Goal: Information Seeking & Learning: Learn about a topic

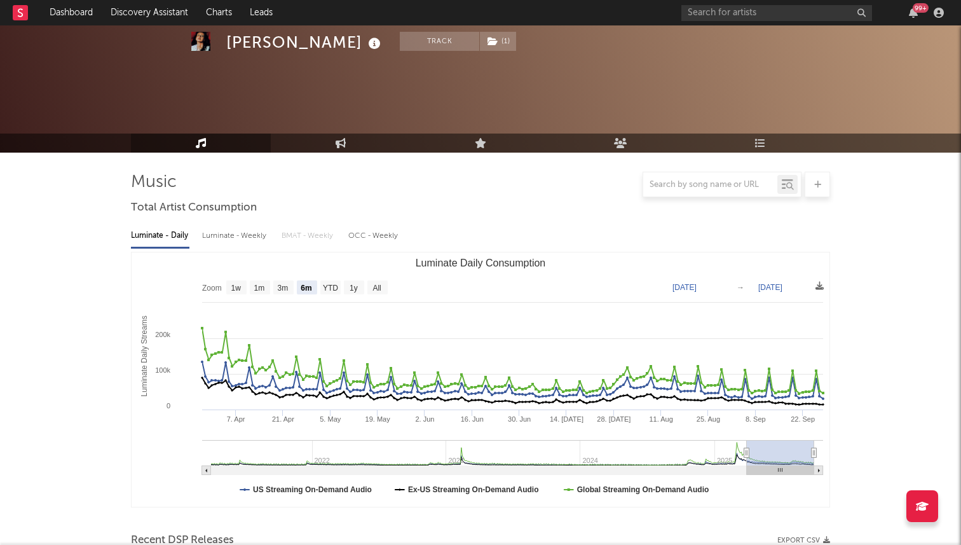
select select "6m"
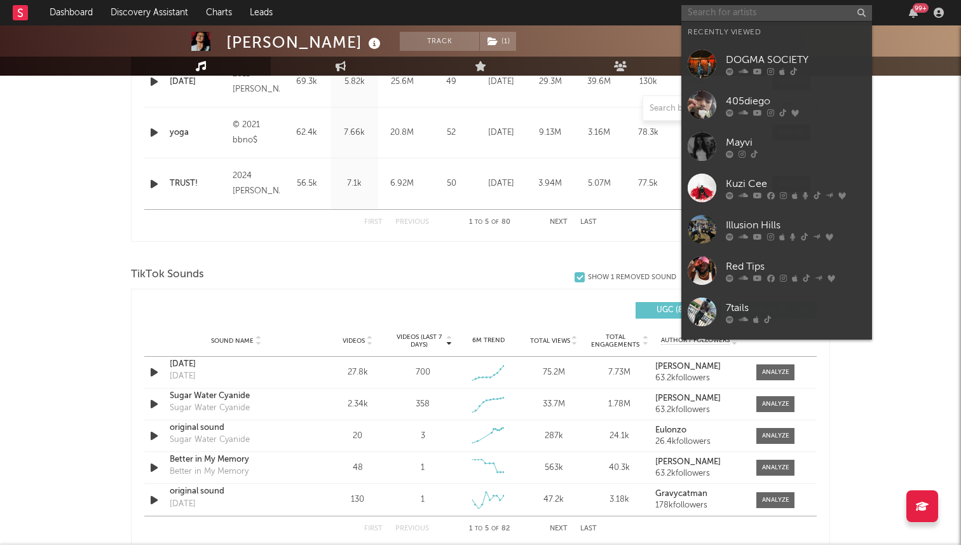
click at [720, 18] on input "text" at bounding box center [776, 13] width 191 height 16
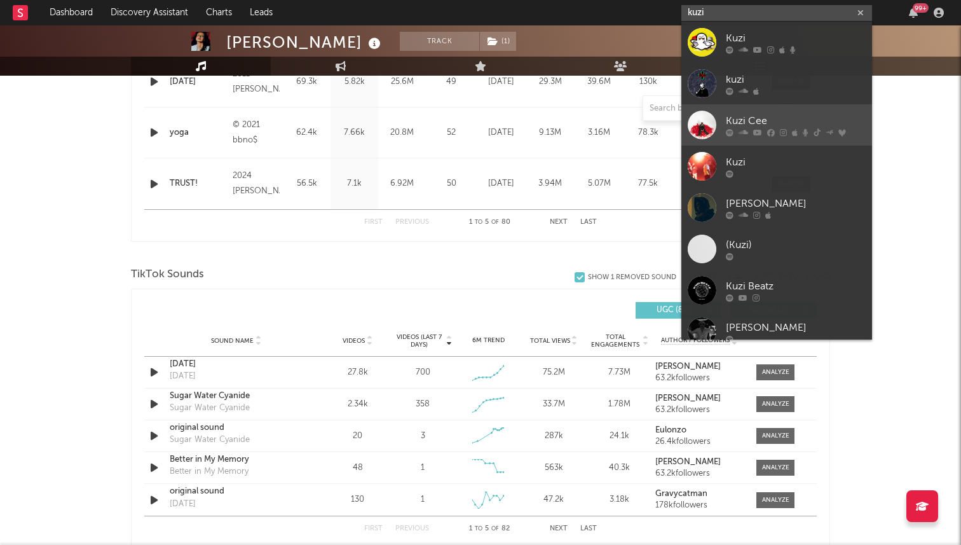
type input "kuzi"
click at [740, 114] on div "Kuzi Cee" at bounding box center [796, 120] width 140 height 15
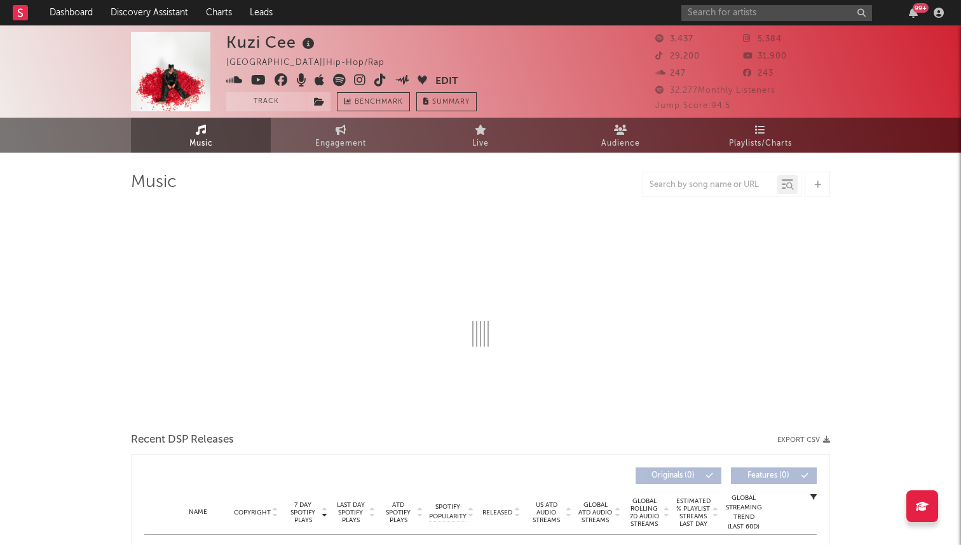
select select "6m"
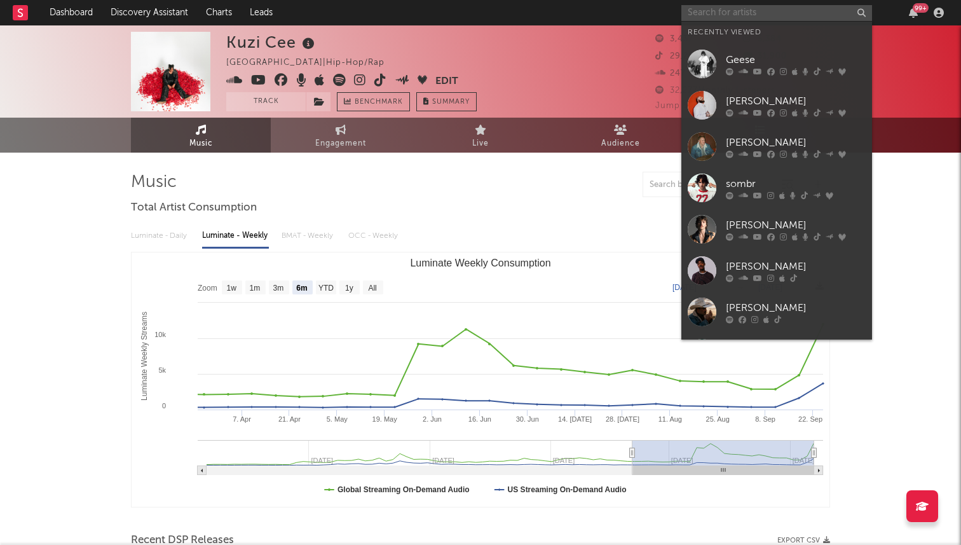
click at [759, 11] on input "text" at bounding box center [776, 13] width 191 height 16
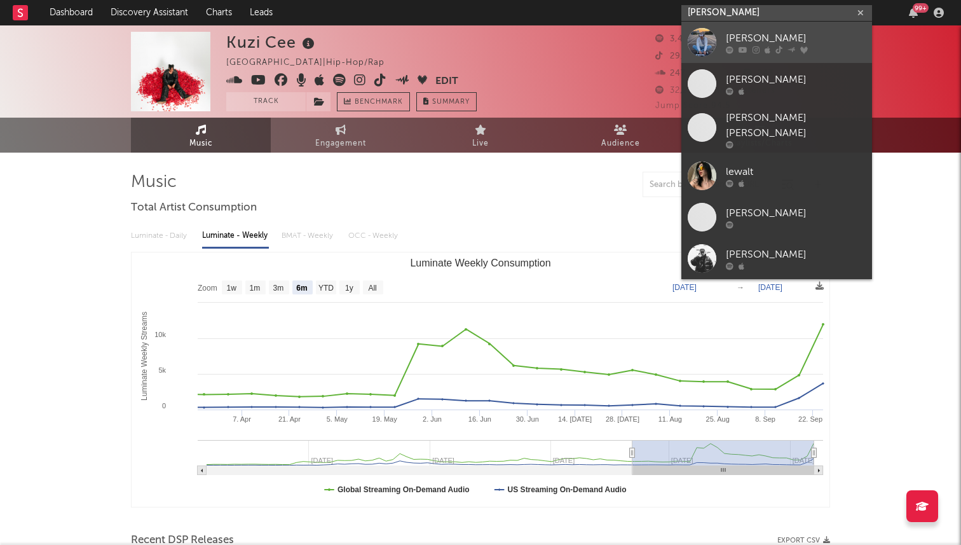
type input "leo walt"
click at [773, 39] on div "Leo Walt" at bounding box center [796, 38] width 140 height 15
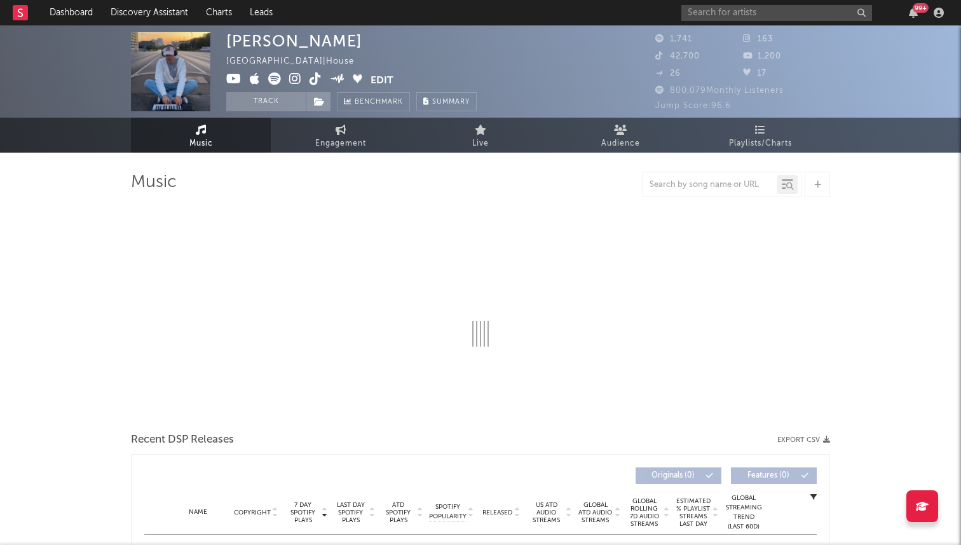
select select "1w"
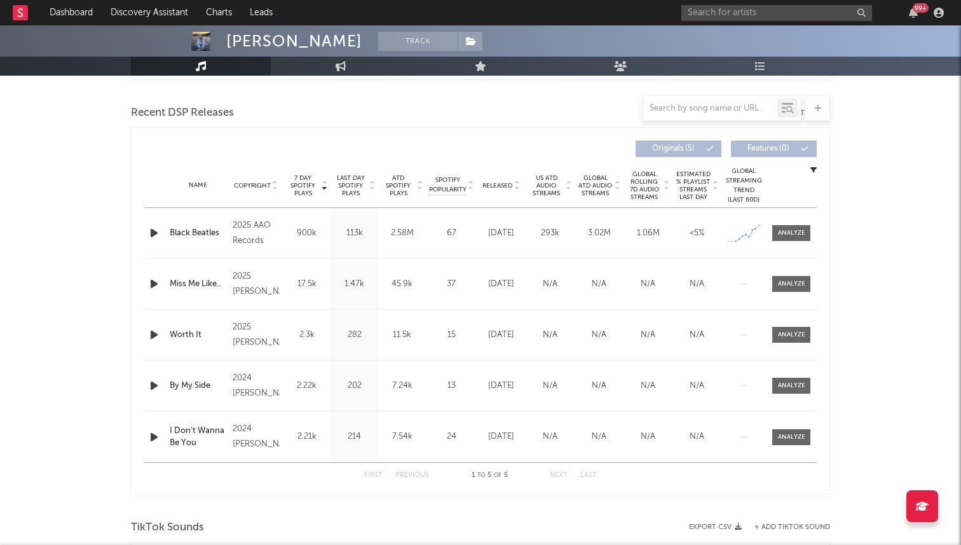
scroll to position [428, 0]
drag, startPoint x: 153, startPoint y: 235, endPoint x: 43, endPoint y: 220, distance: 111.5
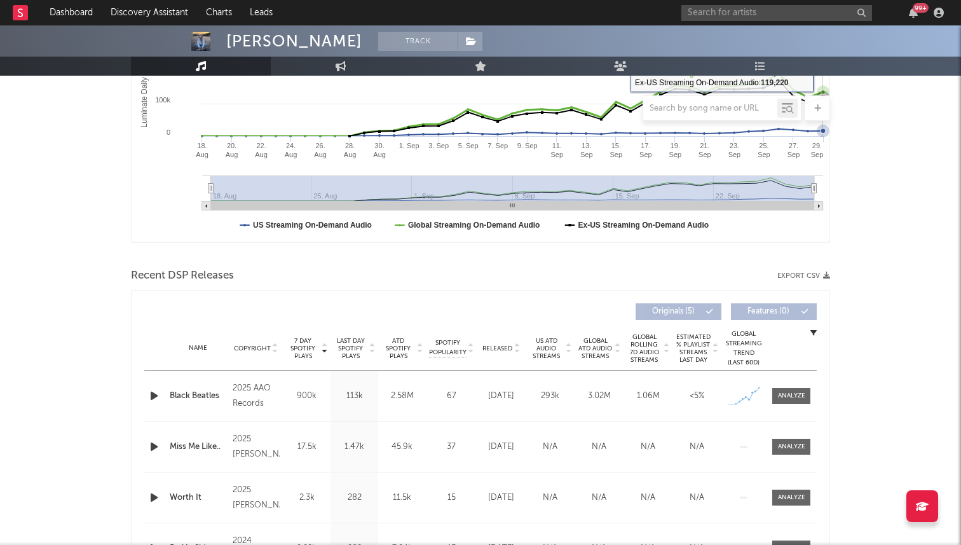
scroll to position [296, 0]
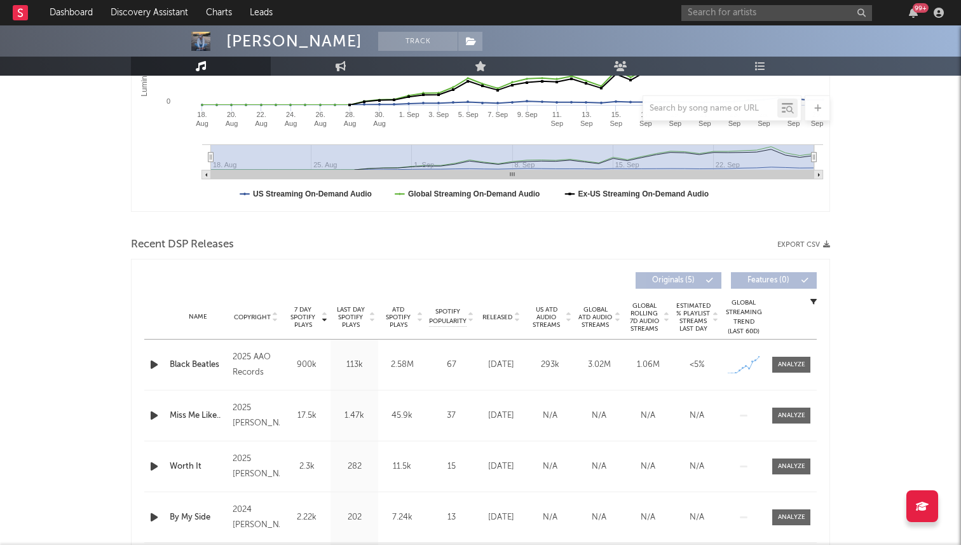
click at [156, 364] on icon "button" at bounding box center [153, 365] width 13 height 16
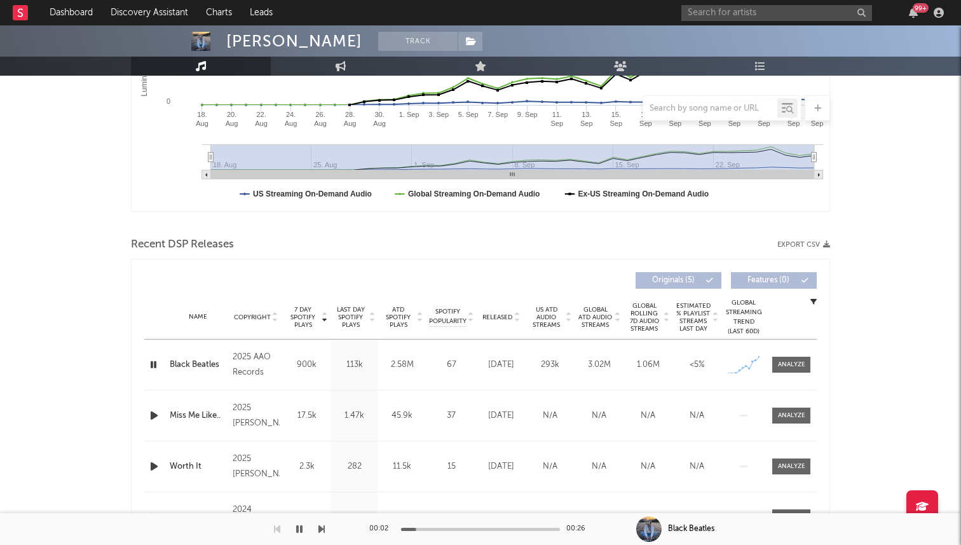
click at [156, 364] on icon "button" at bounding box center [153, 365] width 12 height 16
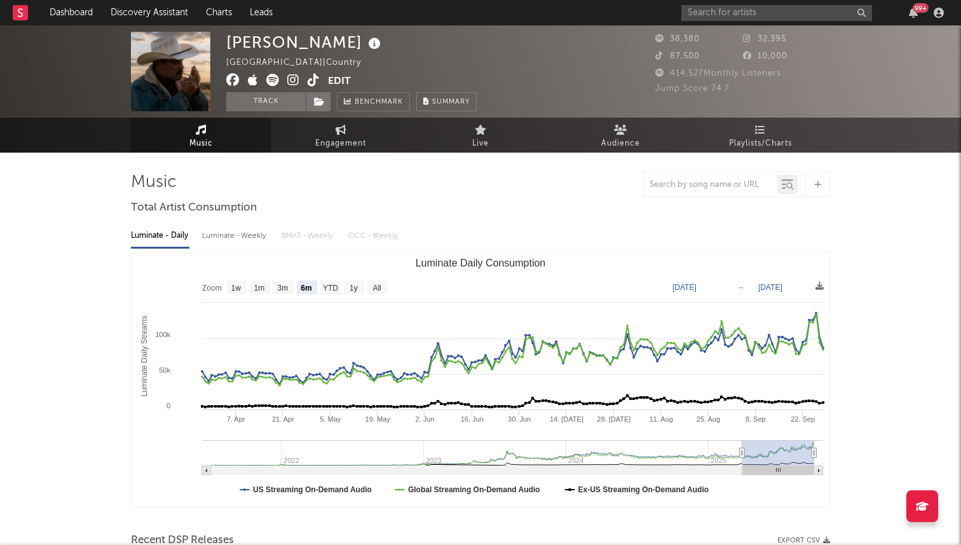
select select "6m"
click at [139, 10] on link "Discovery Assistant" at bounding box center [149, 12] width 95 height 25
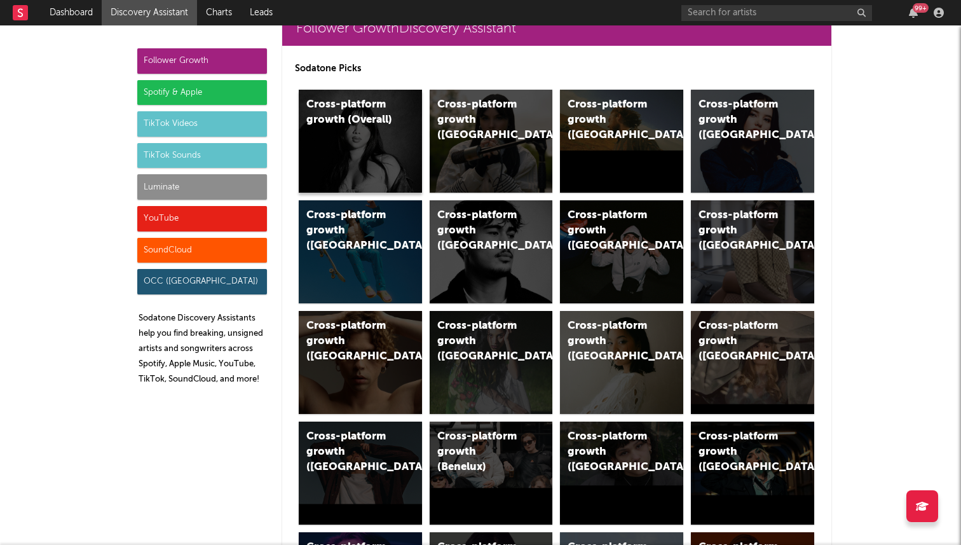
scroll to position [42, 0]
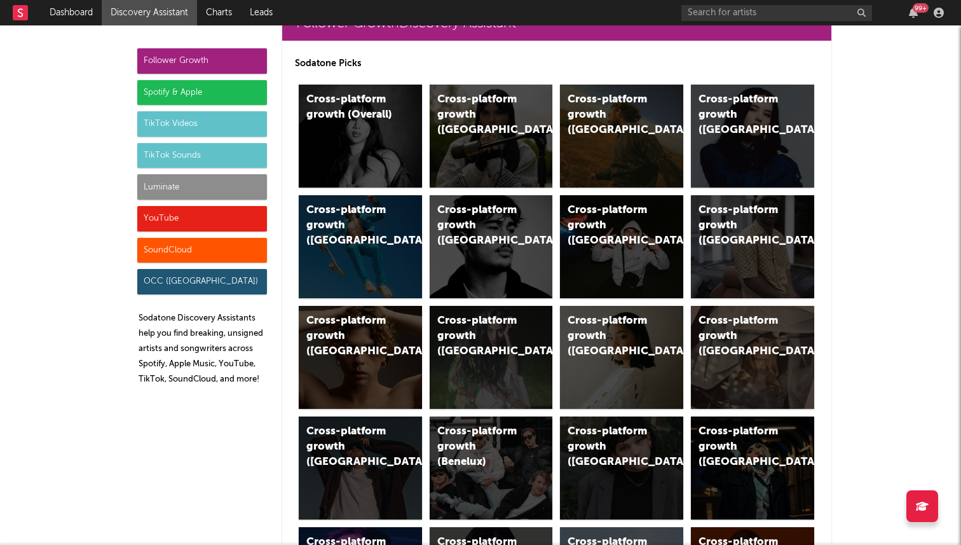
click at [219, 186] on div "Luminate" at bounding box center [202, 186] width 130 height 25
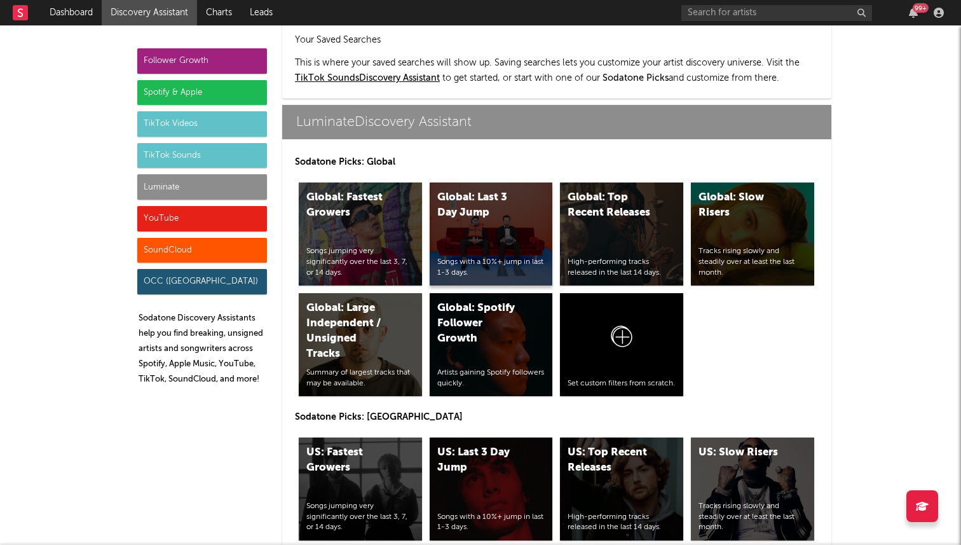
scroll to position [5629, 0]
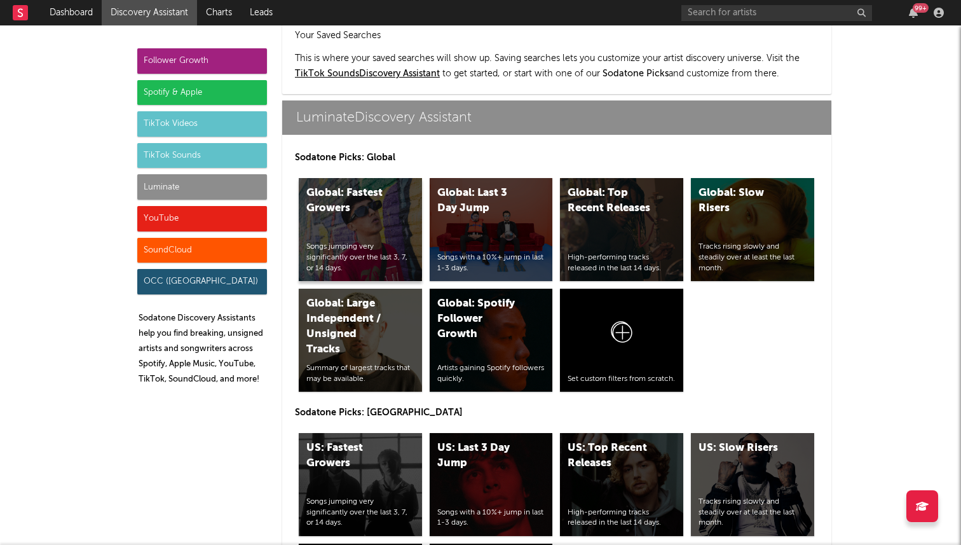
click at [375, 178] on div "Global: Fastest Growers Songs jumping very significantly over the last 3, 7, or…" at bounding box center [360, 229] width 123 height 103
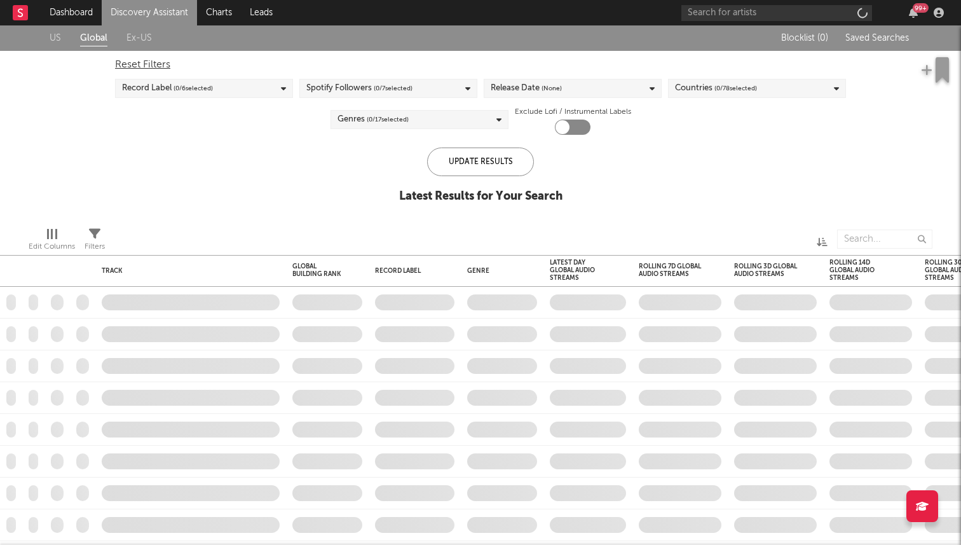
checkbox input "true"
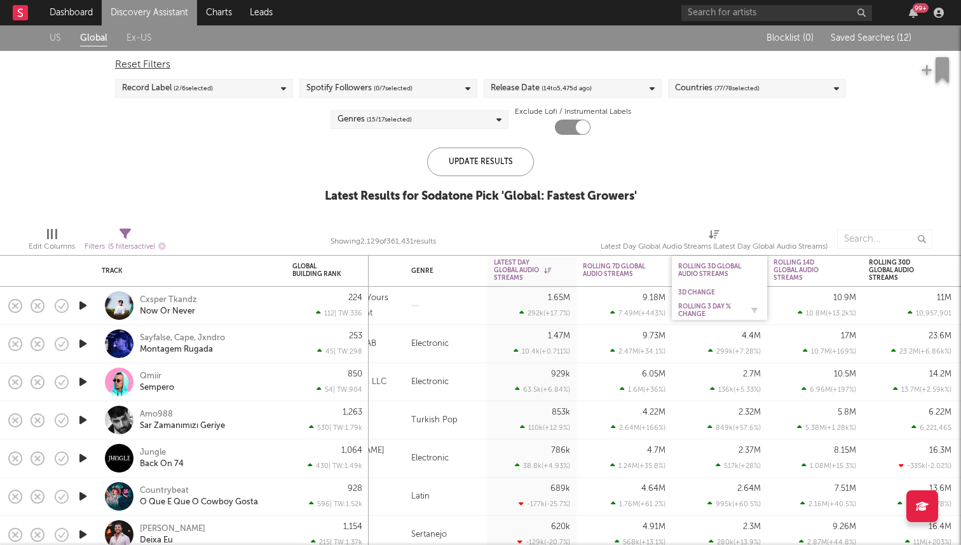
click at [708, 311] on div "Rolling 3 Day % Change" at bounding box center [710, 310] width 64 height 15
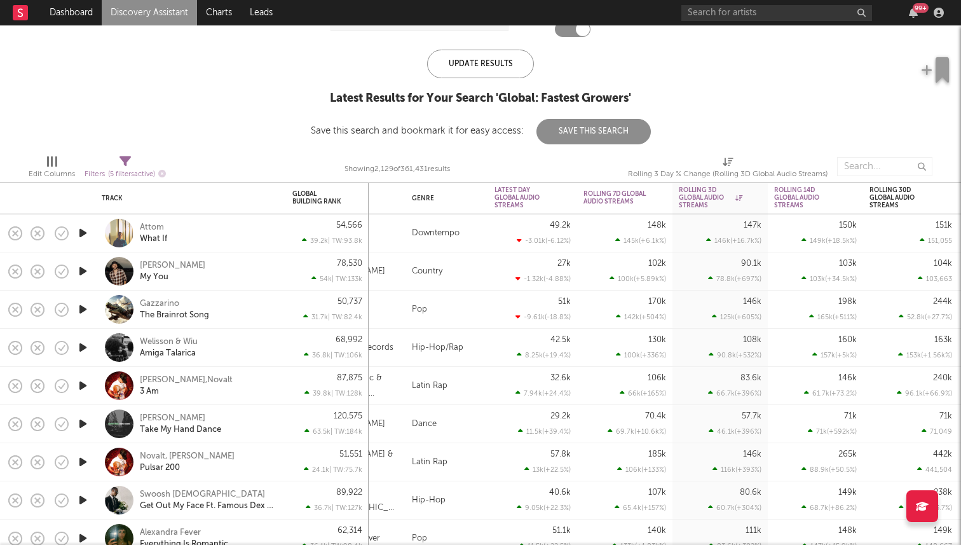
click at [80, 239] on icon "button" at bounding box center [82, 233] width 13 height 16
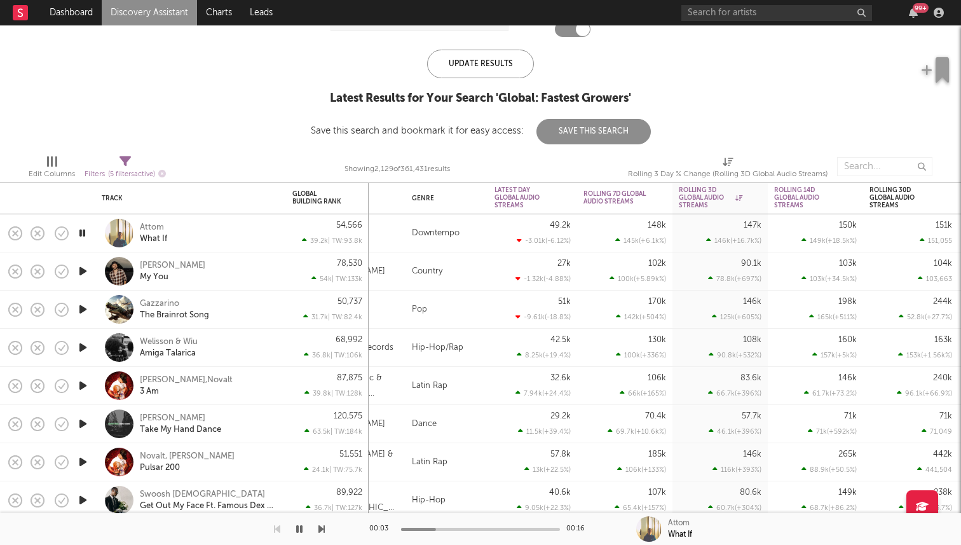
click at [81, 268] on icon "button" at bounding box center [82, 271] width 13 height 16
click at [160, 262] on div "Trey Teem" at bounding box center [172, 265] width 65 height 11
click at [93, 308] on div at bounding box center [82, 309] width 25 height 38
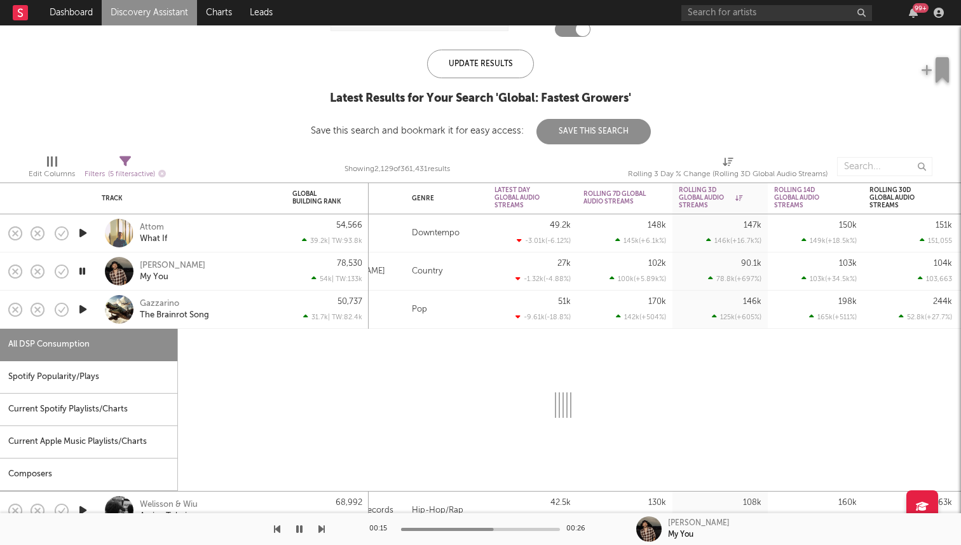
select select "1w"
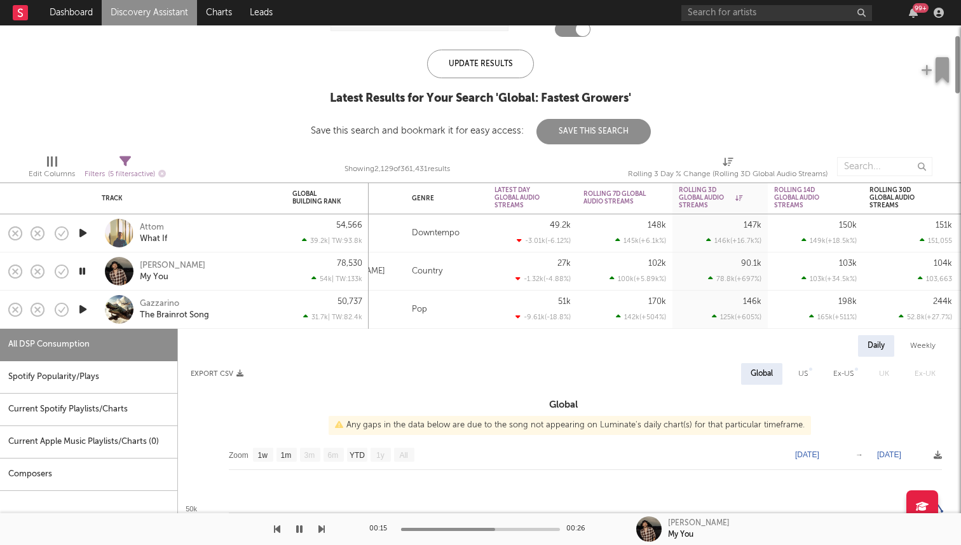
click at [93, 311] on div at bounding box center [82, 309] width 25 height 38
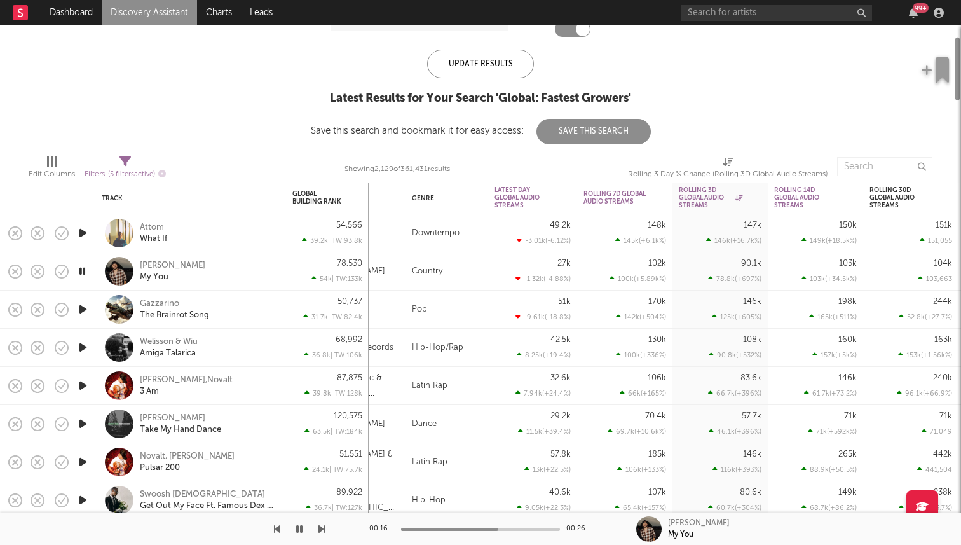
click at [81, 308] on icon "button" at bounding box center [82, 309] width 13 height 16
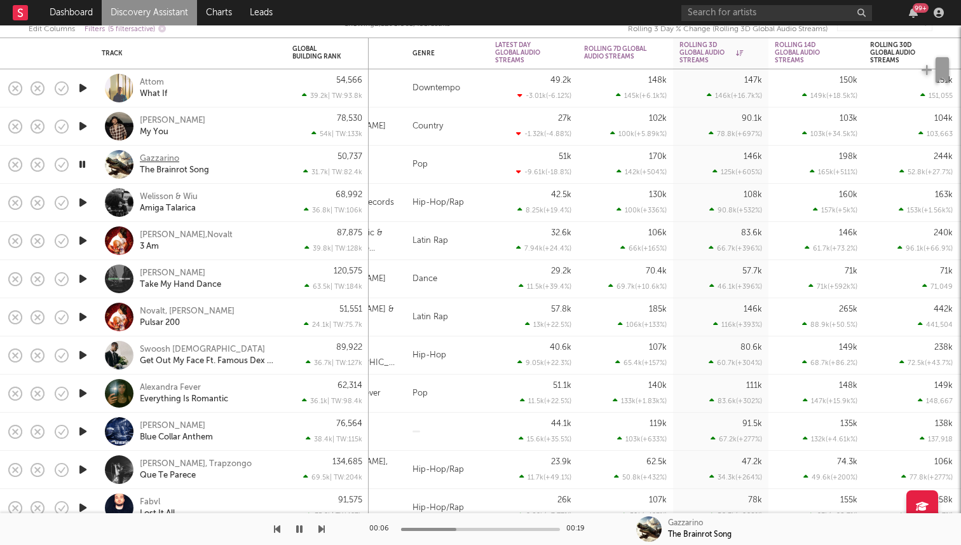
click at [160, 156] on div "Gazzarino" at bounding box center [159, 158] width 39 height 11
click at [83, 240] on icon "button" at bounding box center [82, 241] width 13 height 16
click at [83, 240] on icon "button" at bounding box center [82, 241] width 12 height 16
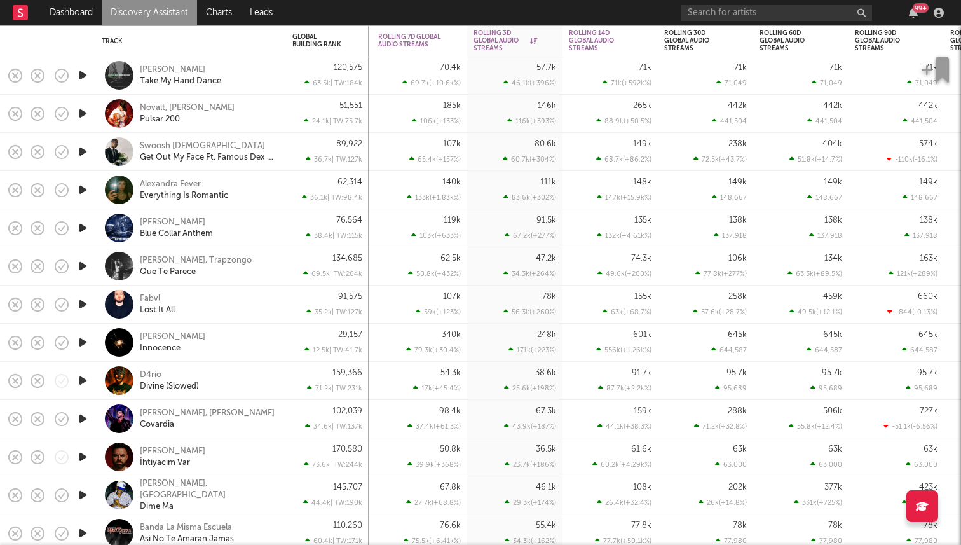
click at [81, 190] on icon "button" at bounding box center [82, 190] width 13 height 16
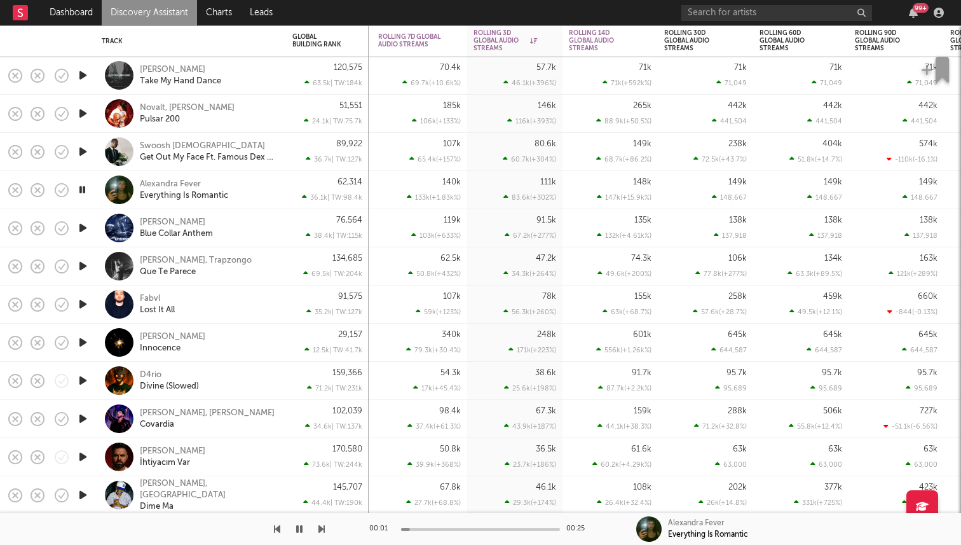
click at [81, 190] on icon "button" at bounding box center [82, 190] width 12 height 16
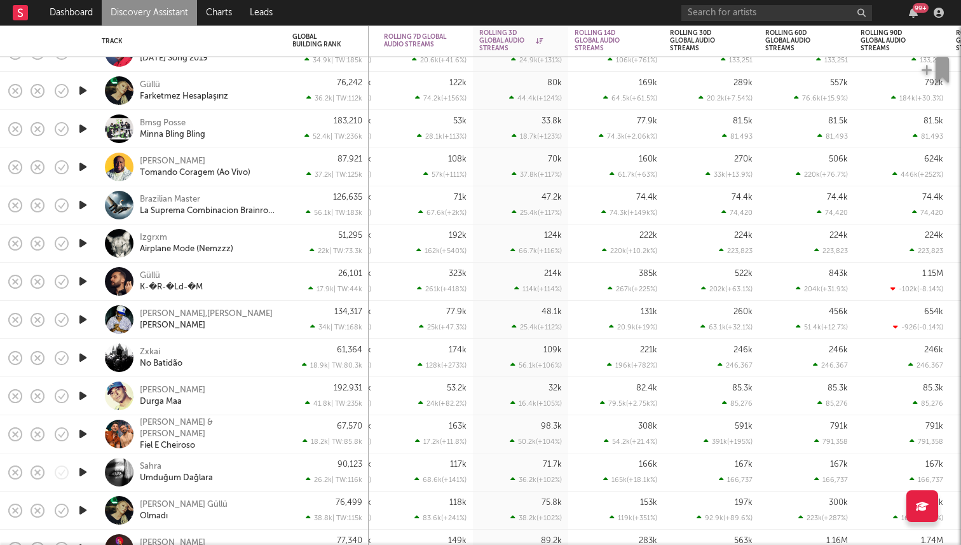
click at [83, 128] on icon "button" at bounding box center [82, 129] width 13 height 16
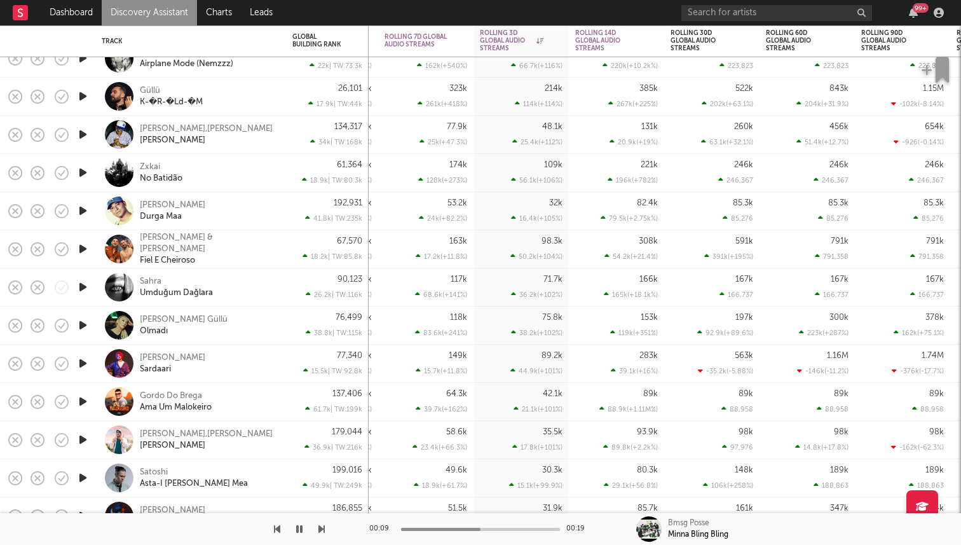
click at [301, 530] on icon "button" at bounding box center [299, 529] width 6 height 10
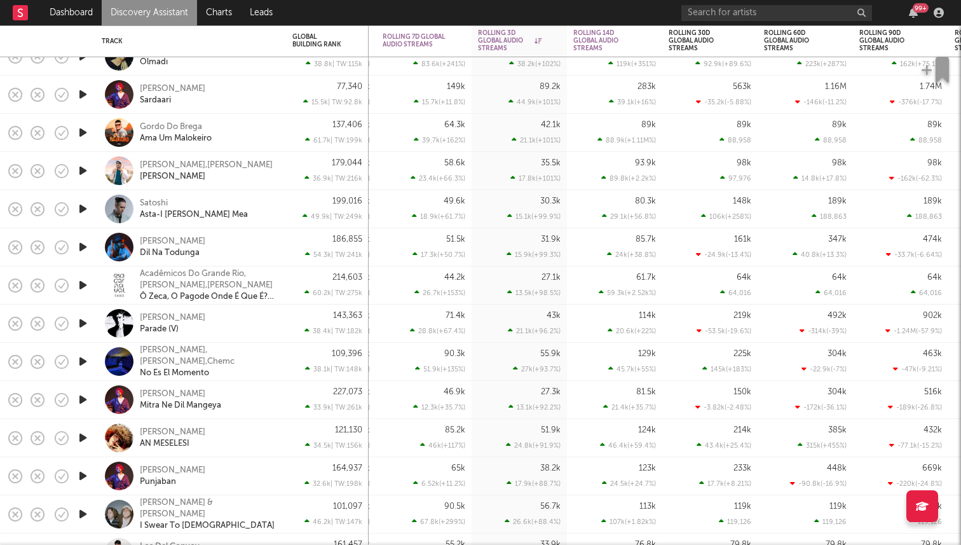
click at [85, 323] on icon "button" at bounding box center [82, 323] width 13 height 16
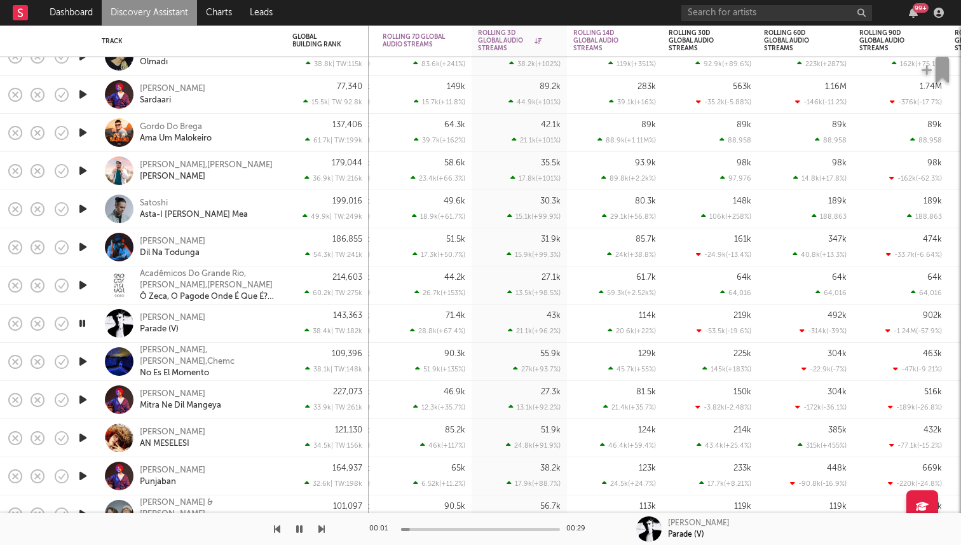
click at [85, 323] on icon "button" at bounding box center [82, 323] width 12 height 16
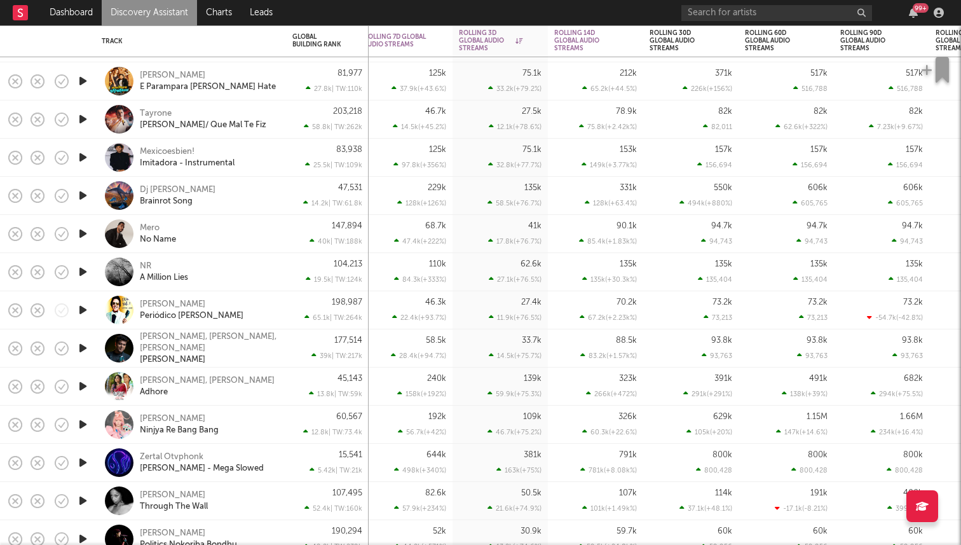
click at [83, 272] on icon "button" at bounding box center [82, 272] width 13 height 16
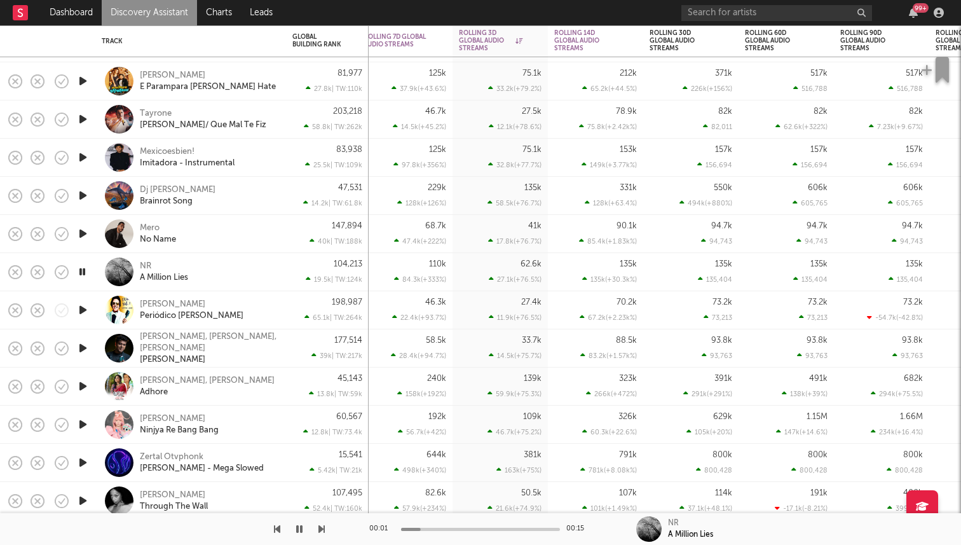
click at [85, 231] on icon "button" at bounding box center [82, 234] width 13 height 16
click at [84, 235] on icon "button" at bounding box center [82, 234] width 12 height 16
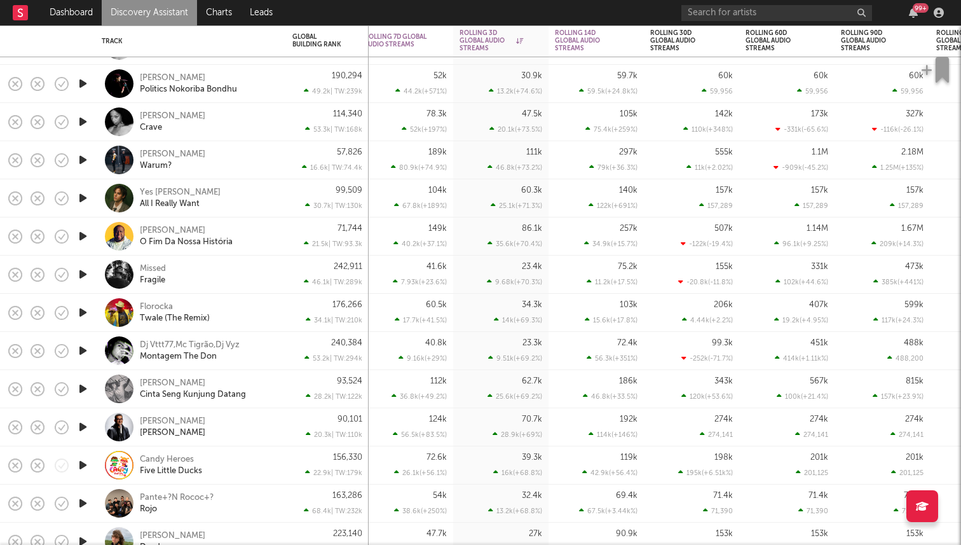
click at [81, 160] on icon "button" at bounding box center [82, 160] width 13 height 16
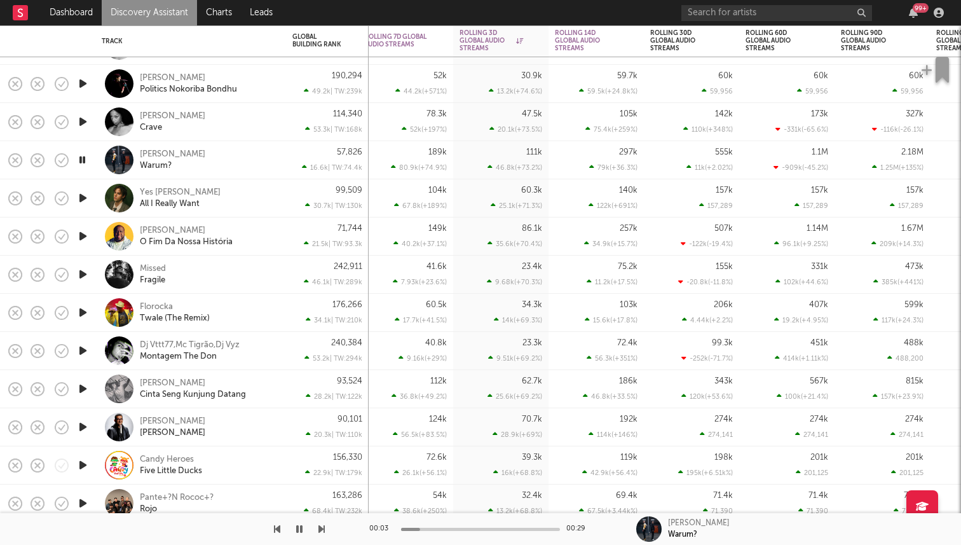
click at [82, 156] on icon "button" at bounding box center [82, 160] width 12 height 16
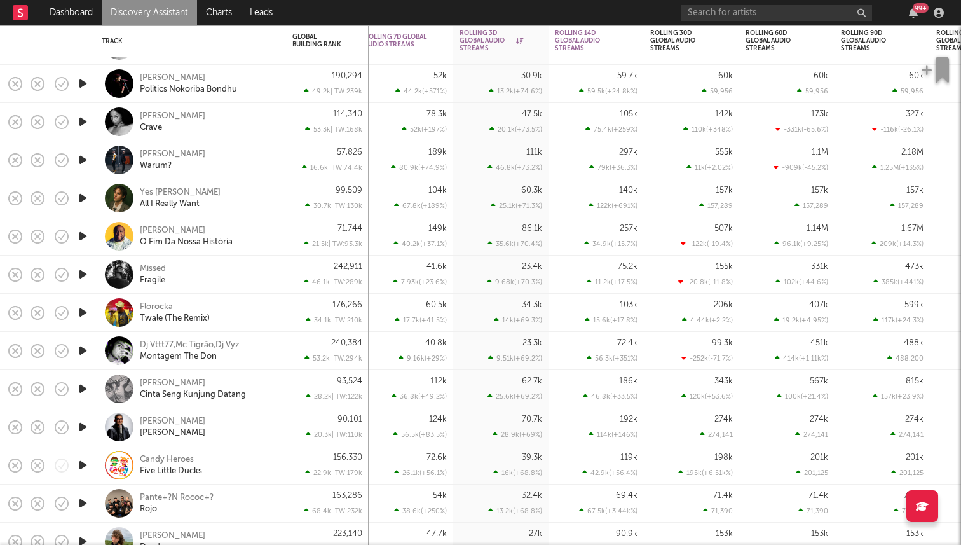
click at [83, 195] on icon "button" at bounding box center [82, 198] width 13 height 16
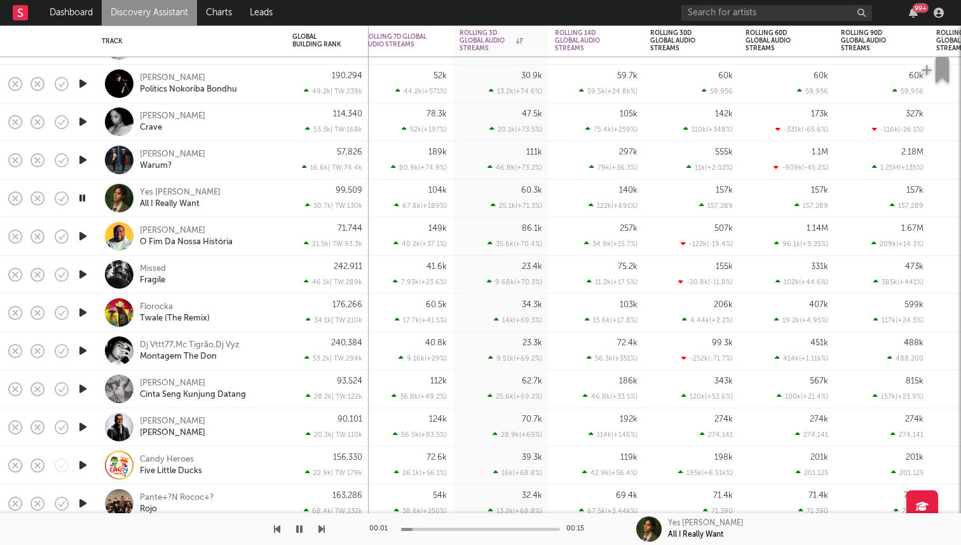
click at [83, 195] on icon "button" at bounding box center [82, 198] width 12 height 16
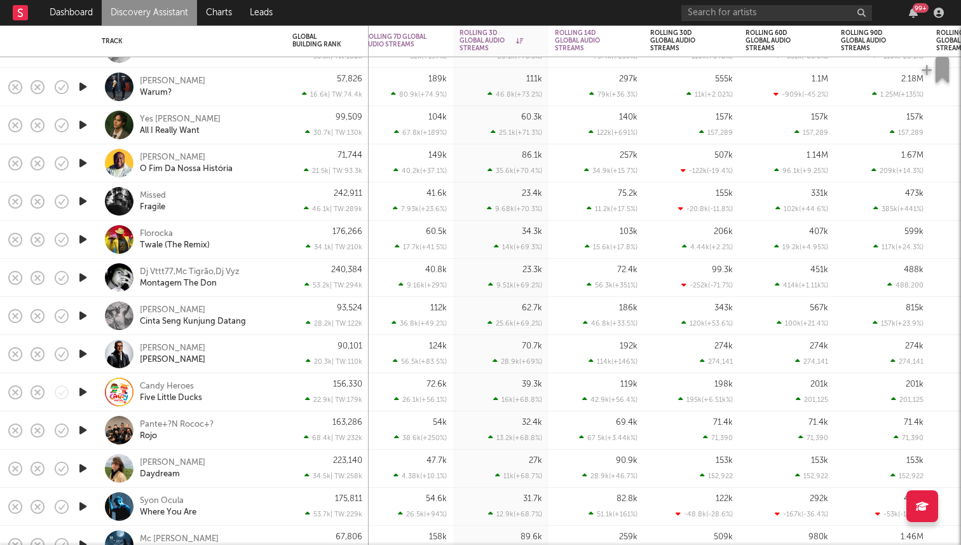
click at [84, 207] on icon "button" at bounding box center [82, 201] width 13 height 16
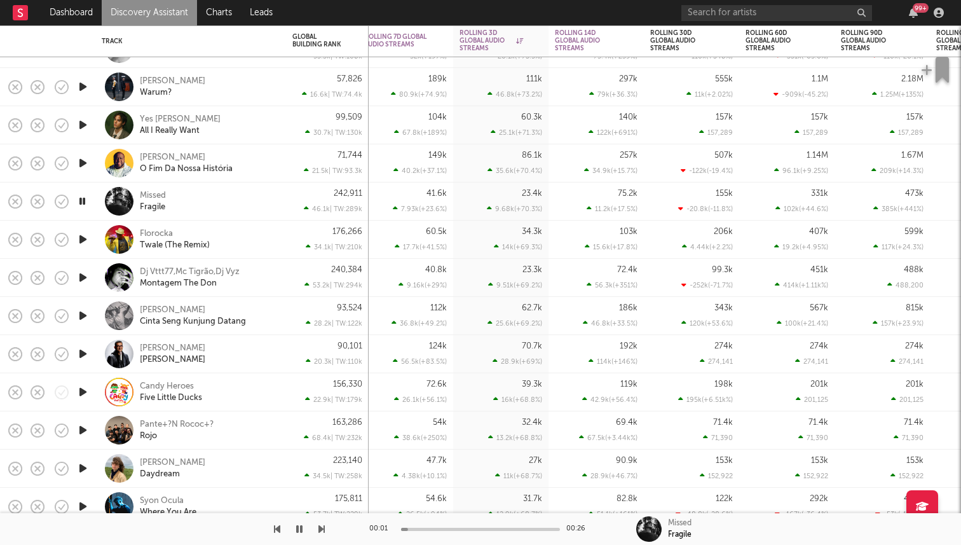
click at [84, 207] on icon "button" at bounding box center [82, 201] width 12 height 16
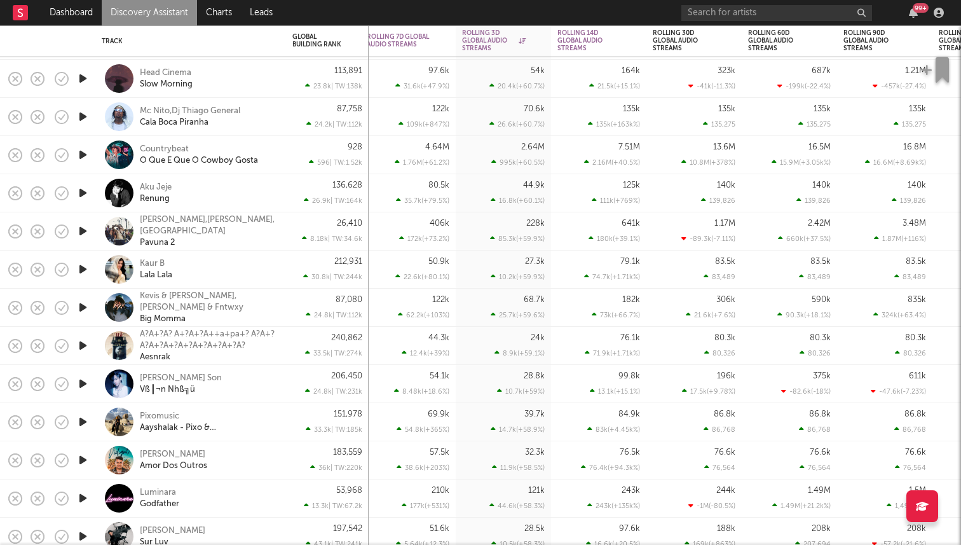
click at [85, 308] on icon "button" at bounding box center [82, 307] width 13 height 16
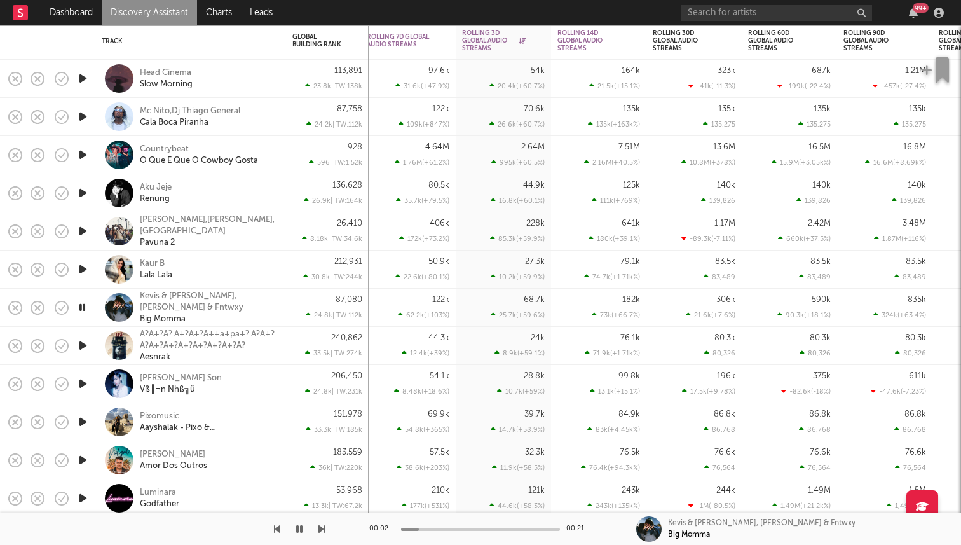
click at [85, 308] on icon "button" at bounding box center [82, 307] width 12 height 16
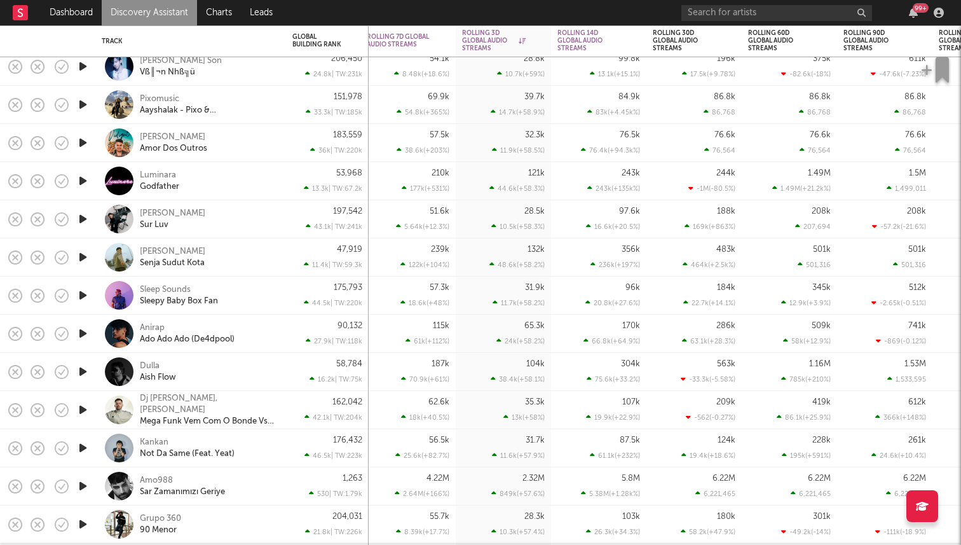
click at [85, 211] on icon "button" at bounding box center [82, 219] width 13 height 16
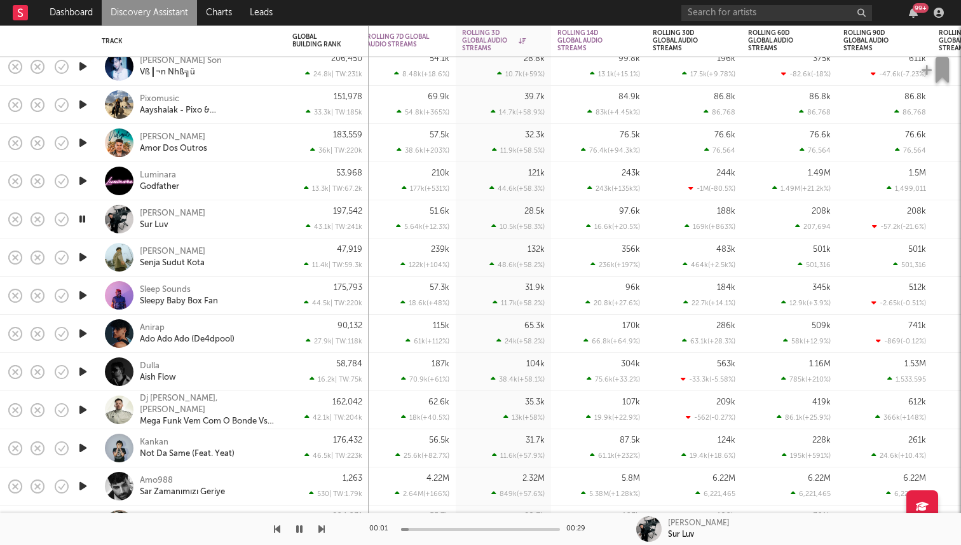
click at [84, 214] on icon "button" at bounding box center [82, 219] width 12 height 16
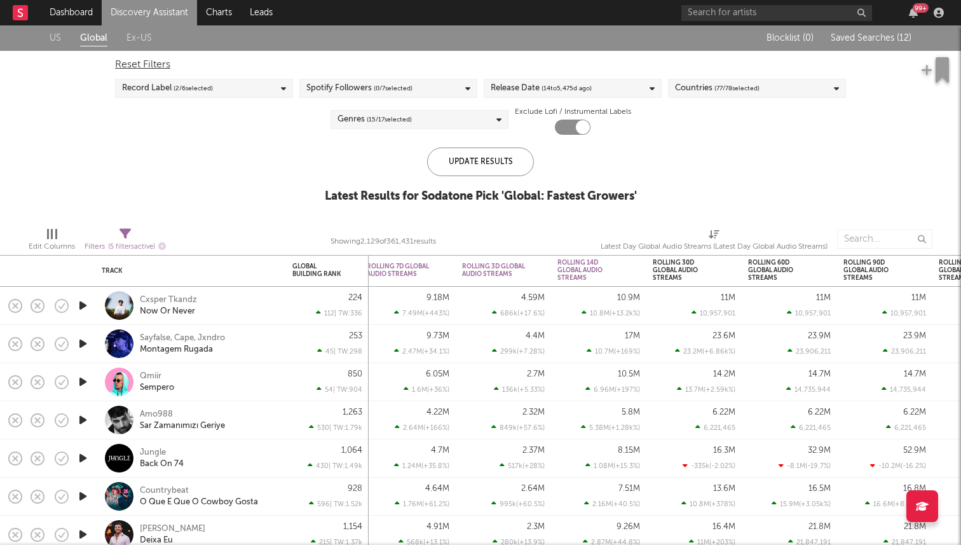
click at [140, 9] on link "Discovery Assistant" at bounding box center [149, 12] width 95 height 25
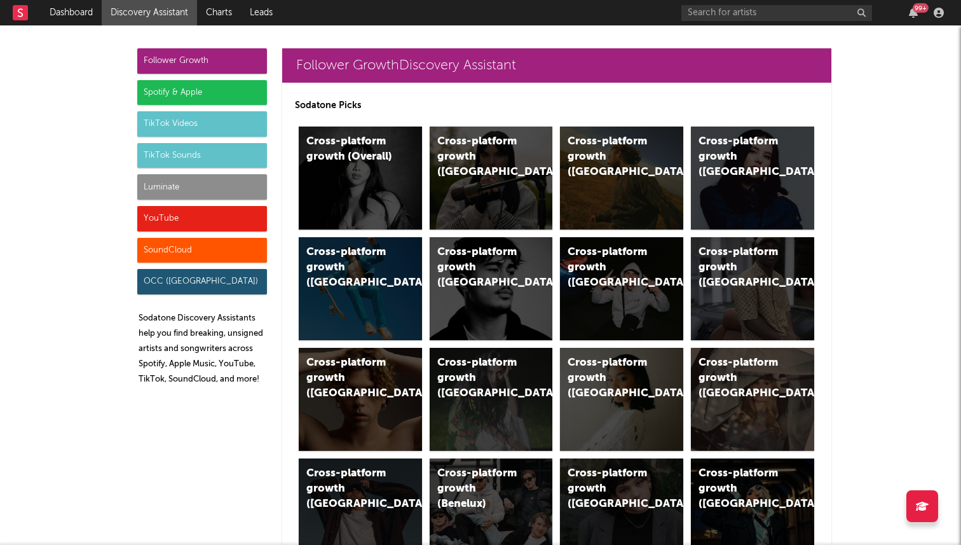
click at [253, 191] on div "Luminate" at bounding box center [202, 186] width 130 height 25
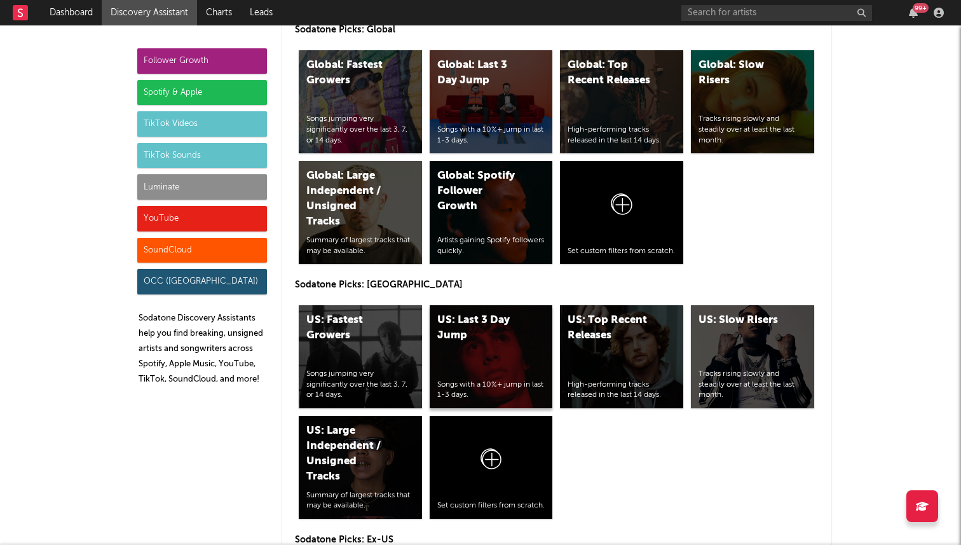
scroll to position [5760, 0]
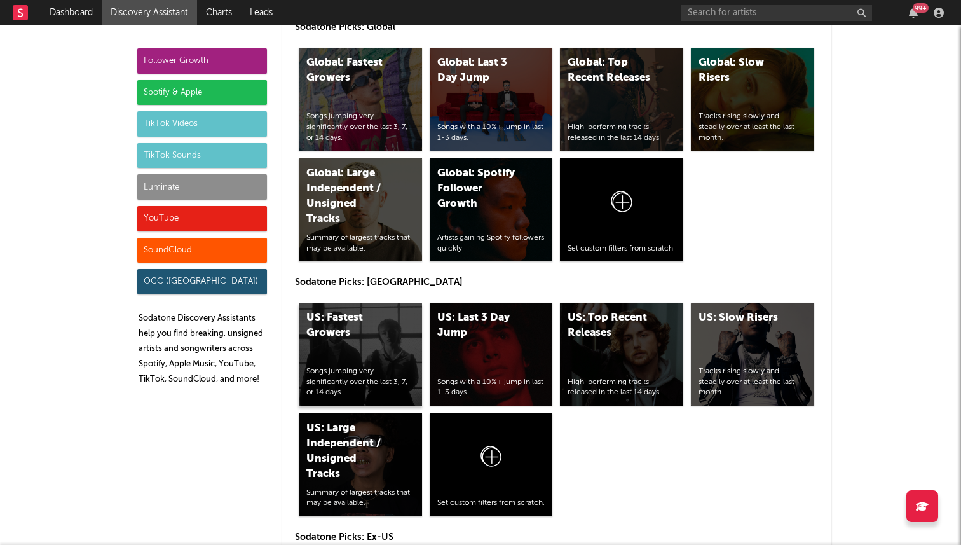
click at [383, 303] on div "US: Fastest Growers Songs jumping very significantly over the last 3, 7, or 14 …" at bounding box center [360, 354] width 123 height 103
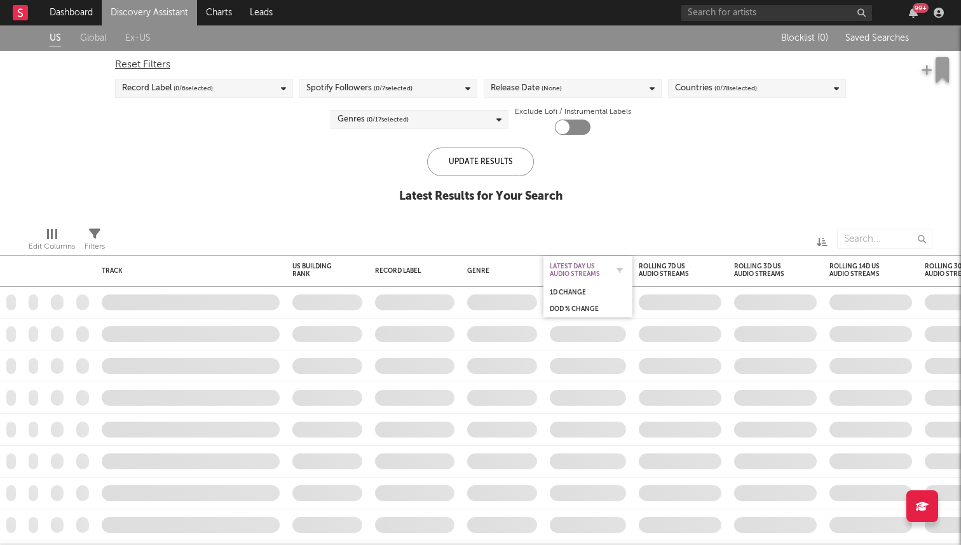
checkbox input "true"
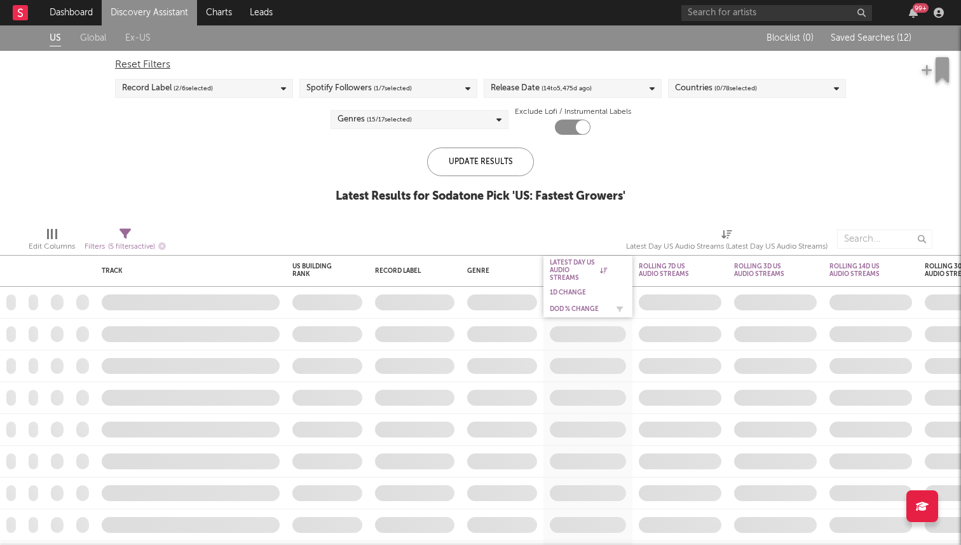
click at [597, 306] on div "DoD % Change" at bounding box center [578, 309] width 57 height 8
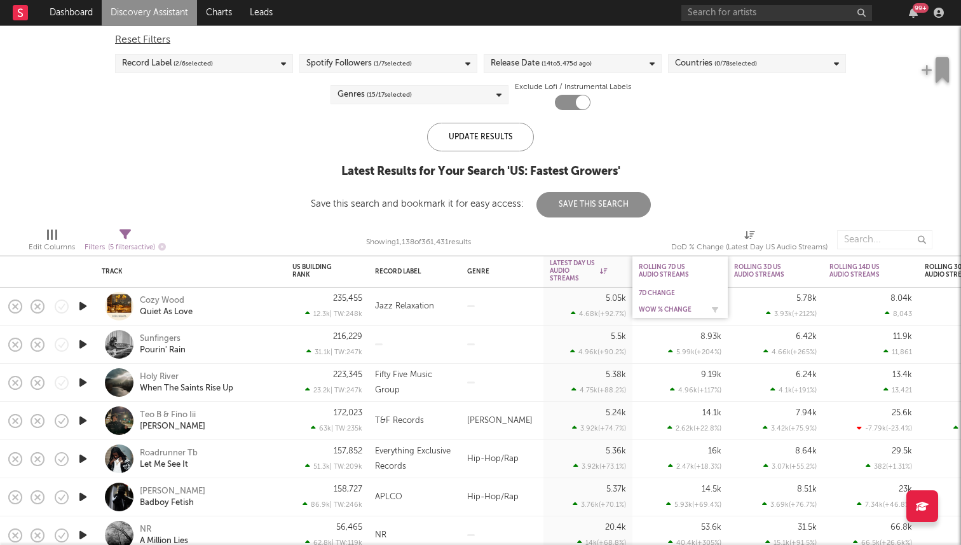
click at [677, 308] on div "WoW % Change" at bounding box center [671, 310] width 64 height 8
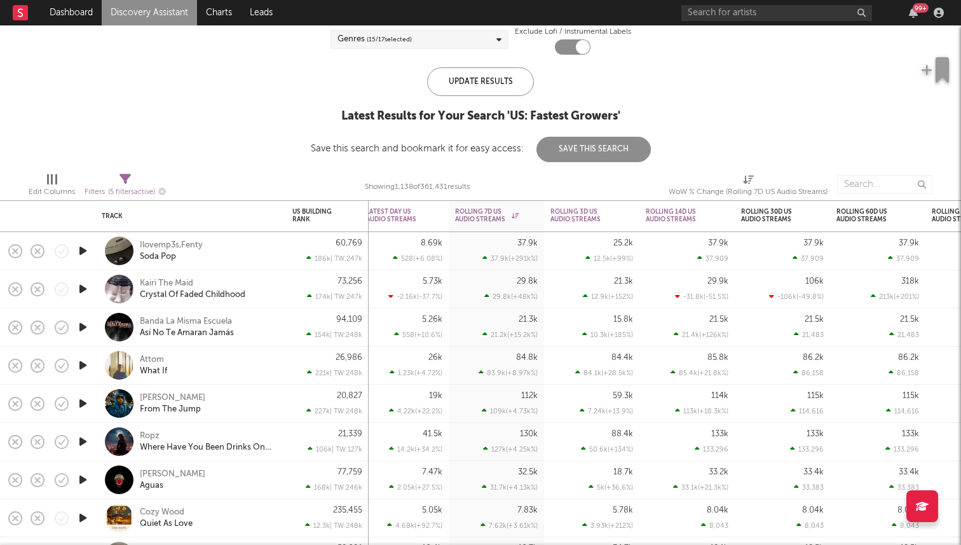
click at [86, 250] on icon "button" at bounding box center [82, 251] width 13 height 16
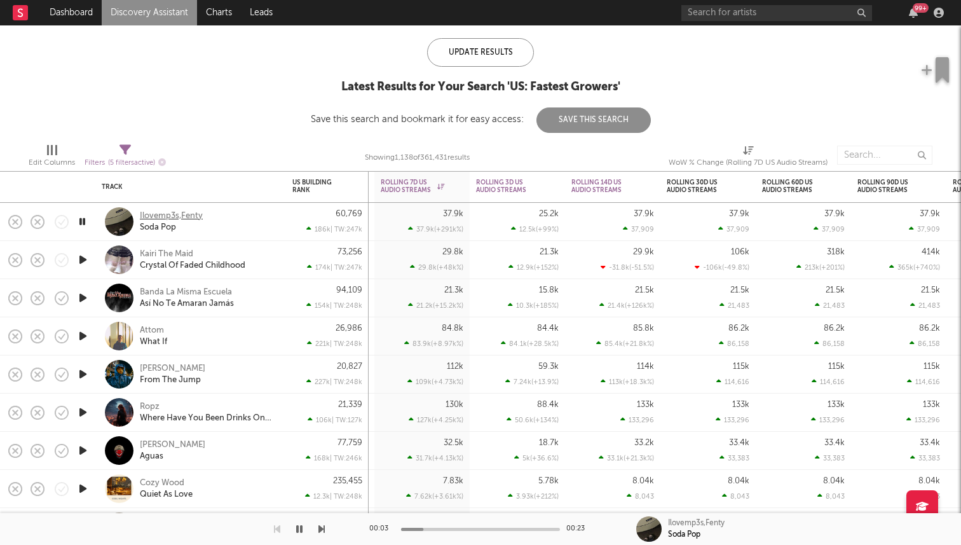
click at [184, 215] on div "Ilovemp3s,Fenty" at bounding box center [171, 215] width 63 height 11
click at [81, 259] on icon "button" at bounding box center [82, 260] width 13 height 16
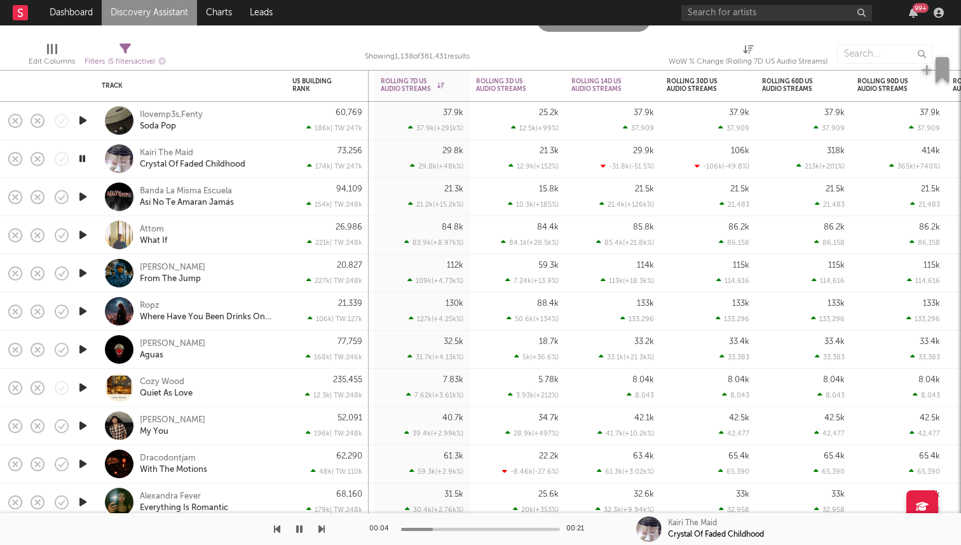
click at [84, 275] on icon "button" at bounding box center [82, 273] width 13 height 16
click at [170, 263] on div "Jay Worthy" at bounding box center [172, 267] width 65 height 11
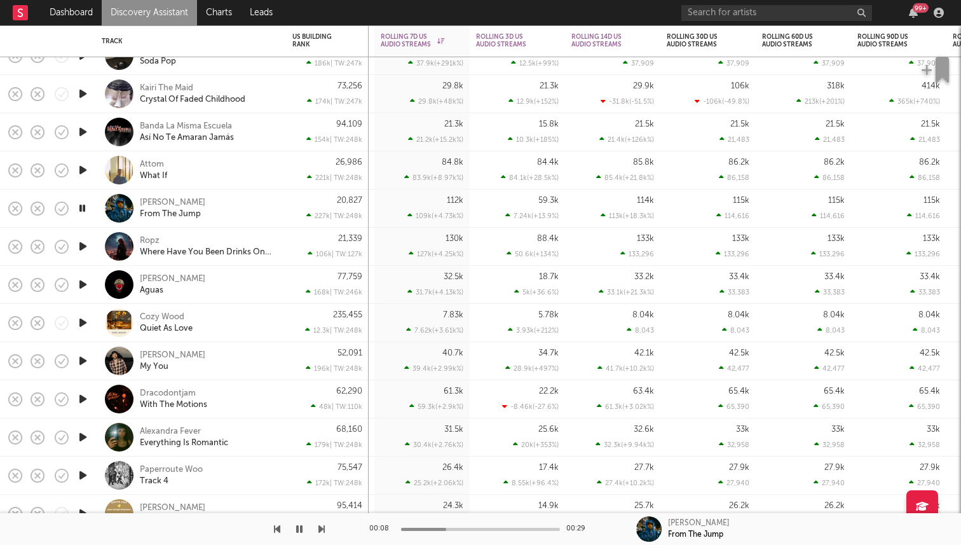
click at [88, 246] on icon "button" at bounding box center [82, 246] width 13 height 16
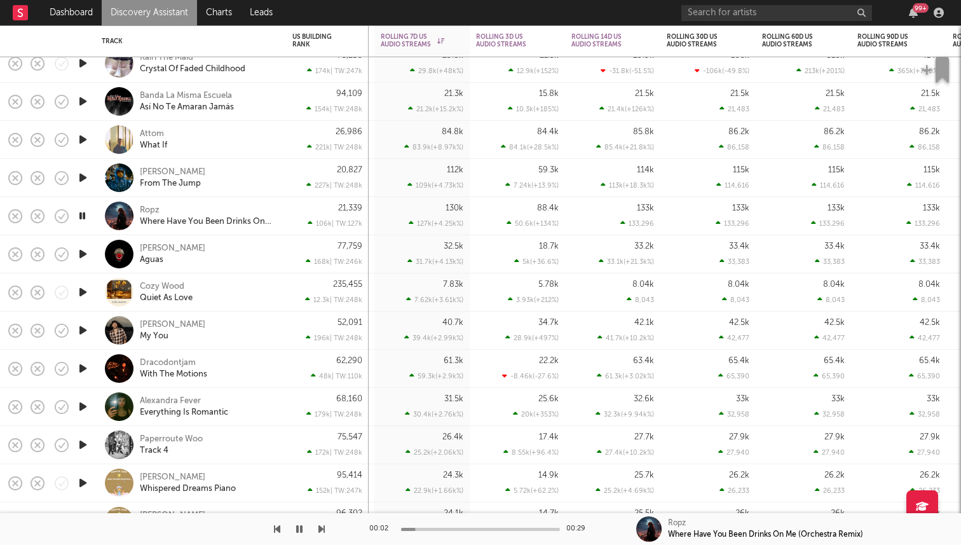
click at [80, 256] on icon "button" at bounding box center [82, 254] width 13 height 16
click at [79, 299] on icon "button" at bounding box center [82, 292] width 13 height 16
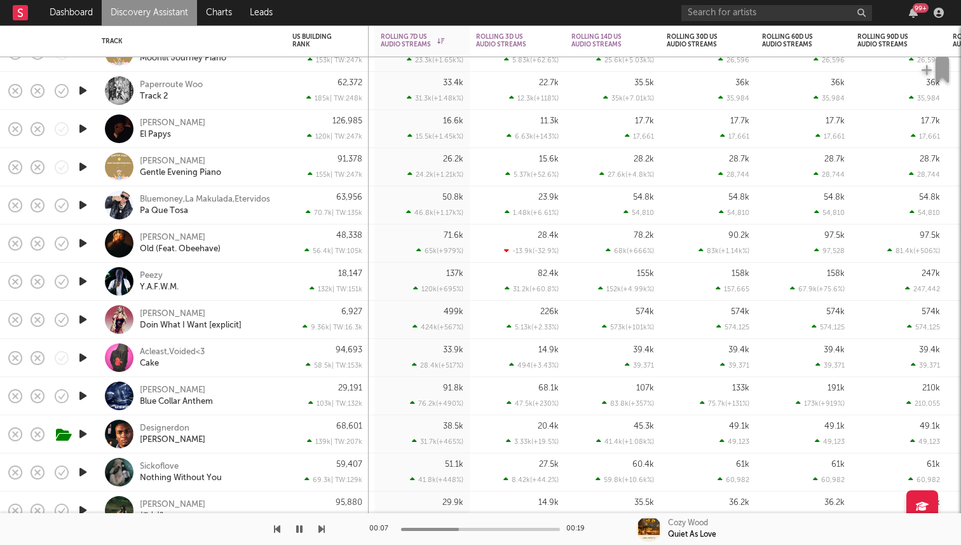
click at [87, 238] on icon "button" at bounding box center [82, 243] width 13 height 16
click at [147, 236] on div "Sam Opoku" at bounding box center [172, 237] width 65 height 11
click at [82, 244] on icon "button" at bounding box center [82, 243] width 12 height 16
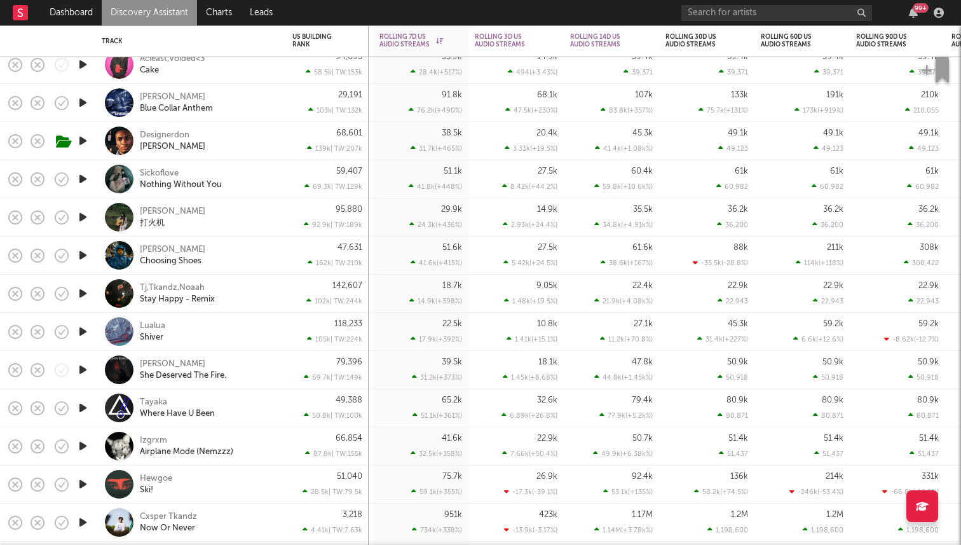
click at [89, 140] on icon "button" at bounding box center [82, 141] width 13 height 16
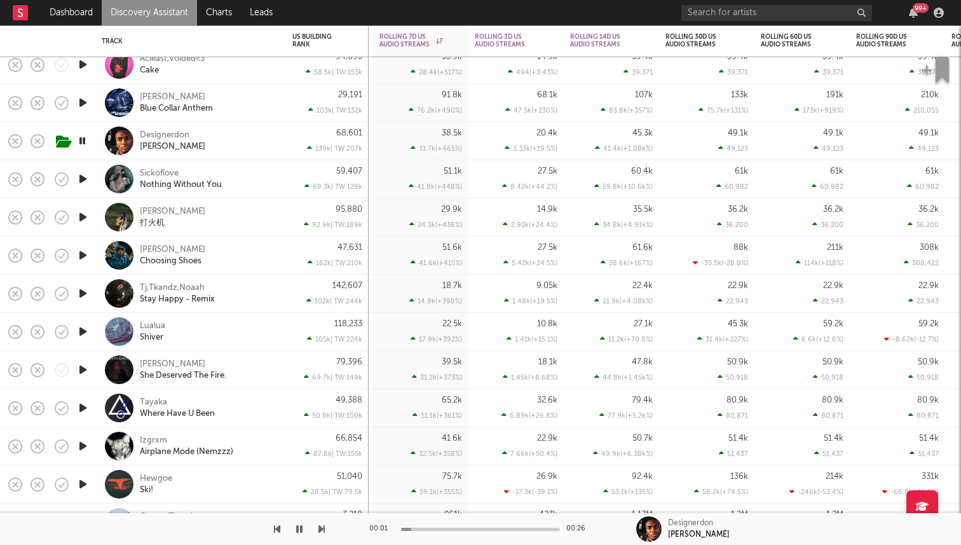
click at [84, 140] on icon "button" at bounding box center [82, 141] width 12 height 16
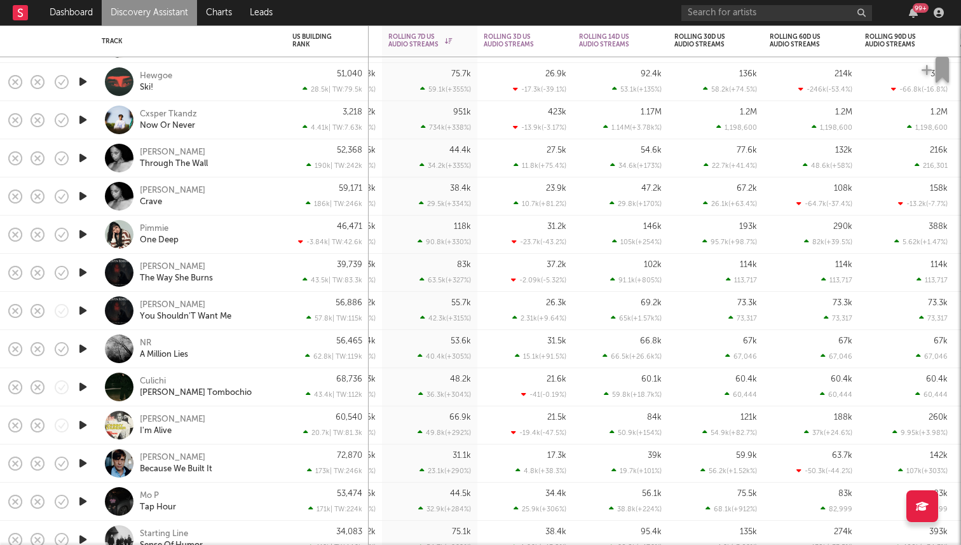
click at [80, 271] on icon "button" at bounding box center [82, 272] width 13 height 16
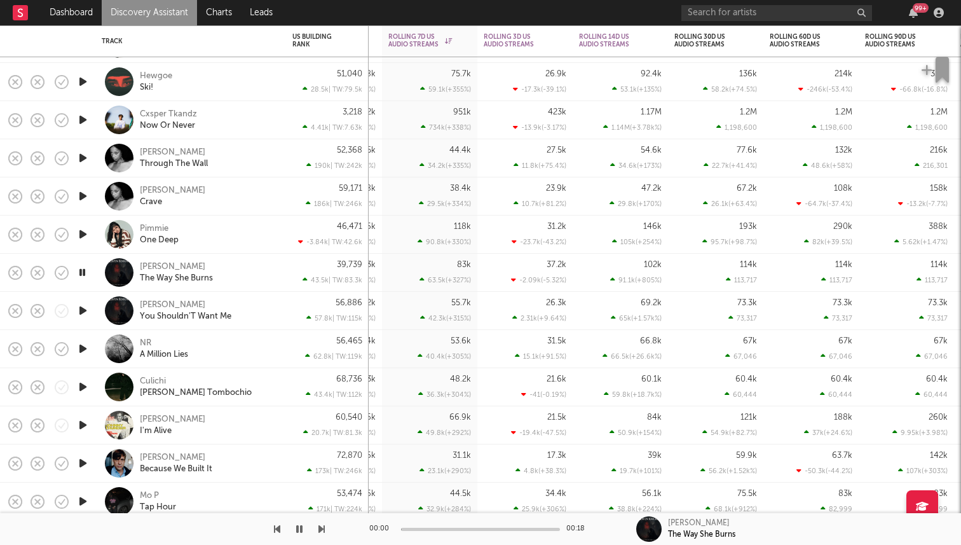
click at [80, 271] on icon "button" at bounding box center [82, 272] width 12 height 16
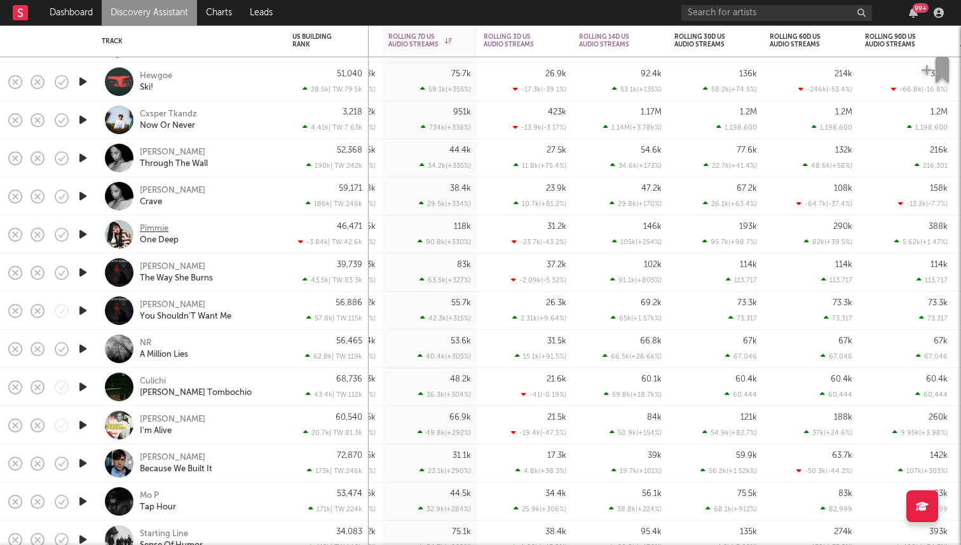
click at [153, 228] on div "Pimmie" at bounding box center [154, 228] width 29 height 11
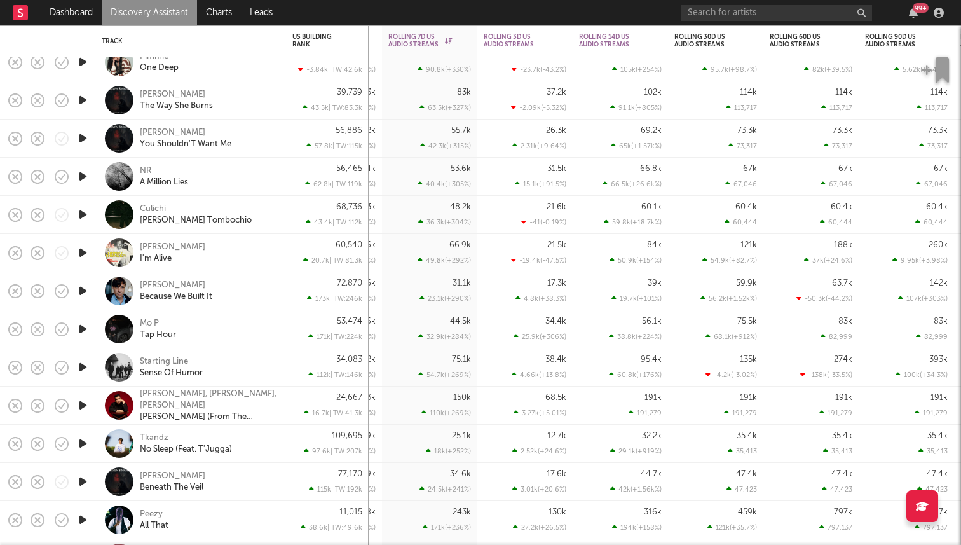
click at [85, 181] on icon "button" at bounding box center [82, 176] width 13 height 16
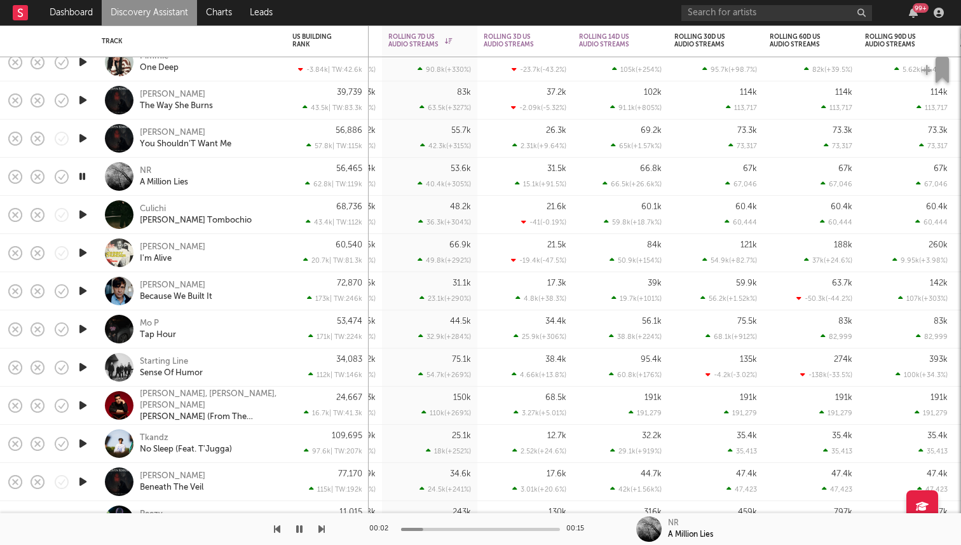
click at [81, 177] on icon "button" at bounding box center [82, 176] width 12 height 16
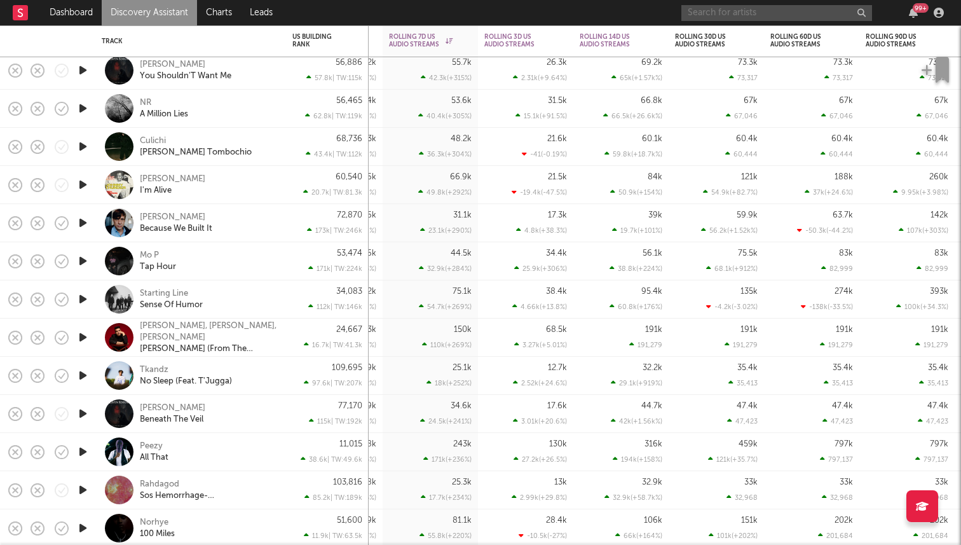
click at [787, 6] on input "text" at bounding box center [776, 13] width 191 height 16
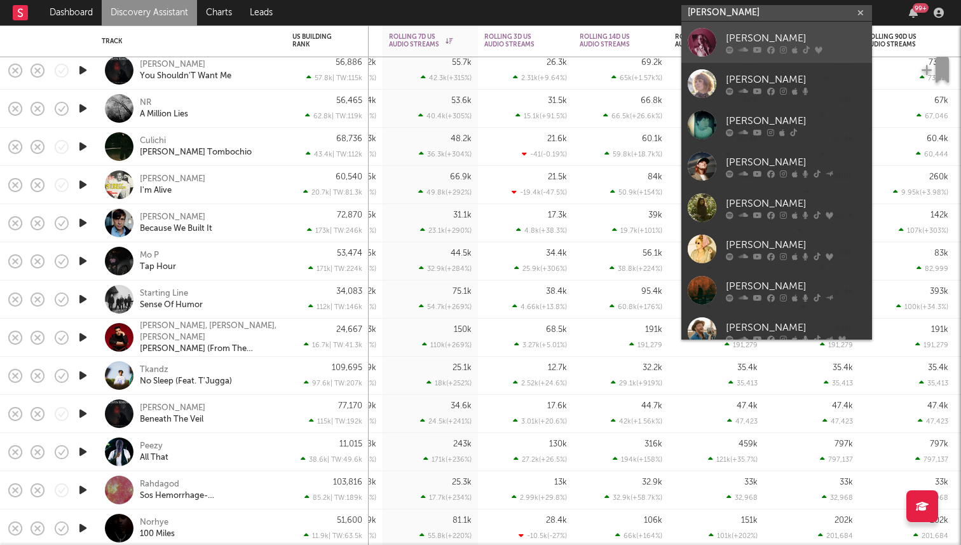
type input "haley joe"
click at [724, 39] on link "[PERSON_NAME]" at bounding box center [776, 42] width 191 height 41
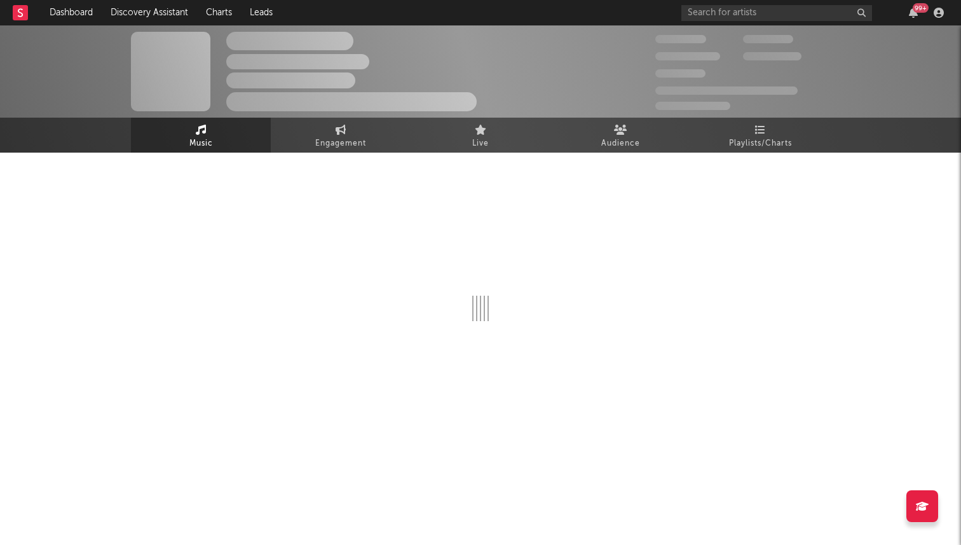
select select "6m"
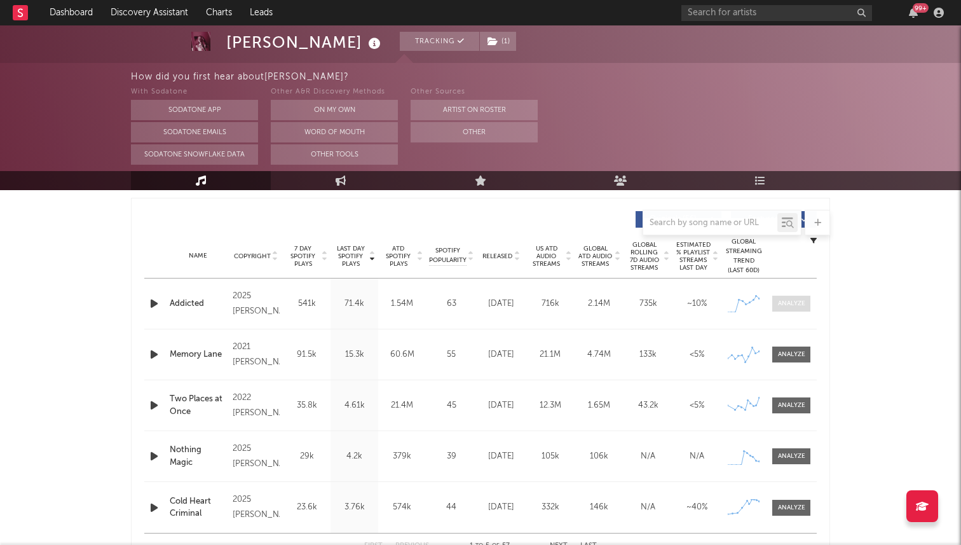
click at [792, 309] on span at bounding box center [791, 304] width 38 height 16
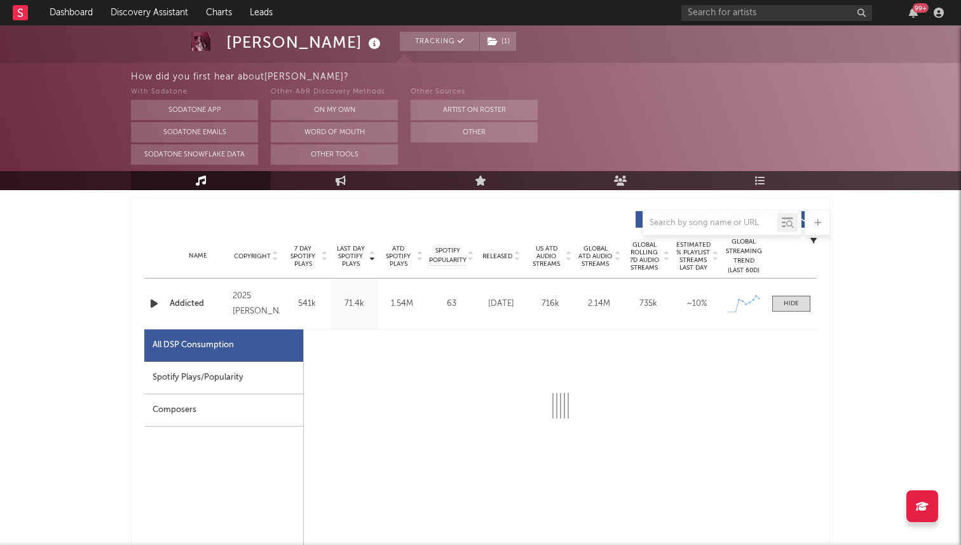
scroll to position [562, 0]
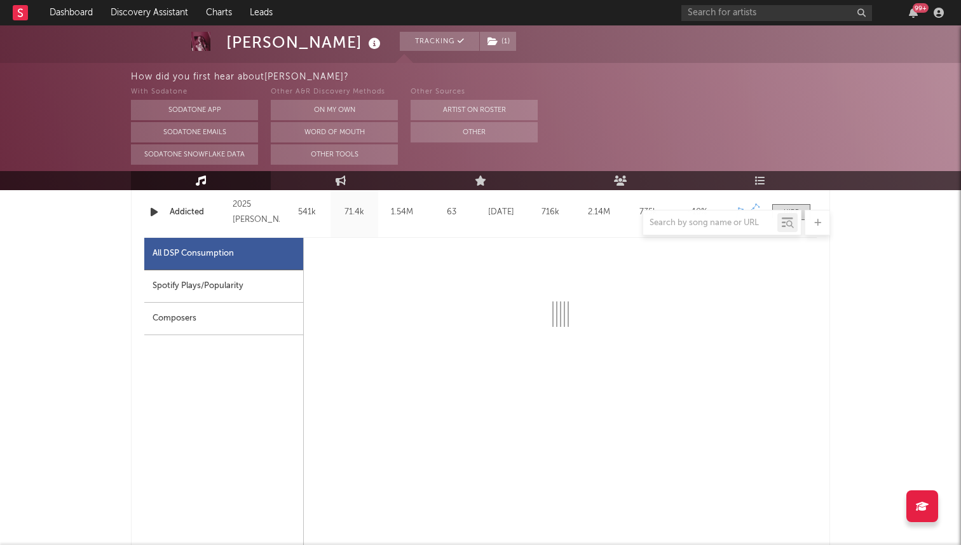
select select "1w"
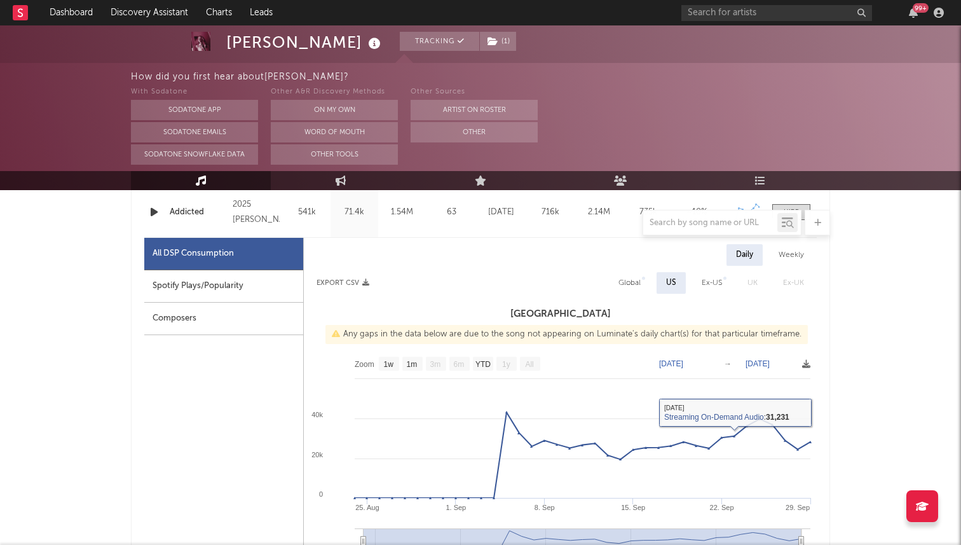
click at [639, 282] on div "Global" at bounding box center [629, 282] width 22 height 15
select select "1w"
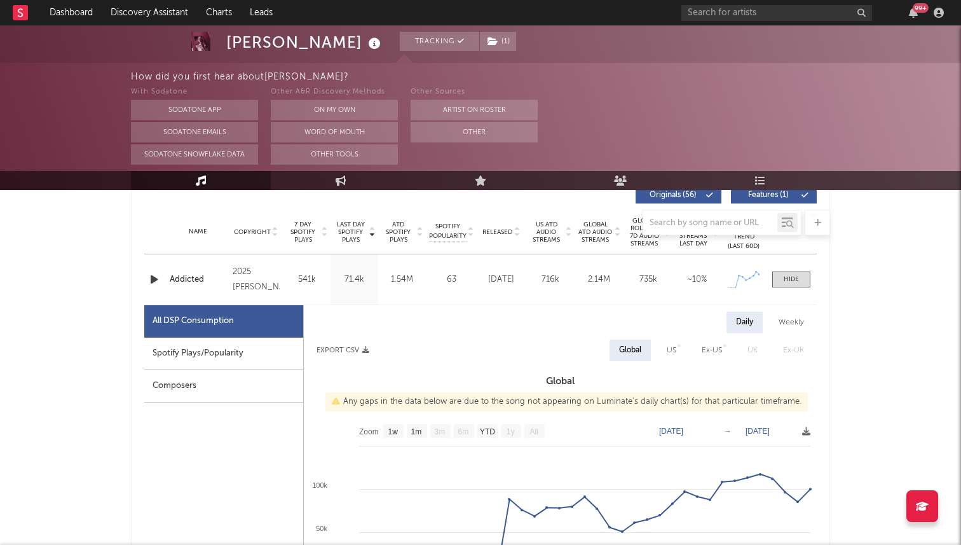
scroll to position [590, 0]
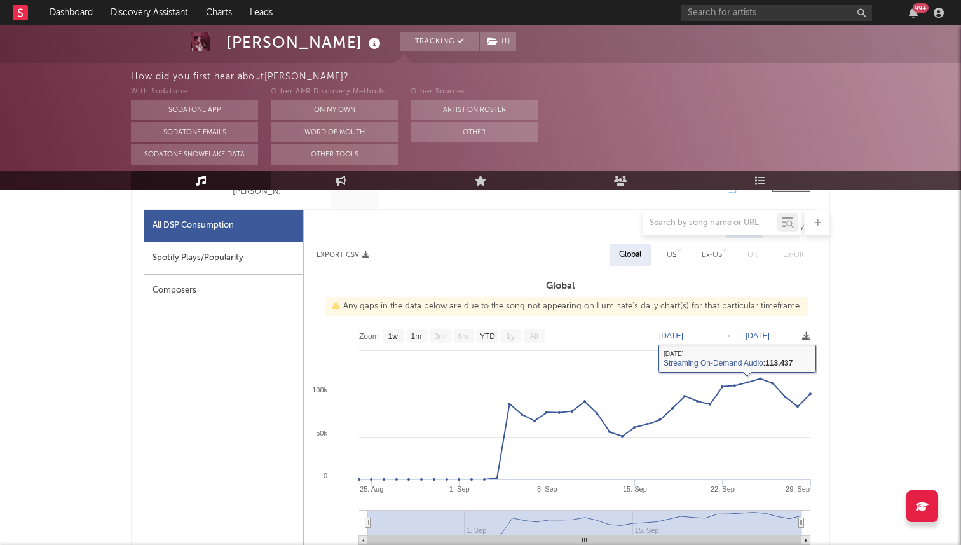
click at [672, 253] on div "US" at bounding box center [672, 254] width 10 height 15
select select "1w"
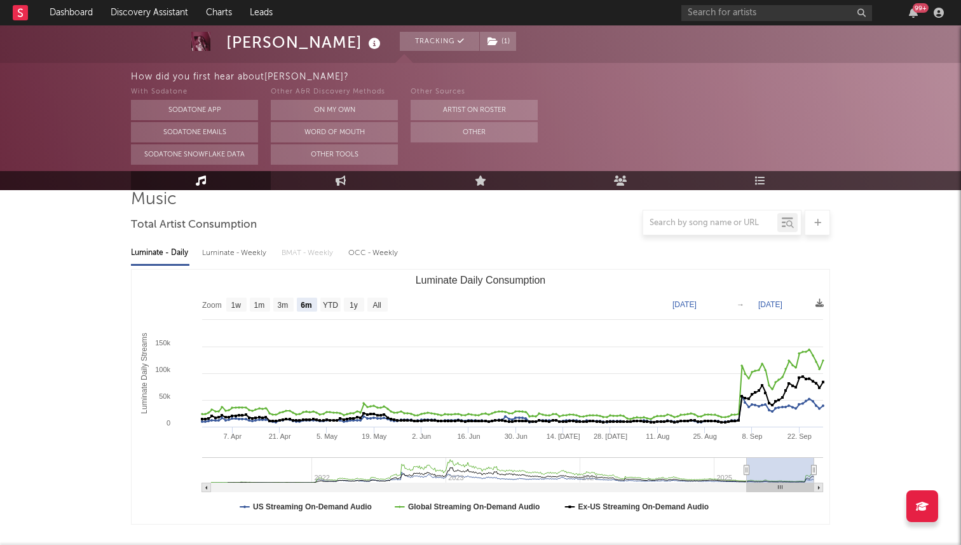
scroll to position [0, 0]
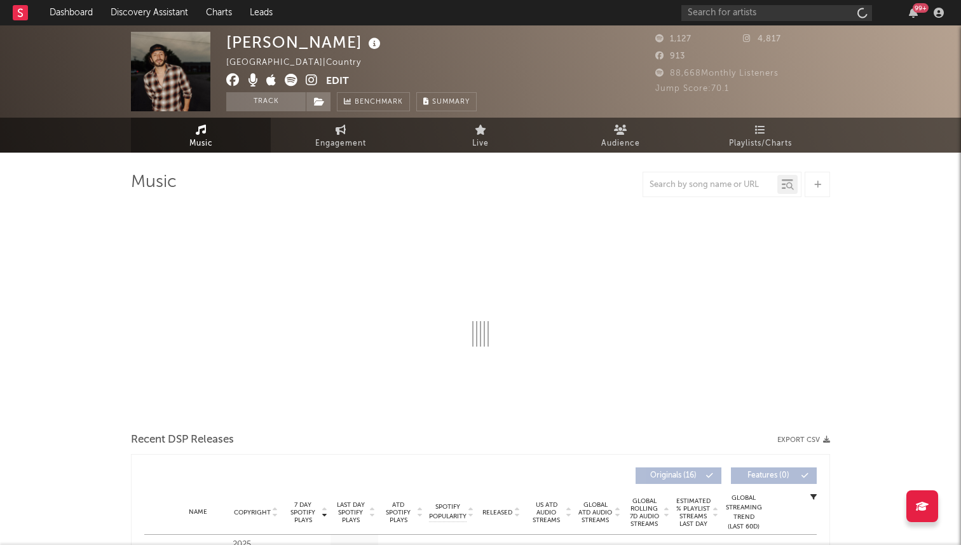
select select "6m"
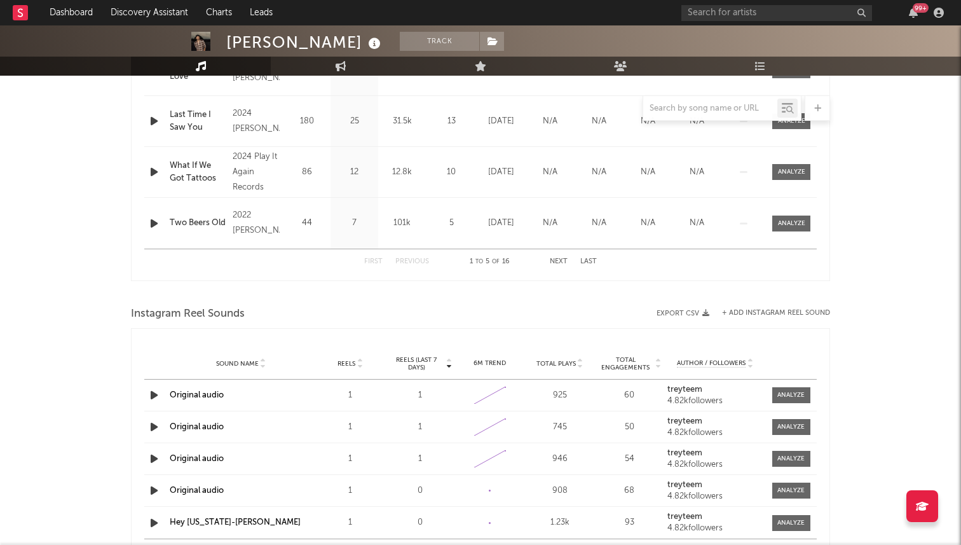
scroll to position [727, 0]
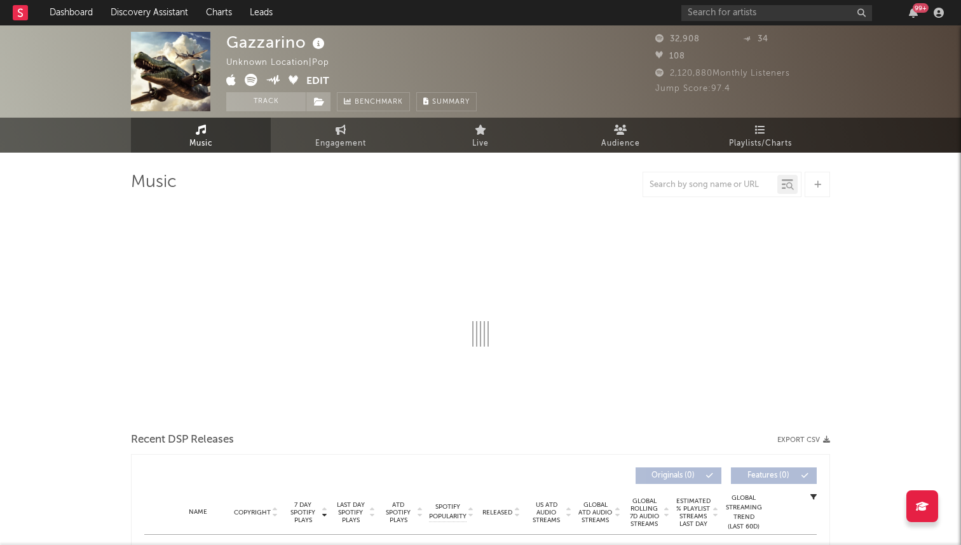
select select "1w"
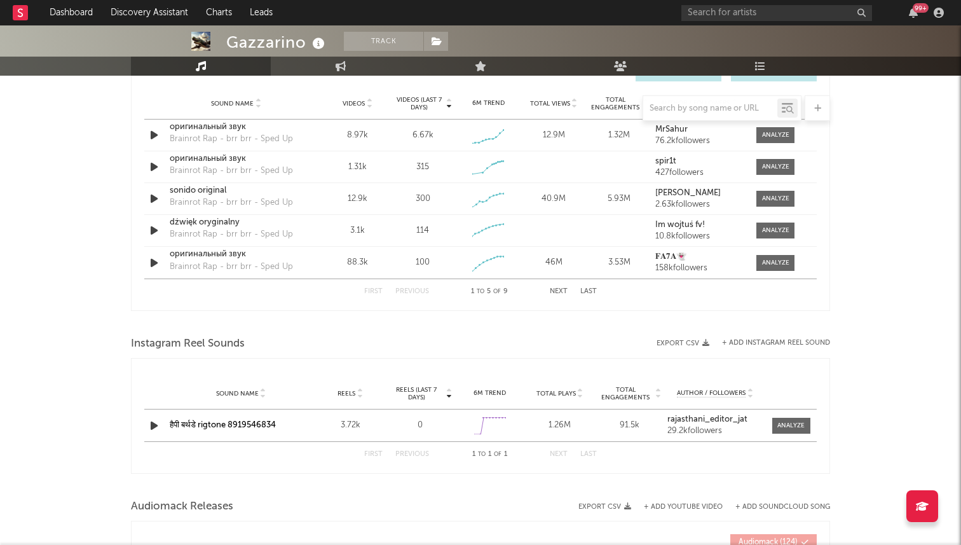
scroll to position [916, 0]
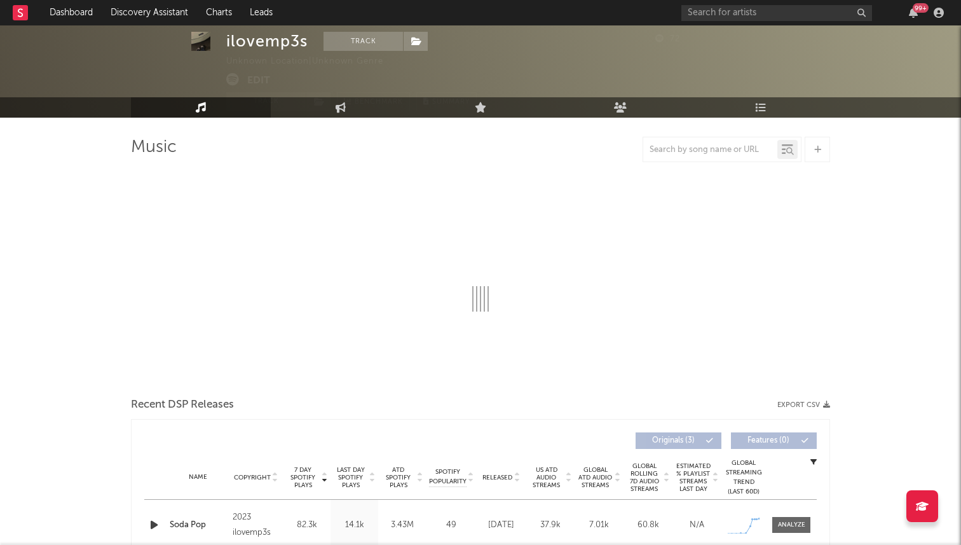
select select "1w"
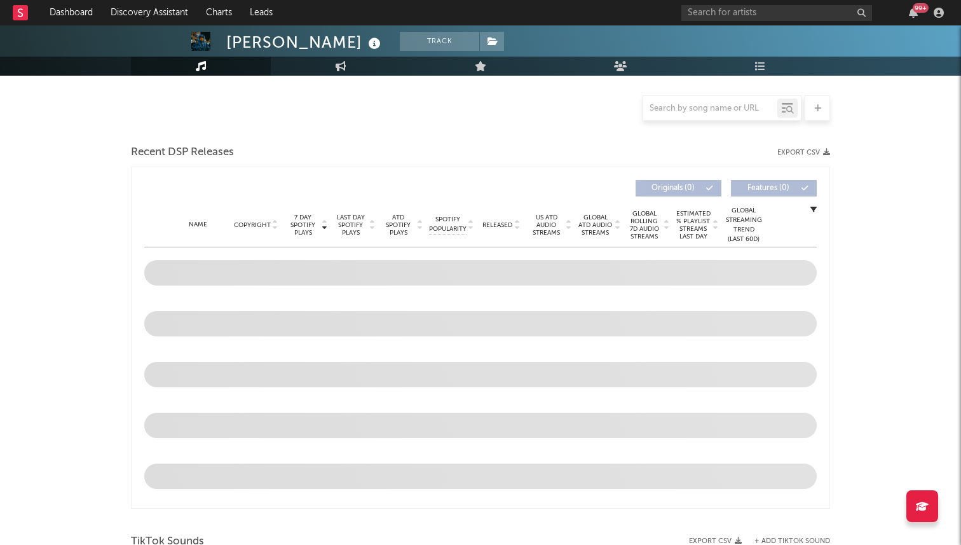
scroll to position [358, 0]
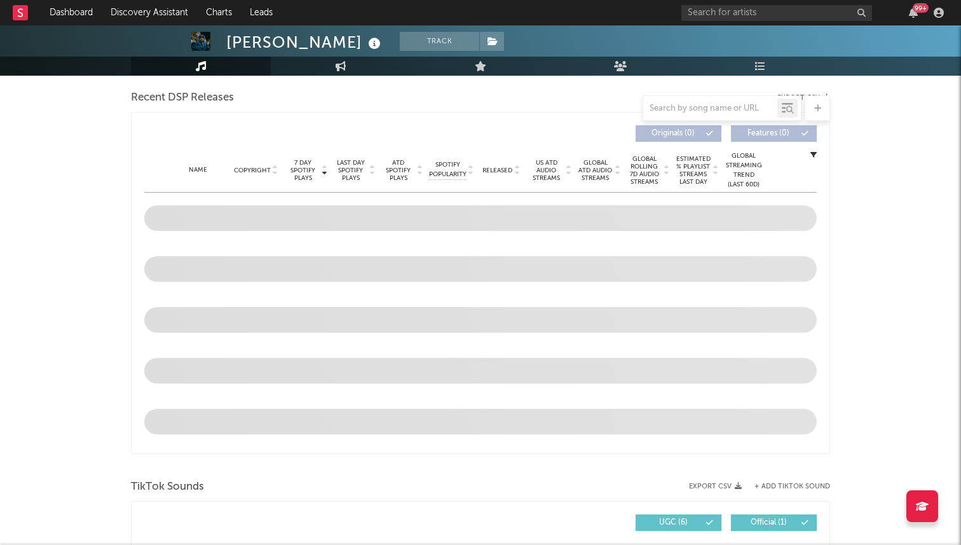
select select "6m"
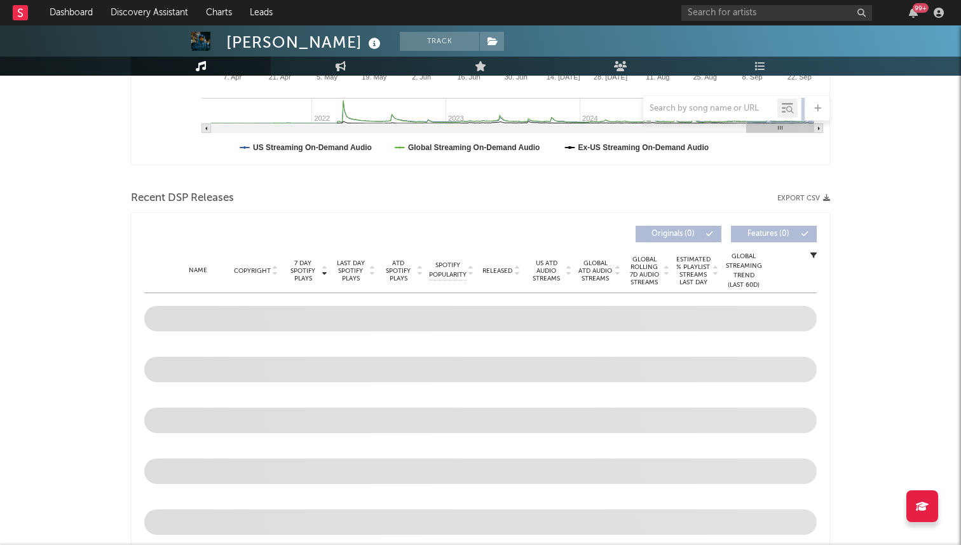
scroll to position [442, 0]
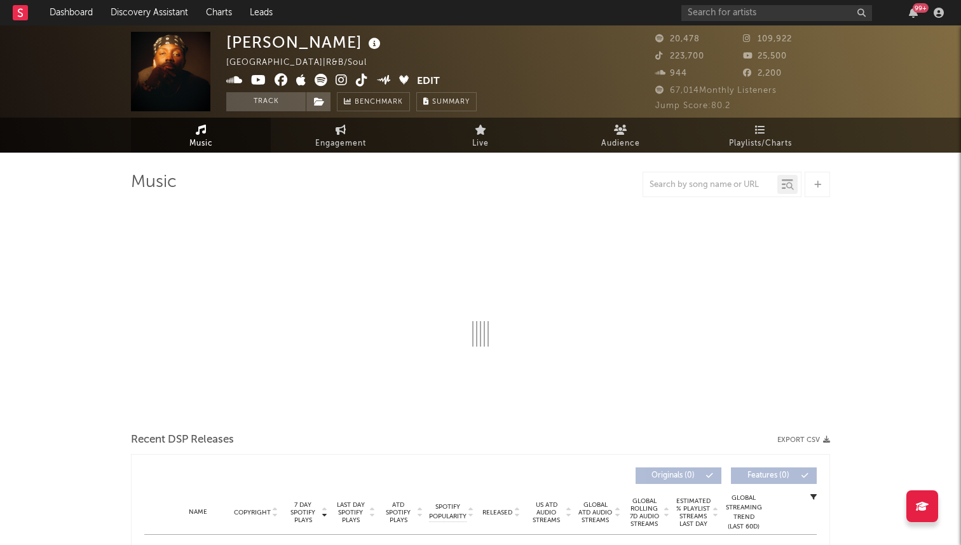
select select "6m"
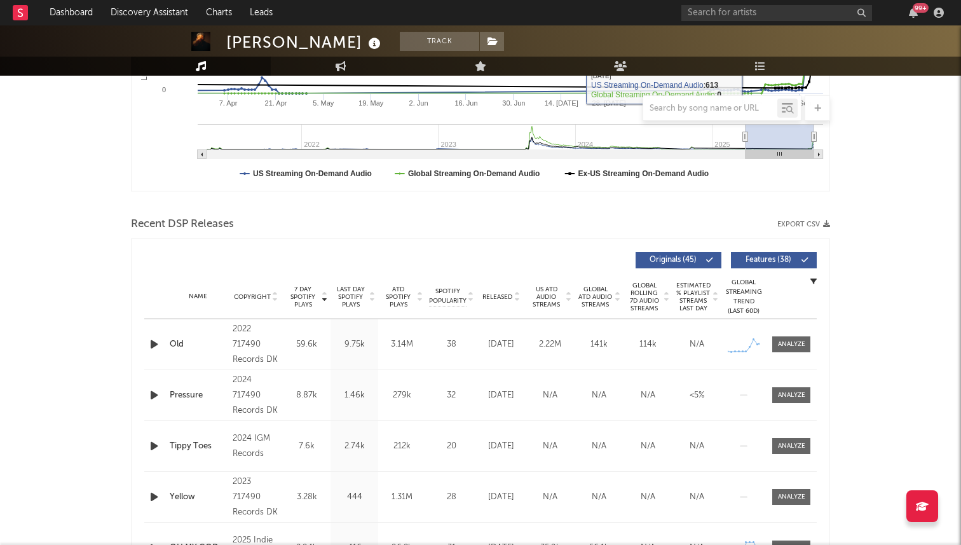
scroll to position [438, 0]
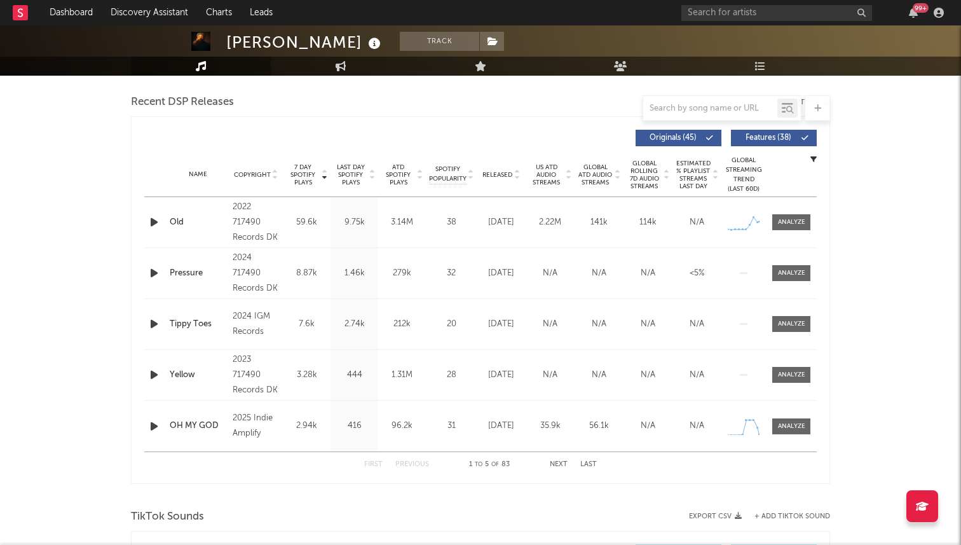
click at [500, 171] on span "Released" at bounding box center [497, 175] width 30 height 8
click at [306, 172] on span "7 Day Spotify Plays" at bounding box center [303, 174] width 34 height 23
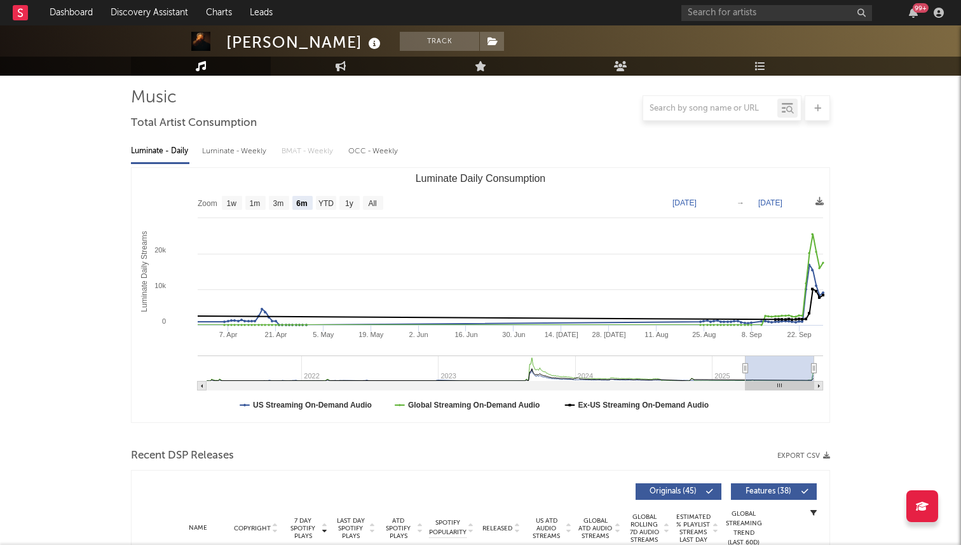
scroll to position [0, 0]
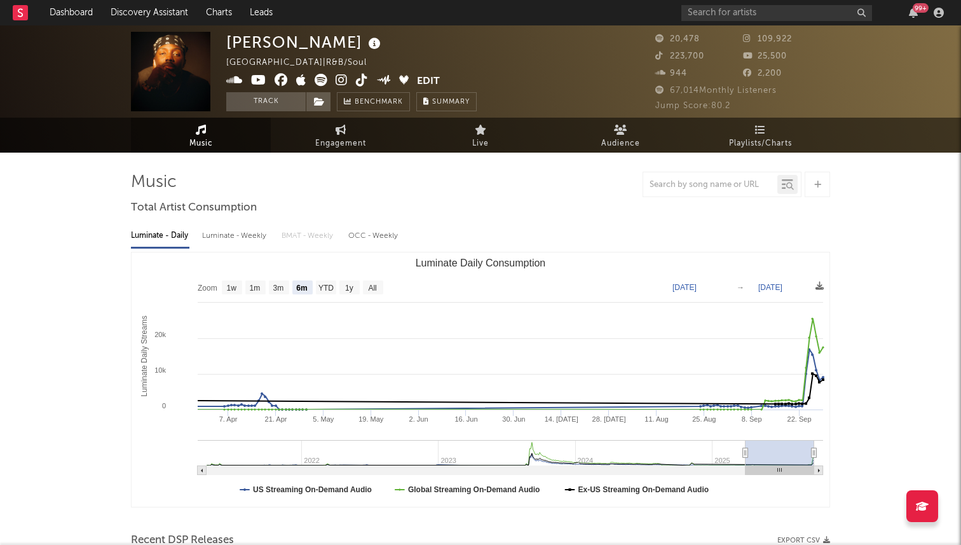
click at [357, 79] on icon at bounding box center [362, 80] width 12 height 13
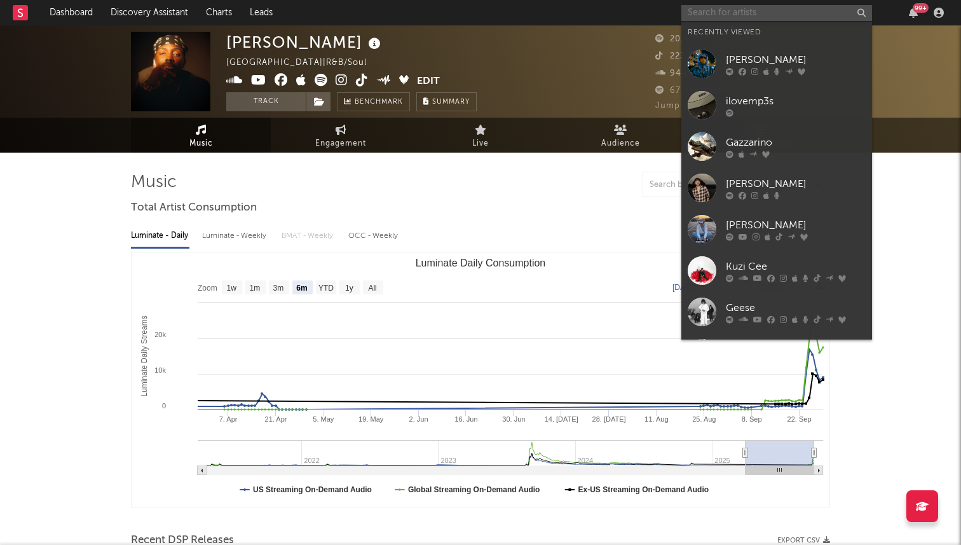
click at [754, 5] on input "text" at bounding box center [776, 13] width 191 height 16
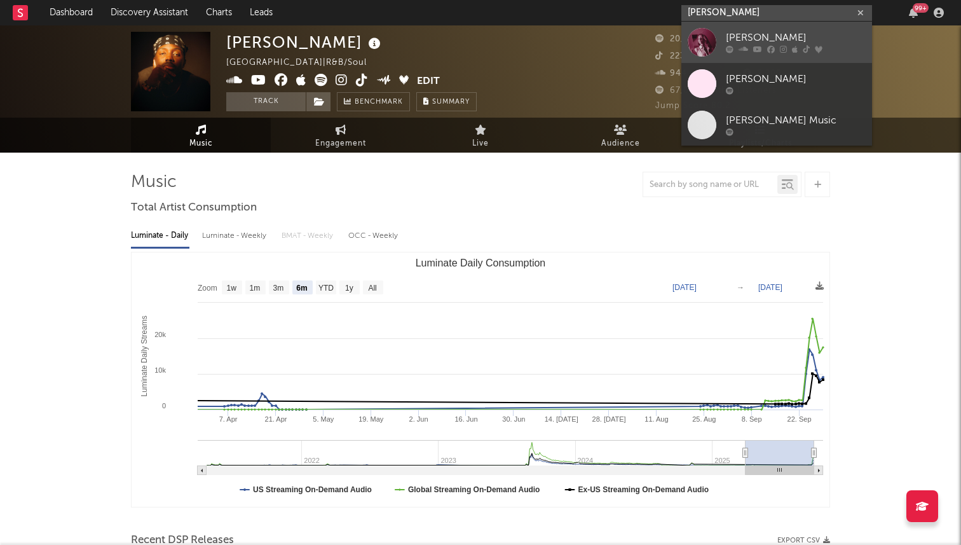
type input "hakey joelle"
click at [745, 36] on div "Haley Joelle" at bounding box center [796, 38] width 140 height 15
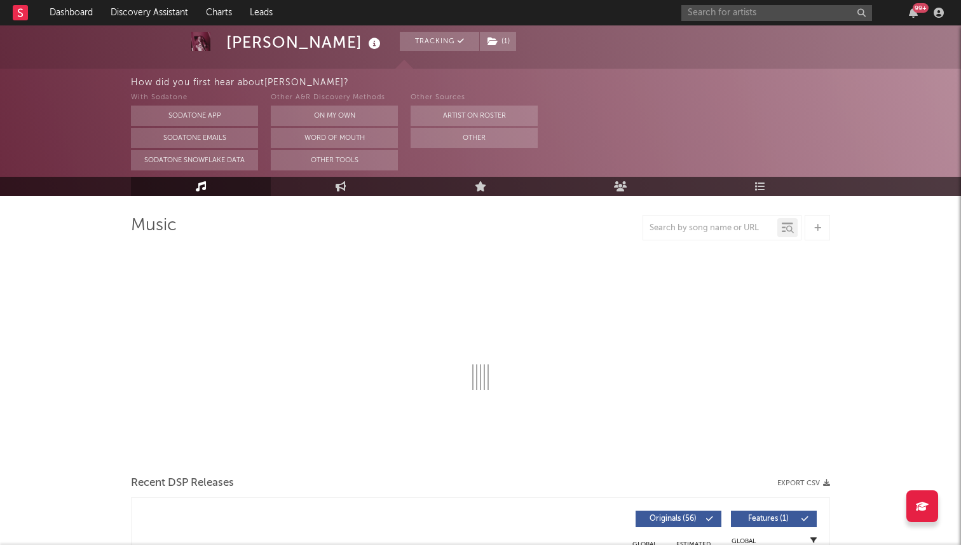
select select "6m"
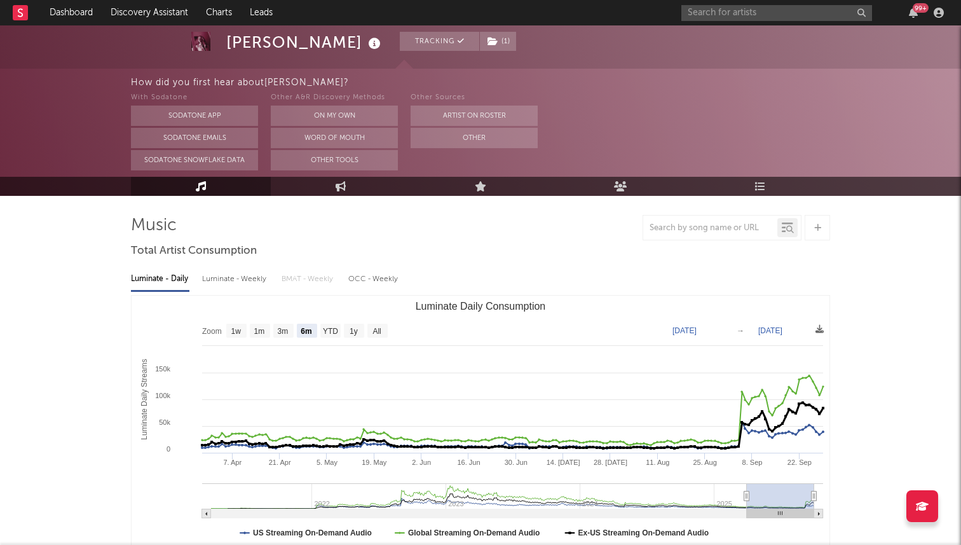
scroll to position [80, 0]
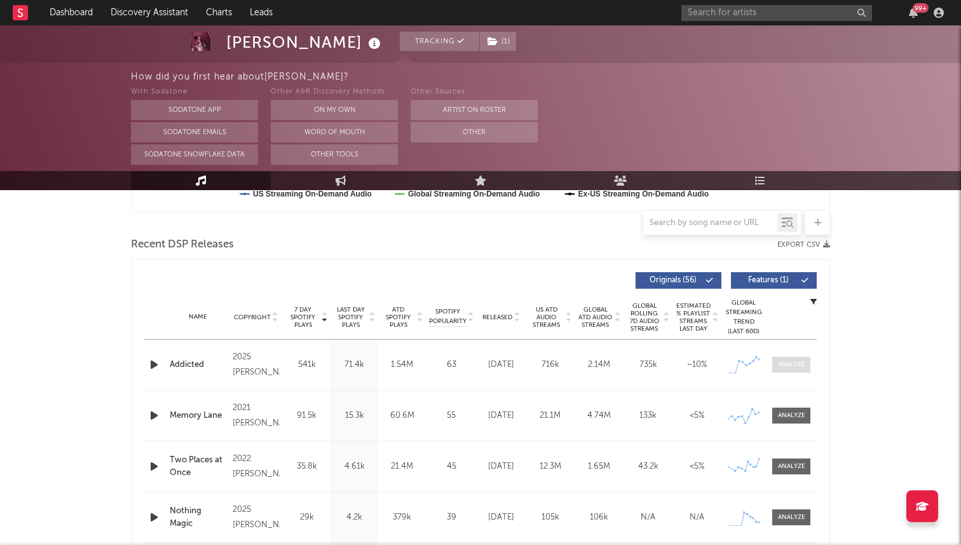
click at [782, 357] on span at bounding box center [791, 365] width 38 height 16
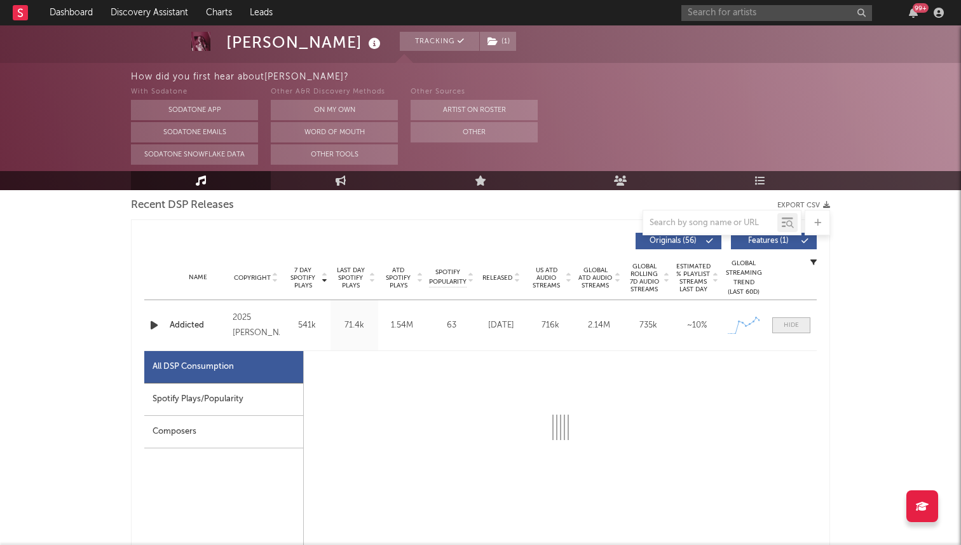
select select "1w"
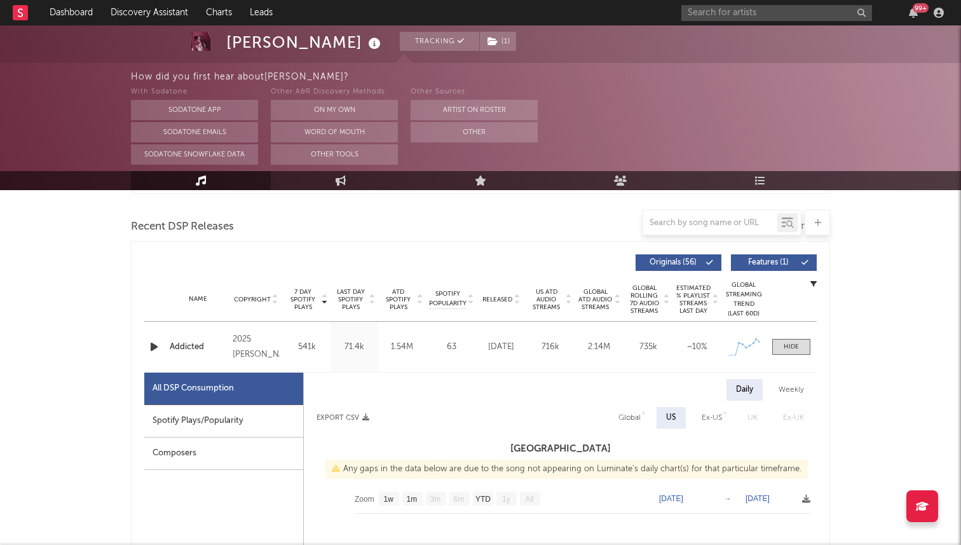
scroll to position [406, 0]
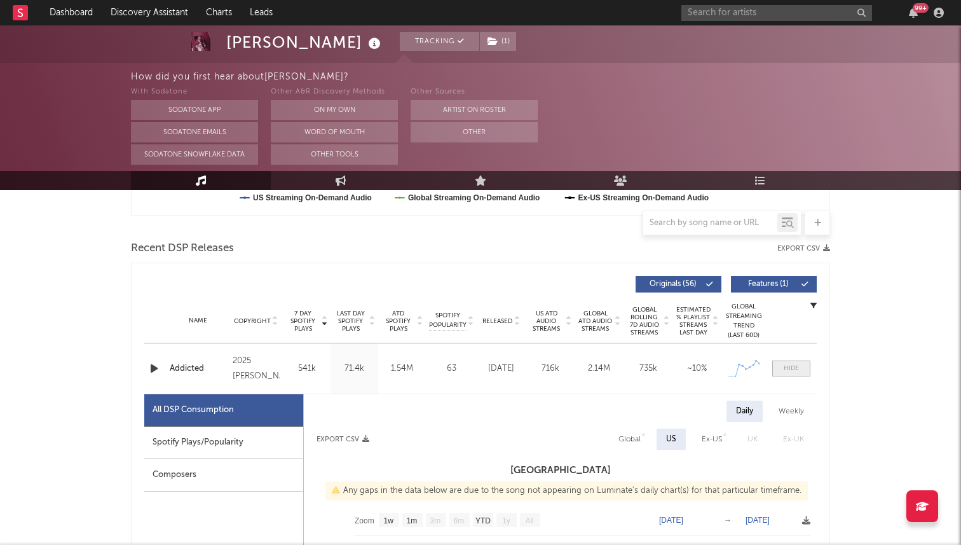
click at [786, 362] on span at bounding box center [791, 368] width 38 height 16
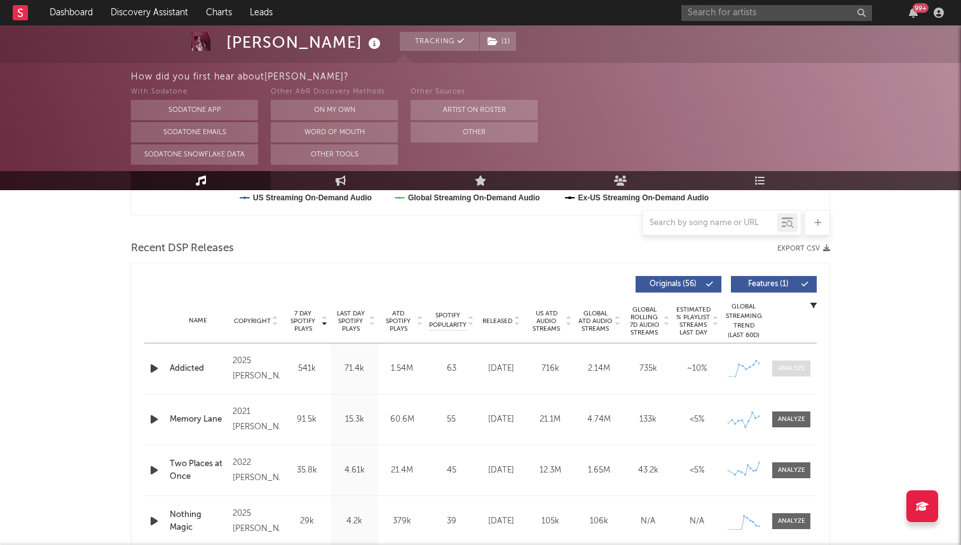
scroll to position [0, 0]
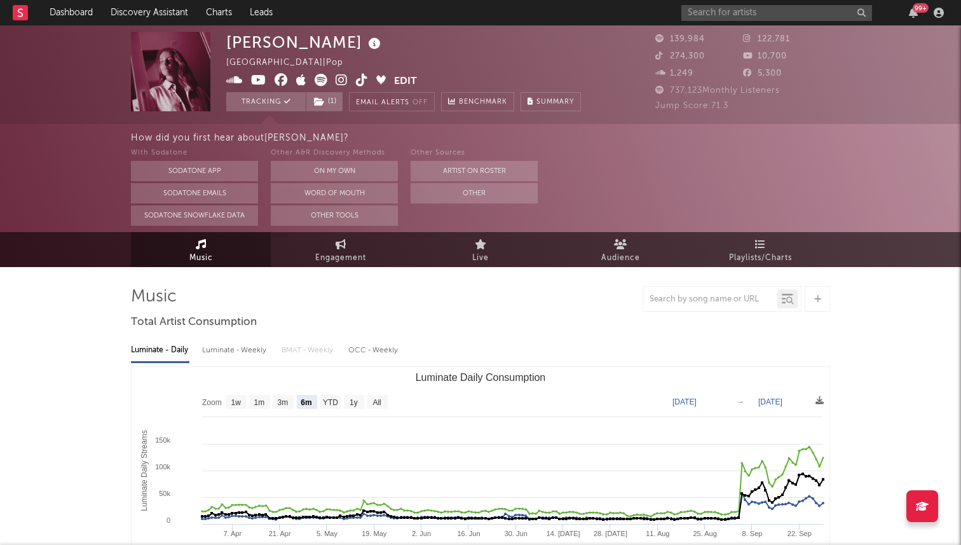
click at [730, 21] on div "99 +" at bounding box center [814, 12] width 267 height 25
click at [726, 17] on input "text" at bounding box center [776, 13] width 191 height 16
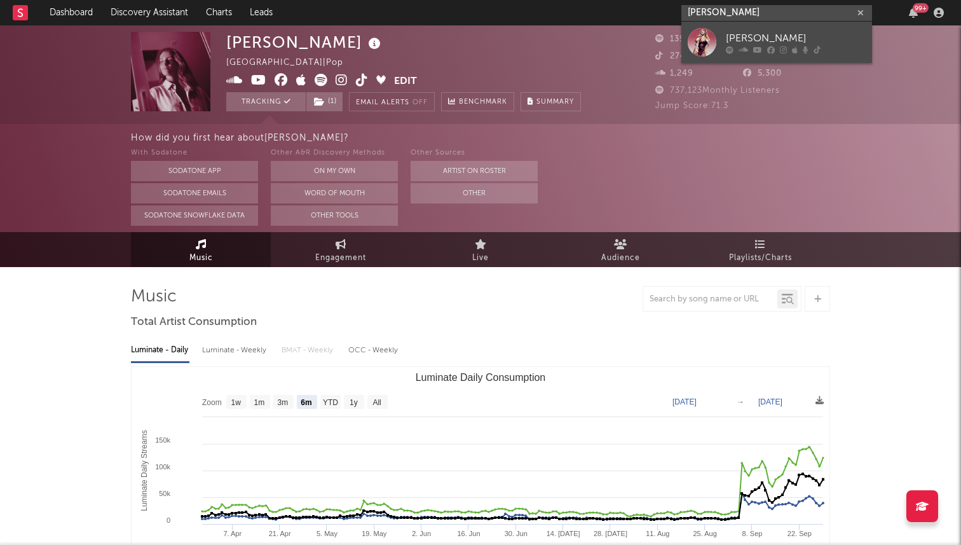
type input "natalie nunn"
click at [724, 31] on link "Natalie Nunn" at bounding box center [776, 42] width 191 height 41
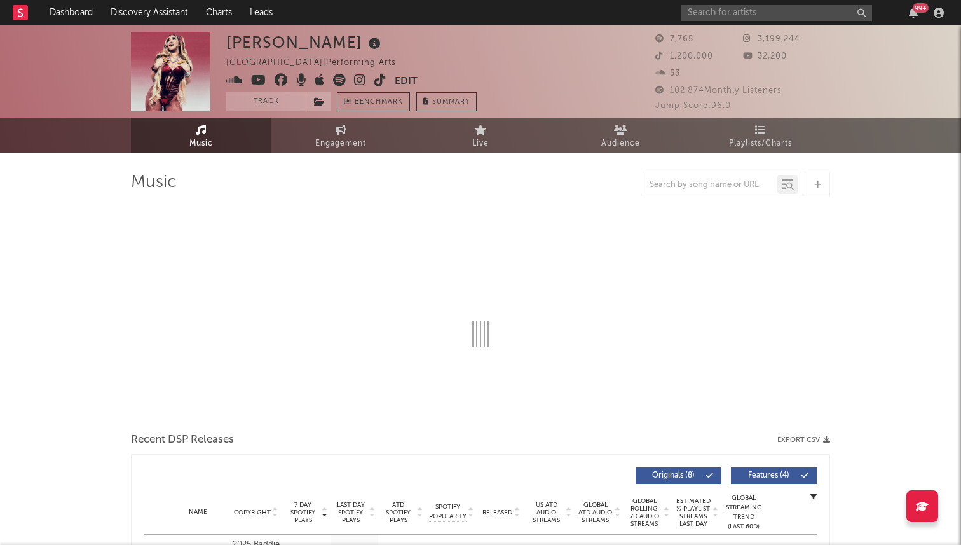
select select "1w"
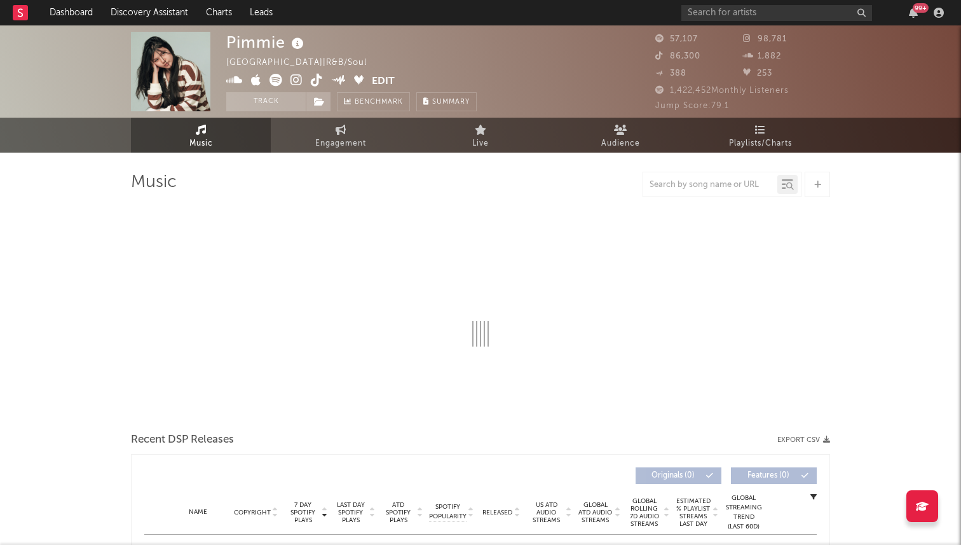
select select "6m"
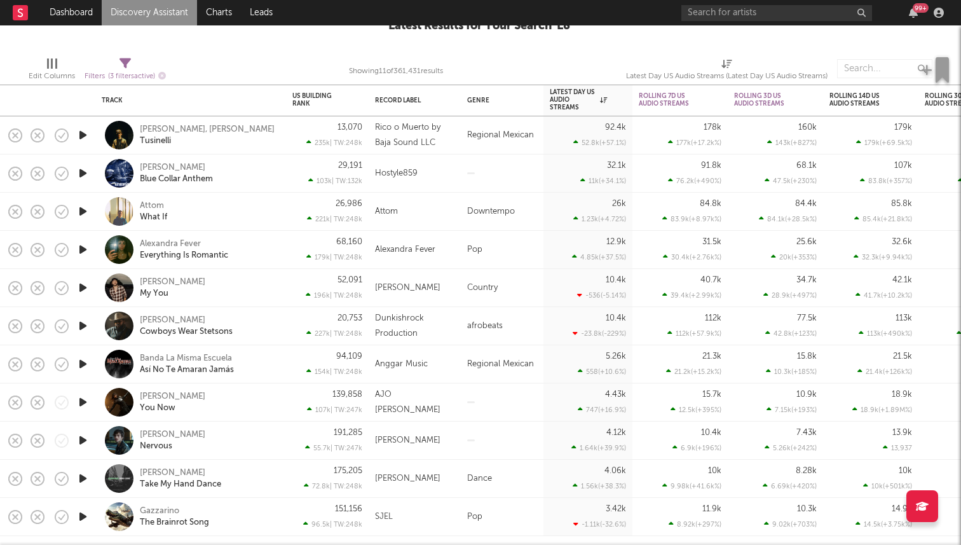
click at [83, 172] on icon "button" at bounding box center [82, 173] width 13 height 16
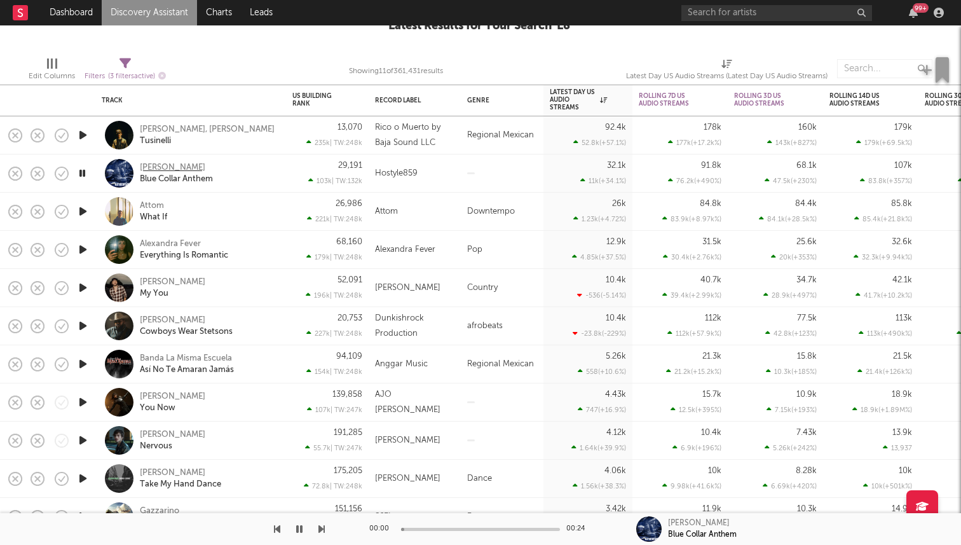
click at [162, 164] on div "J. Johnson" at bounding box center [172, 167] width 65 height 11
click at [168, 168] on div "J. Johnson" at bounding box center [172, 167] width 65 height 11
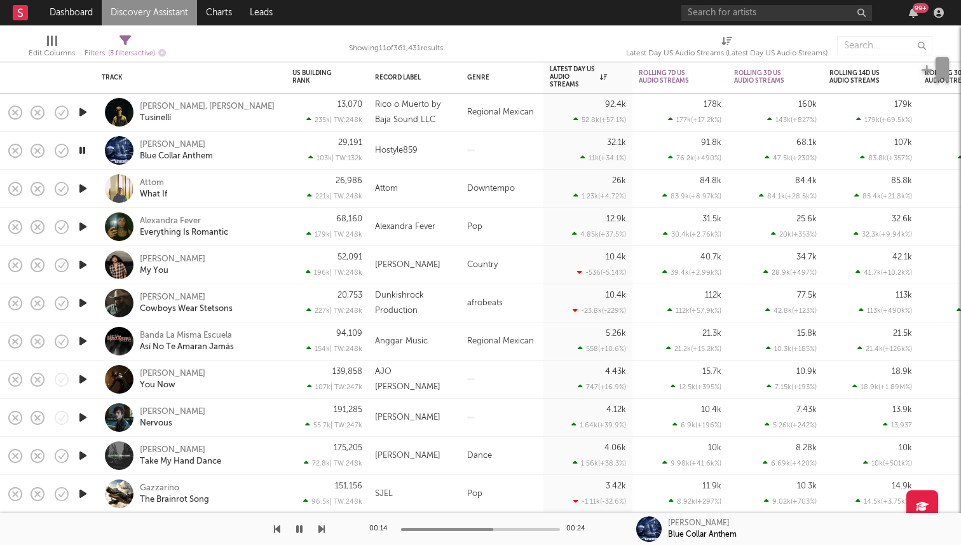
click at [77, 299] on icon "button" at bounding box center [82, 303] width 13 height 16
click at [143, 296] on div "Duncan Daniels" at bounding box center [172, 297] width 65 height 11
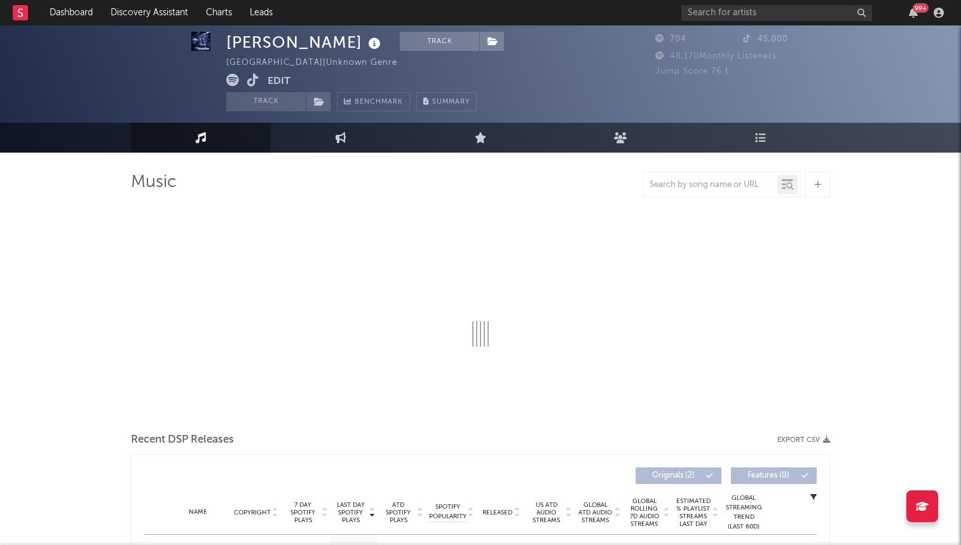
scroll to position [19, 0]
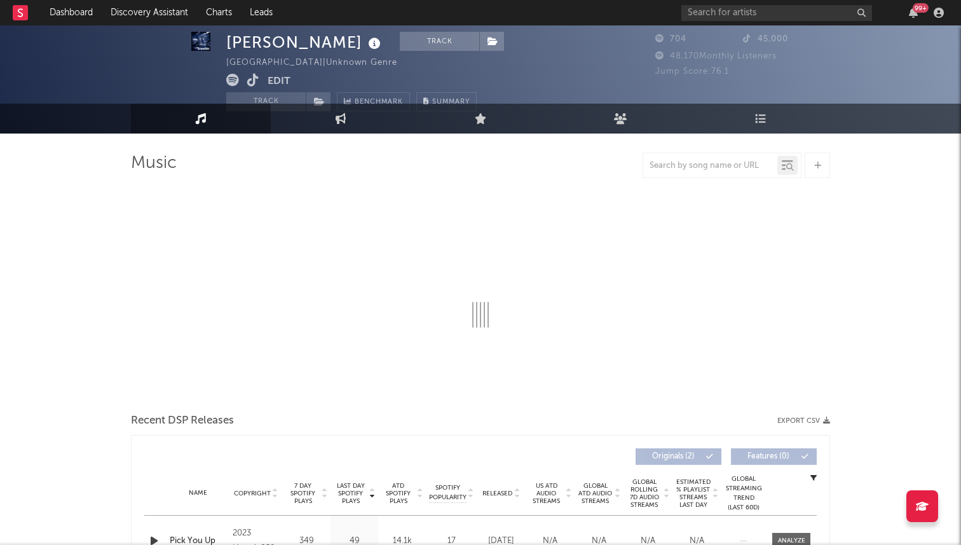
select select "6m"
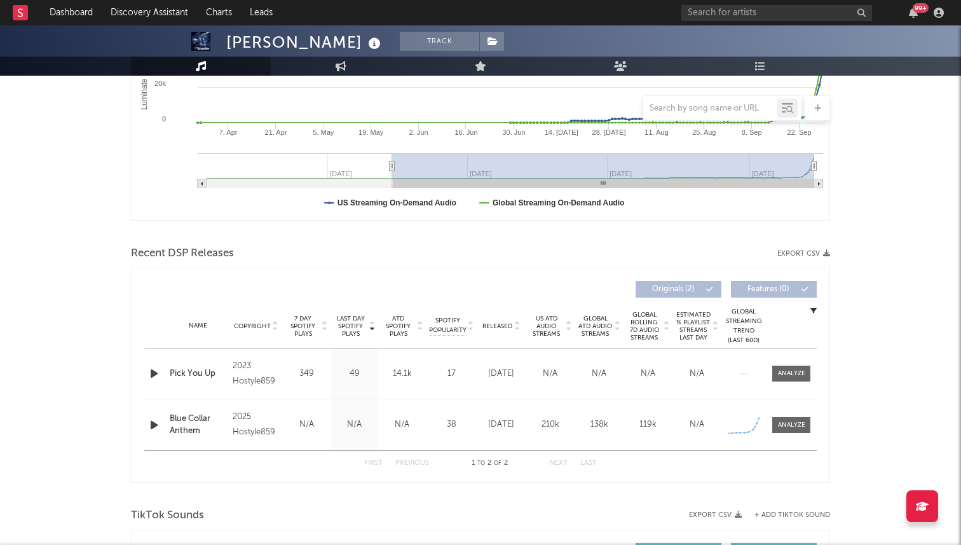
scroll to position [0, 0]
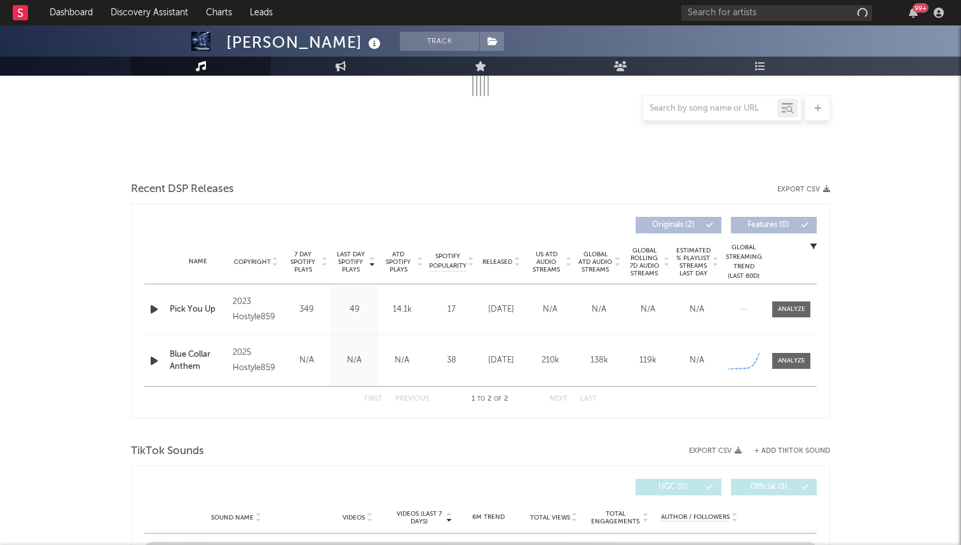
scroll to position [527, 0]
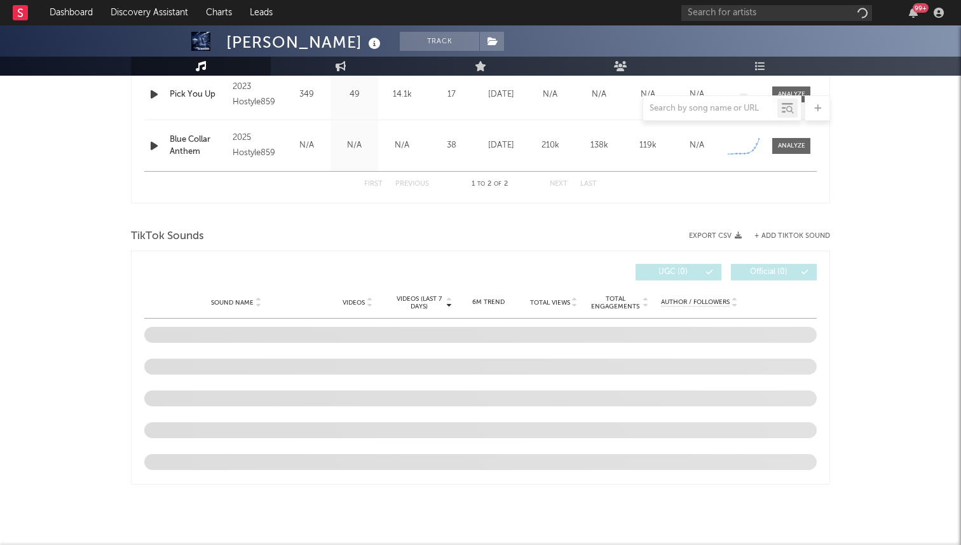
select select "6m"
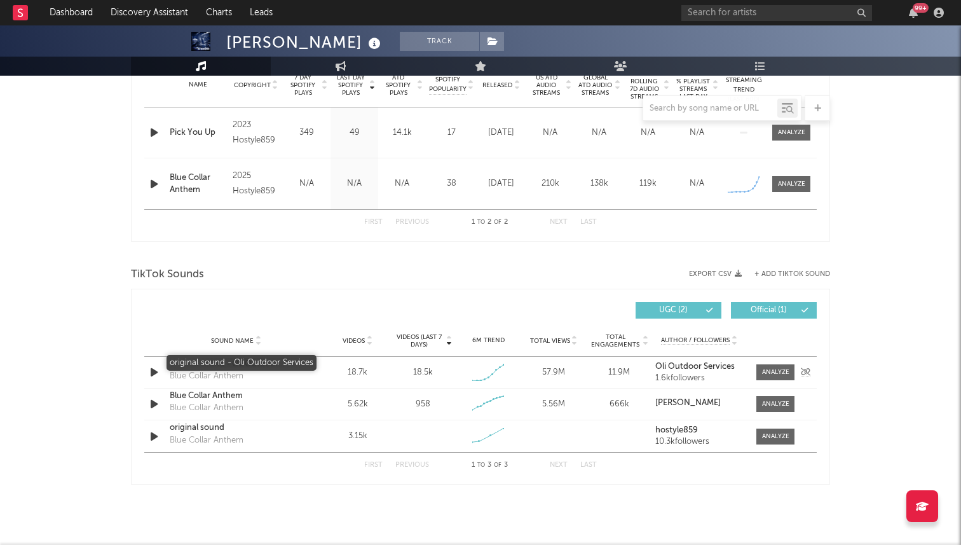
click at [216, 362] on div "original sound - Oli Outdoor Services" at bounding box center [236, 364] width 133 height 13
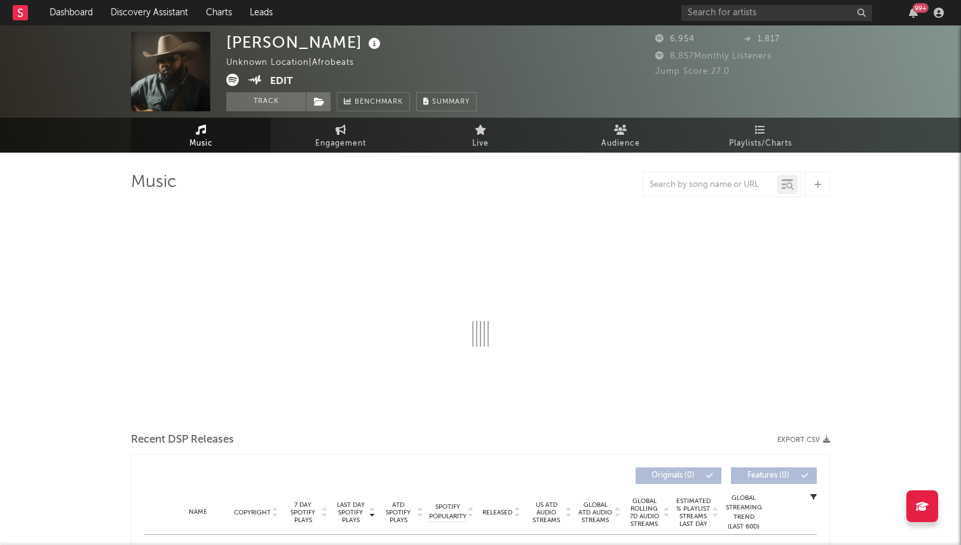
select select "6m"
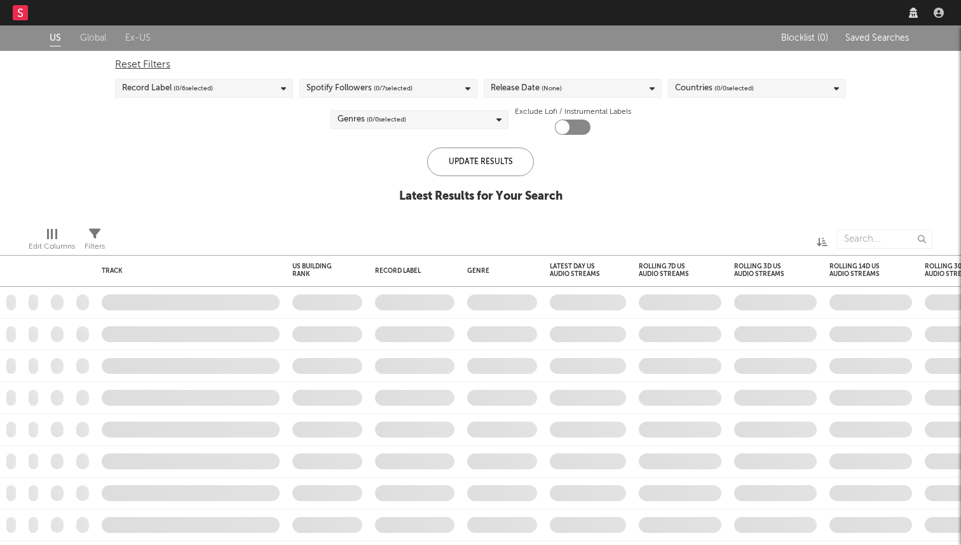
checkbox input "true"
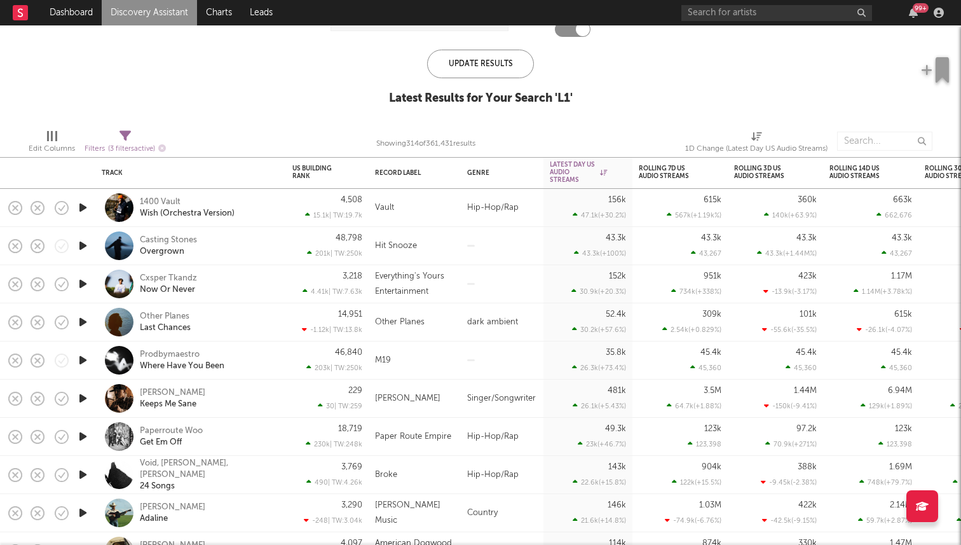
click at [86, 236] on div at bounding box center [82, 246] width 25 height 38
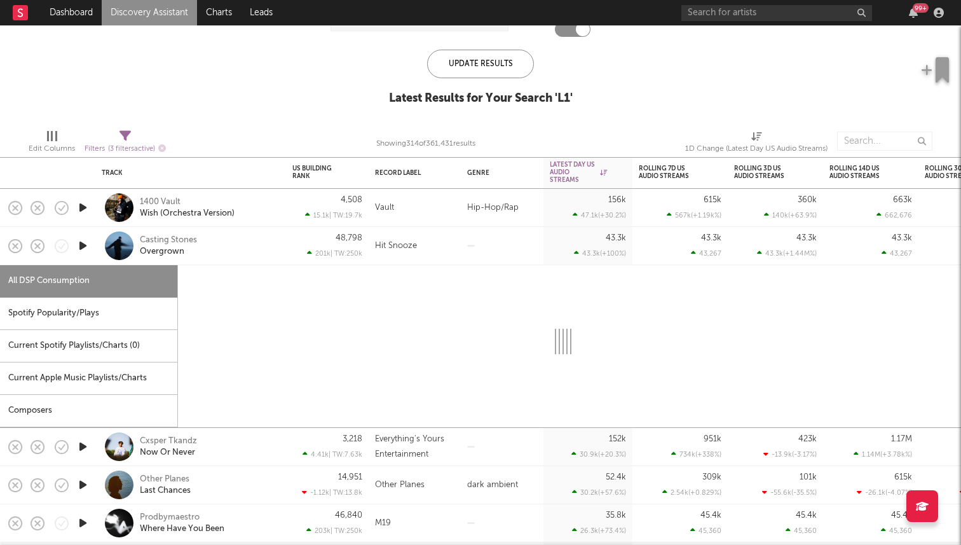
click at [83, 241] on icon "button" at bounding box center [82, 246] width 13 height 16
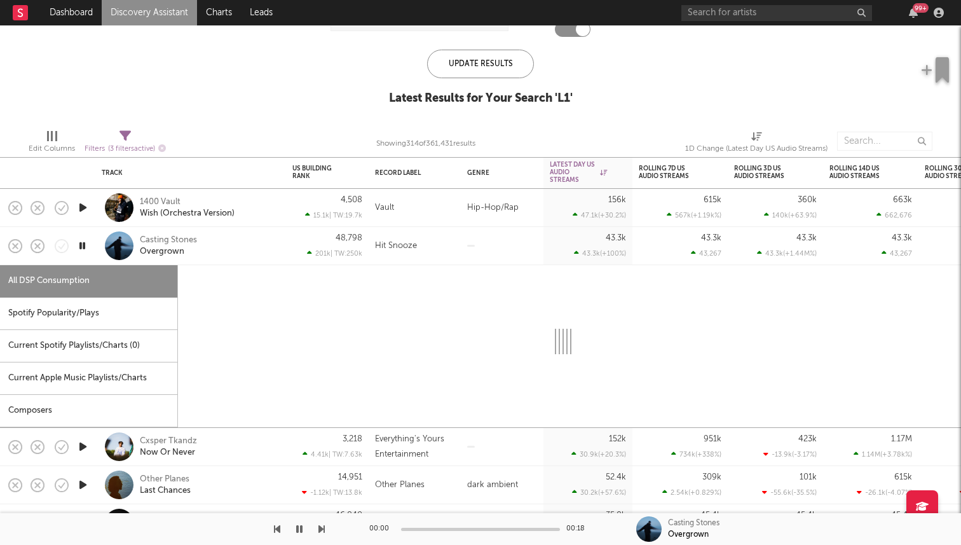
select select "1w"
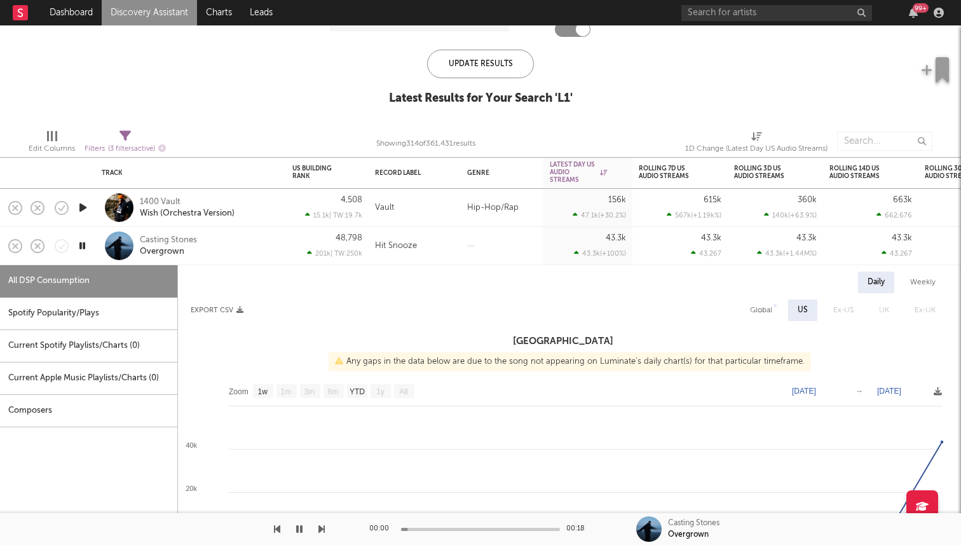
click at [81, 247] on icon "button" at bounding box center [82, 246] width 12 height 16
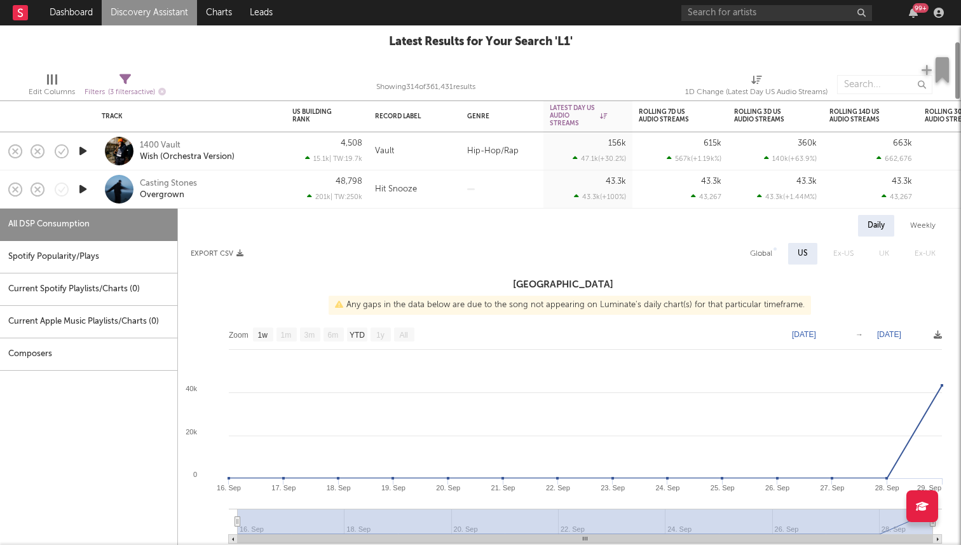
click at [93, 198] on div at bounding box center [82, 189] width 25 height 38
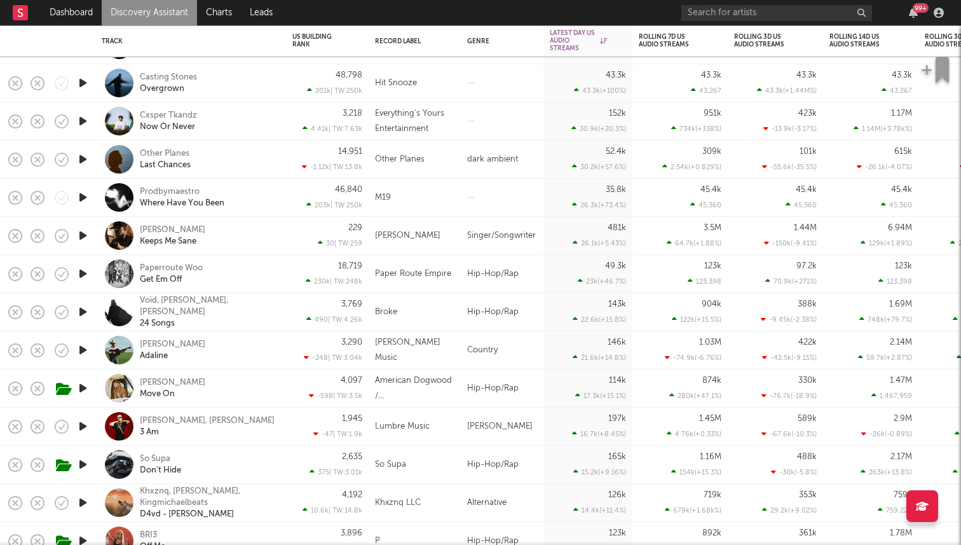
click at [90, 233] on div at bounding box center [82, 236] width 25 height 38
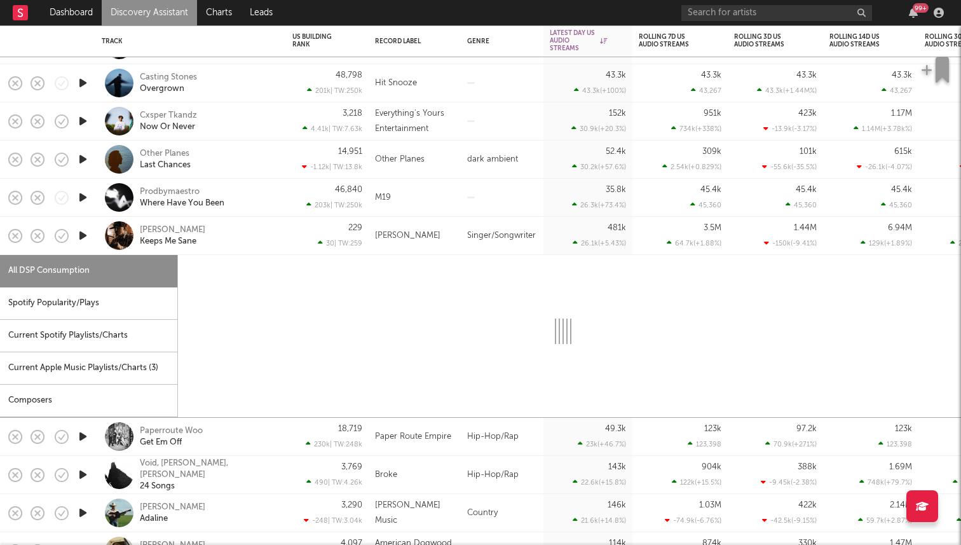
click at [86, 235] on icon "button" at bounding box center [82, 236] width 13 height 16
select select "1w"
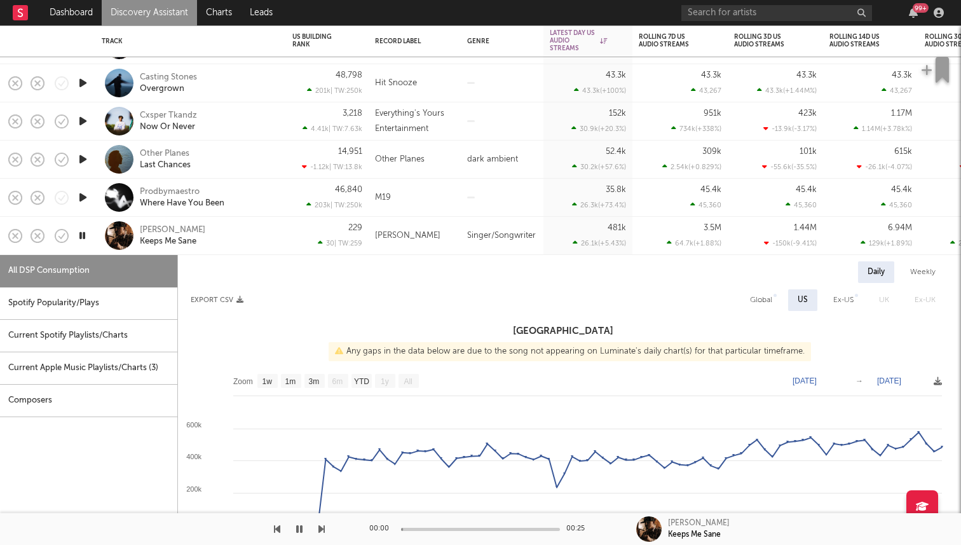
click at [104, 245] on div "[PERSON_NAME] Keeps Me Sane" at bounding box center [191, 235] width 178 height 37
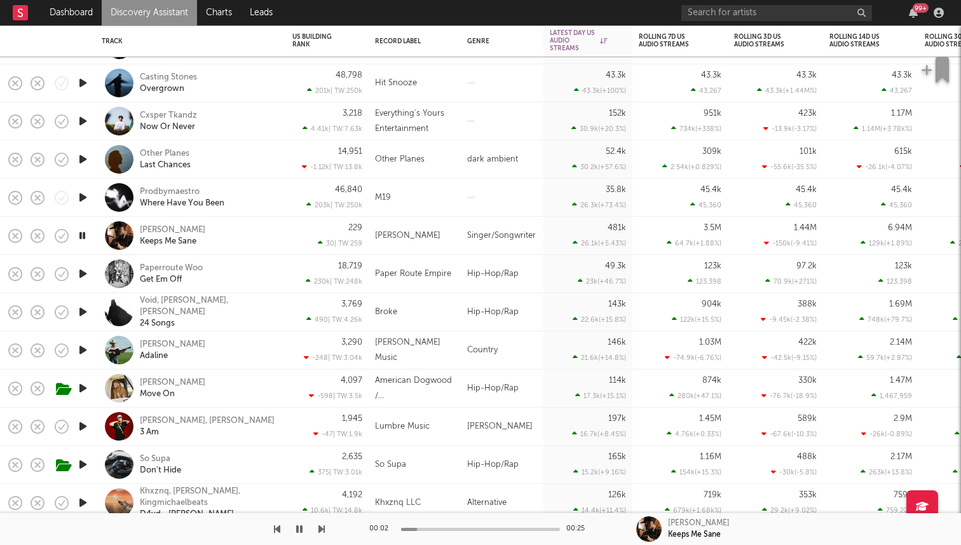
click at [86, 235] on icon "button" at bounding box center [82, 236] width 12 height 16
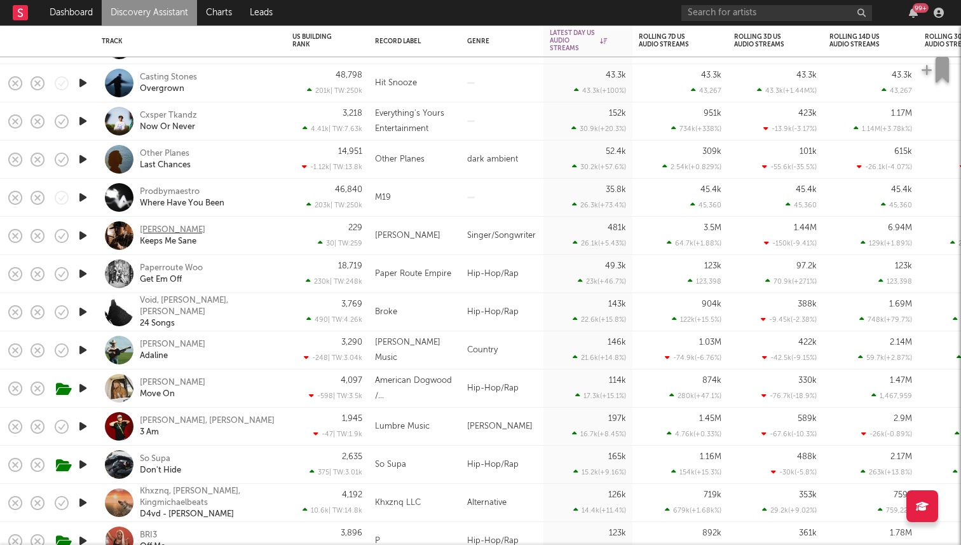
click at [179, 228] on div "[PERSON_NAME]" at bounding box center [172, 229] width 65 height 11
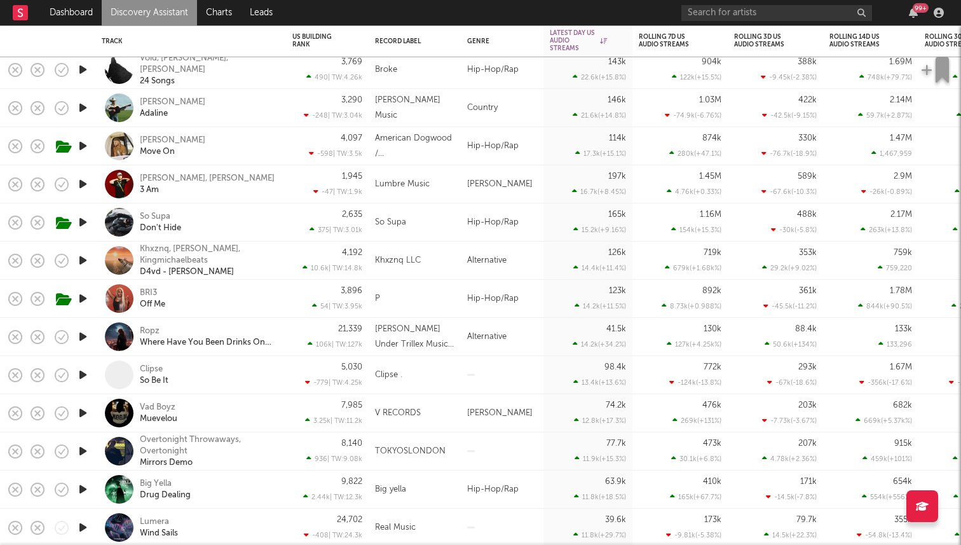
click at [86, 220] on icon "button" at bounding box center [82, 222] width 13 height 16
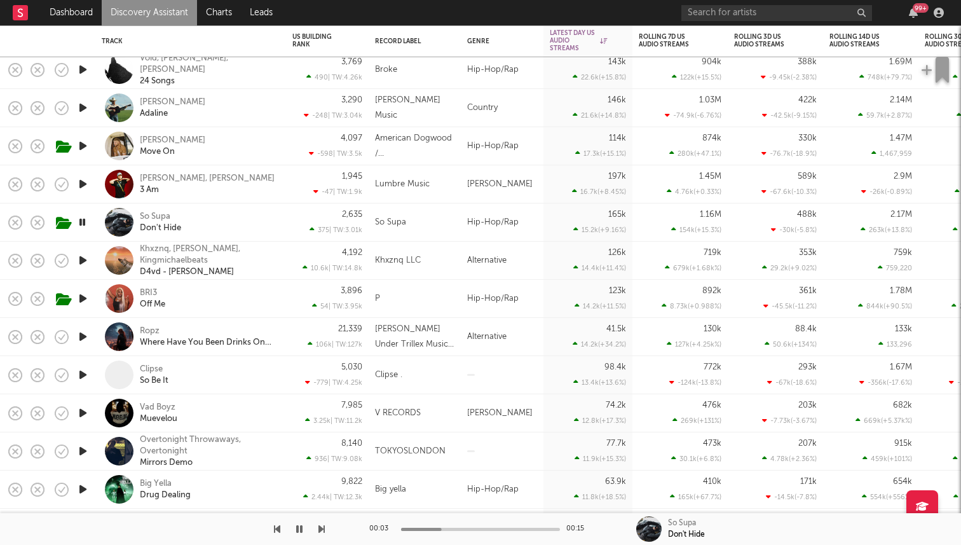
click at [82, 222] on icon "button" at bounding box center [82, 222] width 12 height 16
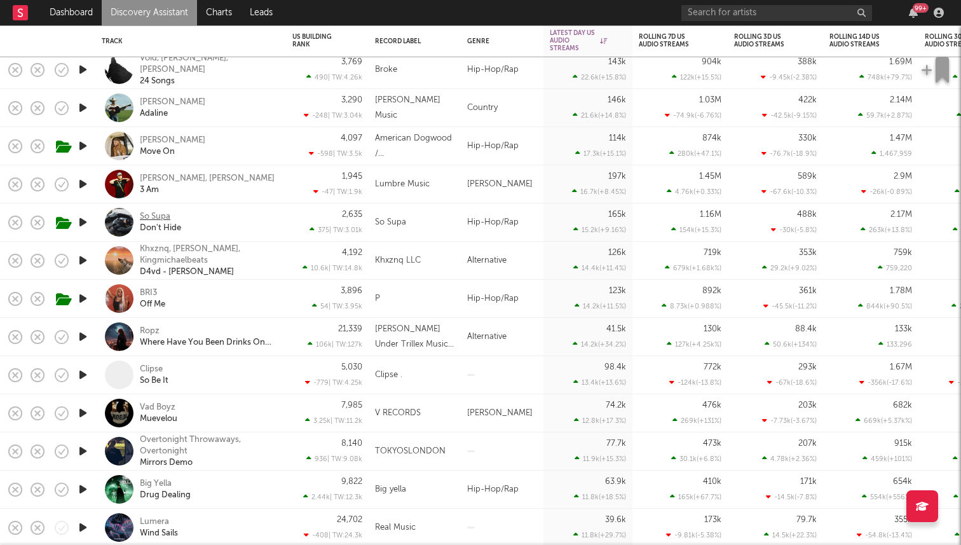
click at [160, 217] on div "So Supa" at bounding box center [155, 216] width 31 height 11
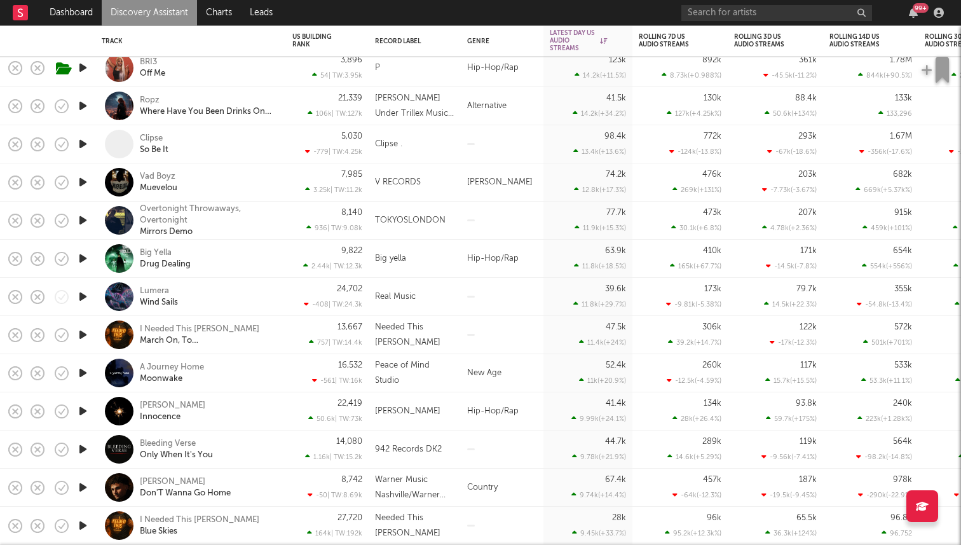
click at [86, 183] on icon "button" at bounding box center [82, 182] width 13 height 16
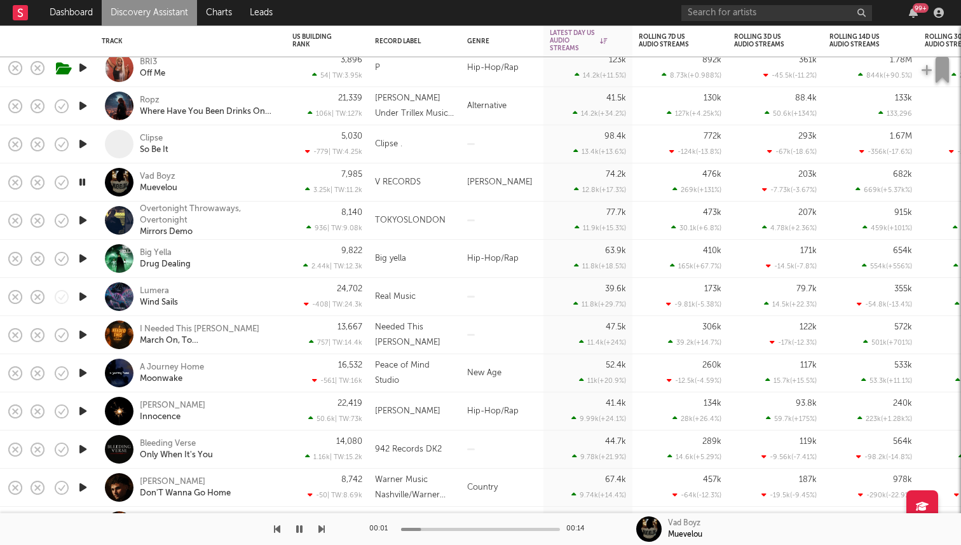
click at [86, 183] on icon "button" at bounding box center [82, 182] width 12 height 16
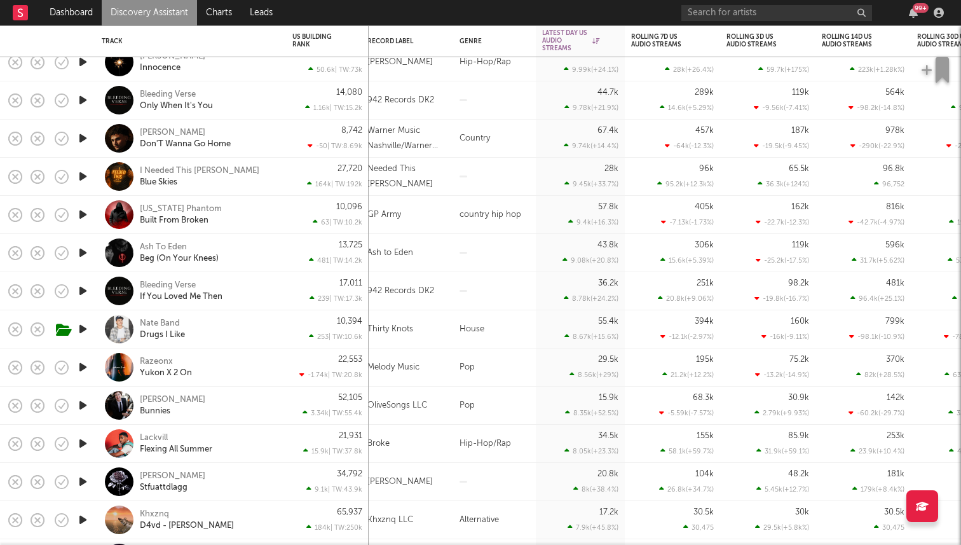
click at [78, 97] on icon "button" at bounding box center [82, 100] width 13 height 16
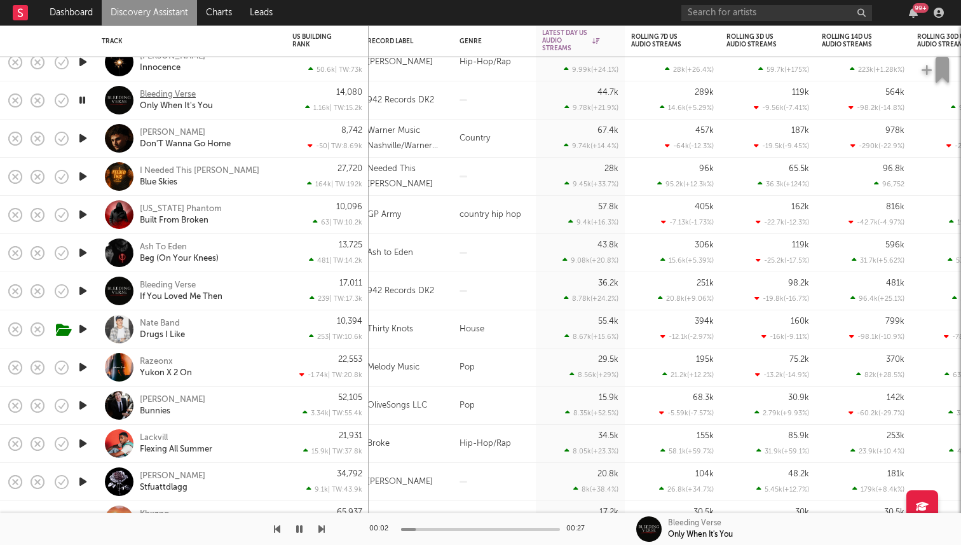
click at [161, 96] on div "Bleeding Verse" at bounding box center [168, 94] width 56 height 11
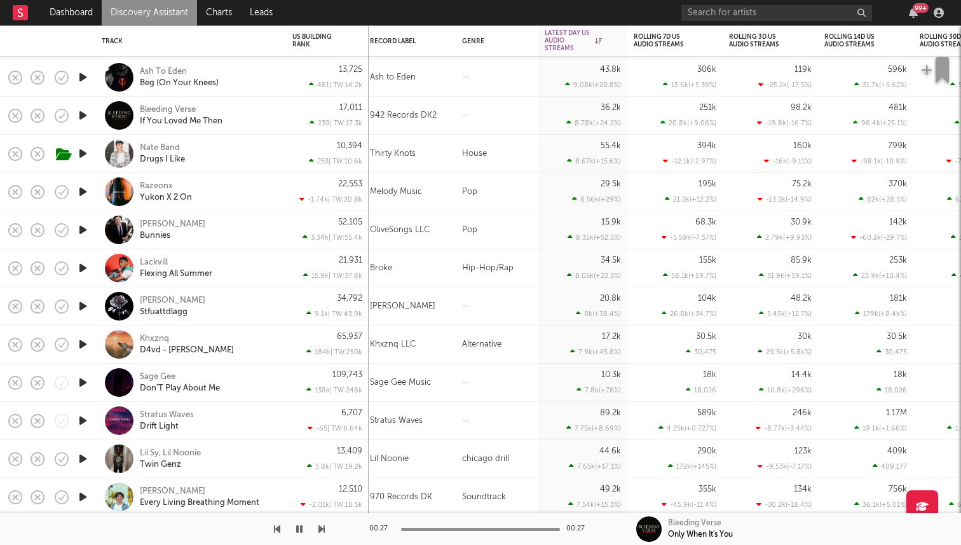
click at [77, 192] on icon "button" at bounding box center [82, 192] width 13 height 16
click at [75, 229] on div at bounding box center [82, 230] width 25 height 38
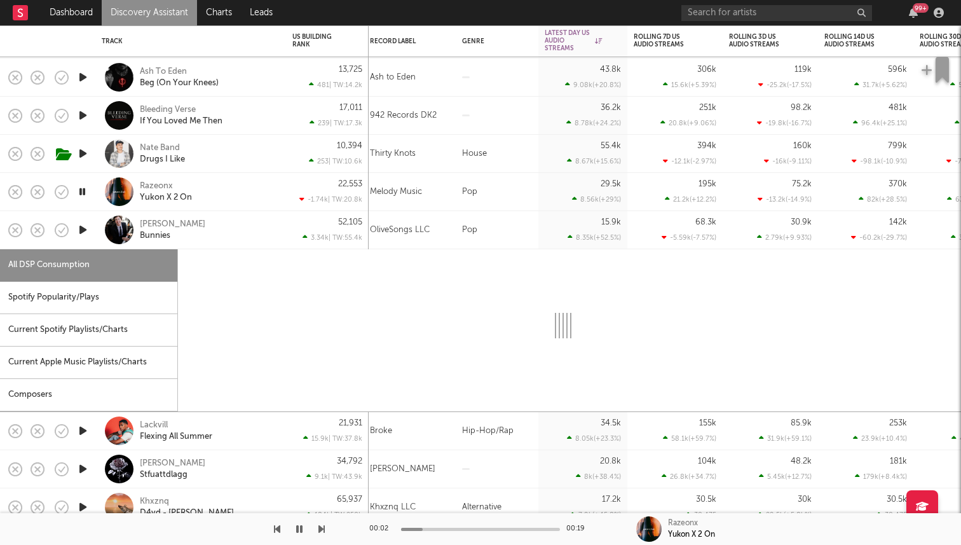
select select "1w"
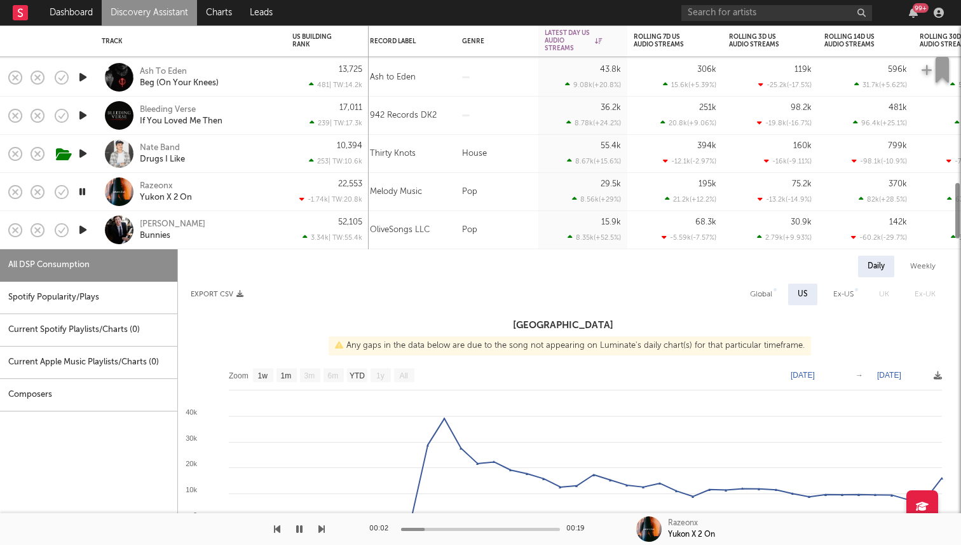
click at [79, 226] on icon "button" at bounding box center [82, 230] width 13 height 16
click at [84, 229] on icon "button" at bounding box center [82, 230] width 12 height 16
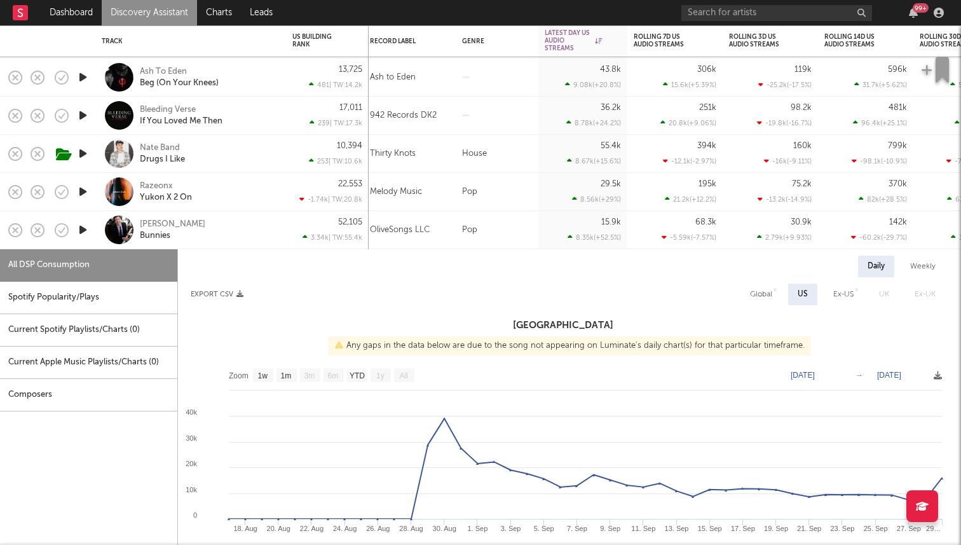
click at [108, 241] on div at bounding box center [119, 229] width 29 height 29
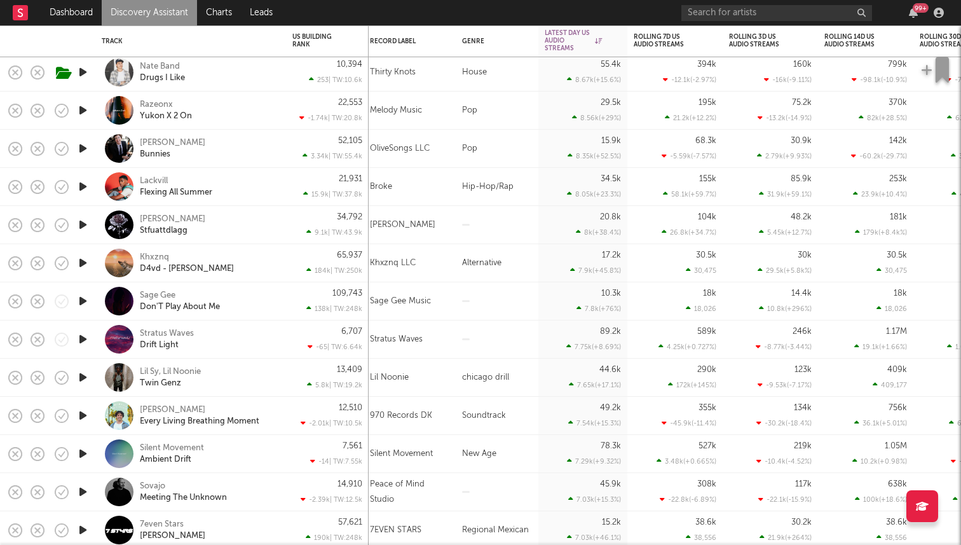
click at [81, 185] on icon "button" at bounding box center [82, 187] width 13 height 16
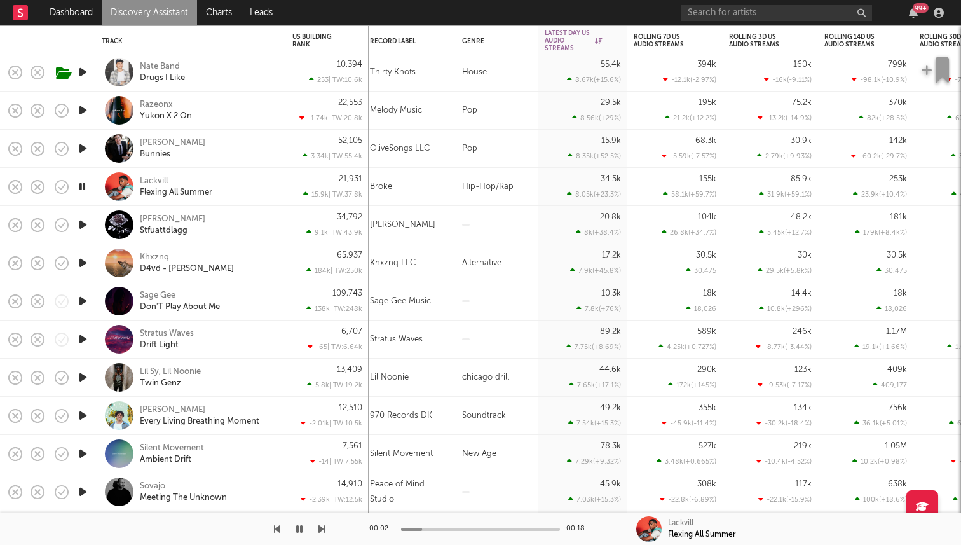
click at [79, 188] on icon "button" at bounding box center [82, 187] width 12 height 16
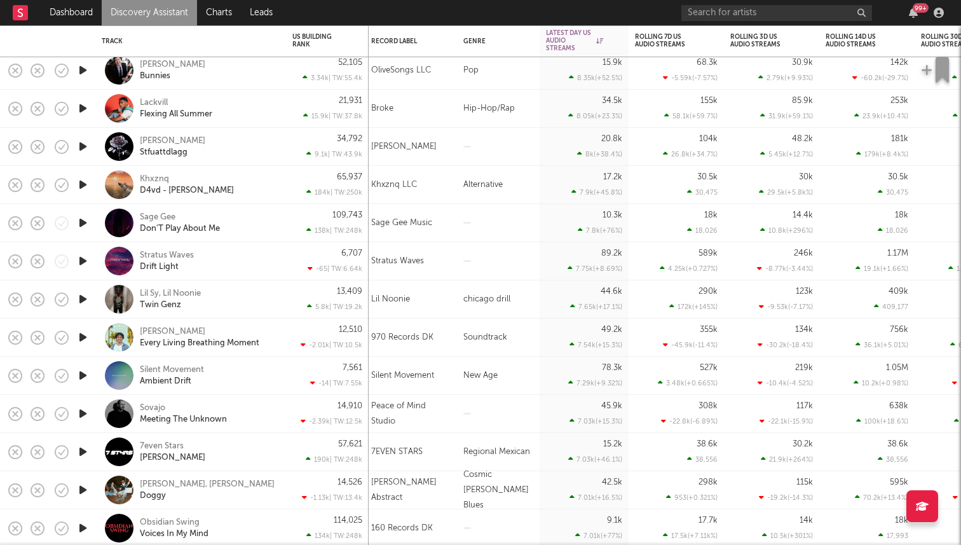
click at [77, 301] on icon "button" at bounding box center [82, 299] width 13 height 16
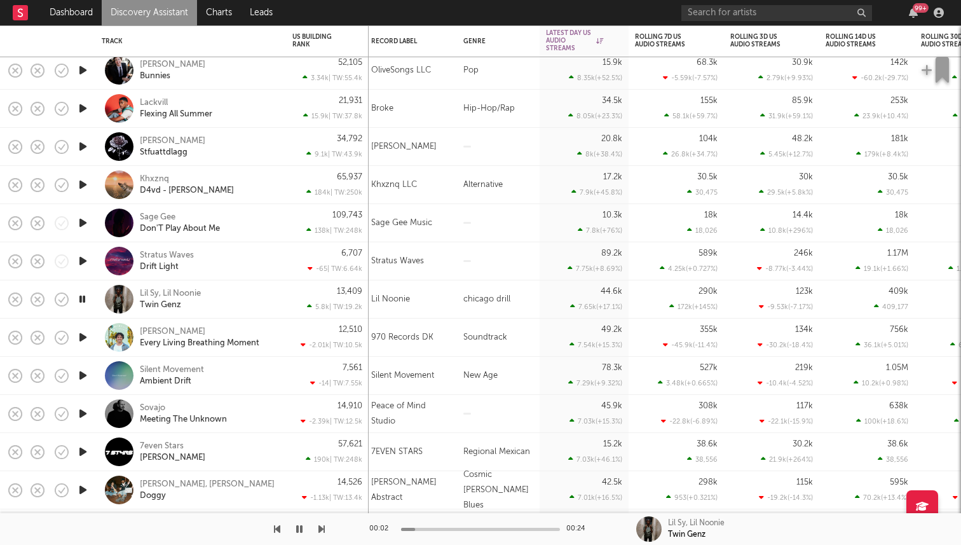
click at [79, 299] on icon "button" at bounding box center [82, 299] width 12 height 16
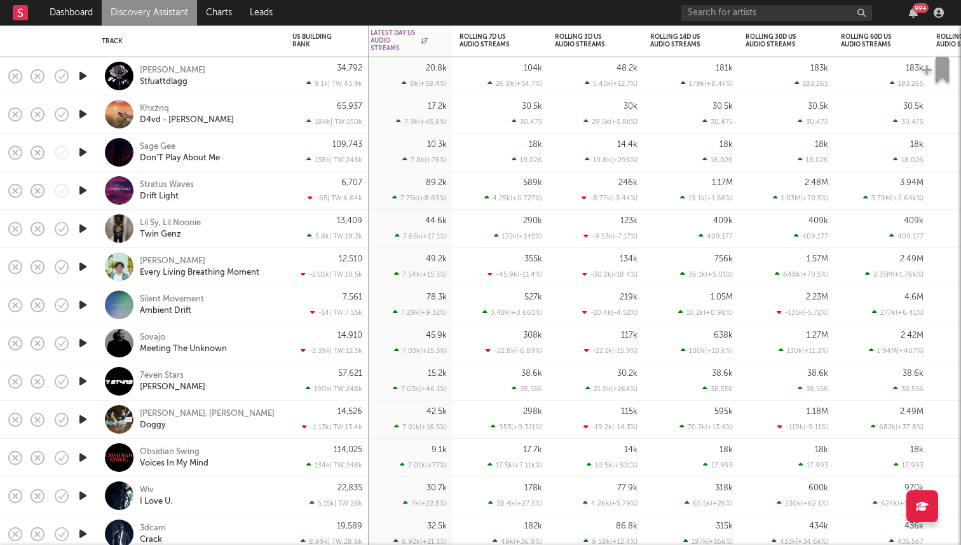
click at [79, 267] on icon "button" at bounding box center [82, 267] width 13 height 16
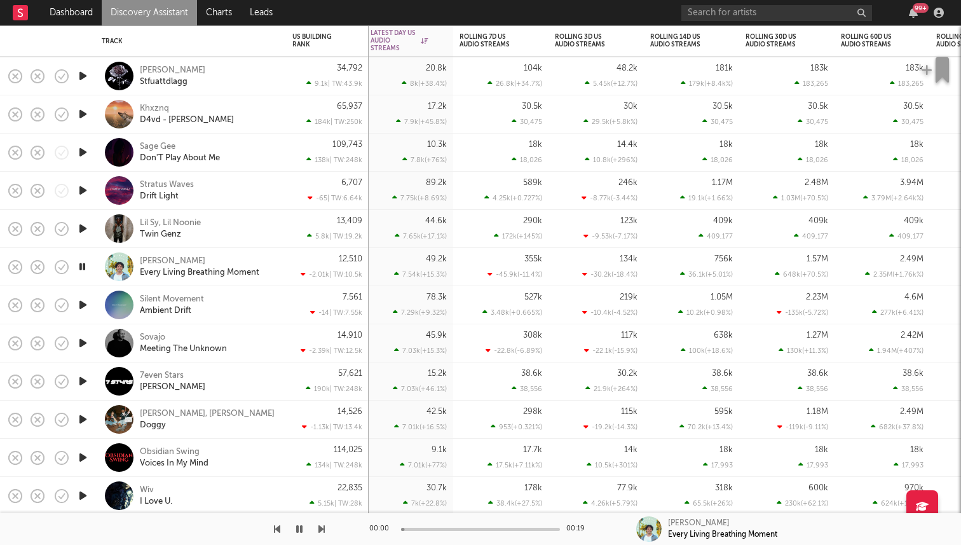
click at [79, 267] on icon "button" at bounding box center [82, 267] width 12 height 16
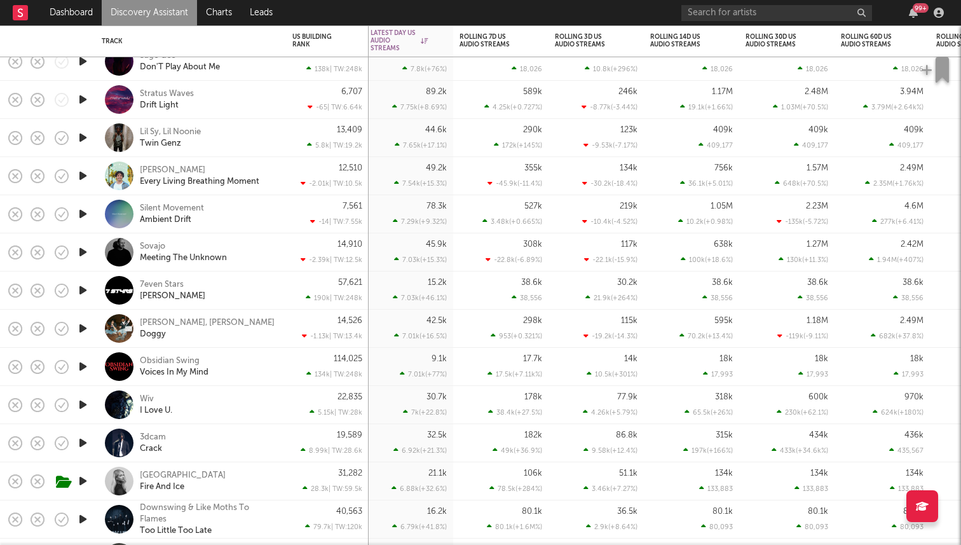
click at [83, 407] on icon "button" at bounding box center [82, 405] width 13 height 16
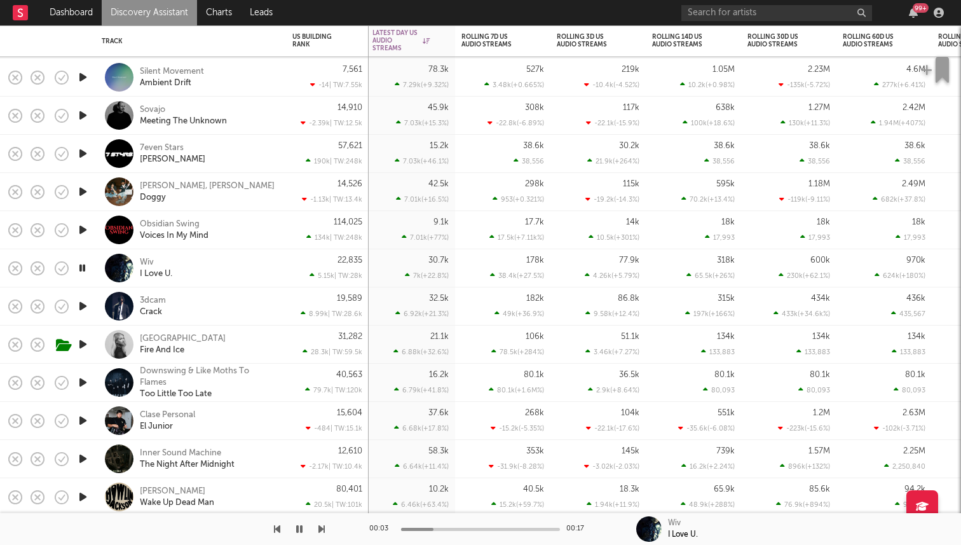
click at [83, 301] on icon "button" at bounding box center [82, 306] width 13 height 16
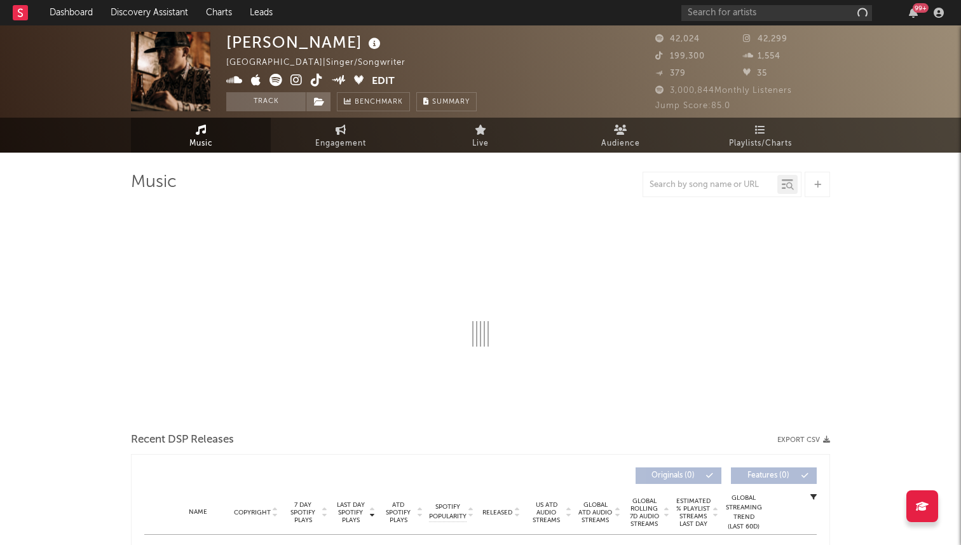
select select "6m"
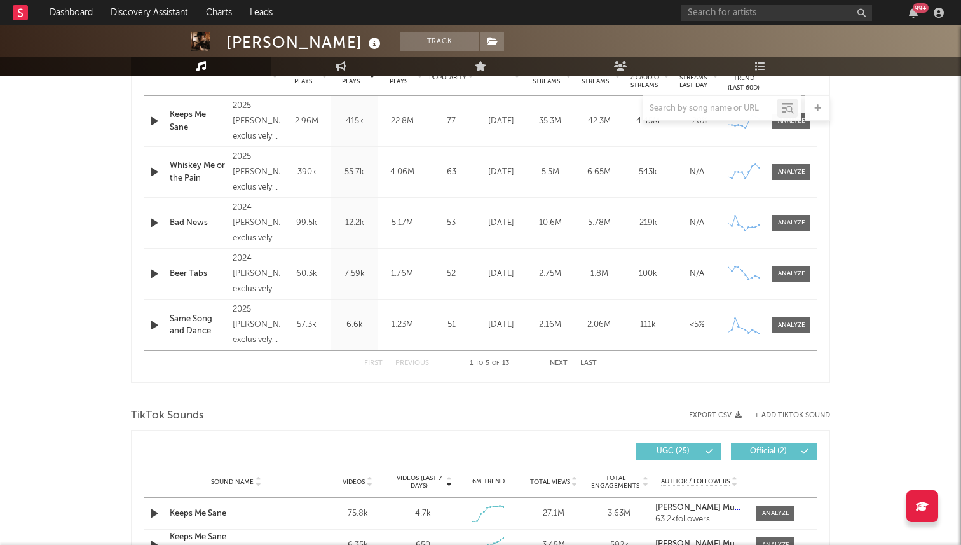
scroll to position [527, 0]
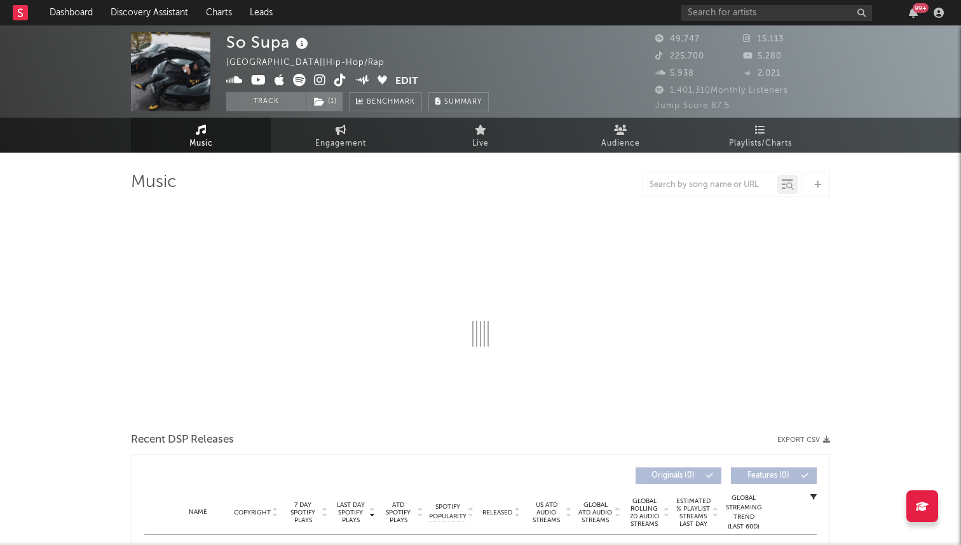
select select "6m"
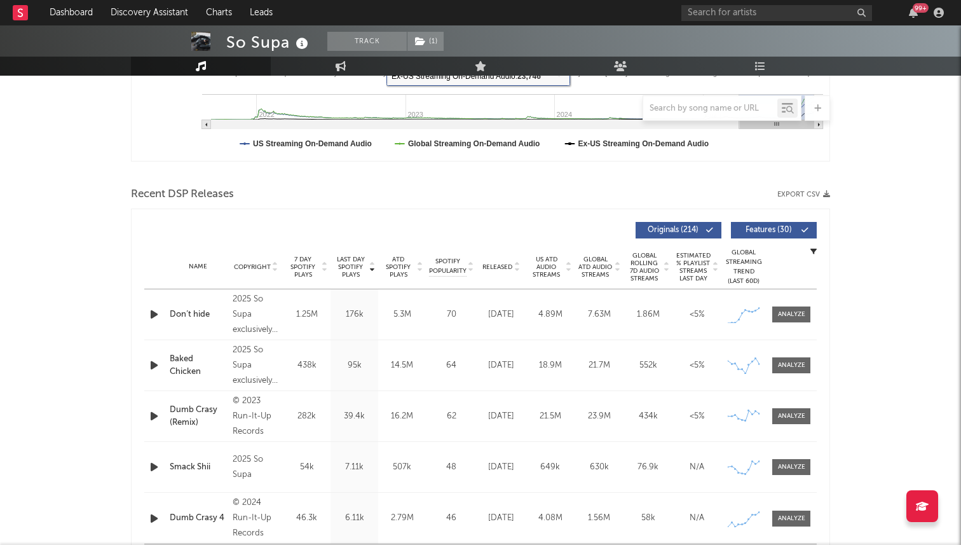
scroll to position [386, 0]
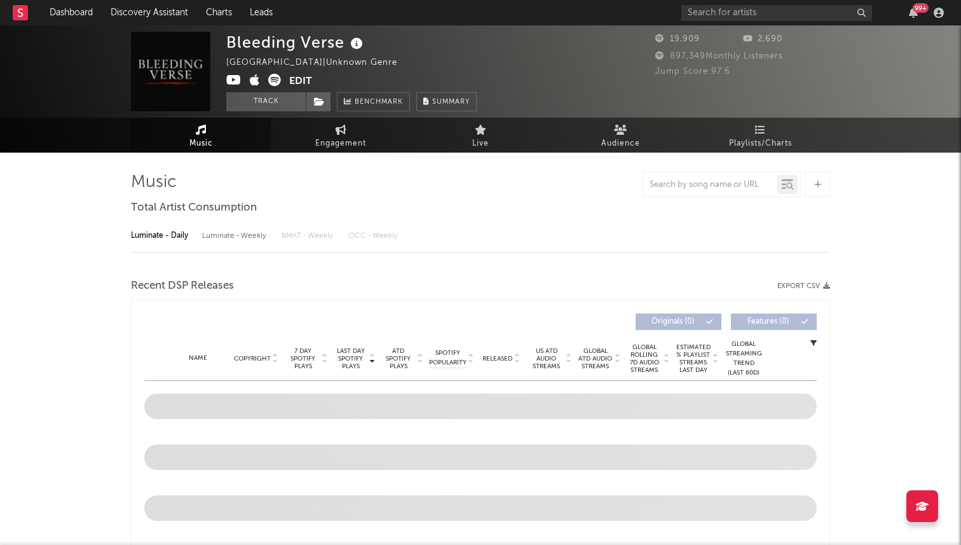
select select "1w"
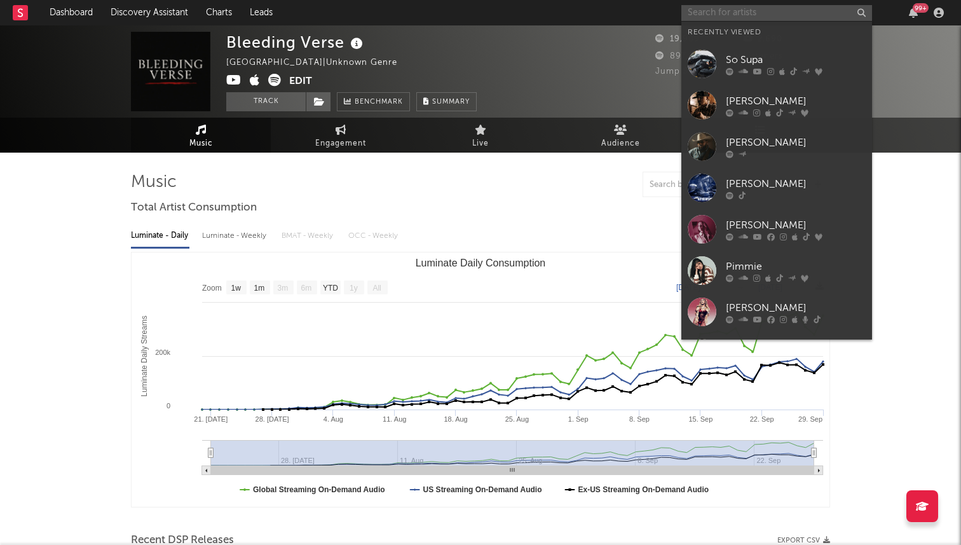
click at [765, 13] on input "text" at bounding box center [776, 13] width 191 height 16
paste input "https://www.tiktok.com/@becomalley"
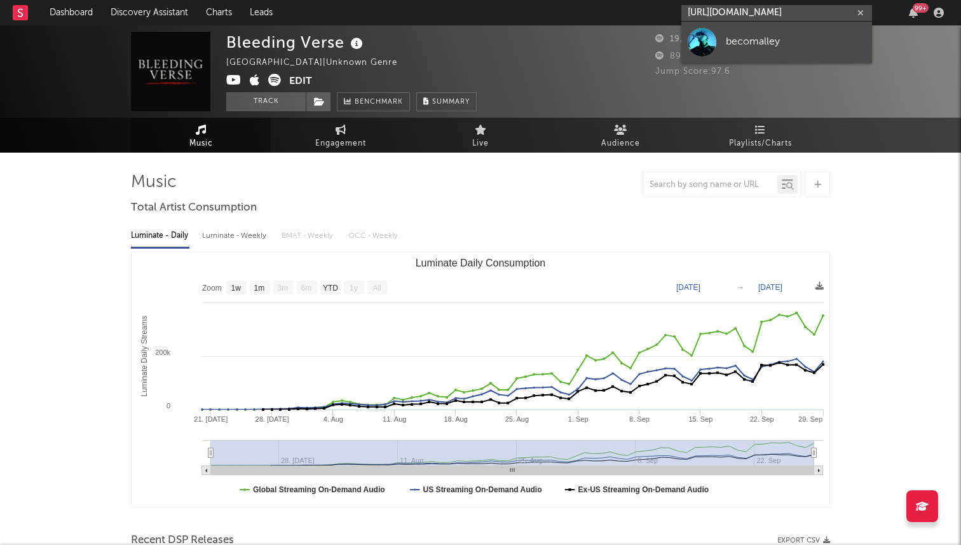
type input "https://www.tiktok.com/@becomalley"
click at [775, 32] on link "becomalley" at bounding box center [776, 42] width 191 height 41
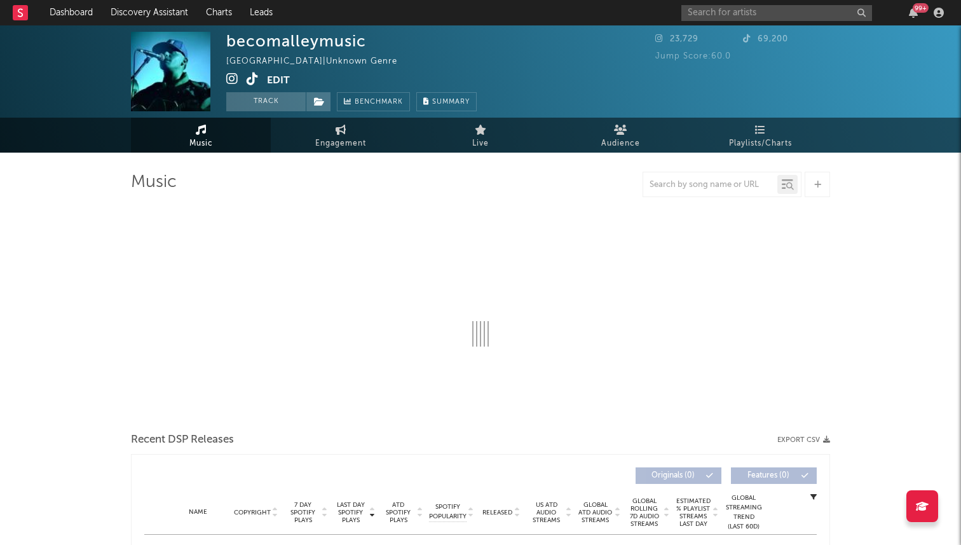
select select "1w"
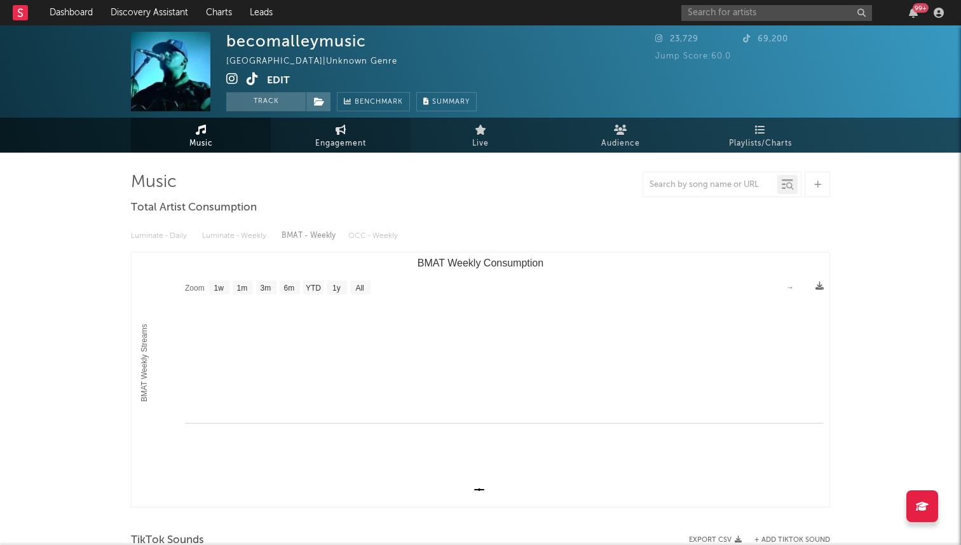
click at [310, 125] on link "Engagement" at bounding box center [341, 135] width 140 height 35
select select "1w"
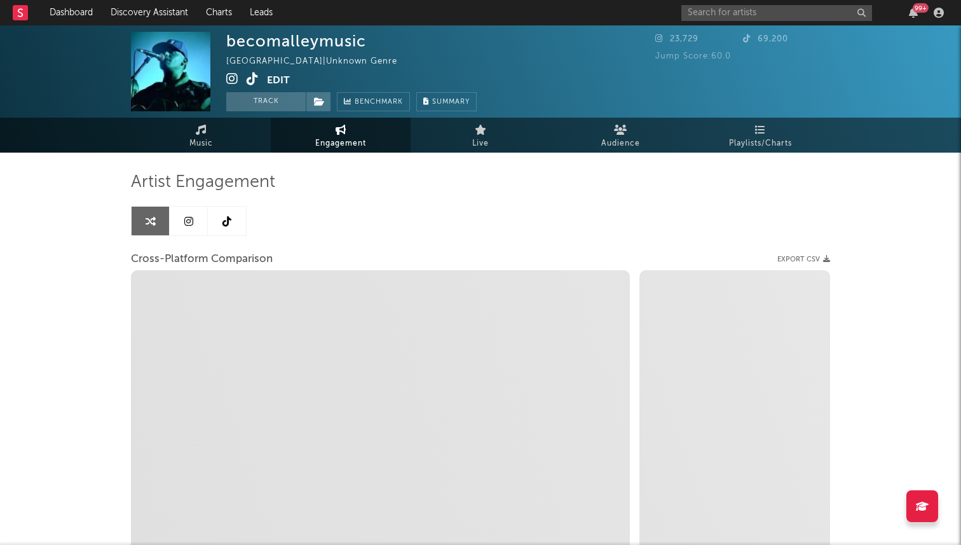
click at [245, 220] on link at bounding box center [227, 221] width 38 height 29
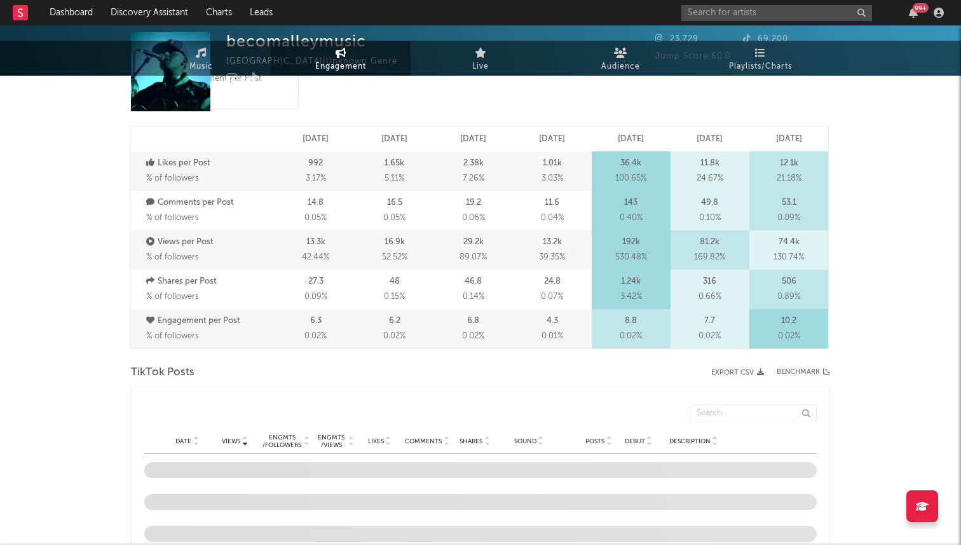
select select "6m"
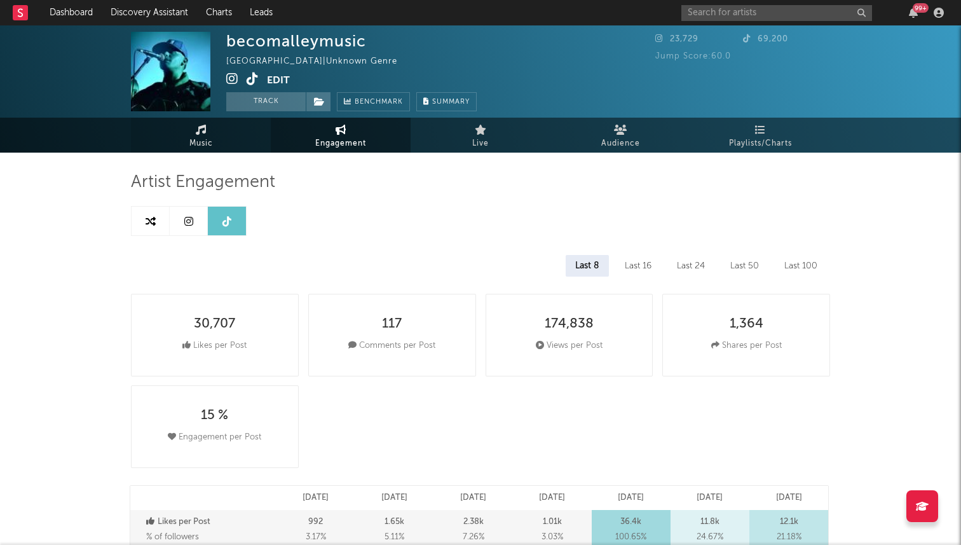
click at [233, 137] on link "Music" at bounding box center [201, 135] width 140 height 35
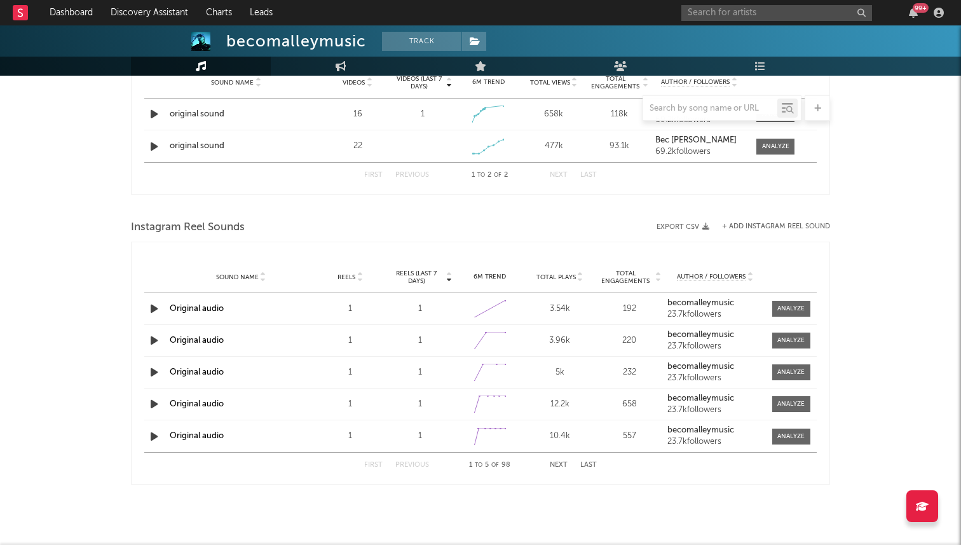
select select "1w"
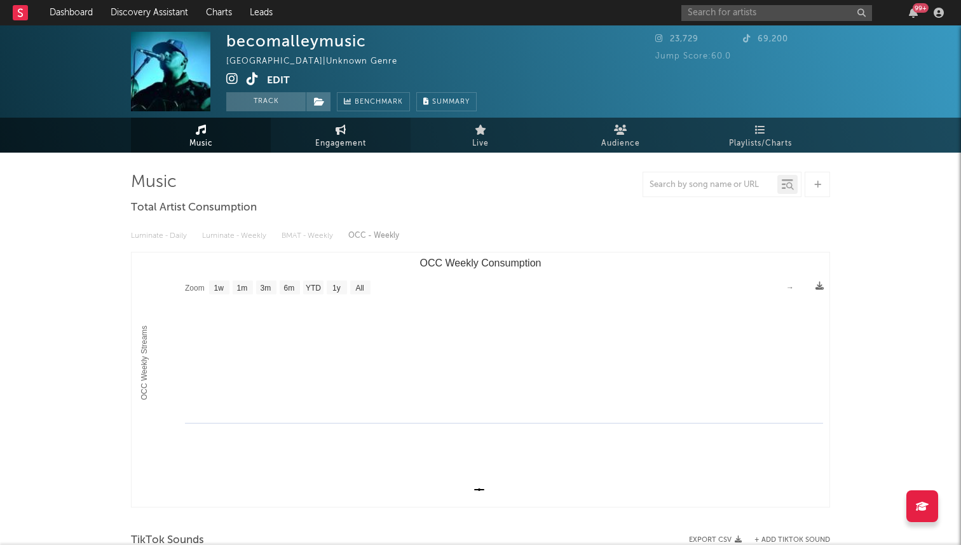
click at [332, 151] on span "Engagement" at bounding box center [340, 143] width 51 height 15
select select "1w"
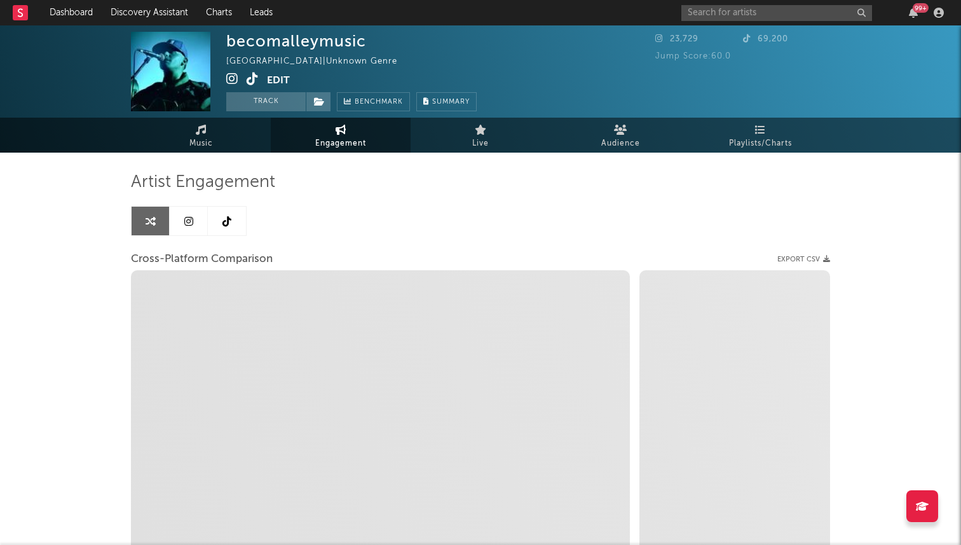
click at [200, 225] on link at bounding box center [189, 221] width 38 height 29
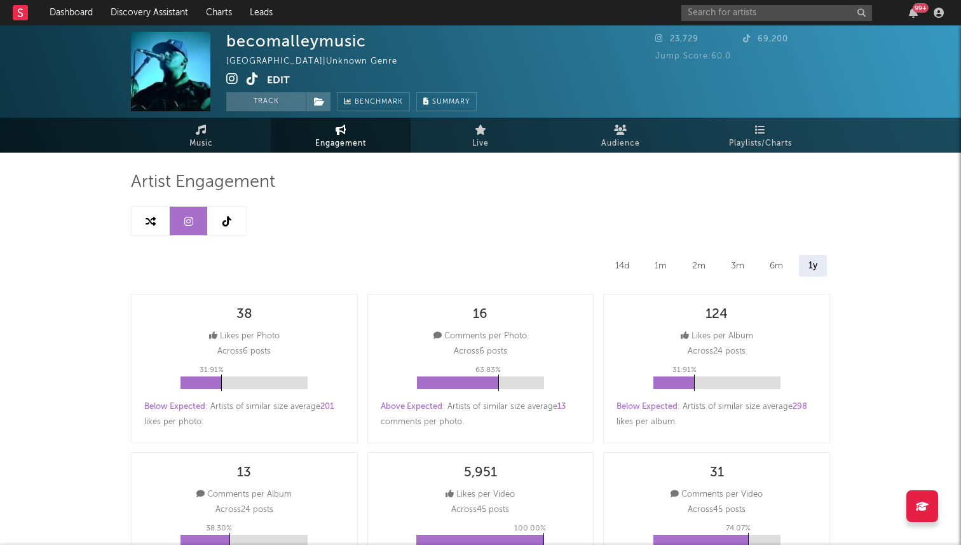
select select "6m"
click at [247, 81] on icon at bounding box center [253, 78] width 12 height 13
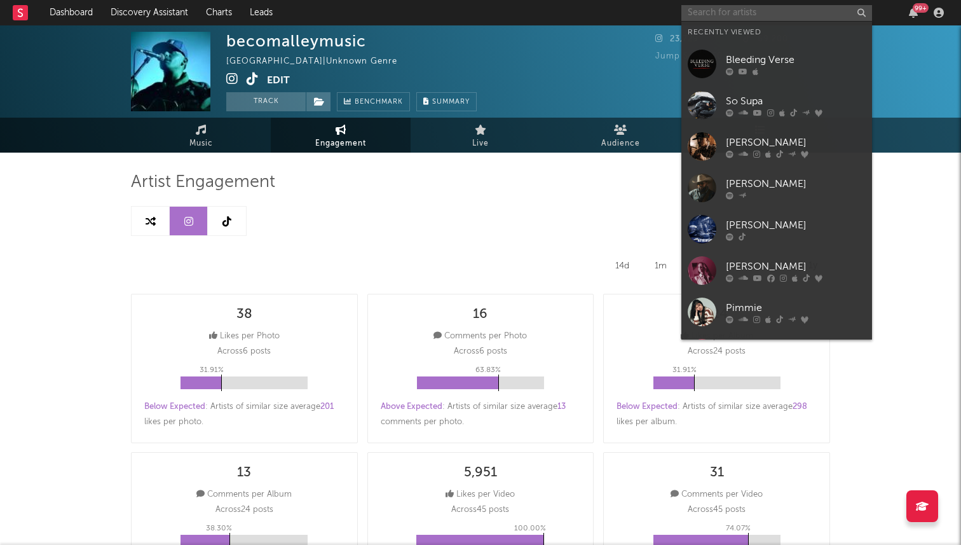
click at [704, 11] on input "text" at bounding box center [776, 13] width 191 height 16
click at [747, 228] on div "J. Johnson" at bounding box center [796, 224] width 140 height 15
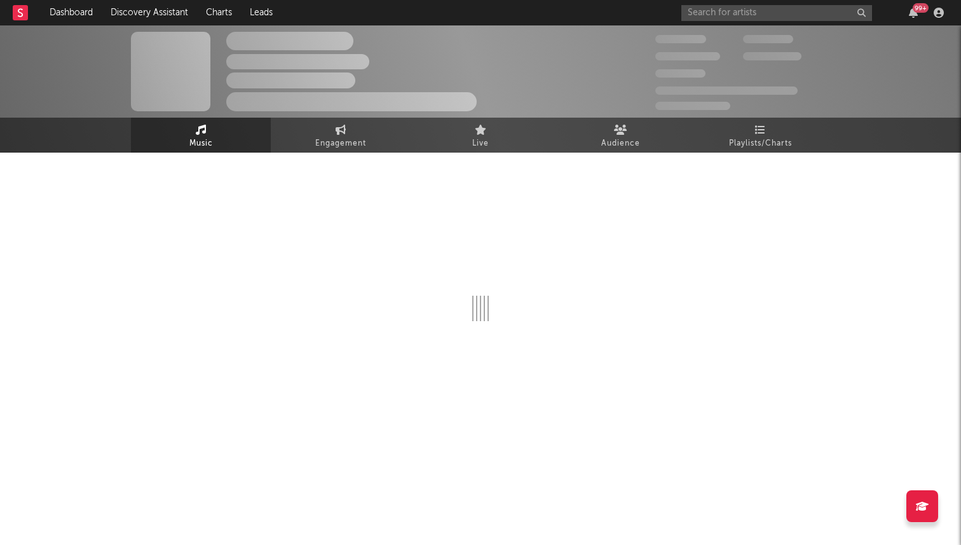
select select "6m"
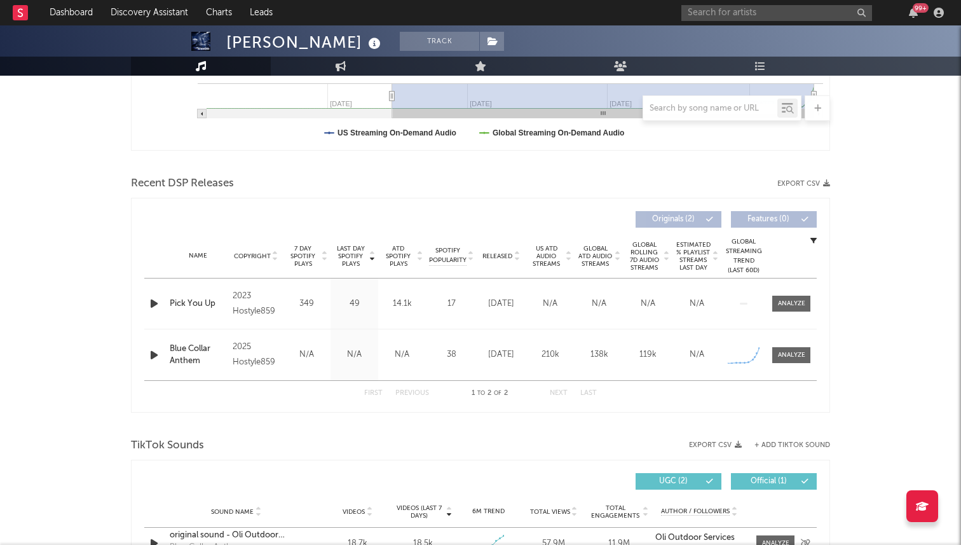
scroll to position [357, 0]
click at [782, 355] on div at bounding box center [791, 355] width 27 height 10
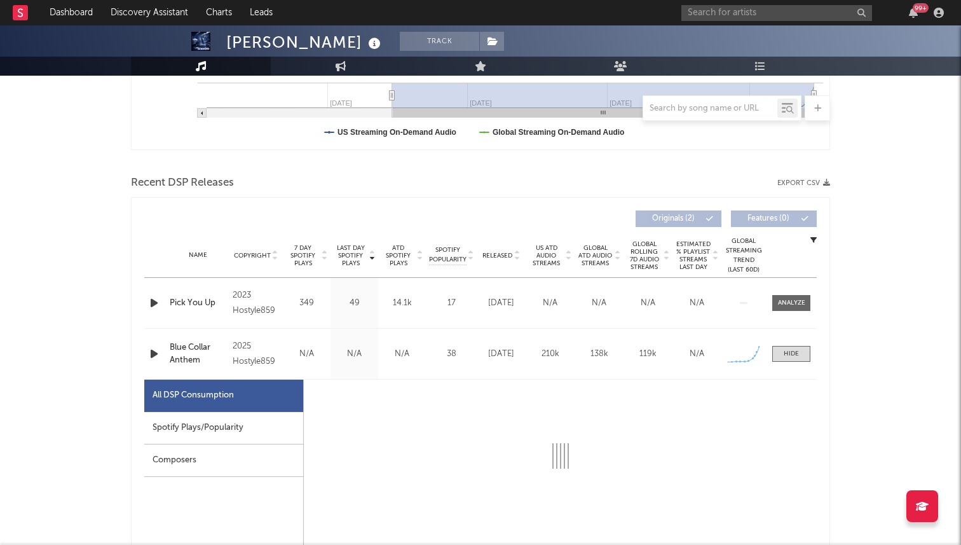
select select "1w"
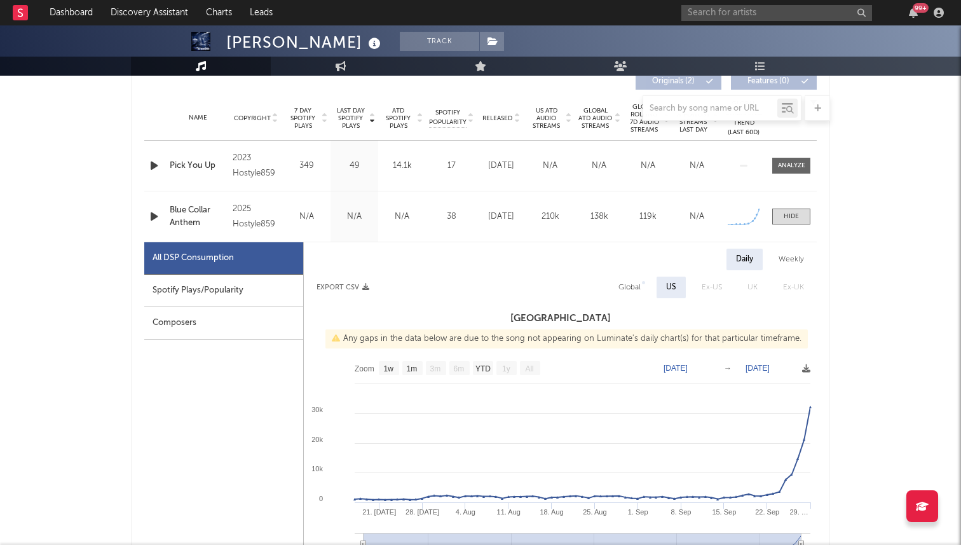
scroll to position [488, 0]
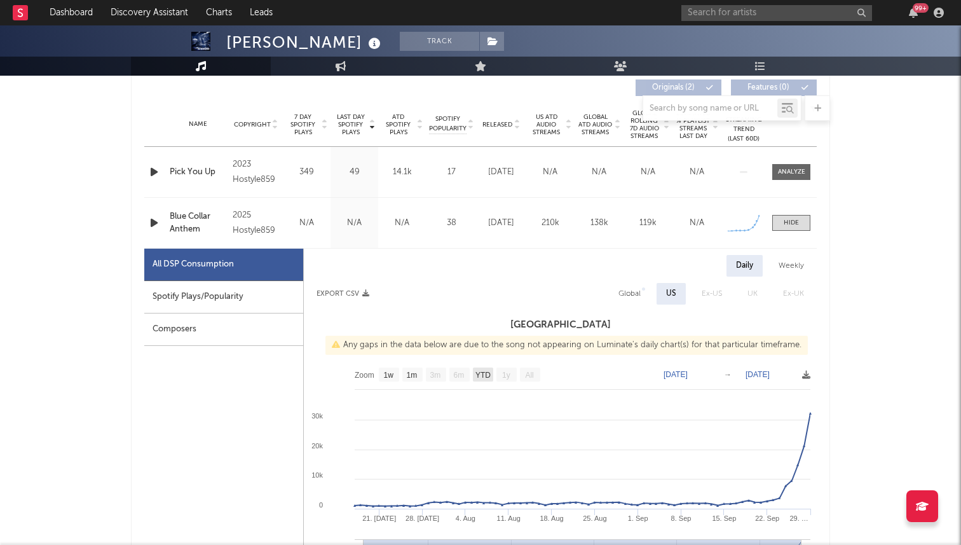
click at [478, 373] on text "YTD" at bounding box center [482, 375] width 15 height 9
select select "All"
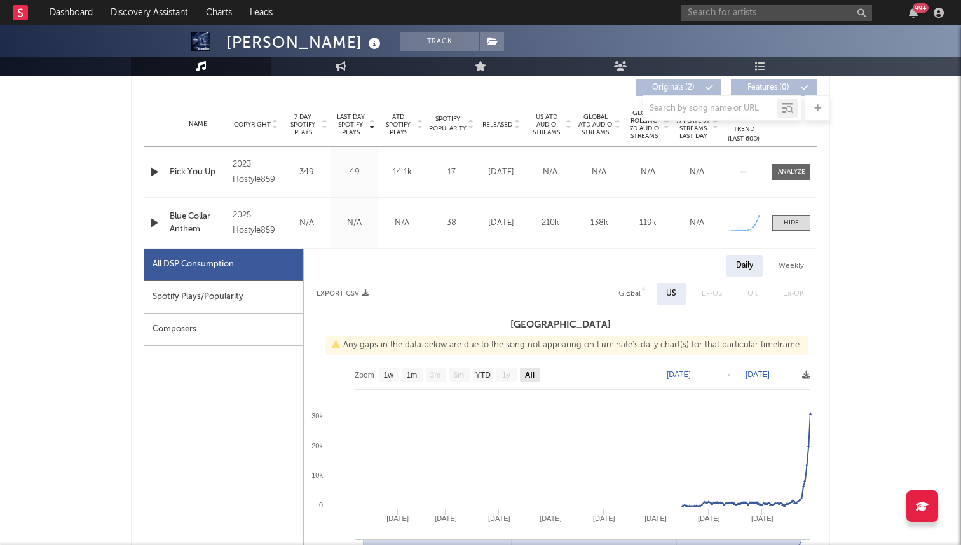
click at [534, 372] on text "All" at bounding box center [530, 375] width 10 height 9
select select "All"
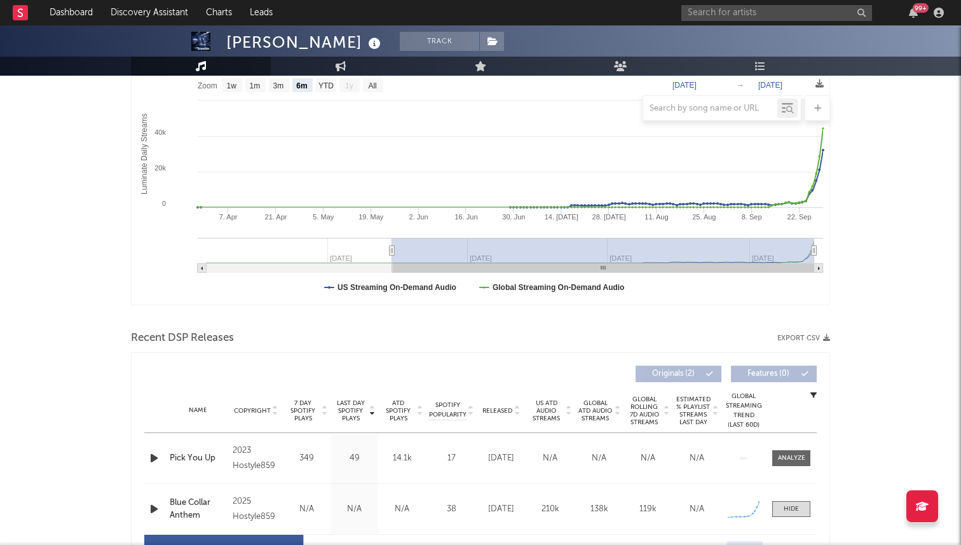
scroll to position [254, 0]
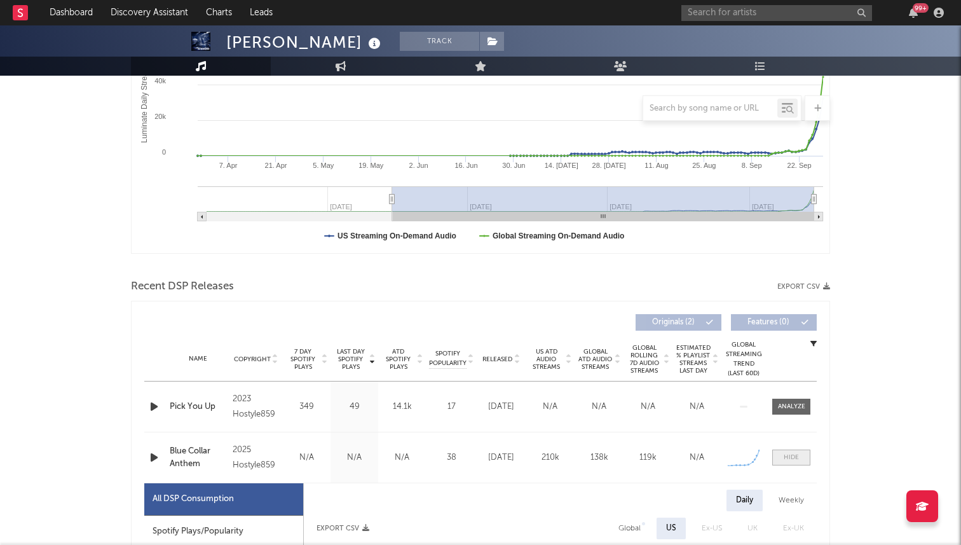
click at [781, 456] on span at bounding box center [791, 457] width 38 height 16
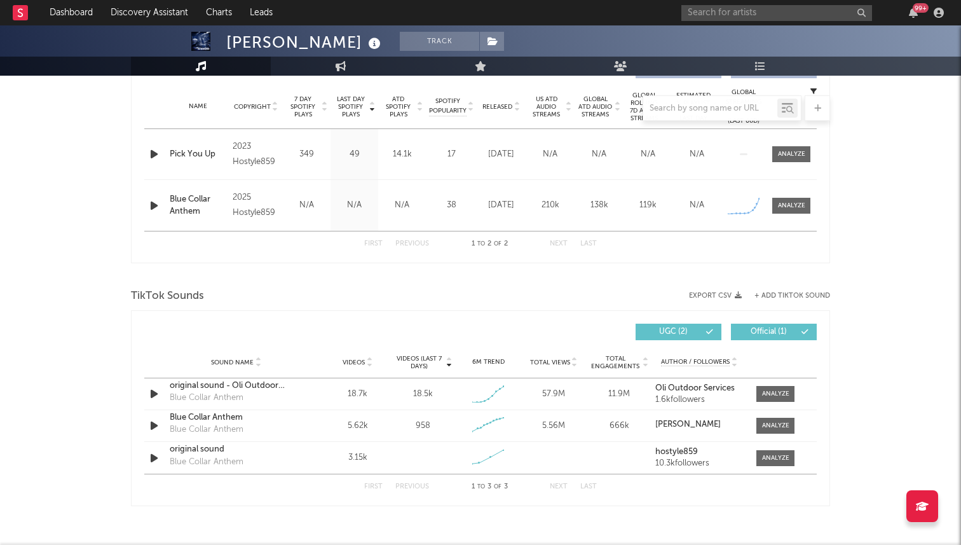
scroll to position [527, 0]
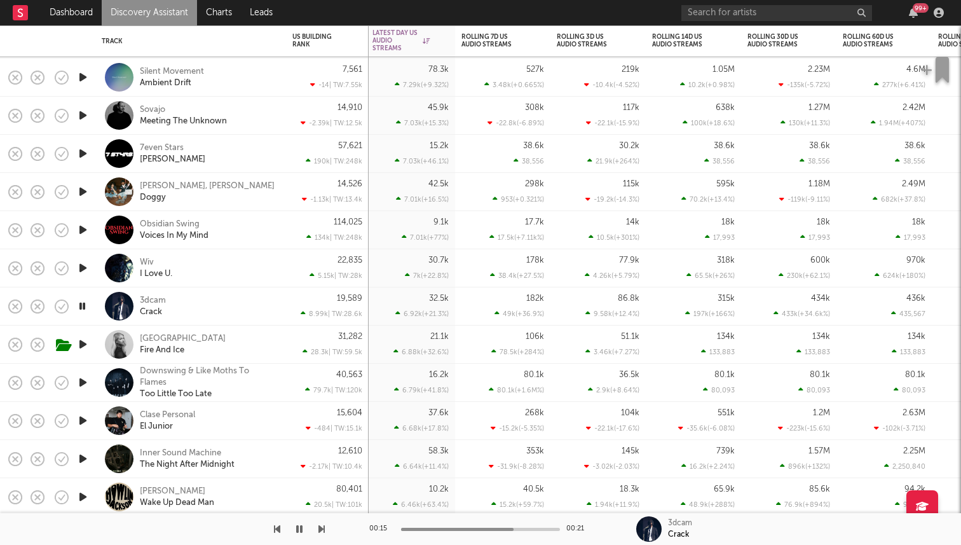
click at [83, 303] on icon "button" at bounding box center [82, 306] width 12 height 16
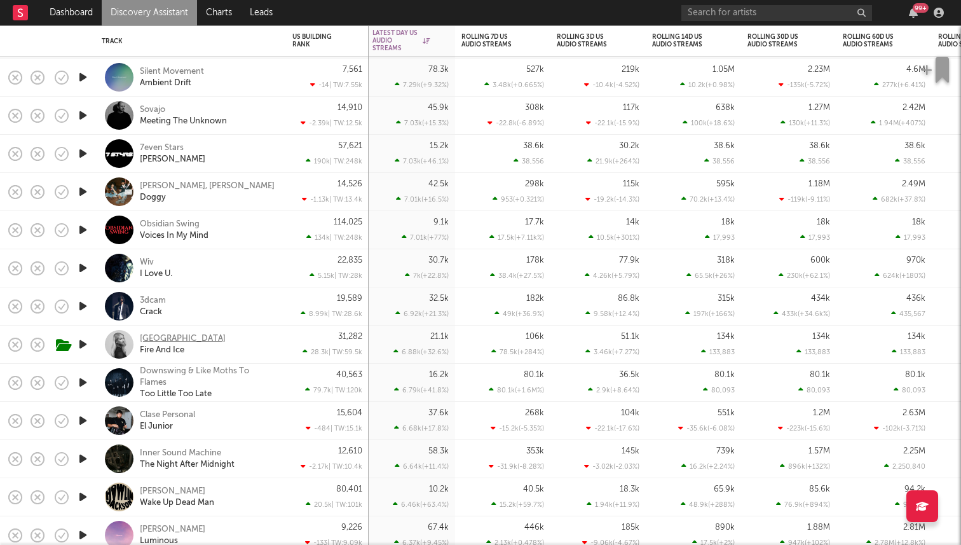
click at [165, 335] on div "Alexandria" at bounding box center [183, 338] width 86 height 11
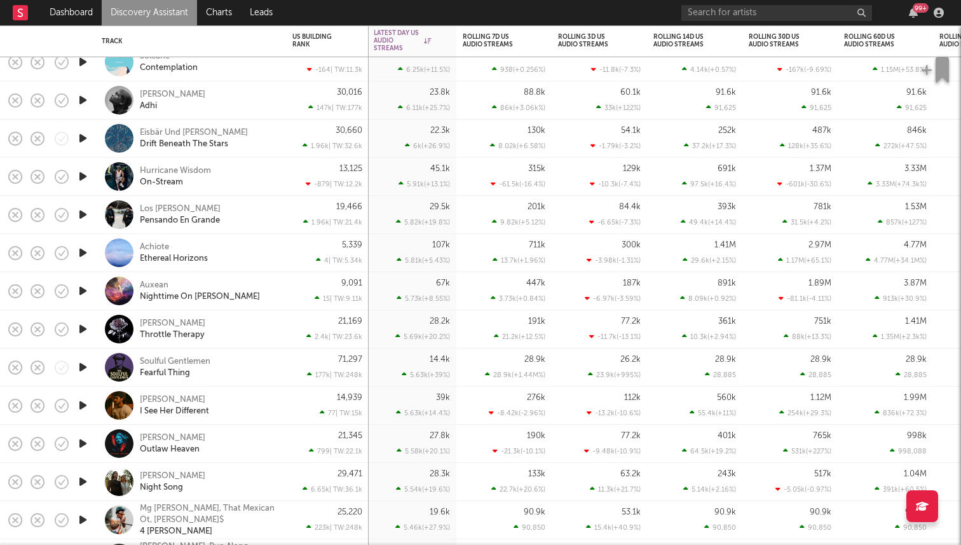
click at [87, 178] on icon "button" at bounding box center [82, 176] width 13 height 16
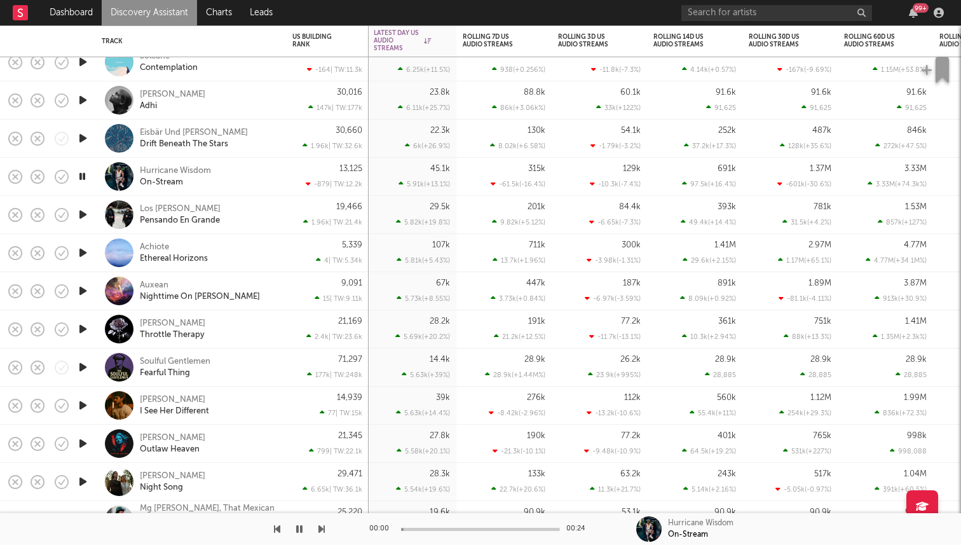
click at [87, 178] on icon "button" at bounding box center [82, 176] width 12 height 16
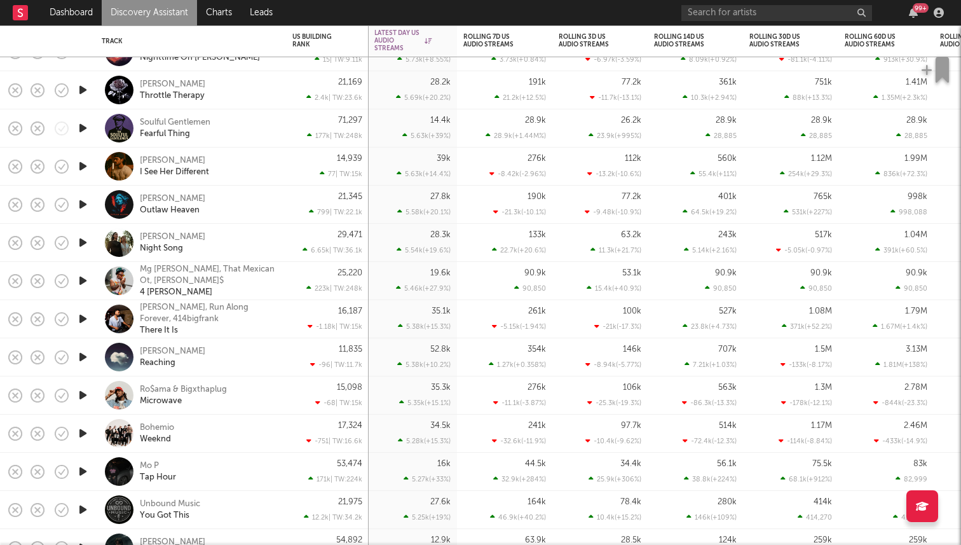
click at [84, 170] on icon "button" at bounding box center [82, 166] width 13 height 16
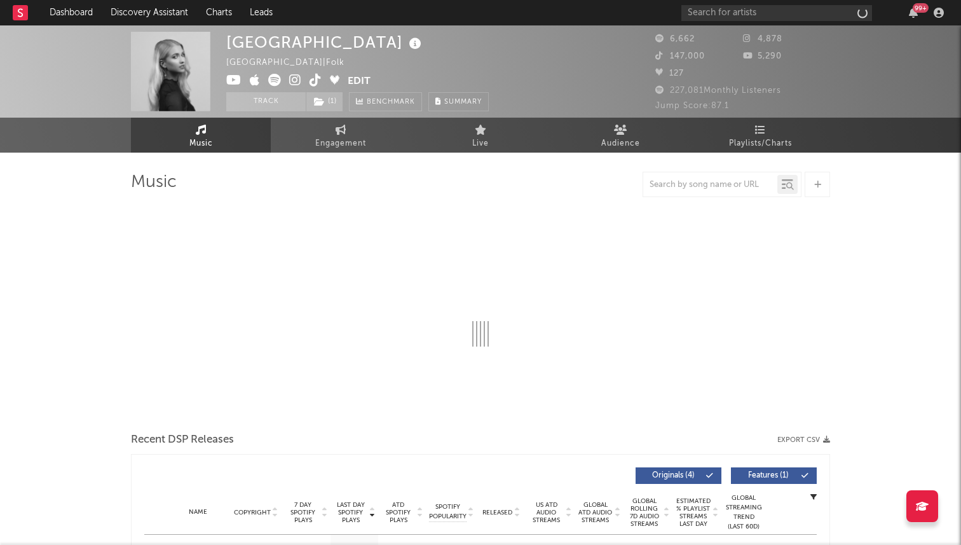
select select "1w"
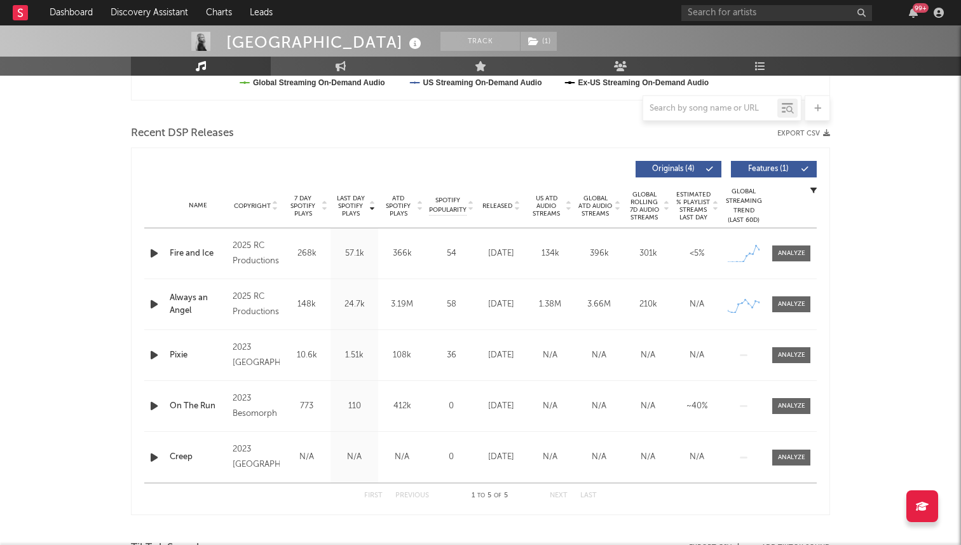
scroll to position [416, 0]
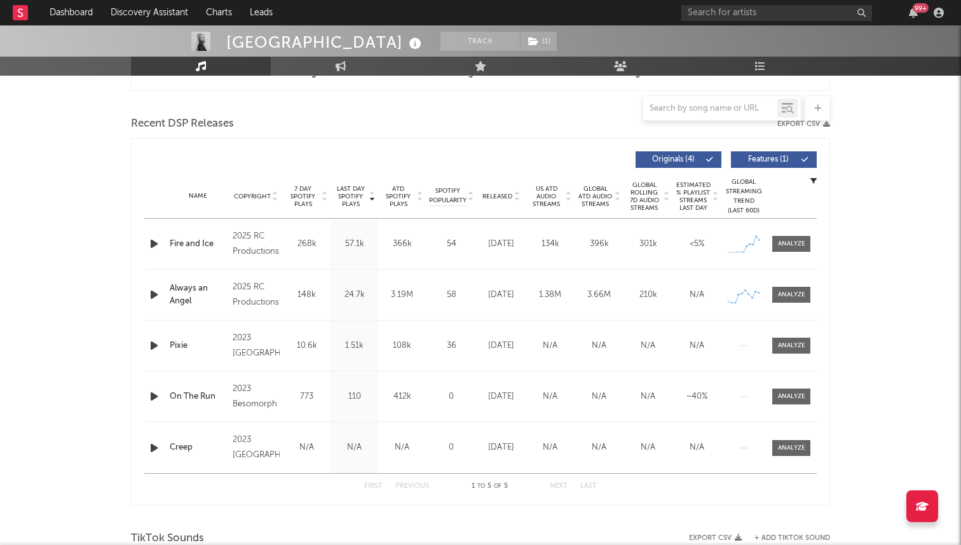
click at [501, 191] on div "Name Copyright Label Album Names Composer Names 7 Day Spotify Plays Last Day Sp…" at bounding box center [480, 196] width 672 height 44
click at [500, 194] on span "Released" at bounding box center [497, 197] width 30 height 8
click at [303, 196] on span "7 Day Spotify Plays" at bounding box center [303, 196] width 34 height 23
click at [791, 248] on div at bounding box center [791, 244] width 27 height 10
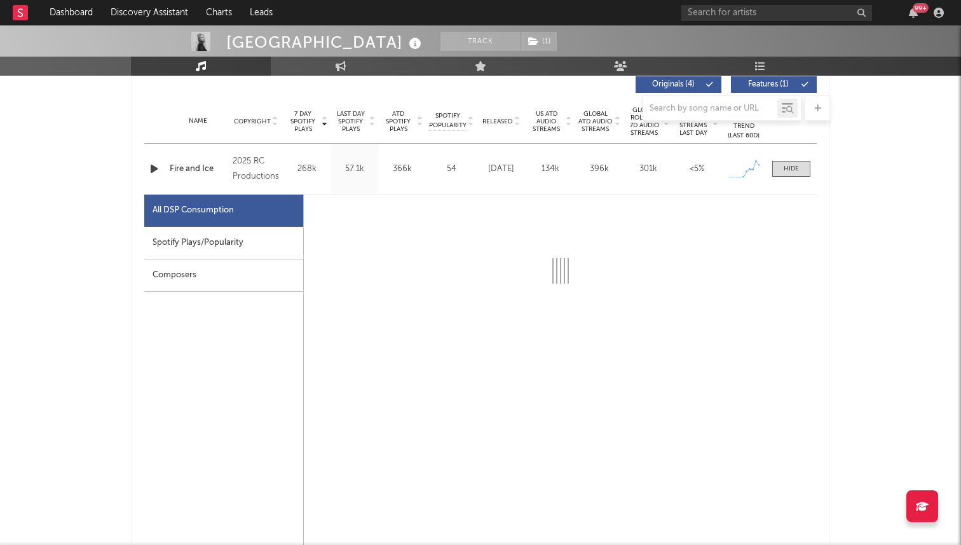
select select "1w"
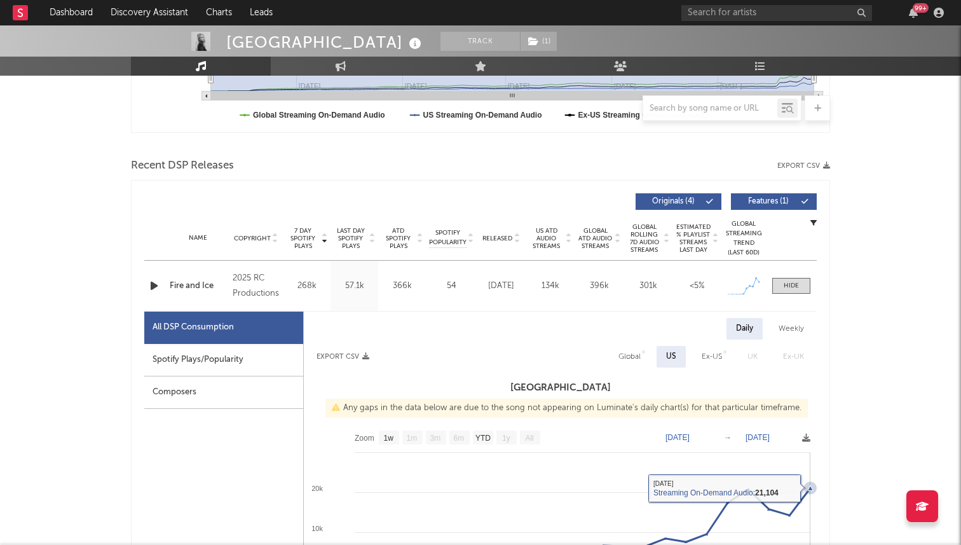
scroll to position [297, 0]
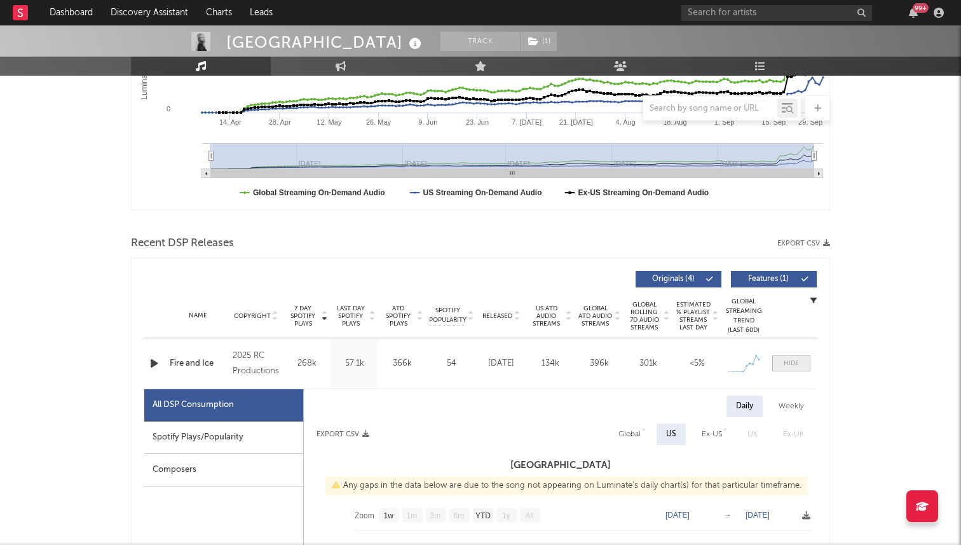
click at [791, 355] on span at bounding box center [791, 363] width 38 height 16
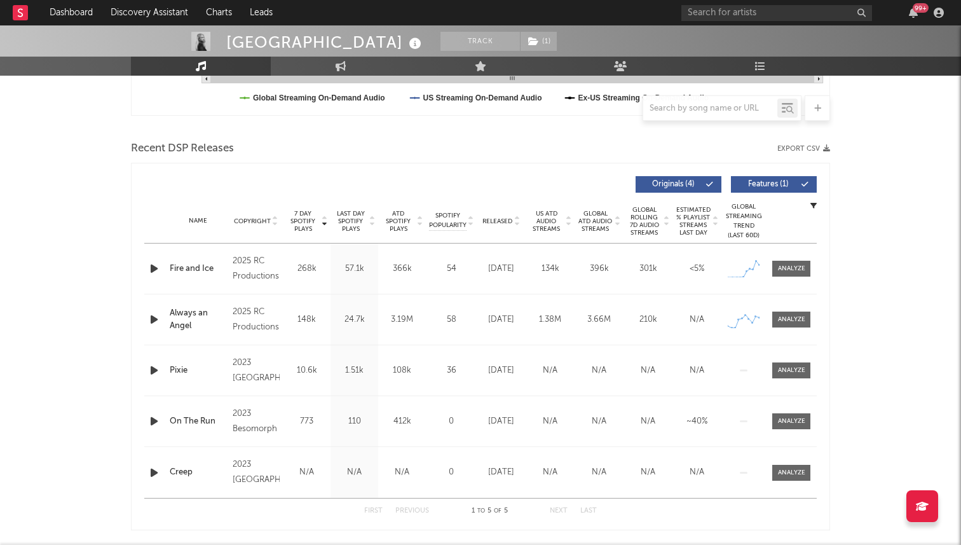
scroll to position [459, 0]
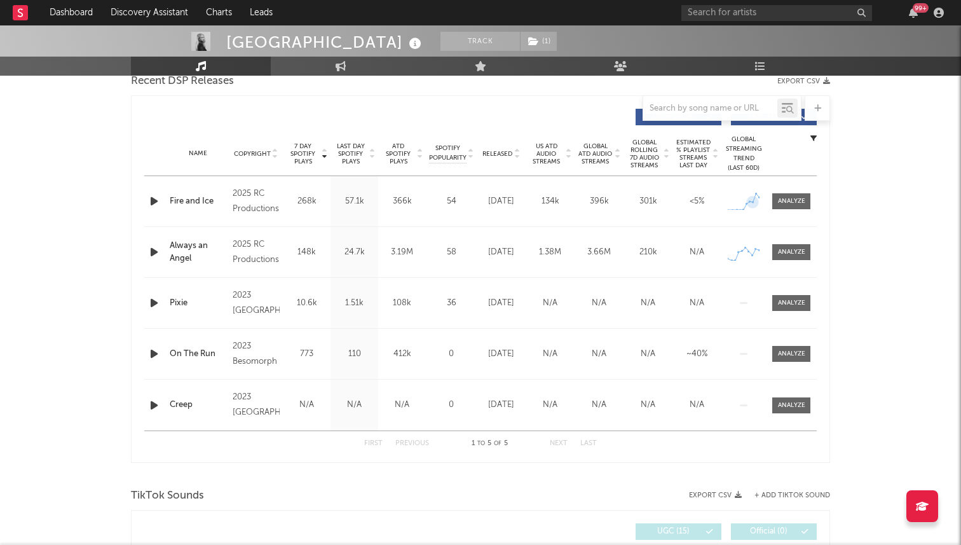
click at [780, 210] on div "Name Fire and Ice Copyright 2025 RC Productions Label RC Productions Album Name…" at bounding box center [480, 201] width 672 height 50
click at [789, 207] on span at bounding box center [791, 201] width 38 height 16
select select "1w"
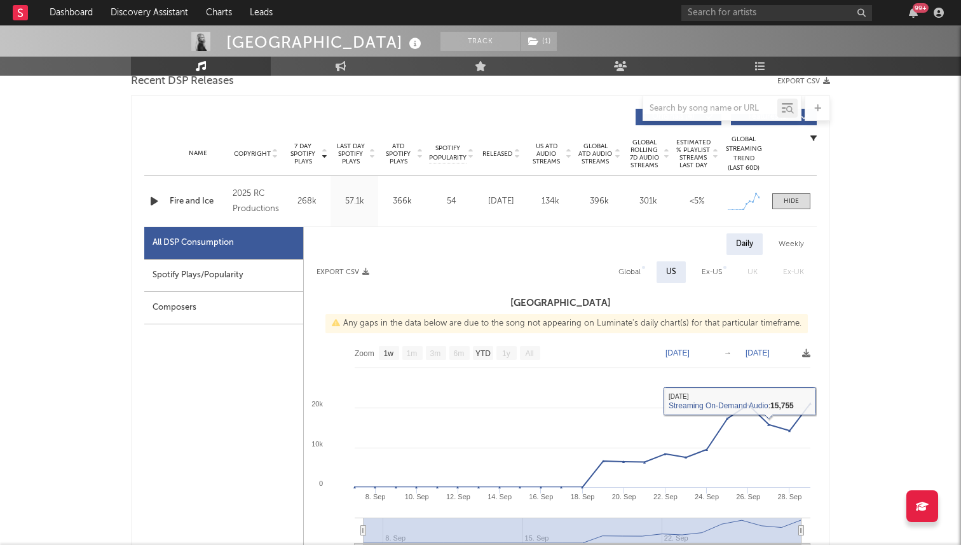
click at [632, 266] on div "Global" at bounding box center [629, 271] width 22 height 15
select select "1w"
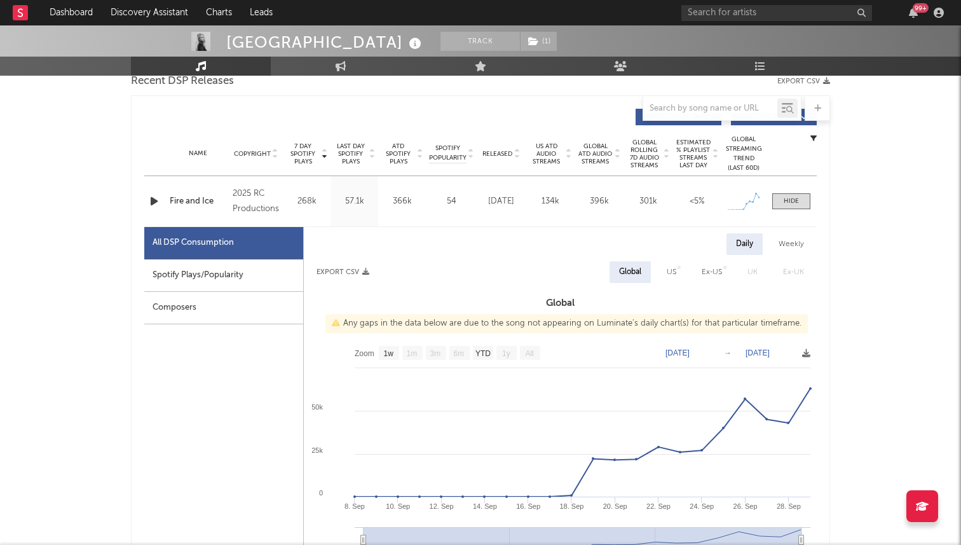
click at [678, 268] on div at bounding box center [678, 267] width 3 height 3
select select "1w"
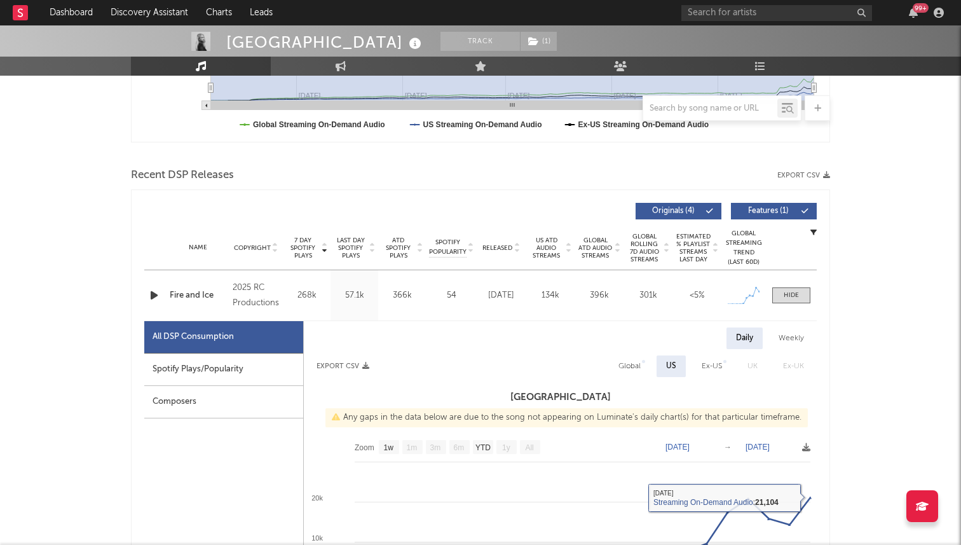
scroll to position [425, 0]
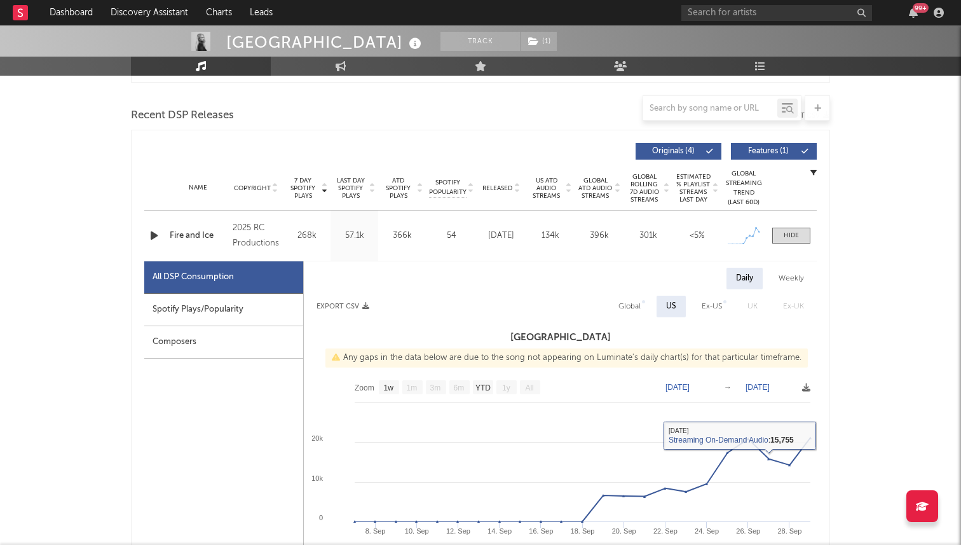
click at [625, 304] on div "Global" at bounding box center [629, 306] width 22 height 15
select select "1w"
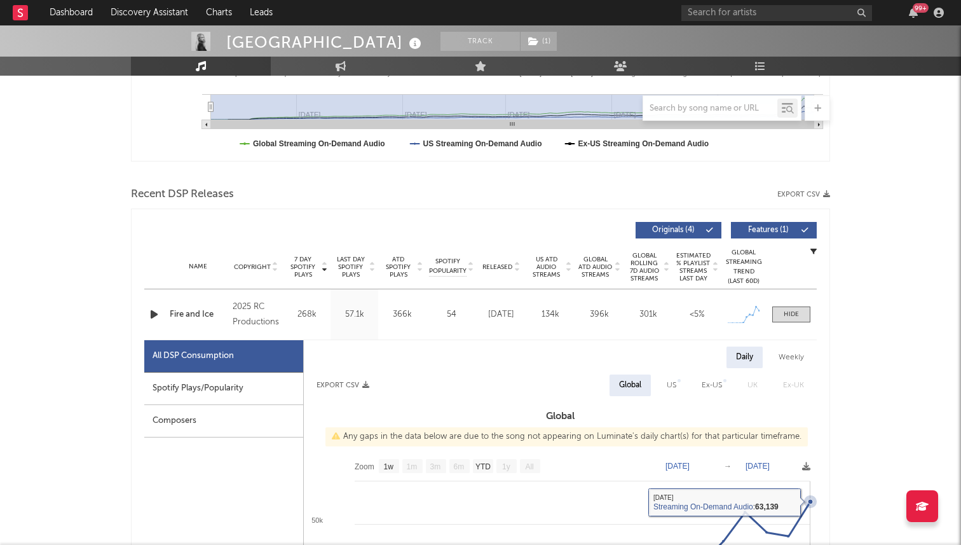
scroll to position [330, 0]
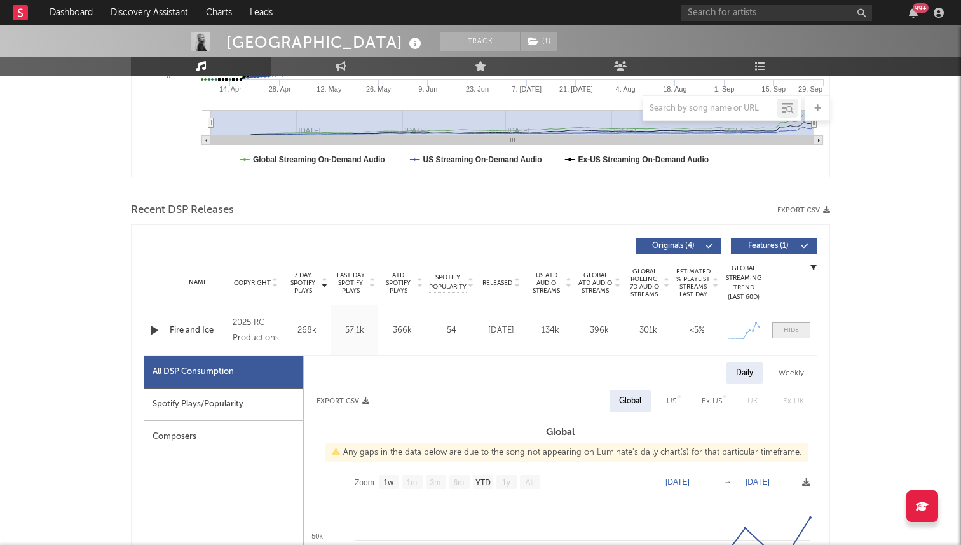
click at [791, 325] on div at bounding box center [791, 330] width 15 height 10
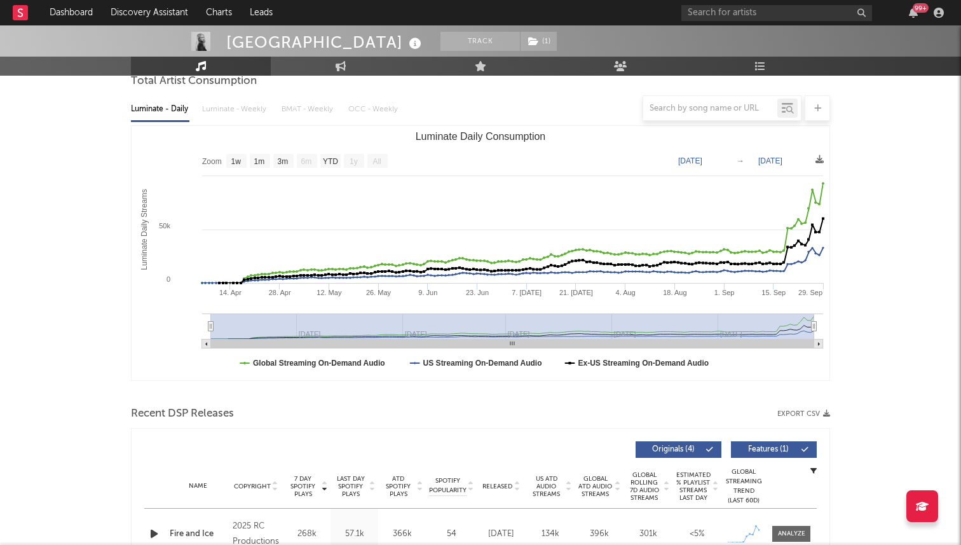
scroll to position [107, 0]
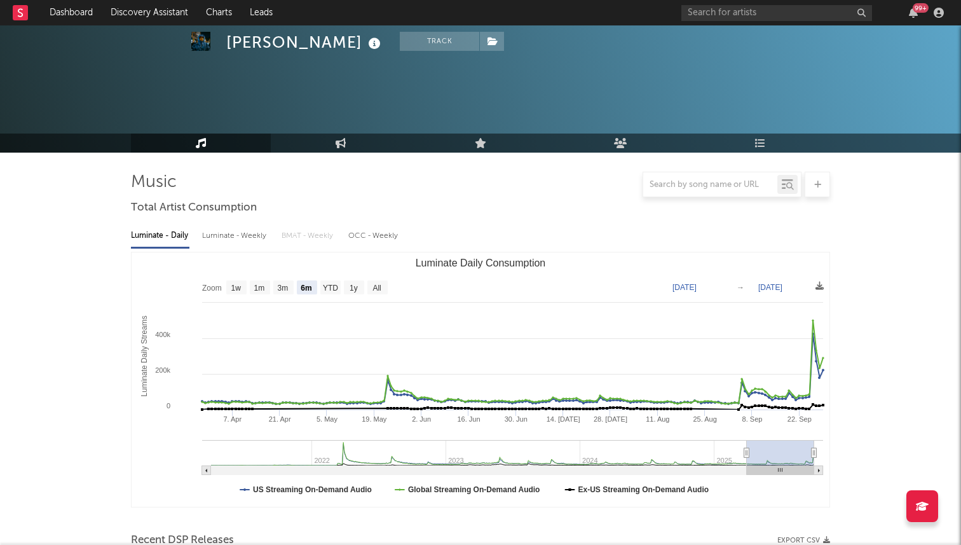
select select "6m"
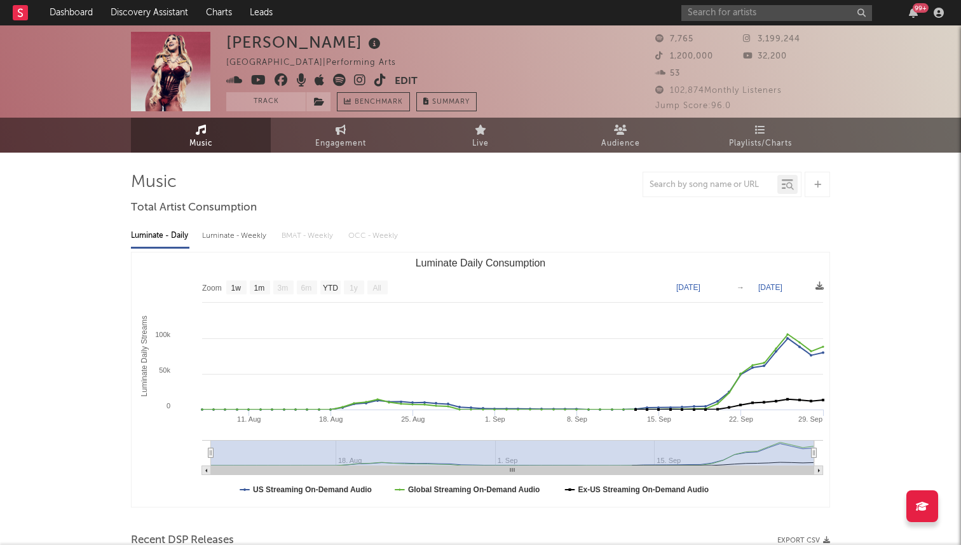
select select "1w"
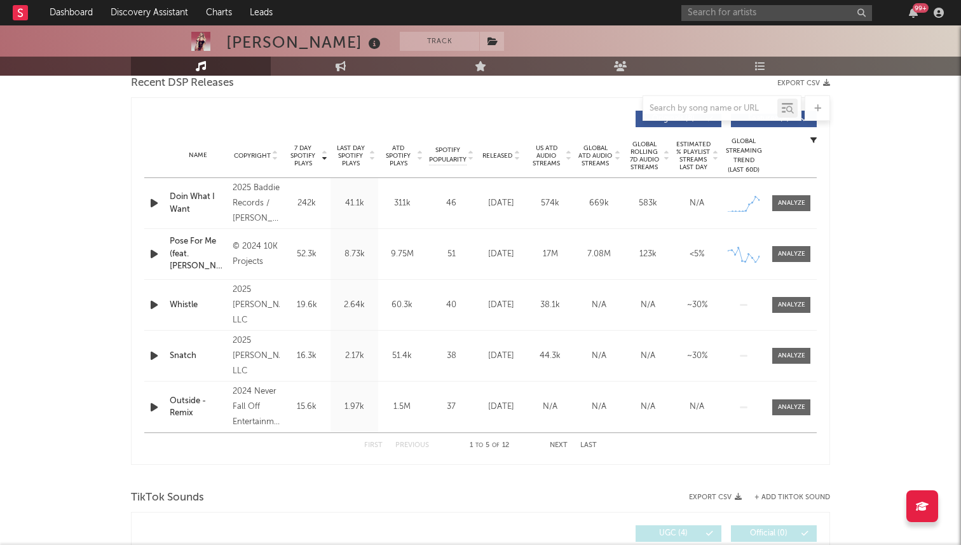
scroll to position [419, 0]
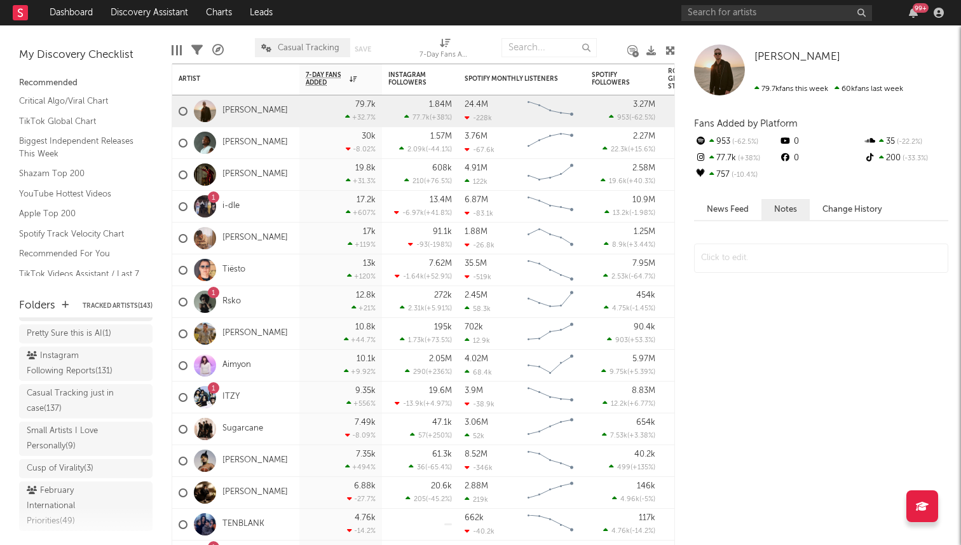
scroll to position [134, 0]
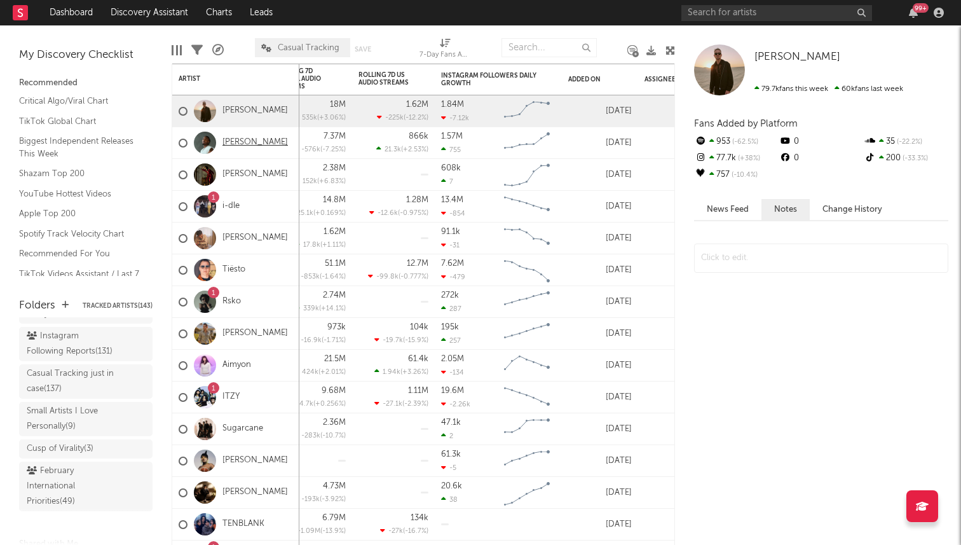
click at [239, 142] on link "[PERSON_NAME]" at bounding box center [254, 142] width 65 height 11
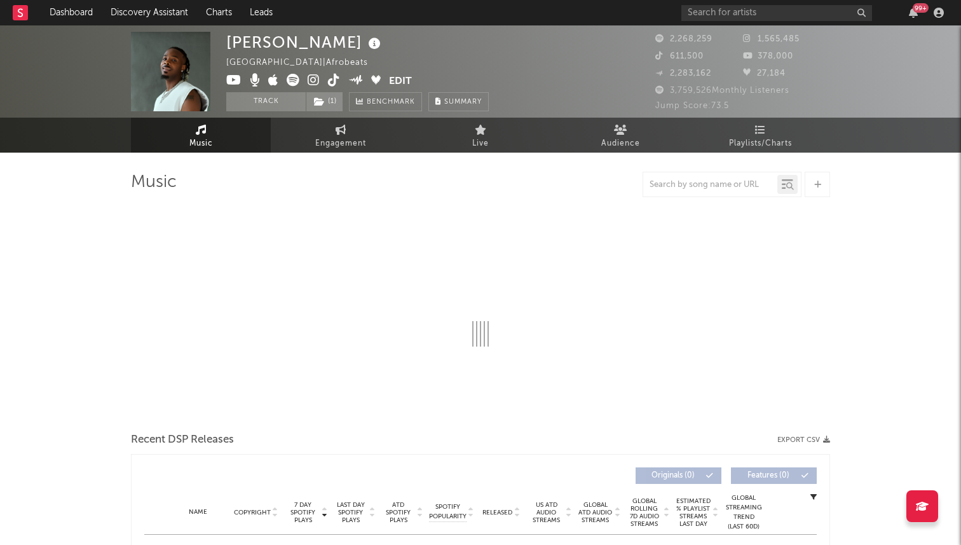
select select "6m"
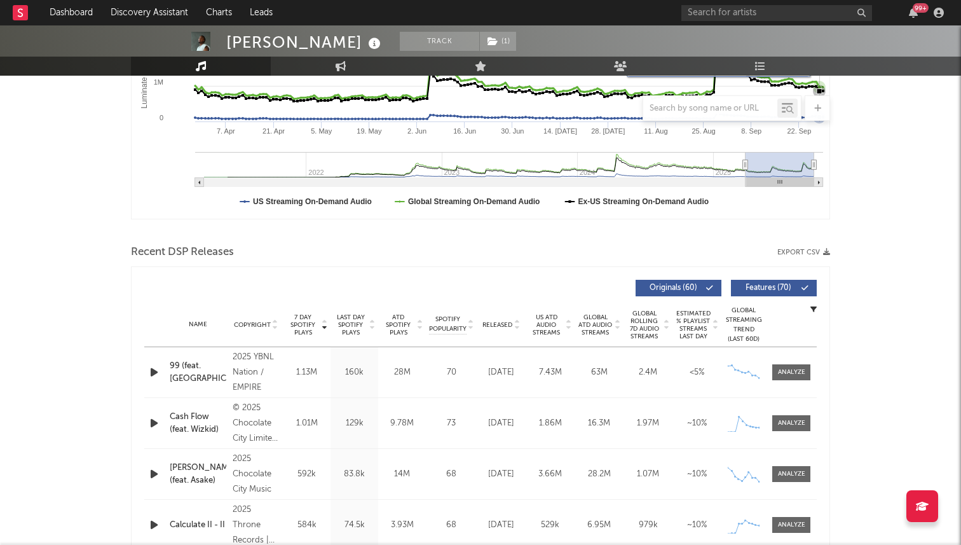
scroll to position [383, 0]
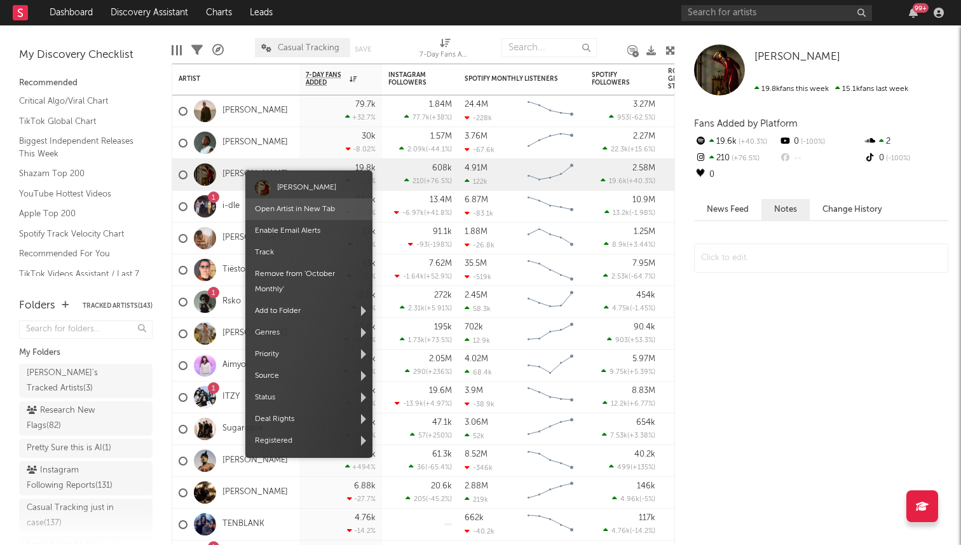
click at [279, 205] on span "Open Artist in New Tab" at bounding box center [308, 209] width 127 height 22
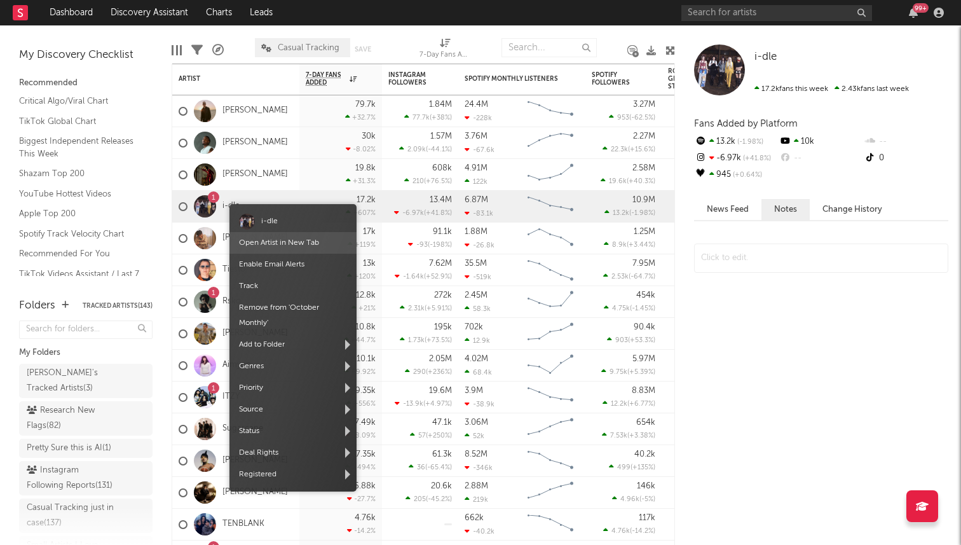
click at [275, 240] on link "Open Artist in New Tab" at bounding box center [279, 243] width 80 height 8
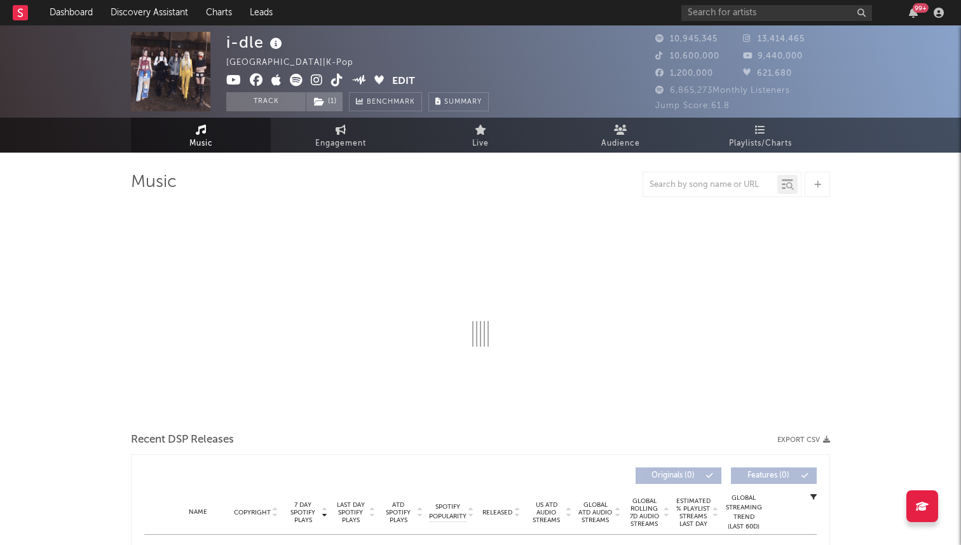
select select "6m"
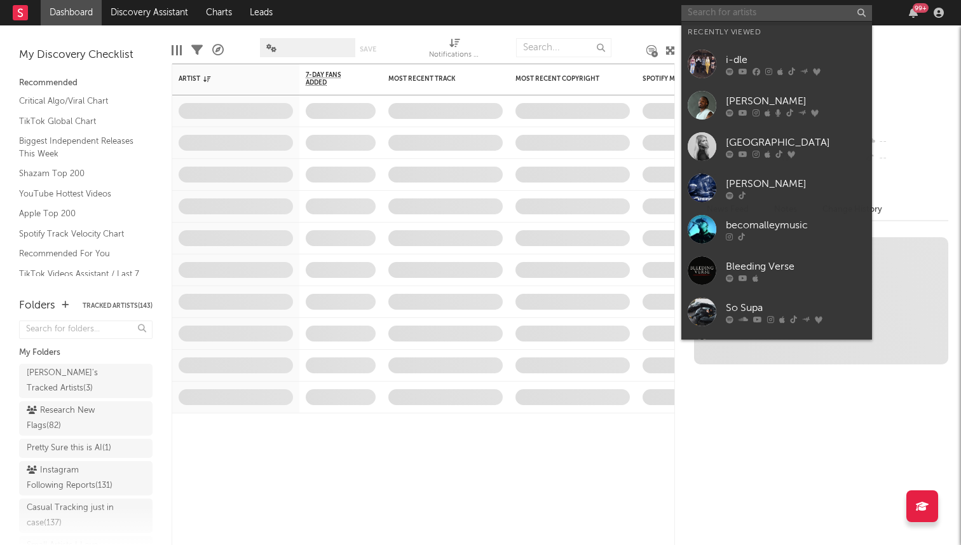
click at [754, 19] on input "text" at bounding box center [776, 13] width 191 height 16
type input "f"
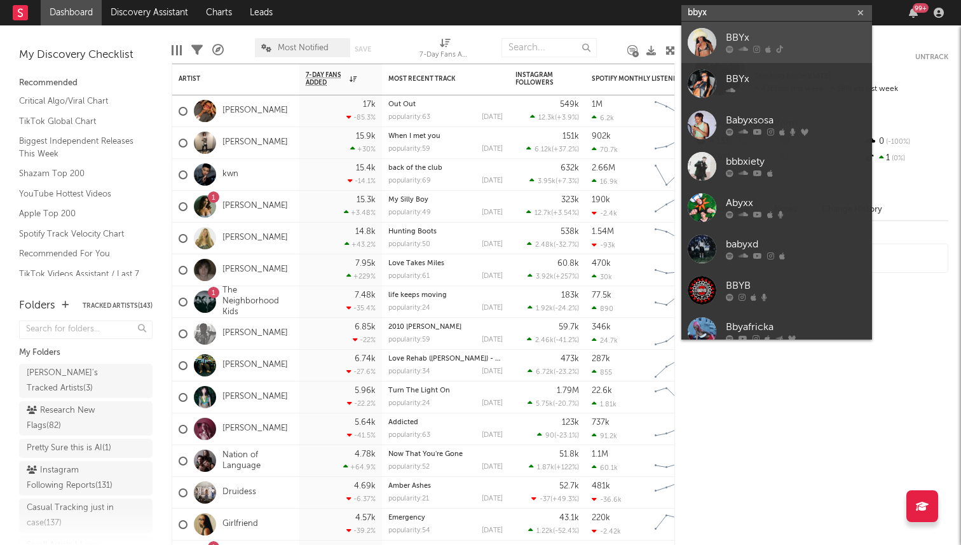
type input "bbyx"
click at [770, 37] on div "BBYx" at bounding box center [796, 38] width 140 height 15
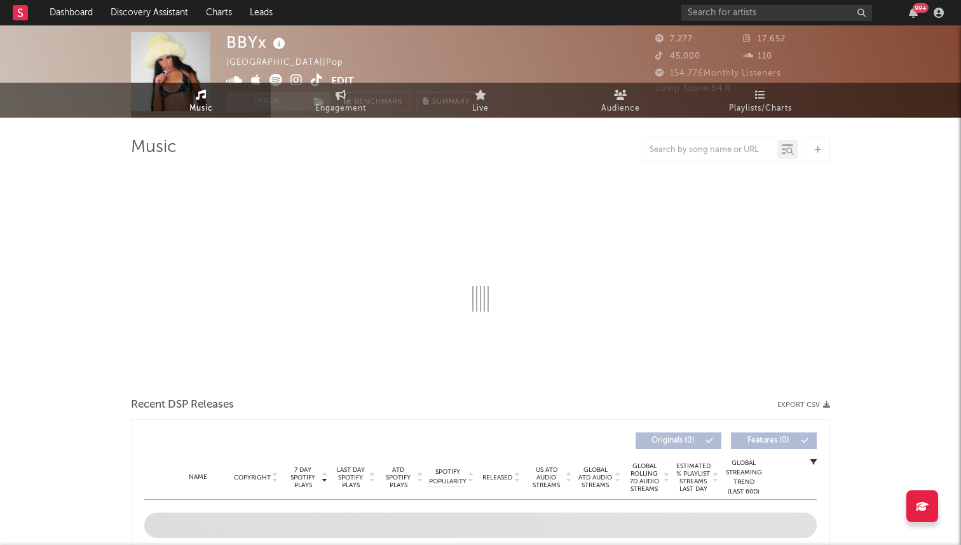
select select "6m"
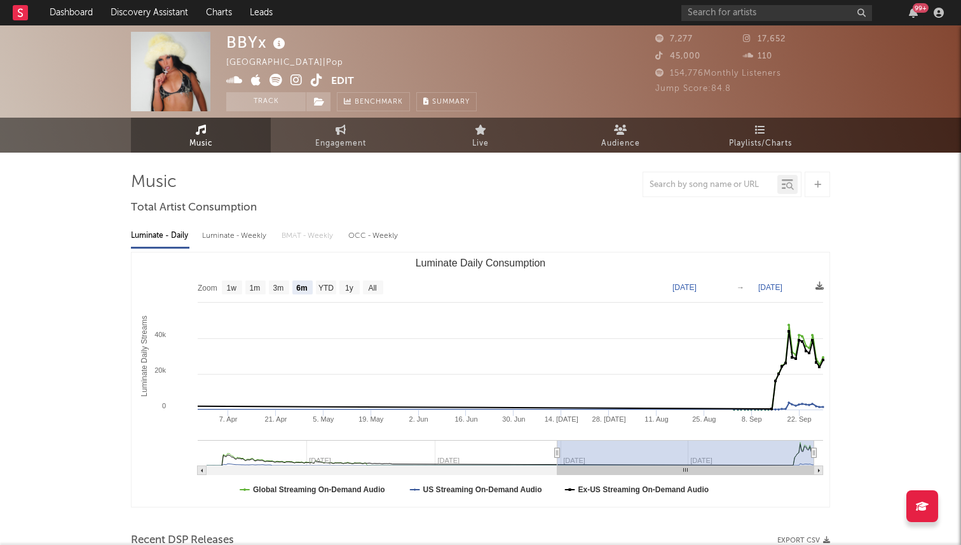
click at [316, 81] on icon at bounding box center [317, 80] width 12 height 13
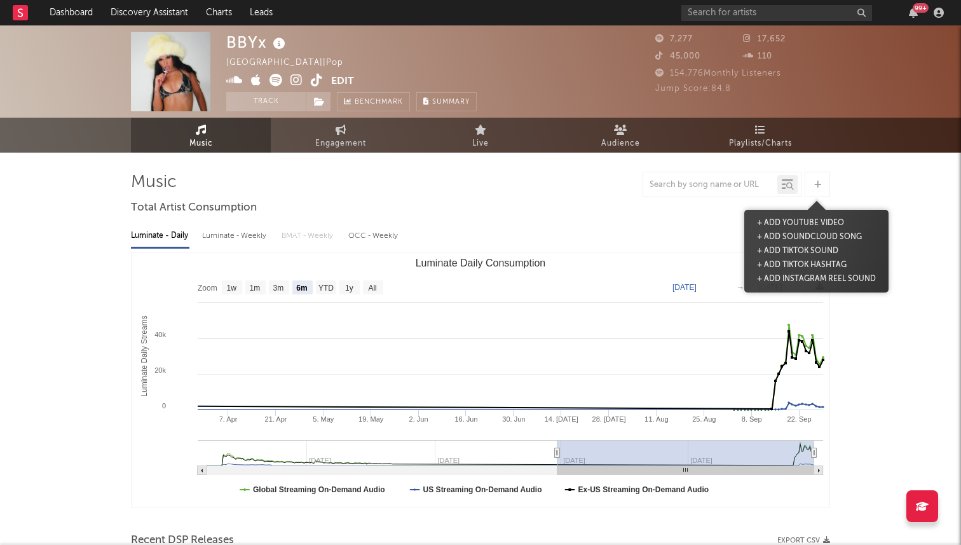
click at [815, 181] on icon at bounding box center [817, 184] width 7 height 8
click at [809, 250] on button "+ Add TikTok Sound" at bounding box center [798, 251] width 88 height 14
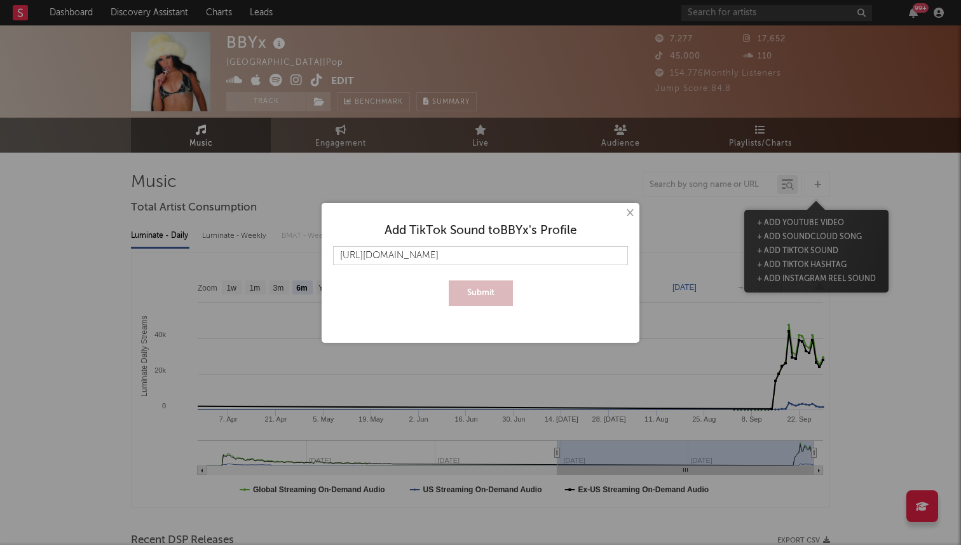
type input "https://www.tiktok.com/music/2005-7541105391141849878"
click at [449, 280] on button "Submit" at bounding box center [481, 292] width 64 height 25
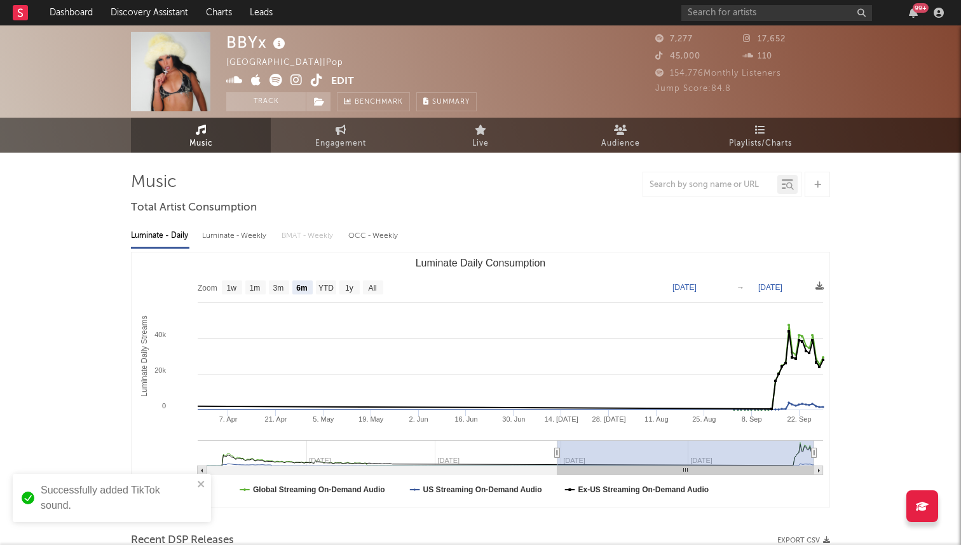
click at [639, 225] on div "Luminate - Daily Luminate - Weekly BMAT - Weekly OCC - Weekly" at bounding box center [480, 236] width 699 height 22
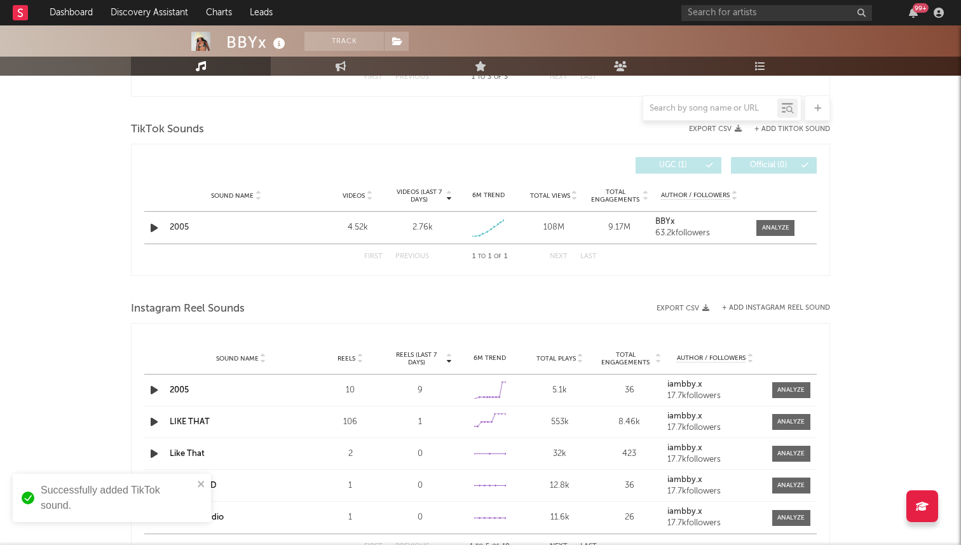
scroll to position [724, 0]
click at [782, 233] on span at bounding box center [775, 227] width 38 height 16
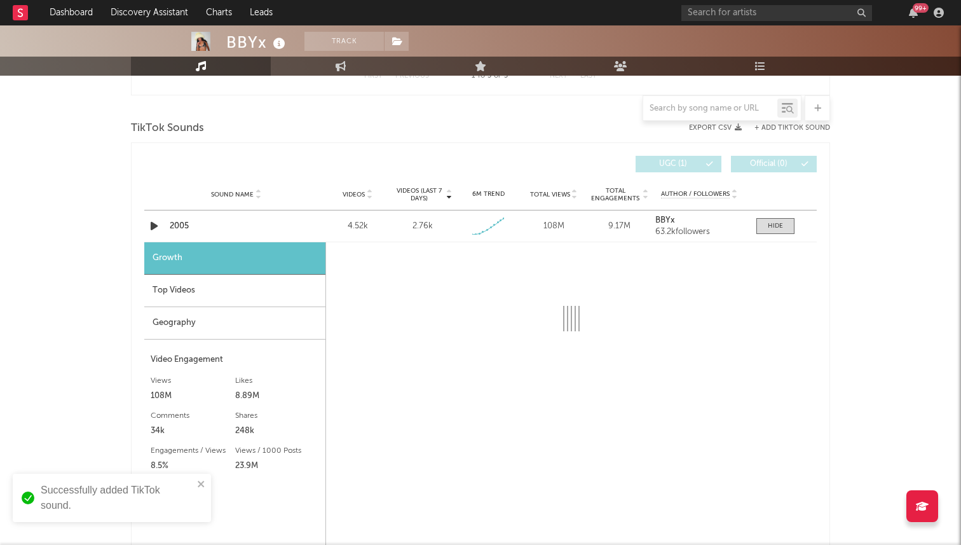
select select "1w"
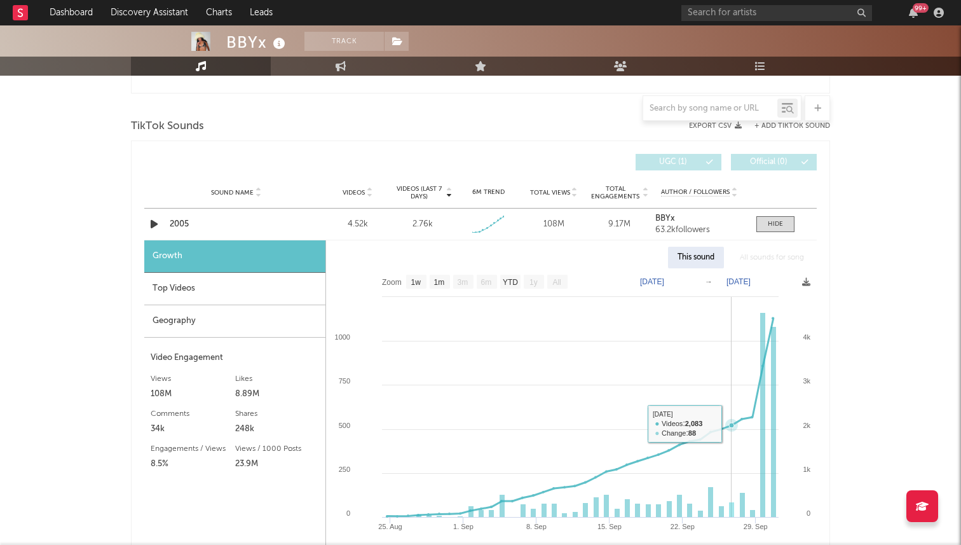
scroll to position [629, 0]
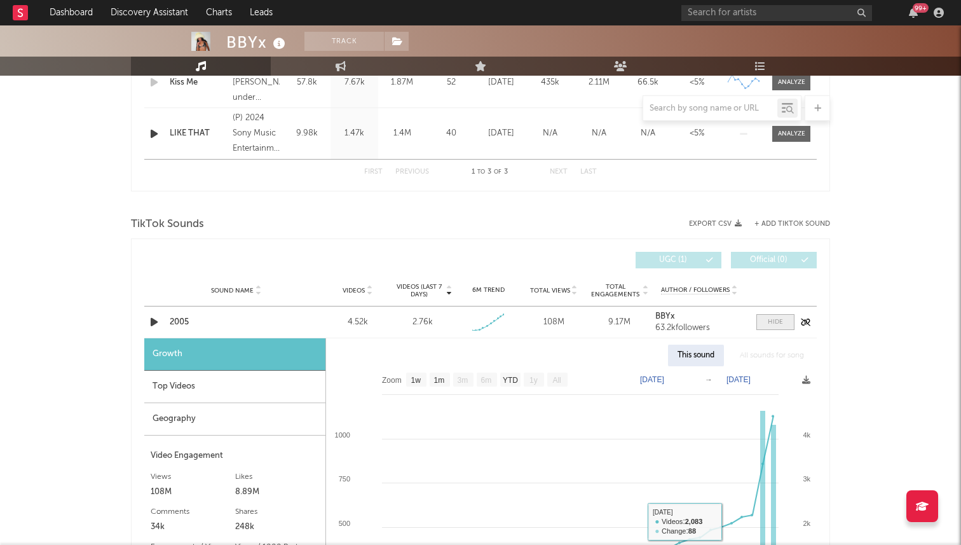
click at [782, 326] on div at bounding box center [775, 322] width 15 height 10
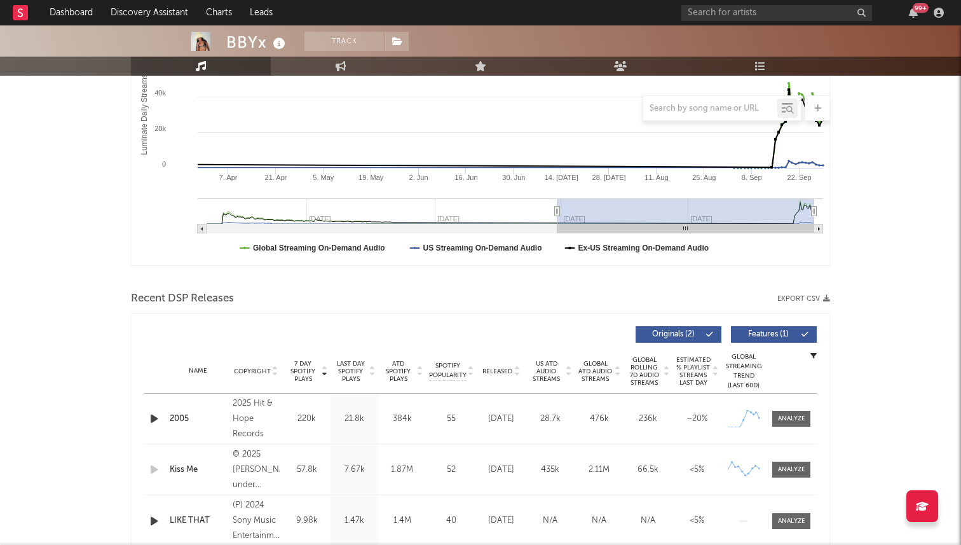
scroll to position [530, 0]
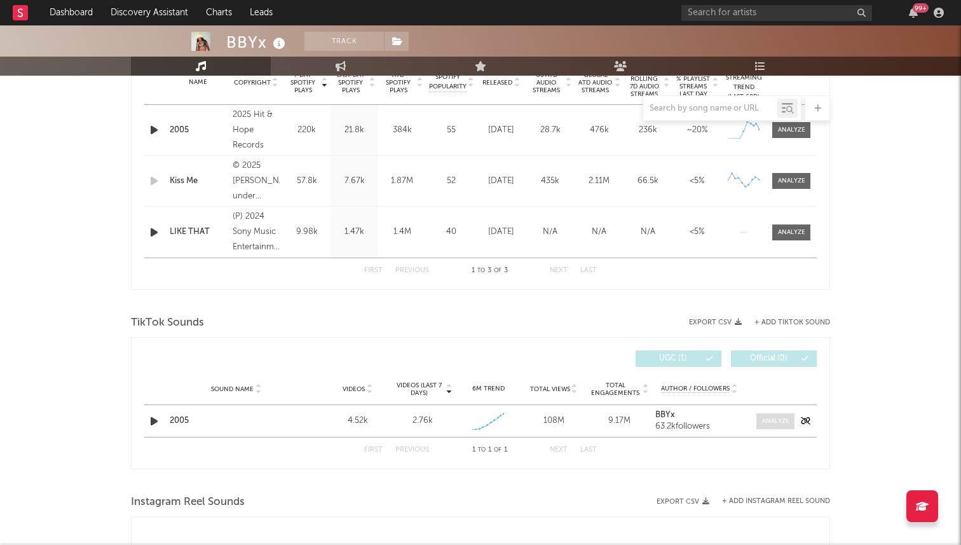
click at [773, 425] on div at bounding box center [775, 421] width 27 height 10
select select "1w"
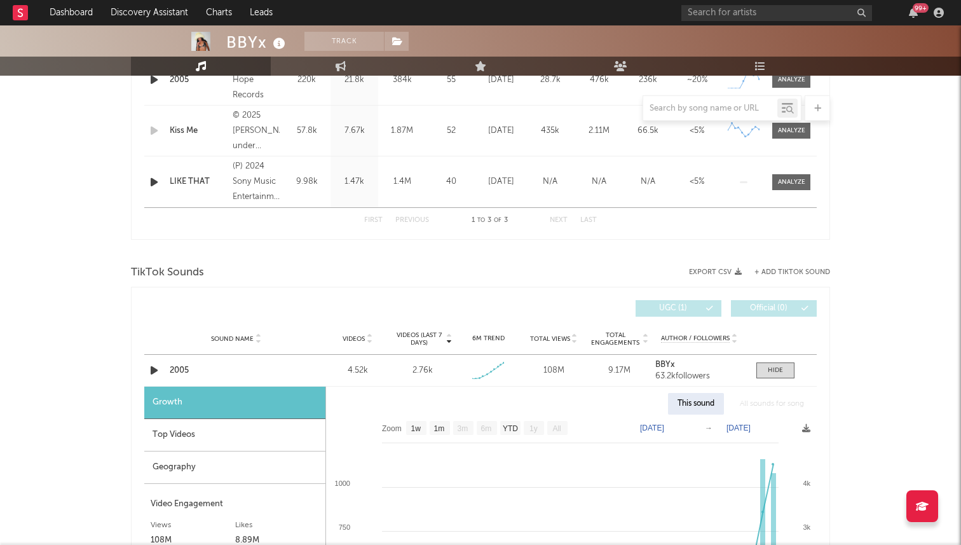
scroll to position [673, 0]
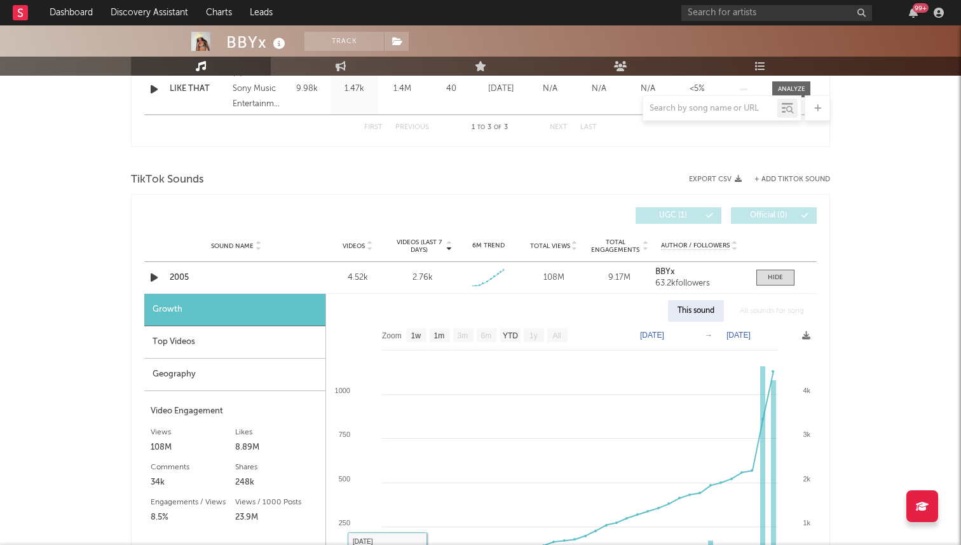
click at [280, 371] on div "Geography" at bounding box center [234, 374] width 181 height 32
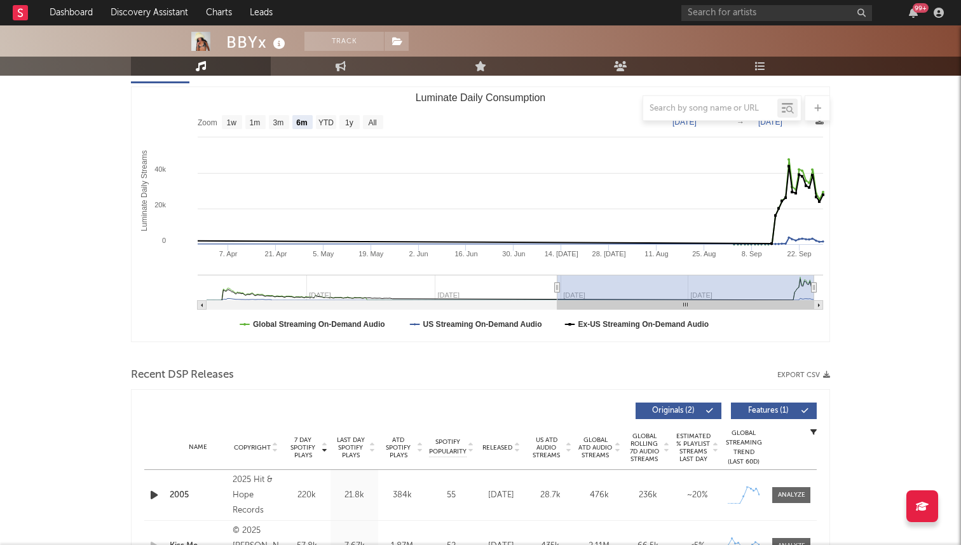
scroll to position [0, 0]
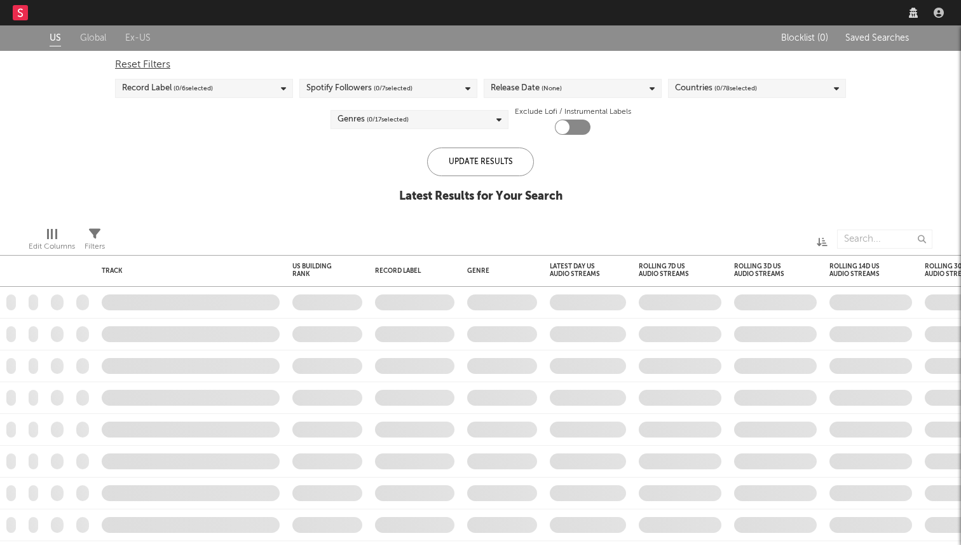
checkbox input "true"
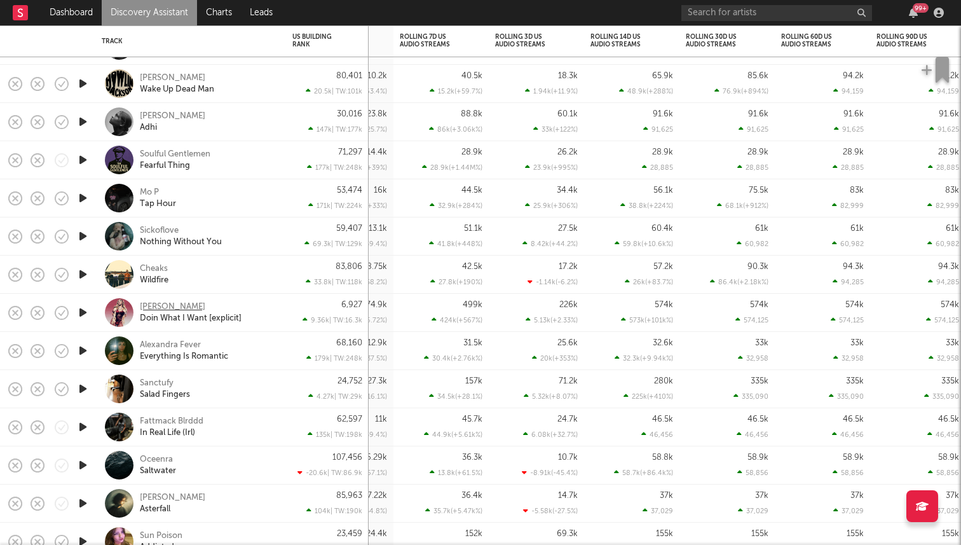
click at [156, 308] on div "[PERSON_NAME]" at bounding box center [172, 306] width 65 height 11
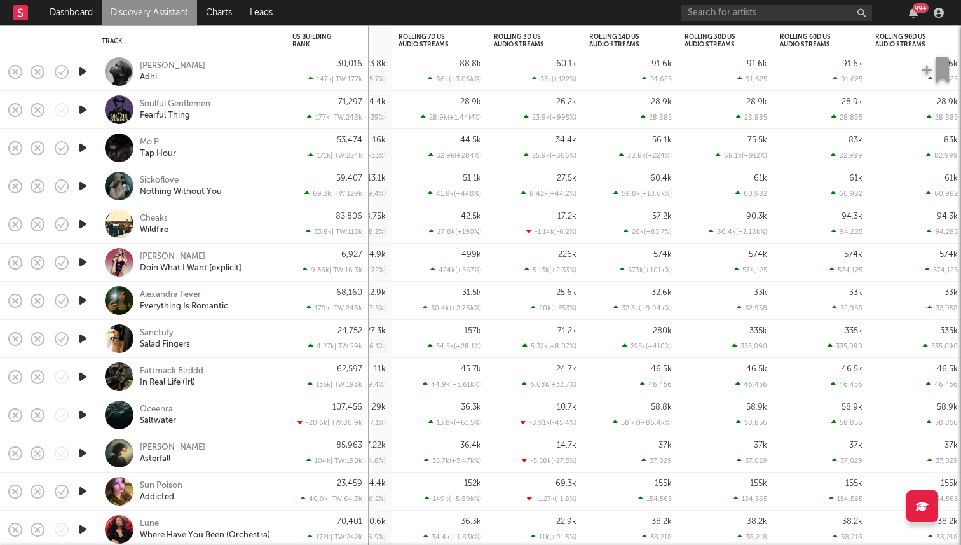
click at [78, 222] on icon "button" at bounding box center [82, 224] width 13 height 16
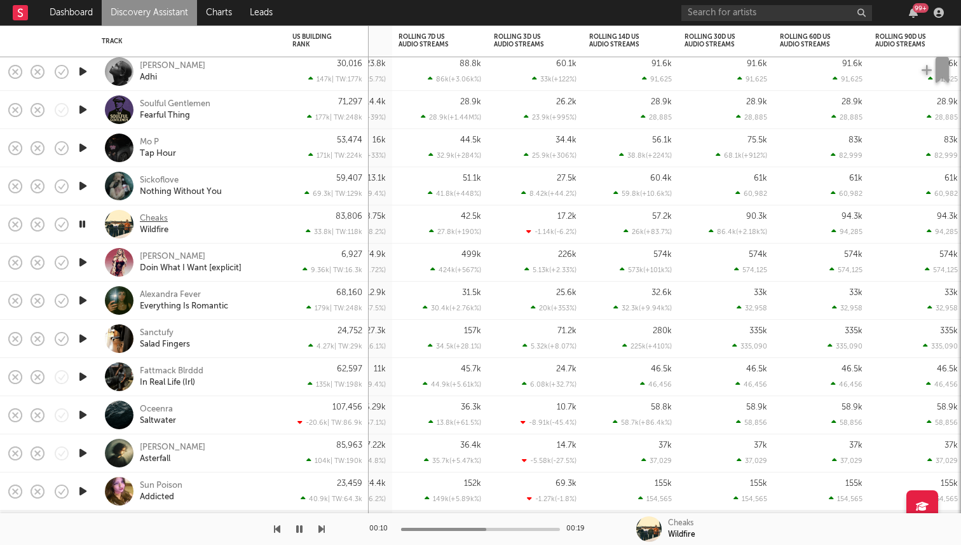
click at [151, 219] on div "Cheaks" at bounding box center [154, 218] width 28 height 11
click at [80, 303] on icon "button" at bounding box center [82, 300] width 13 height 16
click at [81, 334] on icon "button" at bounding box center [82, 338] width 13 height 16
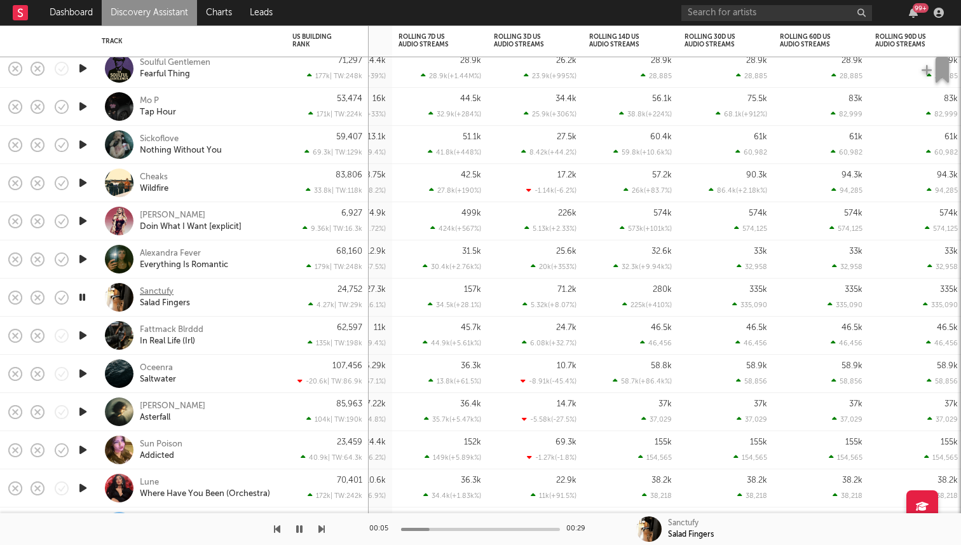
click at [154, 288] on div "Sanctufy" at bounding box center [157, 291] width 34 height 11
click at [80, 340] on icon "button" at bounding box center [82, 335] width 13 height 16
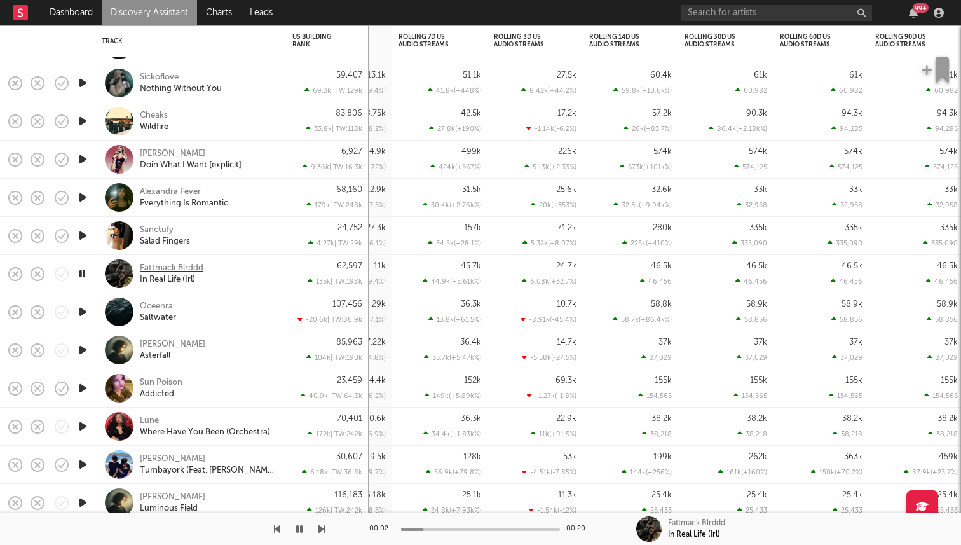
click at [151, 264] on div "Fattmack Blrddd" at bounding box center [172, 267] width 64 height 11
click at [81, 347] on icon "button" at bounding box center [82, 350] width 13 height 16
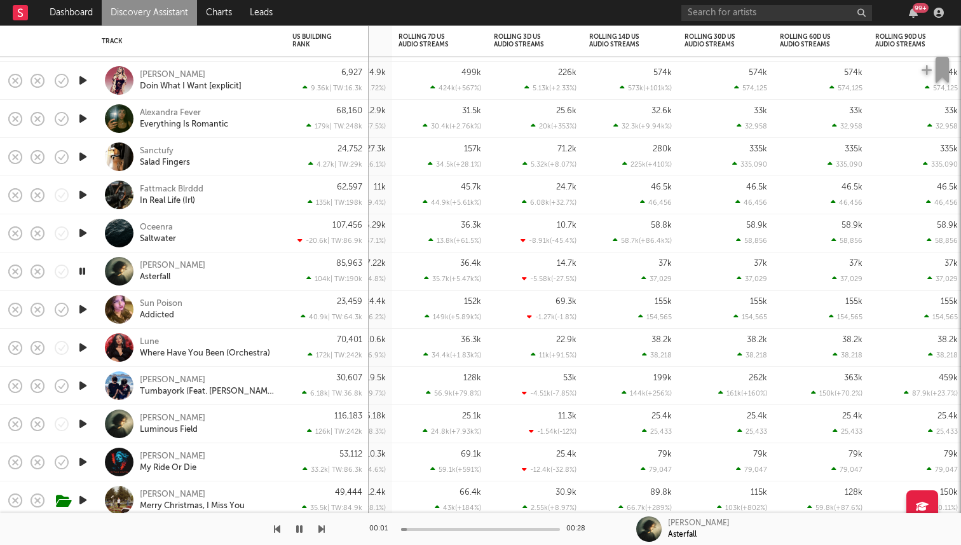
click at [85, 313] on icon "button" at bounding box center [82, 309] width 13 height 16
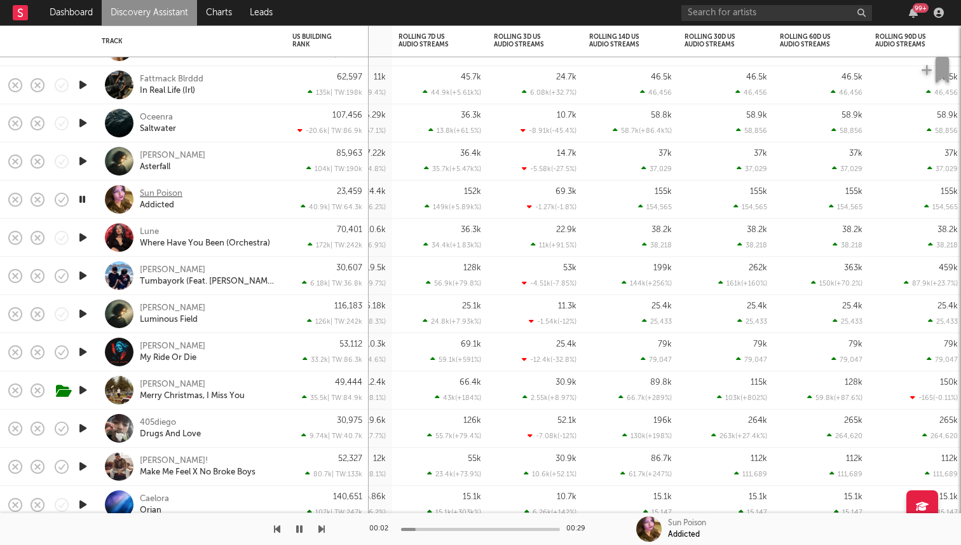
click at [156, 191] on div "Sun Poison" at bounding box center [161, 193] width 43 height 11
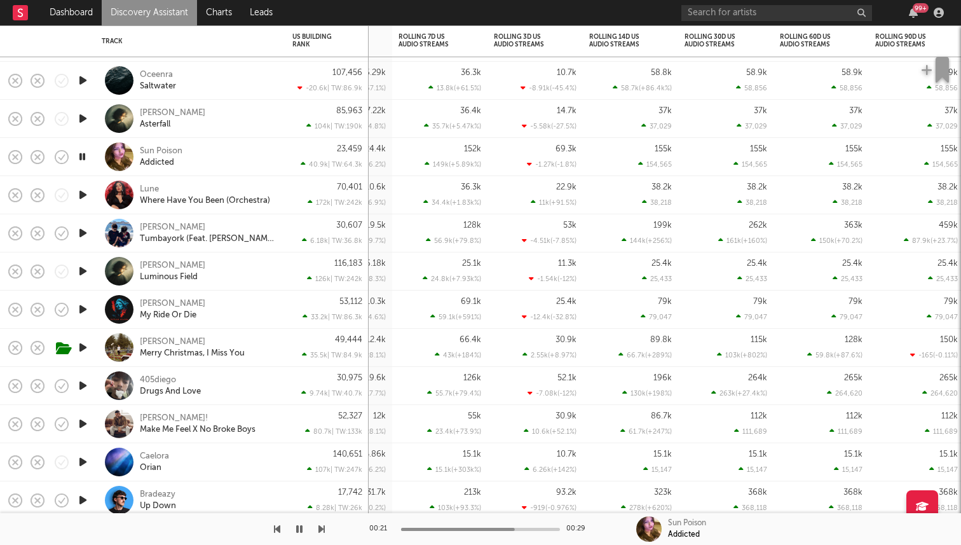
click at [86, 198] on icon "button" at bounding box center [82, 195] width 13 height 16
click at [83, 233] on icon "button" at bounding box center [82, 233] width 13 height 16
click at [80, 276] on icon "button" at bounding box center [82, 271] width 13 height 16
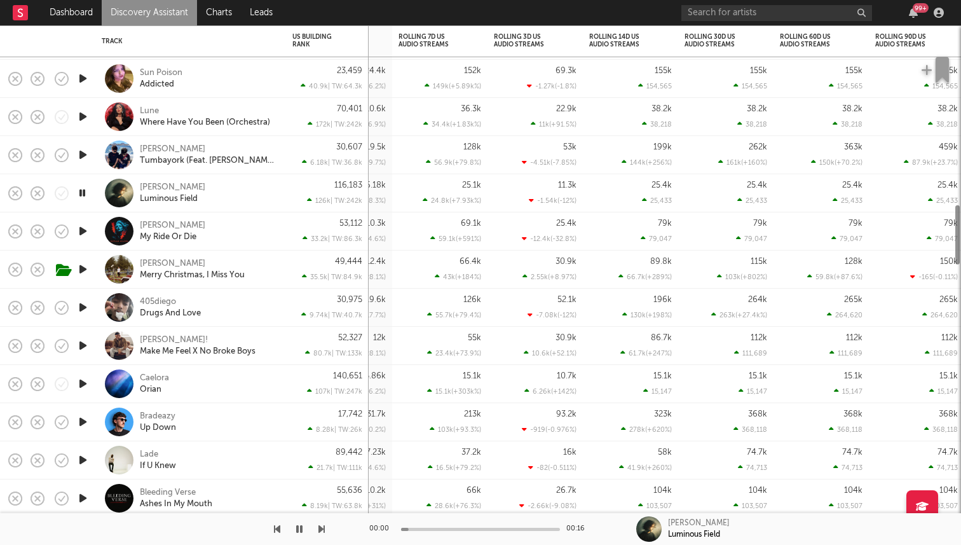
click at [81, 227] on icon "button" at bounding box center [82, 231] width 13 height 16
click at [83, 271] on icon "button" at bounding box center [82, 269] width 13 height 16
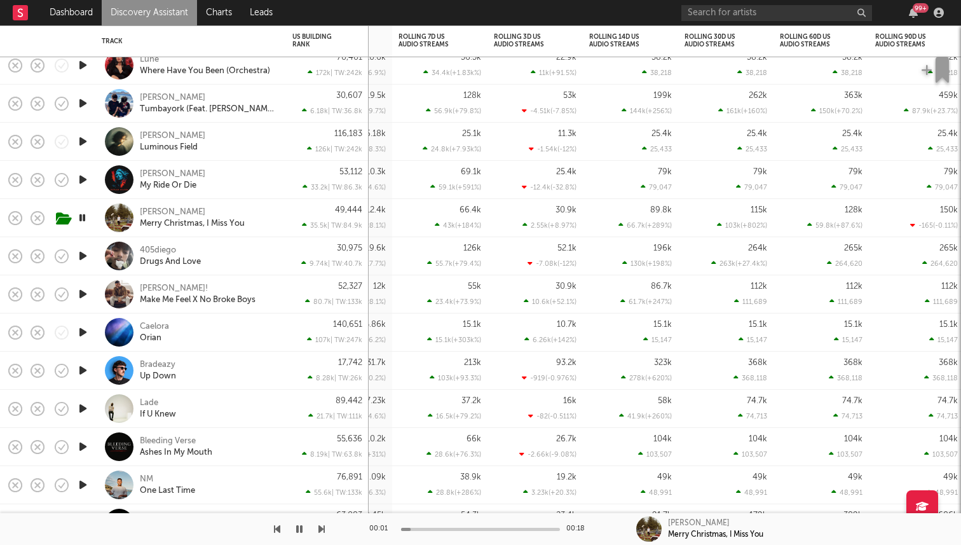
click at [88, 250] on icon "button" at bounding box center [82, 256] width 13 height 16
click at [85, 215] on icon "button" at bounding box center [82, 218] width 13 height 16
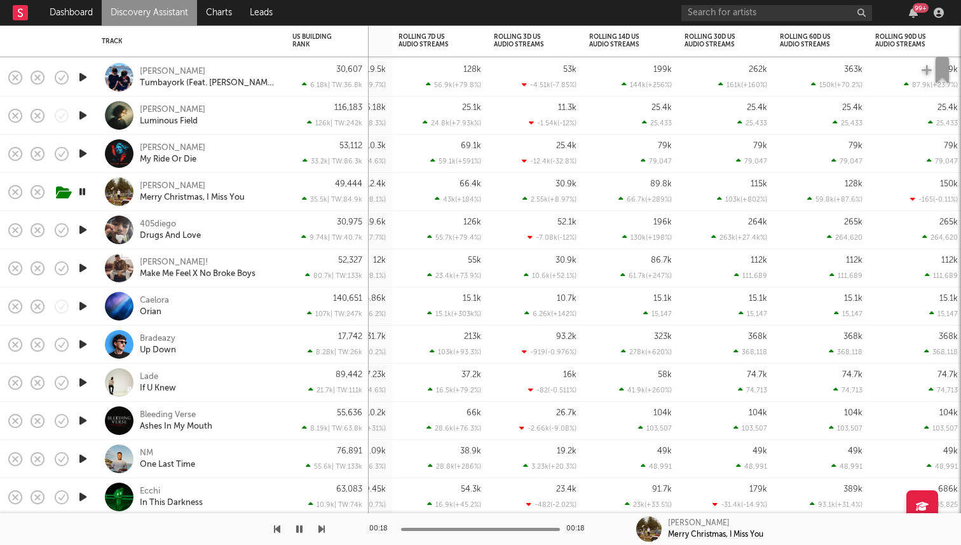
click at [78, 383] on icon "button" at bounding box center [82, 382] width 13 height 16
click at [83, 382] on icon "button" at bounding box center [82, 382] width 12 height 16
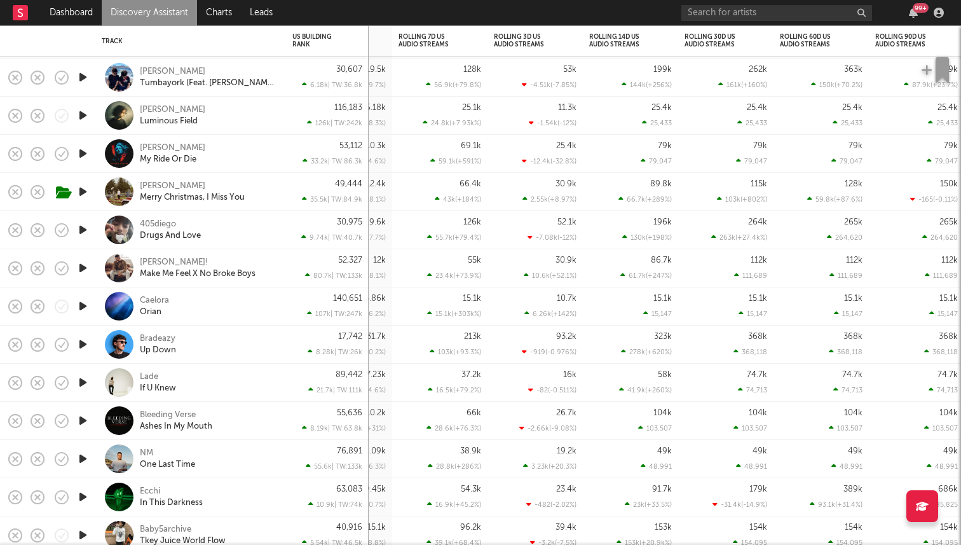
click at [88, 421] on icon "button" at bounding box center [82, 420] width 13 height 16
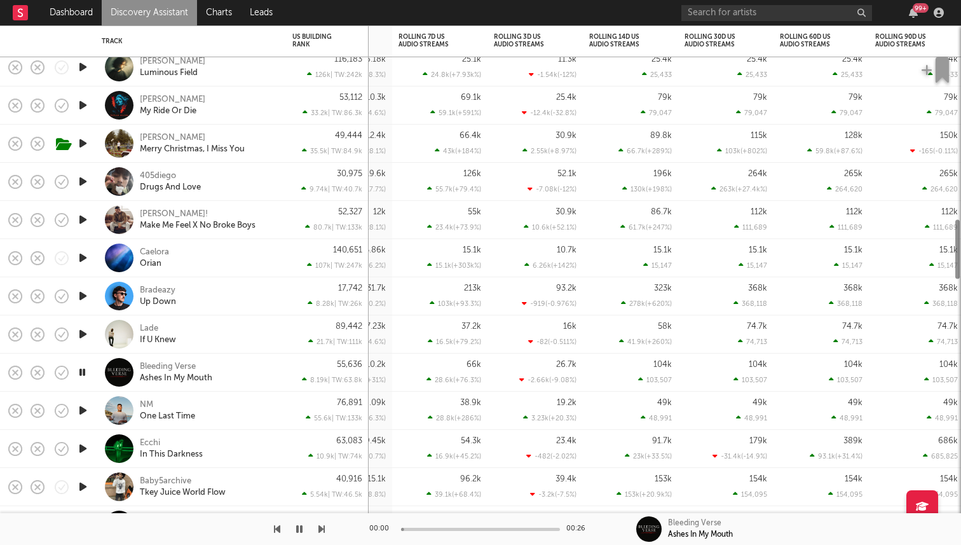
click at [79, 381] on div at bounding box center [82, 372] width 25 height 38
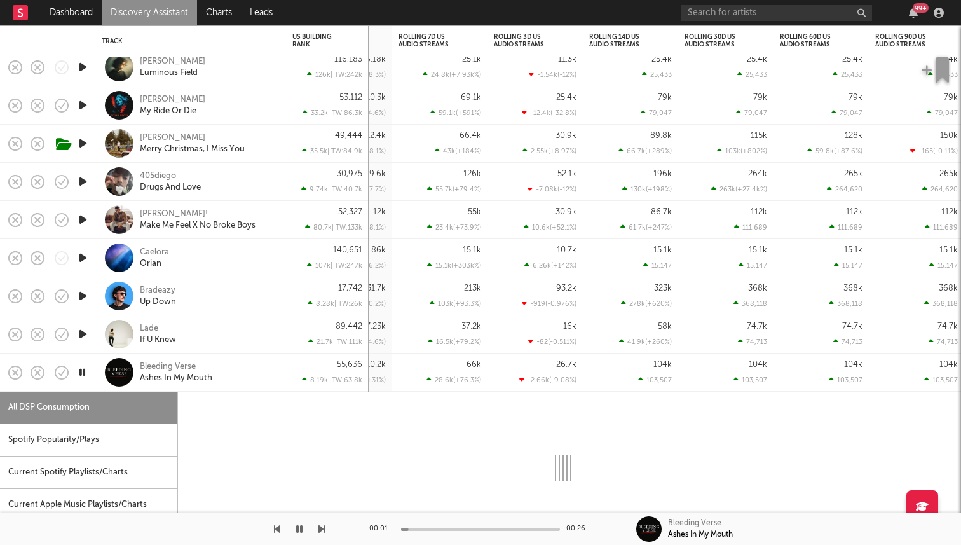
click at [81, 367] on icon "button" at bounding box center [82, 372] width 12 height 16
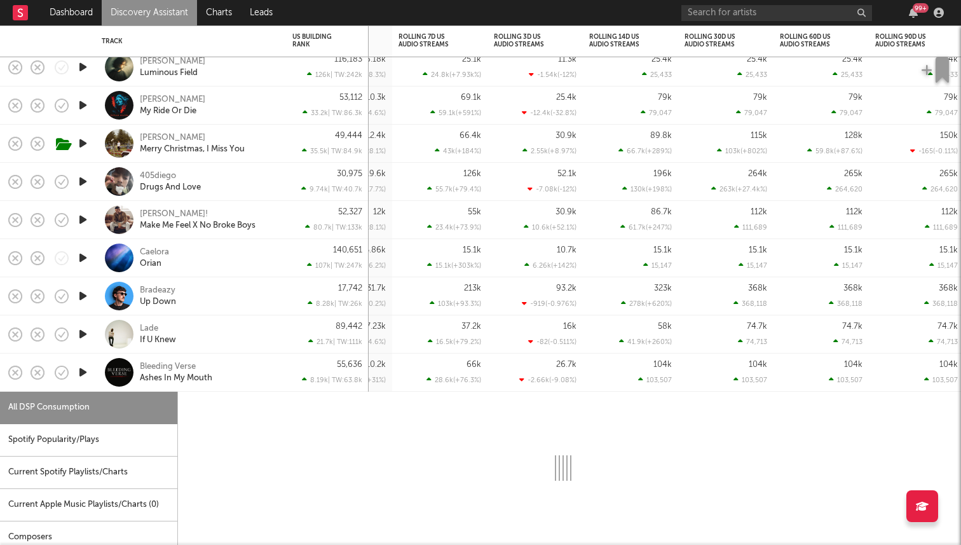
click at [88, 384] on div at bounding box center [82, 372] width 25 height 38
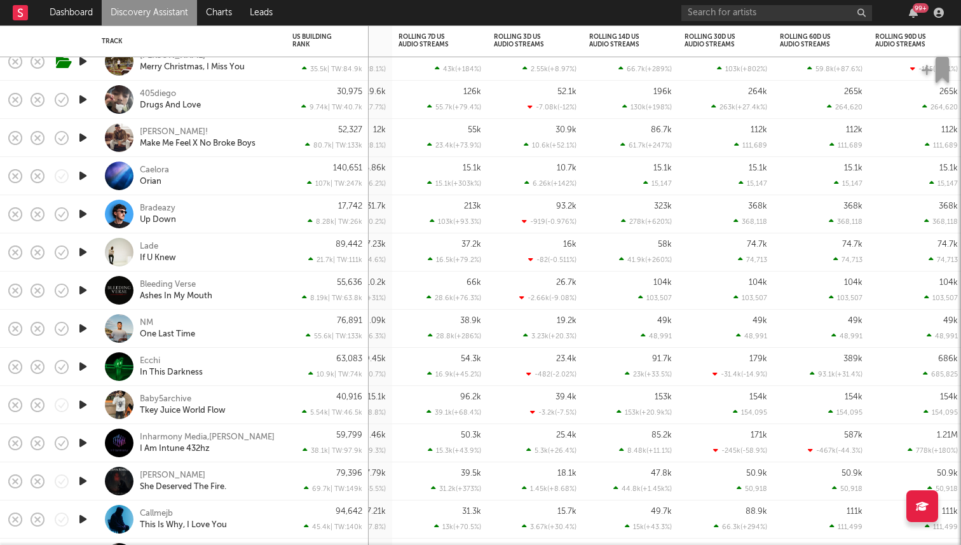
click at [85, 328] on icon "button" at bounding box center [82, 328] width 13 height 16
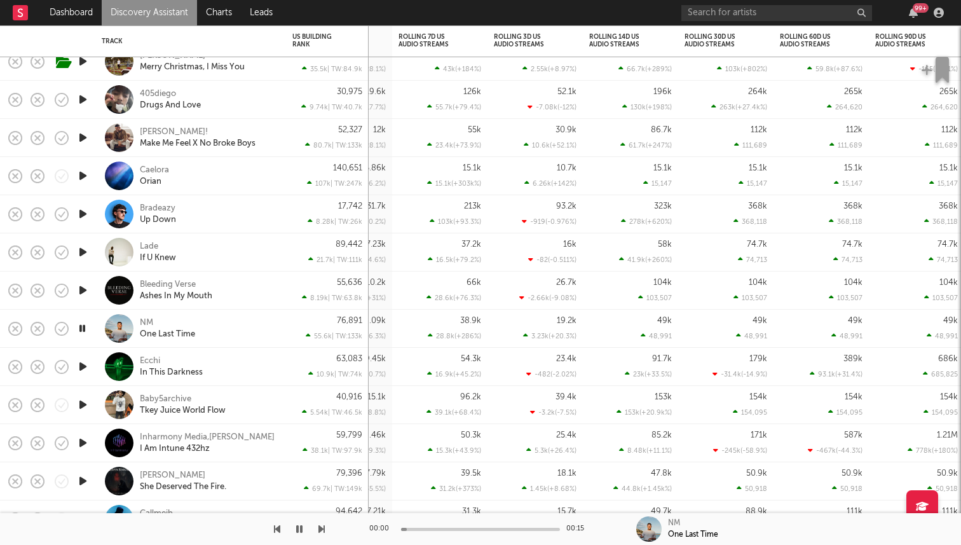
click at [82, 327] on icon "button" at bounding box center [82, 328] width 12 height 16
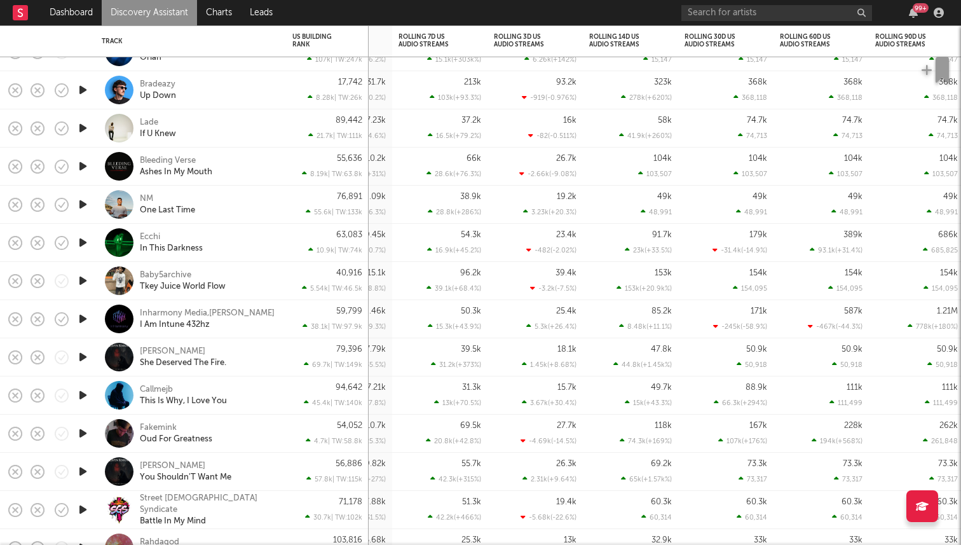
click at [82, 283] on icon "button" at bounding box center [82, 281] width 13 height 16
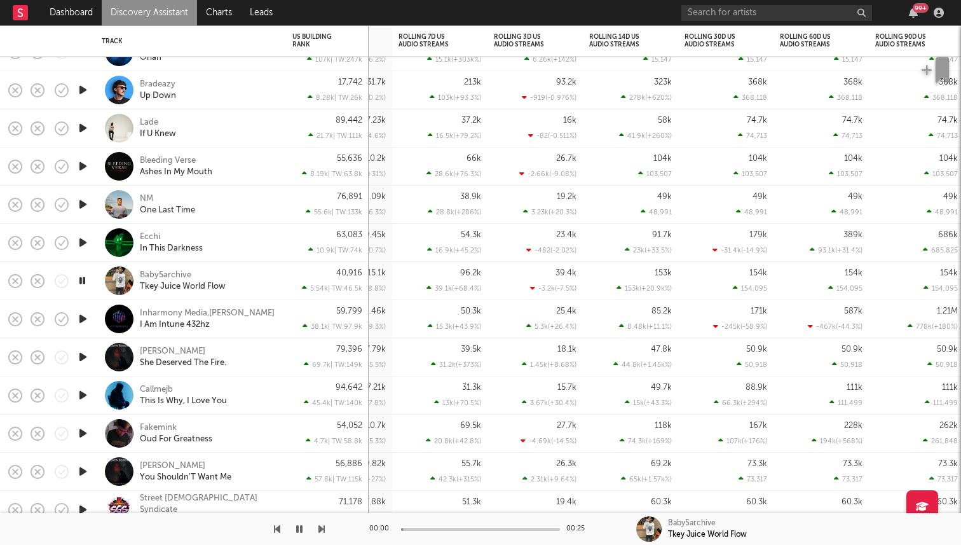
click at [82, 283] on icon "button" at bounding box center [82, 281] width 12 height 16
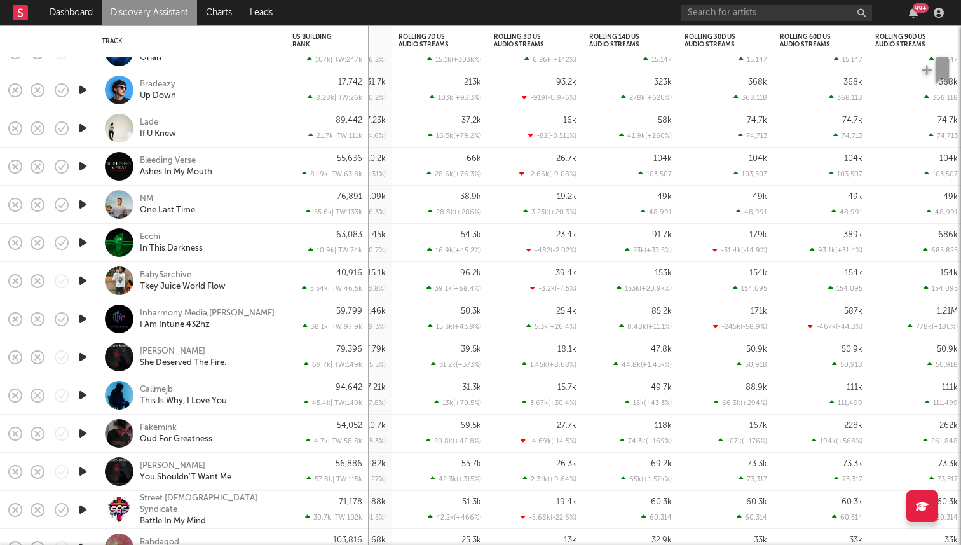
click at [83, 325] on icon "button" at bounding box center [82, 319] width 13 height 16
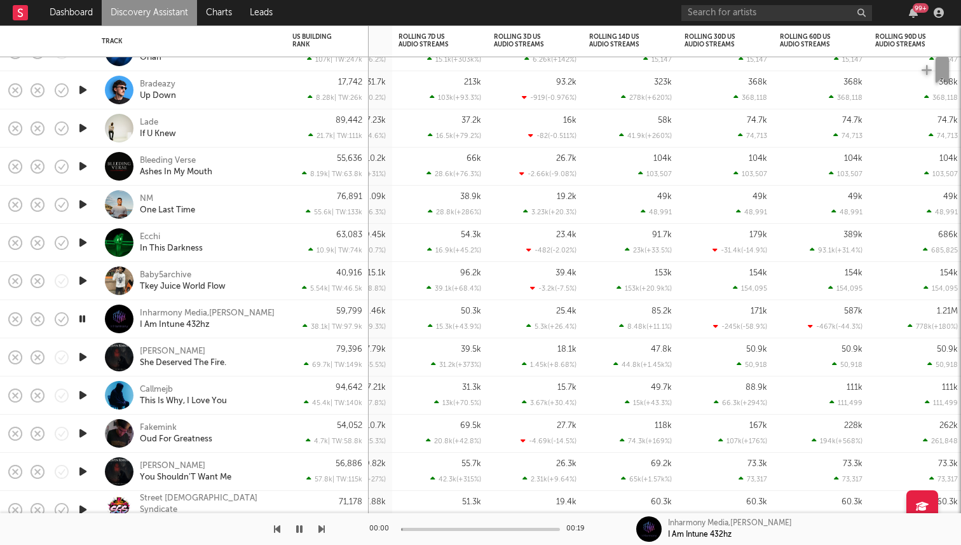
click at [85, 320] on icon "button" at bounding box center [82, 319] width 12 height 16
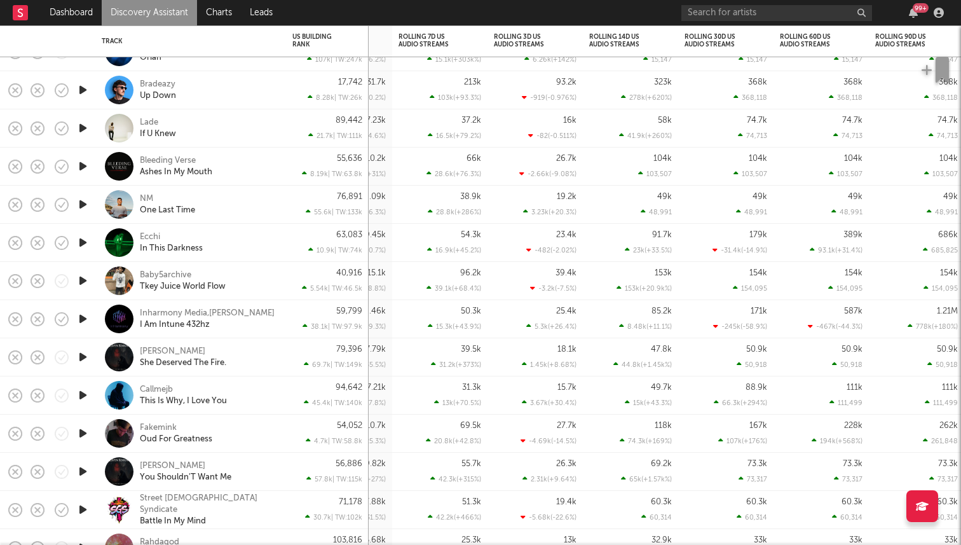
click at [85, 355] on icon "button" at bounding box center [82, 357] width 13 height 16
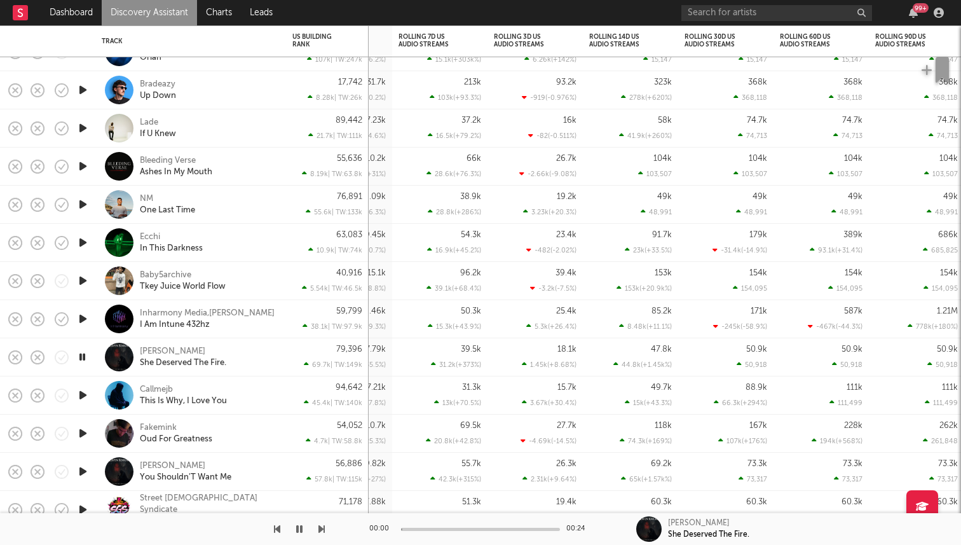
click at [85, 355] on icon "button" at bounding box center [82, 357] width 12 height 16
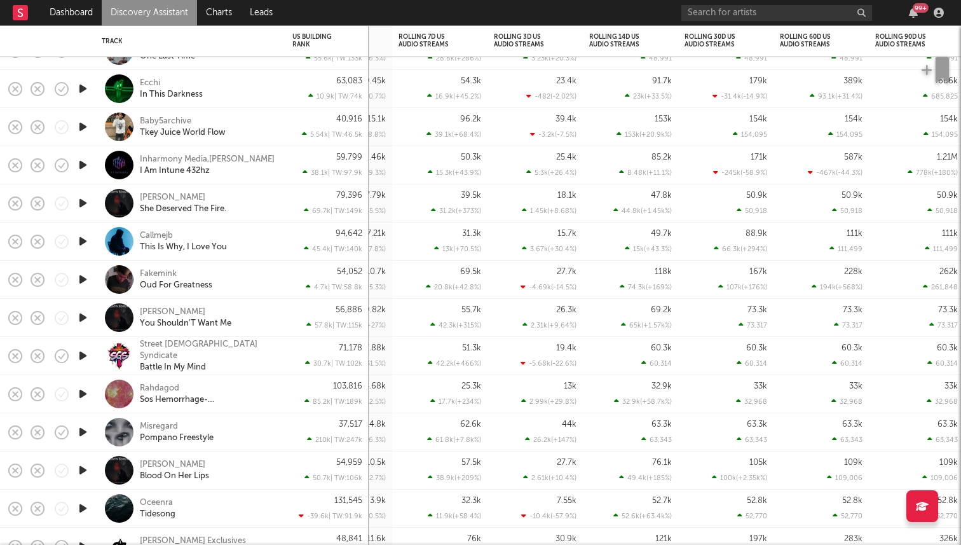
click at [85, 248] on icon "button" at bounding box center [82, 241] width 13 height 16
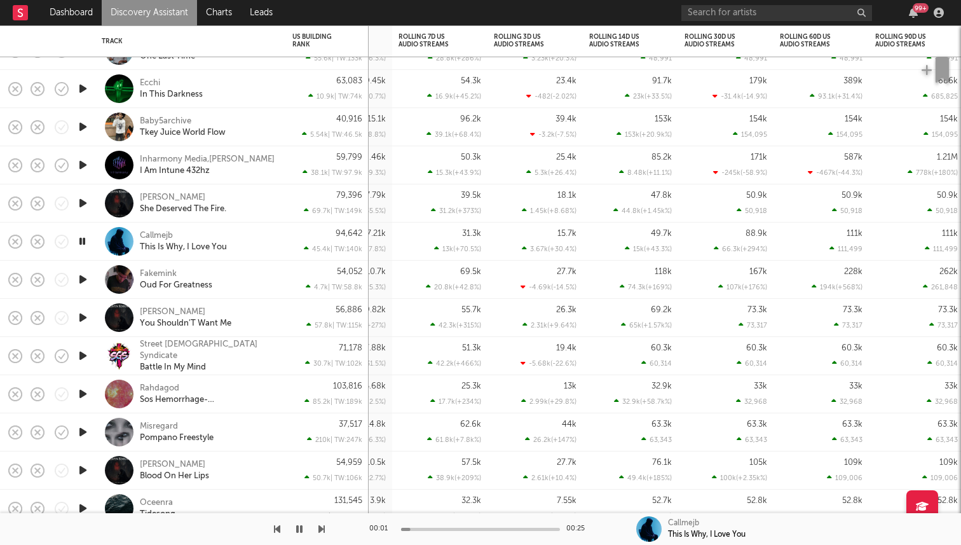
click at [85, 236] on icon "button" at bounding box center [82, 241] width 12 height 16
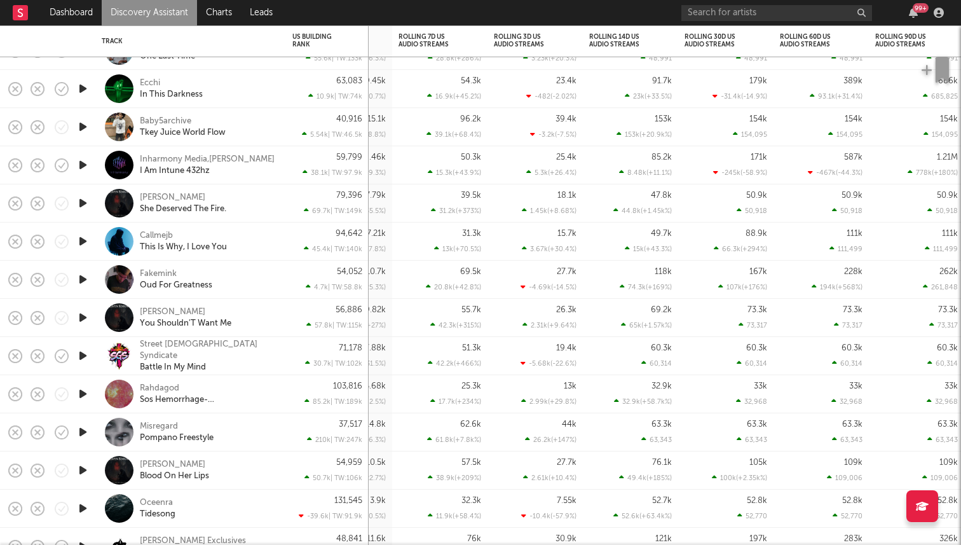
click at [88, 283] on icon "button" at bounding box center [82, 279] width 13 height 16
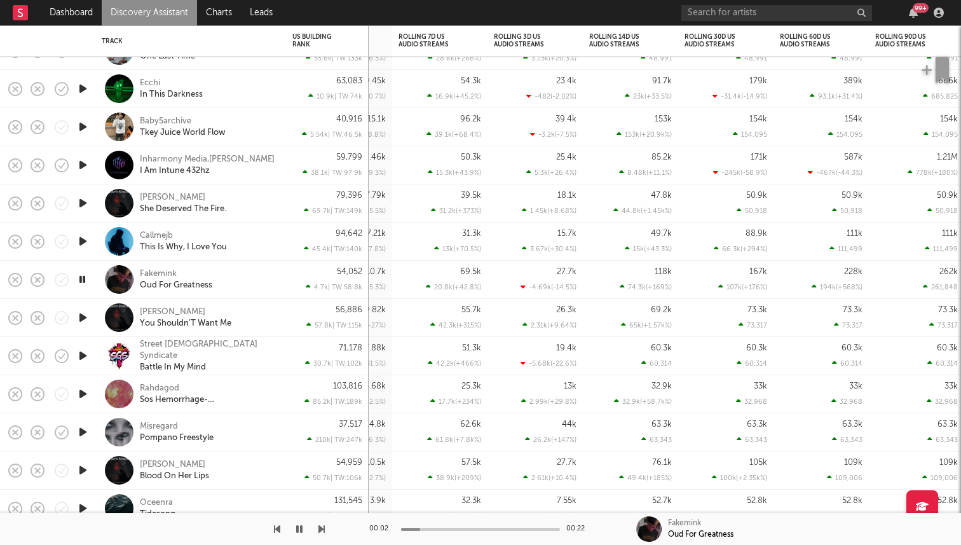
click at [88, 283] on icon "button" at bounding box center [82, 279] width 12 height 16
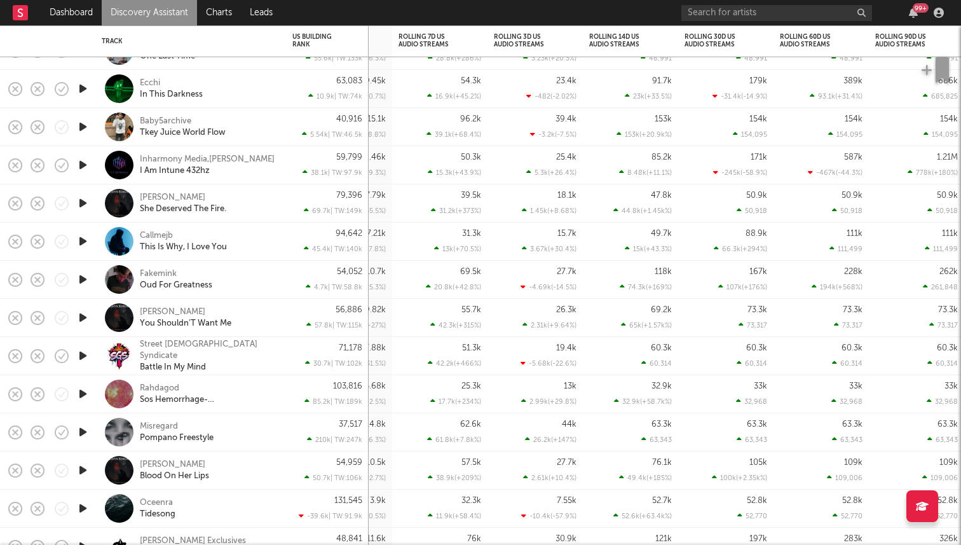
click at [82, 318] on icon "button" at bounding box center [82, 317] width 13 height 16
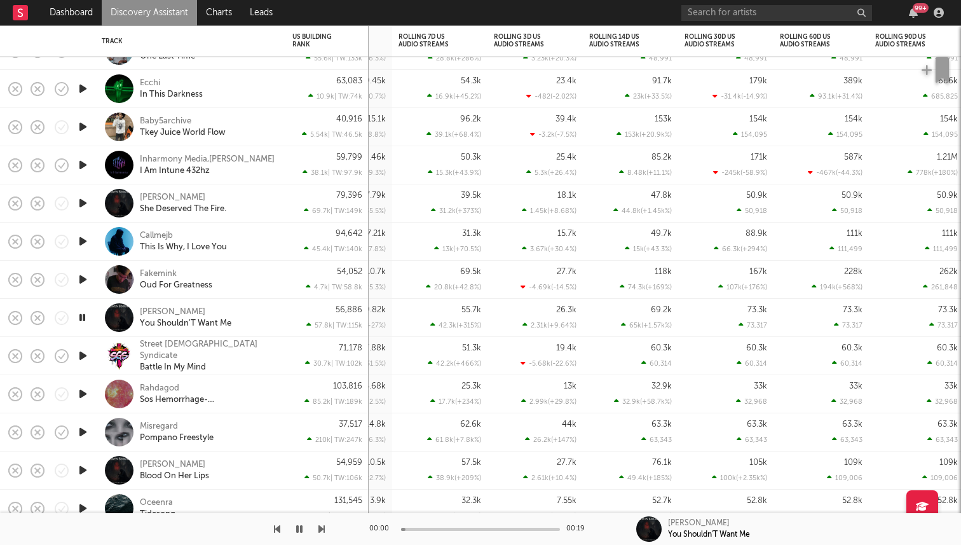
click at [82, 318] on icon "button" at bounding box center [82, 317] width 12 height 16
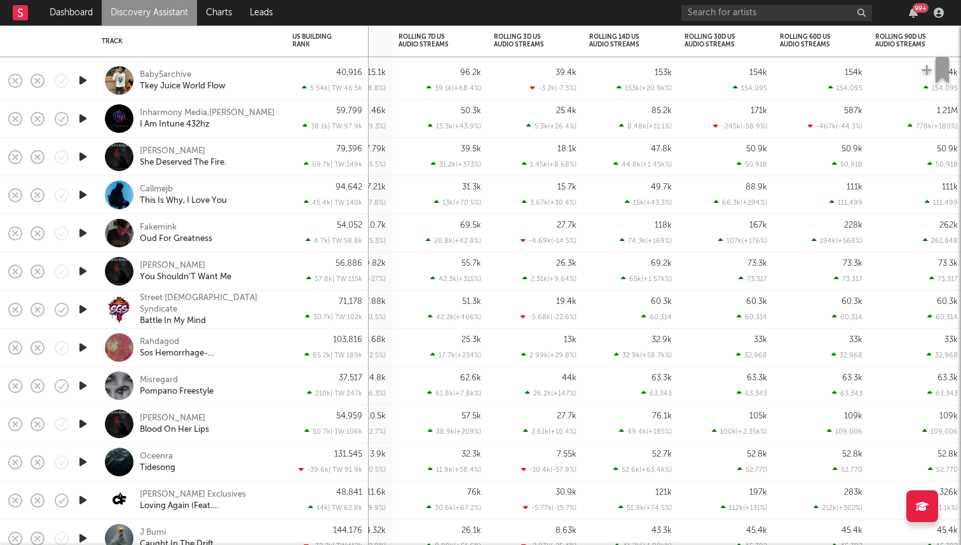
click at [98, 229] on div "Fakemink Oud For Greatness" at bounding box center [190, 233] width 191 height 38
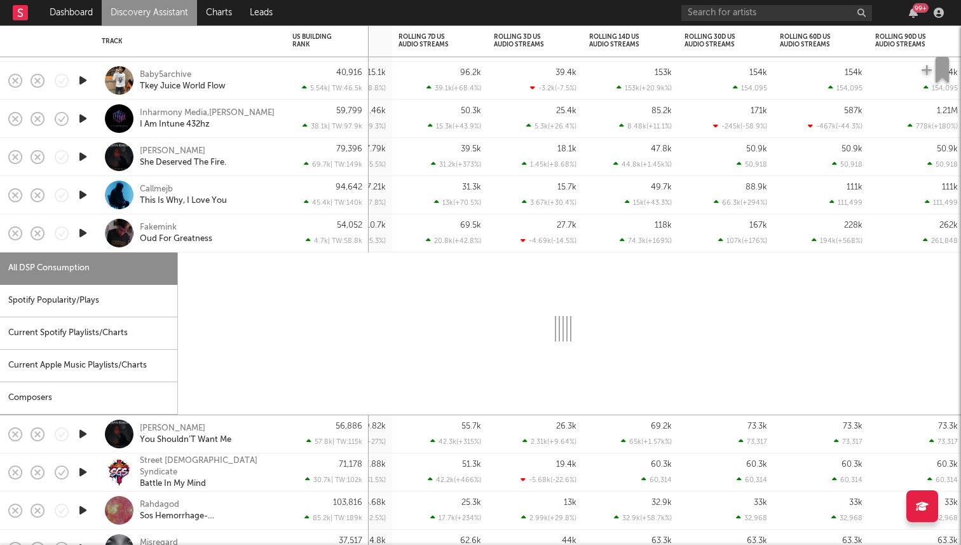
click at [86, 231] on icon "button" at bounding box center [82, 233] width 13 height 16
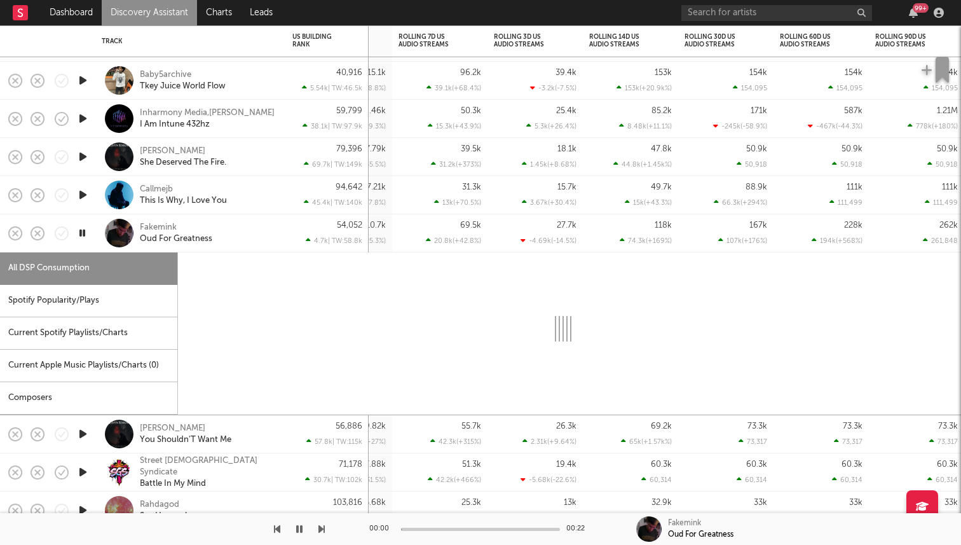
select select "1w"
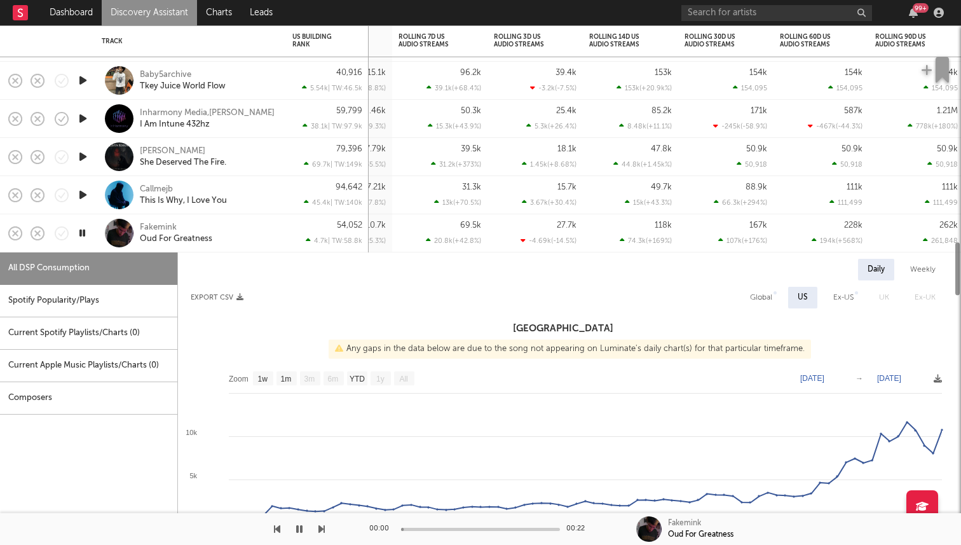
click at [97, 242] on div "Fakemink Oud For Greatness" at bounding box center [190, 233] width 191 height 38
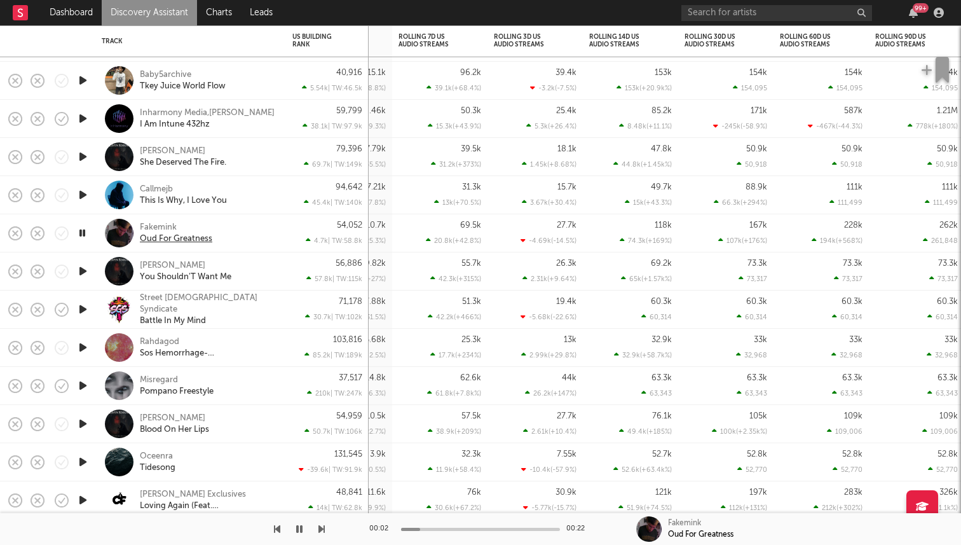
click at [160, 238] on div "Oud For Greatness" at bounding box center [176, 238] width 72 height 11
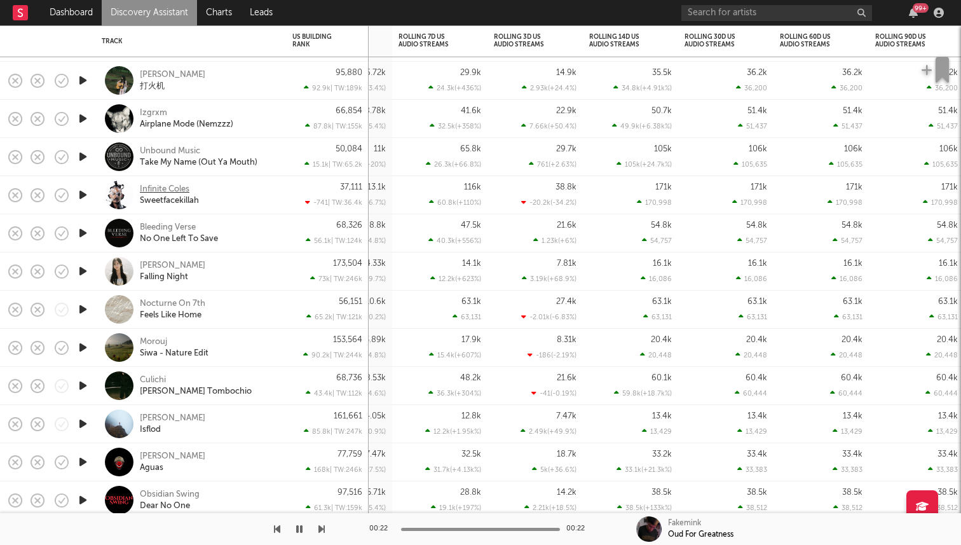
click at [163, 191] on div "Infinite Coles" at bounding box center [165, 189] width 50 height 11
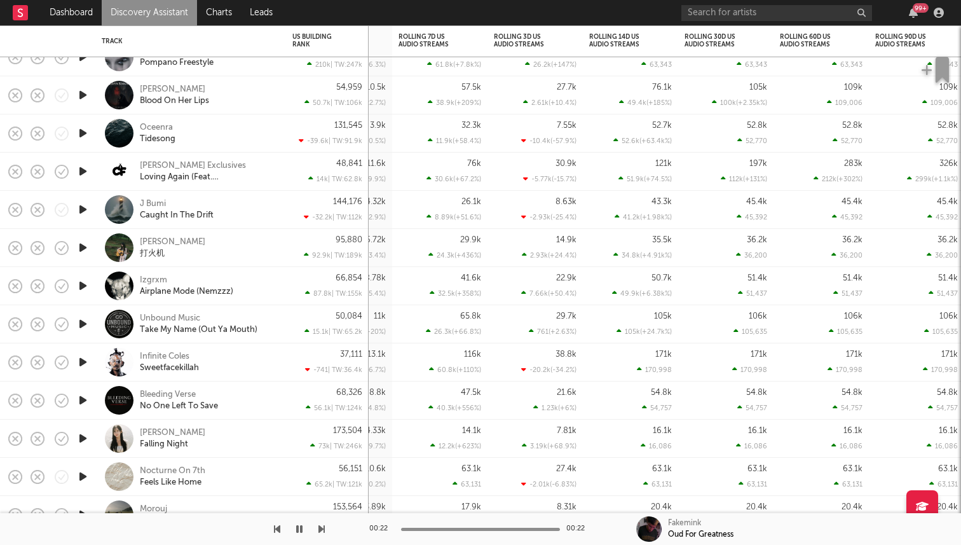
click at [86, 207] on icon "button" at bounding box center [82, 209] width 13 height 16
click at [83, 208] on icon "button" at bounding box center [82, 209] width 12 height 16
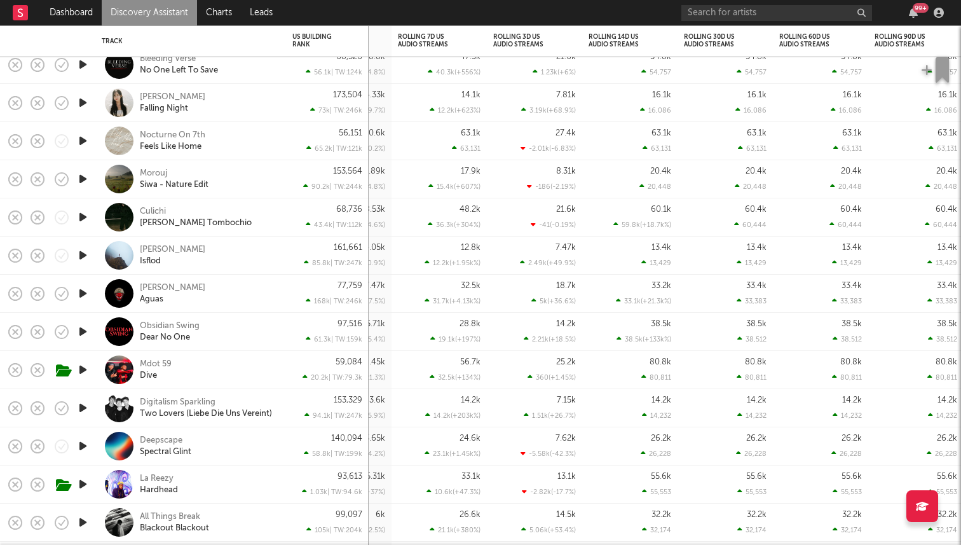
click at [88, 369] on icon "button" at bounding box center [82, 370] width 13 height 16
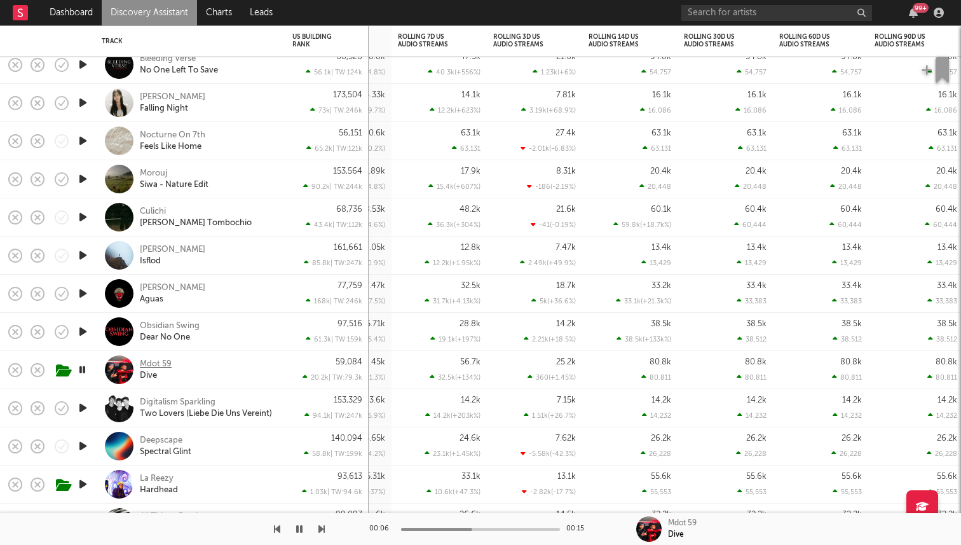
click at [159, 364] on div "Mdot 59" at bounding box center [156, 363] width 32 height 11
click at [79, 405] on icon "button" at bounding box center [82, 408] width 13 height 16
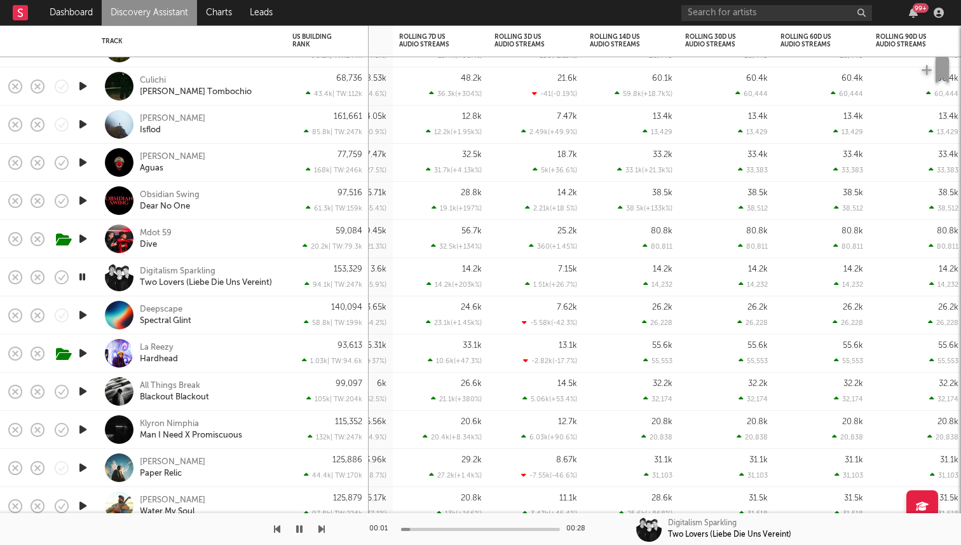
click at [79, 390] on icon "button" at bounding box center [82, 391] width 13 height 16
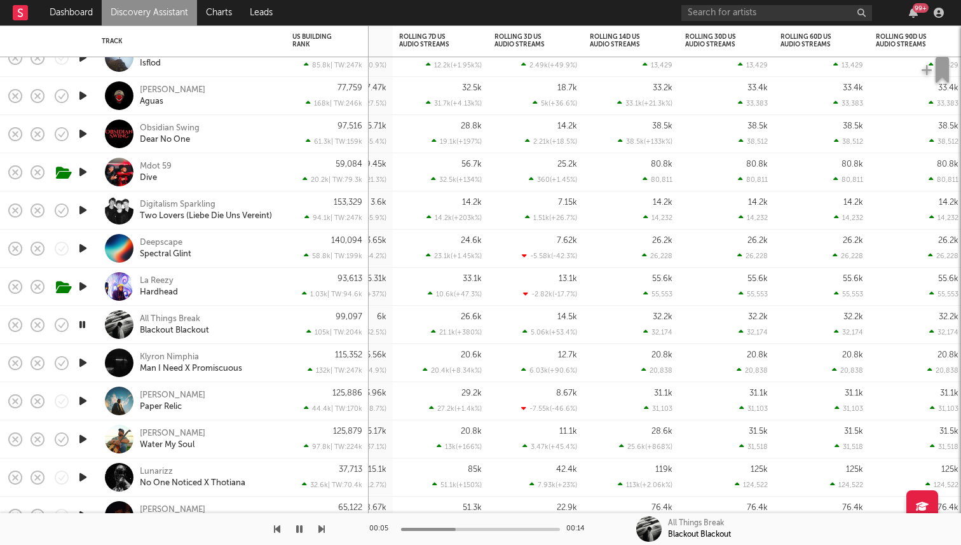
click at [80, 402] on icon "button" at bounding box center [82, 401] width 13 height 16
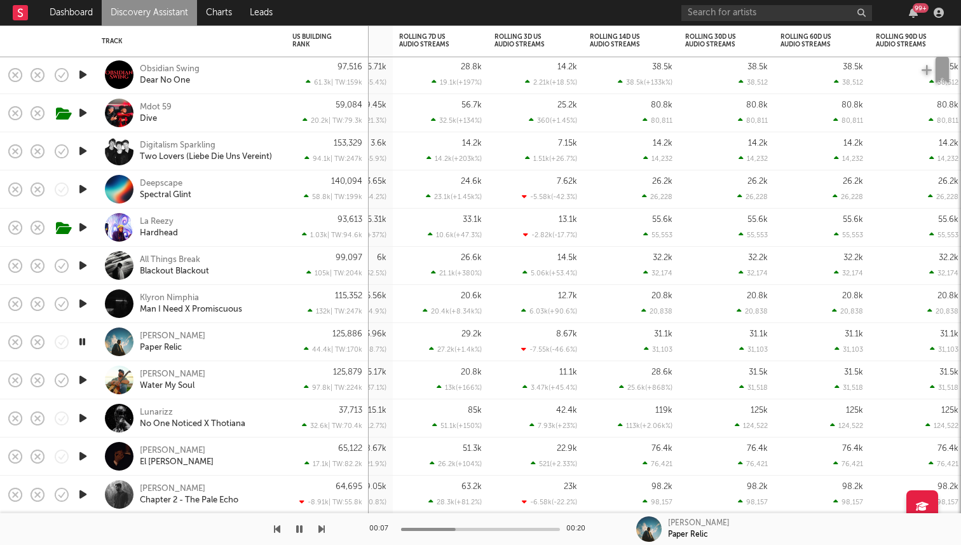
click at [80, 382] on icon "button" at bounding box center [82, 380] width 13 height 16
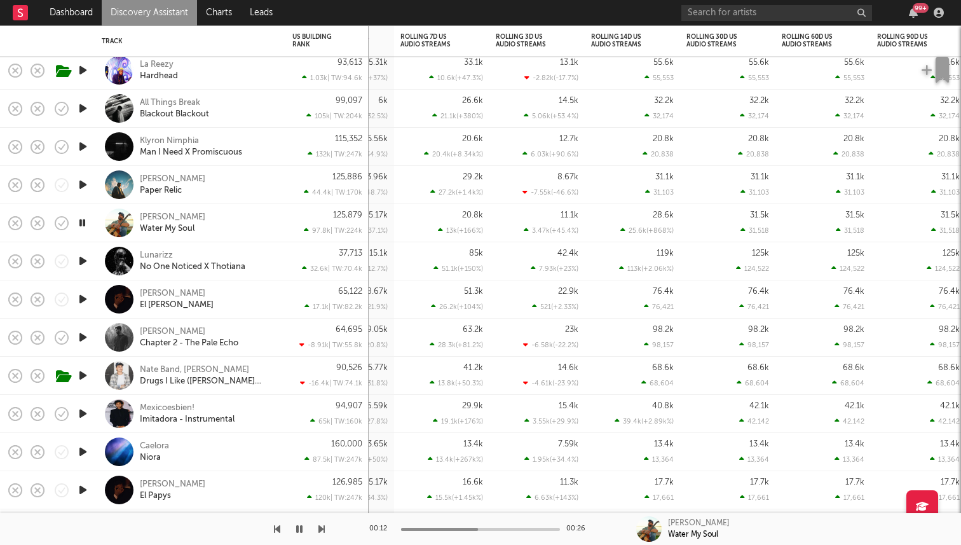
click at [296, 526] on button "button" at bounding box center [299, 529] width 13 height 32
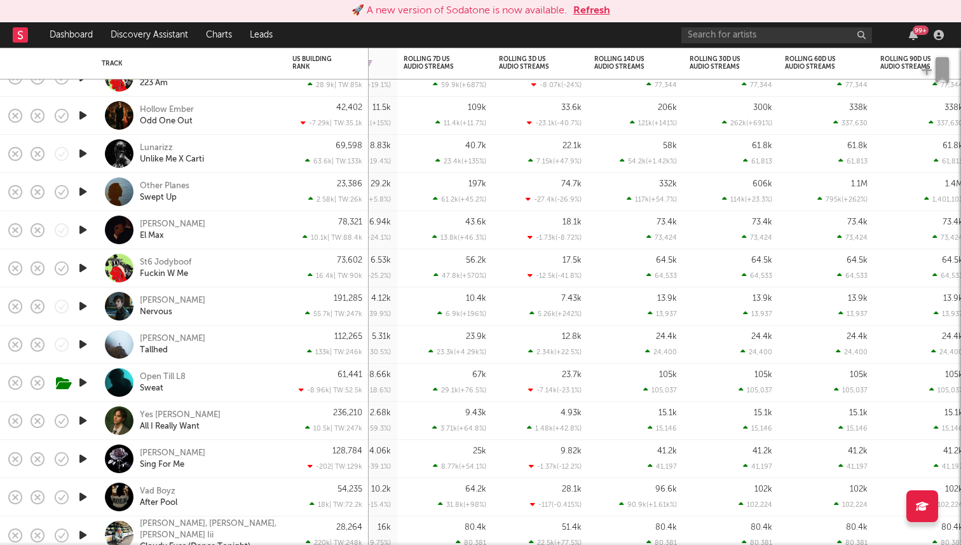
click at [81, 230] on icon "button" at bounding box center [82, 230] width 13 height 16
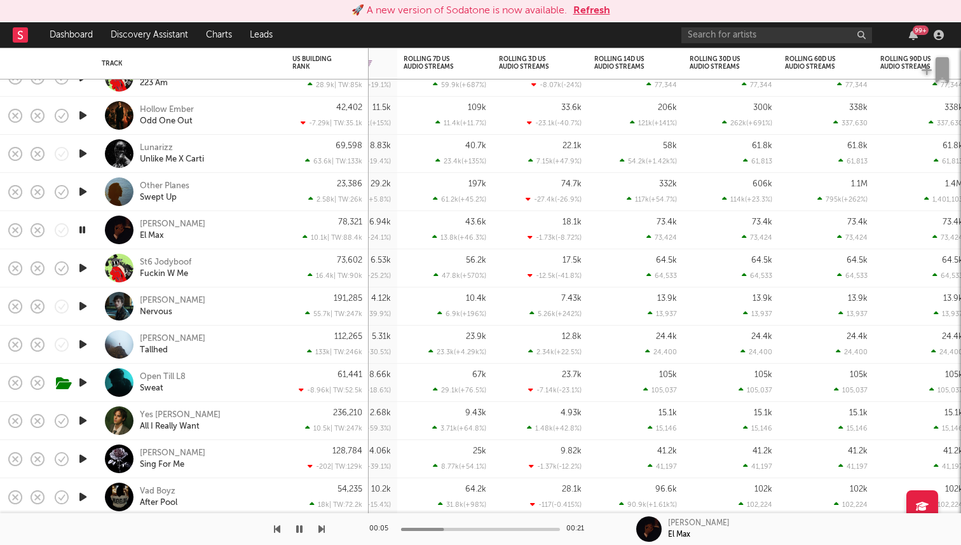
click at [85, 226] on icon "button" at bounding box center [82, 230] width 12 height 16
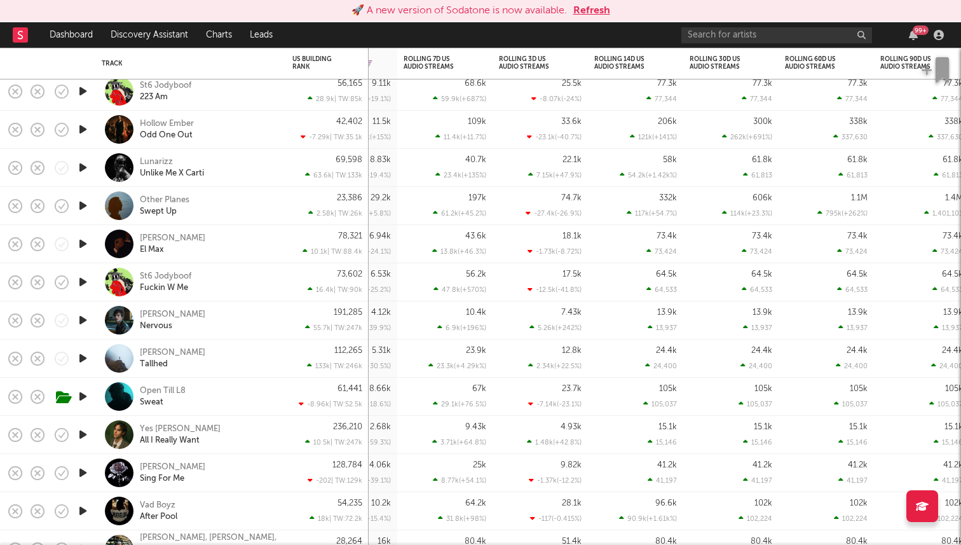
click at [81, 166] on icon "button" at bounding box center [82, 168] width 13 height 16
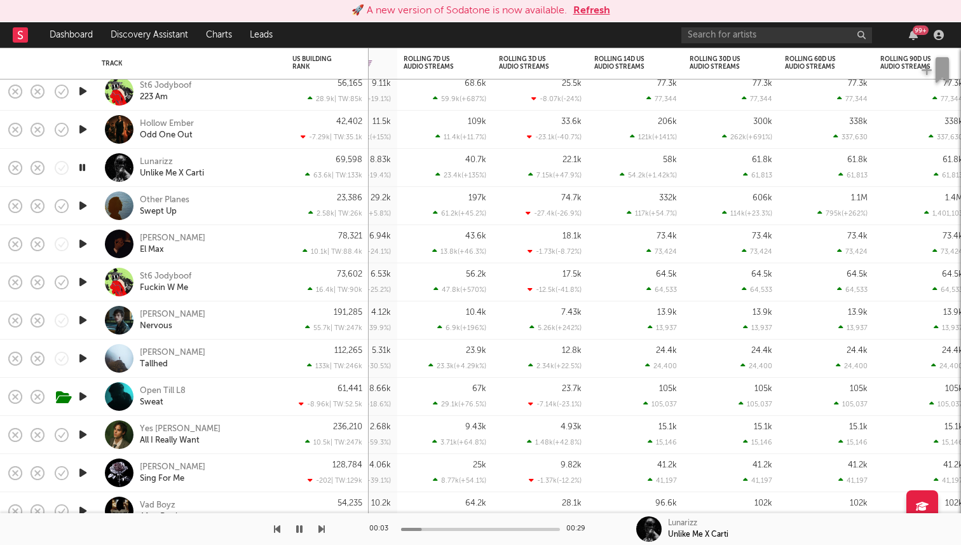
click at [454, 528] on div at bounding box center [480, 528] width 159 height 3
click at [502, 528] on div at bounding box center [480, 528] width 159 height 3
click at [78, 166] on icon "button" at bounding box center [82, 168] width 12 height 16
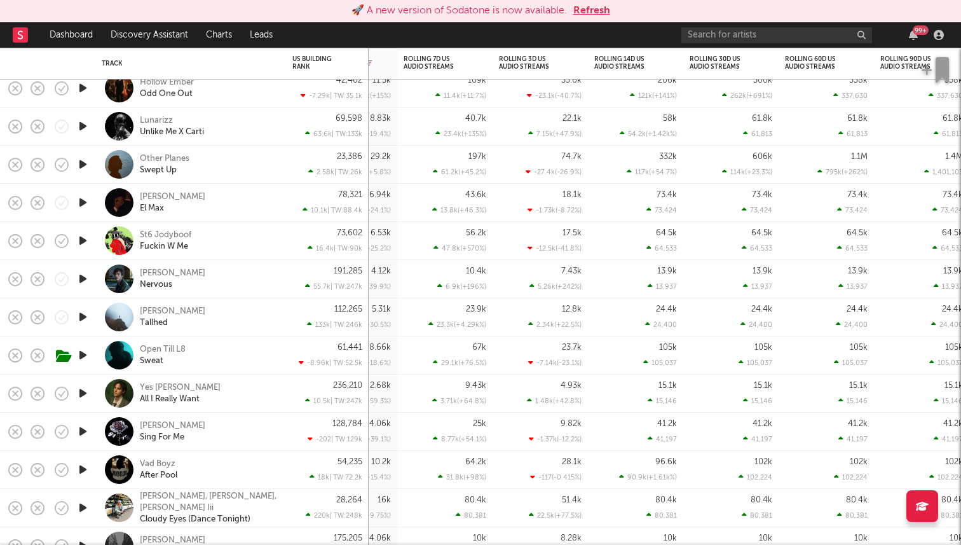
click at [81, 242] on icon "button" at bounding box center [82, 241] width 13 height 16
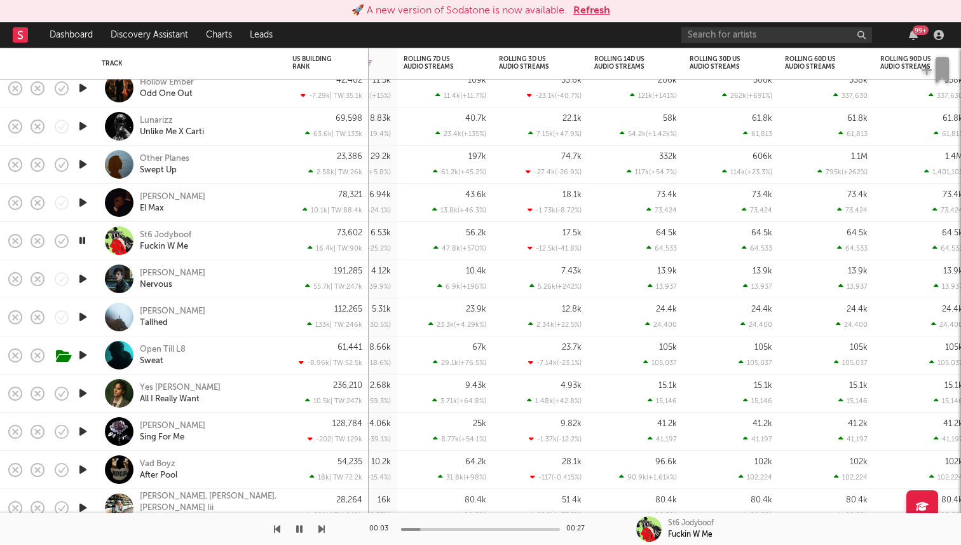
click at [97, 233] on div "St6 Jodyboof Fuckin W Me" at bounding box center [190, 241] width 191 height 38
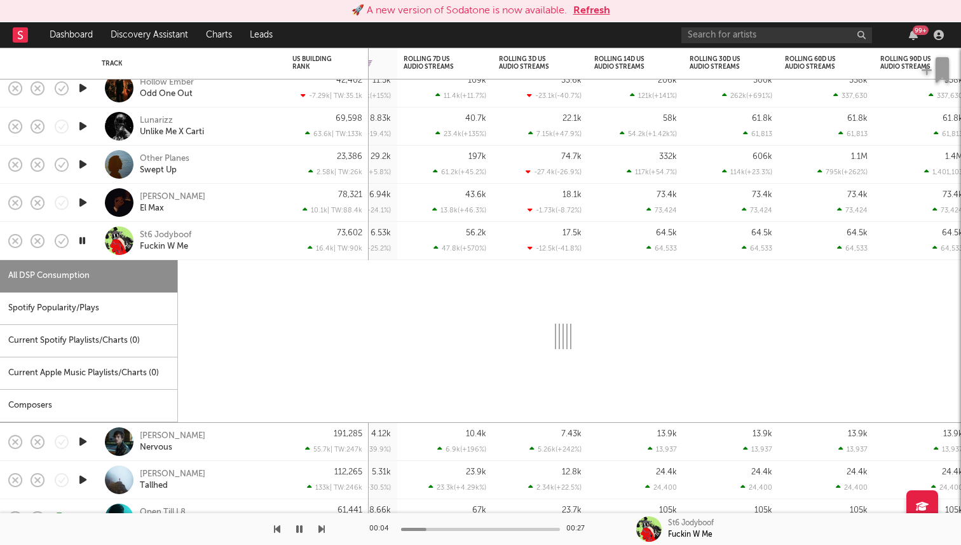
select select "1w"
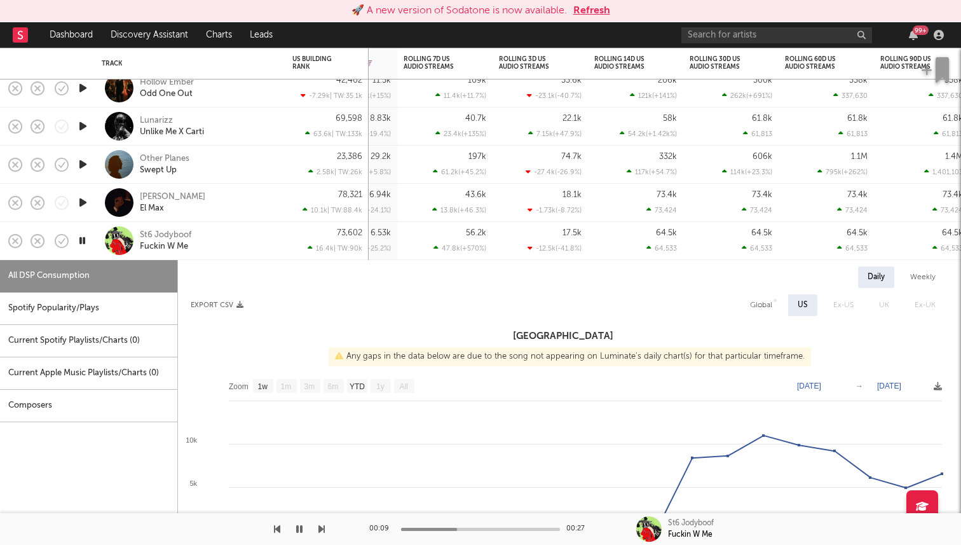
click at [85, 239] on icon "button" at bounding box center [82, 241] width 12 height 16
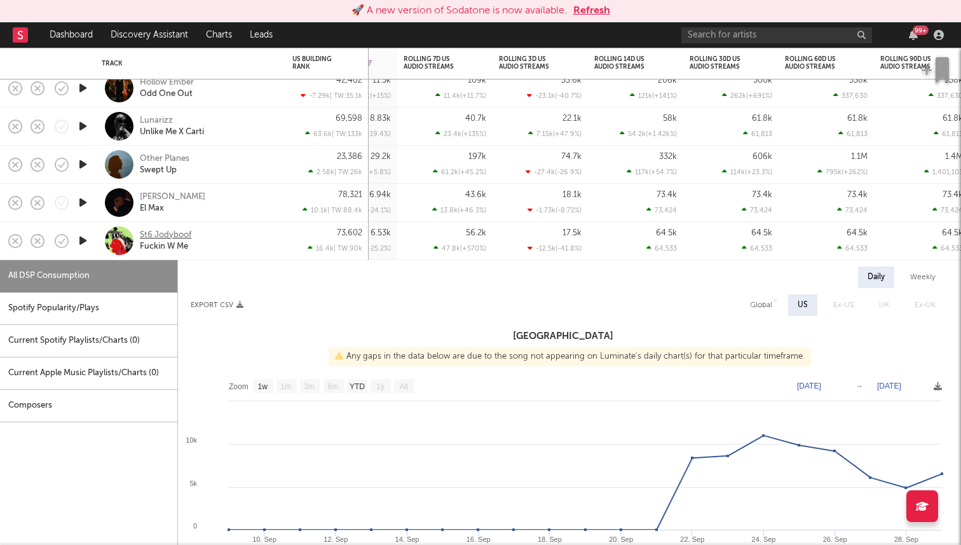
click at [156, 235] on div "St6 Jodyboof" at bounding box center [165, 234] width 51 height 11
click at [261, 240] on div "St6 Jodyboof Fuckin W Me" at bounding box center [208, 240] width 137 height 23
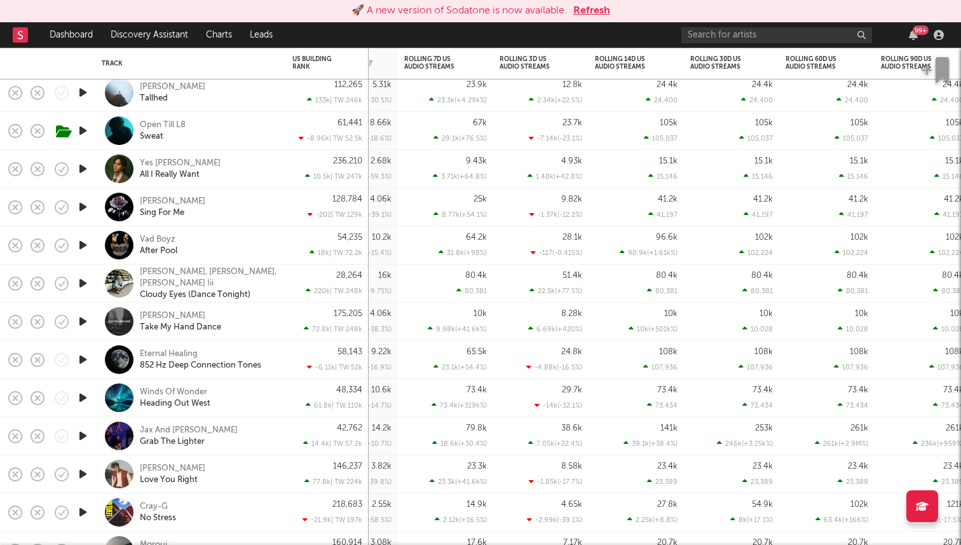
click at [79, 208] on icon "button" at bounding box center [82, 207] width 13 height 16
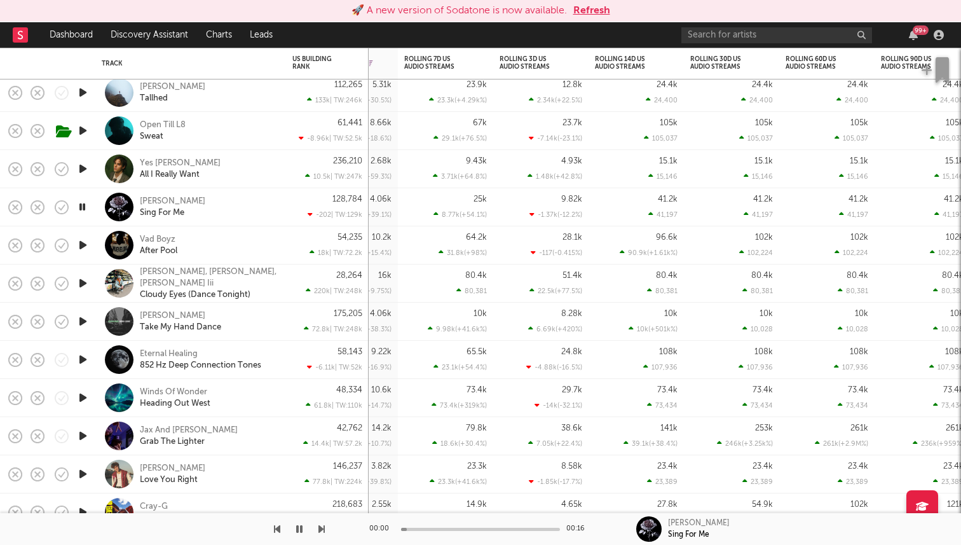
click at [82, 205] on icon "button" at bounding box center [82, 207] width 12 height 16
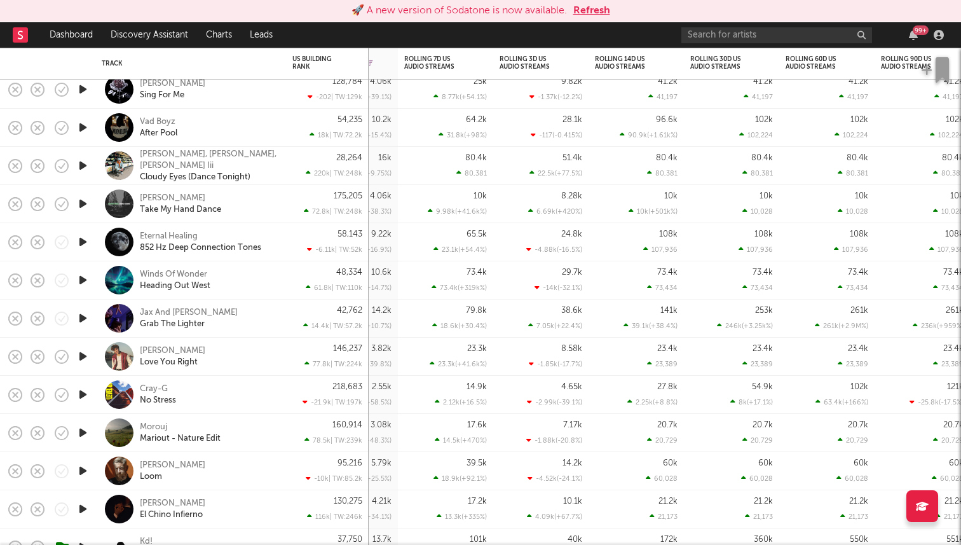
click at [83, 125] on icon "button" at bounding box center [82, 127] width 13 height 16
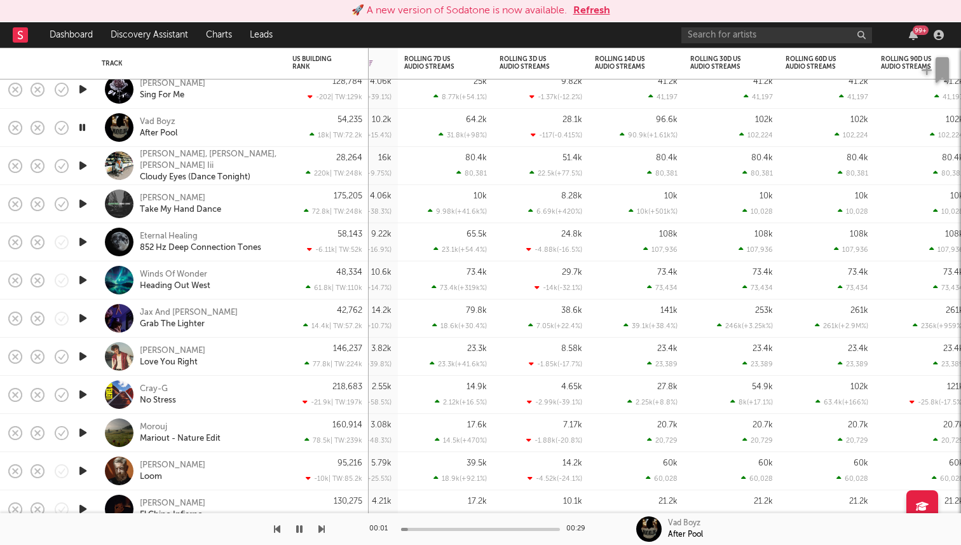
click at [83, 125] on icon "button" at bounding box center [82, 127] width 12 height 16
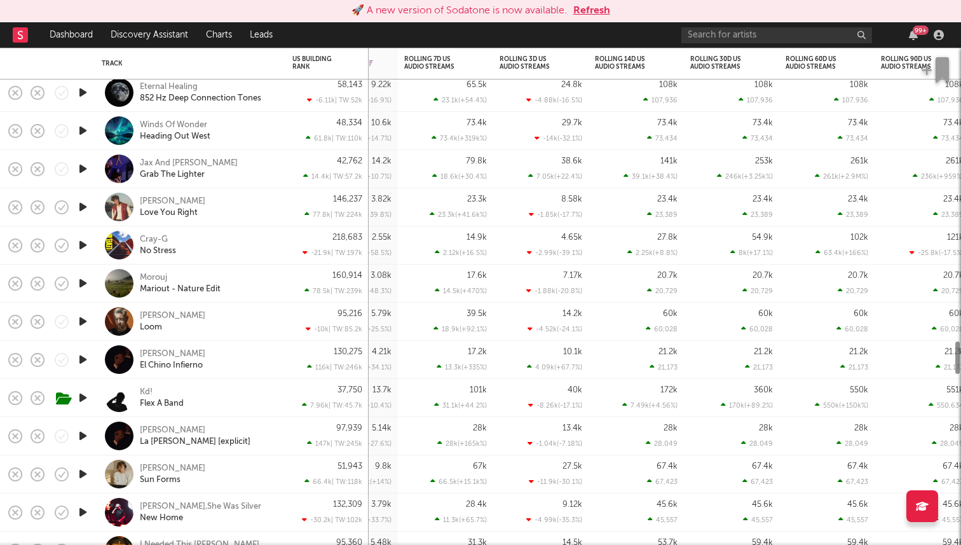
click at [90, 211] on div at bounding box center [82, 207] width 25 height 38
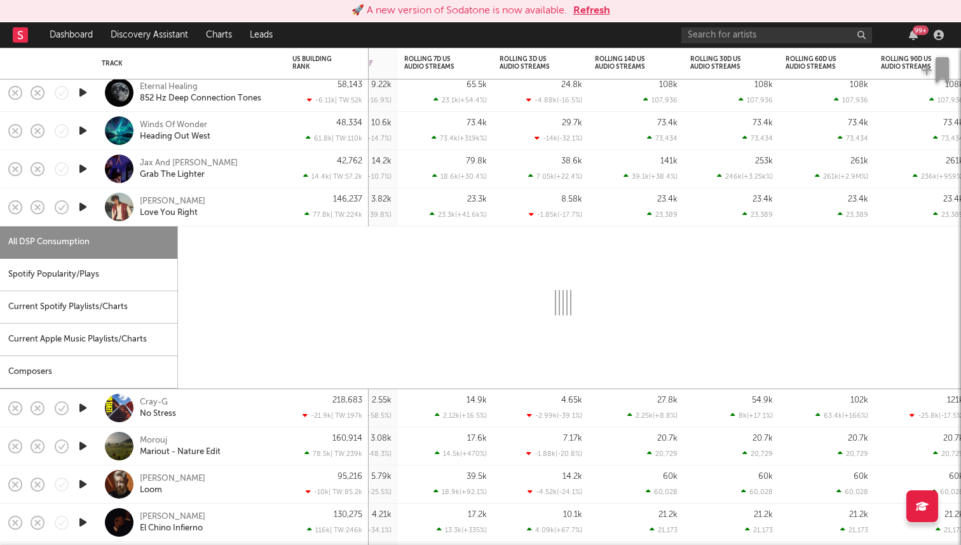
click at [88, 210] on icon "button" at bounding box center [82, 207] width 13 height 16
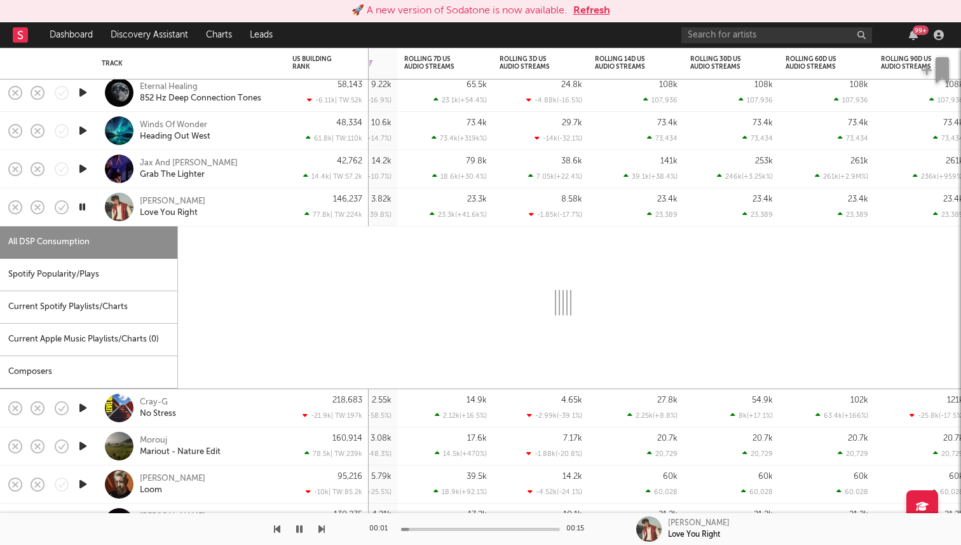
select select "1w"
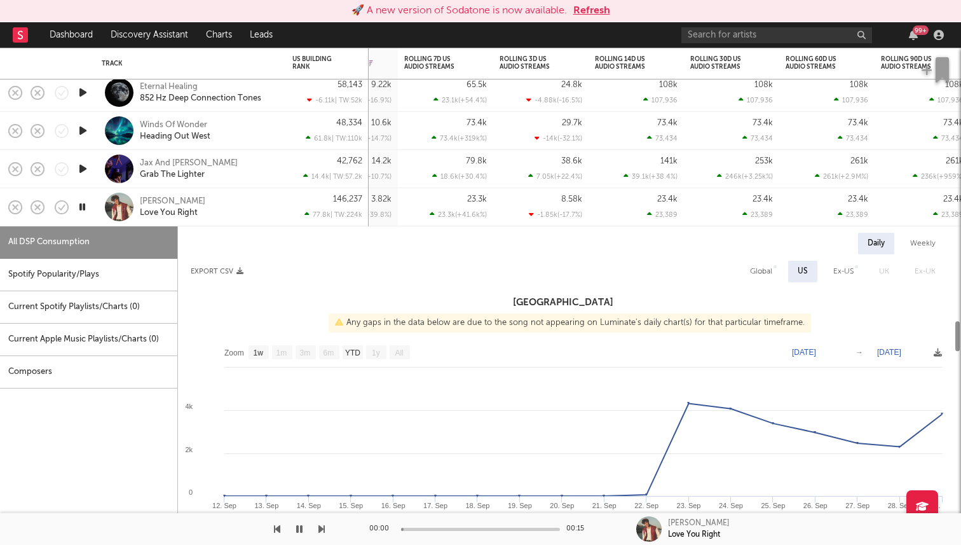
click at [88, 210] on div at bounding box center [82, 207] width 13 height 16
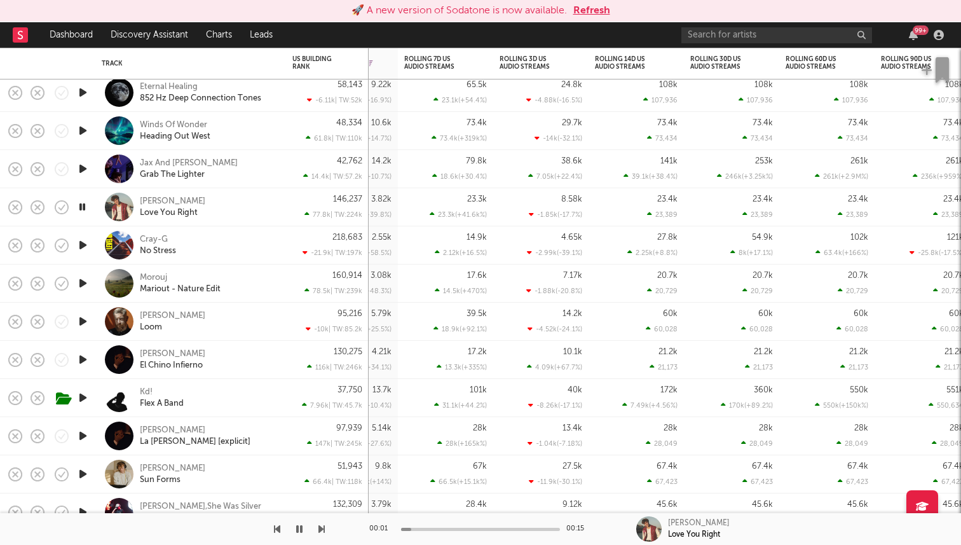
click at [97, 217] on div "Tanner Grigoli Love You Right" at bounding box center [190, 207] width 191 height 38
select select "1w"
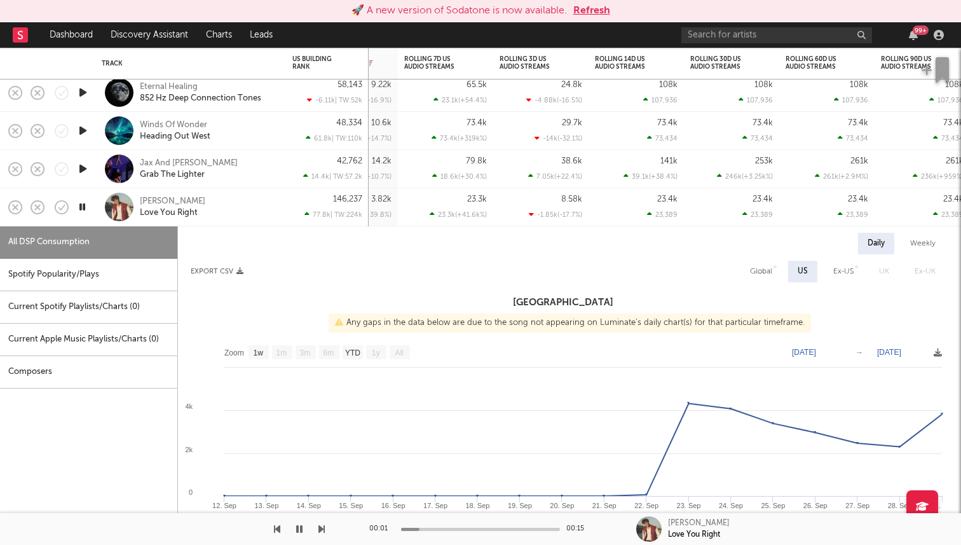
click at [84, 204] on icon "button" at bounding box center [82, 207] width 12 height 16
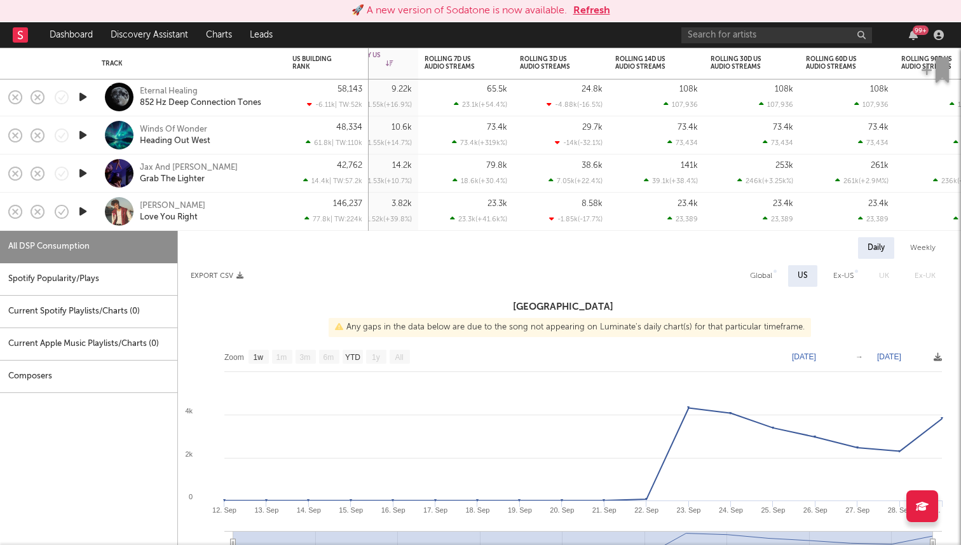
click at [84, 214] on icon "button" at bounding box center [82, 211] width 13 height 16
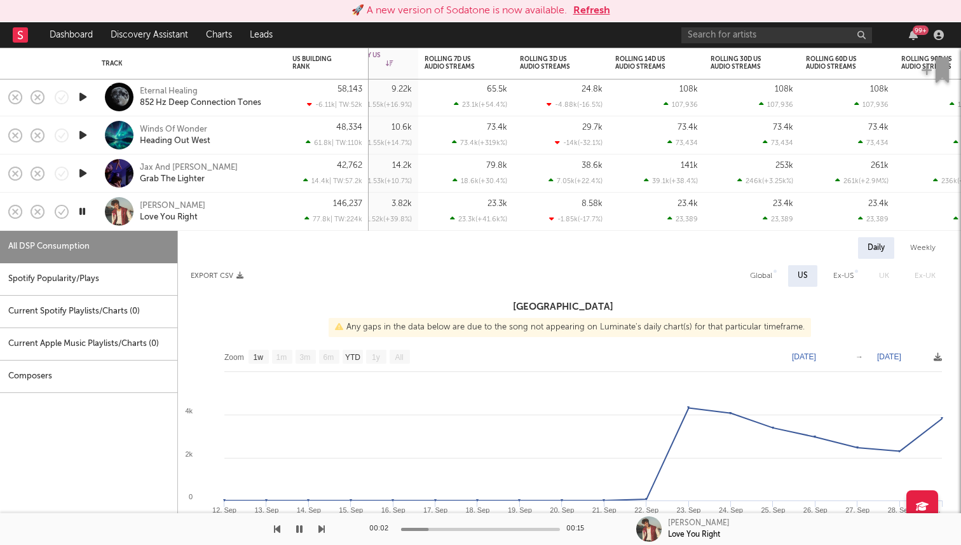
click at [85, 214] on icon "button" at bounding box center [82, 211] width 12 height 16
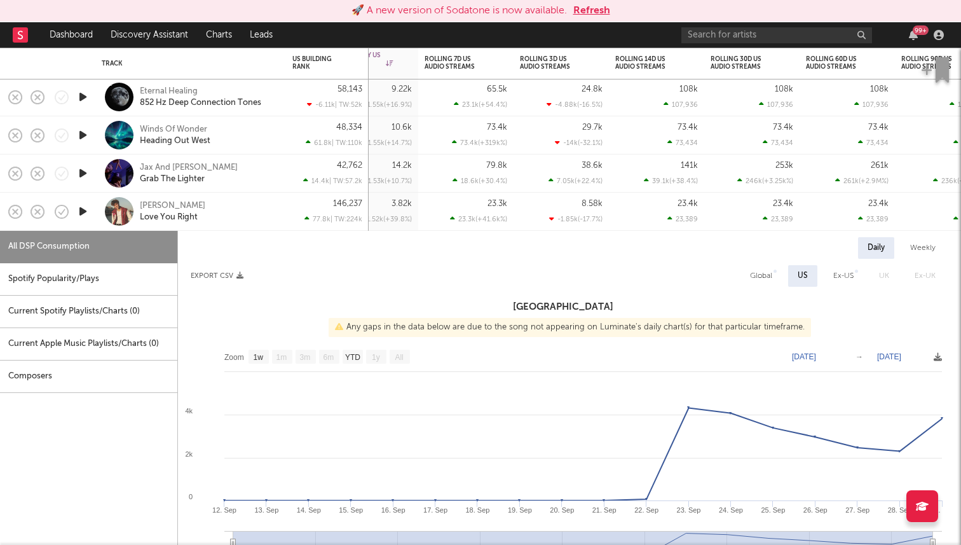
click at [107, 221] on div at bounding box center [119, 211] width 29 height 29
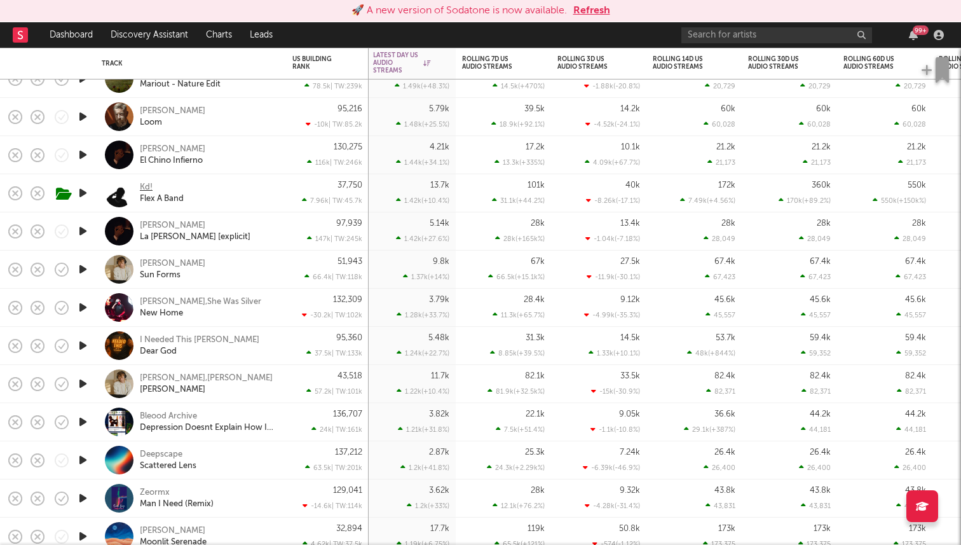
click at [144, 187] on div "Kd!" at bounding box center [146, 187] width 13 height 11
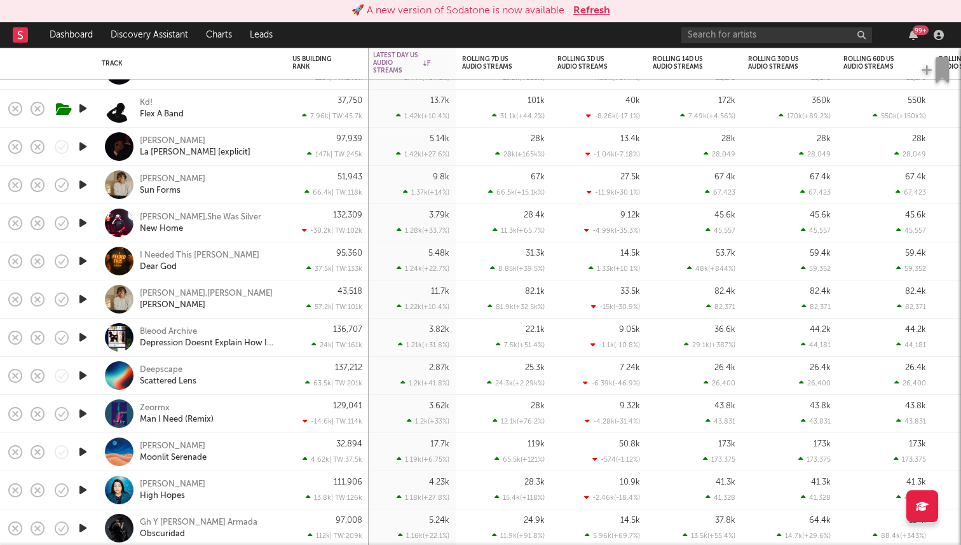
click at [83, 184] on icon "button" at bounding box center [82, 185] width 13 height 16
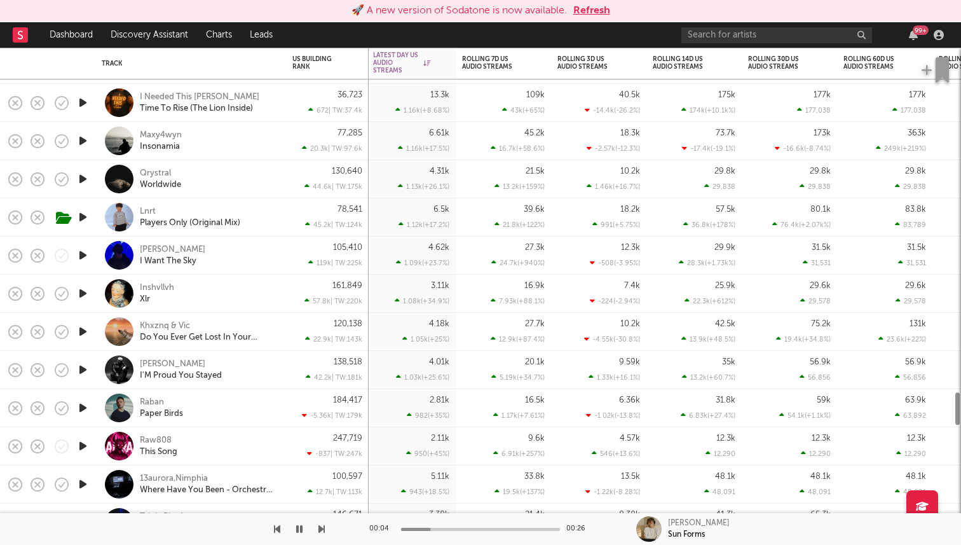
click at [86, 186] on icon "button" at bounding box center [82, 179] width 13 height 16
click at [83, 139] on icon "button" at bounding box center [82, 141] width 13 height 16
click at [81, 139] on icon "button" at bounding box center [82, 141] width 12 height 16
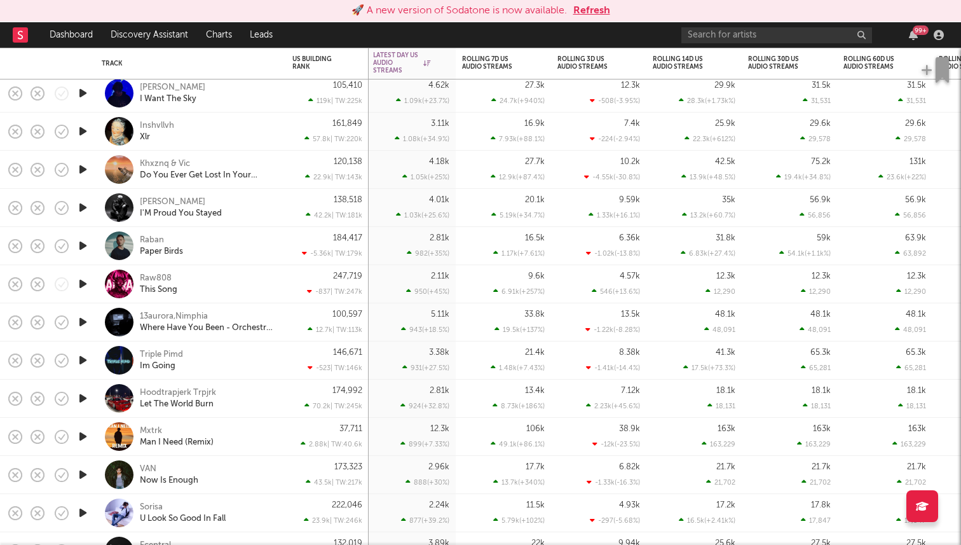
click at [82, 243] on icon "button" at bounding box center [82, 246] width 13 height 16
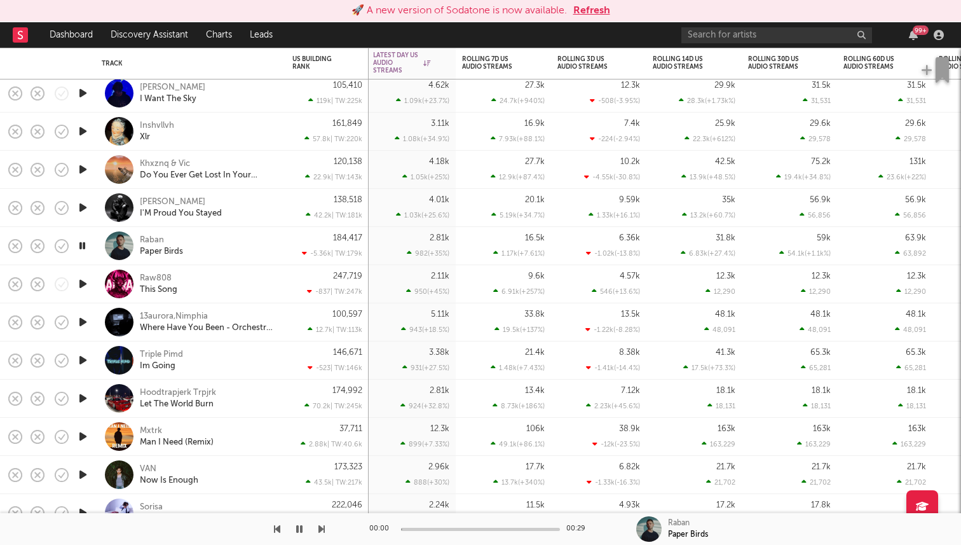
click at [82, 243] on icon "button" at bounding box center [82, 246] width 12 height 16
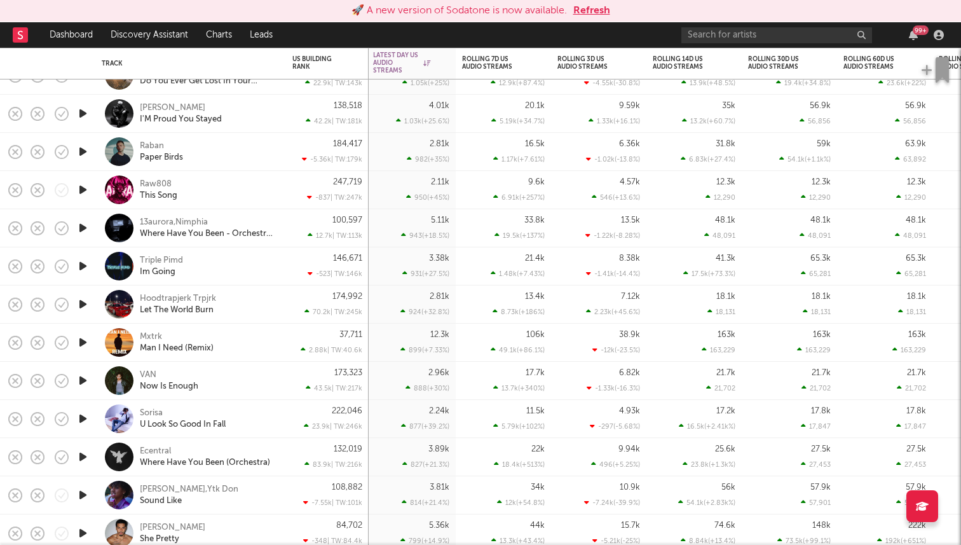
click at [81, 265] on icon "button" at bounding box center [82, 266] width 13 height 16
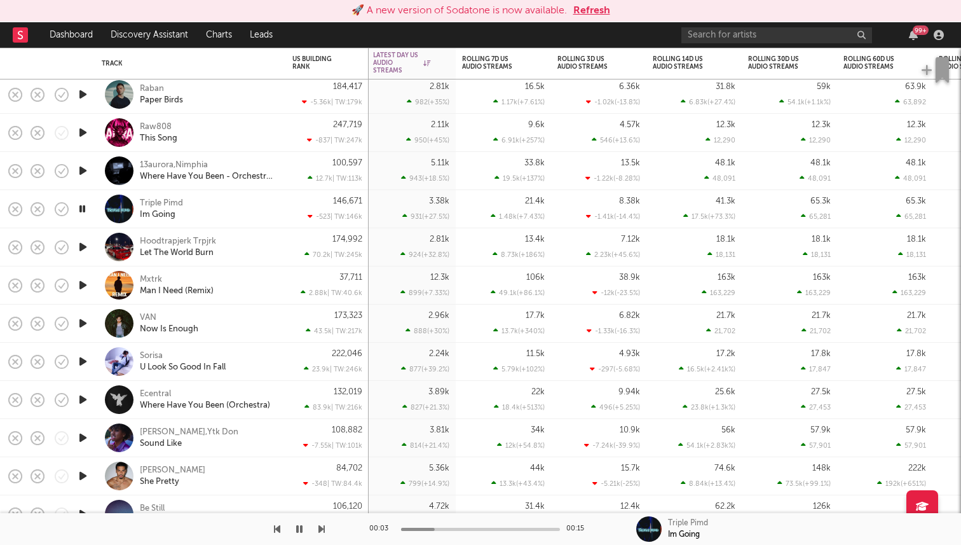
click at [81, 252] on icon "button" at bounding box center [82, 247] width 13 height 16
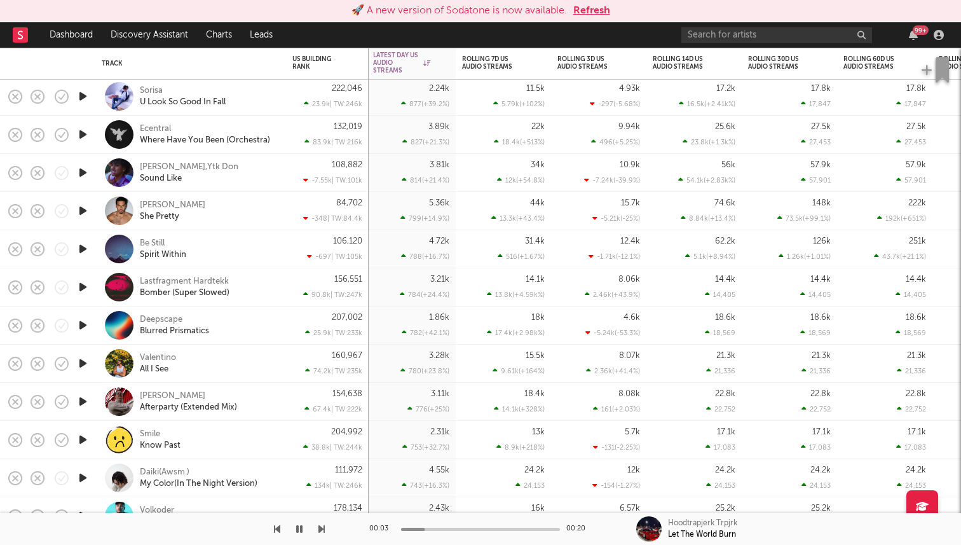
click at [85, 216] on icon "button" at bounding box center [82, 211] width 13 height 16
click at [151, 203] on div "Louis Russell" at bounding box center [172, 205] width 65 height 11
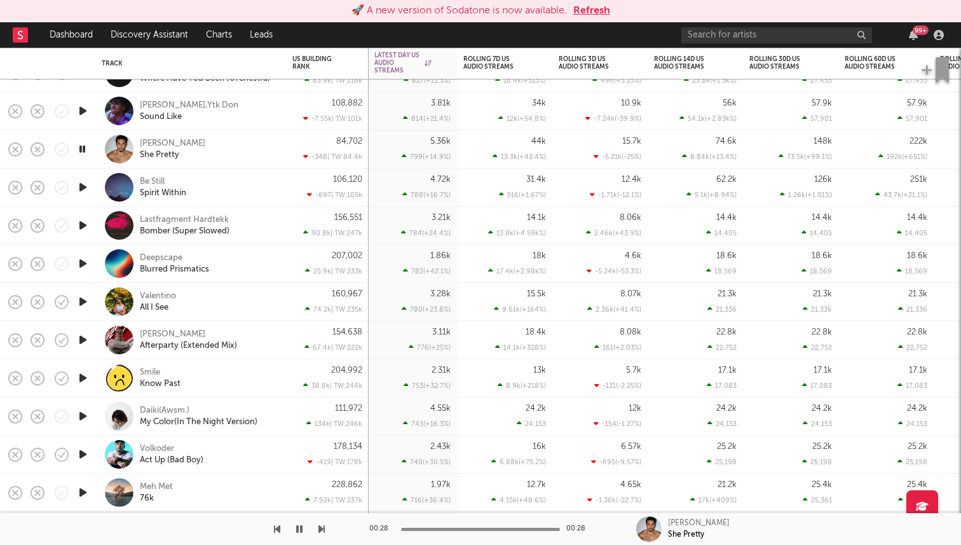
click at [81, 300] on icon "button" at bounding box center [82, 302] width 13 height 16
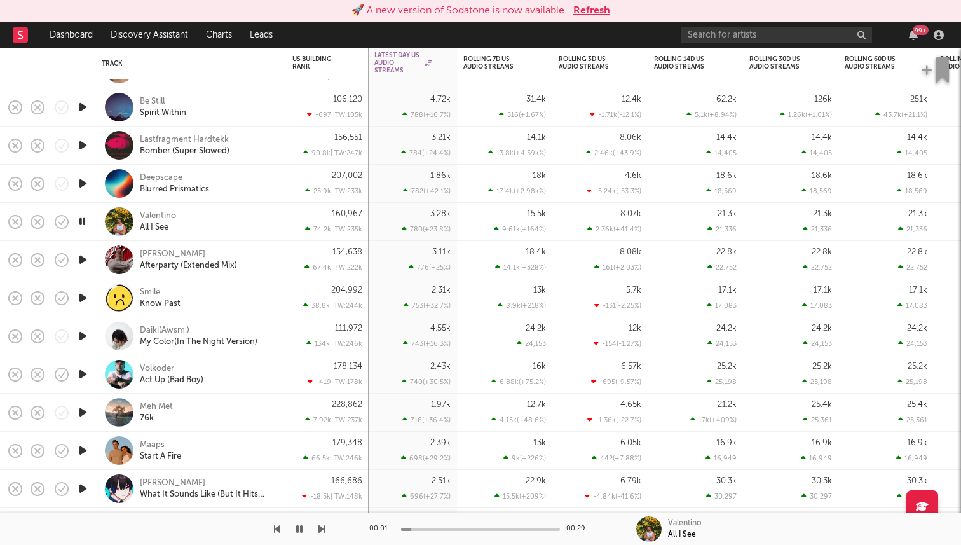
click at [80, 264] on icon "button" at bounding box center [82, 260] width 13 height 16
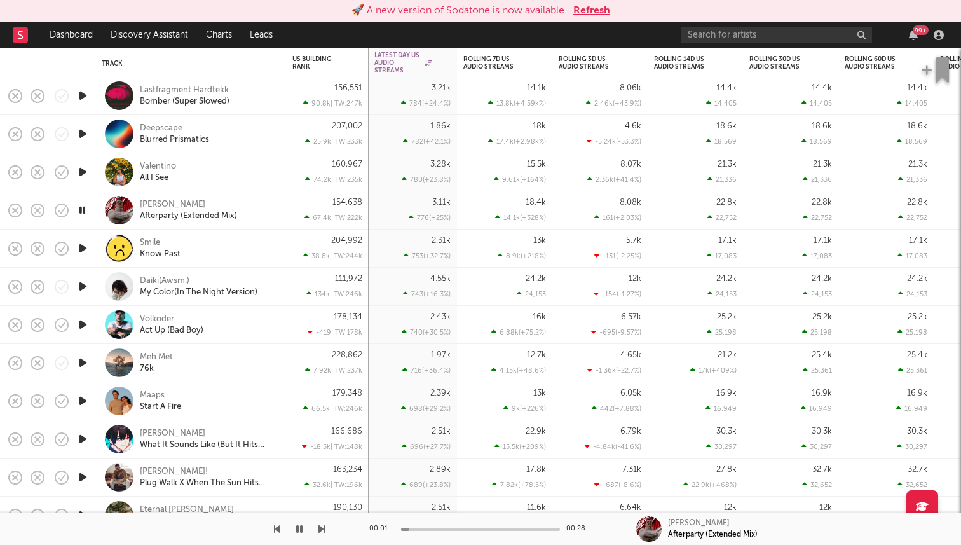
click at [81, 249] on icon "button" at bounding box center [82, 248] width 13 height 16
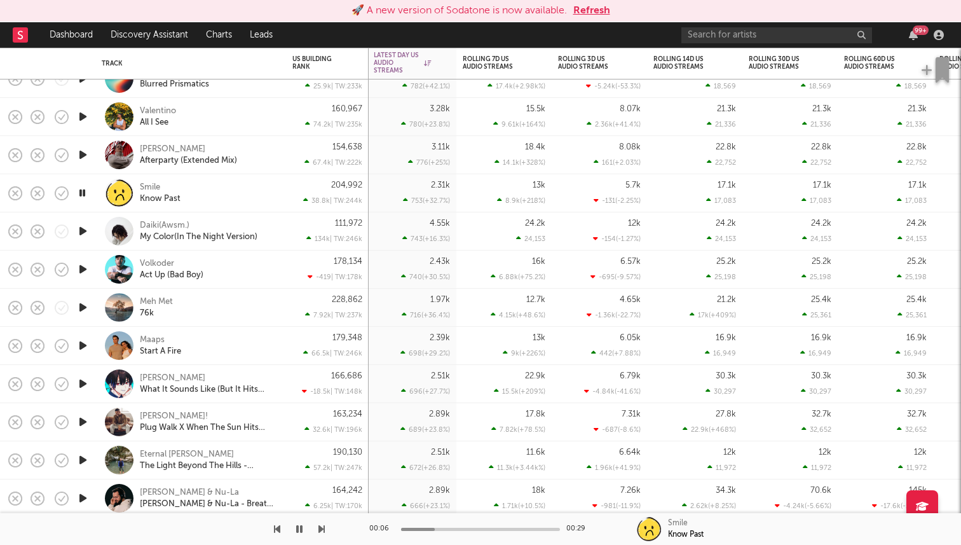
click at [87, 228] on icon "button" at bounding box center [82, 231] width 13 height 16
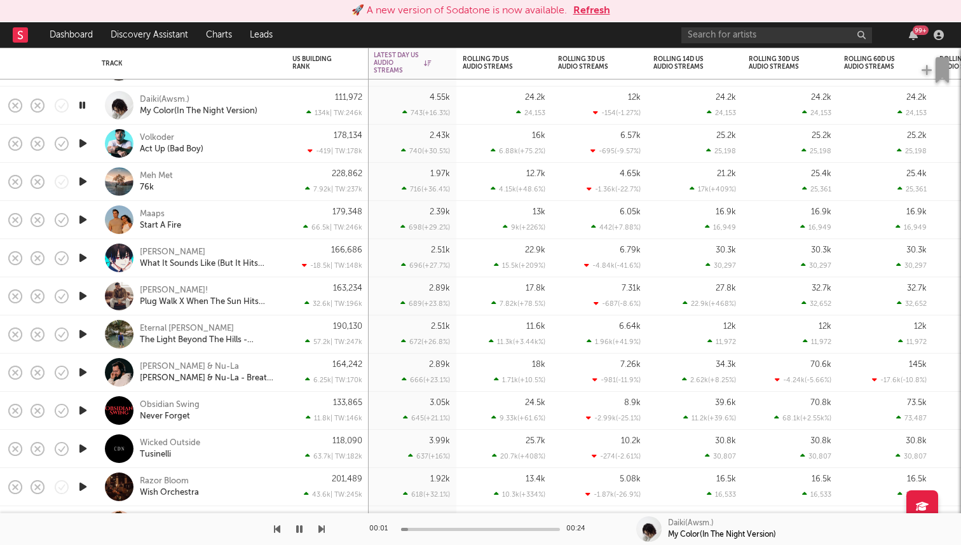
click at [81, 142] on icon "button" at bounding box center [82, 143] width 13 height 16
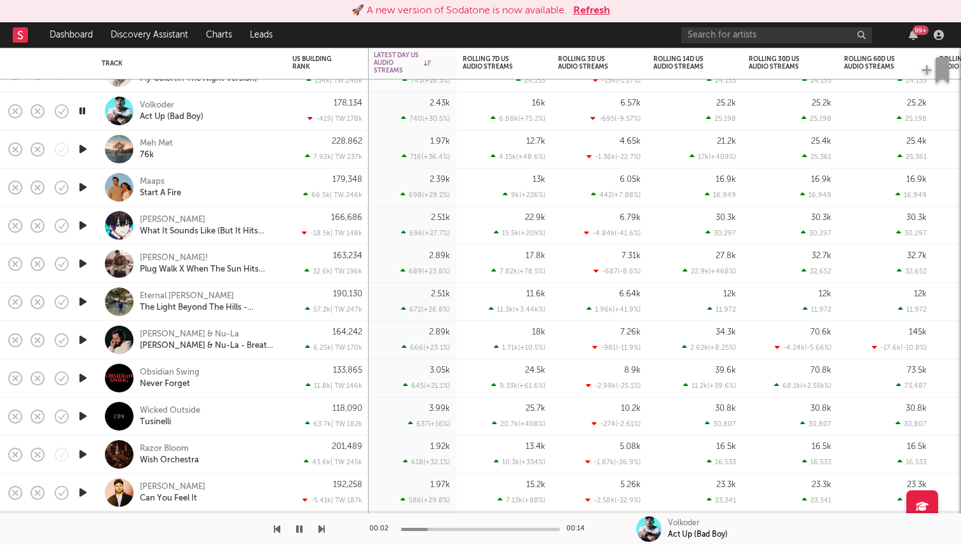
click at [83, 107] on icon "button" at bounding box center [82, 111] width 12 height 16
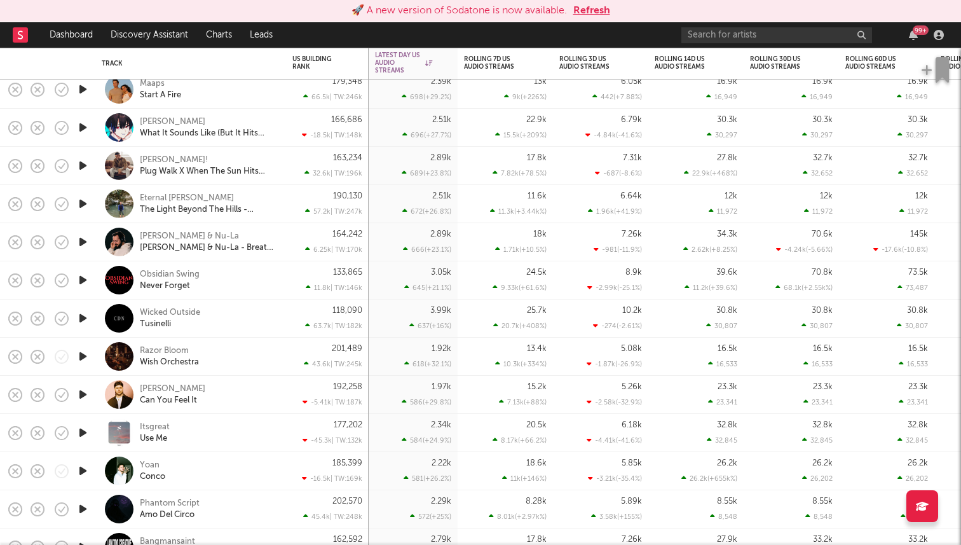
click at [87, 206] on icon "button" at bounding box center [82, 204] width 13 height 16
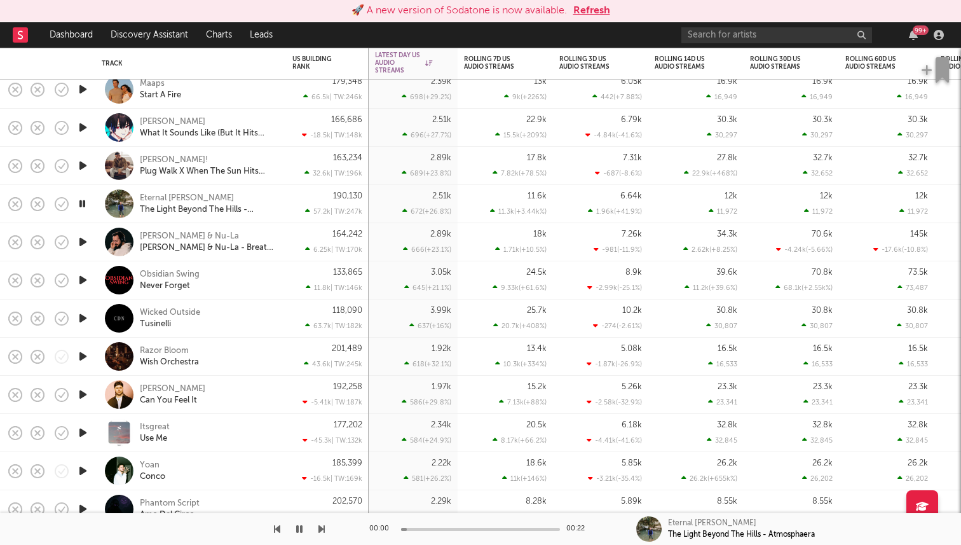
click at [84, 201] on icon "button" at bounding box center [82, 204] width 12 height 16
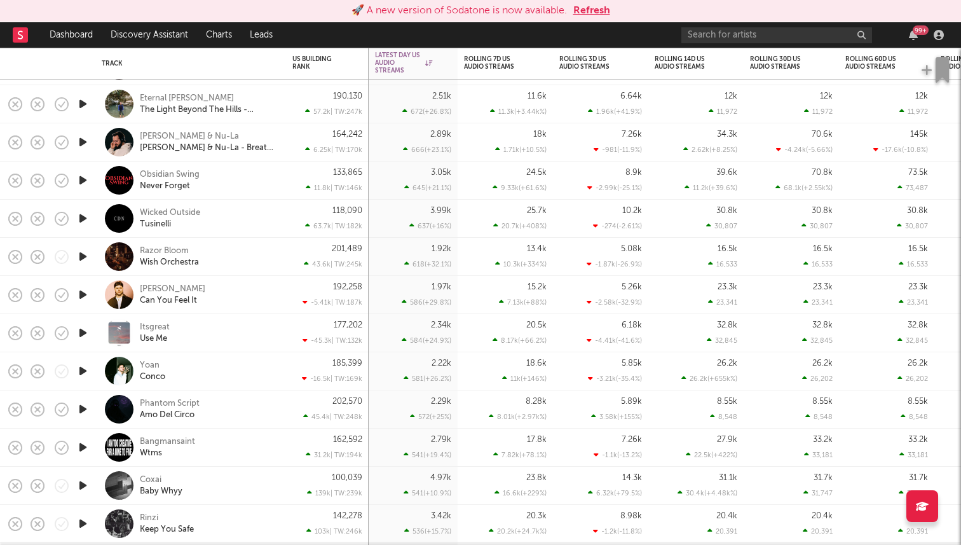
click at [86, 179] on icon "button" at bounding box center [82, 180] width 13 height 16
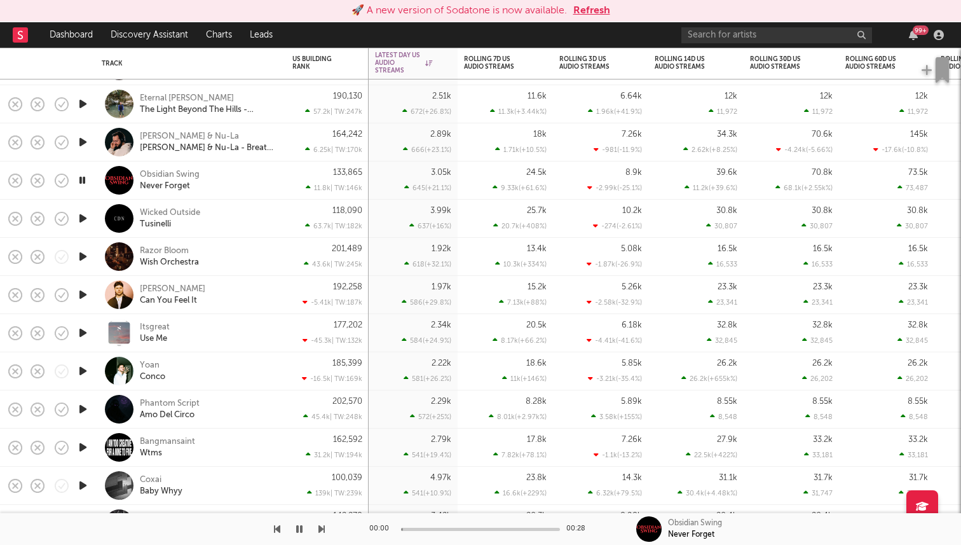
click at [86, 179] on icon "button" at bounding box center [82, 180] width 12 height 16
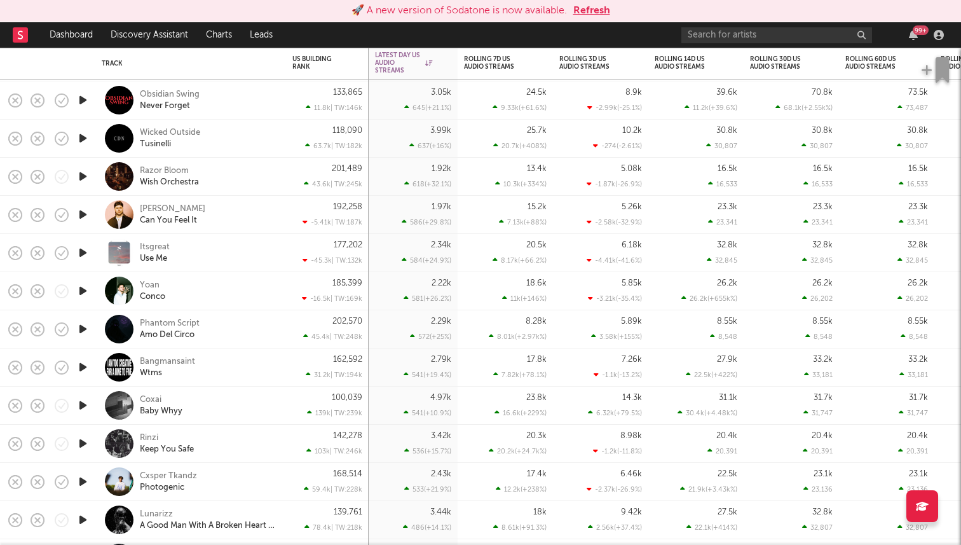
click at [85, 178] on icon "button" at bounding box center [82, 176] width 13 height 16
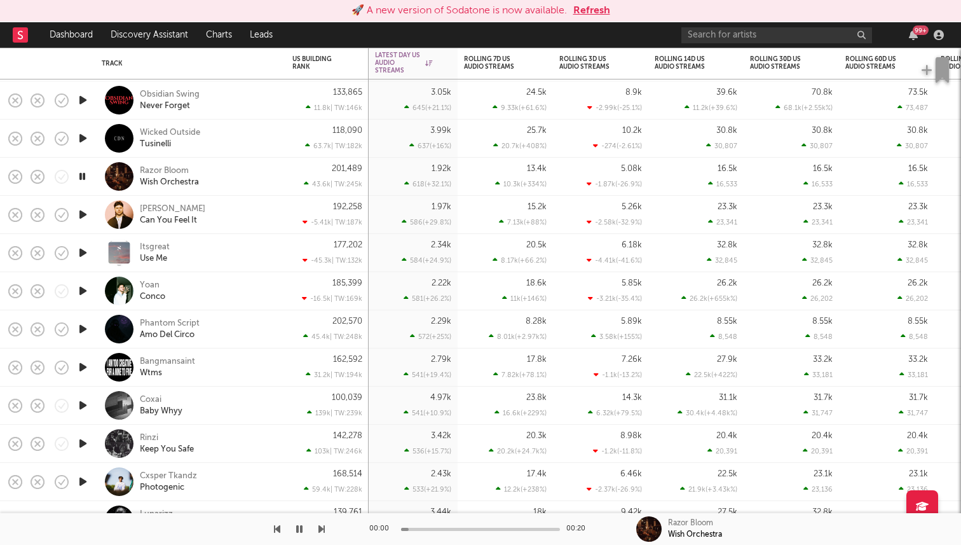
click at [85, 178] on icon "button" at bounding box center [82, 176] width 12 height 16
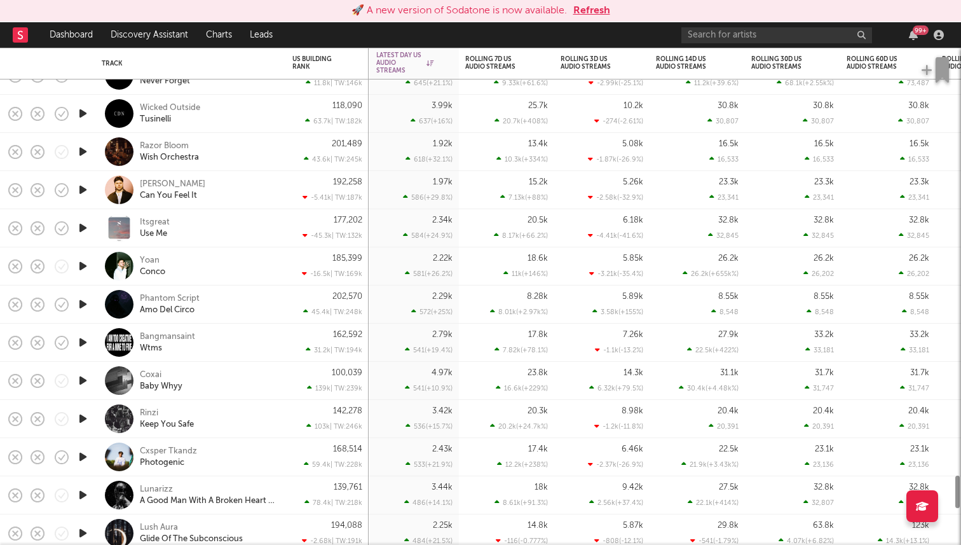
click at [83, 268] on icon "button" at bounding box center [82, 266] width 13 height 16
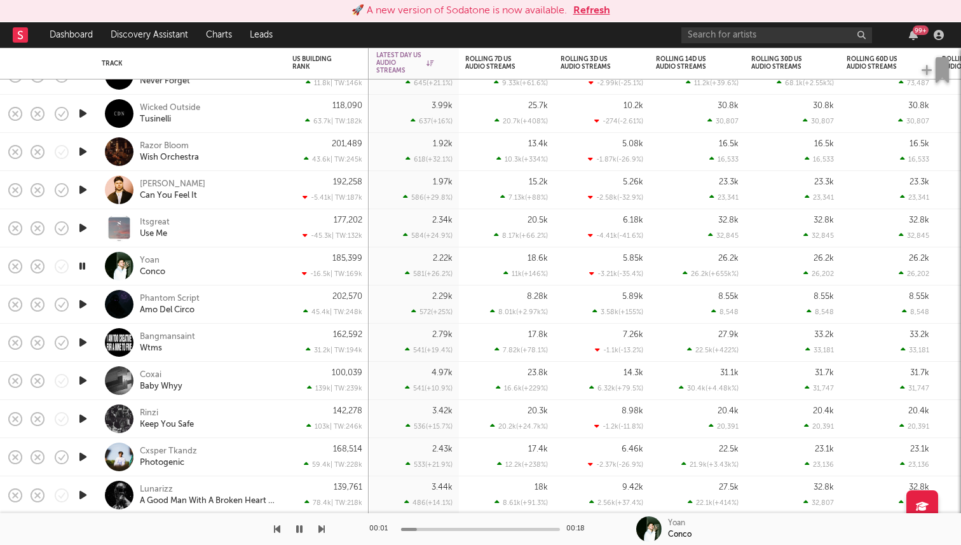
click at [83, 268] on icon "button" at bounding box center [82, 266] width 12 height 16
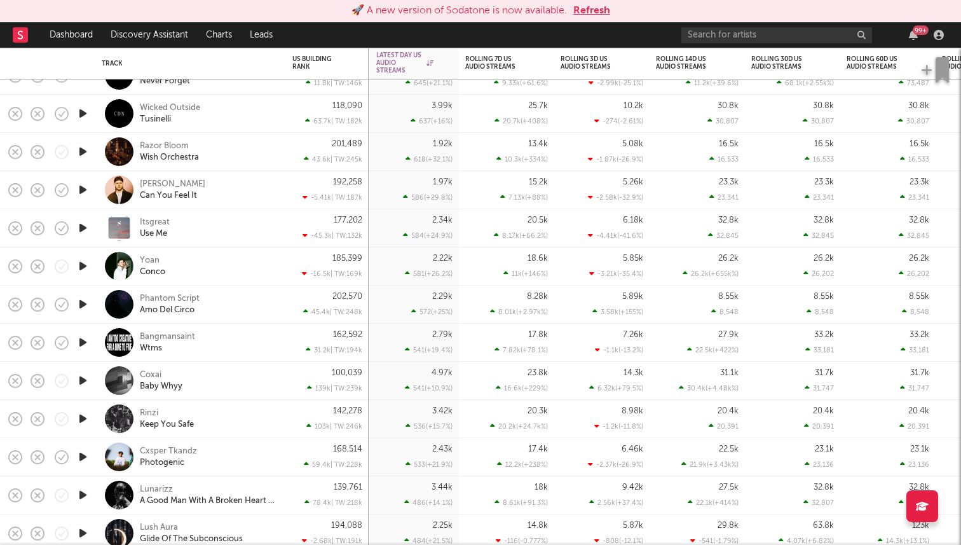
click at [85, 346] on icon "button" at bounding box center [82, 342] width 13 height 16
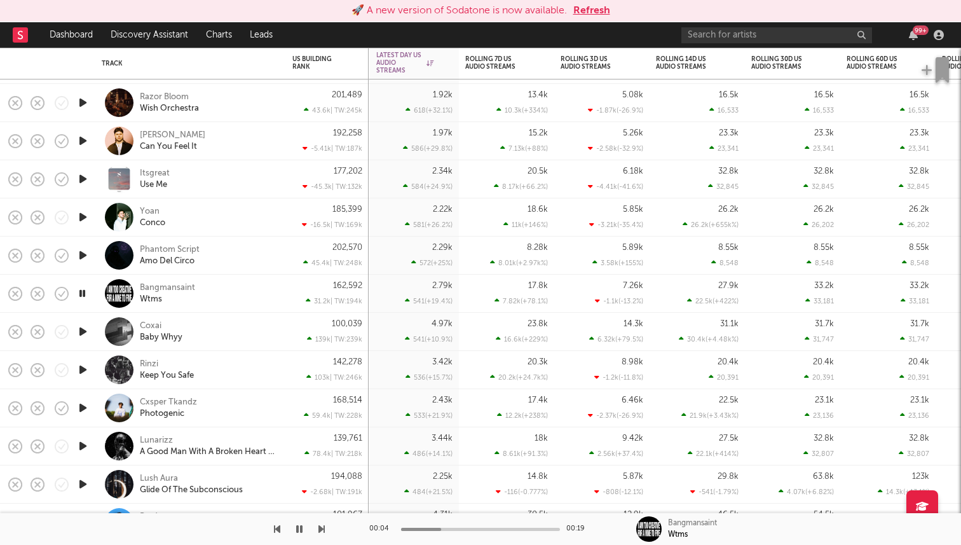
click at [83, 294] on icon "button" at bounding box center [82, 293] width 12 height 16
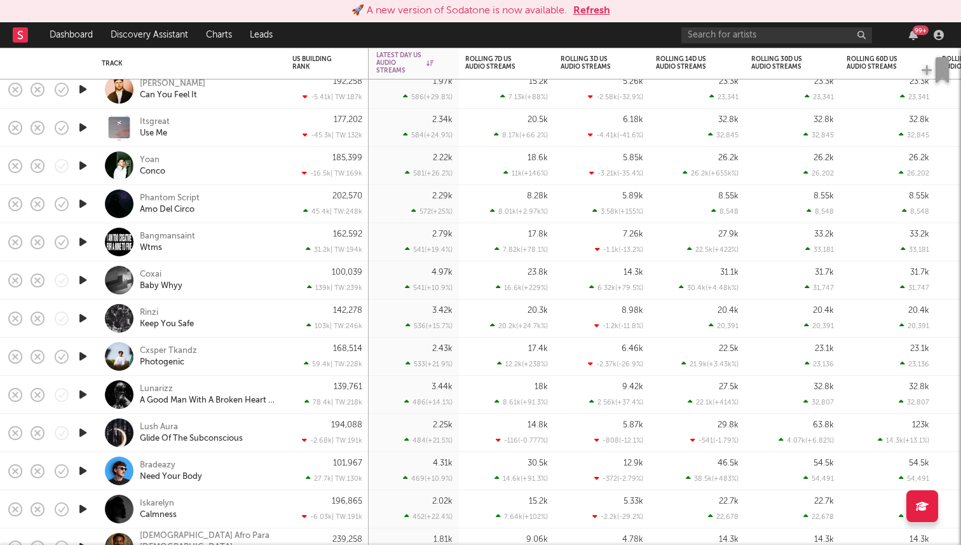
click at [85, 281] on icon "button" at bounding box center [82, 280] width 13 height 16
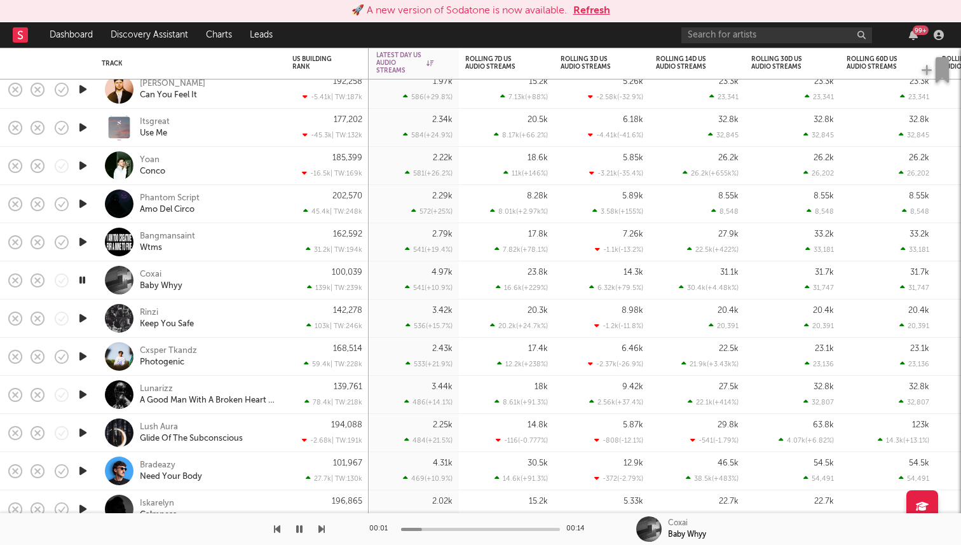
click at [85, 281] on icon "button" at bounding box center [82, 280] width 12 height 16
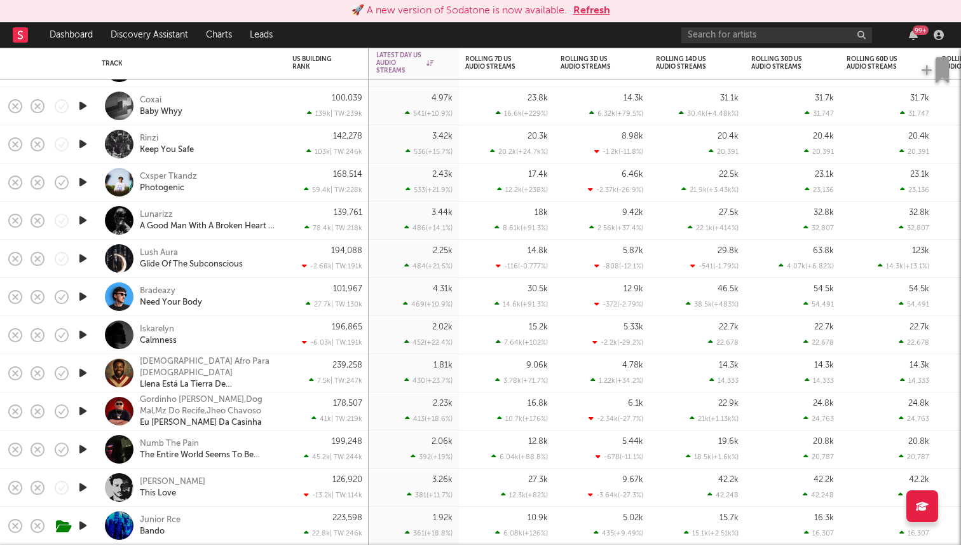
click at [85, 320] on div at bounding box center [82, 335] width 25 height 38
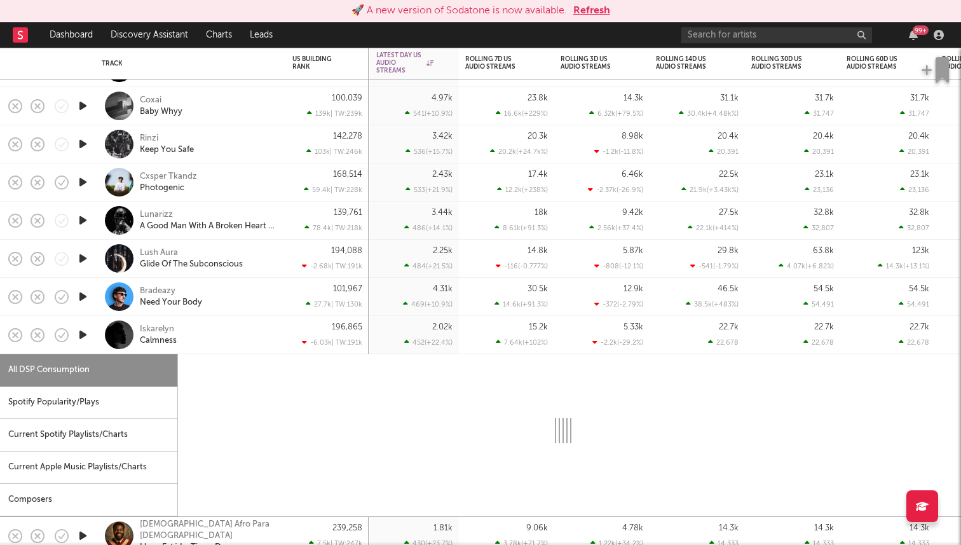
click at [83, 335] on icon "button" at bounding box center [82, 335] width 13 height 16
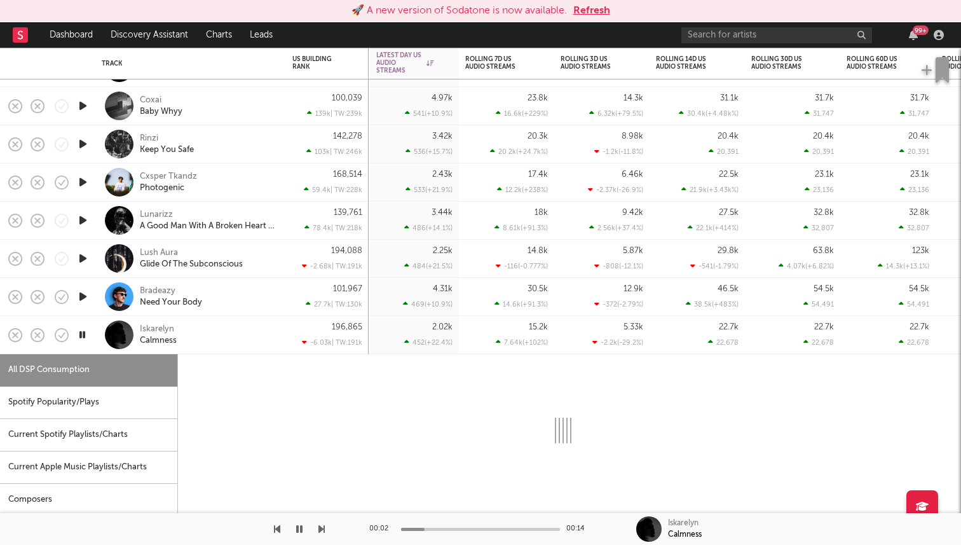
select select "1w"
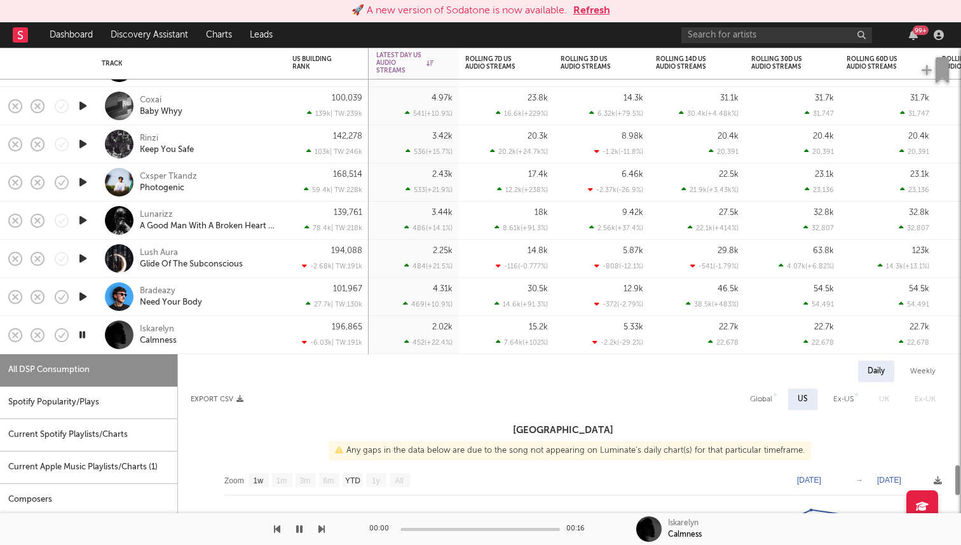
click at [91, 337] on div at bounding box center [82, 335] width 25 height 38
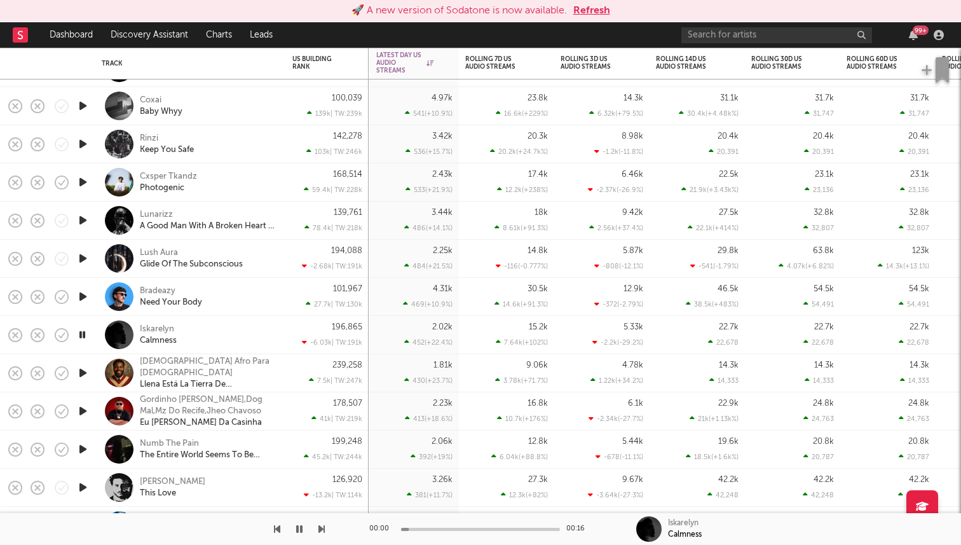
click at [85, 328] on icon "button" at bounding box center [82, 335] width 12 height 16
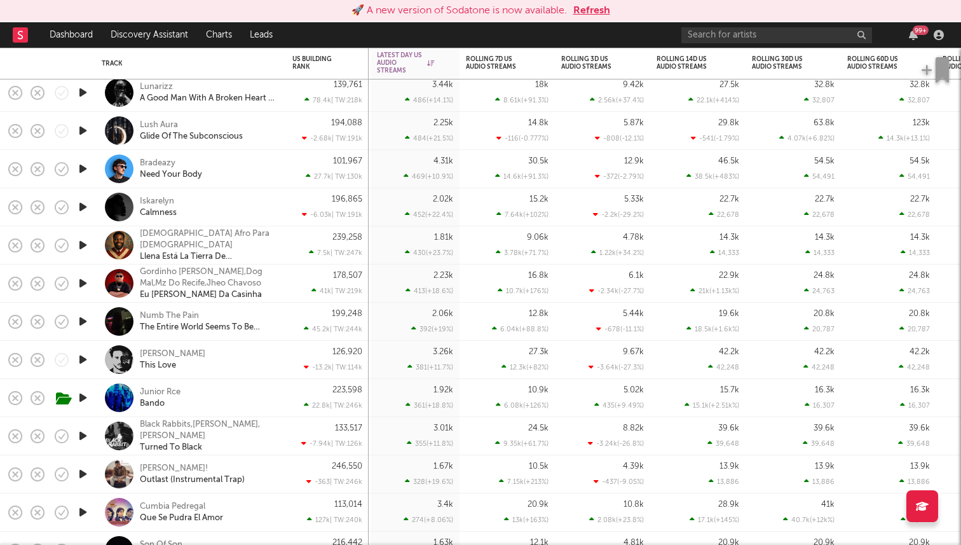
click at [83, 364] on icon "button" at bounding box center [82, 359] width 13 height 16
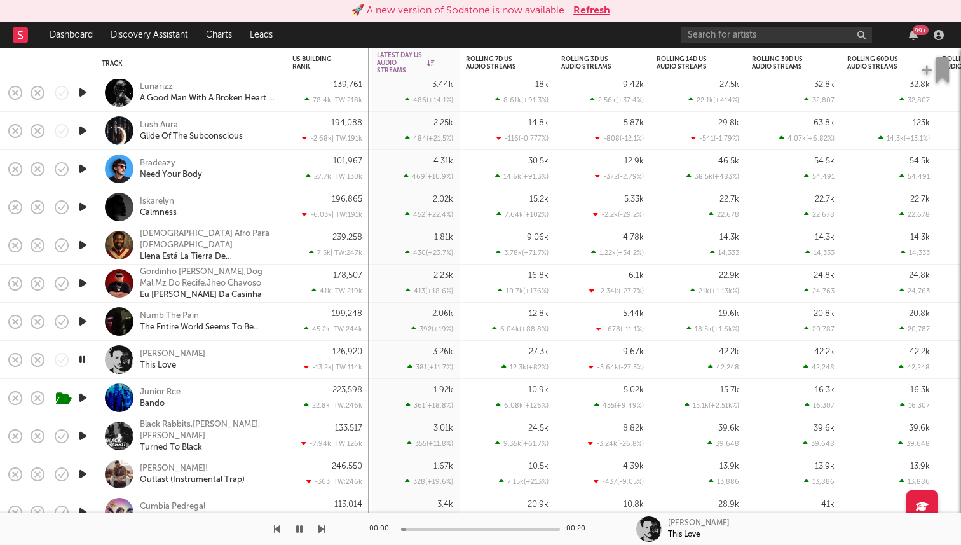
click at [83, 364] on icon "button" at bounding box center [82, 359] width 12 height 16
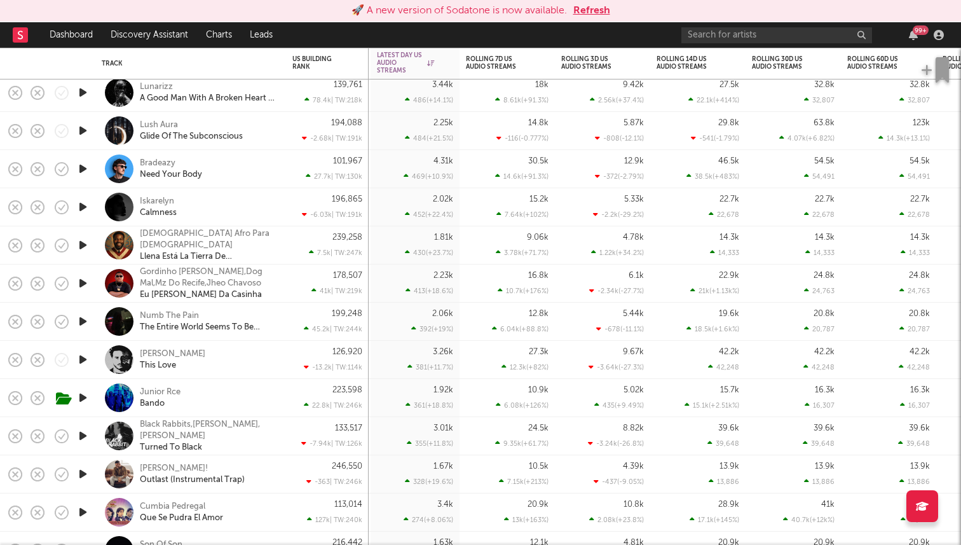
click at [83, 400] on icon "button" at bounding box center [82, 398] width 13 height 16
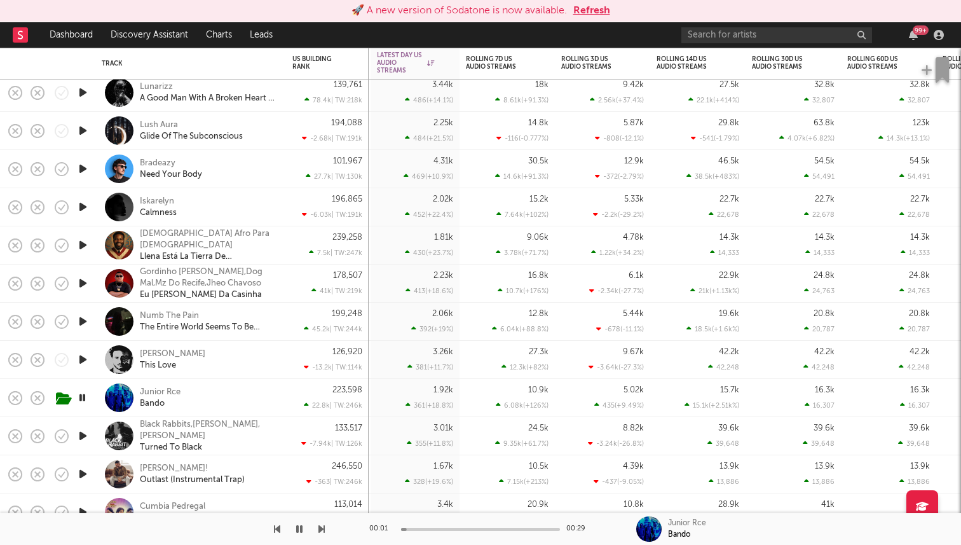
click at [83, 400] on icon "button" at bounding box center [82, 398] width 12 height 16
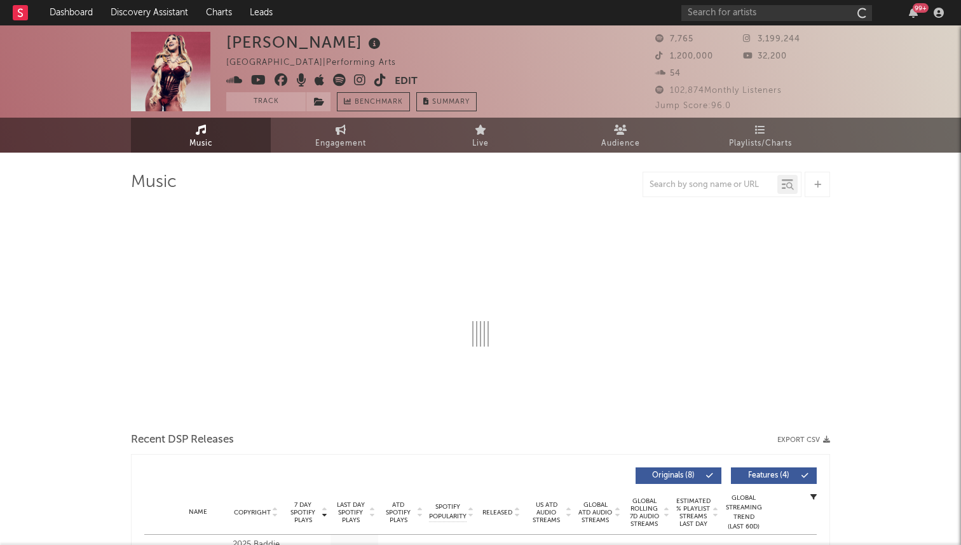
select select "1w"
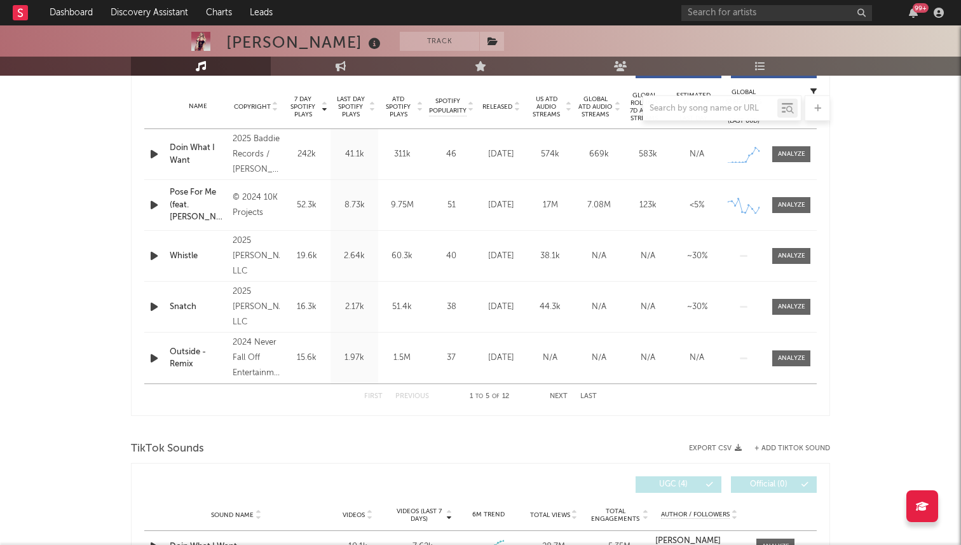
scroll to position [430, 0]
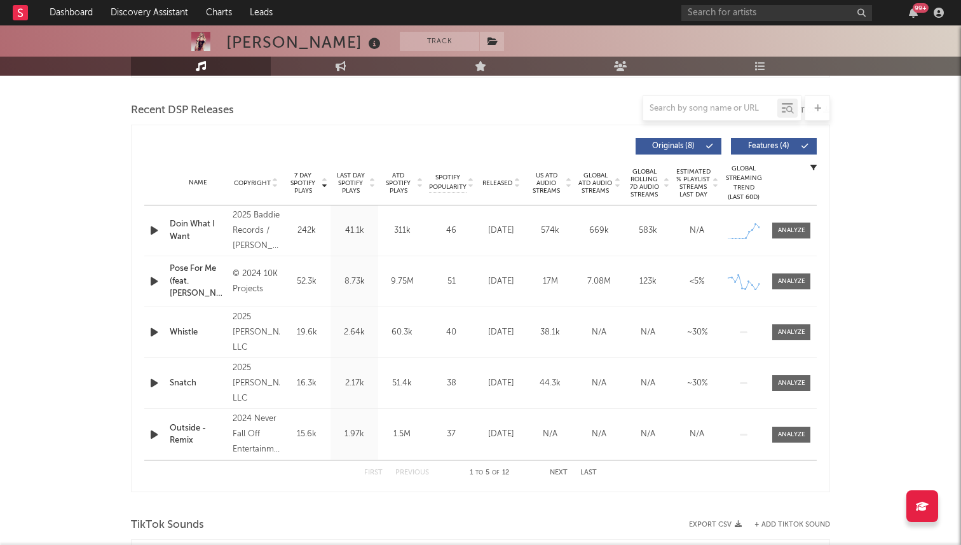
click at [150, 225] on icon "button" at bounding box center [153, 230] width 13 height 16
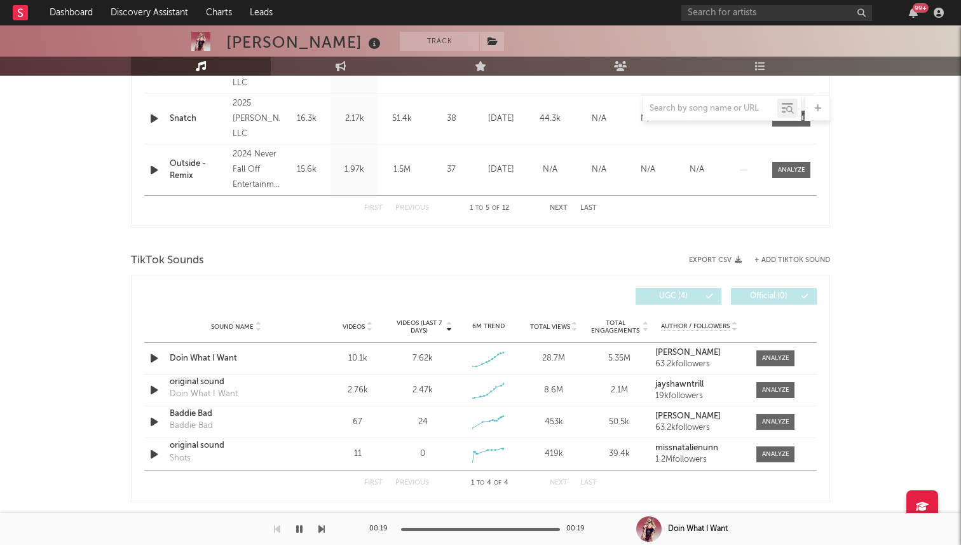
scroll to position [684, 0]
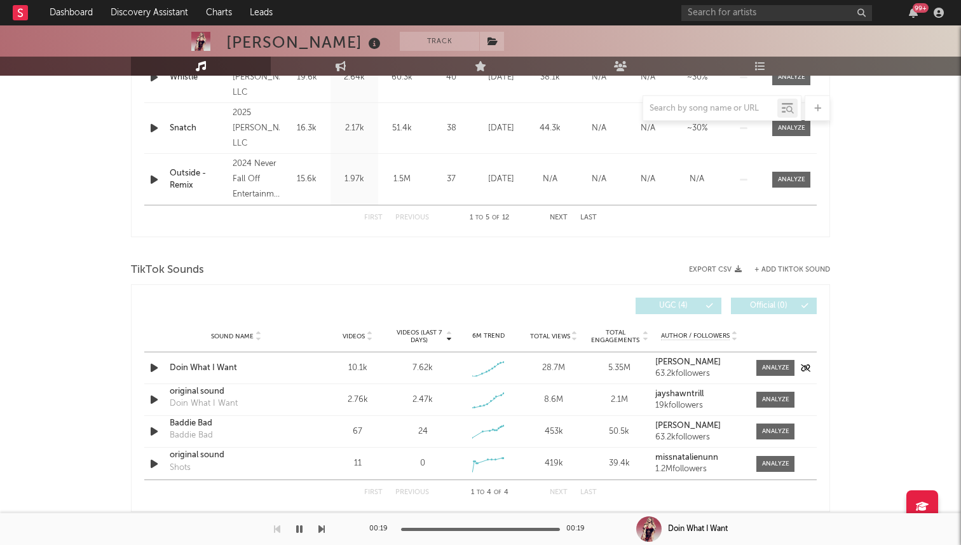
click at [156, 364] on icon "button" at bounding box center [153, 368] width 13 height 16
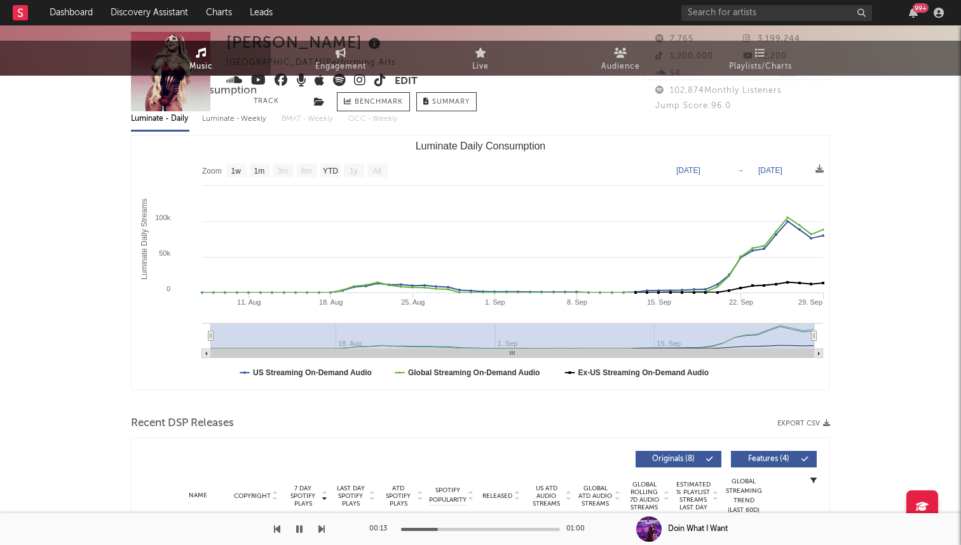
scroll to position [0, 0]
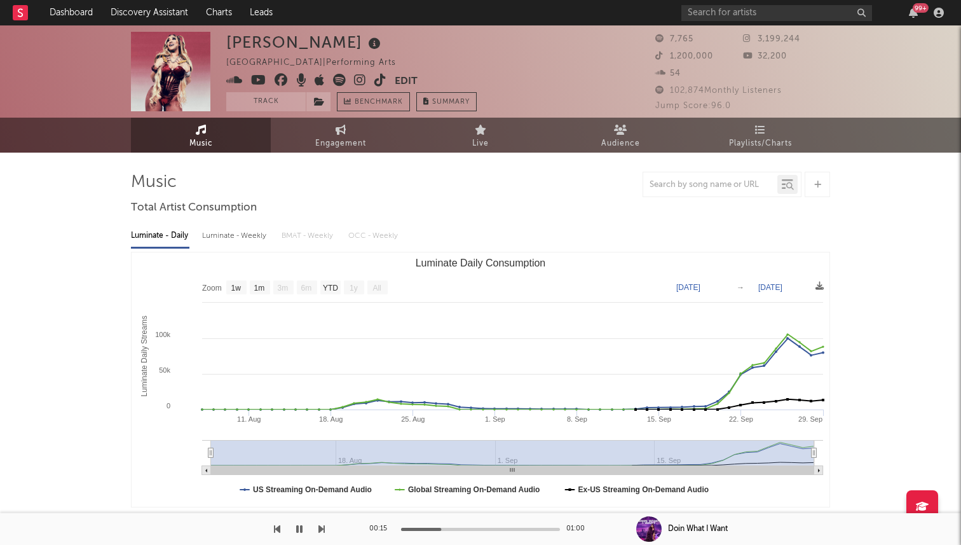
click at [379, 80] on icon at bounding box center [380, 80] width 12 height 13
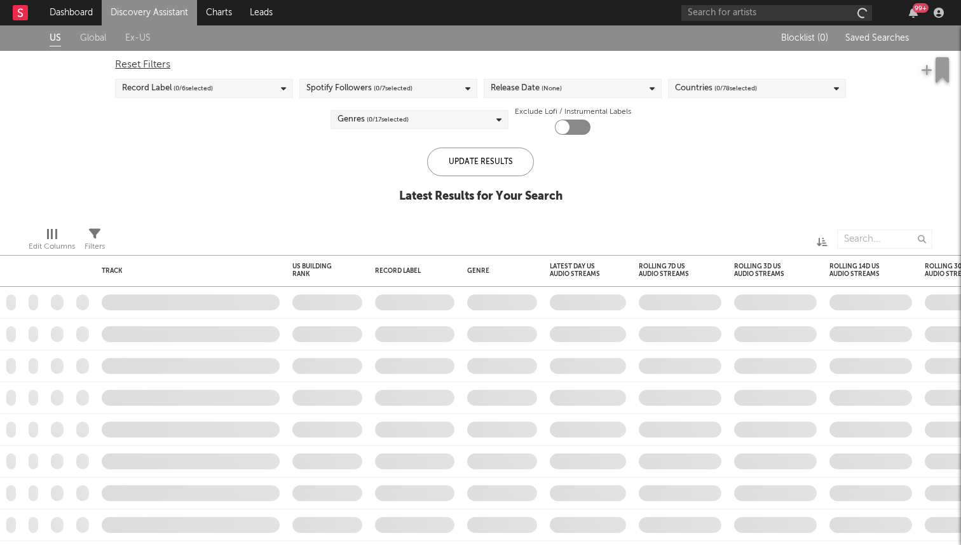
checkbox input "true"
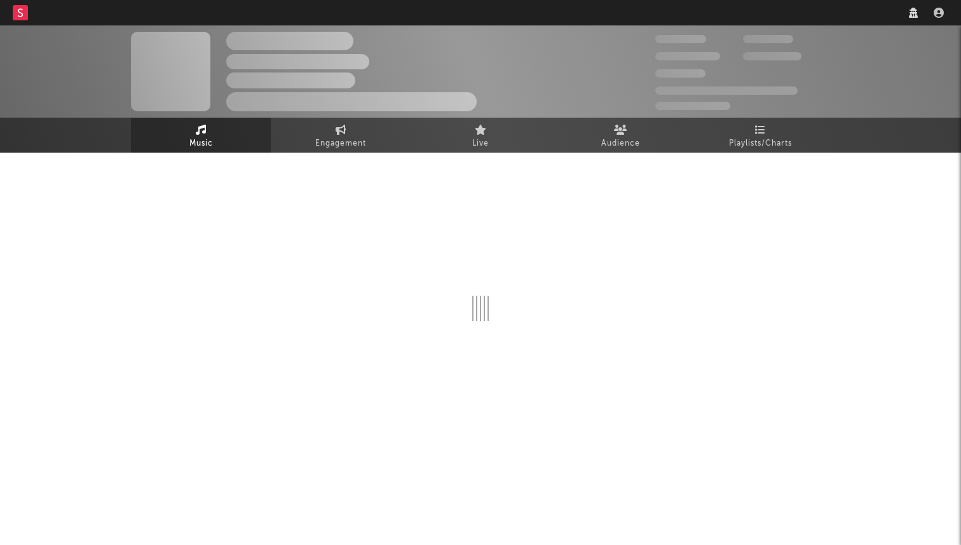
select select "1w"
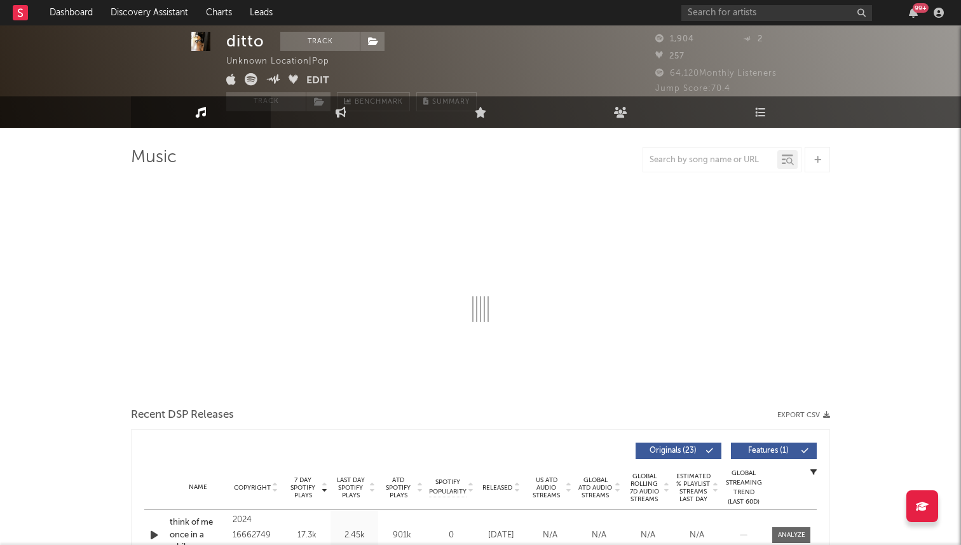
select select "6m"
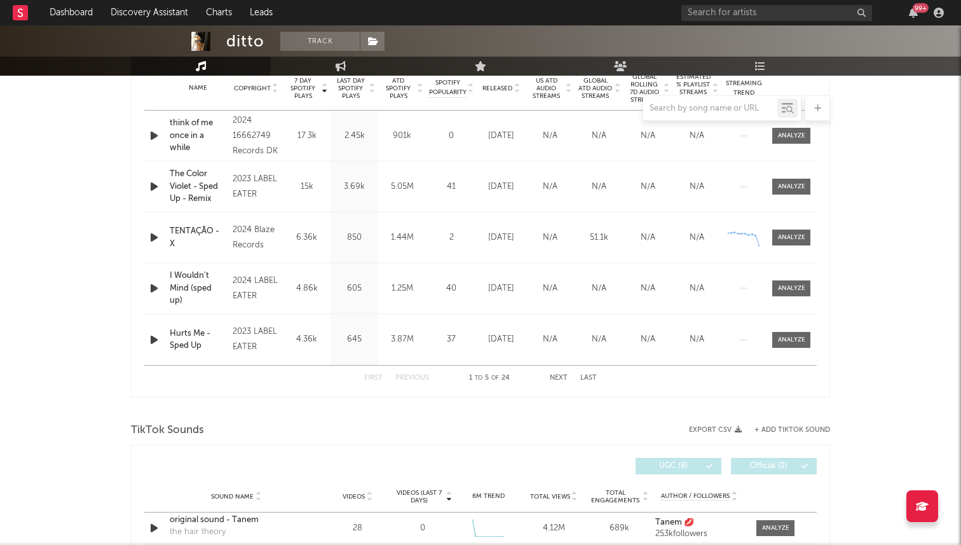
scroll to position [489, 0]
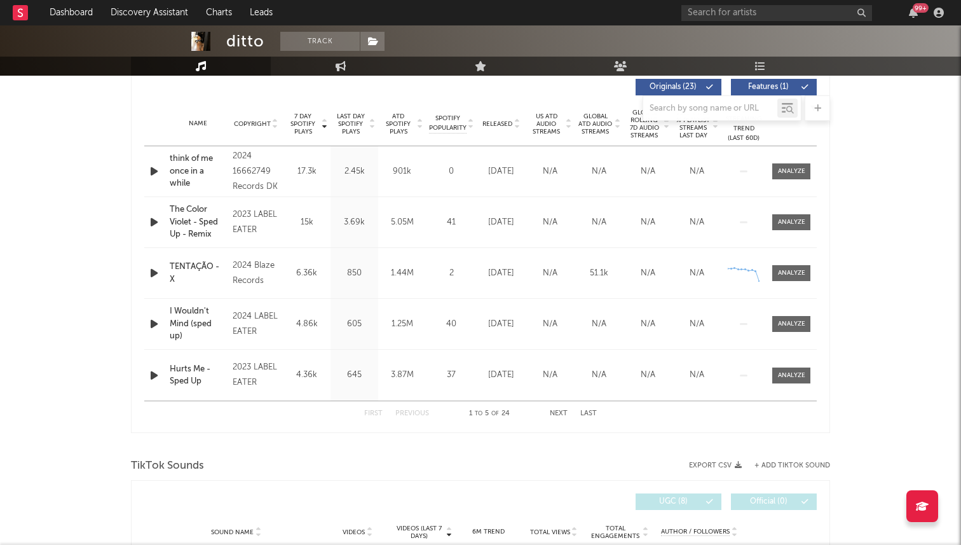
click at [555, 411] on button "Next" at bounding box center [559, 413] width 18 height 7
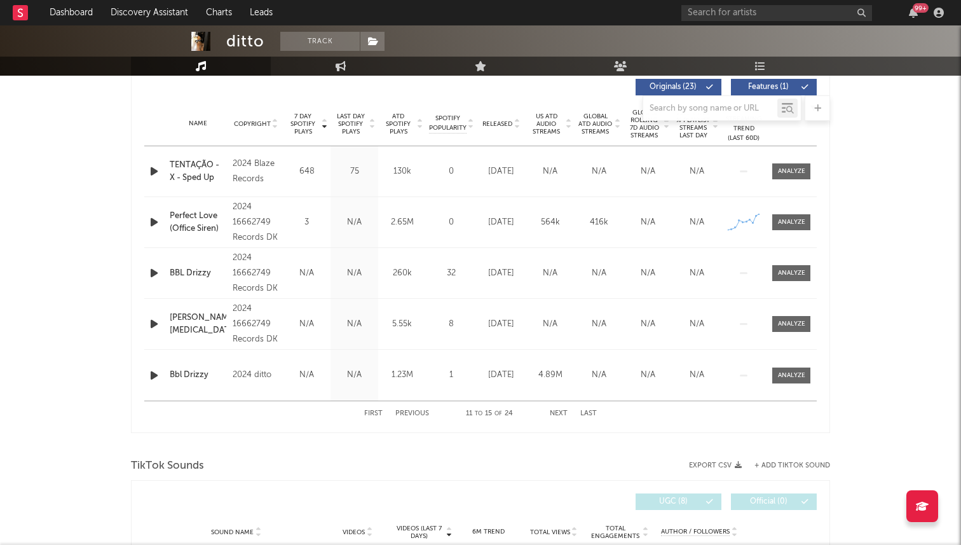
click at [555, 411] on button "Next" at bounding box center [559, 413] width 18 height 7
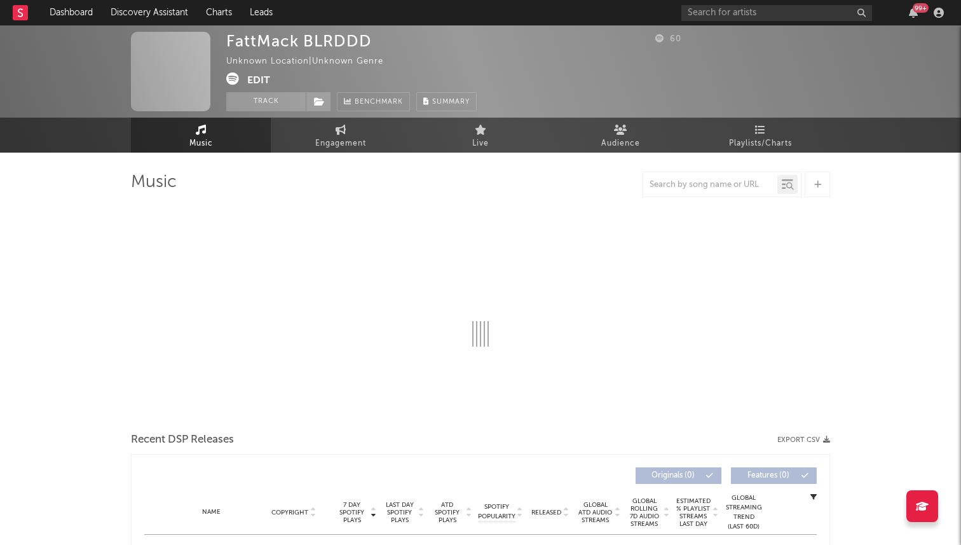
select select "1w"
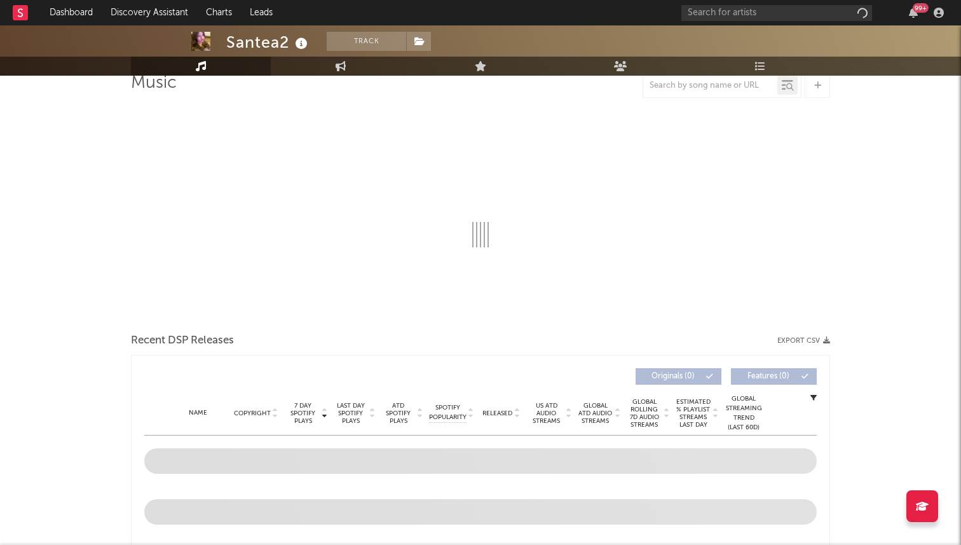
select select "6m"
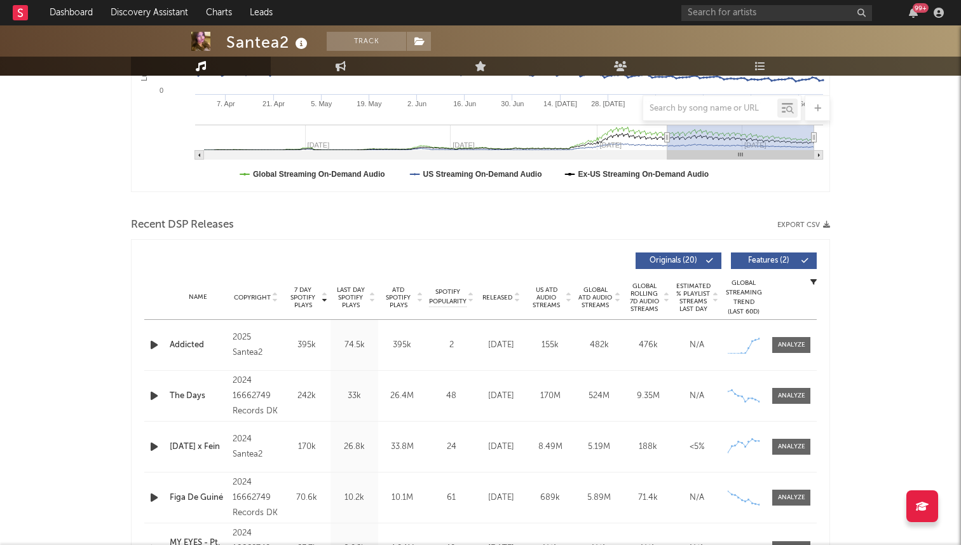
scroll to position [252, 0]
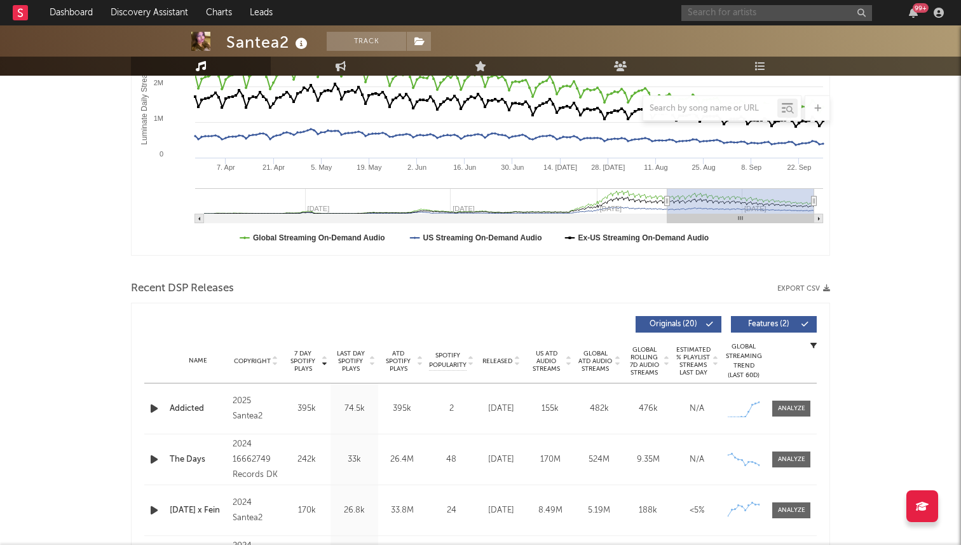
click at [713, 17] on input "text" at bounding box center [776, 13] width 191 height 16
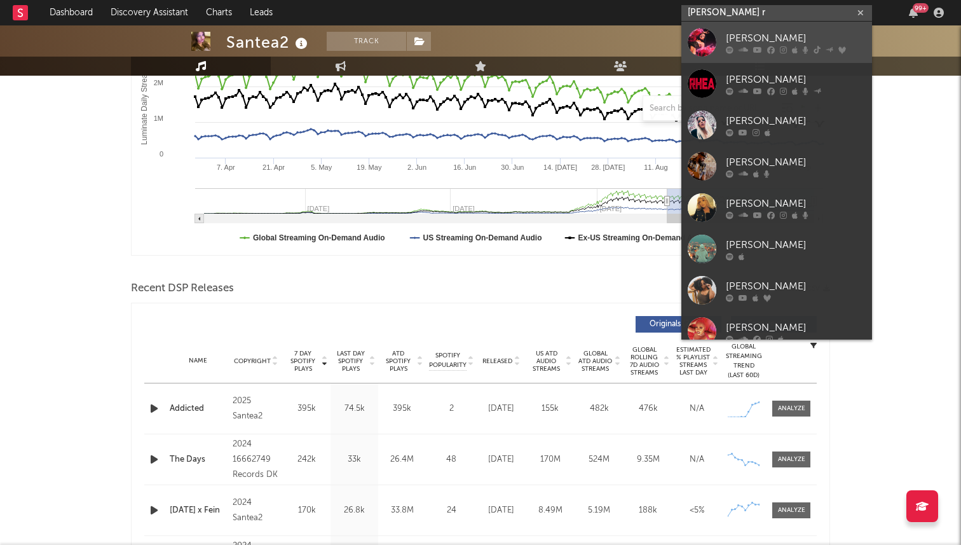
type input "[PERSON_NAME] r"
click at [759, 53] on link "[PERSON_NAME]" at bounding box center [776, 42] width 191 height 41
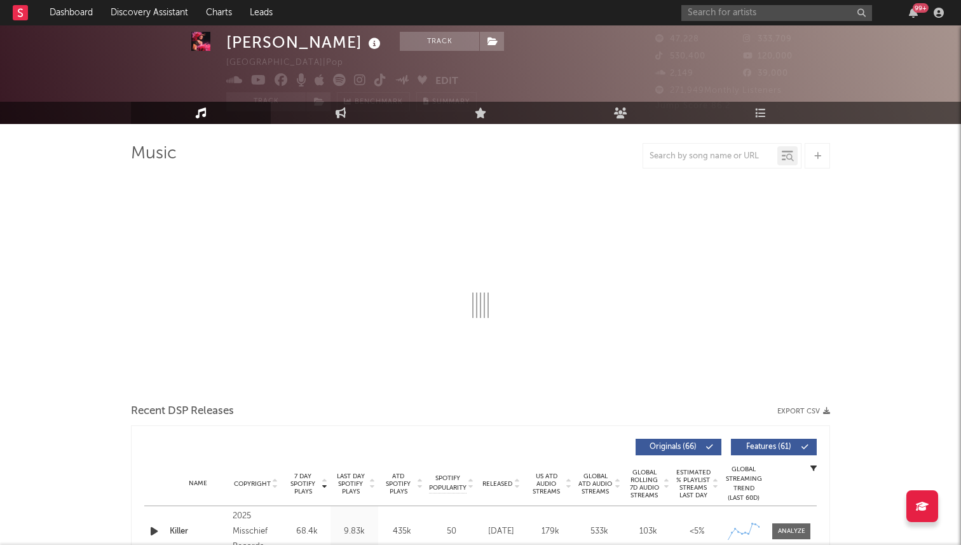
scroll to position [31, 0]
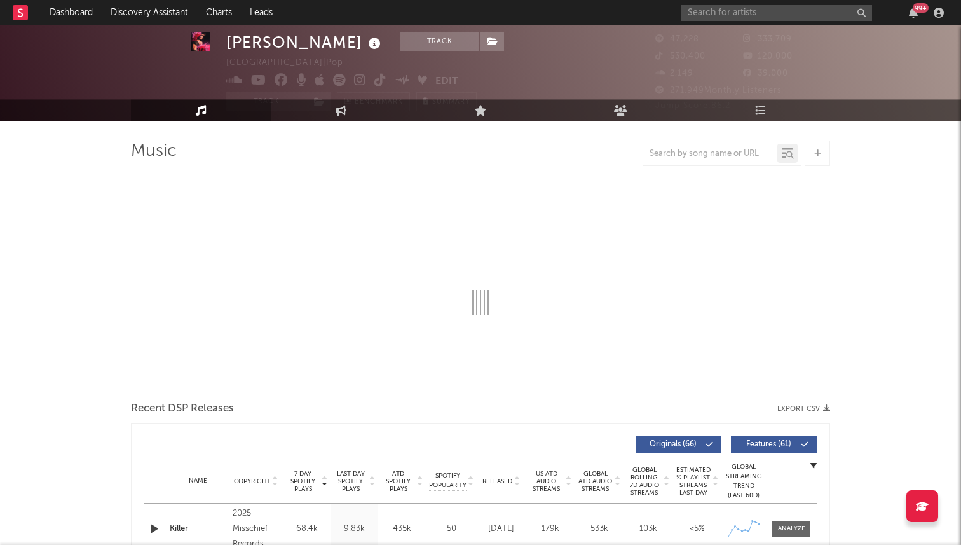
select select "6m"
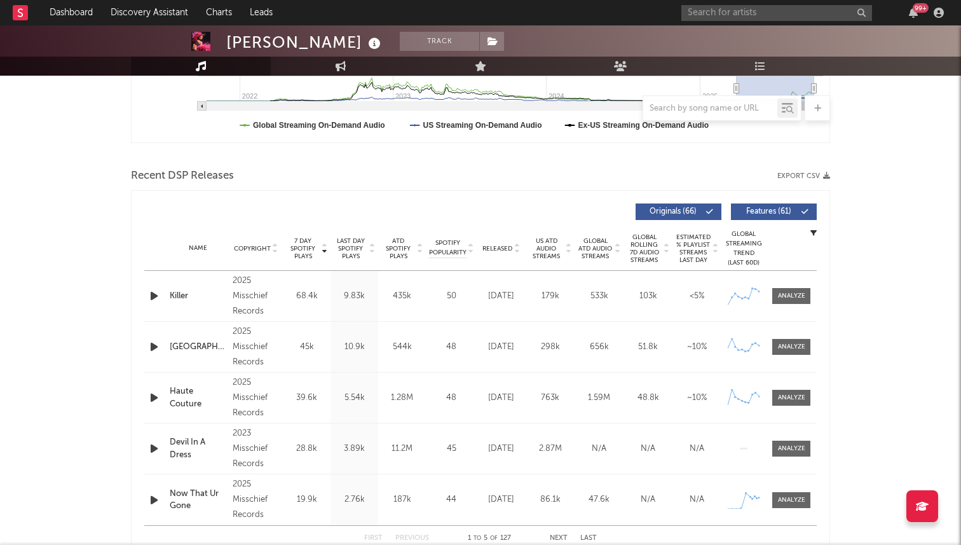
scroll to position [0, 0]
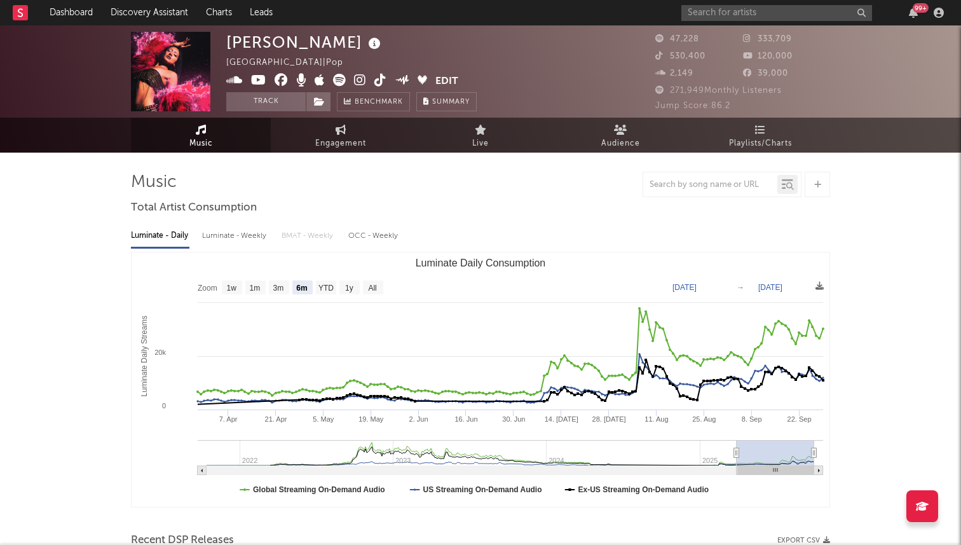
click at [376, 74] on icon at bounding box center [380, 80] width 12 height 13
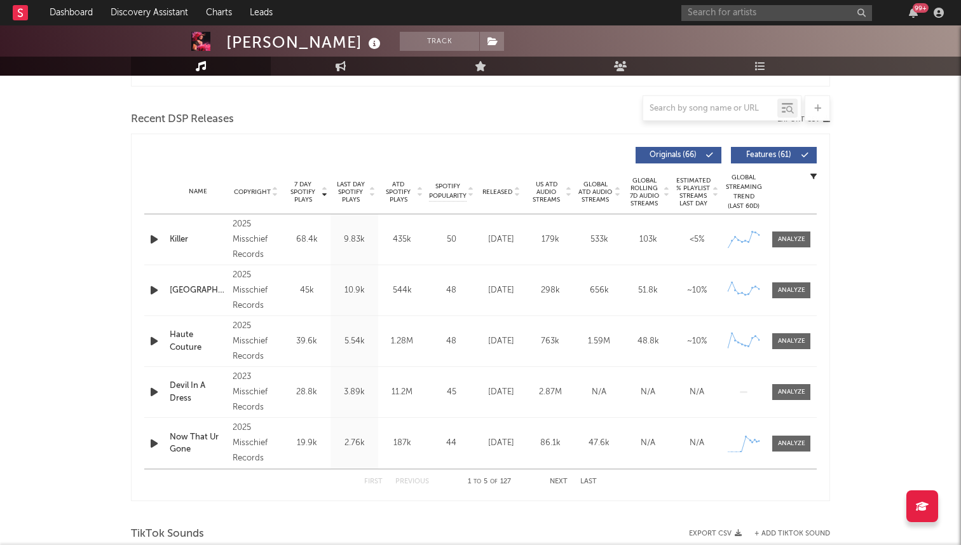
scroll to position [422, 0]
click at [810, 221] on div "Name Killer Copyright 2025 Misschief Records Label Misschief Records Album Name…" at bounding box center [480, 238] width 672 height 50
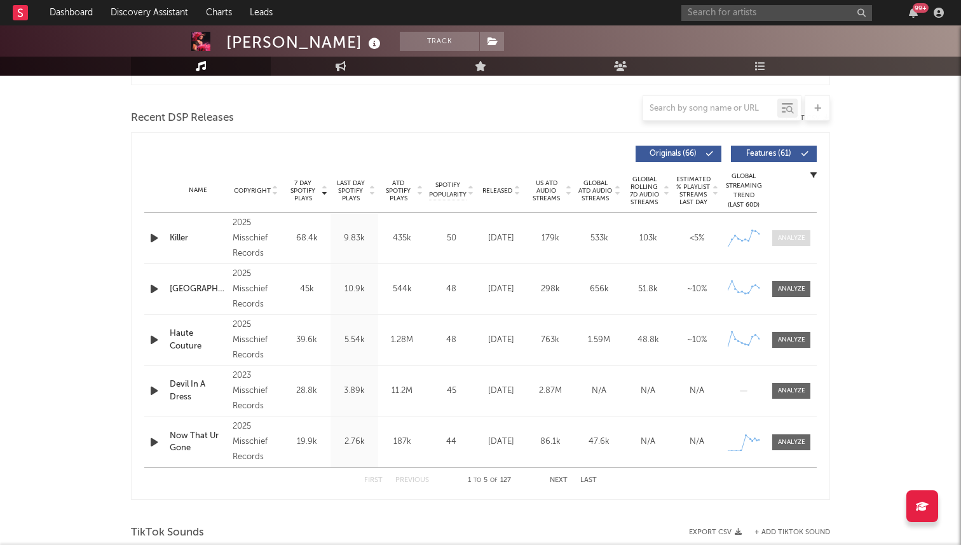
click at [798, 233] on div at bounding box center [791, 238] width 27 height 10
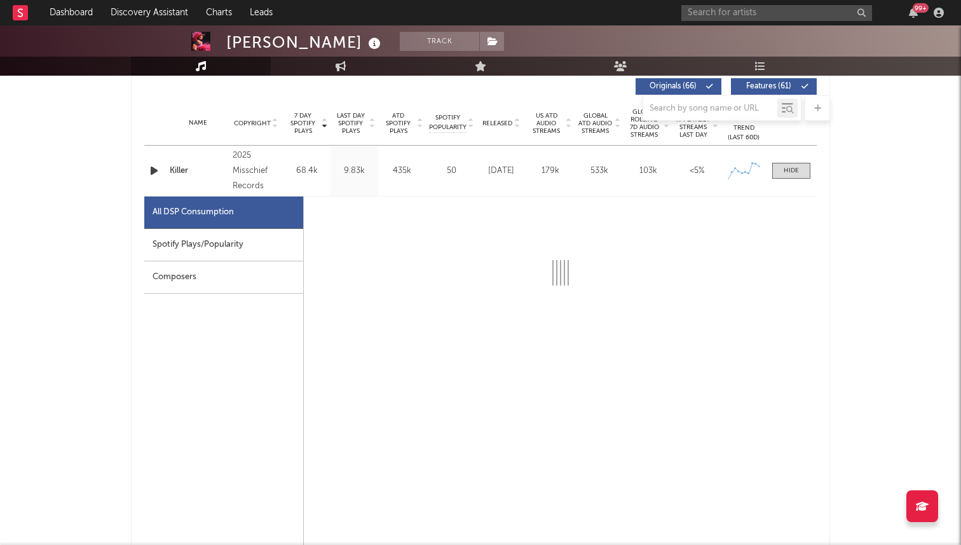
scroll to position [493, 0]
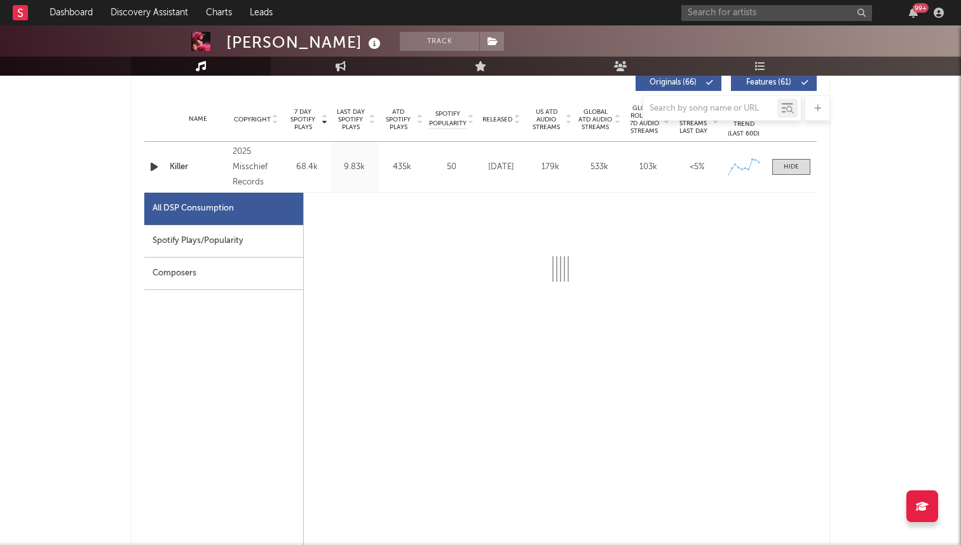
select select "1w"
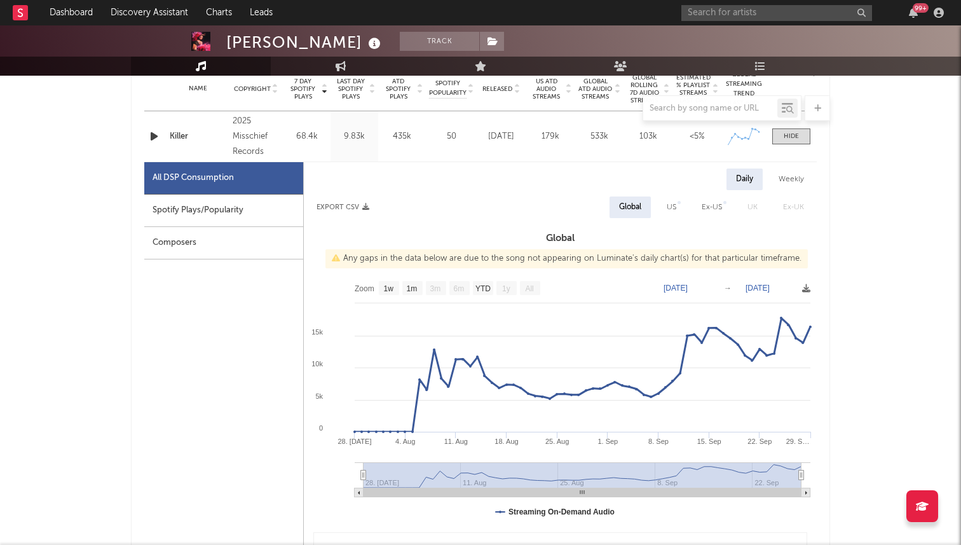
scroll to position [525, 0]
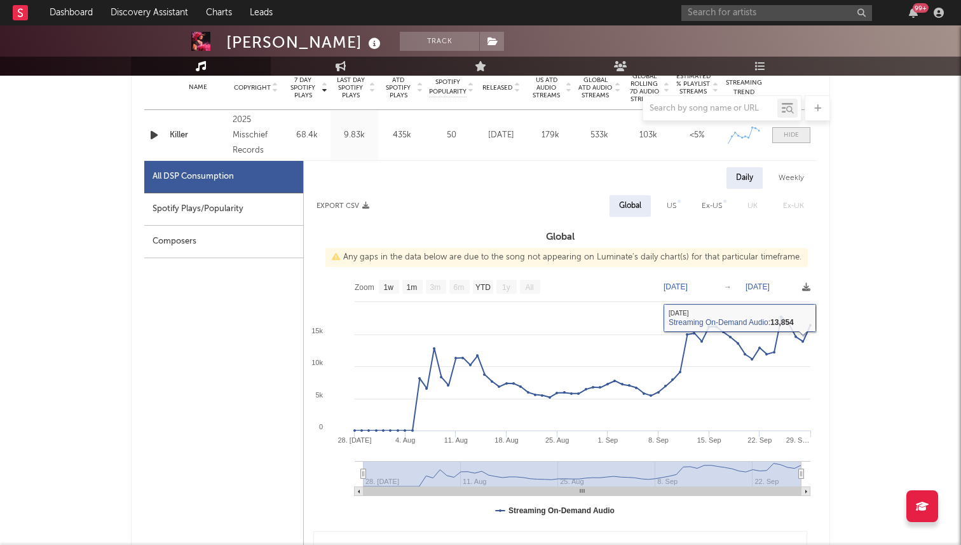
click at [784, 132] on div at bounding box center [791, 135] width 15 height 10
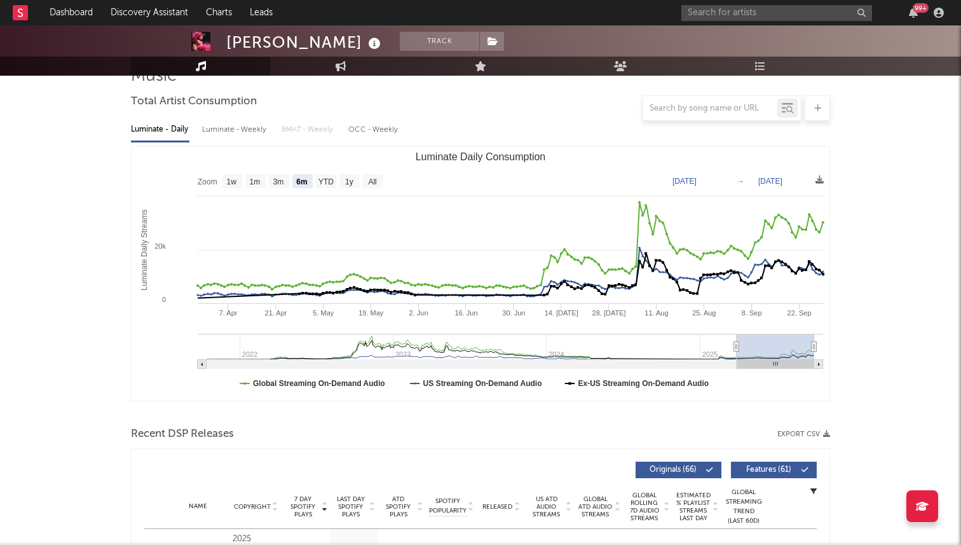
scroll to position [0, 0]
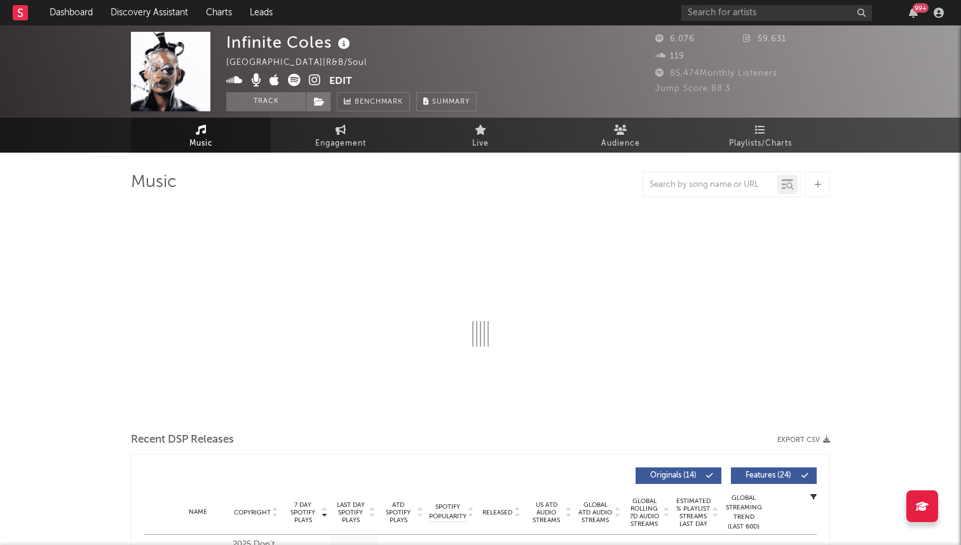
select select "1w"
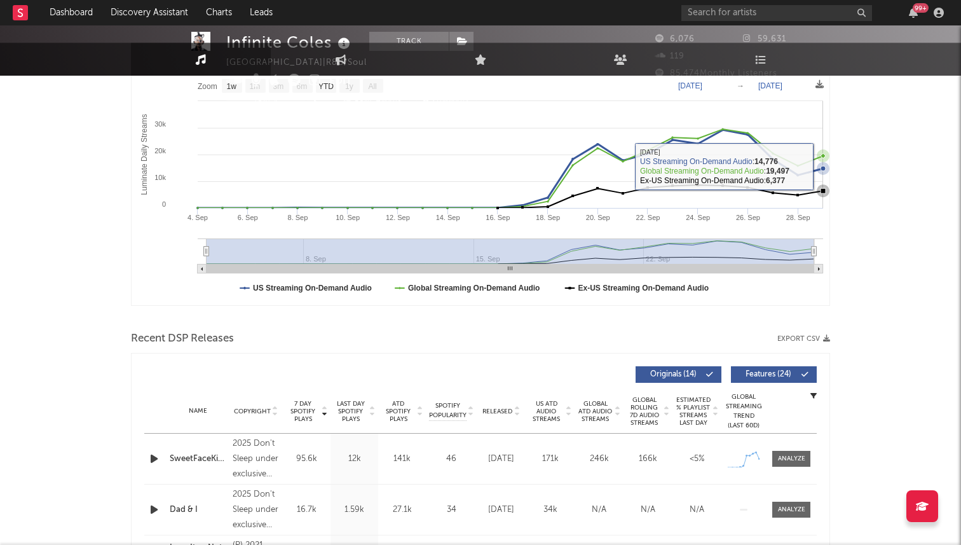
scroll to position [361, 0]
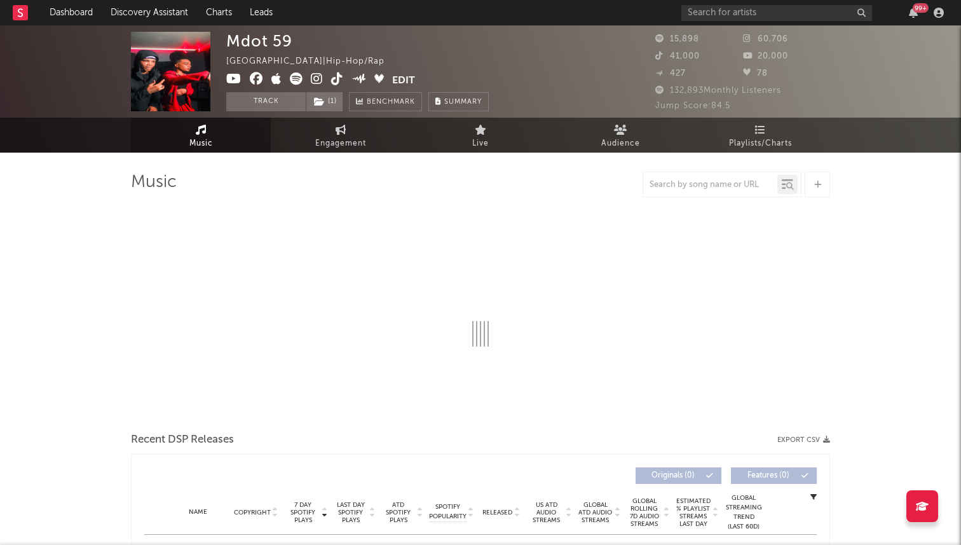
select select "6m"
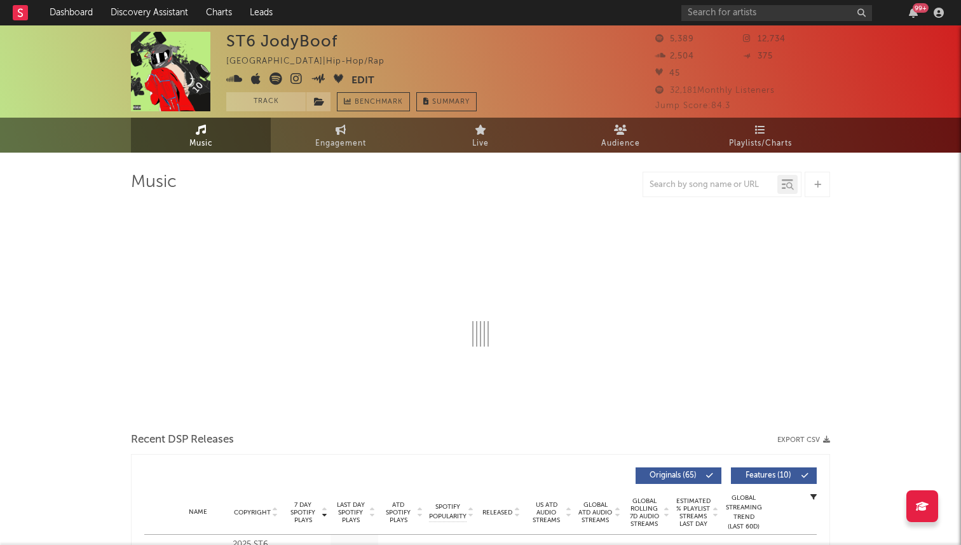
select select "6m"
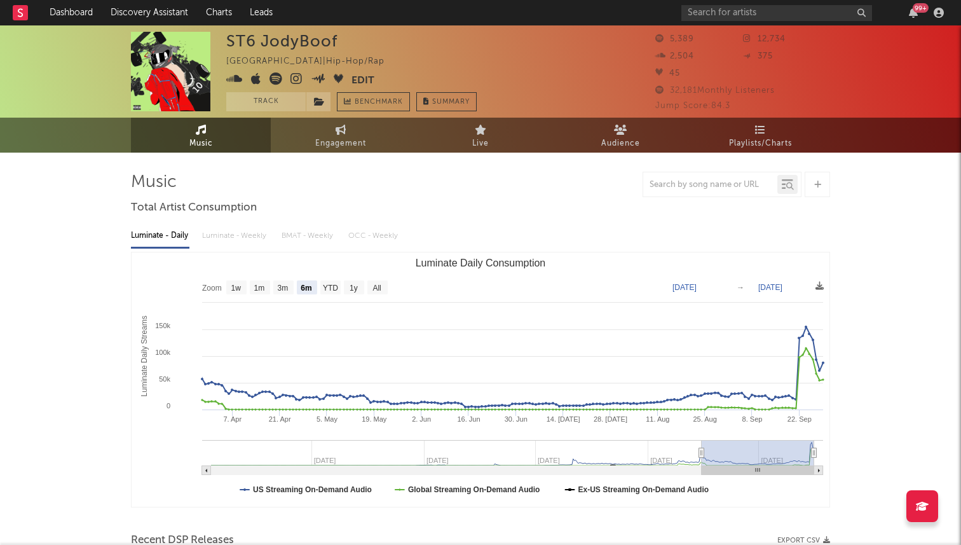
click at [702, 27] on div "ST6 JodyBoof United States | Hip-Hop/Rap Edit Track Benchmark Summary 5,389 12,…" at bounding box center [480, 71] width 961 height 92
click at [707, 16] on input "text" at bounding box center [776, 13] width 191 height 16
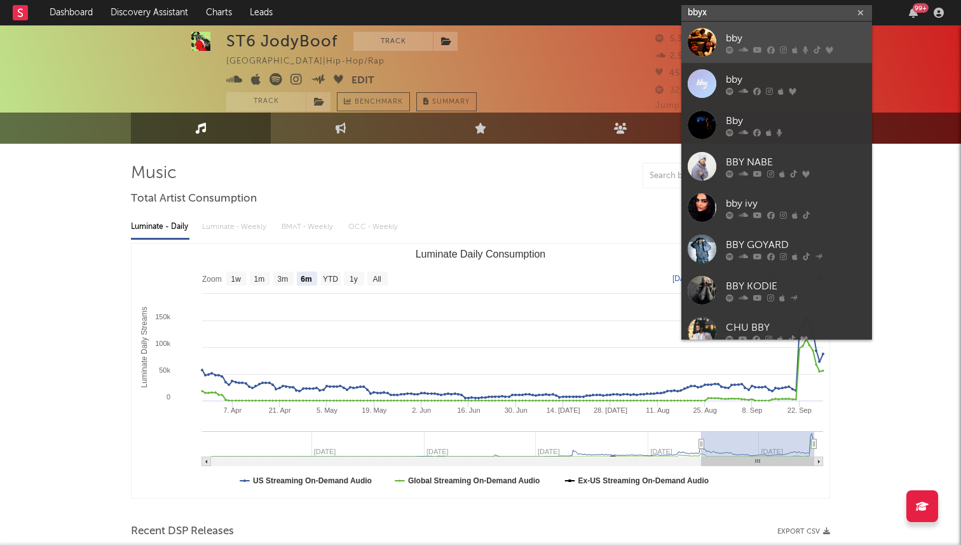
scroll to position [1, 0]
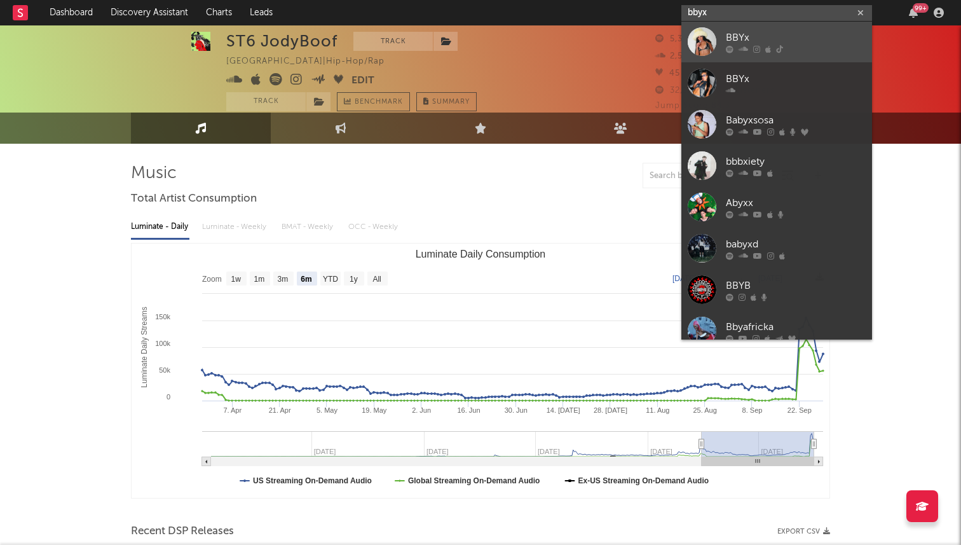
type input "bbyx"
click at [724, 16] on input "bbyx" at bounding box center [776, 13] width 191 height 16
click at [726, 39] on div "BBYx" at bounding box center [796, 38] width 140 height 15
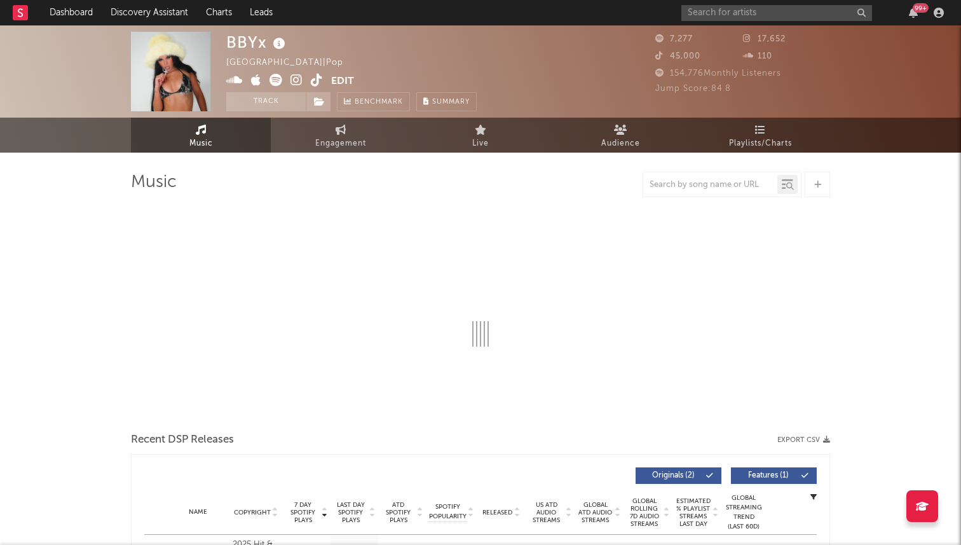
select select "6m"
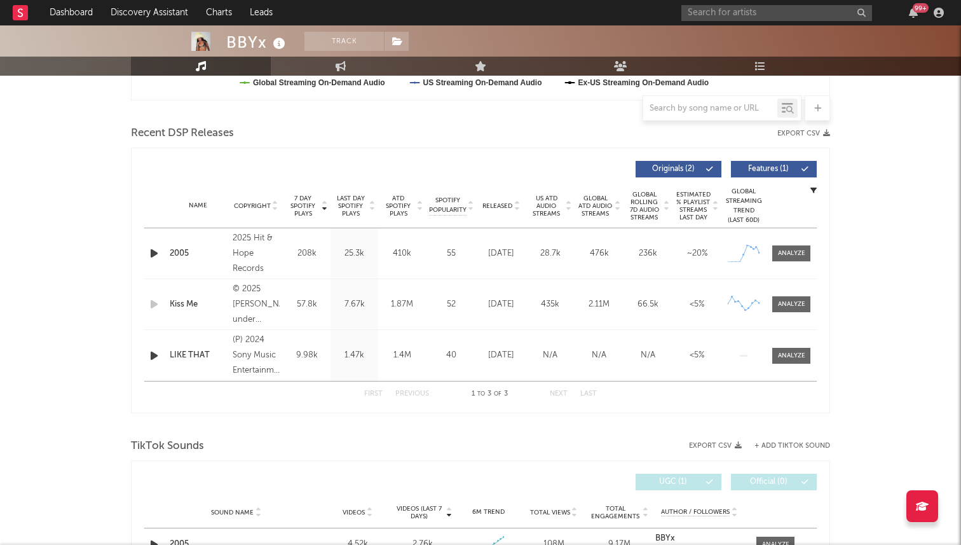
scroll to position [415, 0]
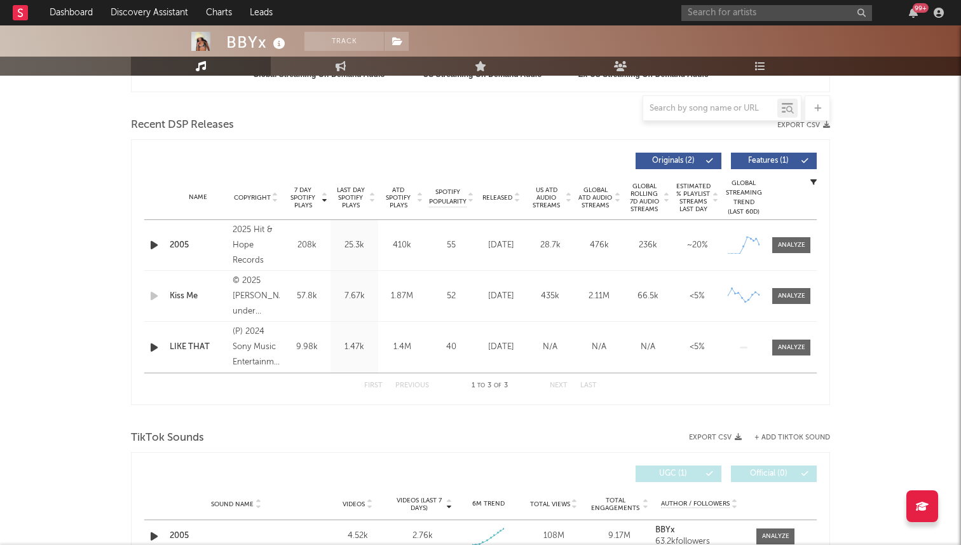
click at [182, 341] on div "LIKE THAT" at bounding box center [198, 347] width 57 height 13
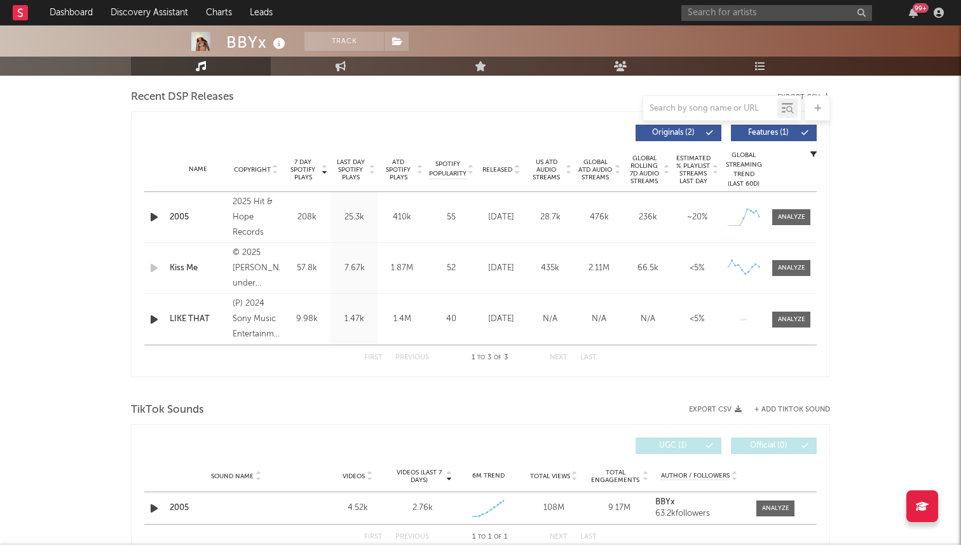
click at [785, 226] on div "Name 2005 Copyright 2025 Hit & Hope Records Label Hit & Hope Records Album Name…" at bounding box center [480, 217] width 672 height 50
click at [789, 221] on div at bounding box center [791, 217] width 27 height 10
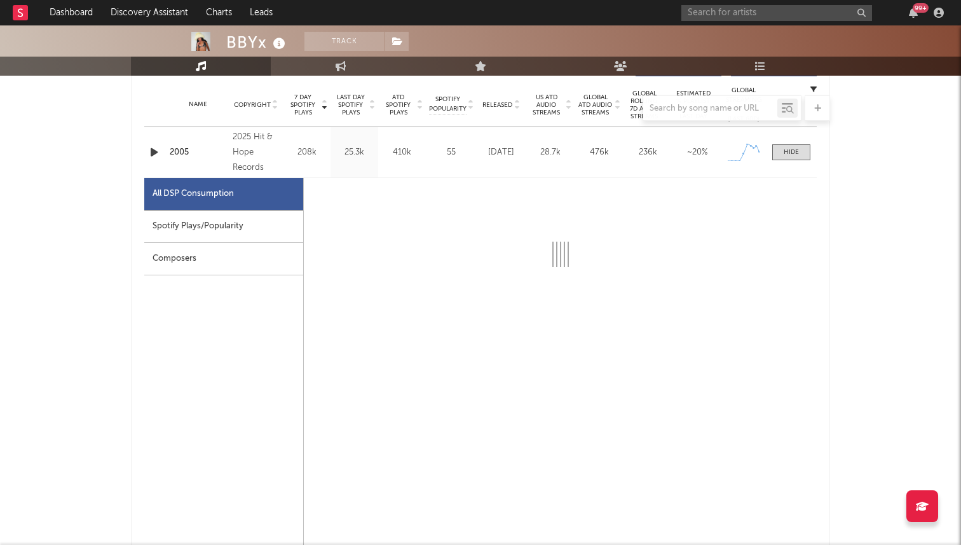
scroll to position [514, 0]
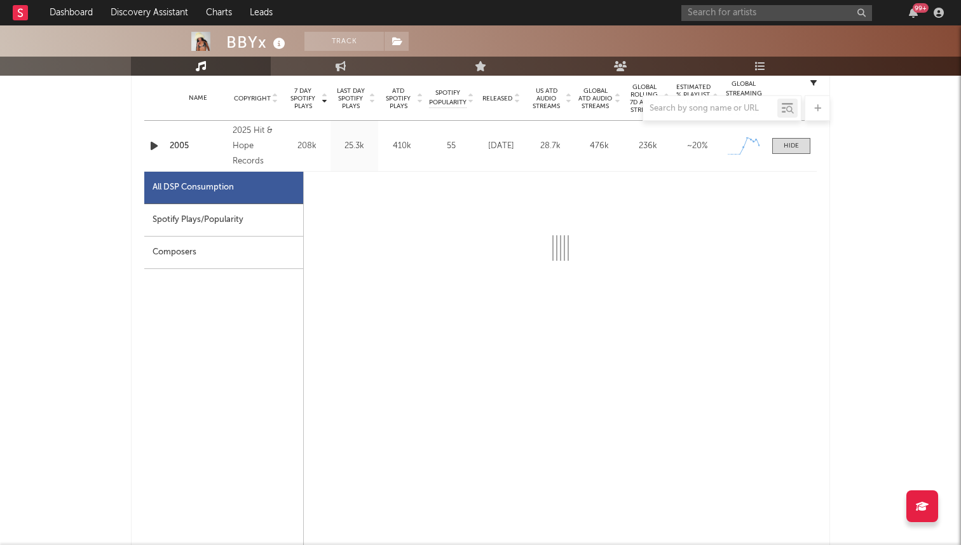
select select "1w"
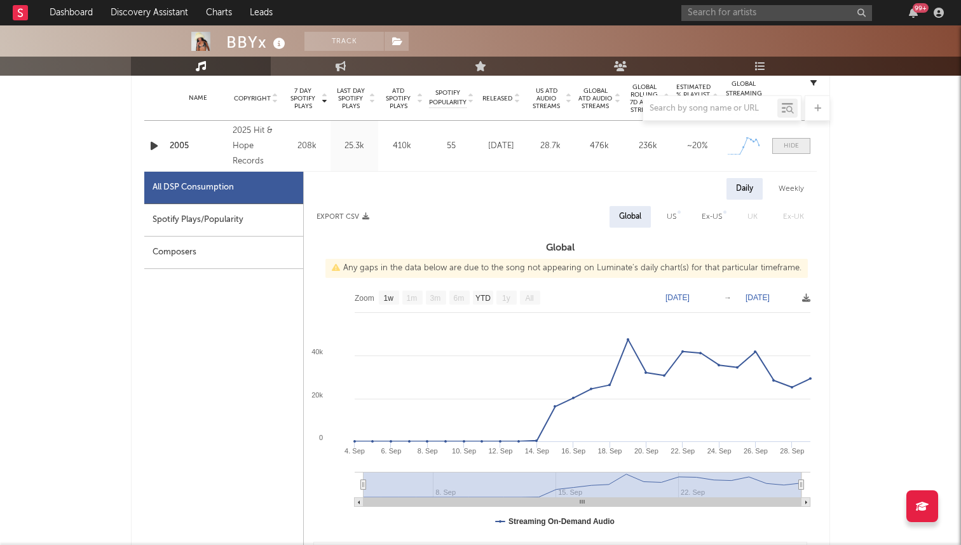
click at [787, 151] on span at bounding box center [791, 146] width 38 height 16
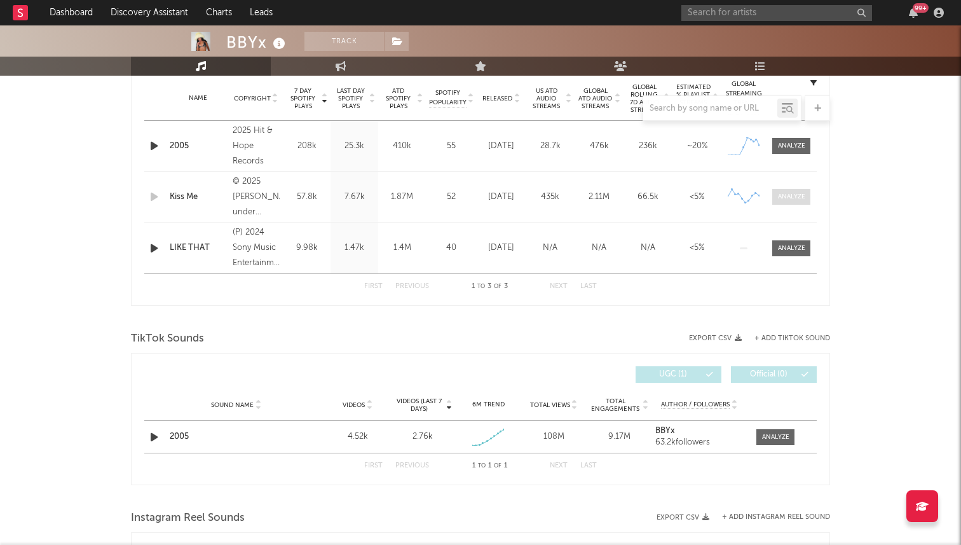
click at [789, 203] on span at bounding box center [791, 197] width 38 height 16
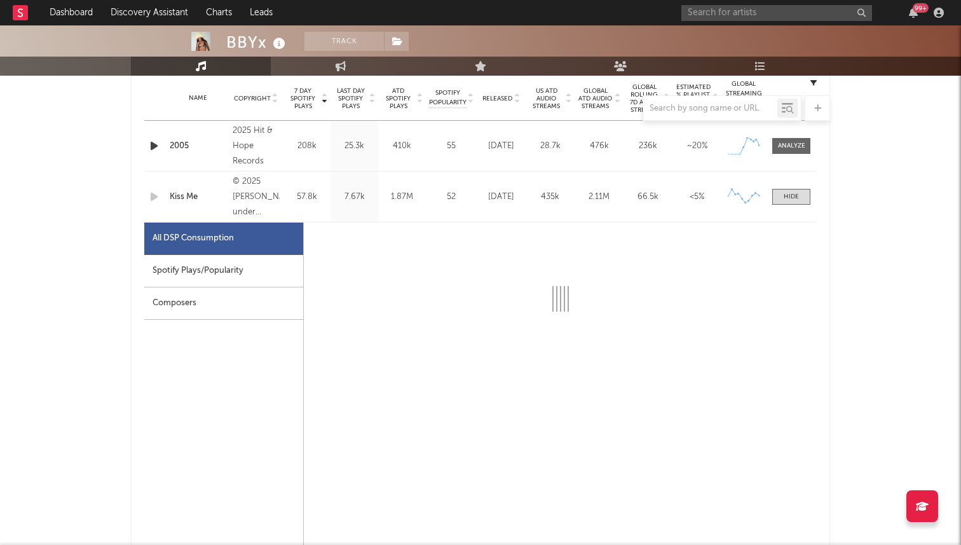
select select "1w"
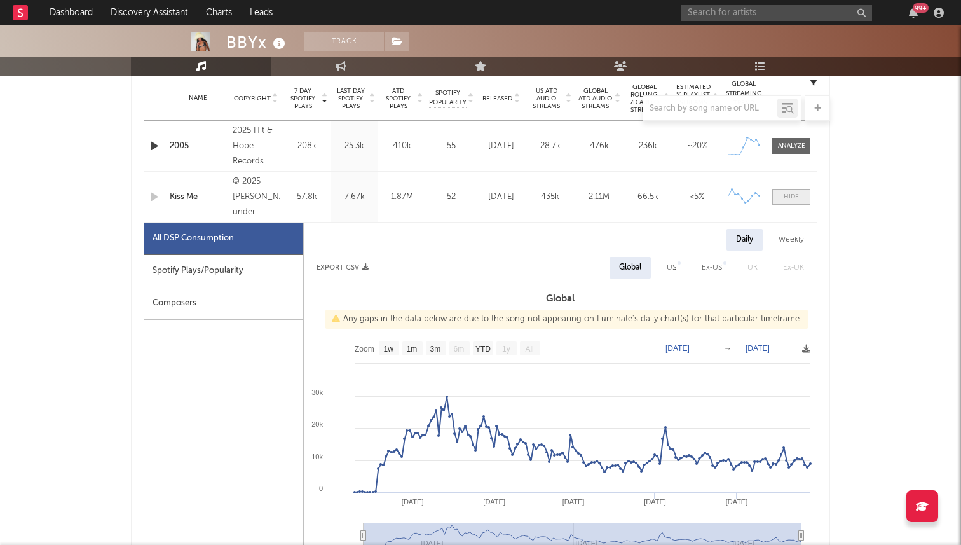
click at [786, 199] on div at bounding box center [791, 197] width 15 height 10
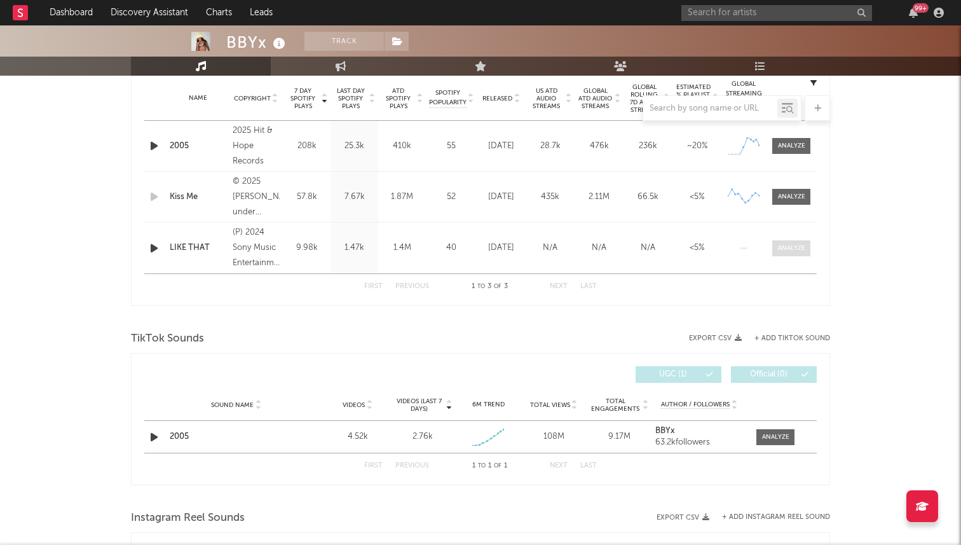
click at [787, 254] on span at bounding box center [791, 248] width 38 height 16
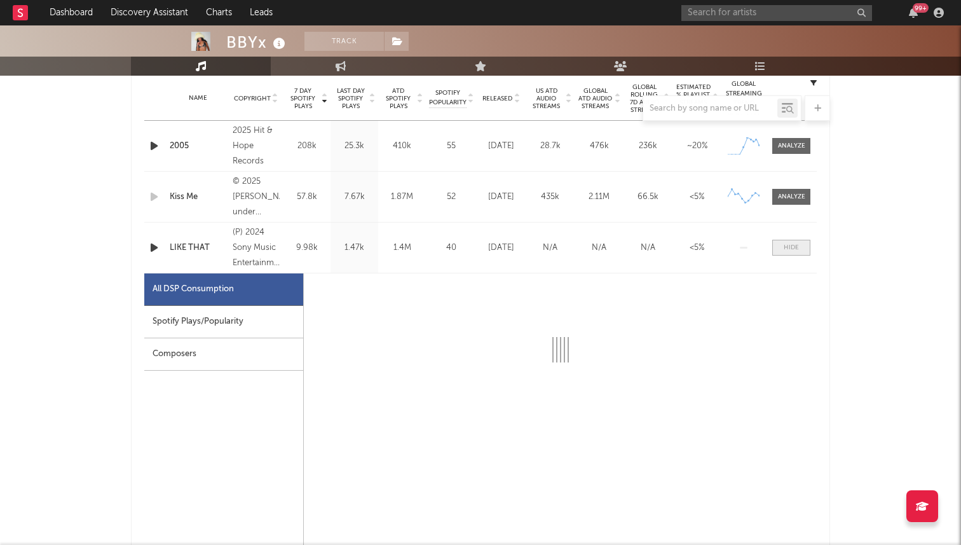
select select "6m"
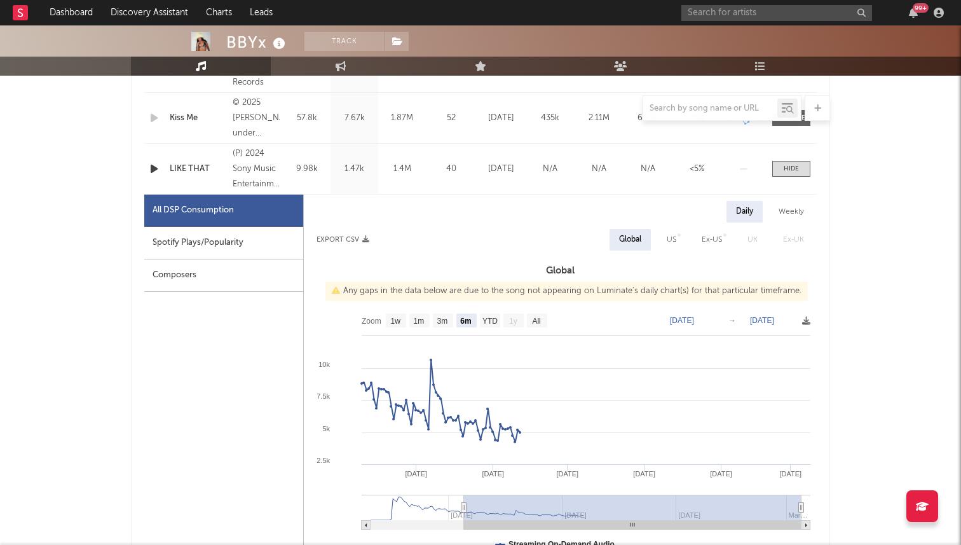
scroll to position [608, 0]
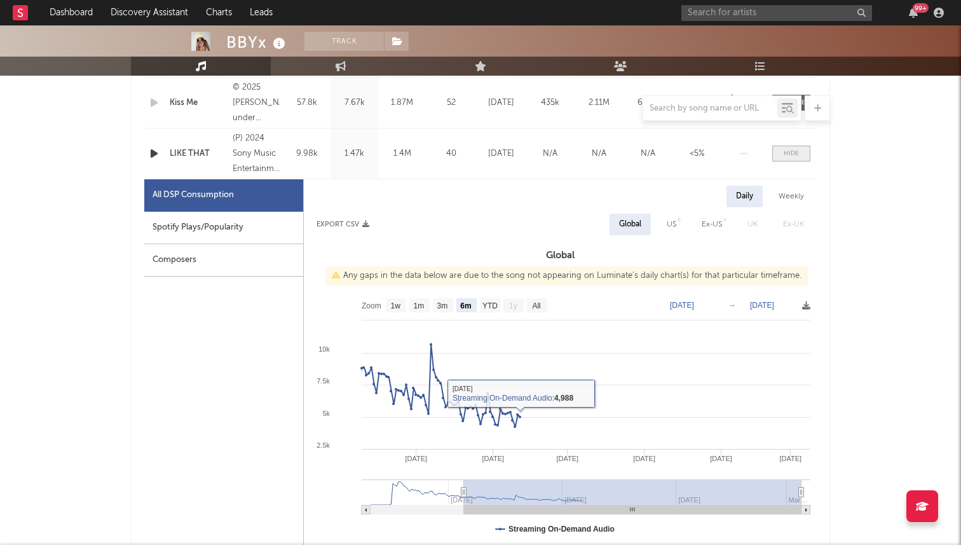
click at [796, 160] on span at bounding box center [791, 154] width 38 height 16
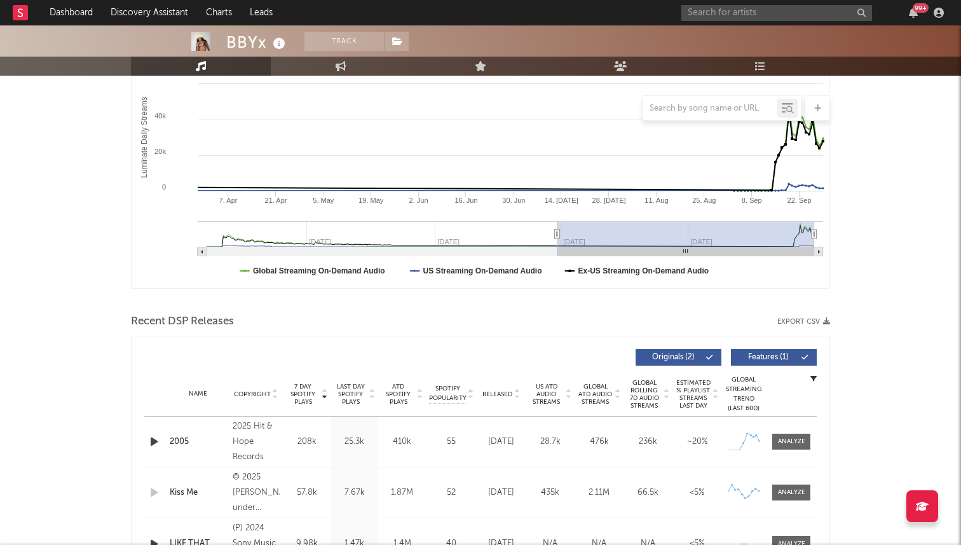
scroll to position [17, 0]
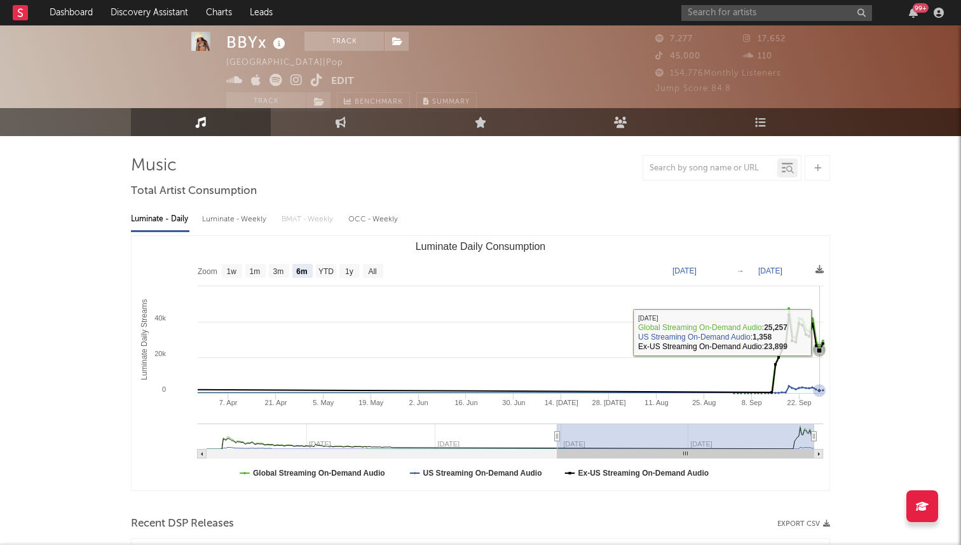
click at [820, 336] on icon "Luminate Daily Consumption" at bounding box center [310, 354] width 1026 height 78
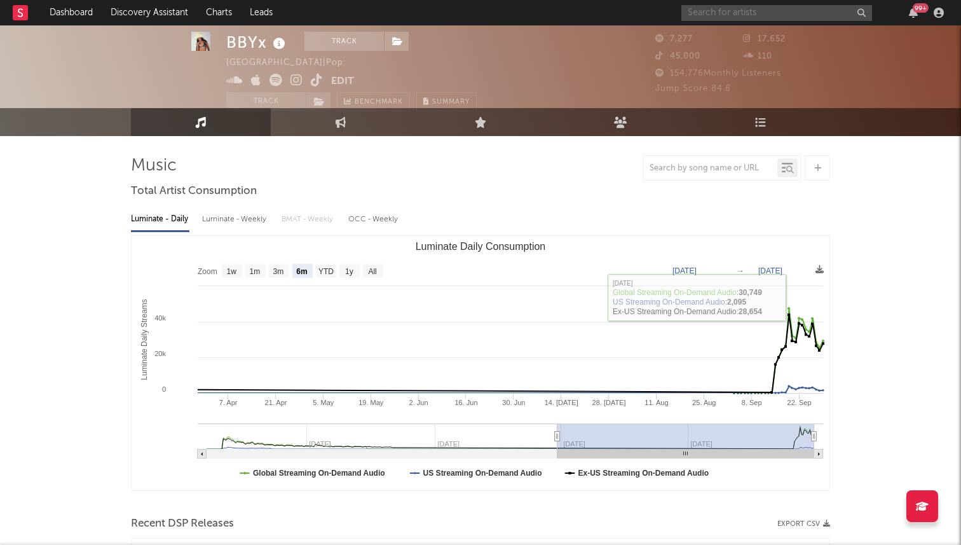
click at [734, 7] on input "text" at bounding box center [776, 13] width 191 height 16
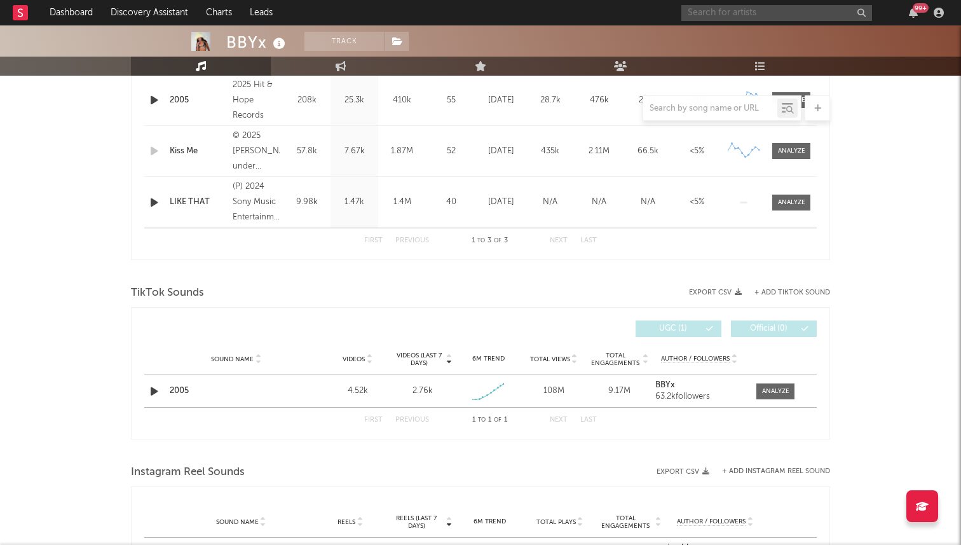
scroll to position [531, 0]
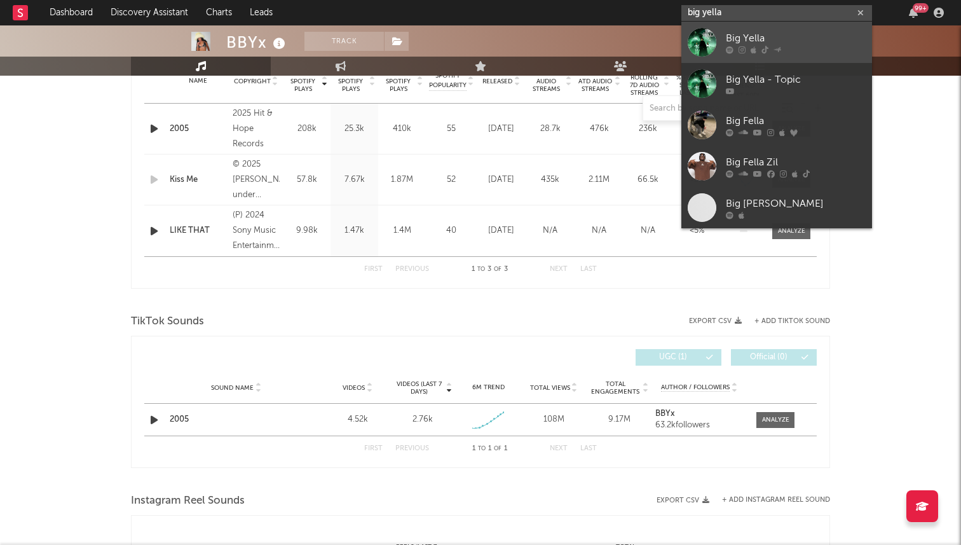
type input "big yella"
click at [714, 37] on div at bounding box center [702, 42] width 29 height 29
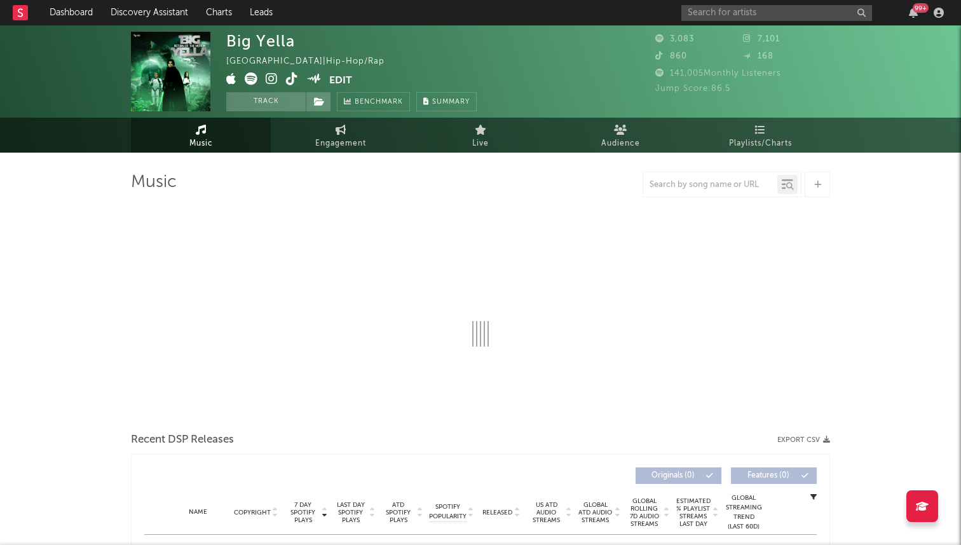
select select "1w"
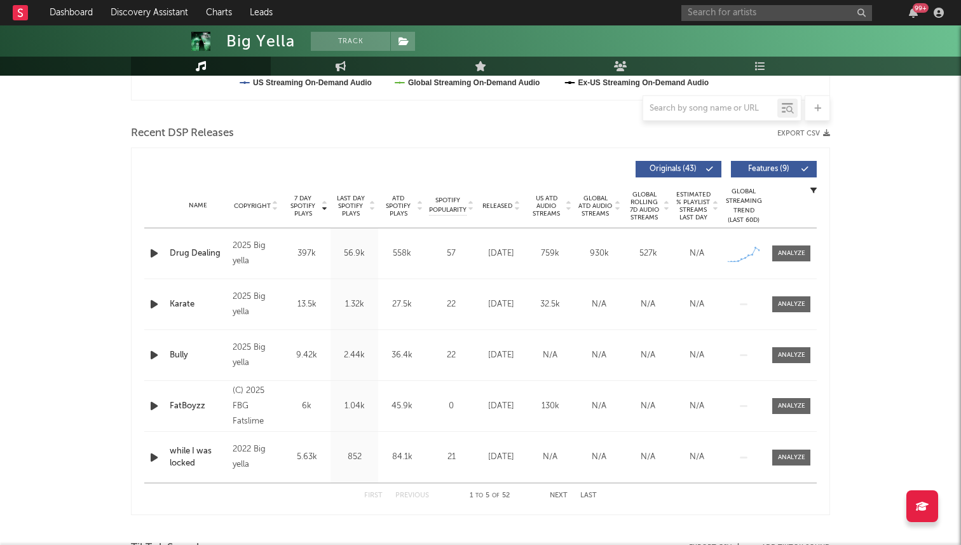
scroll to position [423, 0]
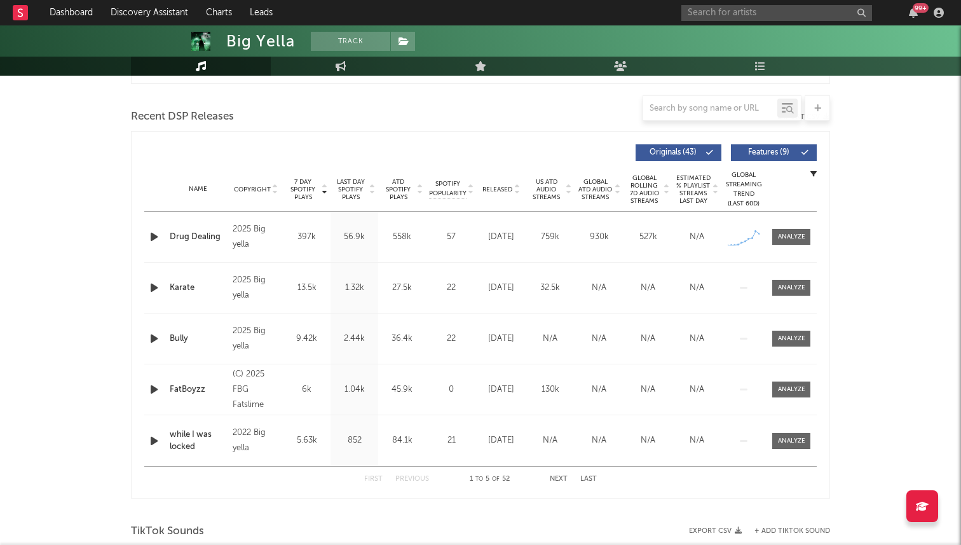
click at [550, 478] on button "Next" at bounding box center [559, 478] width 18 height 7
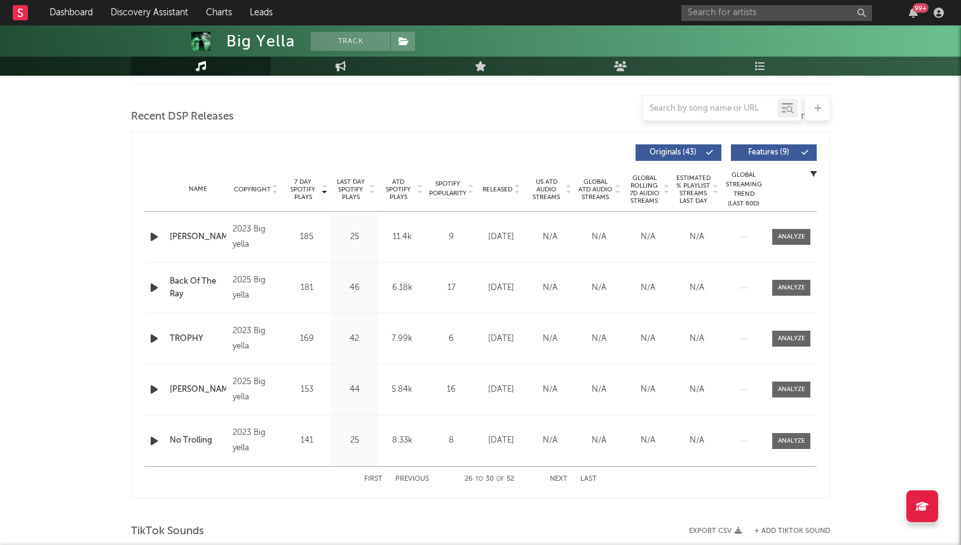
click at [408, 479] on button "Previous" at bounding box center [412, 478] width 34 height 7
click at [540, 473] on div "First Previous 16 to 20 of 52 Next Last" at bounding box center [480, 478] width 233 height 25
click at [554, 478] on button "Next" at bounding box center [559, 478] width 18 height 7
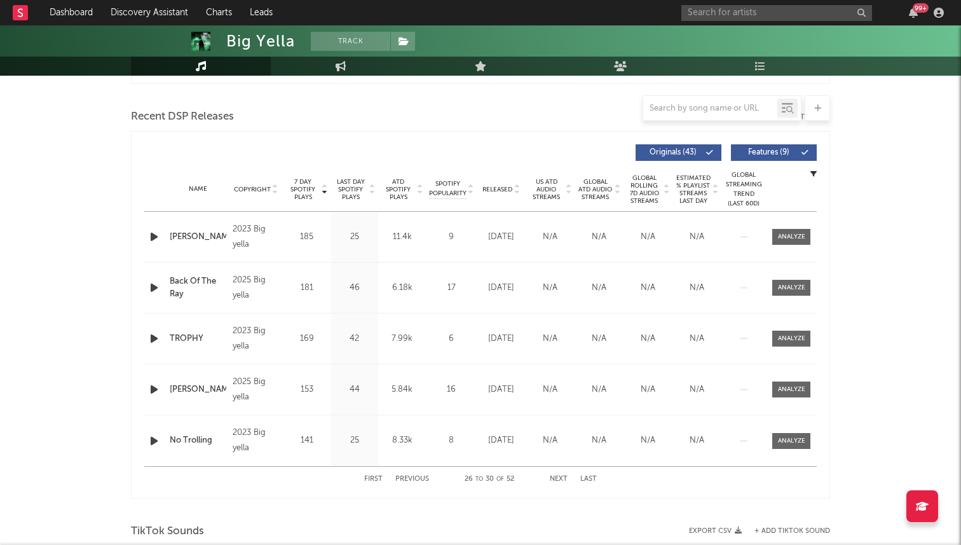
click at [554, 478] on button "Next" at bounding box center [559, 478] width 18 height 7
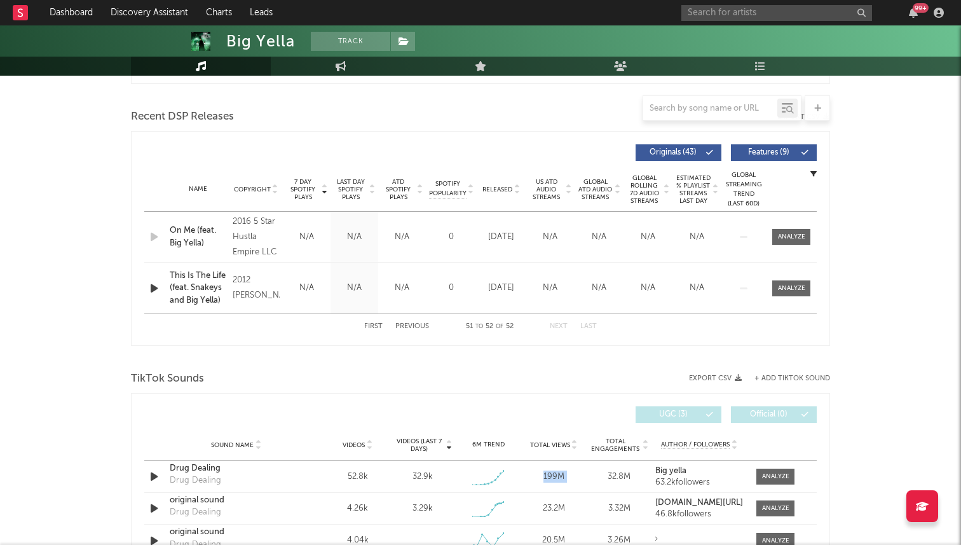
click at [554, 478] on div "199M" at bounding box center [553, 476] width 59 height 13
click at [416, 328] on button "Previous" at bounding box center [412, 326] width 34 height 7
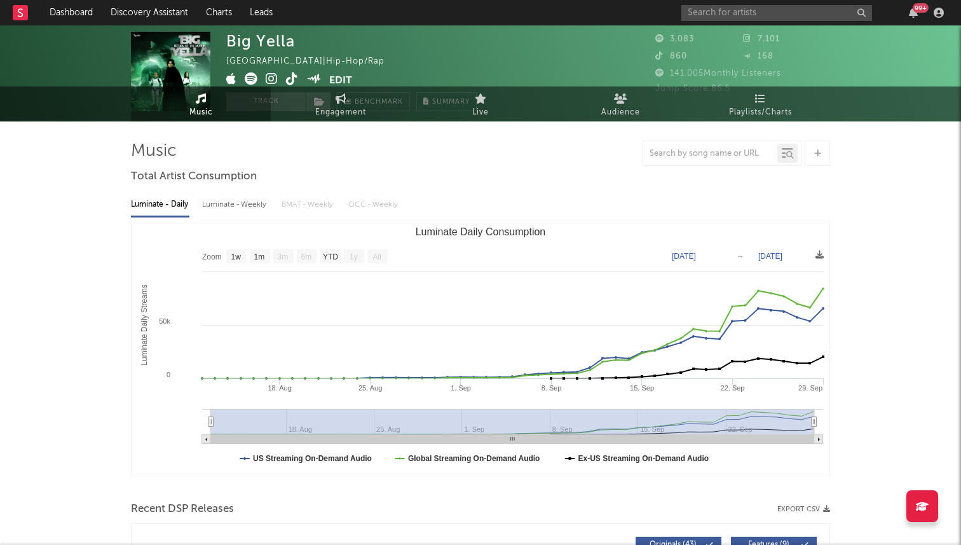
scroll to position [0, 0]
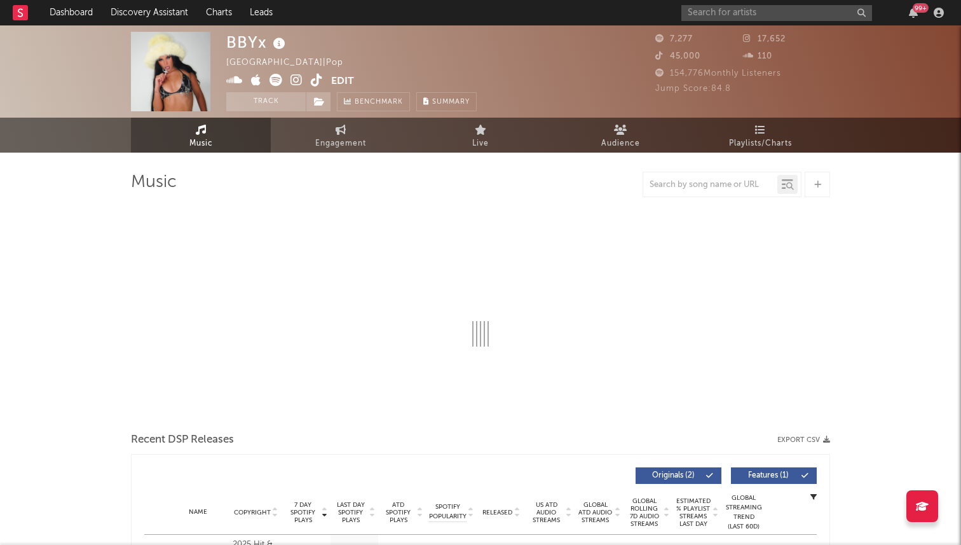
select select "6m"
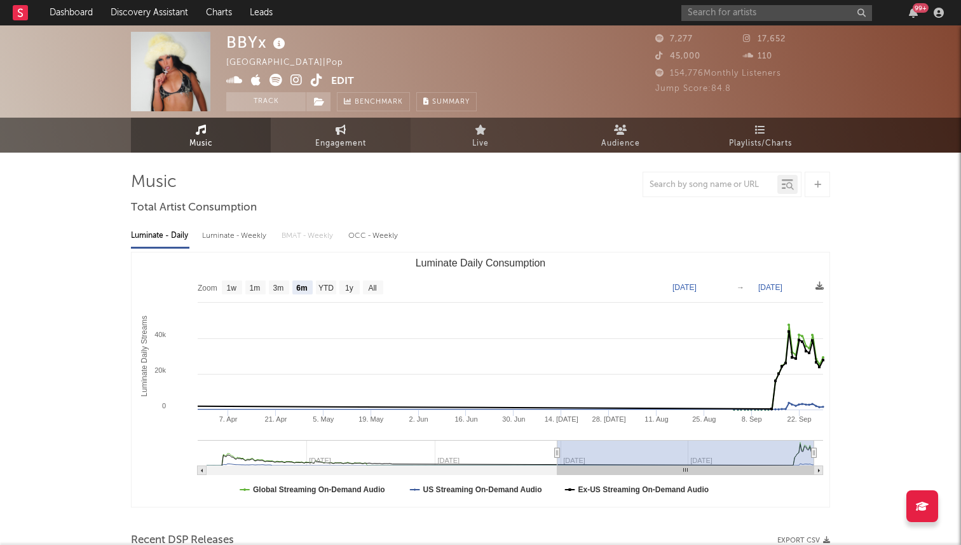
click at [337, 137] on span "Engagement" at bounding box center [340, 143] width 51 height 15
select select "1w"
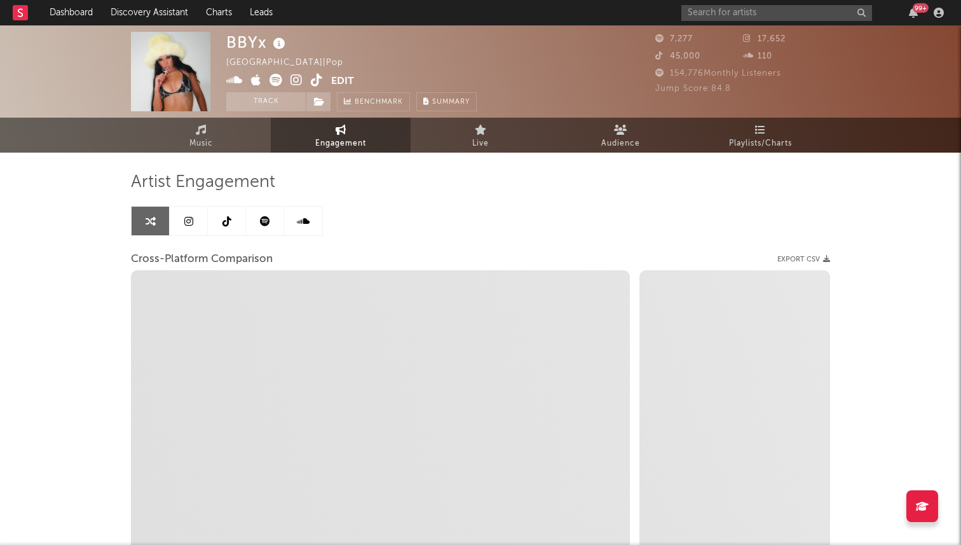
click at [200, 220] on link at bounding box center [189, 221] width 38 height 29
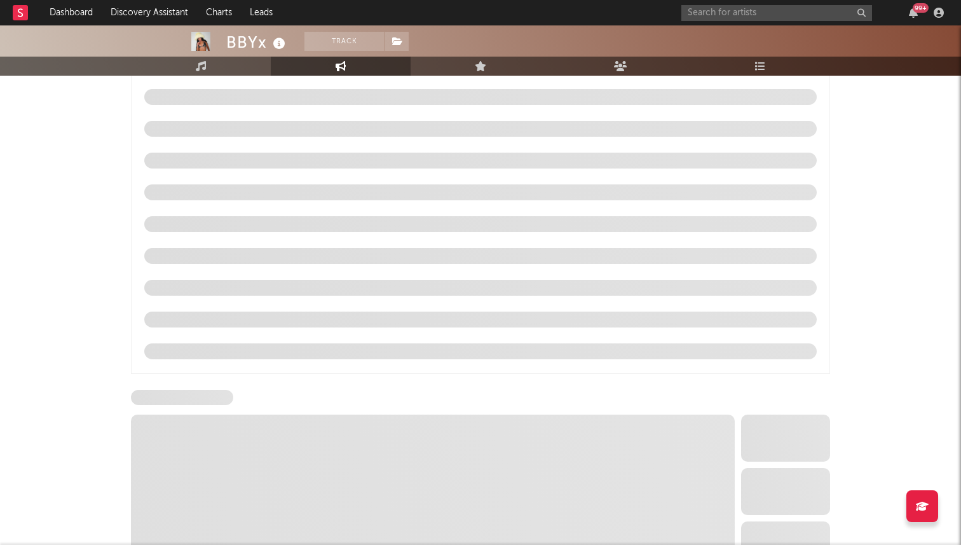
select select "6m"
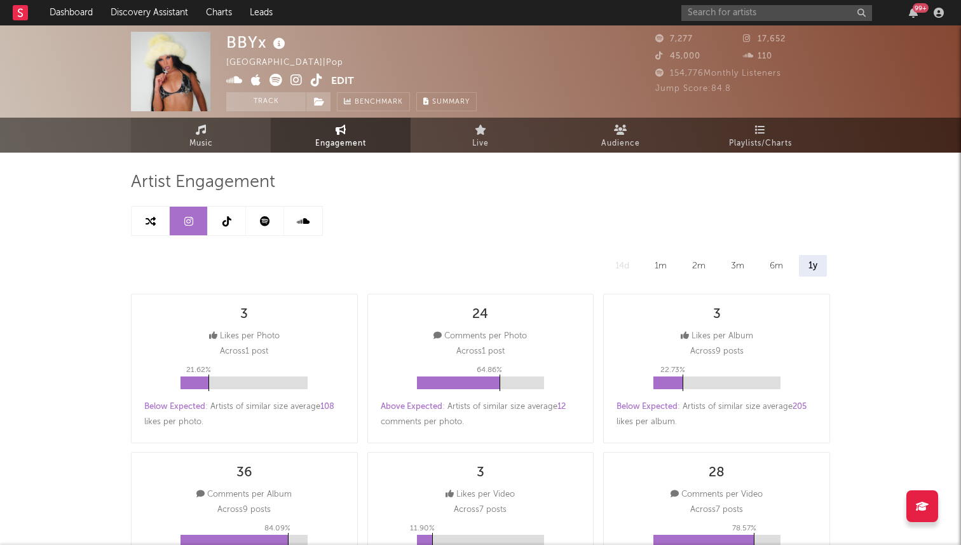
click at [238, 135] on link "Music" at bounding box center [201, 135] width 140 height 35
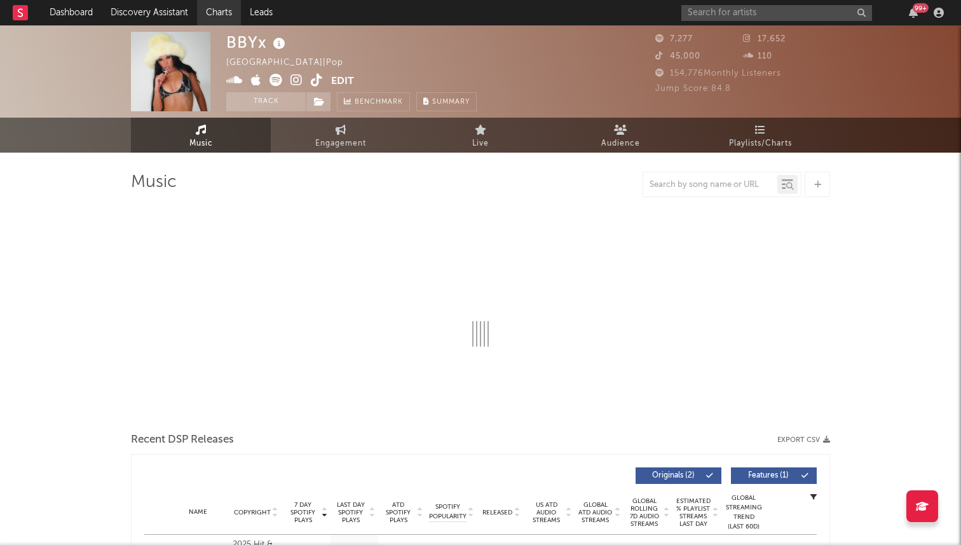
select select "6m"
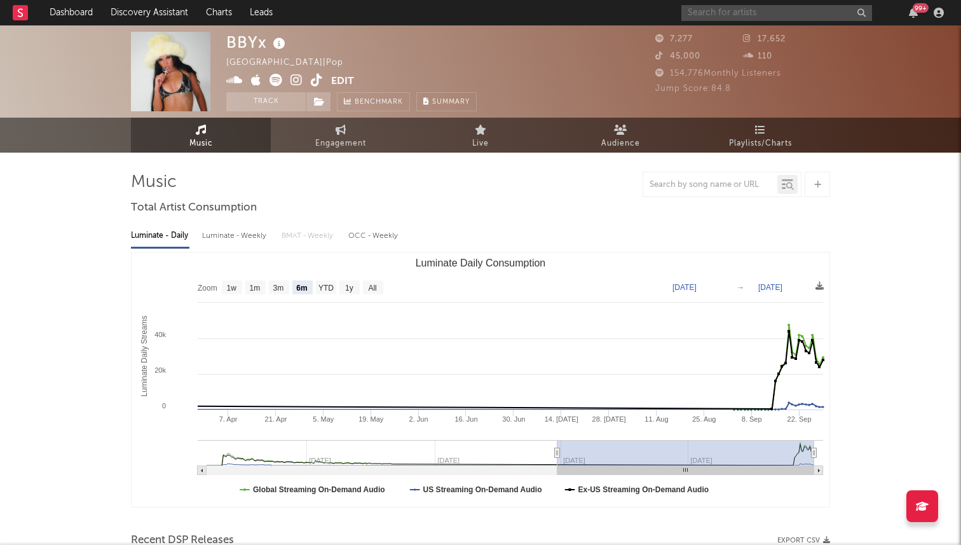
click at [731, 14] on input "text" at bounding box center [776, 13] width 191 height 16
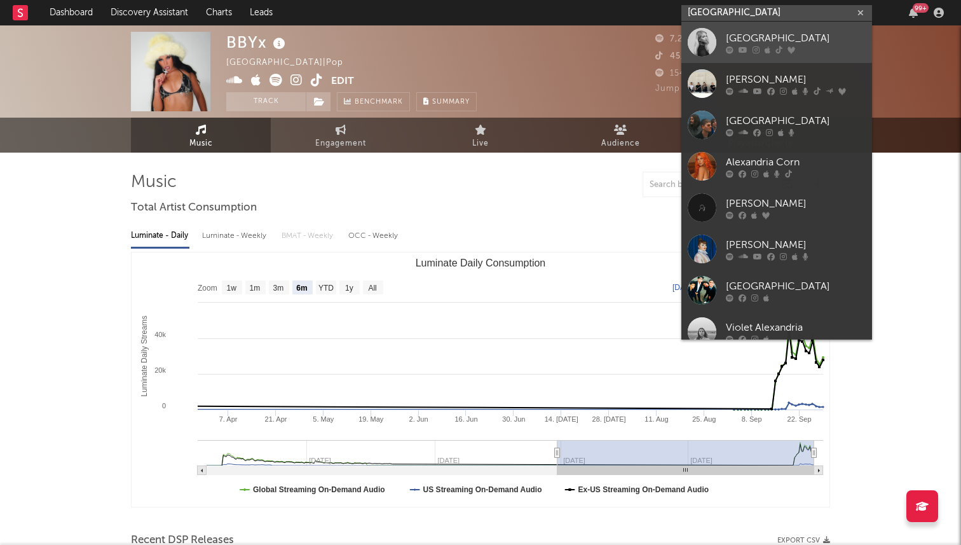
type input "alexandria"
click at [721, 37] on link "Alexandria" at bounding box center [776, 42] width 191 height 41
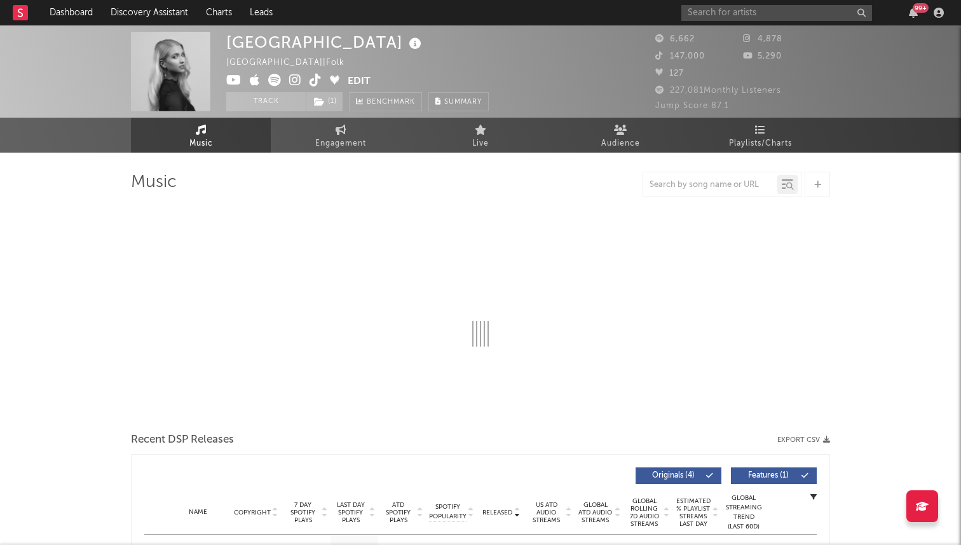
select select "1w"
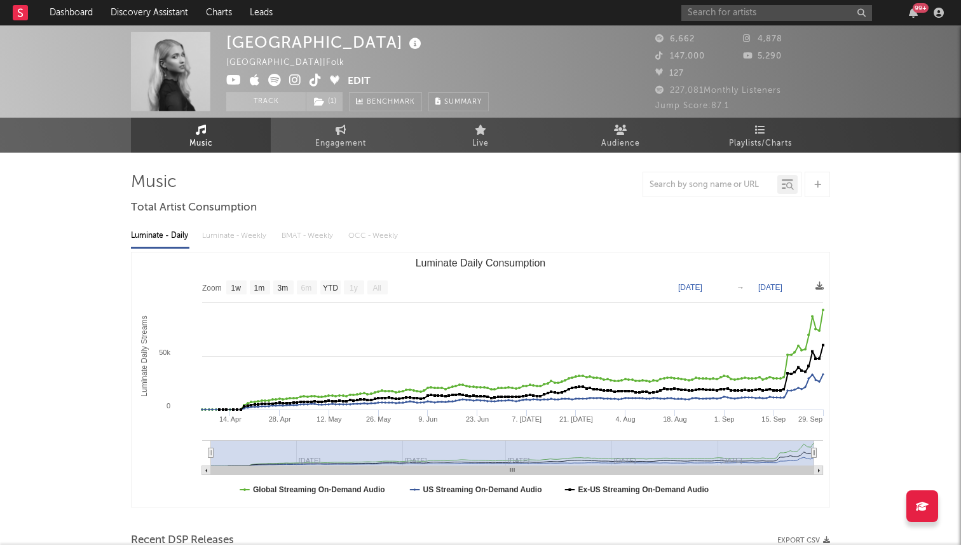
click at [400, 196] on div at bounding box center [480, 184] width 699 height 25
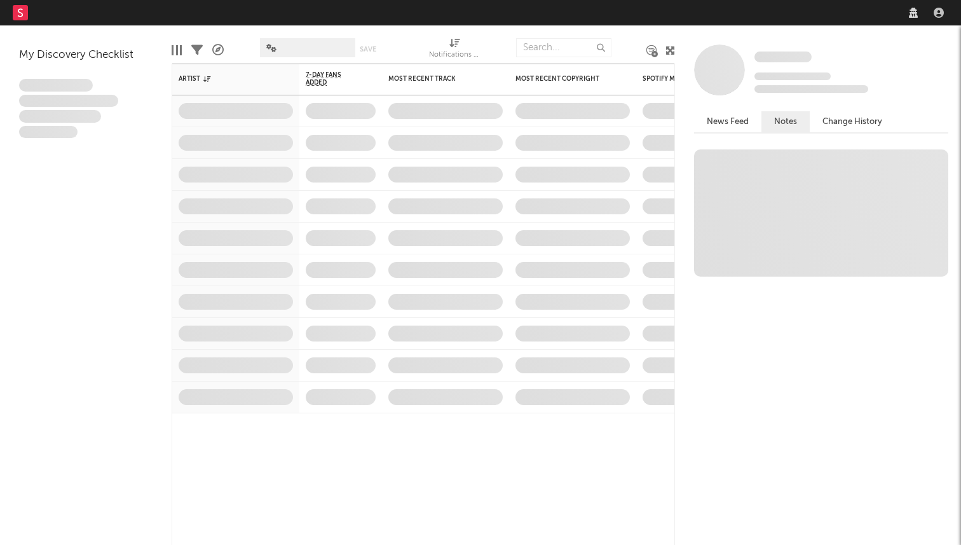
click at [755, 24] on nav "Dashboard Discovery Assistant Charts Leads" at bounding box center [480, 12] width 961 height 25
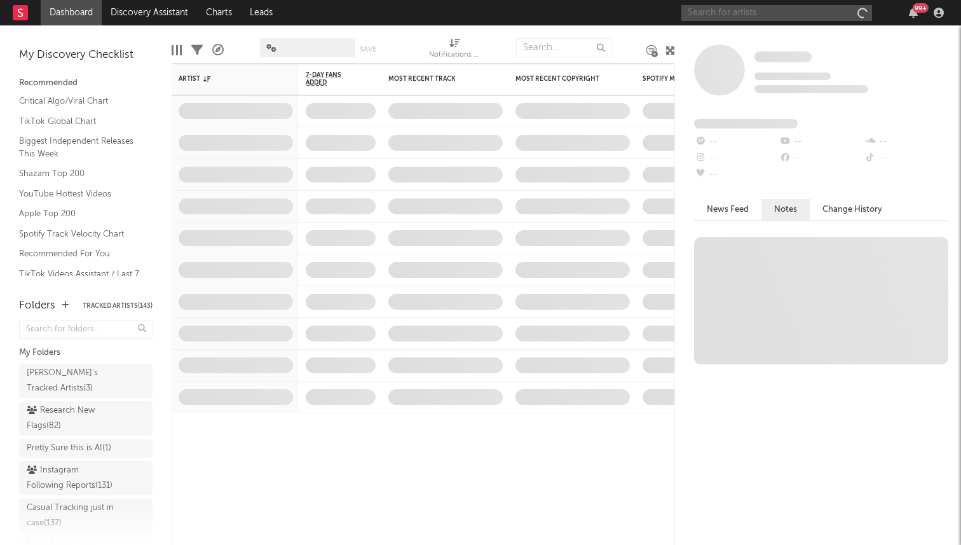
click at [730, 10] on input "text" at bounding box center [776, 13] width 191 height 16
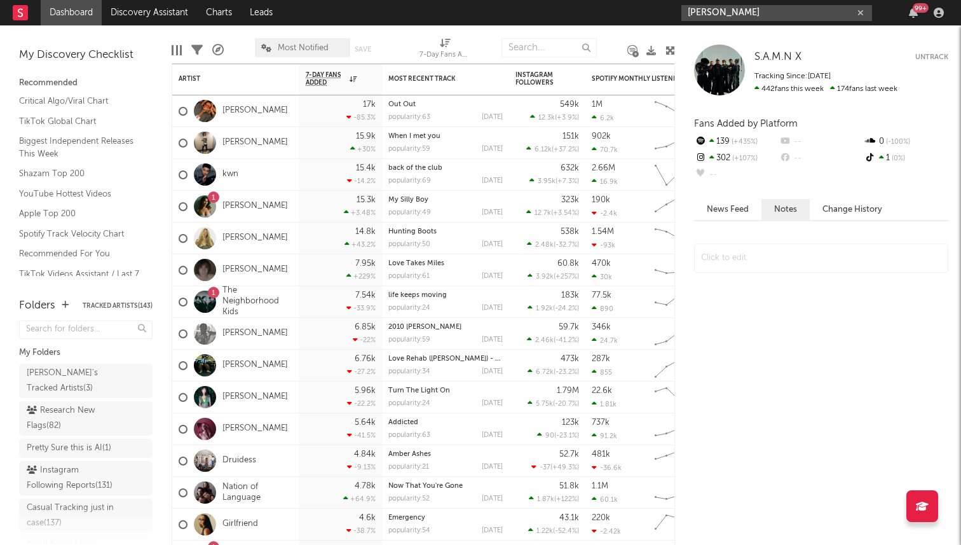
click at [716, 15] on input "annabelle dinda" at bounding box center [776, 13] width 191 height 16
click at [769, 11] on input "annabelle dinda" at bounding box center [776, 13] width 191 height 16
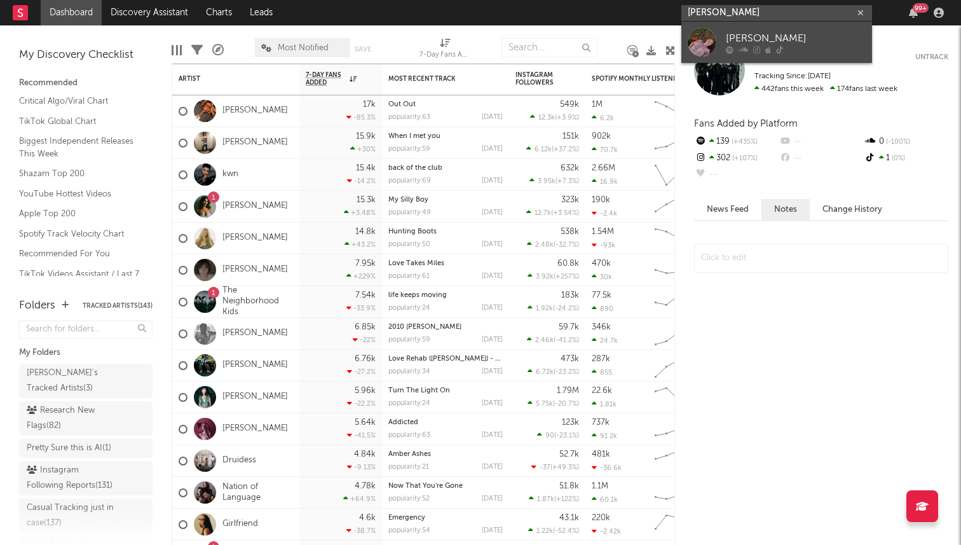
type input "annabelle dinda"
click at [759, 31] on div "Annabelle Dinda" at bounding box center [796, 38] width 140 height 15
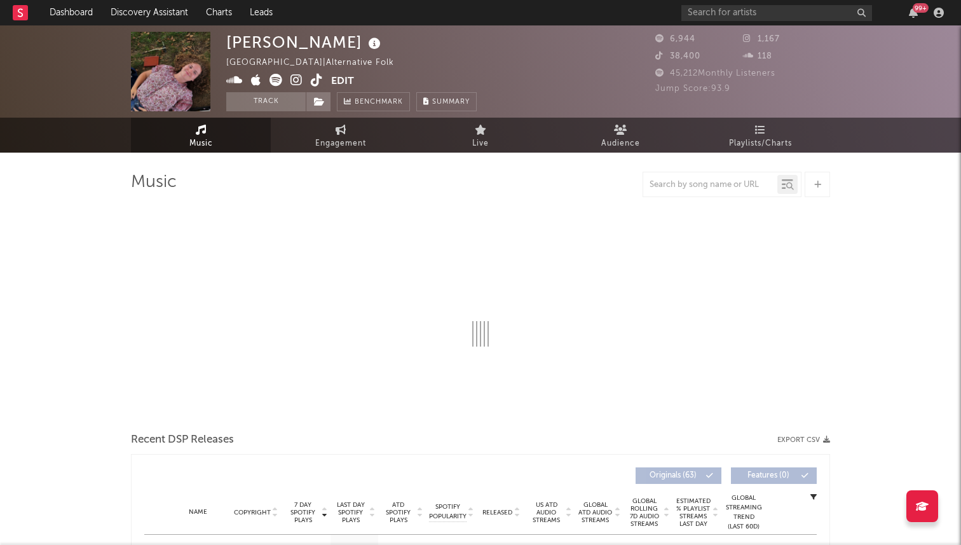
select select "1w"
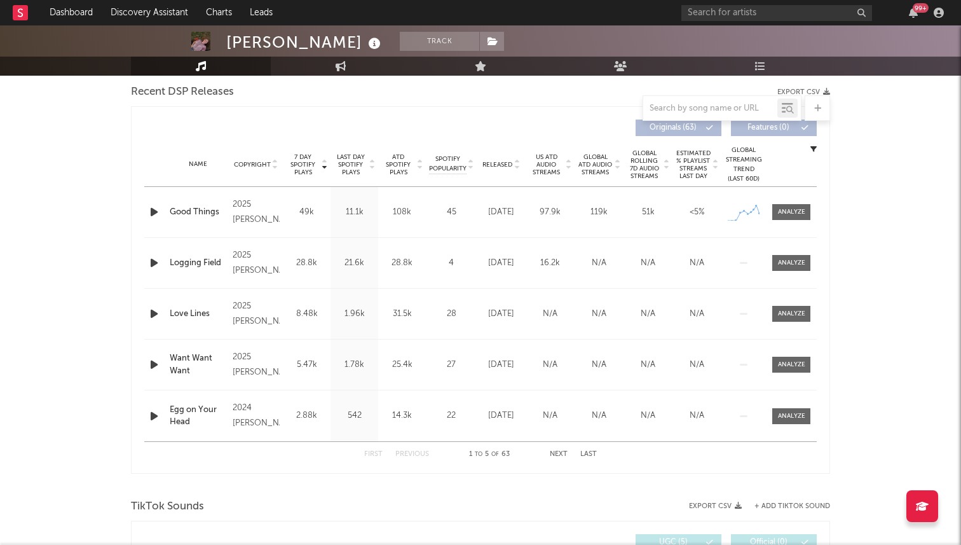
scroll to position [482, 0]
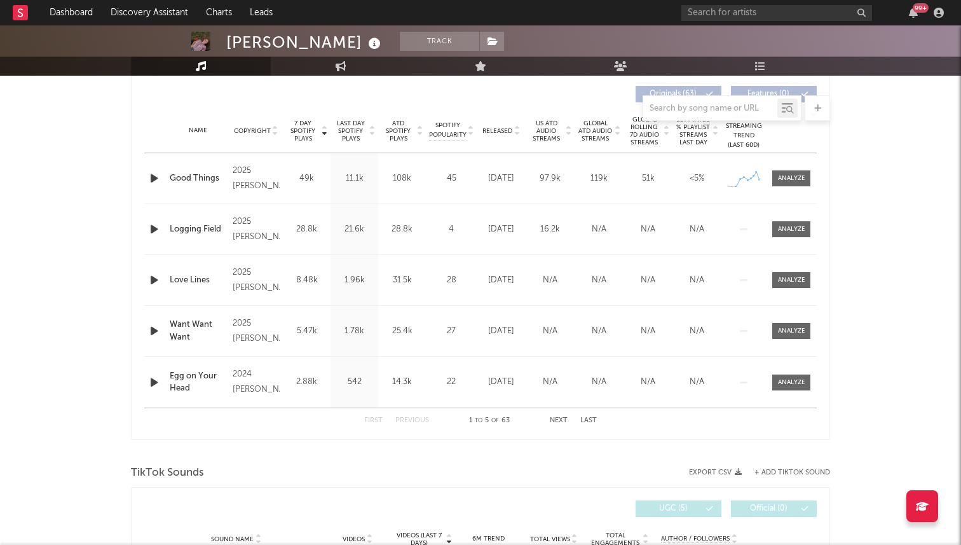
click at [789, 166] on div "Name Good Things Copyright 2025 Annabelle Dinda Label Annabelle Dinda Album Nam…" at bounding box center [480, 178] width 672 height 50
click at [791, 179] on div at bounding box center [791, 178] width 27 height 10
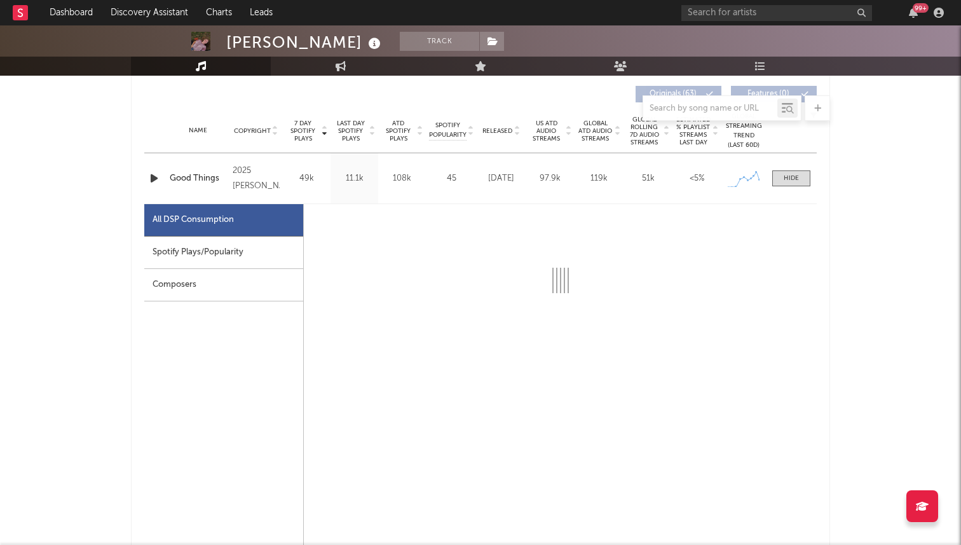
select select "1w"
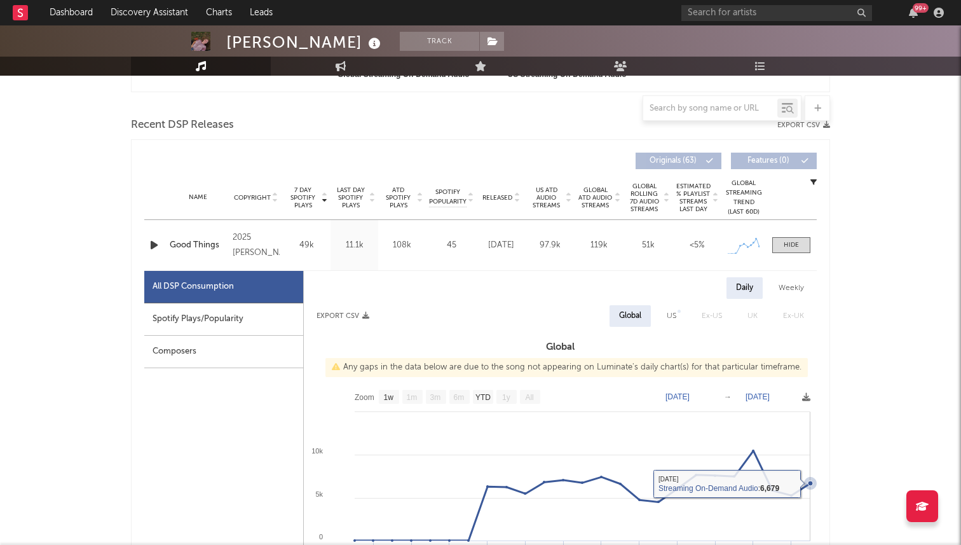
scroll to position [322, 0]
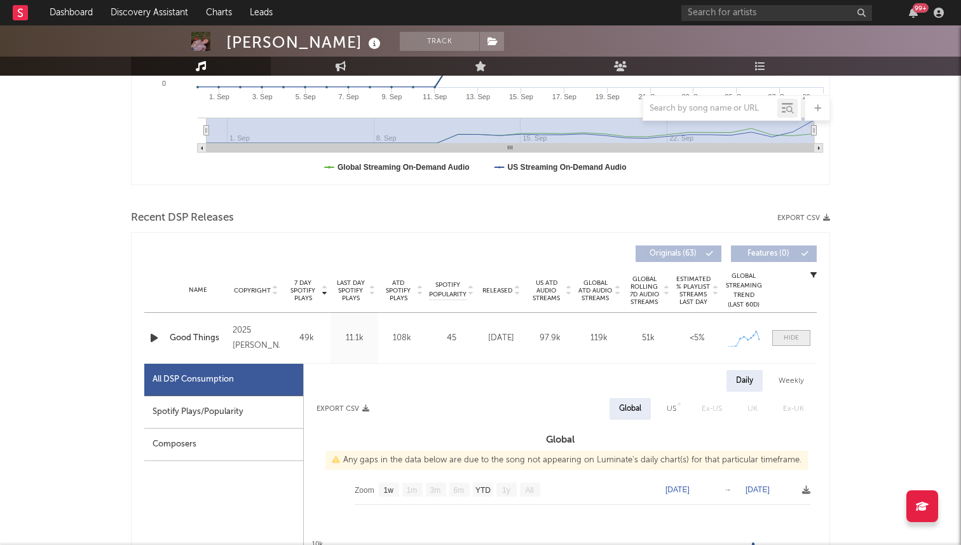
click at [787, 337] on div at bounding box center [791, 338] width 15 height 10
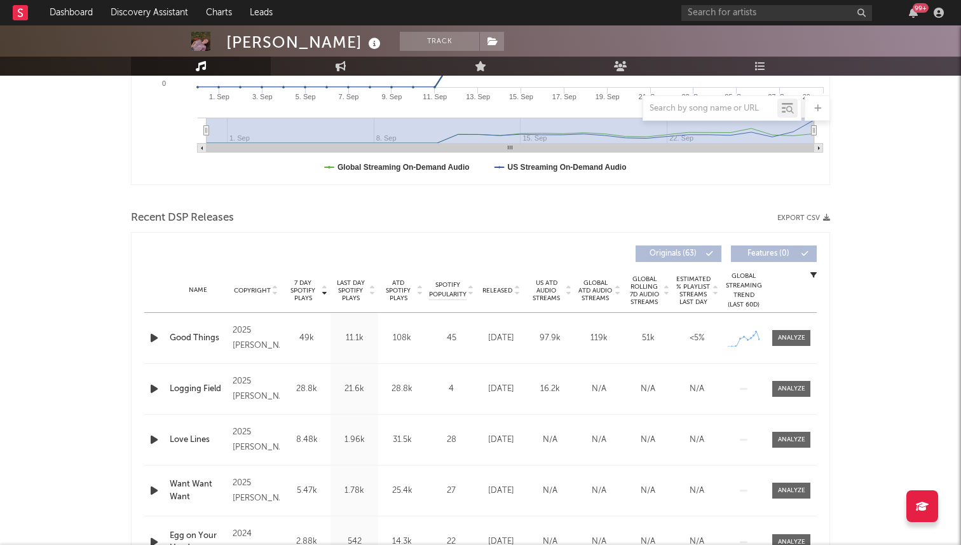
click at [503, 287] on span "Released" at bounding box center [497, 291] width 30 height 8
click at [801, 337] on div at bounding box center [791, 338] width 27 height 10
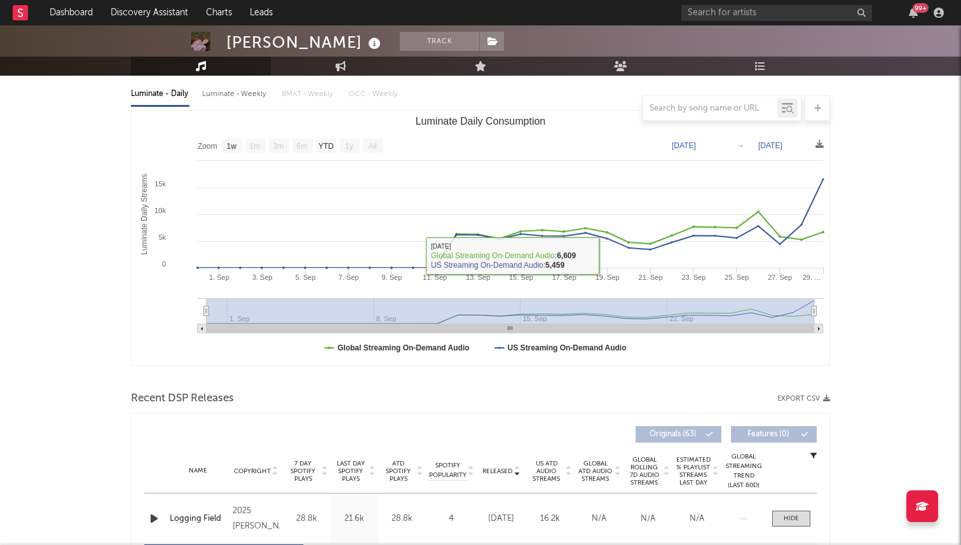
scroll to position [0, 0]
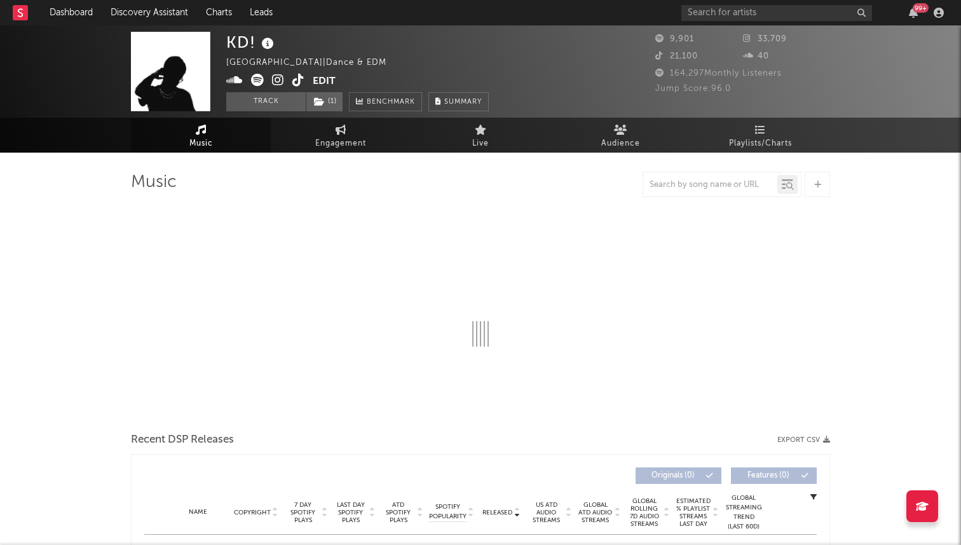
select select "1w"
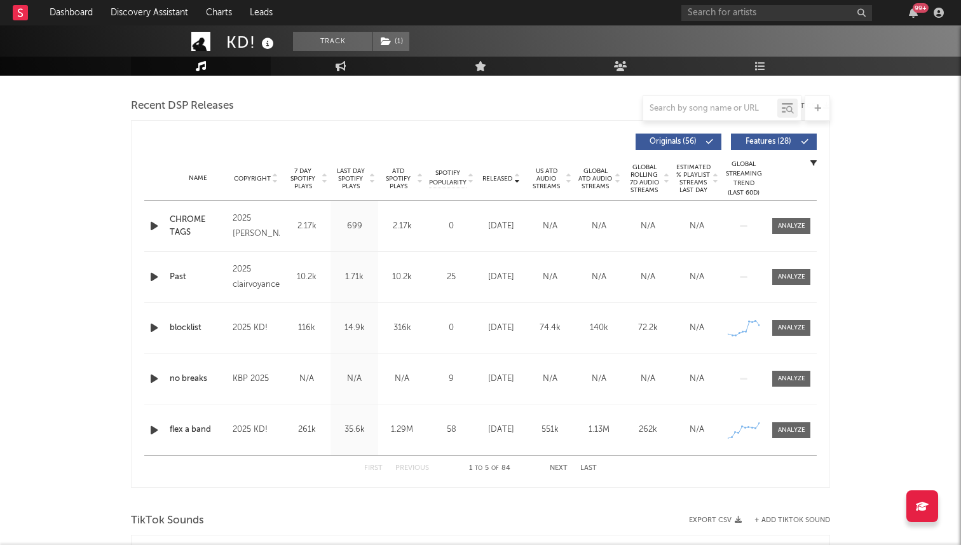
scroll to position [435, 0]
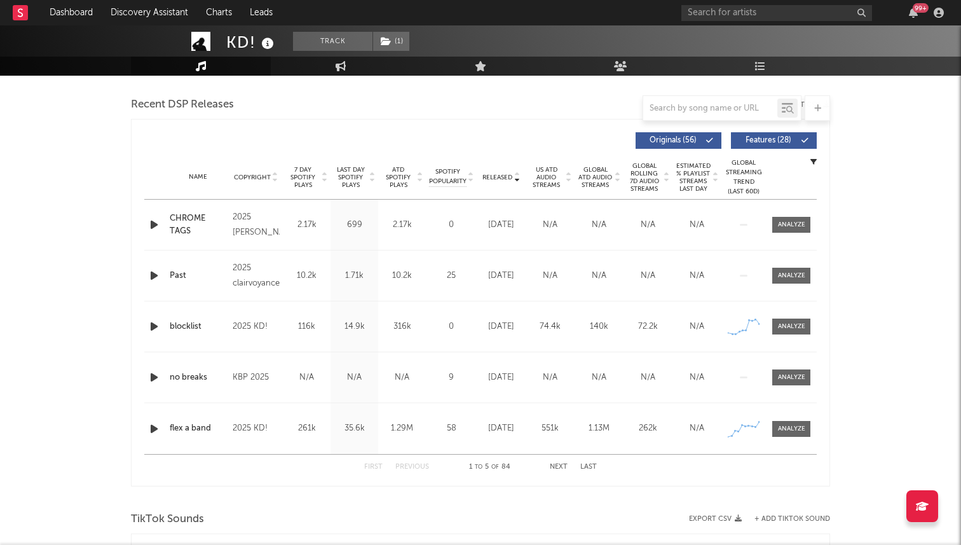
click at [297, 177] on span "7 Day Spotify Plays" at bounding box center [303, 177] width 34 height 23
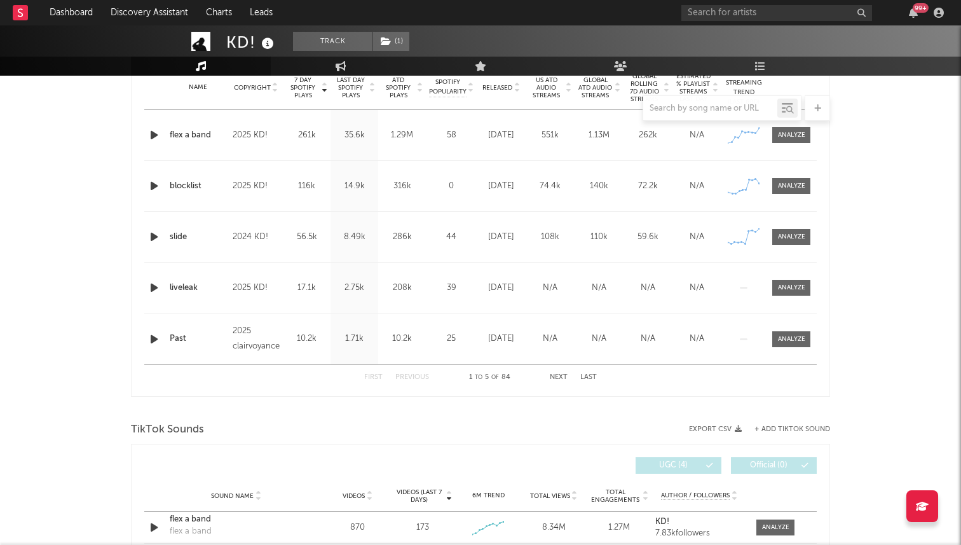
scroll to position [796, 0]
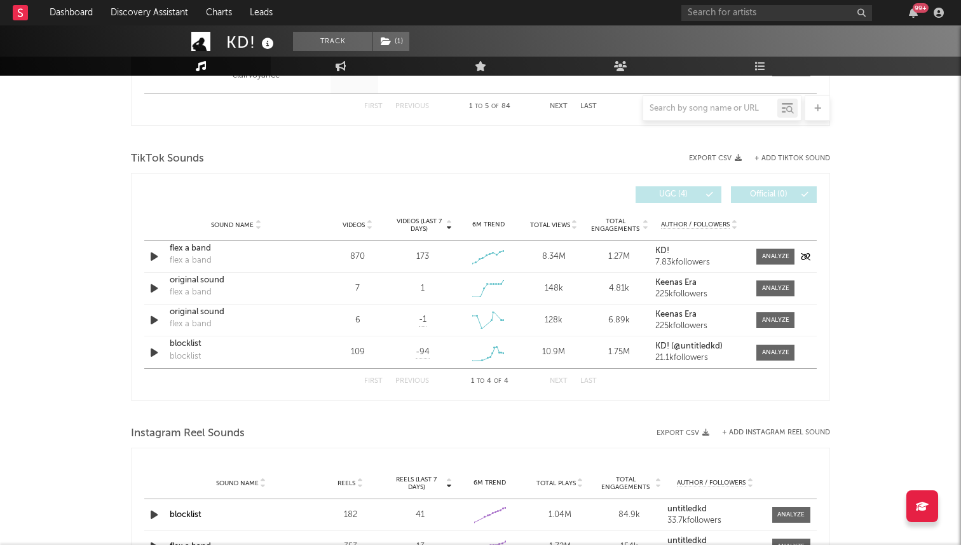
click at [151, 260] on icon "button" at bounding box center [153, 256] width 13 height 16
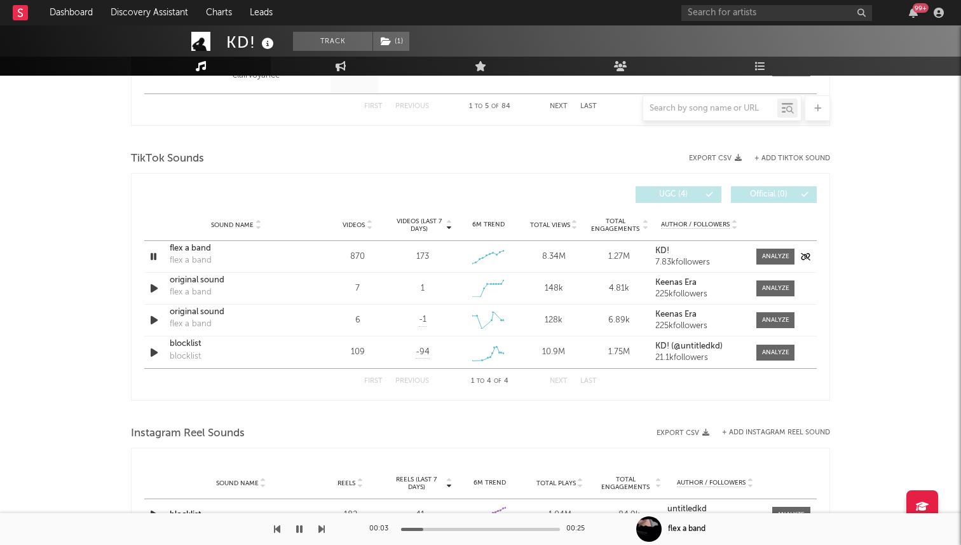
click at [151, 260] on icon "button" at bounding box center [153, 256] width 12 height 16
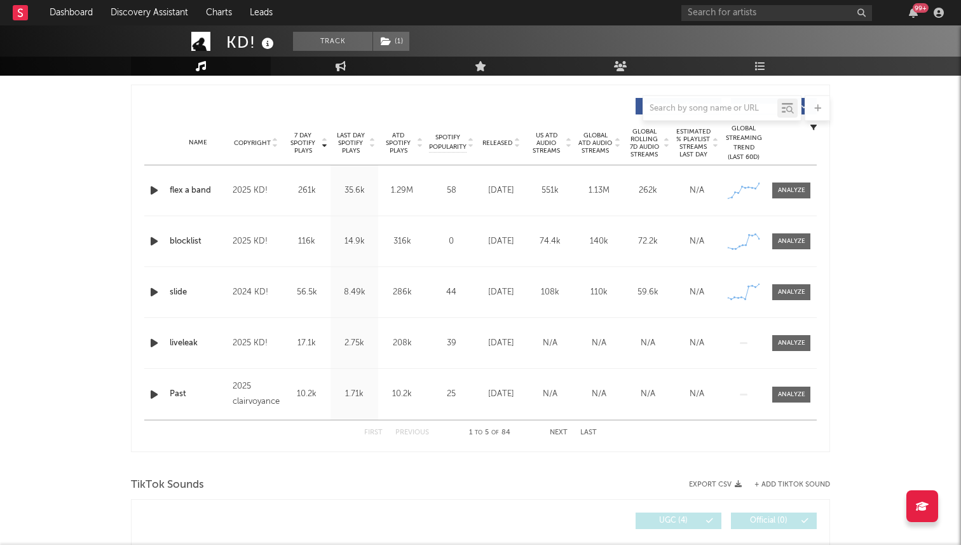
scroll to position [415, 0]
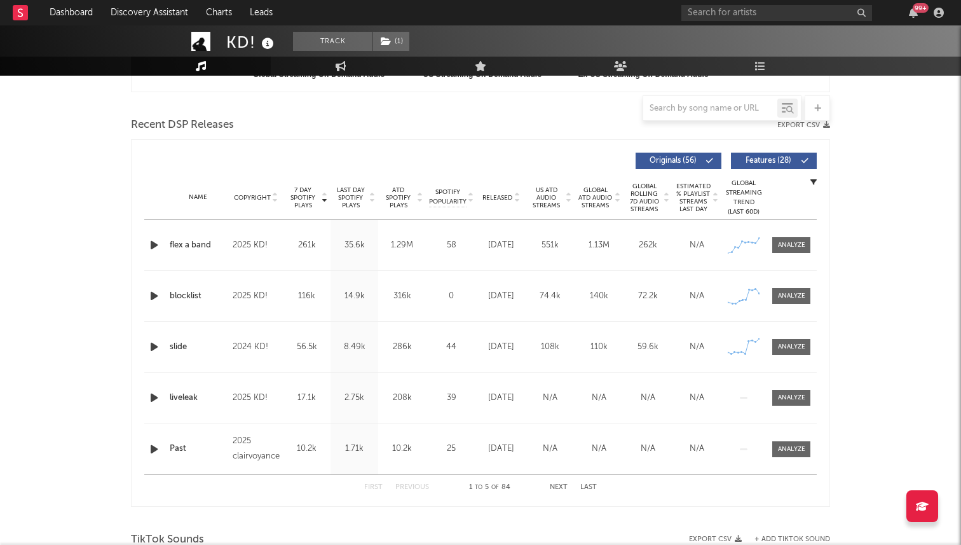
click at [513, 195] on div at bounding box center [516, 198] width 8 height 10
click at [187, 239] on div "CHROME TAGS" at bounding box center [198, 245] width 57 height 25
click at [179, 296] on div "Past" at bounding box center [198, 296] width 57 height 13
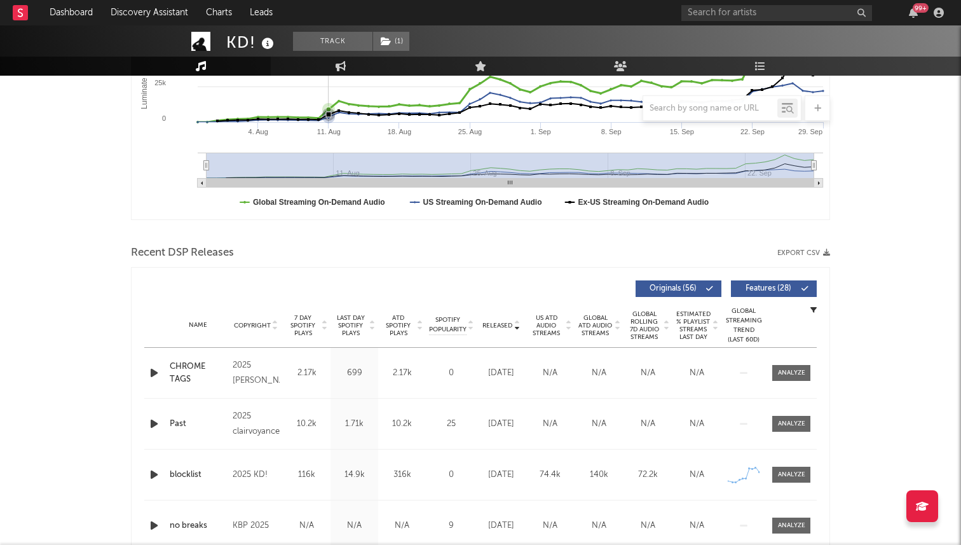
scroll to position [332, 0]
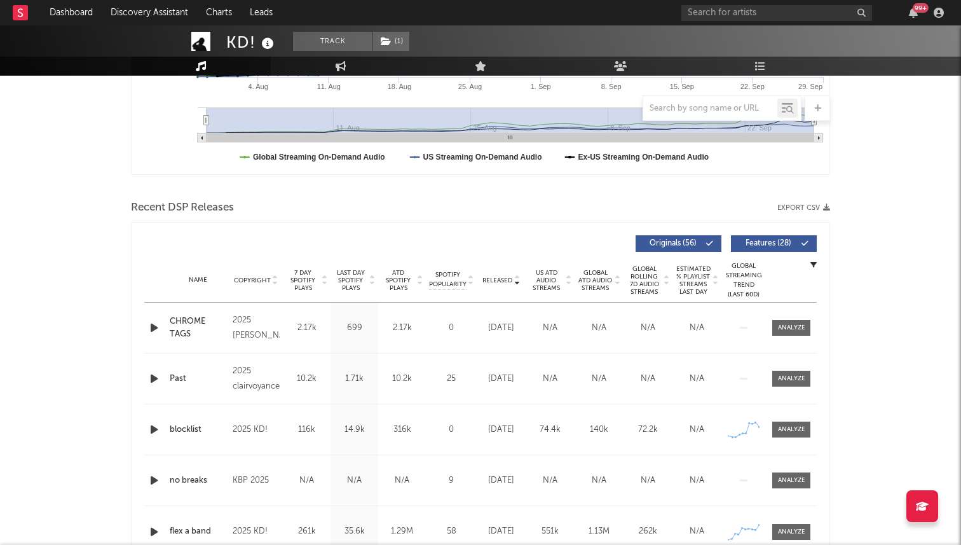
click at [301, 275] on span "7 Day Spotify Plays" at bounding box center [303, 280] width 34 height 23
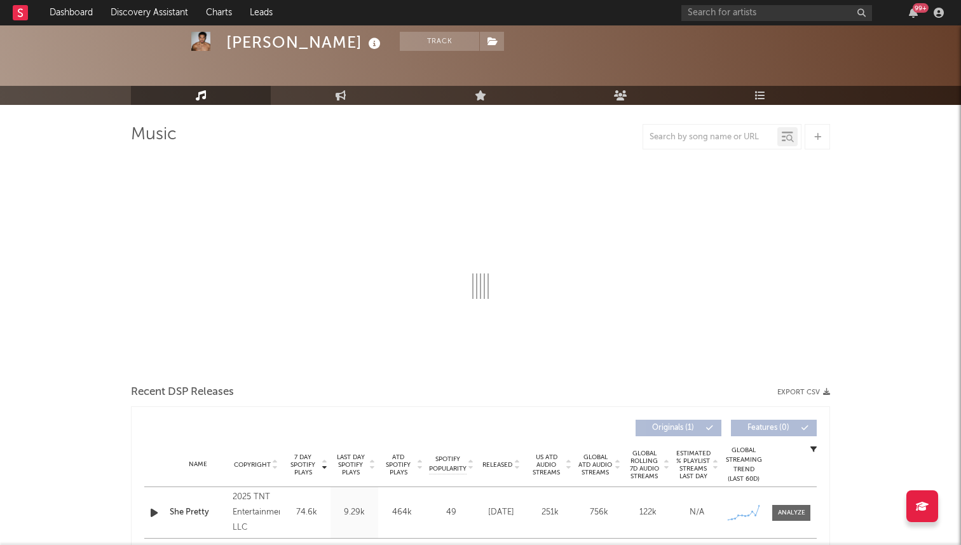
scroll to position [55, 0]
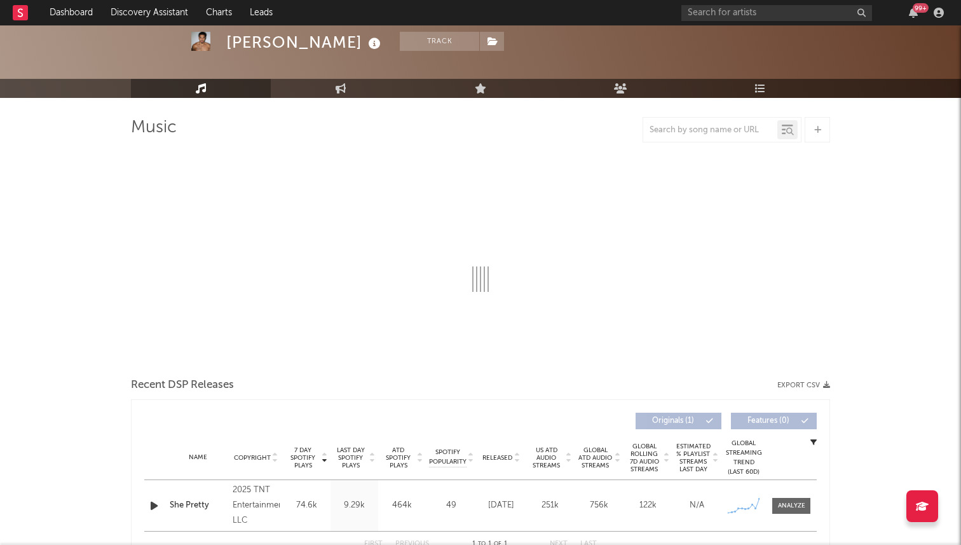
select select "1w"
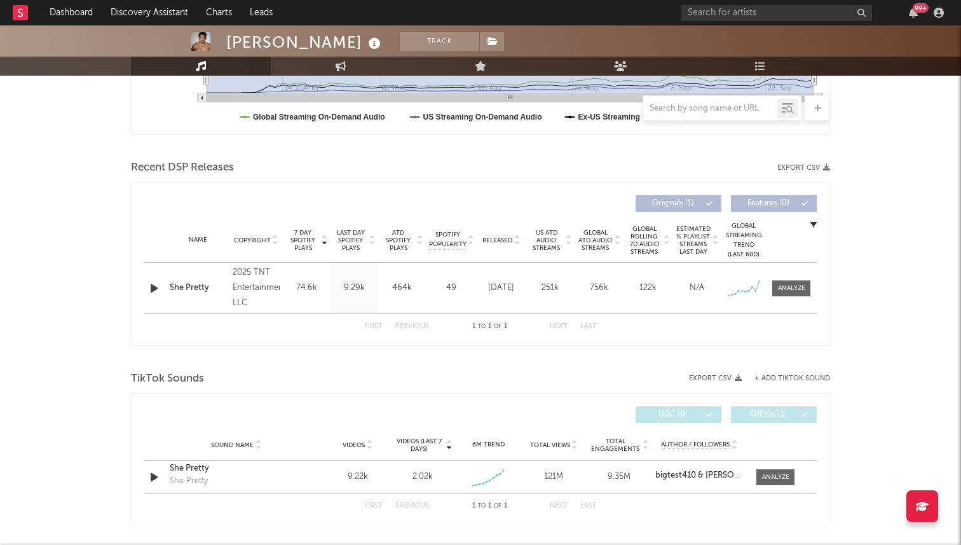
scroll to position [401, 0]
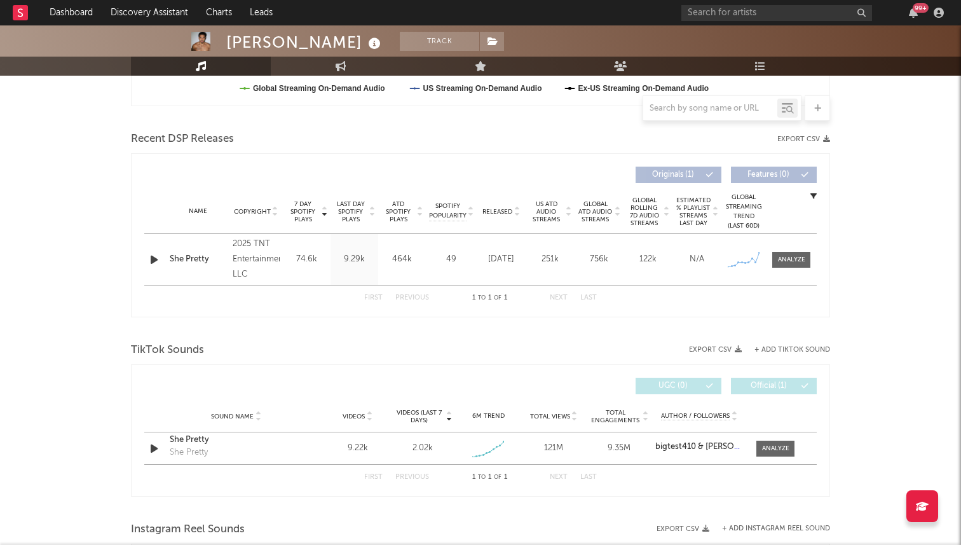
click at [144, 264] on div at bounding box center [155, 260] width 22 height 16
click at [144, 258] on div at bounding box center [155, 260] width 22 height 16
click at [158, 257] on icon "button" at bounding box center [153, 260] width 13 height 16
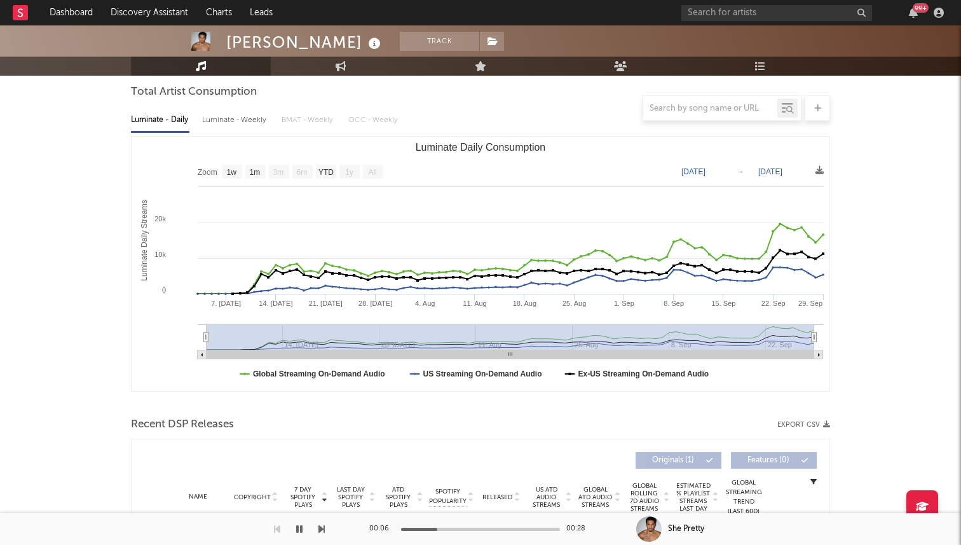
scroll to position [194, 0]
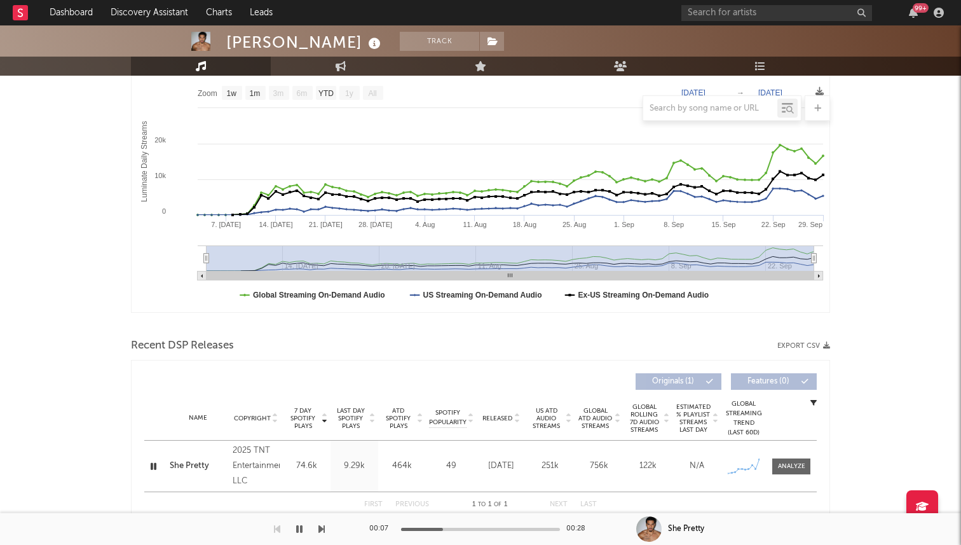
click at [153, 465] on icon "button" at bounding box center [153, 466] width 12 height 16
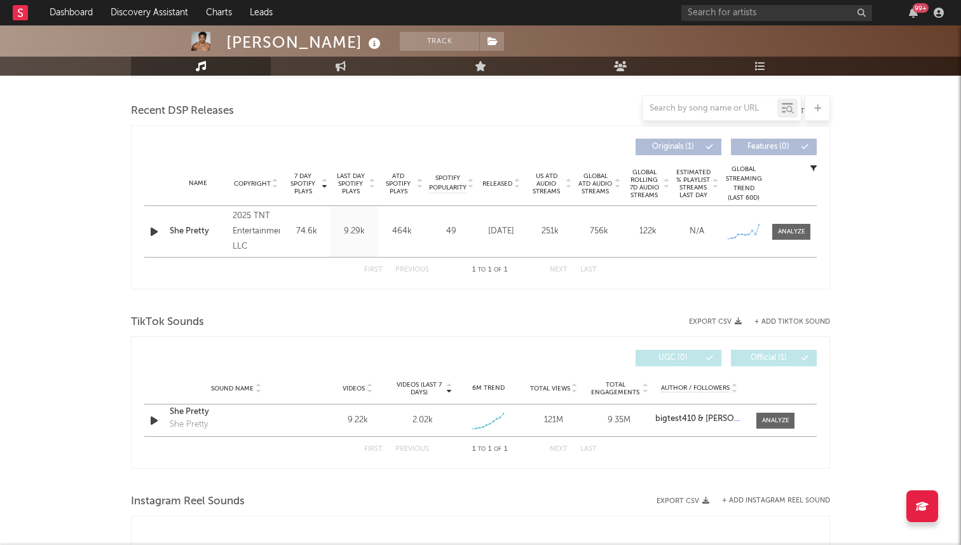
scroll to position [608, 0]
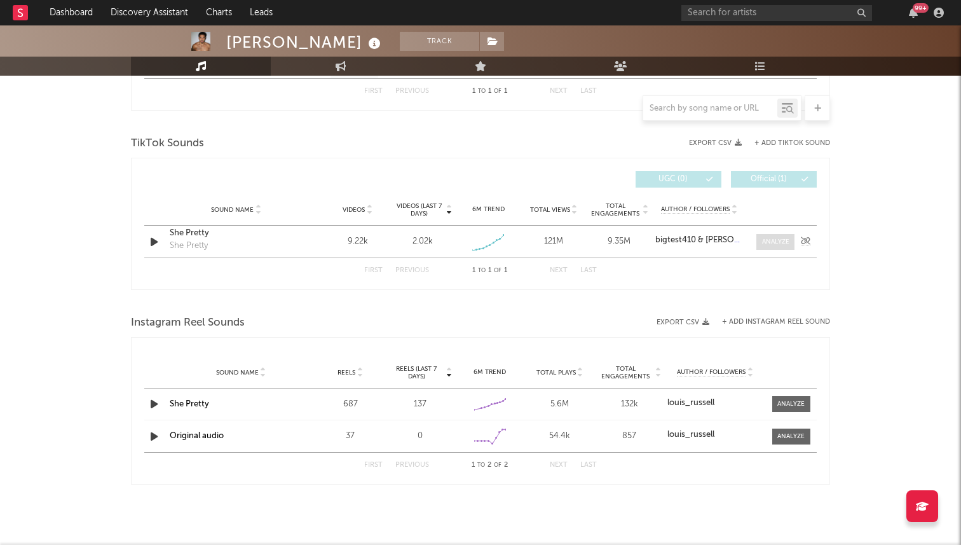
click at [769, 234] on span at bounding box center [775, 242] width 38 height 16
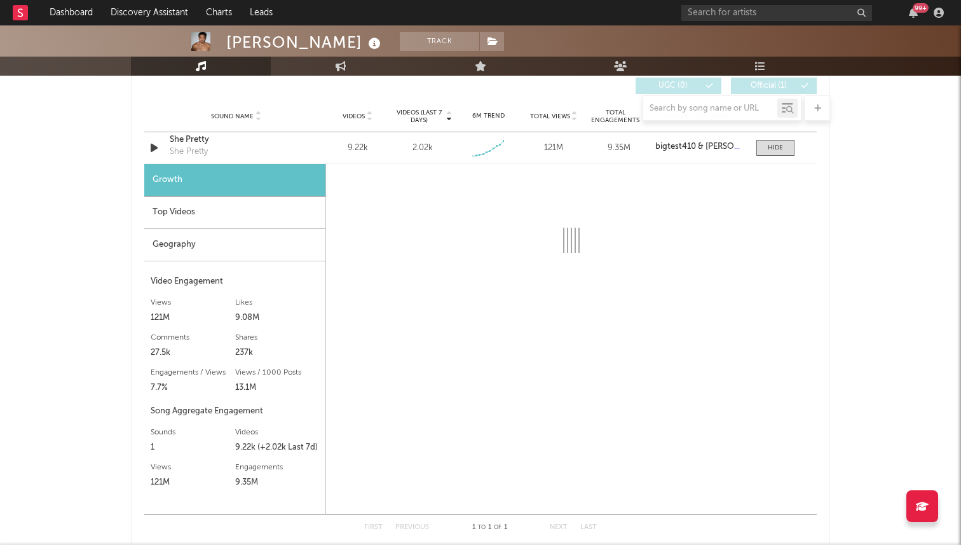
select select "1w"
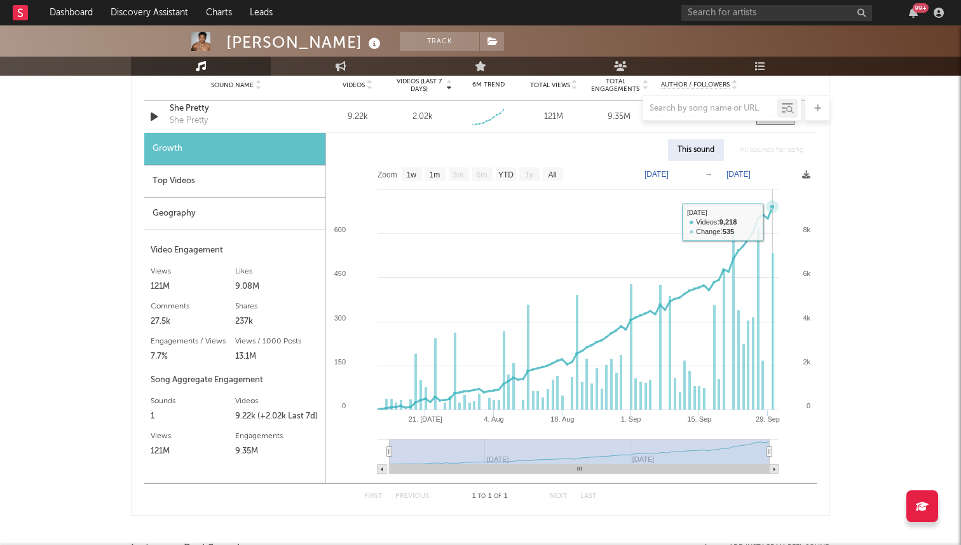
scroll to position [731, 0]
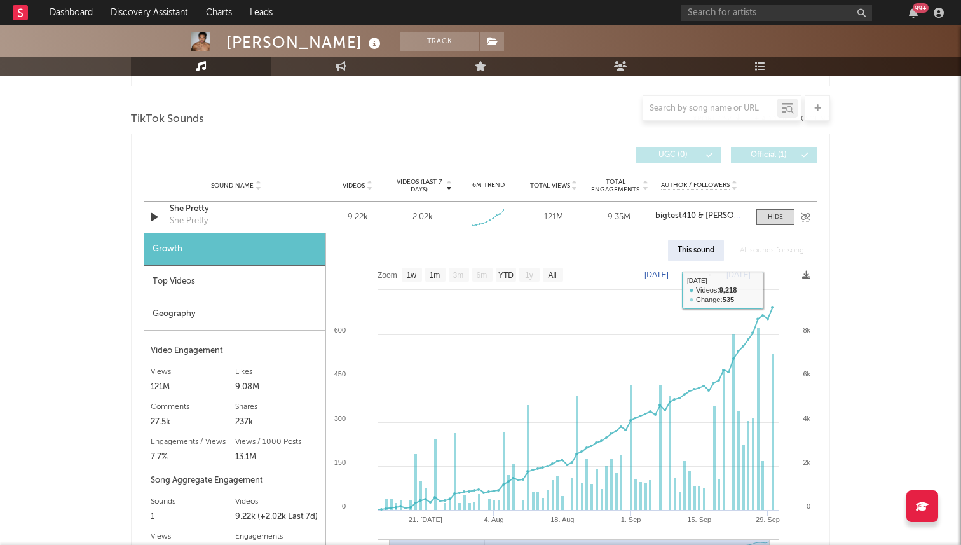
click at [772, 227] on div "Sound Name She Pretty She Pretty Videos 9.22k Videos (last 7 days) 2.02k Weekly…" at bounding box center [480, 216] width 672 height 31
click at [774, 220] on div at bounding box center [775, 217] width 15 height 10
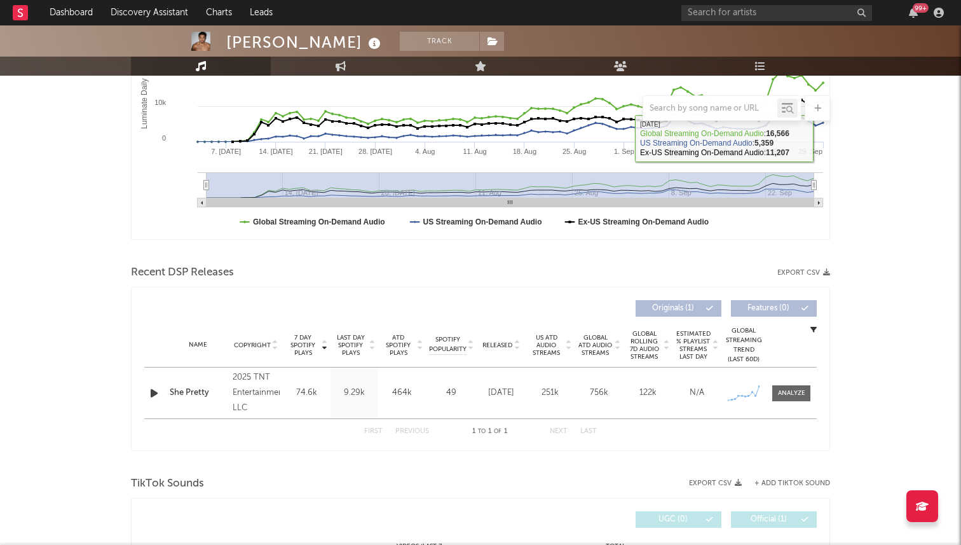
scroll to position [294, 0]
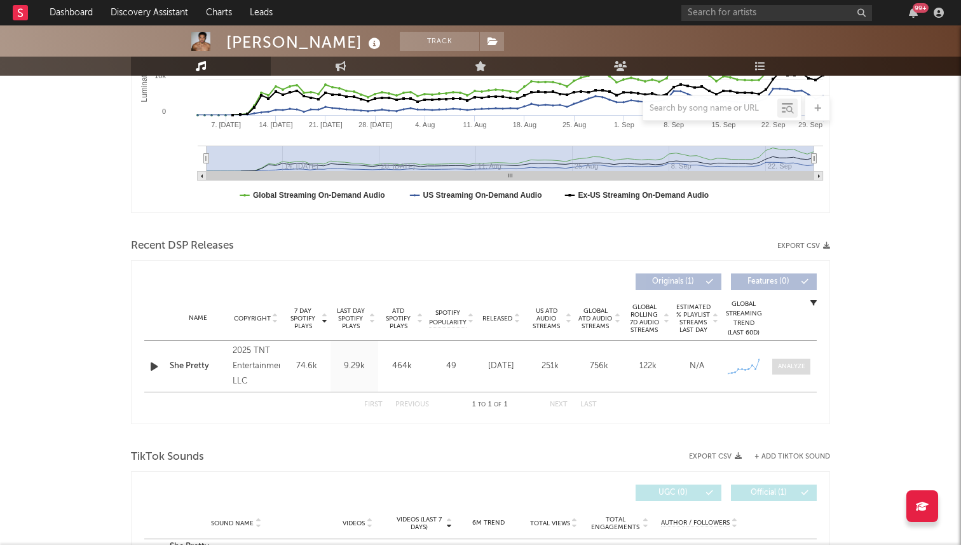
click at [795, 368] on div at bounding box center [791, 367] width 27 height 10
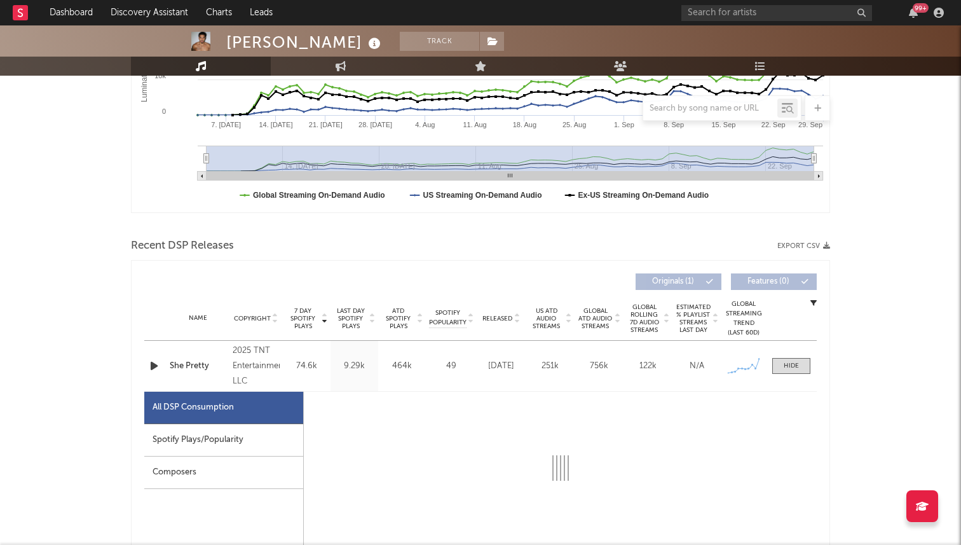
select select "1w"
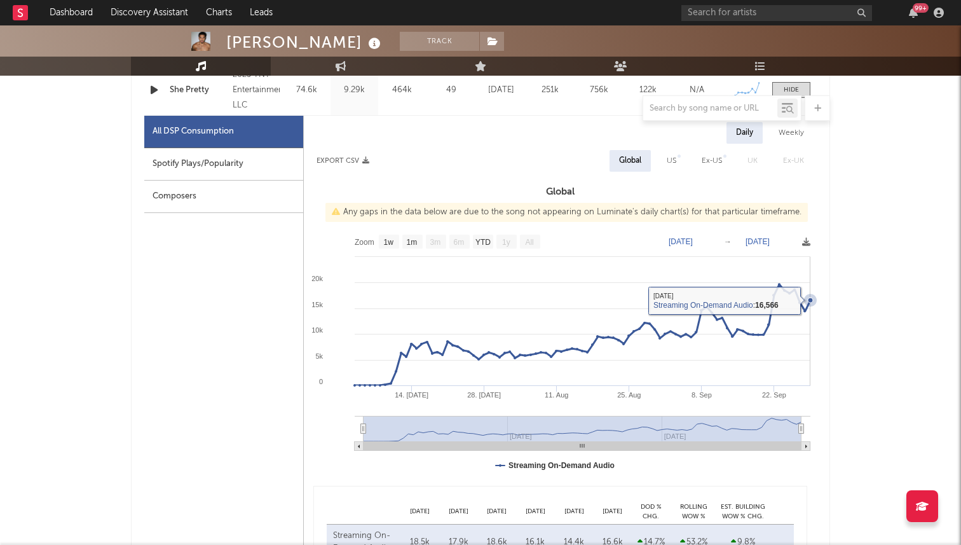
scroll to position [559, 0]
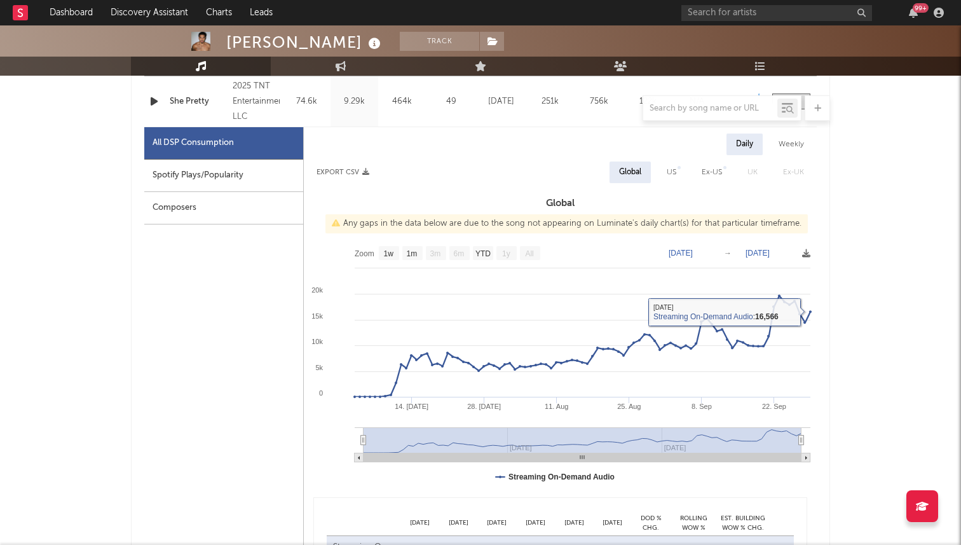
click at [680, 175] on div "US" at bounding box center [671, 172] width 29 height 22
select select "1w"
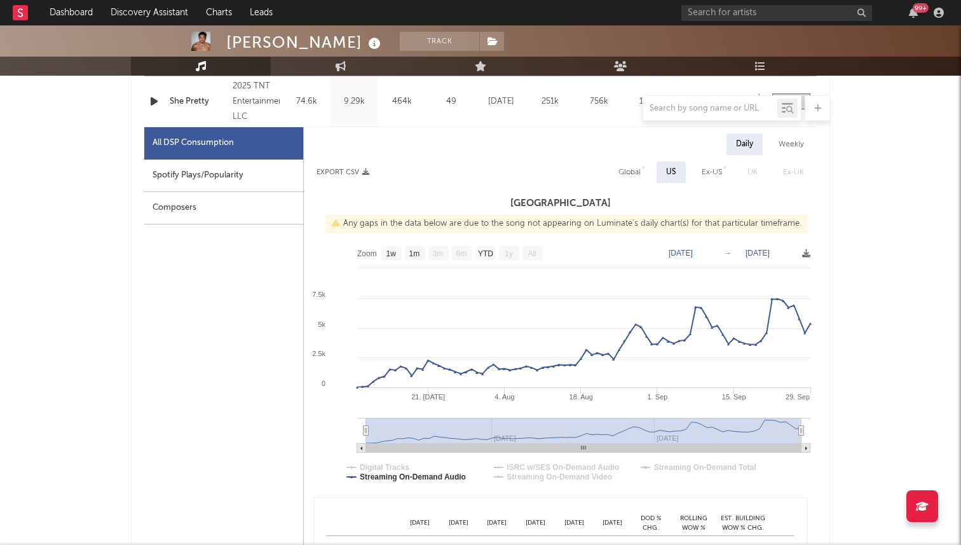
click at [638, 175] on div "Global" at bounding box center [629, 172] width 22 height 15
select select "1w"
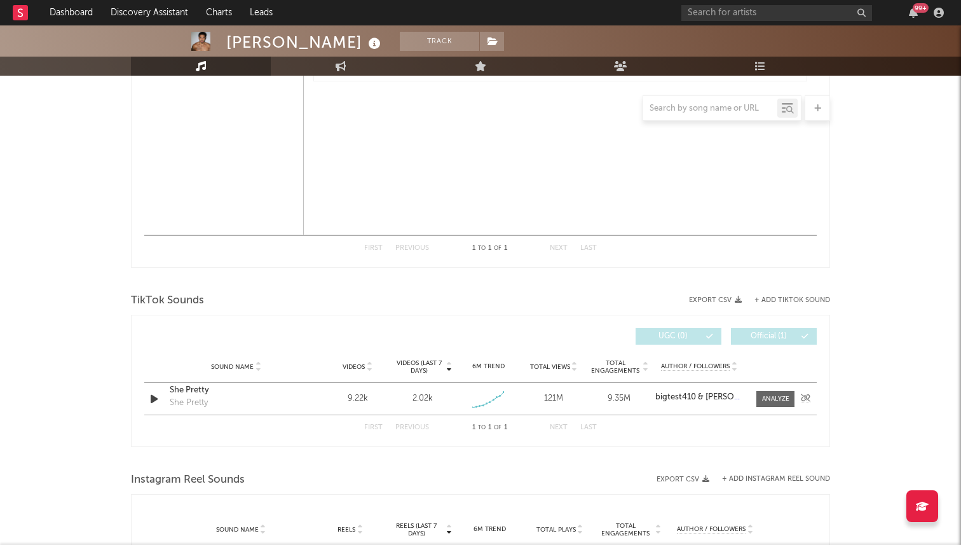
scroll to position [1066, 0]
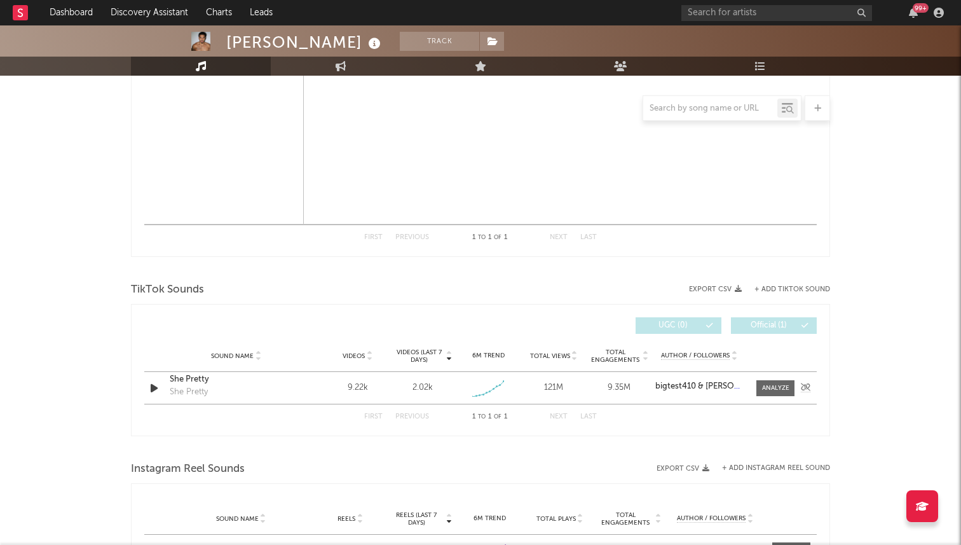
click at [772, 398] on div "Sound Name She Pretty She Pretty Videos 9.22k Videos (last 7 days) 2.02k Weekly…" at bounding box center [480, 388] width 672 height 32
click at [774, 383] on div at bounding box center [775, 388] width 27 height 10
select select "1w"
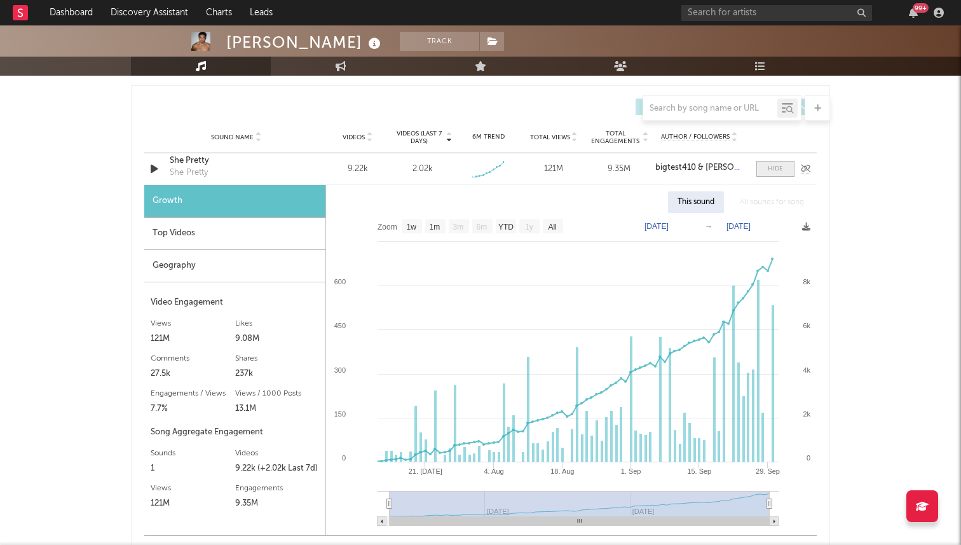
scroll to position [1380, 0]
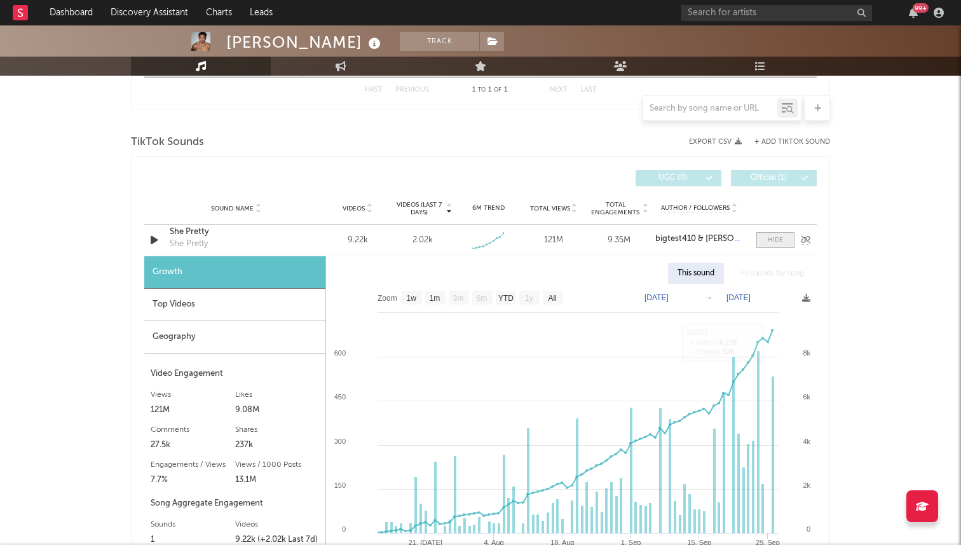
click at [774, 243] on div at bounding box center [775, 240] width 15 height 10
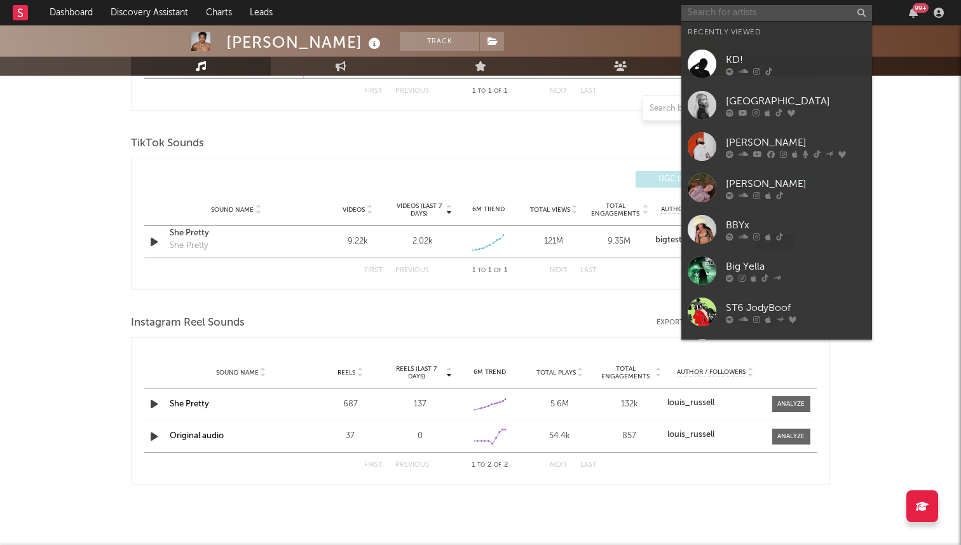
click at [737, 10] on input "text" at bounding box center [776, 13] width 191 height 16
type input "s"
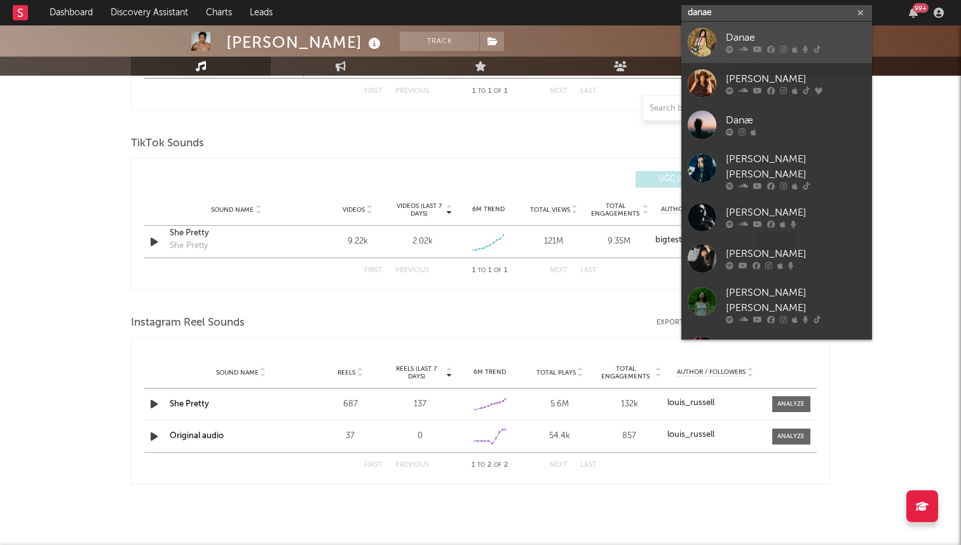
type input "danae"
click at [738, 37] on div "Danae" at bounding box center [796, 38] width 140 height 15
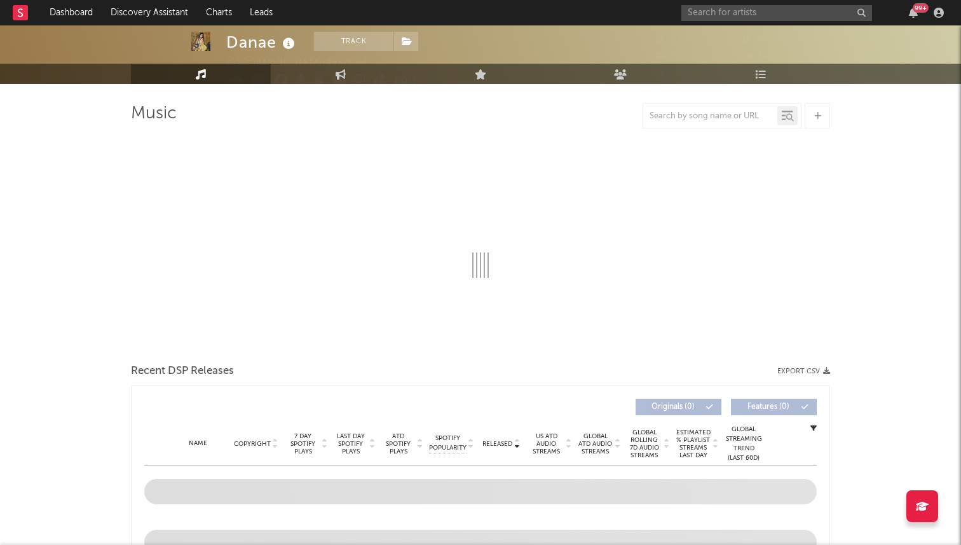
select select "1w"
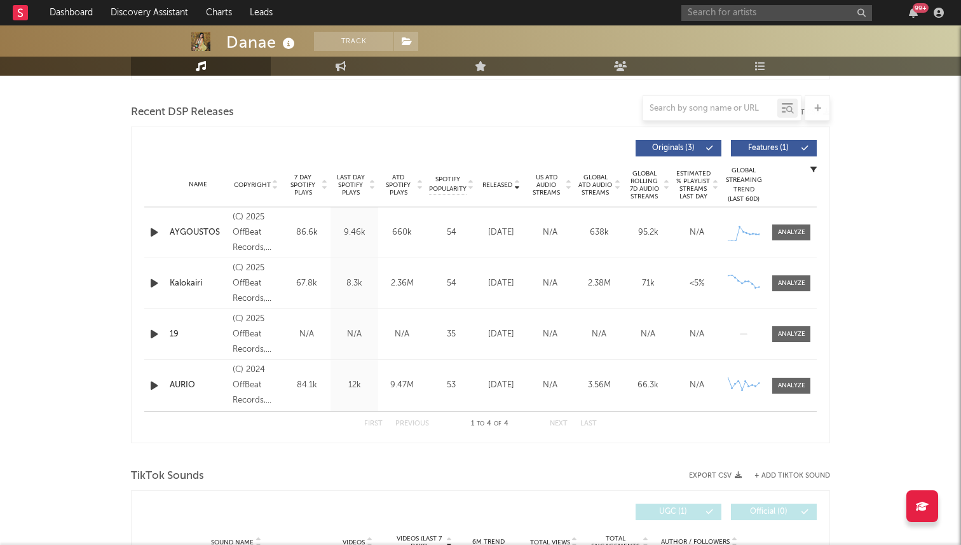
scroll to position [459, 0]
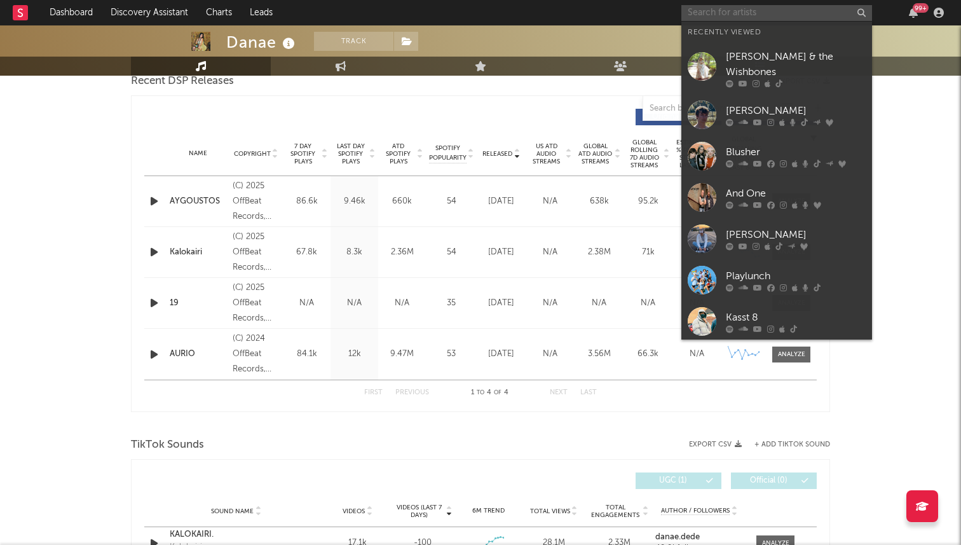
click at [745, 18] on input "text" at bounding box center [776, 13] width 191 height 16
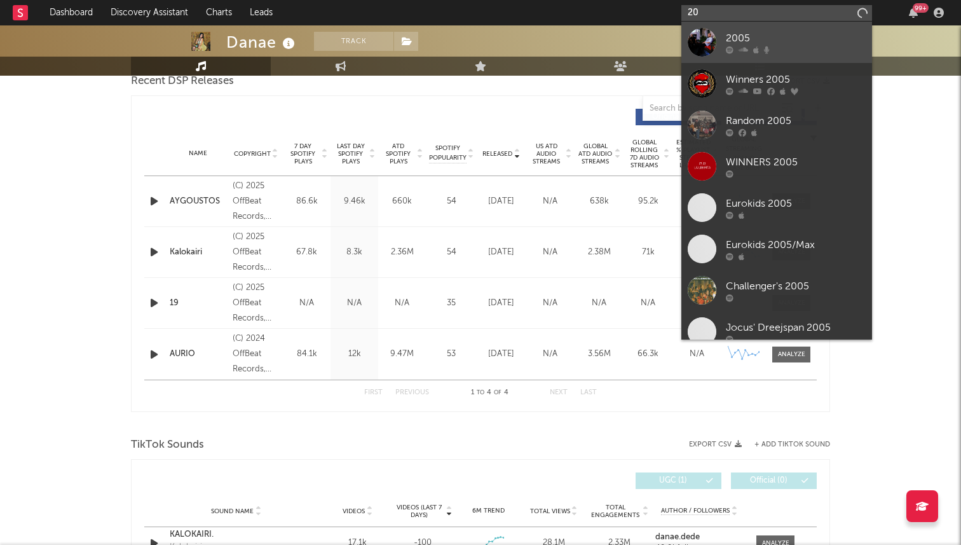
type input "2"
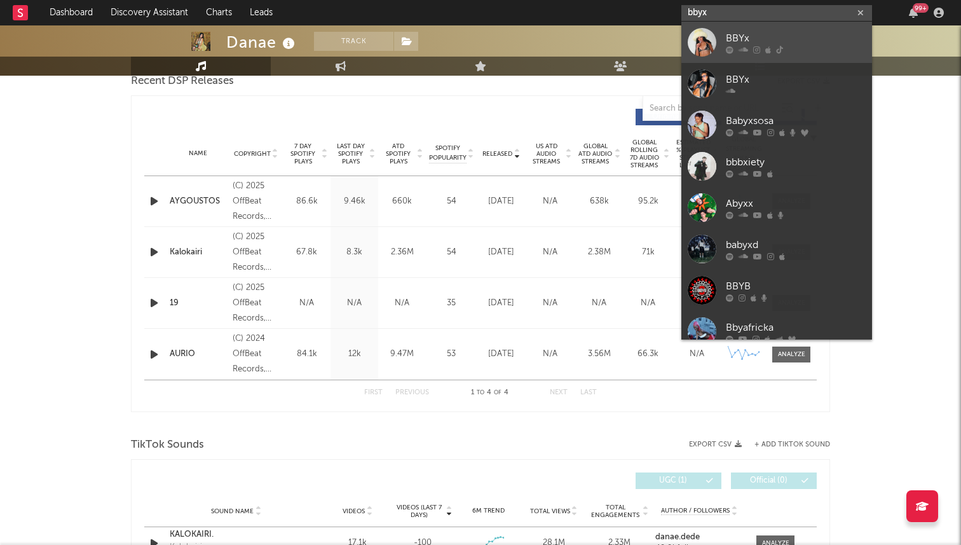
type input "bbyx"
click at [724, 50] on link "BBYx" at bounding box center [776, 42] width 191 height 41
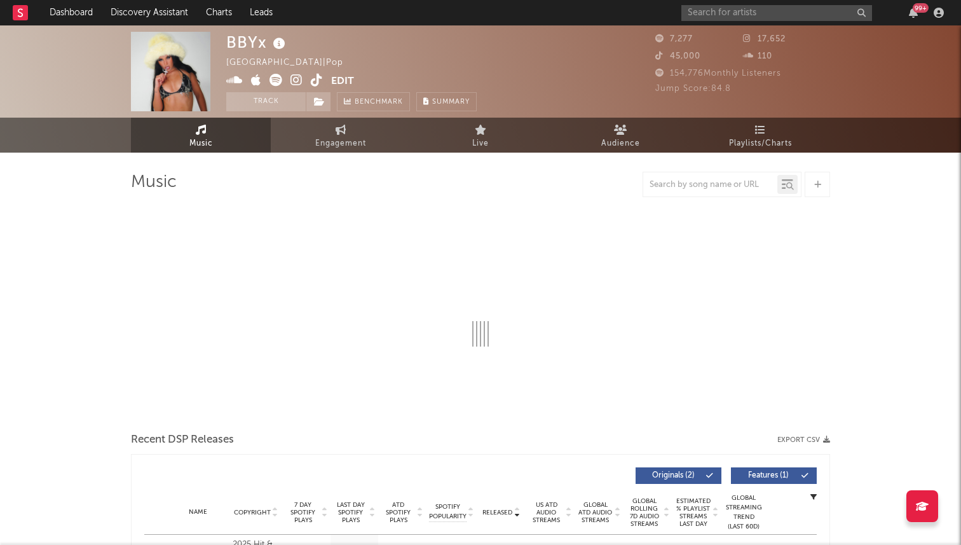
select select "6m"
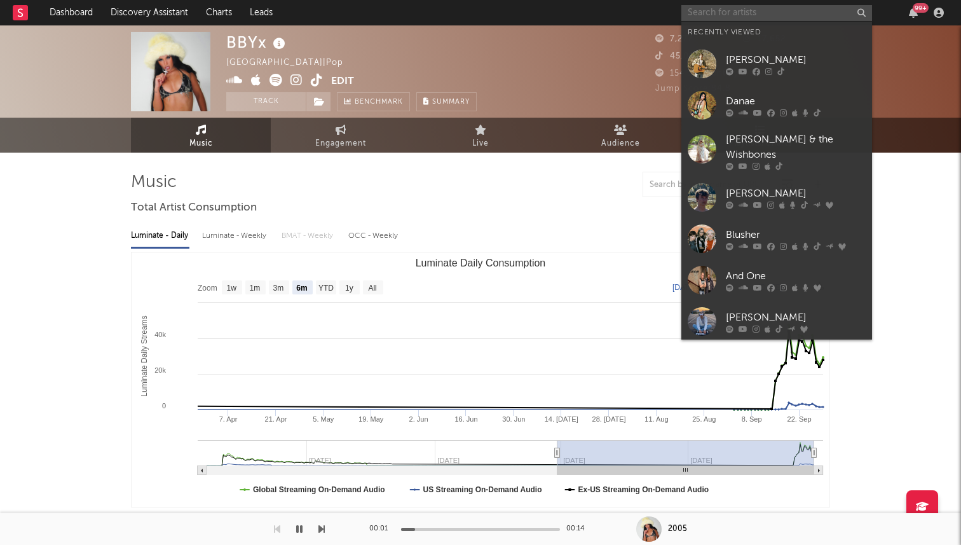
click at [724, 19] on input "text" at bounding box center [776, 13] width 191 height 16
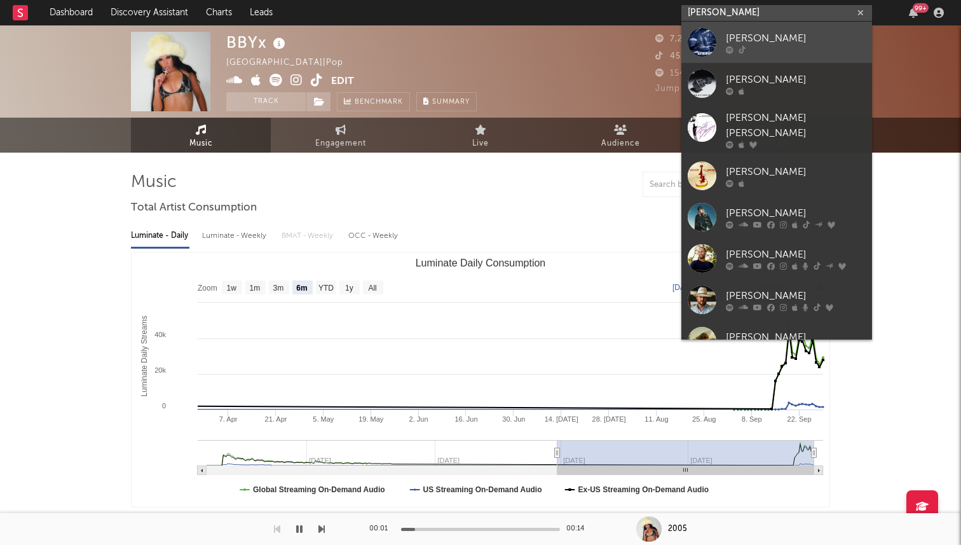
type input "[PERSON_NAME]"
click at [697, 41] on div at bounding box center [702, 42] width 29 height 29
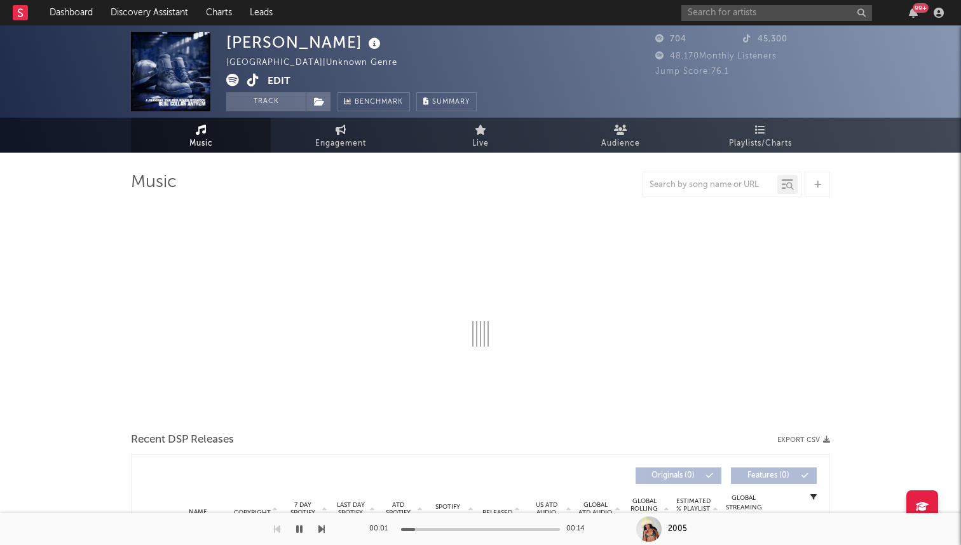
select select "6m"
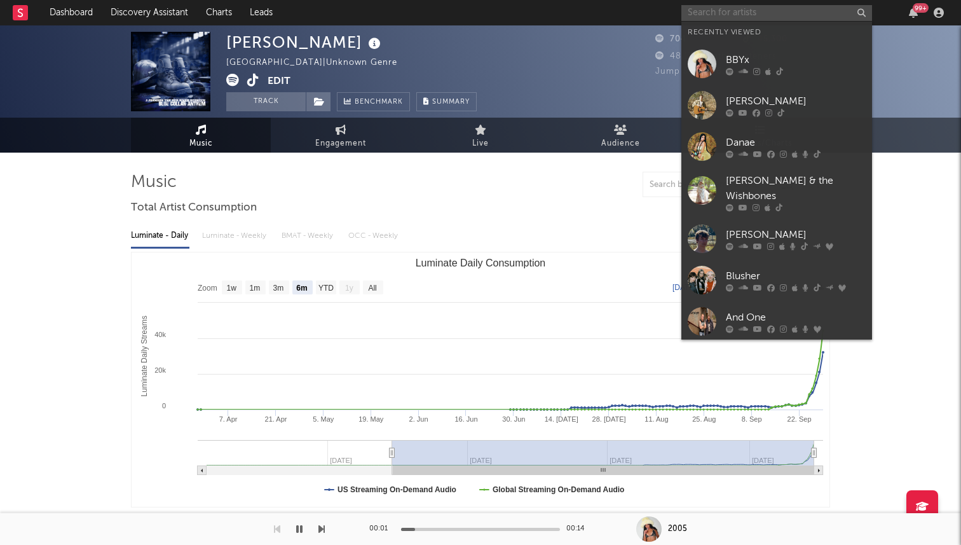
click at [719, 10] on input "text" at bounding box center [776, 13] width 191 height 16
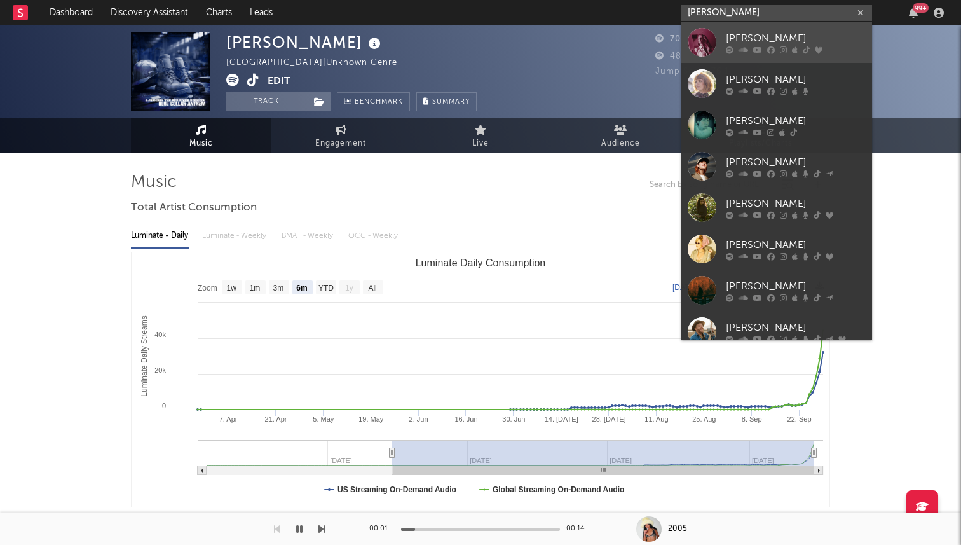
type input "[PERSON_NAME]"
click at [719, 31] on link "[PERSON_NAME]" at bounding box center [776, 42] width 191 height 41
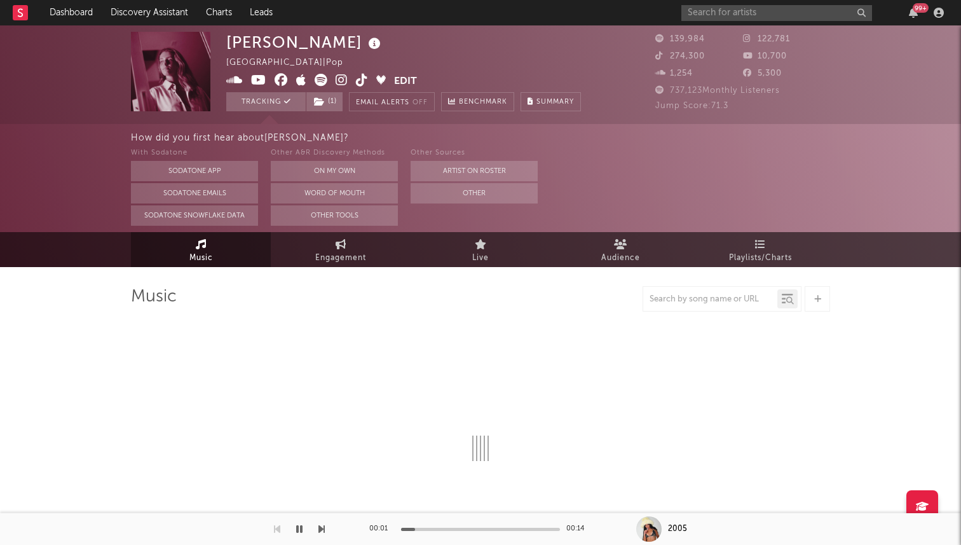
select select "6m"
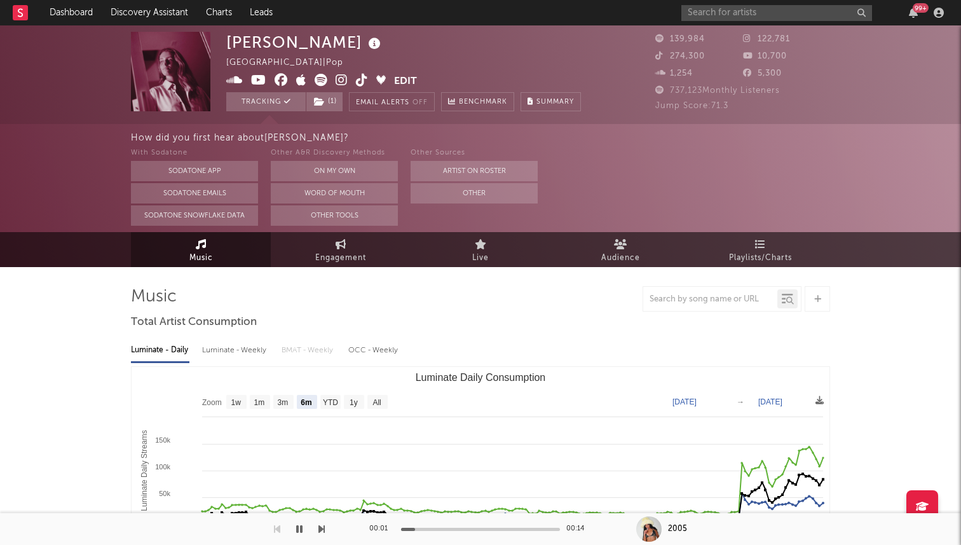
click at [775, 13] on input "text" at bounding box center [776, 13] width 191 height 16
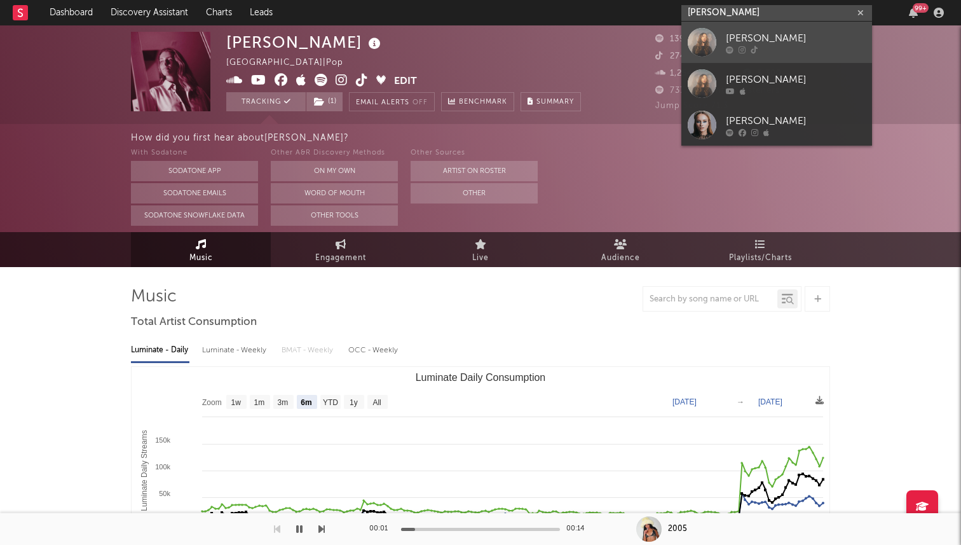
type input "[PERSON_NAME]"
click at [799, 40] on div "[PERSON_NAME]" at bounding box center [796, 38] width 140 height 15
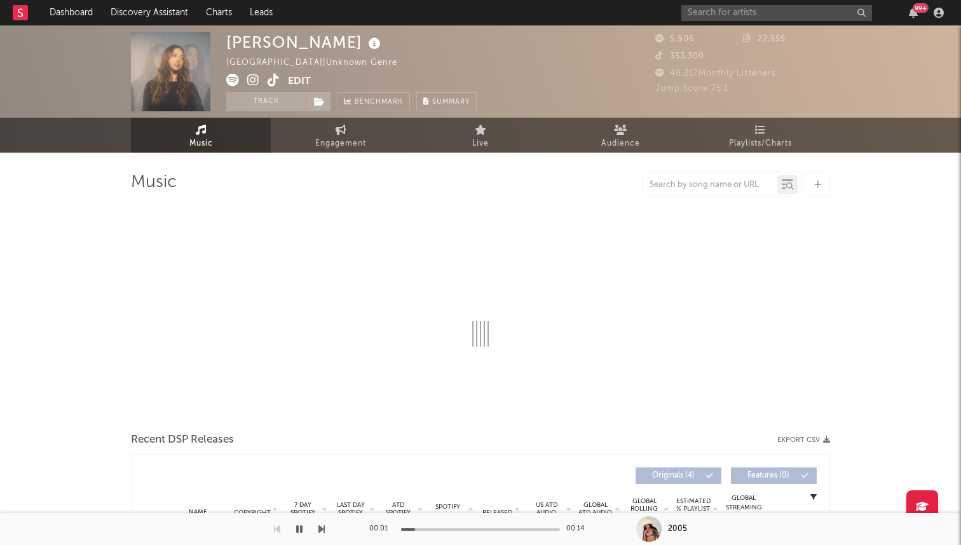
select select "6m"
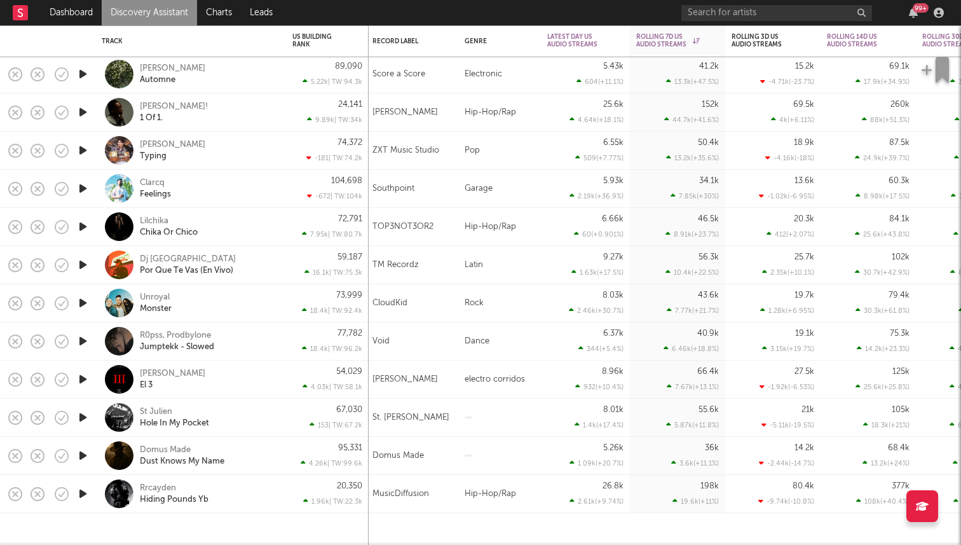
click at [89, 187] on icon "button" at bounding box center [82, 188] width 13 height 16
click at [164, 182] on div "Clarcq" at bounding box center [152, 182] width 25 height 11
click at [81, 226] on icon "button" at bounding box center [82, 227] width 13 height 16
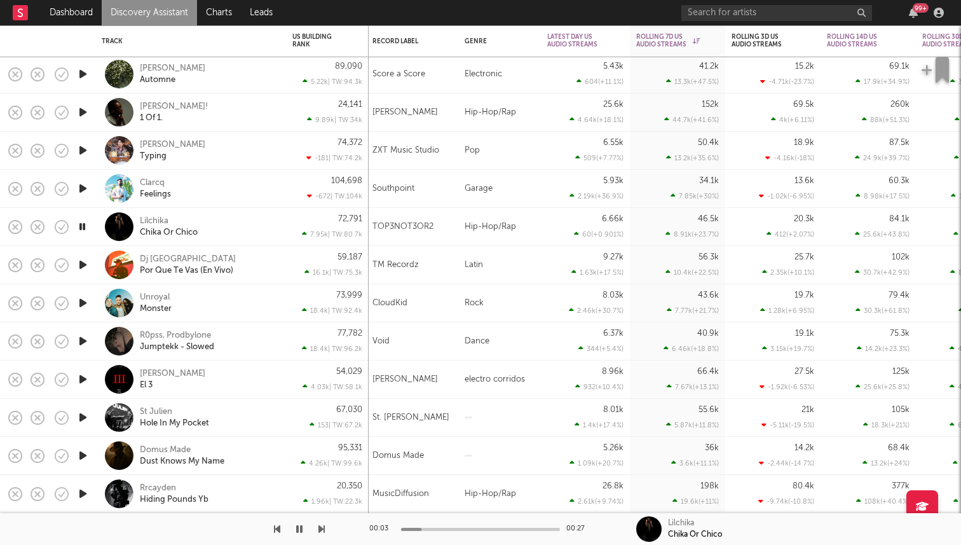
click at [80, 303] on icon "button" at bounding box center [82, 303] width 13 height 16
click at [154, 302] on div "Unroyal" at bounding box center [155, 297] width 30 height 11
click at [86, 425] on icon "button" at bounding box center [82, 417] width 13 height 16
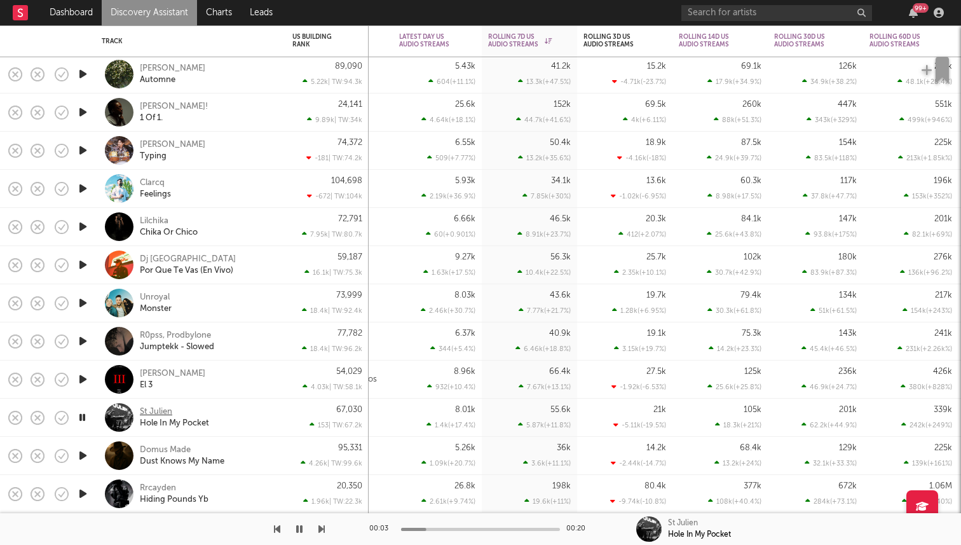
click at [154, 411] on div "St Julien" at bounding box center [156, 411] width 32 height 11
click at [83, 414] on icon "button" at bounding box center [82, 417] width 12 height 16
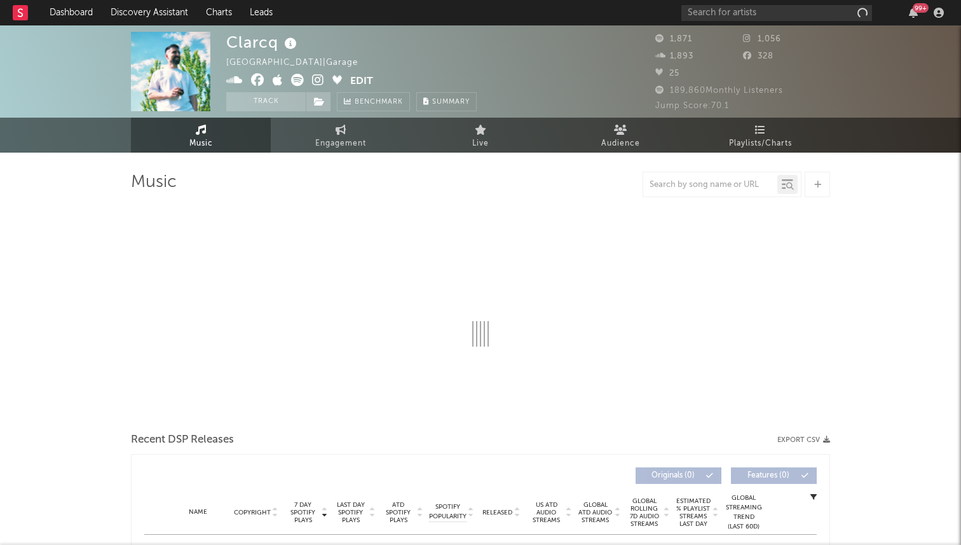
select select "1w"
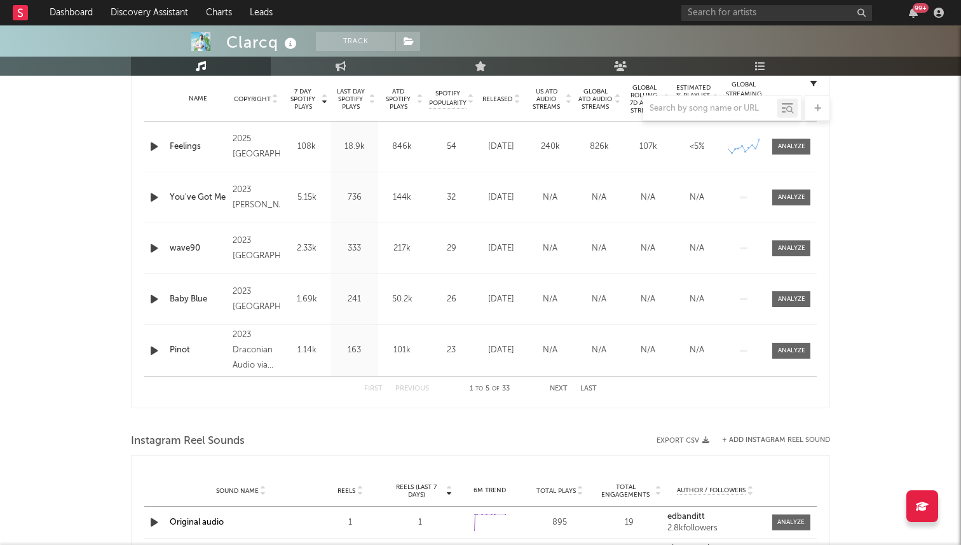
scroll to position [533, 0]
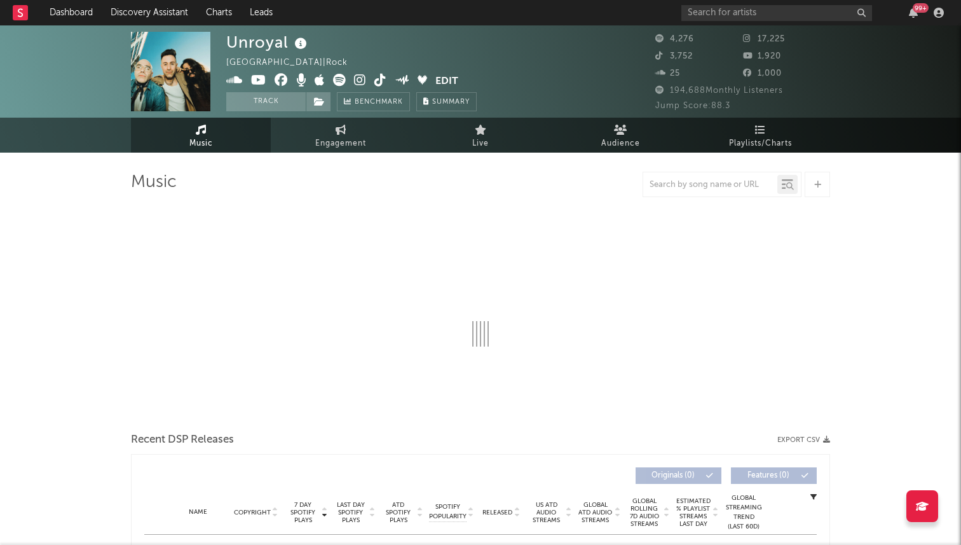
select select "6m"
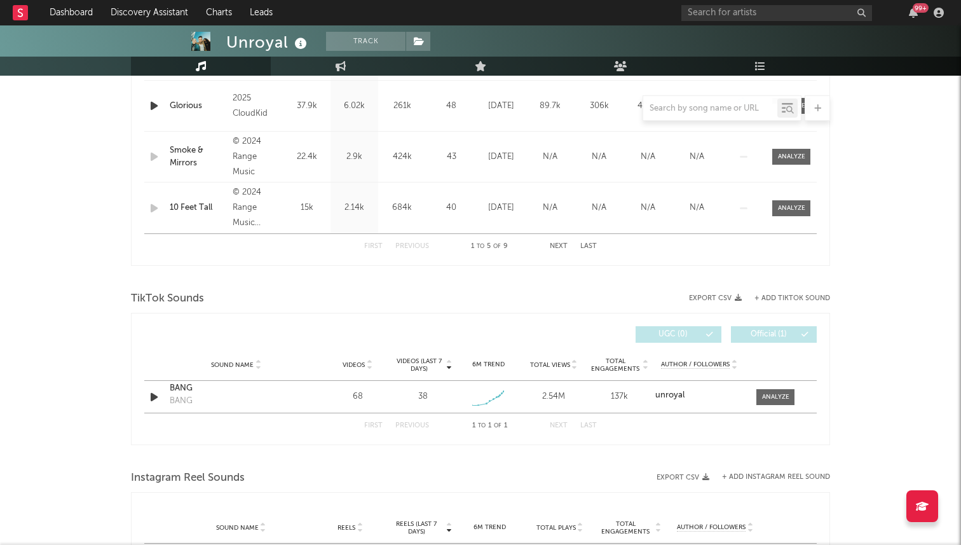
scroll to position [716, 0]
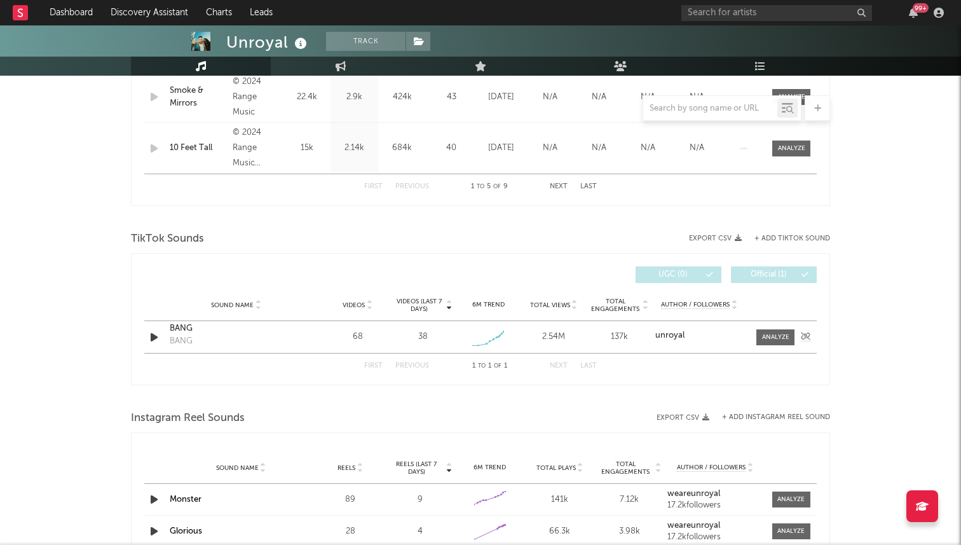
click at [151, 337] on icon "button" at bounding box center [153, 337] width 13 height 16
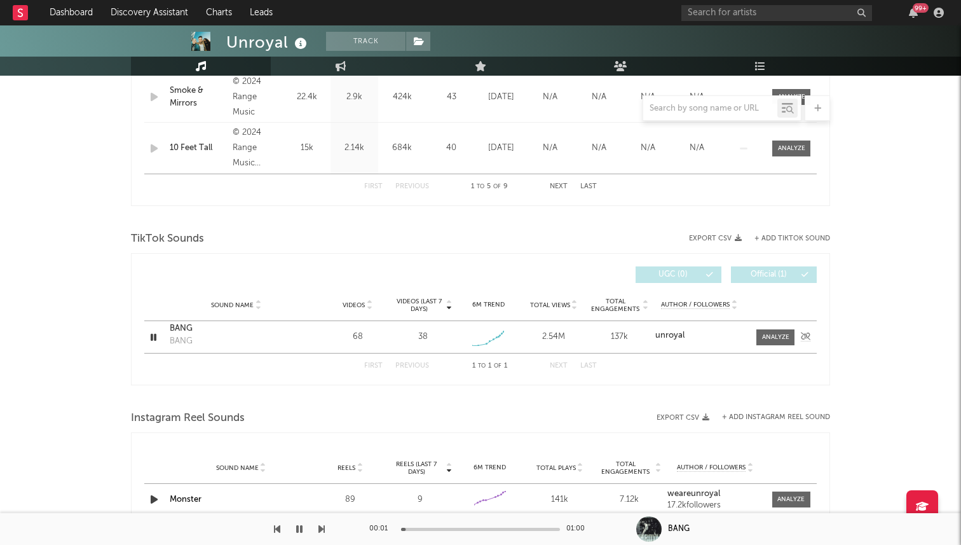
scroll to position [663, 0]
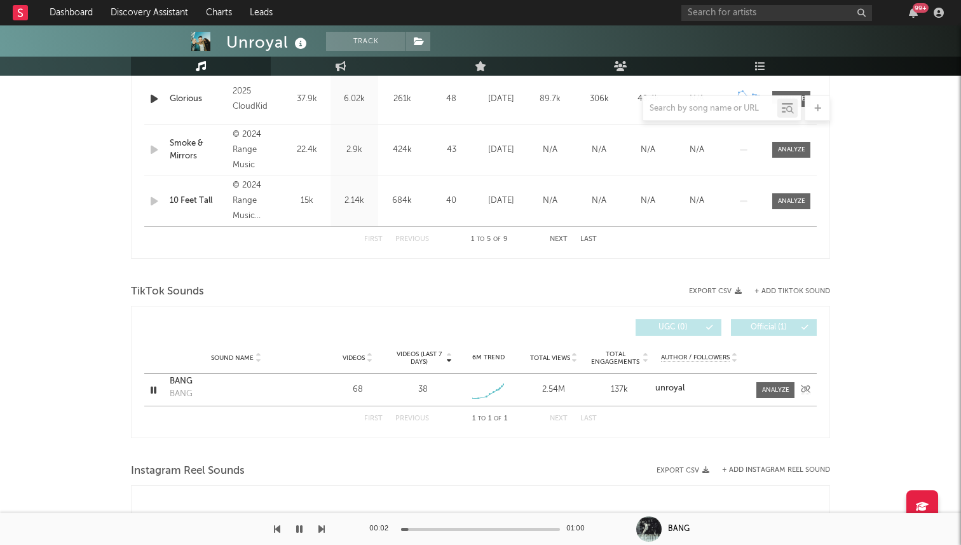
click at [150, 388] on icon "button" at bounding box center [153, 390] width 12 height 16
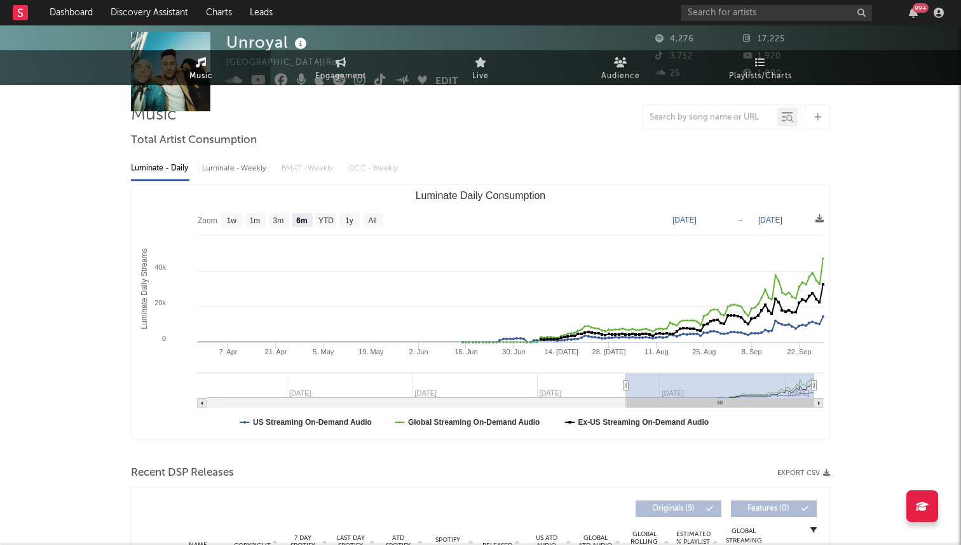
scroll to position [0, 0]
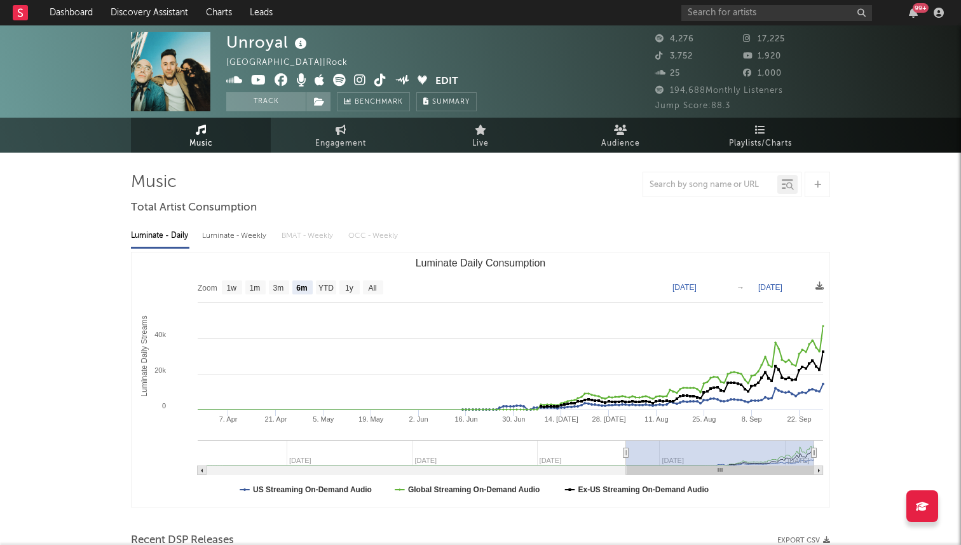
click at [378, 81] on icon at bounding box center [380, 80] width 12 height 13
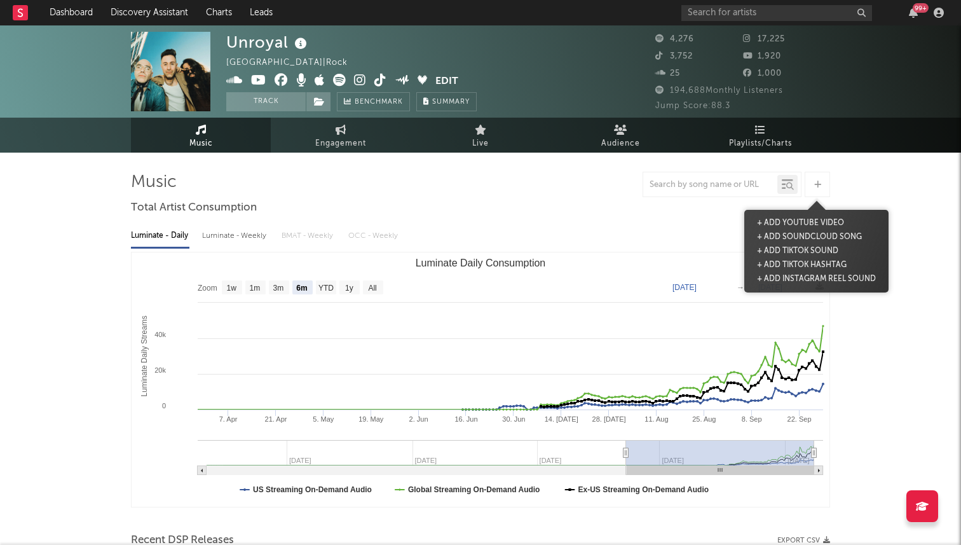
click at [808, 176] on div at bounding box center [817, 184] width 25 height 25
click at [799, 249] on button "+ Add TikTok Sound" at bounding box center [798, 251] width 88 height 14
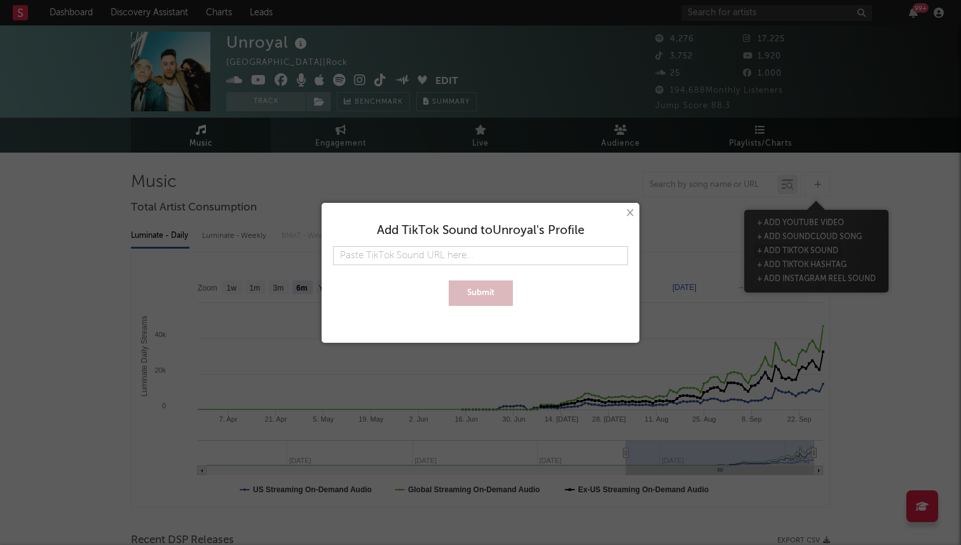
type input "[URL][DOMAIN_NAME]"
click at [449, 280] on button "Submit" at bounding box center [481, 292] width 64 height 25
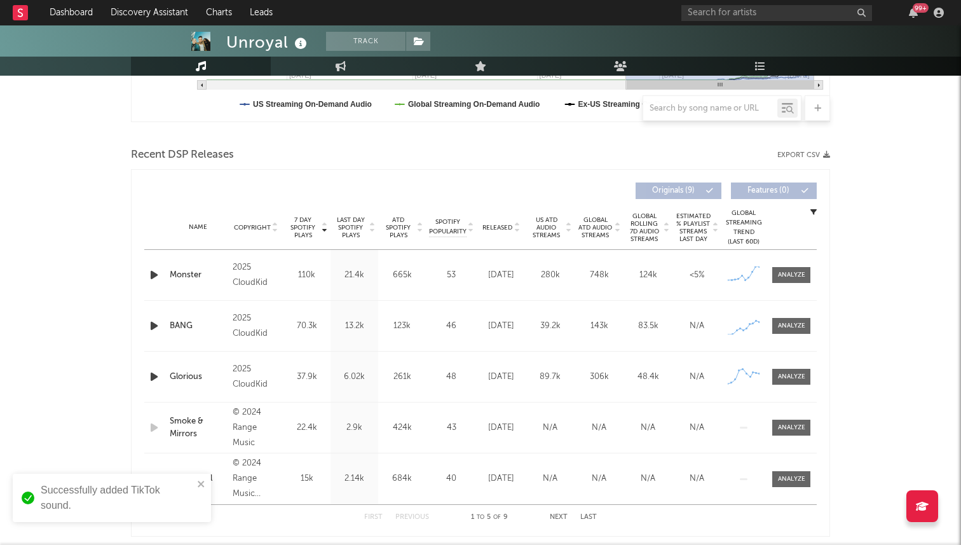
scroll to position [782, 0]
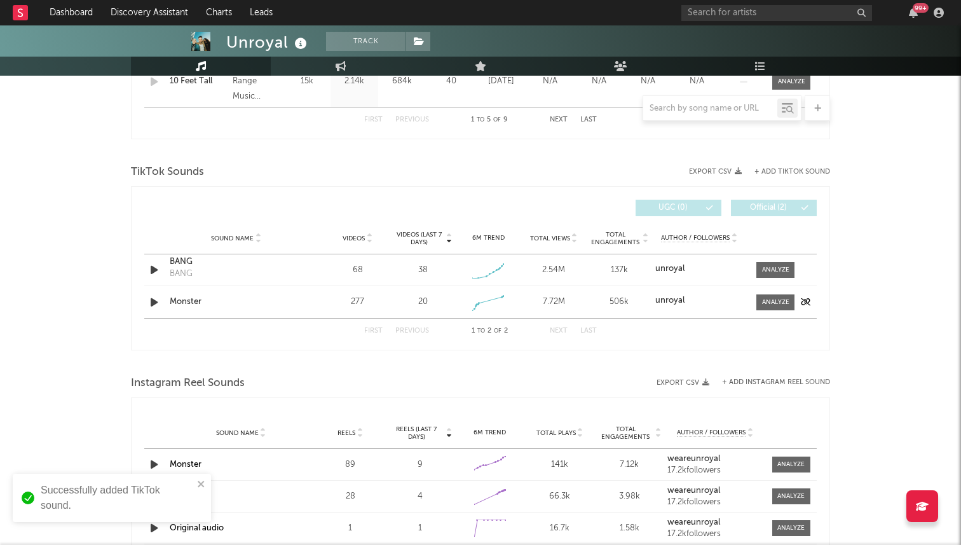
click at [152, 303] on icon "button" at bounding box center [153, 302] width 13 height 16
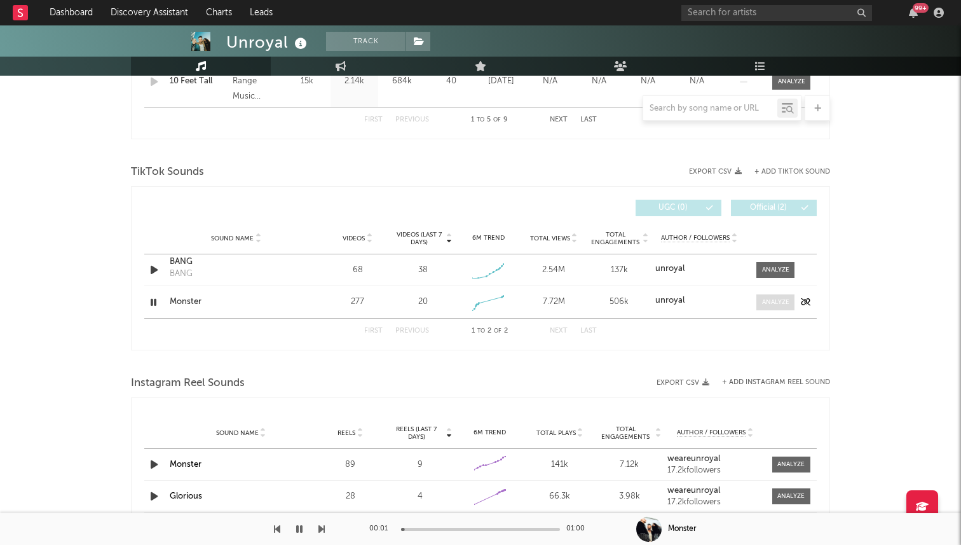
click at [777, 294] on span at bounding box center [775, 302] width 38 height 16
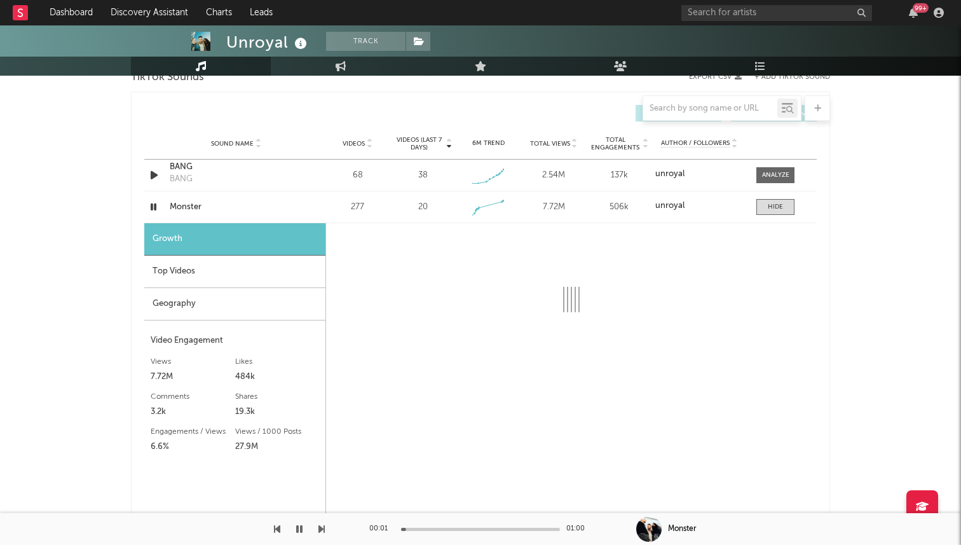
select select "1w"
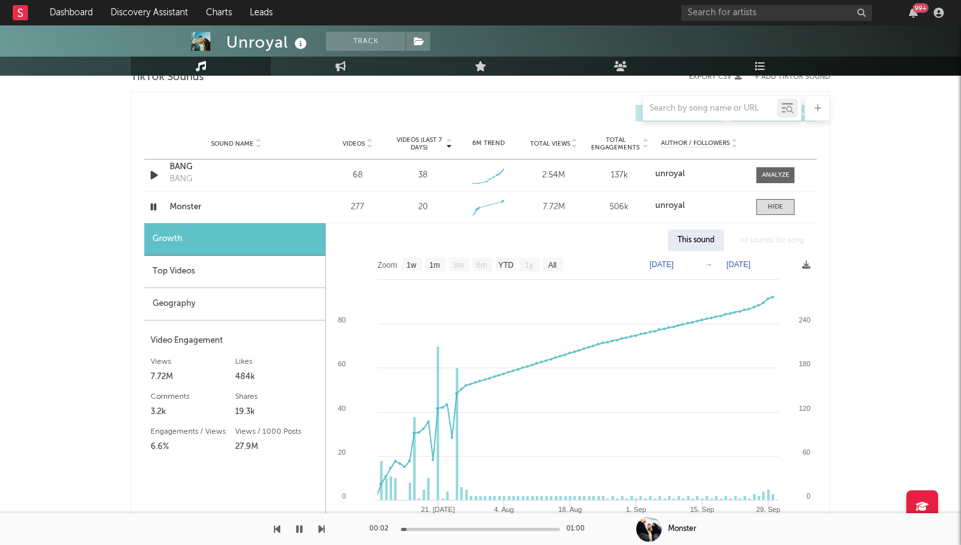
scroll to position [886, 0]
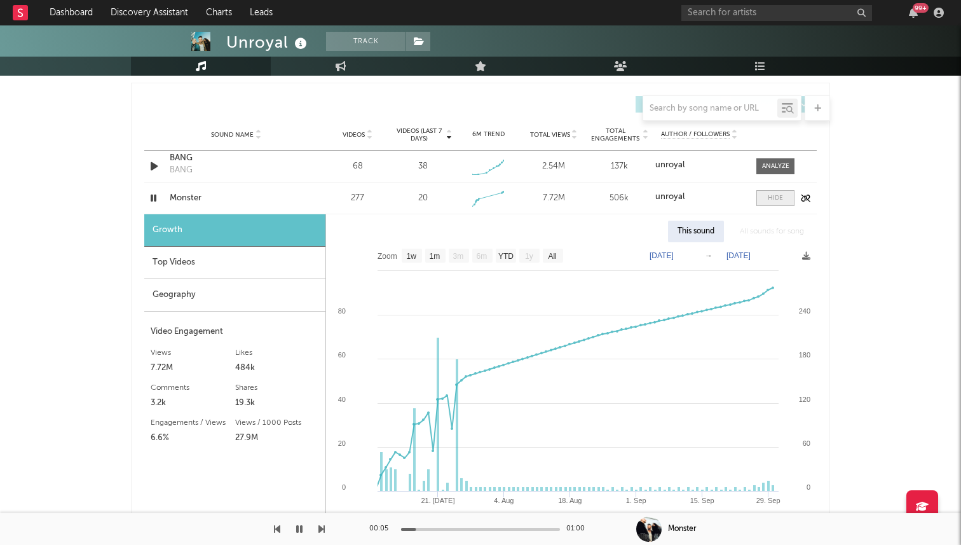
click at [771, 200] on div at bounding box center [775, 198] width 15 height 10
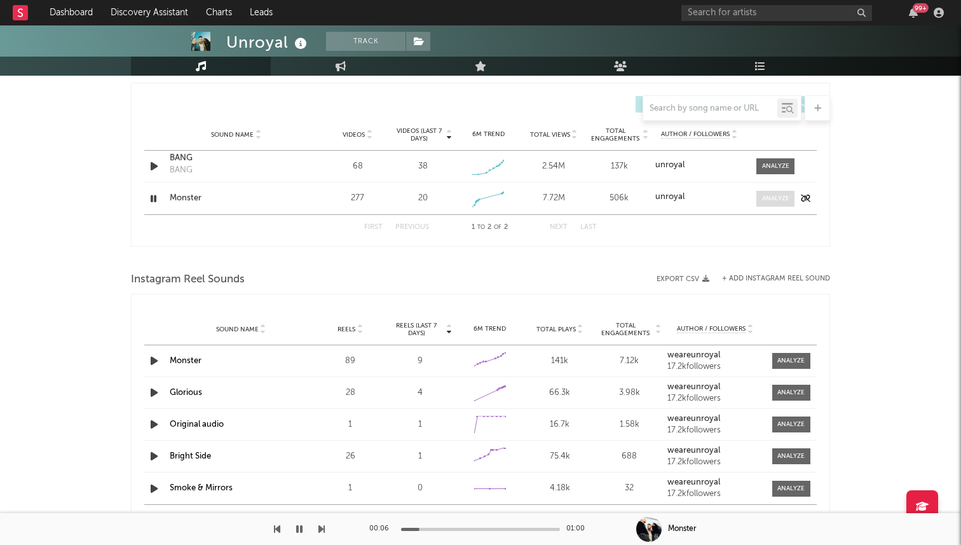
click at [766, 191] on span at bounding box center [775, 199] width 38 height 16
select select "1w"
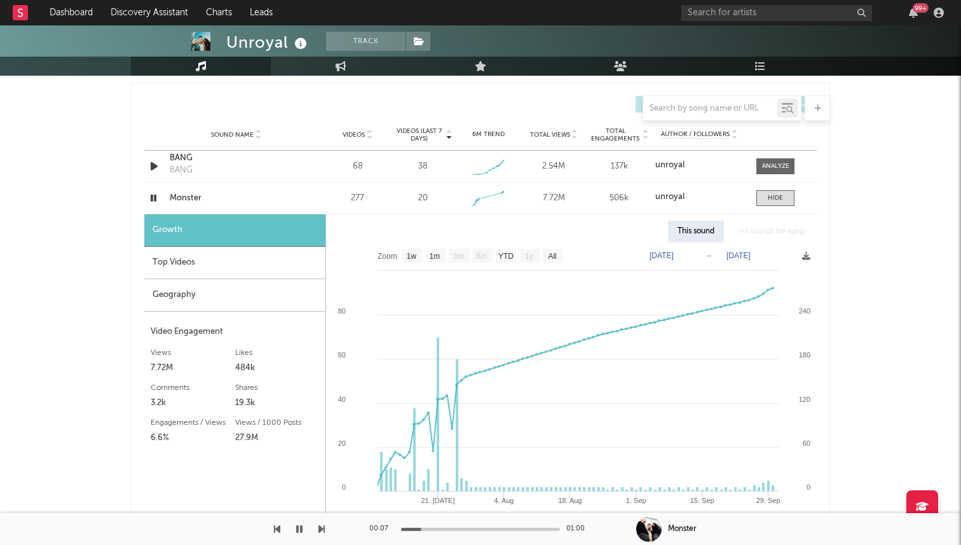
click at [259, 283] on div "Geography" at bounding box center [234, 295] width 181 height 32
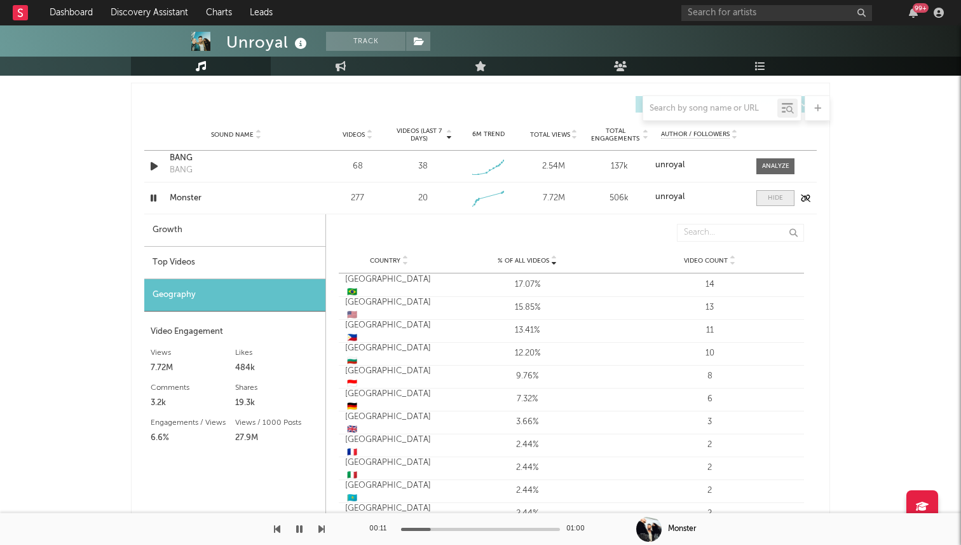
click at [762, 200] on span at bounding box center [775, 198] width 38 height 16
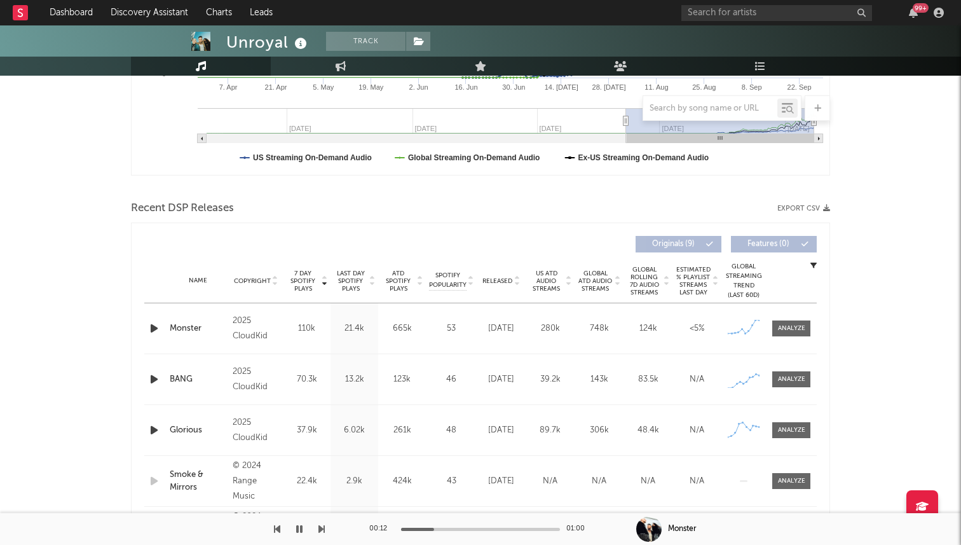
scroll to position [432, 0]
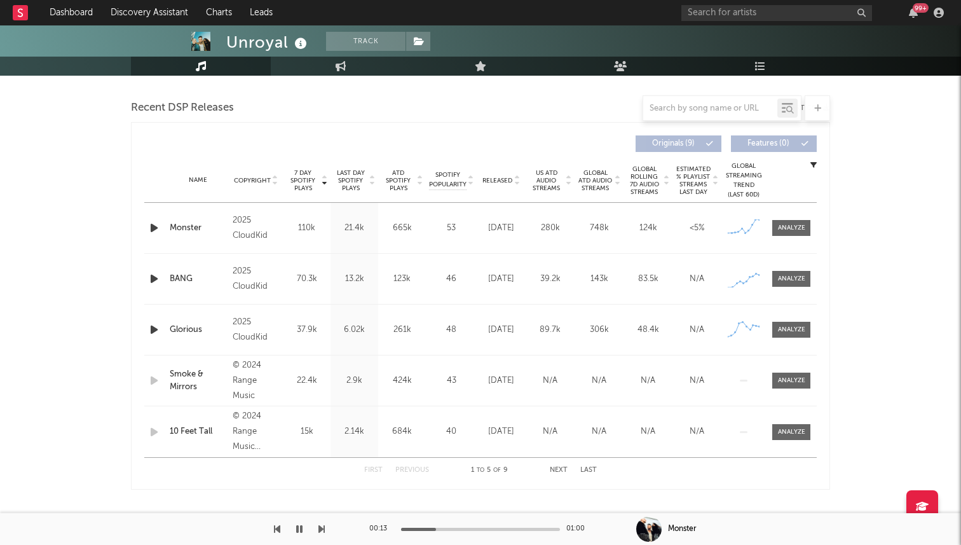
click at [790, 237] on div "Name Monster Copyright 2025 CloudKid Label CloudKid Album Names Monster Compose…" at bounding box center [480, 228] width 672 height 50
click at [790, 221] on span at bounding box center [791, 228] width 38 height 16
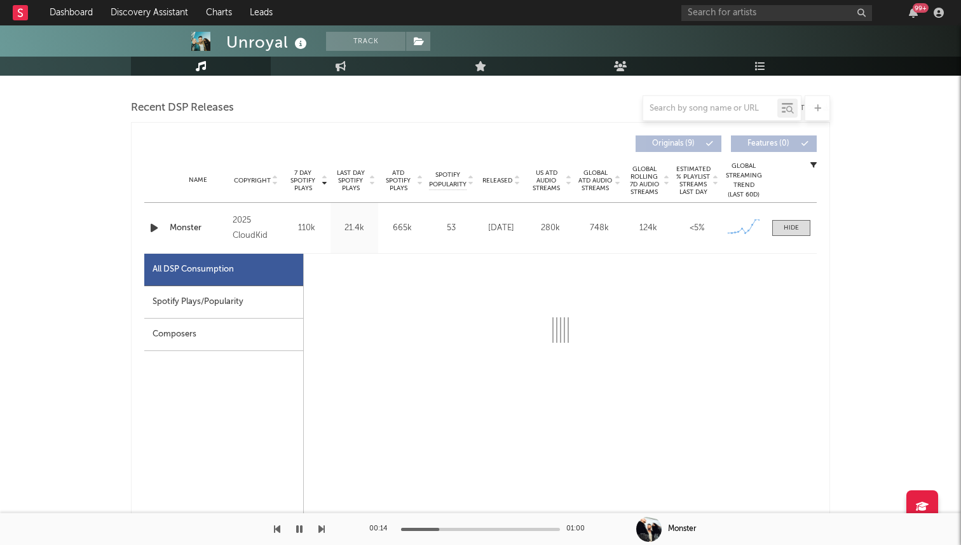
select select "1w"
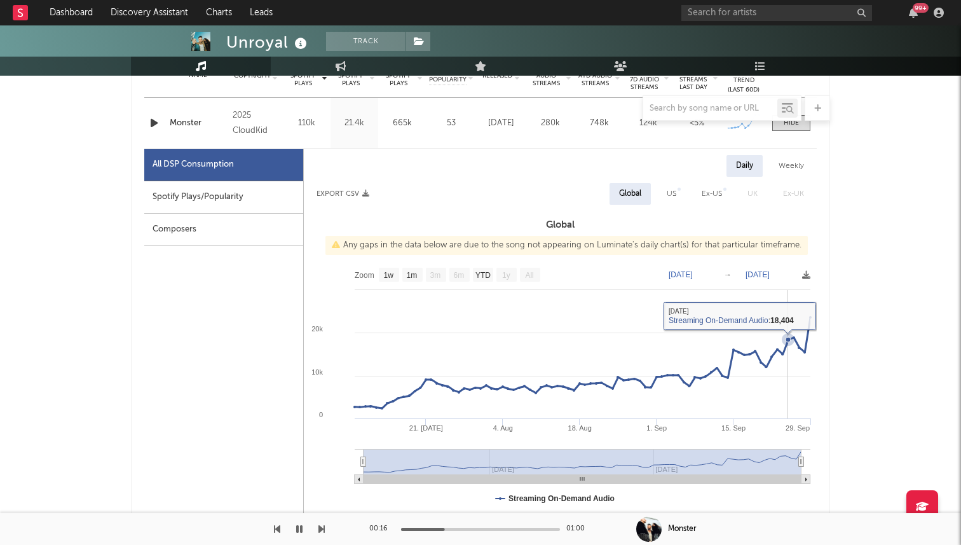
scroll to position [519, 0]
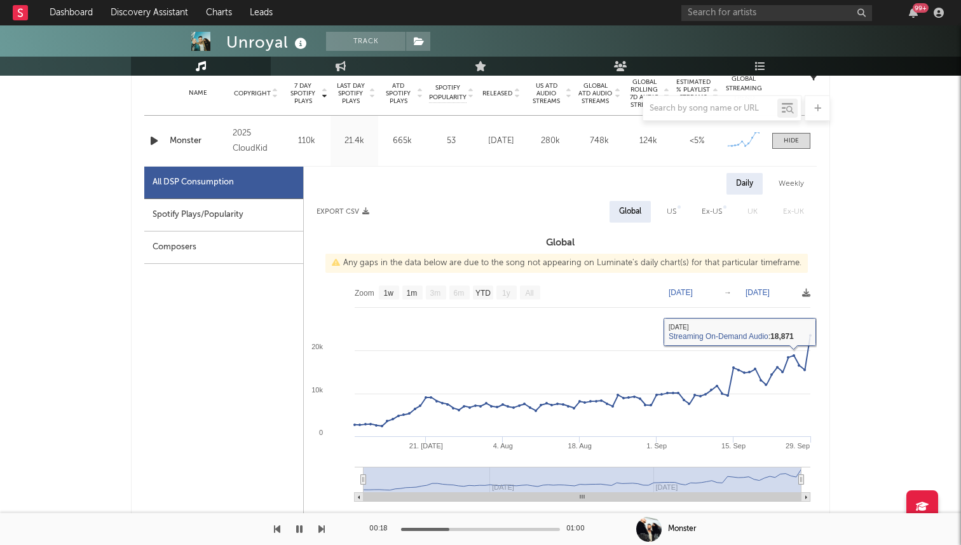
click at [670, 214] on div "US" at bounding box center [672, 211] width 10 height 15
select select "1w"
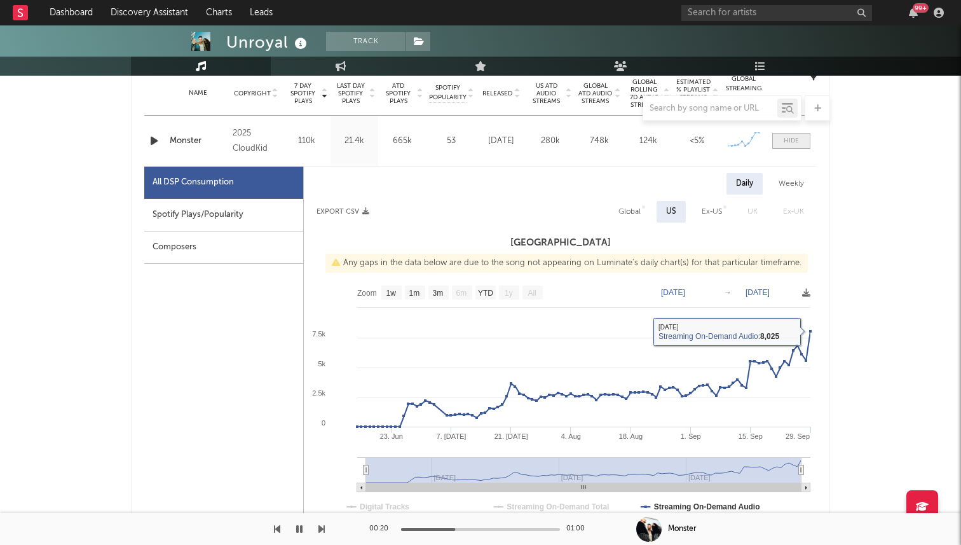
click at [791, 133] on span at bounding box center [791, 141] width 38 height 16
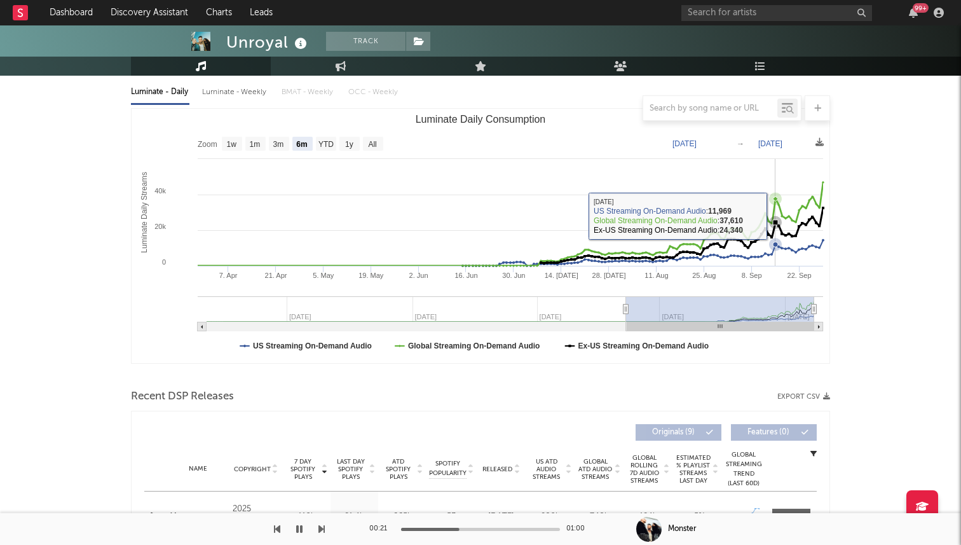
scroll to position [0, 0]
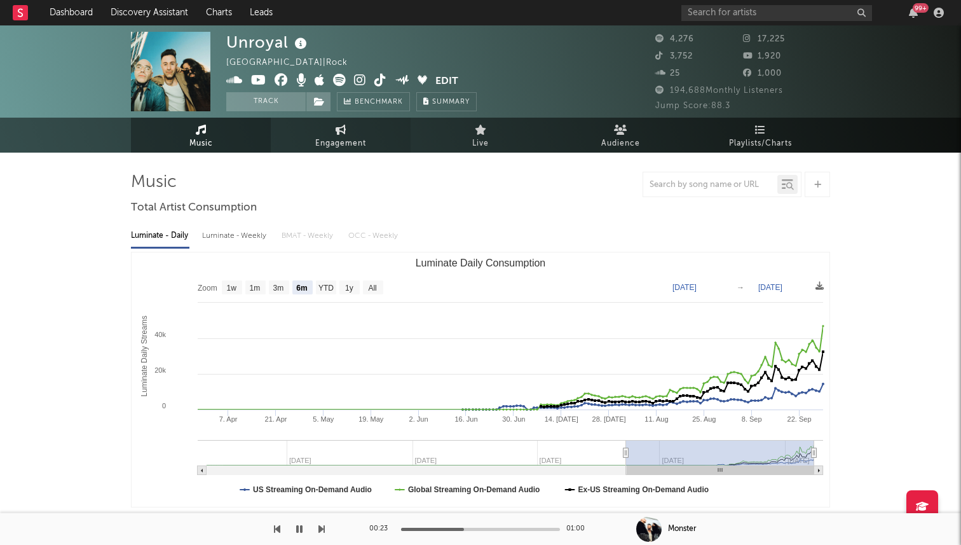
click at [320, 131] on link "Engagement" at bounding box center [341, 135] width 140 height 35
select select "1w"
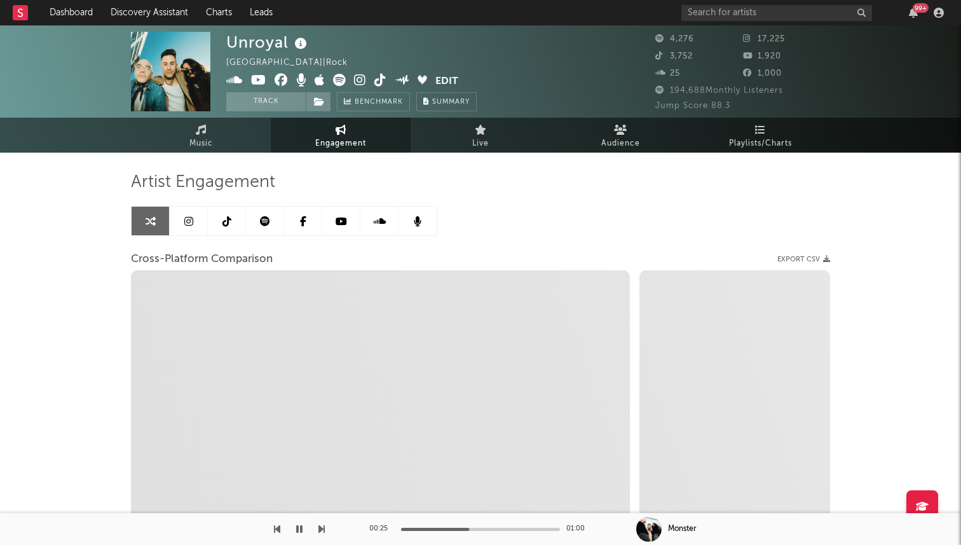
select select "1m"
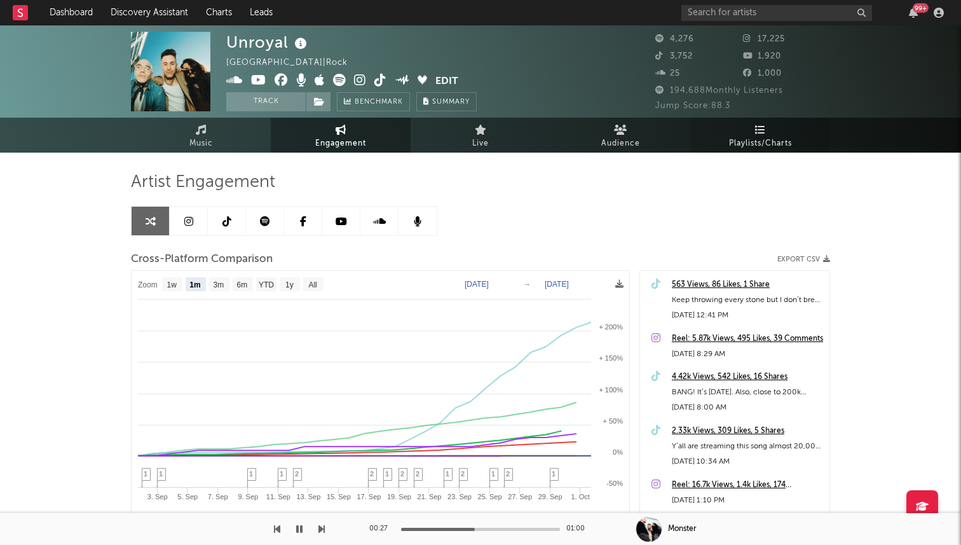
click at [744, 134] on link "Playlists/Charts" at bounding box center [760, 135] width 140 height 35
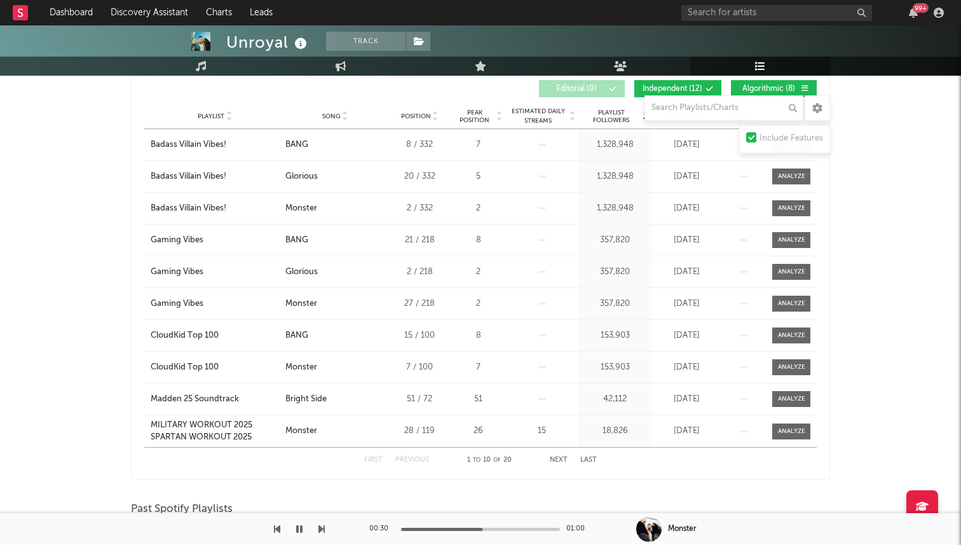
scroll to position [226, 0]
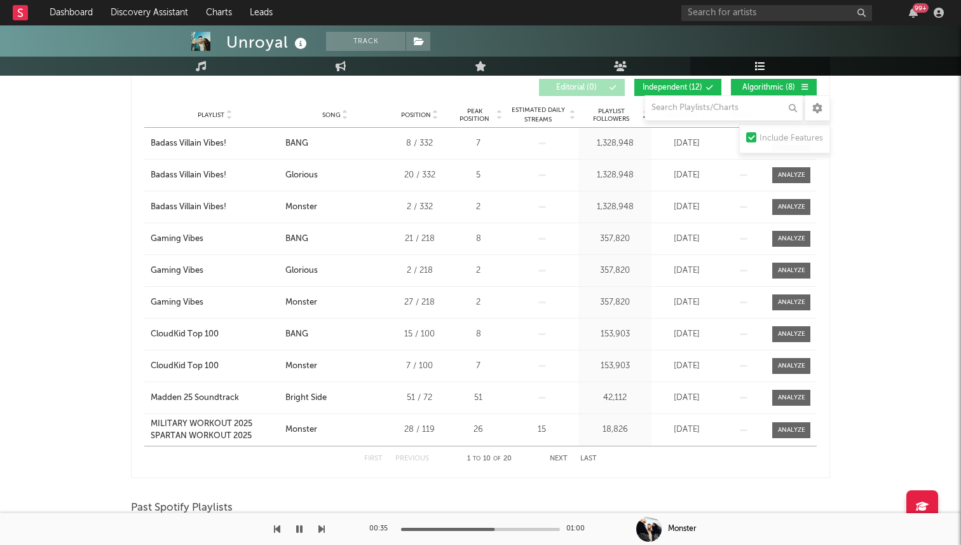
click at [555, 456] on button "Next" at bounding box center [559, 458] width 18 height 7
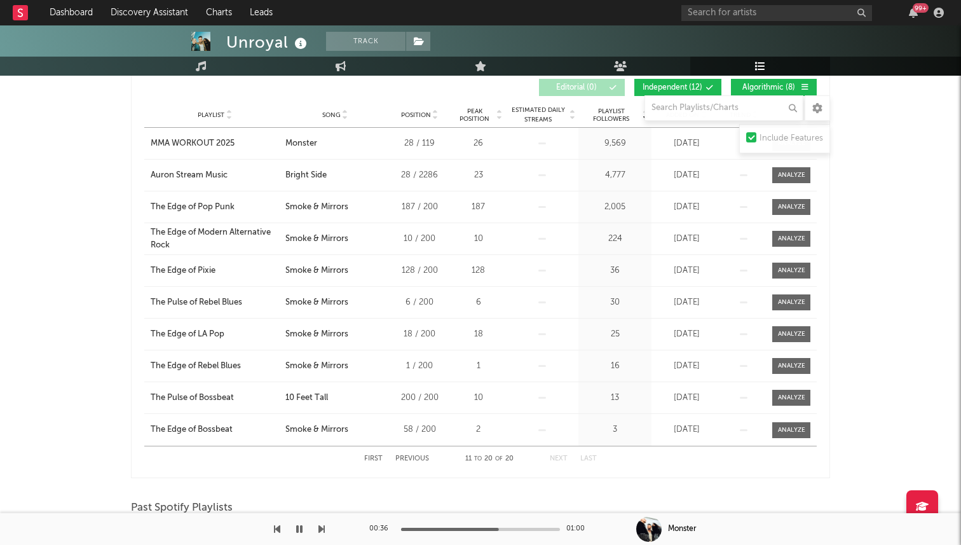
click at [555, 456] on button "Next" at bounding box center [559, 458] width 18 height 7
click at [414, 459] on button "Previous" at bounding box center [412, 458] width 34 height 7
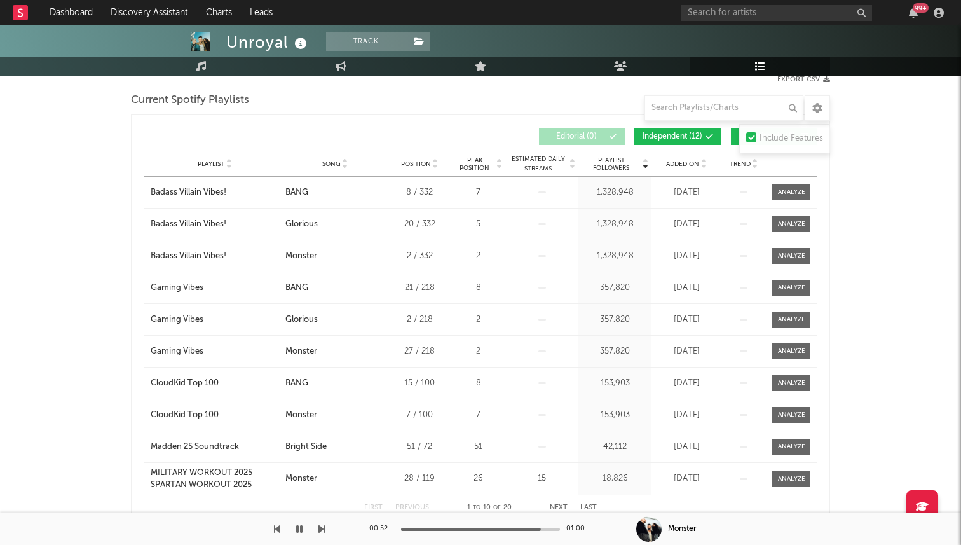
scroll to position [175, 0]
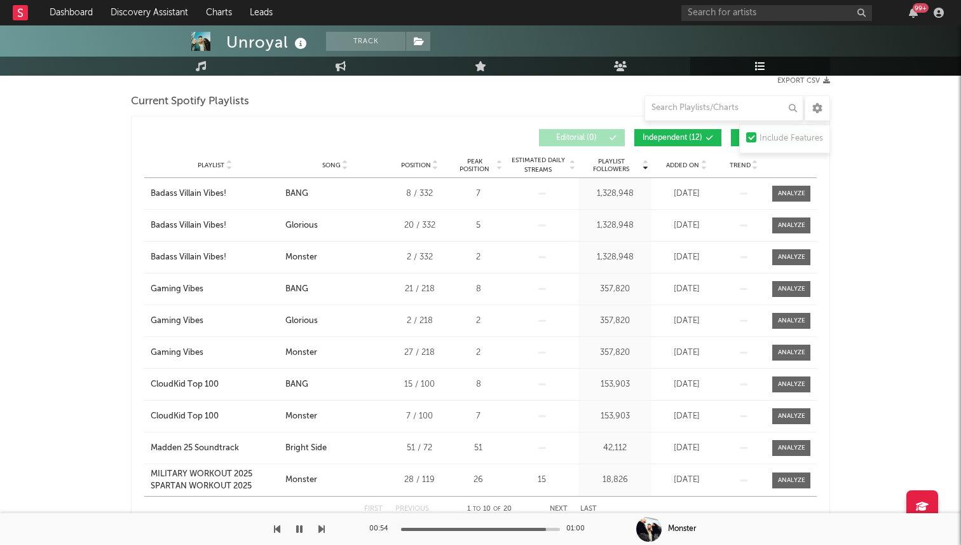
click at [299, 531] on icon "button" at bounding box center [299, 529] width 6 height 10
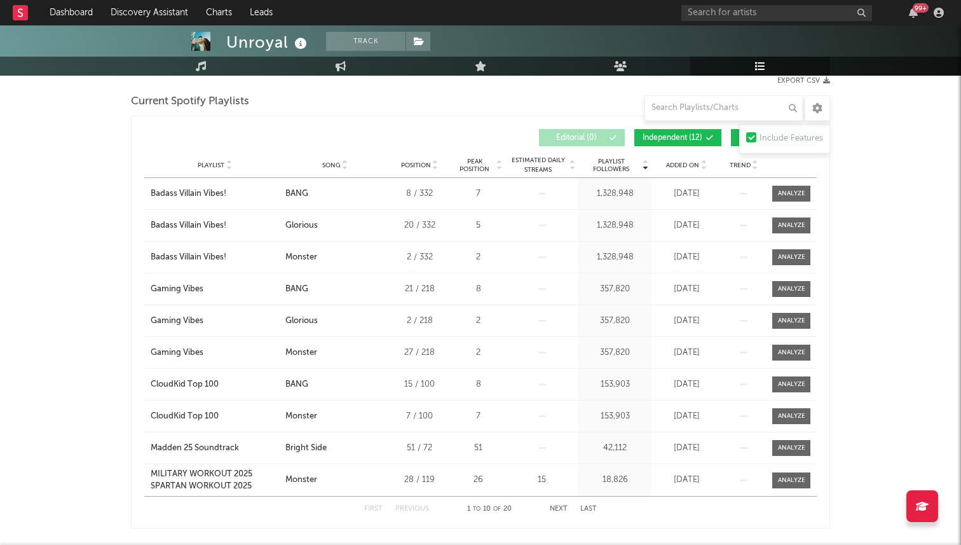
scroll to position [0, 0]
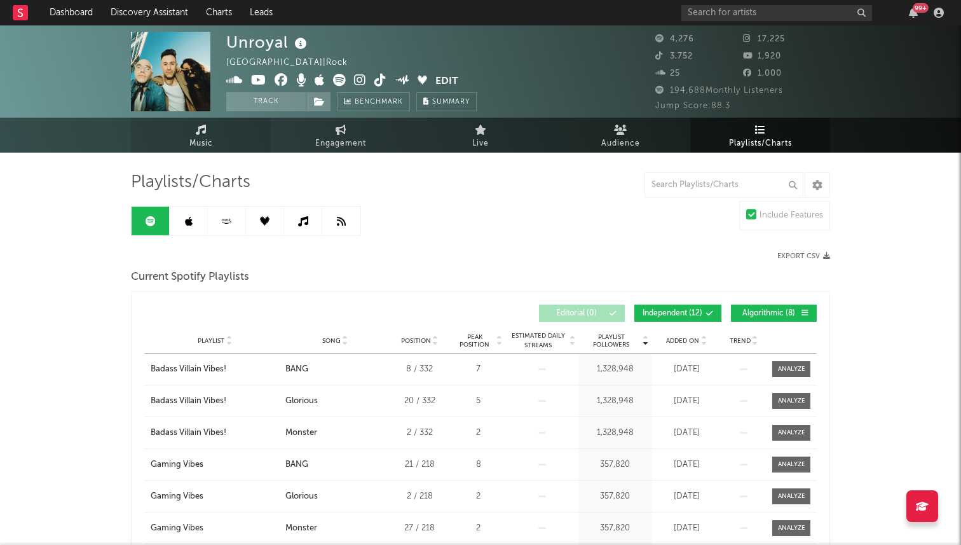
click at [226, 130] on link "Music" at bounding box center [201, 135] width 140 height 35
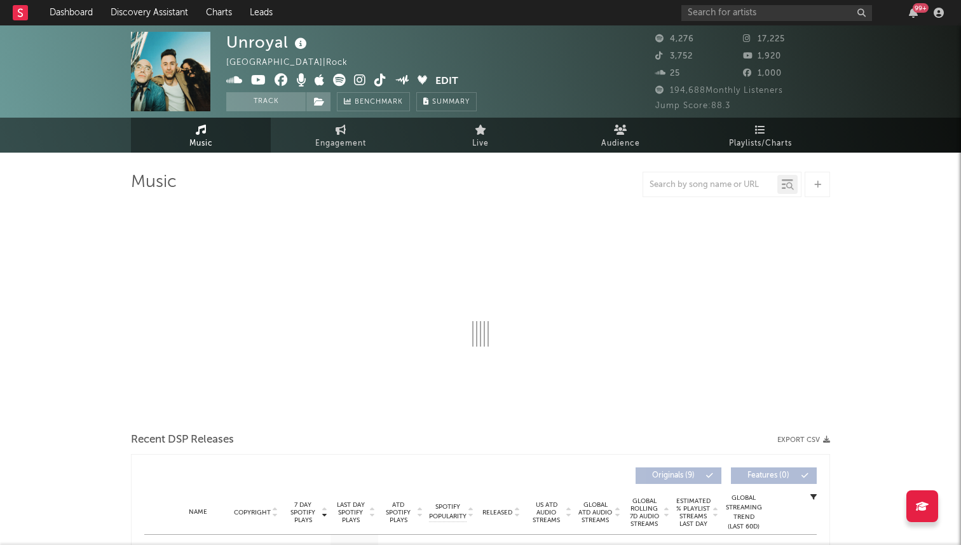
select select "6m"
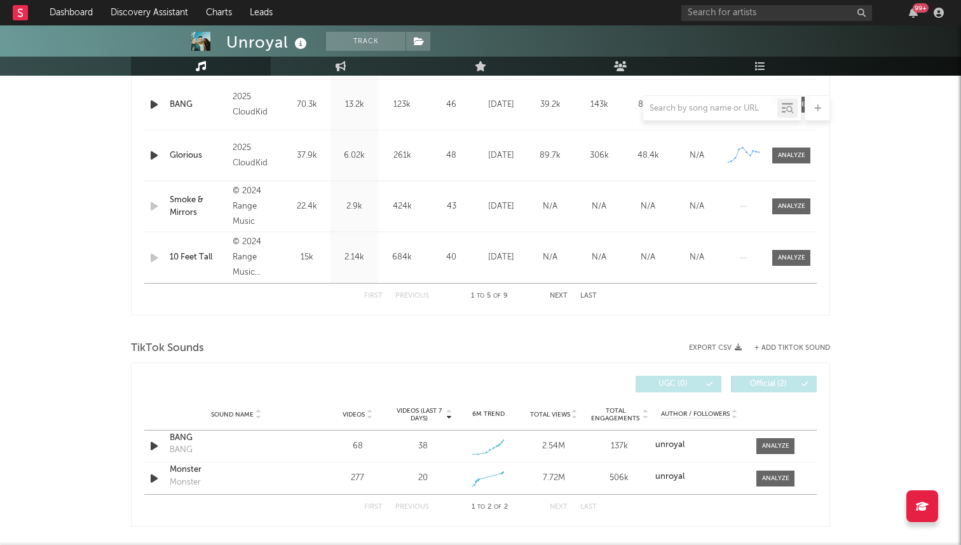
scroll to position [613, 0]
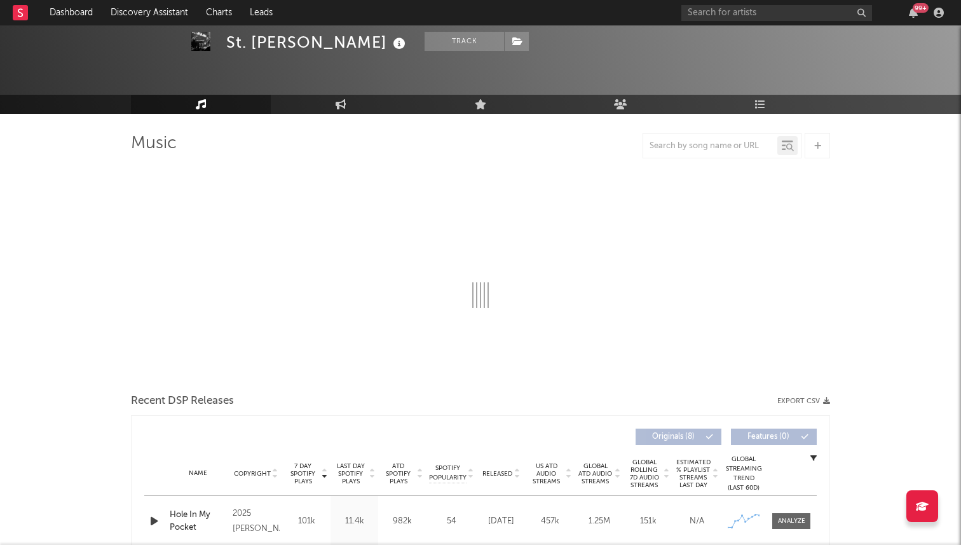
select select "1w"
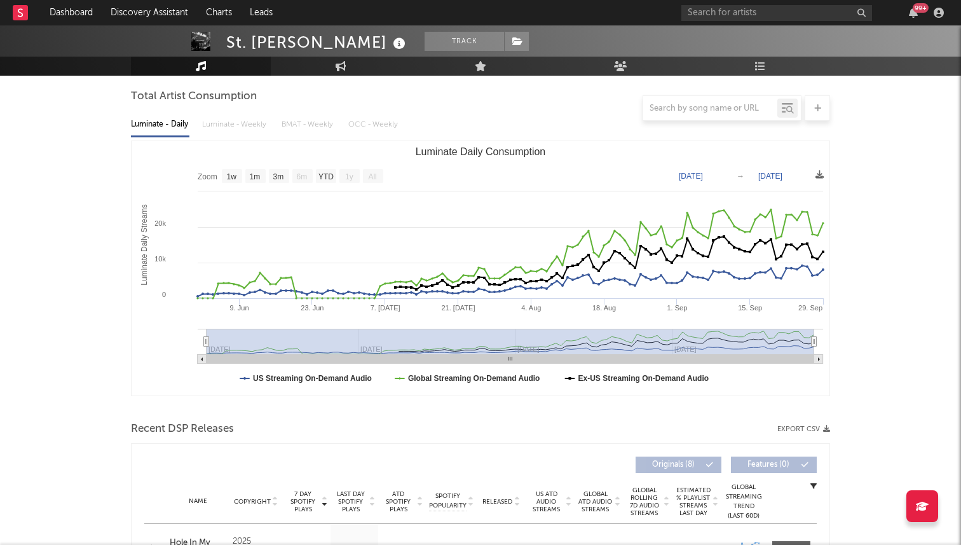
scroll to position [258, 0]
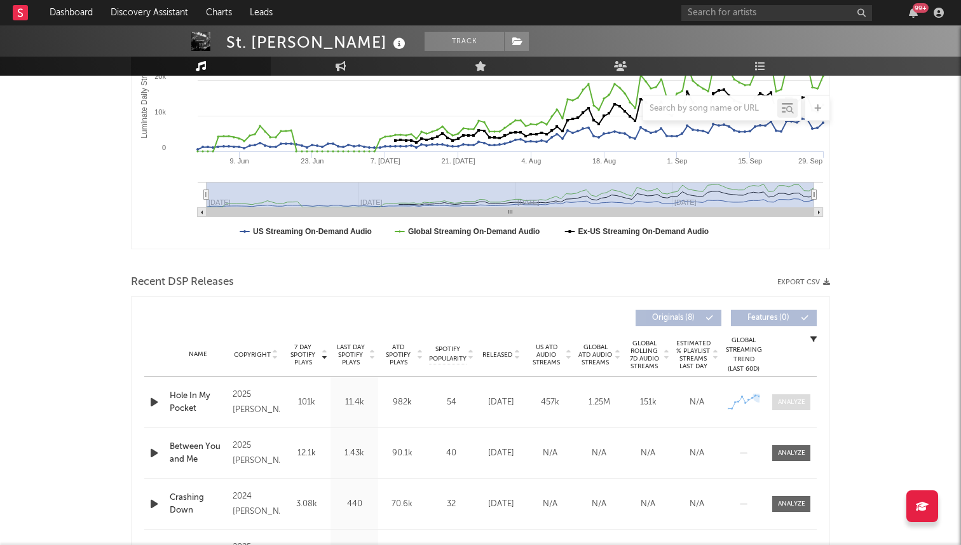
click at [788, 402] on div at bounding box center [791, 402] width 27 height 10
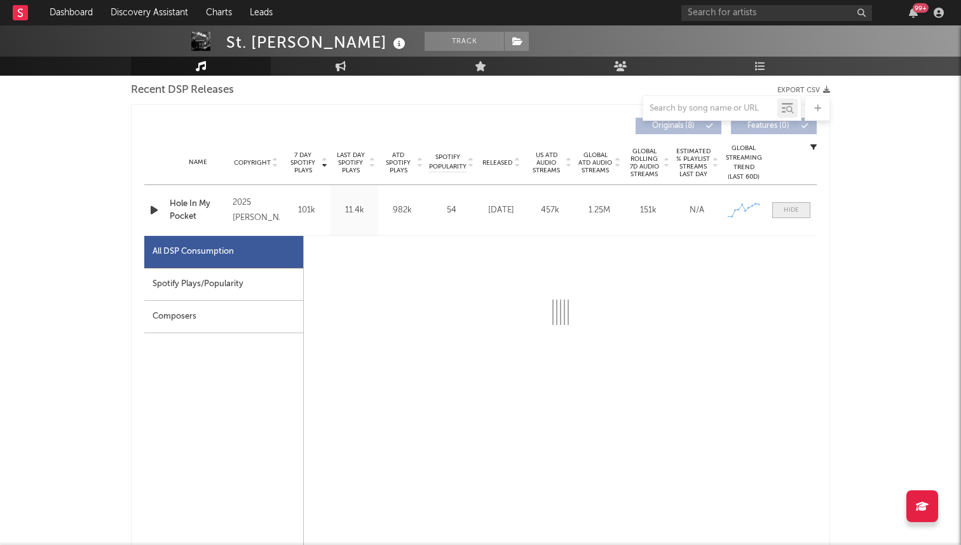
scroll to position [467, 0]
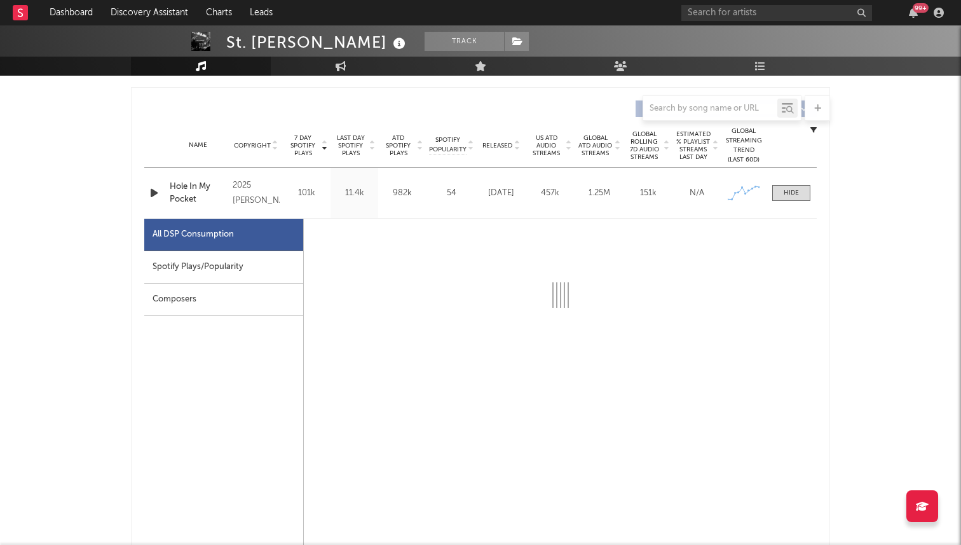
select select "1w"
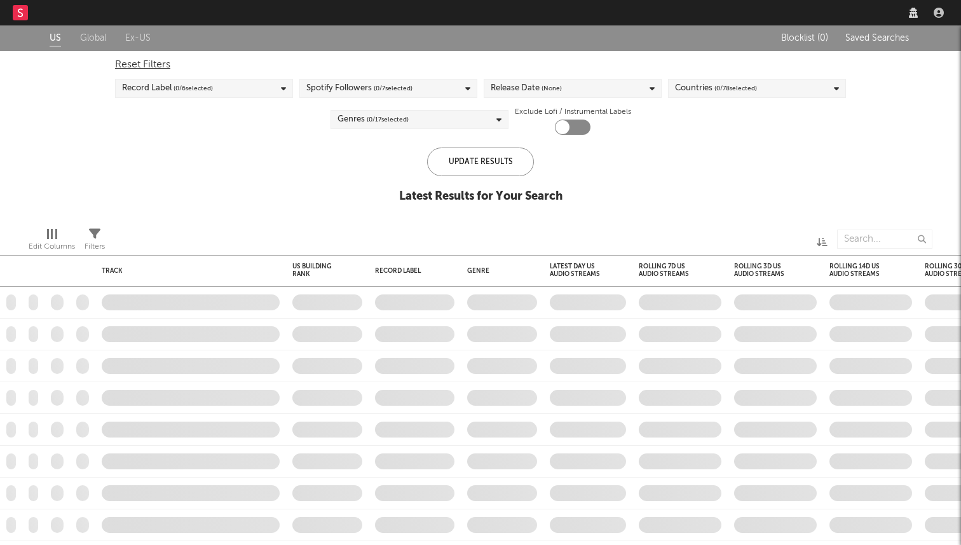
checkbox input "true"
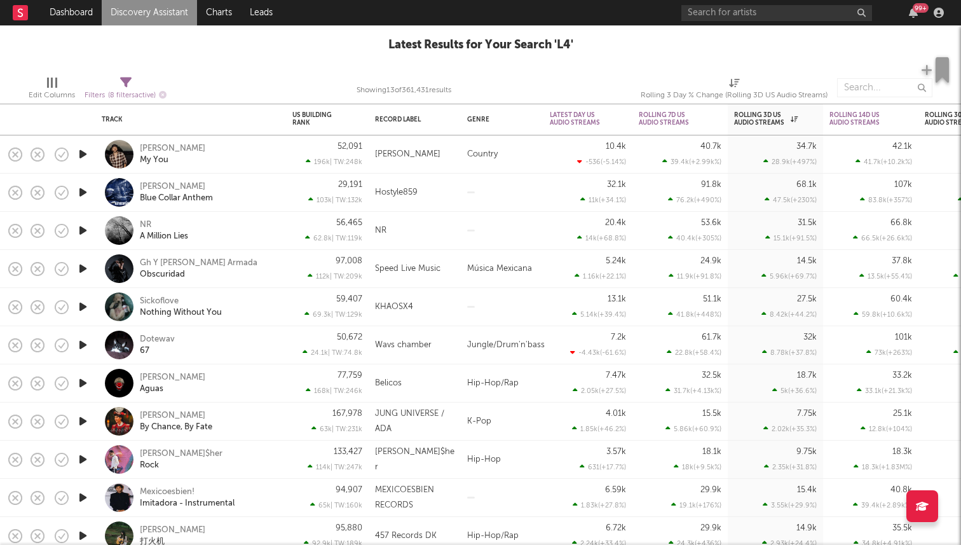
click at [83, 156] on icon "button" at bounding box center [82, 154] width 13 height 16
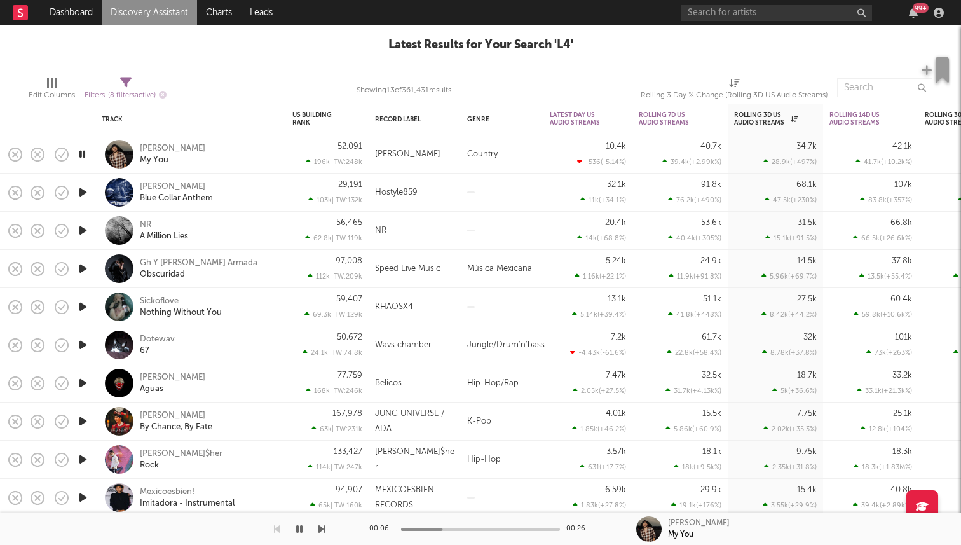
click at [83, 156] on icon "button" at bounding box center [82, 154] width 12 height 16
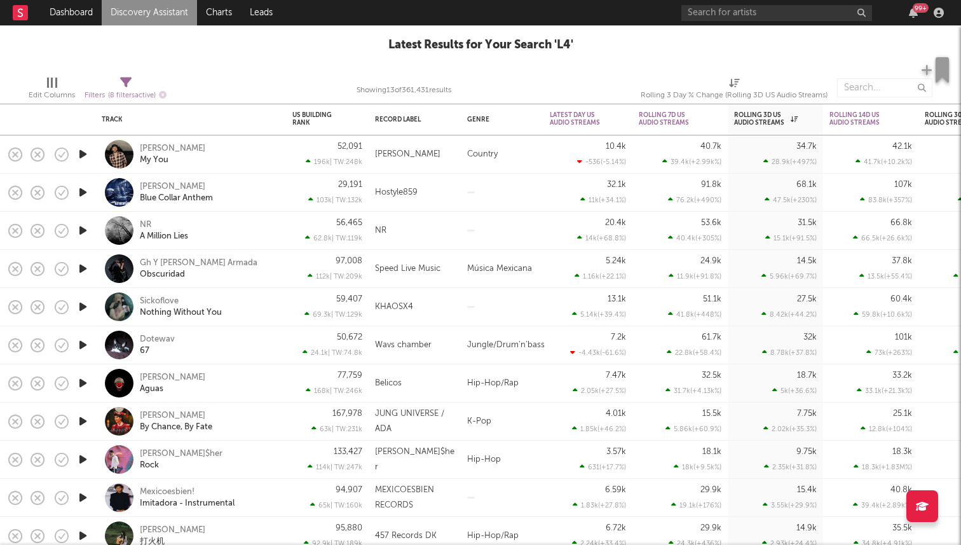
click at [81, 198] on icon "button" at bounding box center [82, 192] width 13 height 16
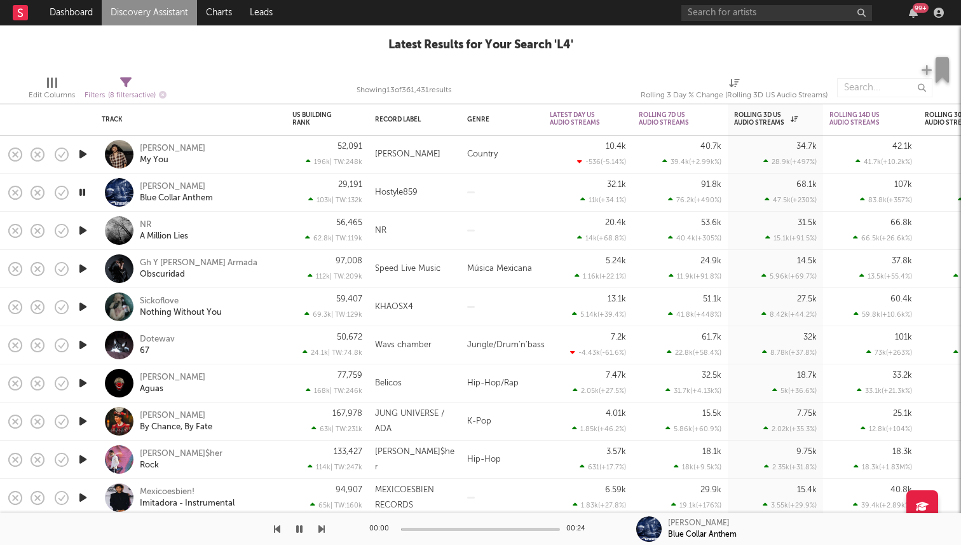
click at [79, 232] on icon "button" at bounding box center [82, 230] width 13 height 16
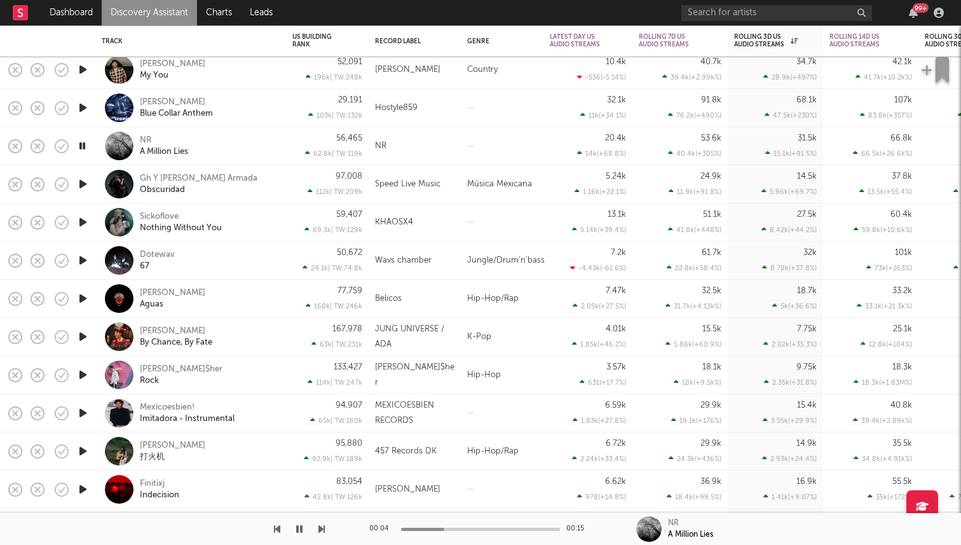
click at [82, 261] on icon "button" at bounding box center [82, 260] width 13 height 16
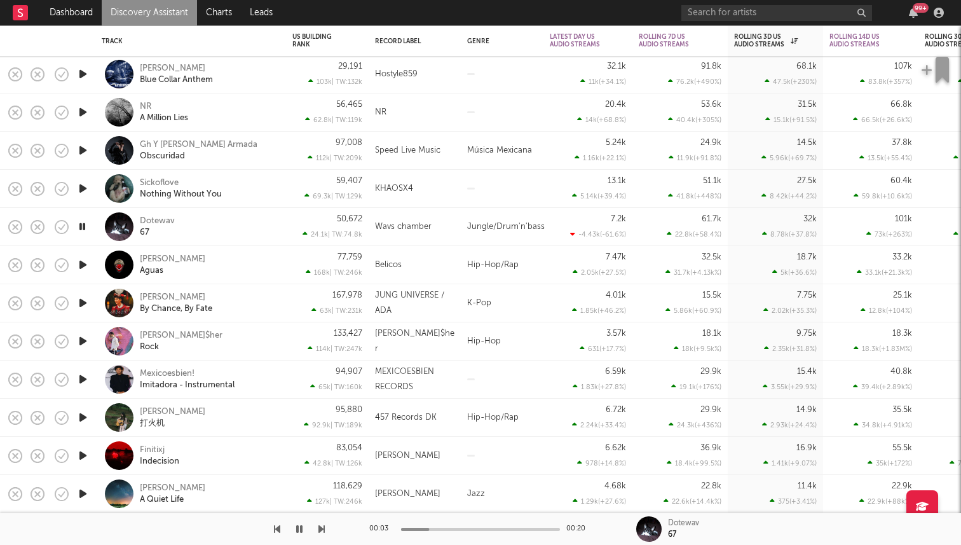
click at [85, 456] on icon "button" at bounding box center [82, 455] width 13 height 16
click at [83, 456] on icon "button" at bounding box center [82, 455] width 12 height 16
click at [83, 341] on icon "button" at bounding box center [82, 341] width 13 height 16
click at [85, 334] on icon "button" at bounding box center [82, 341] width 12 height 16
click at [82, 302] on icon "button" at bounding box center [82, 303] width 13 height 16
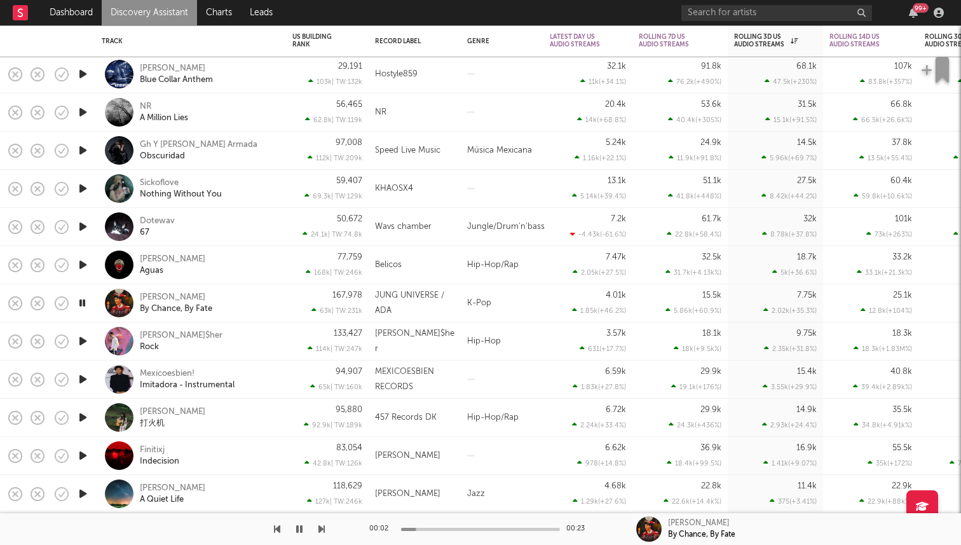
click at [82, 302] on icon "button" at bounding box center [82, 303] width 12 height 16
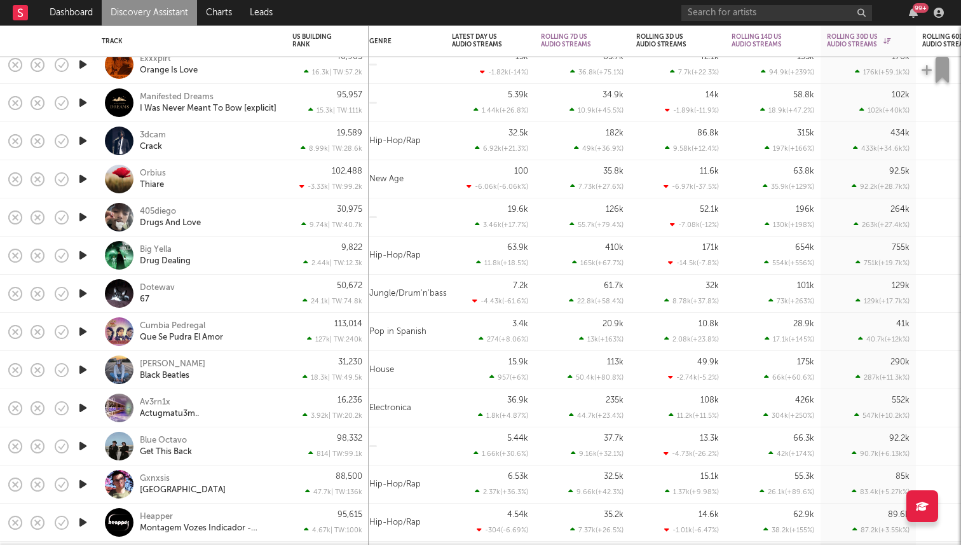
click at [81, 180] on icon "button" at bounding box center [82, 179] width 13 height 16
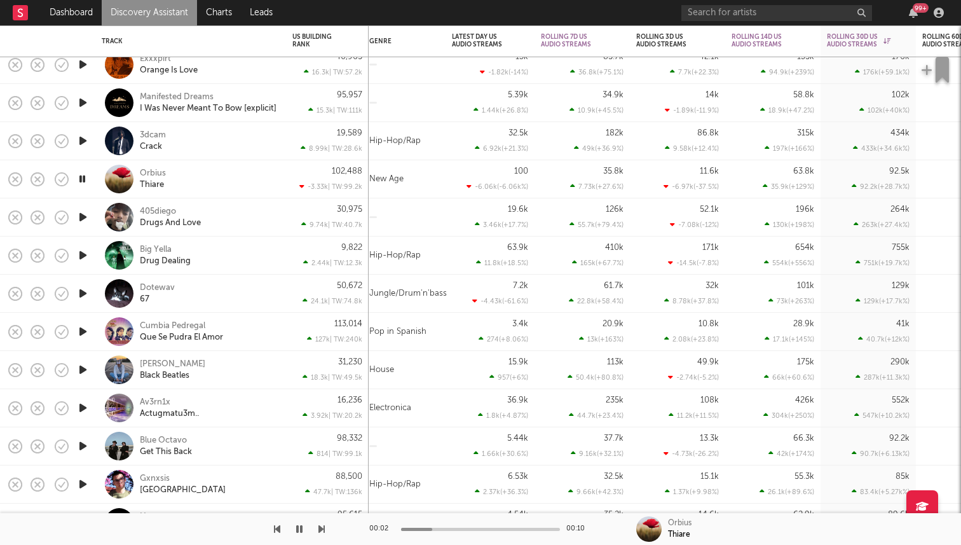
click at [85, 144] on icon "button" at bounding box center [82, 141] width 13 height 16
click at [82, 142] on icon "button" at bounding box center [82, 141] width 12 height 16
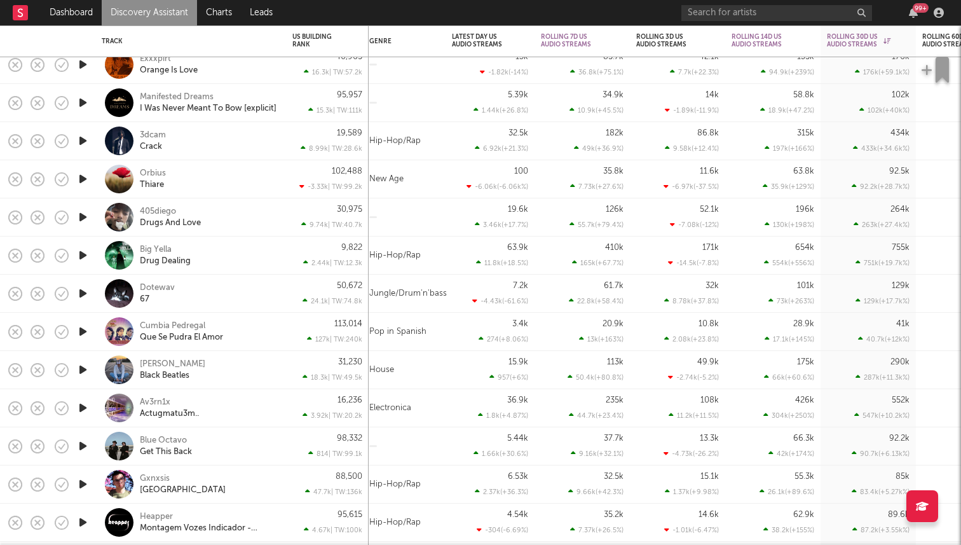
click at [83, 297] on icon "button" at bounding box center [82, 293] width 13 height 16
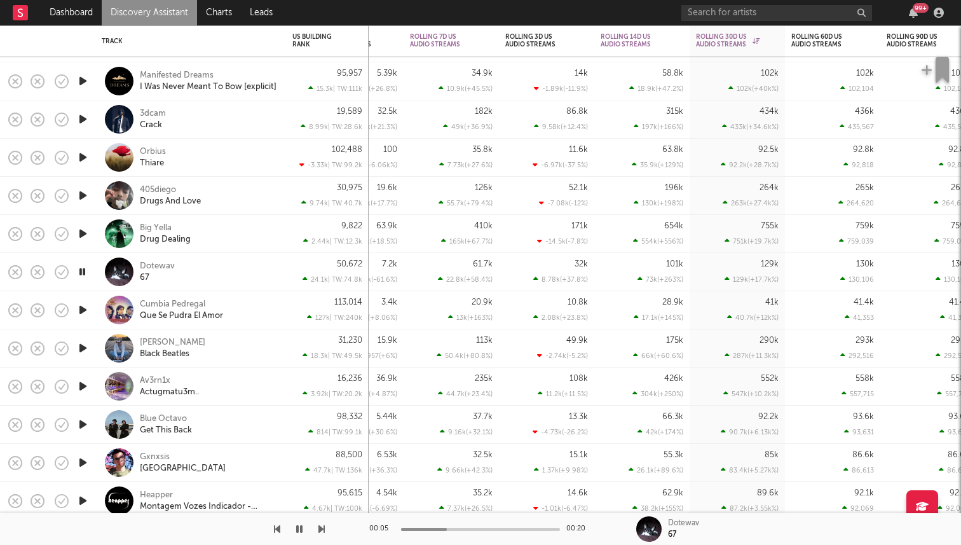
click at [84, 273] on icon "button" at bounding box center [82, 272] width 12 height 16
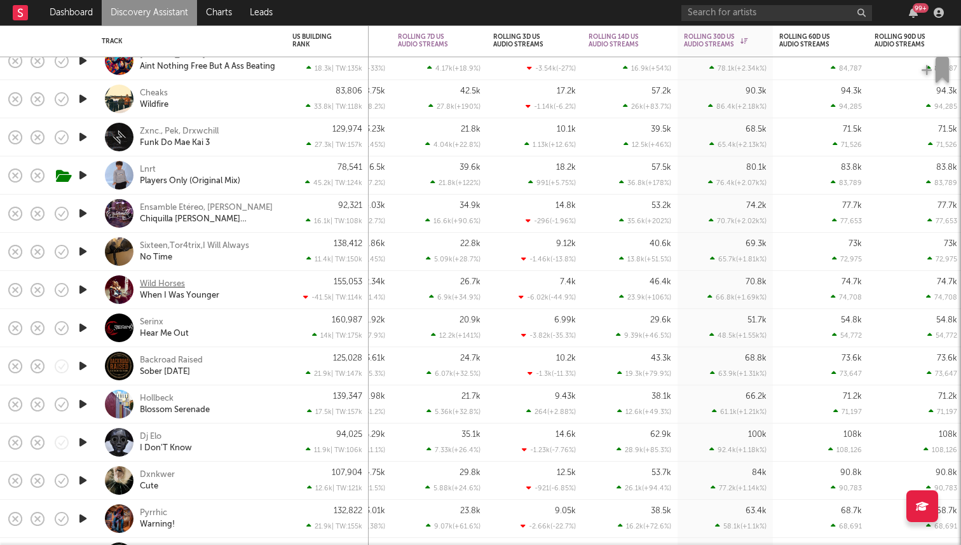
click at [150, 282] on div "Wild Horses" at bounding box center [162, 283] width 45 height 11
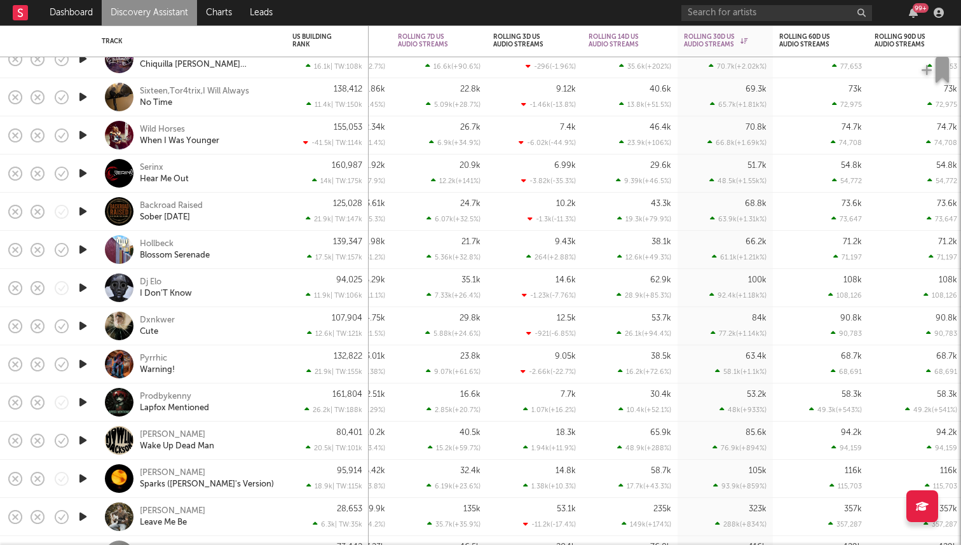
click at [85, 285] on icon "button" at bounding box center [82, 288] width 13 height 16
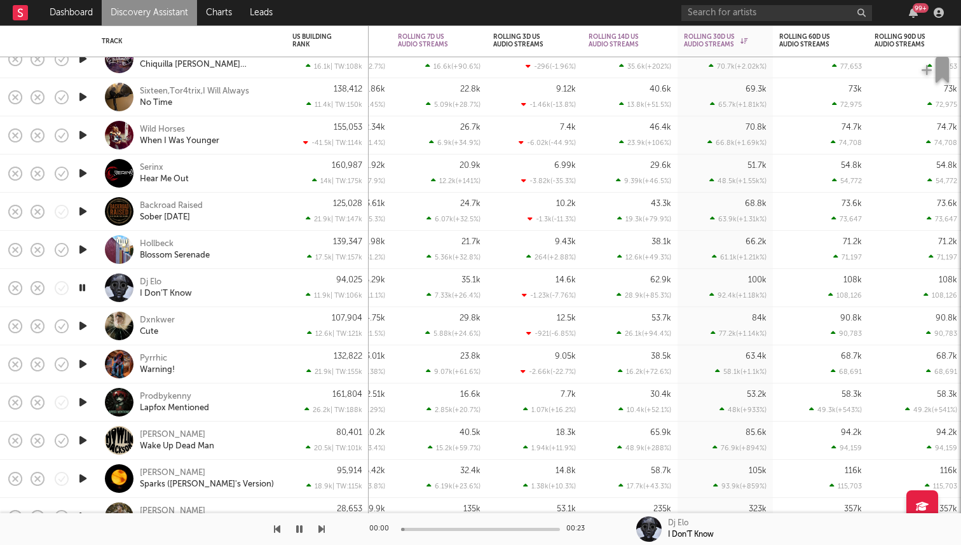
click at [85, 285] on icon "button" at bounding box center [82, 288] width 12 height 16
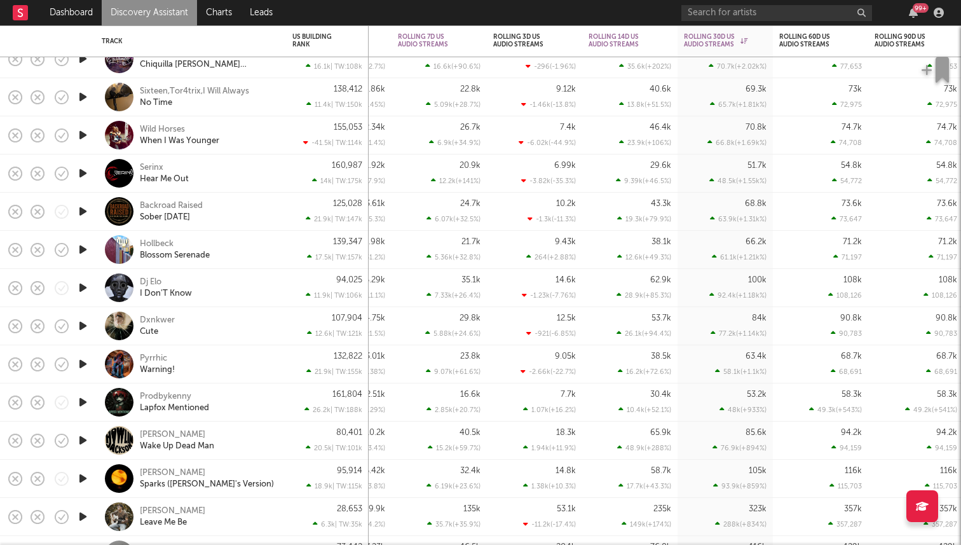
click at [84, 250] on icon "button" at bounding box center [82, 249] width 13 height 16
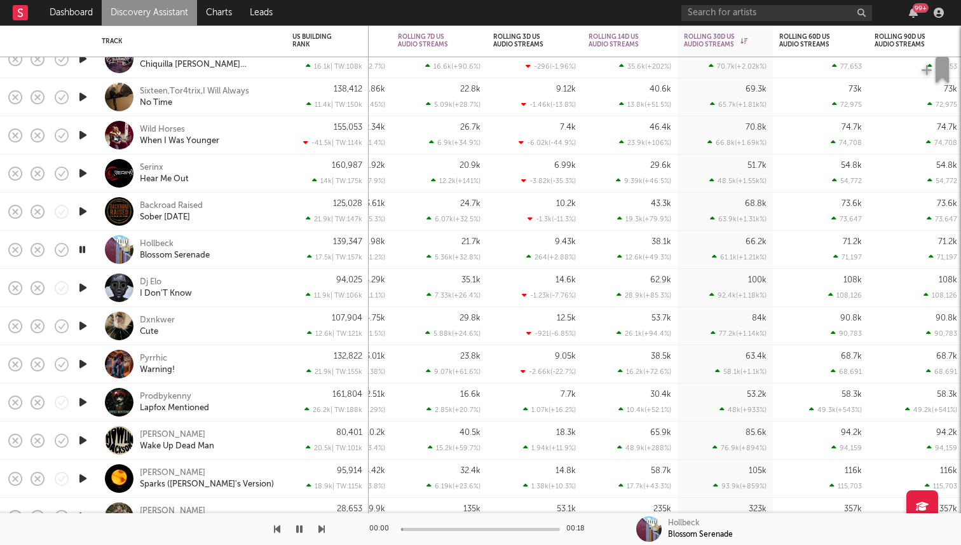
click at [84, 250] on icon "button" at bounding box center [82, 249] width 12 height 16
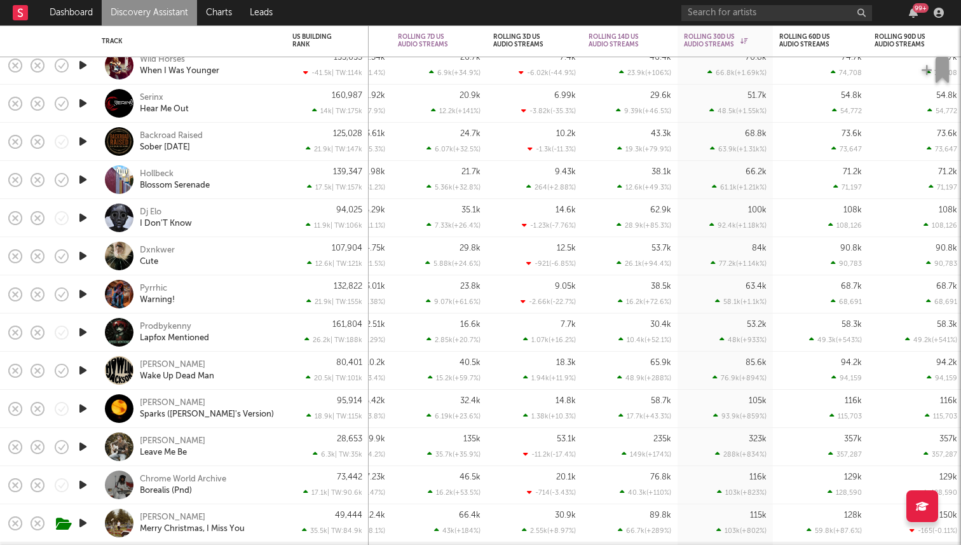
click at [84, 261] on icon "button" at bounding box center [82, 256] width 13 height 16
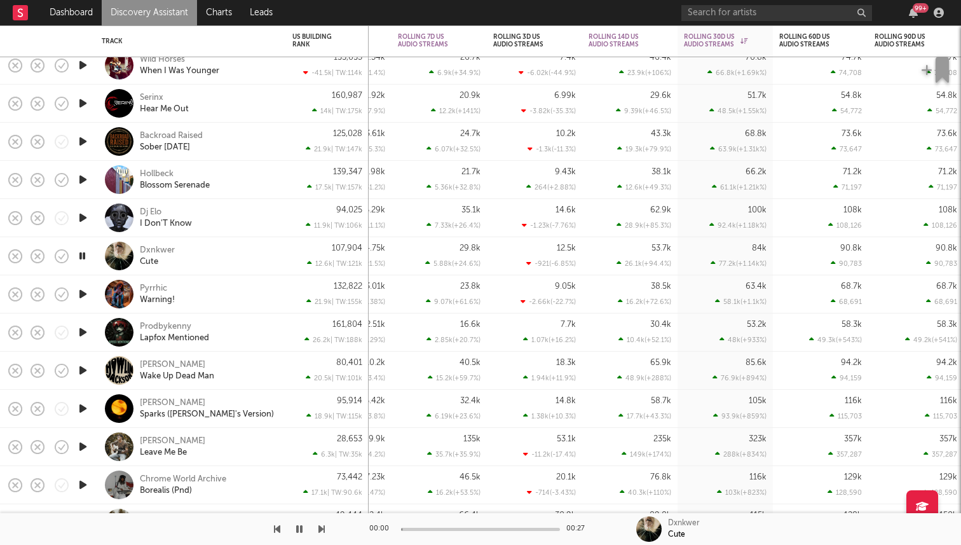
click at [84, 261] on icon "button" at bounding box center [82, 256] width 12 height 16
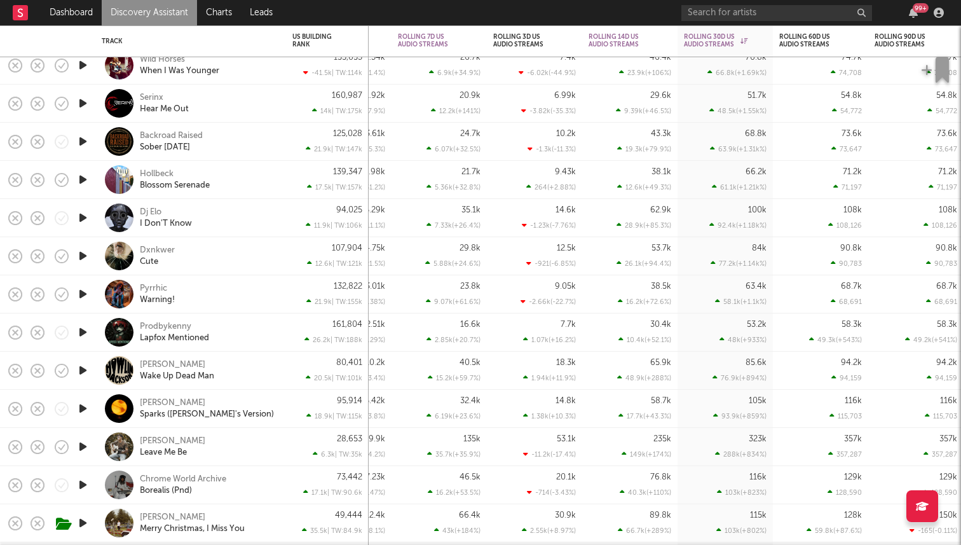
click at [84, 286] on icon "button" at bounding box center [82, 294] width 13 height 16
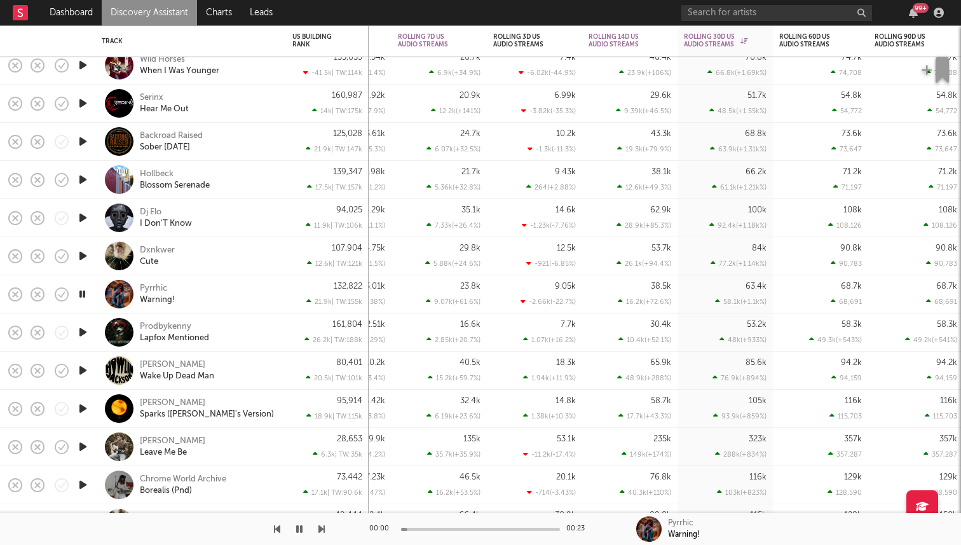
click at [83, 299] on icon "button" at bounding box center [82, 294] width 12 height 16
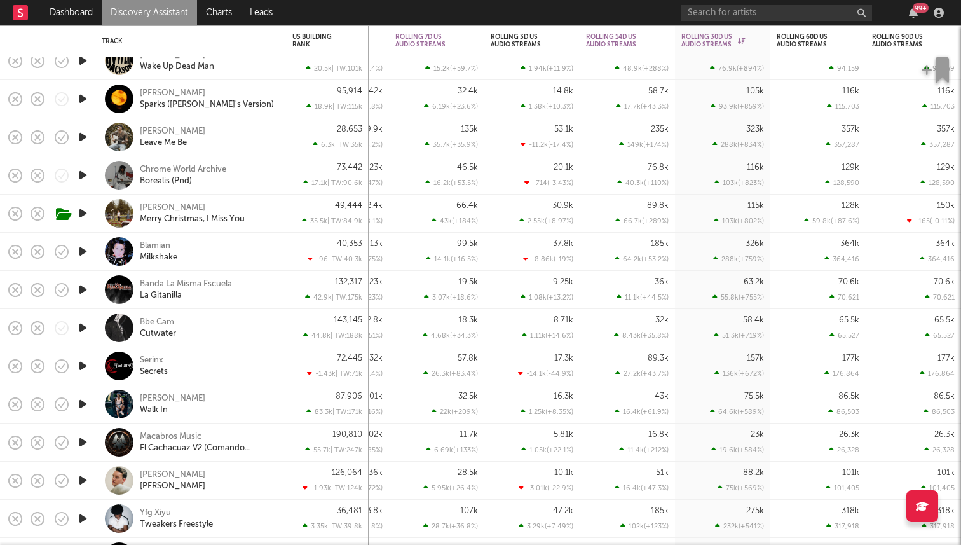
click at [86, 135] on icon "button" at bounding box center [82, 137] width 13 height 16
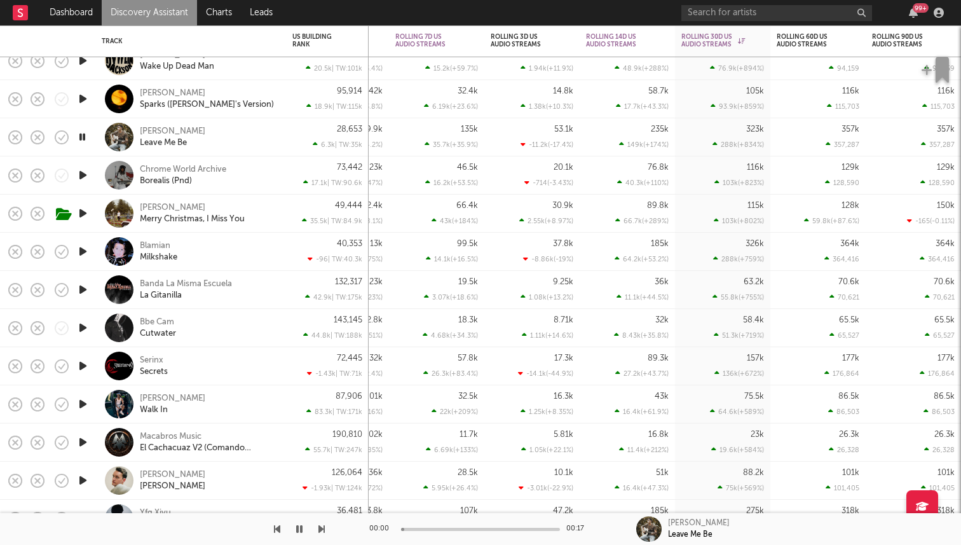
click at [85, 135] on icon "button" at bounding box center [82, 137] width 12 height 16
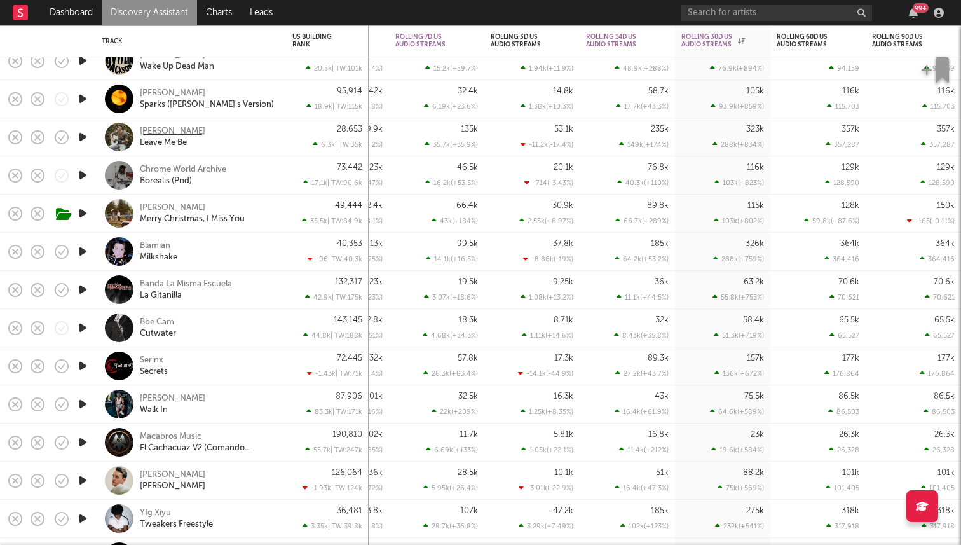
click at [170, 126] on div "[PERSON_NAME]" at bounding box center [172, 131] width 65 height 11
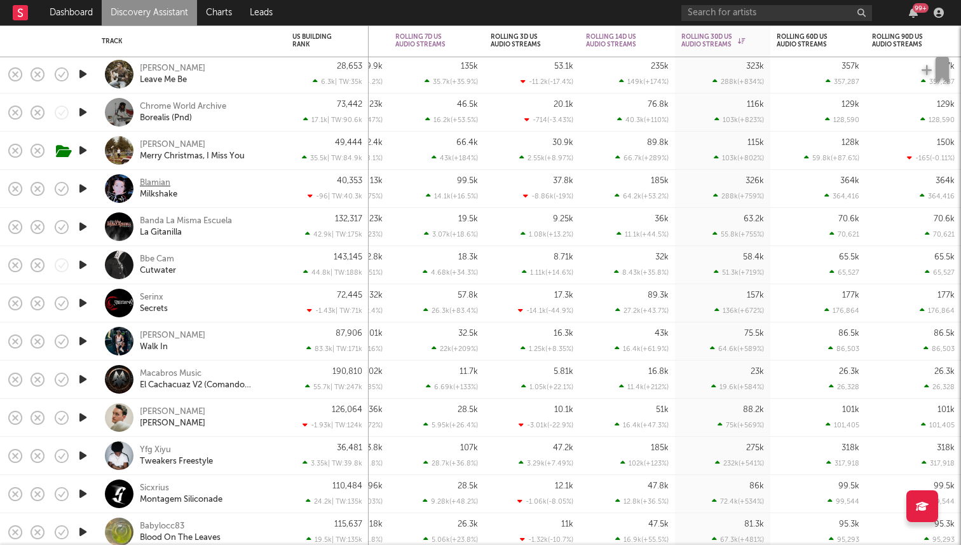
click at [152, 179] on div "Blamian" at bounding box center [155, 182] width 31 height 11
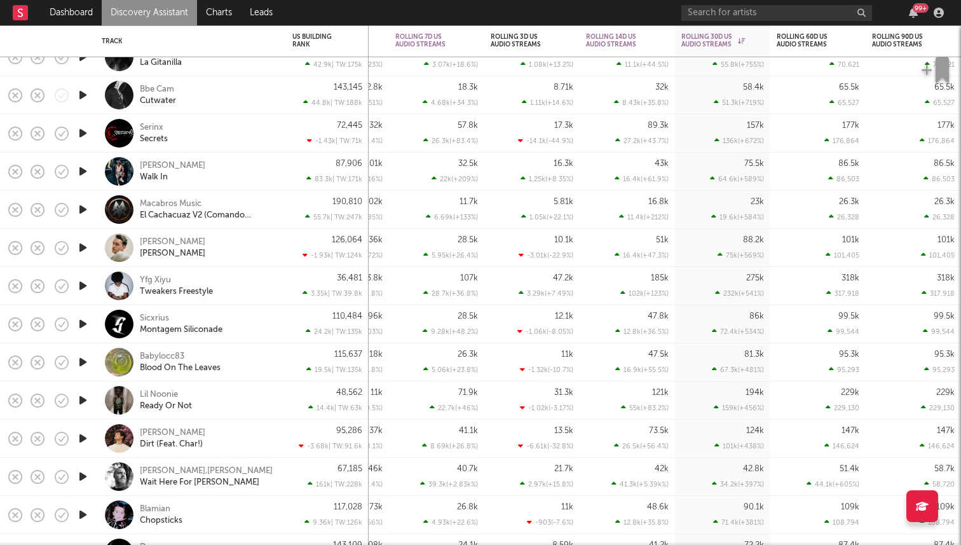
click at [79, 170] on icon "button" at bounding box center [82, 171] width 13 height 16
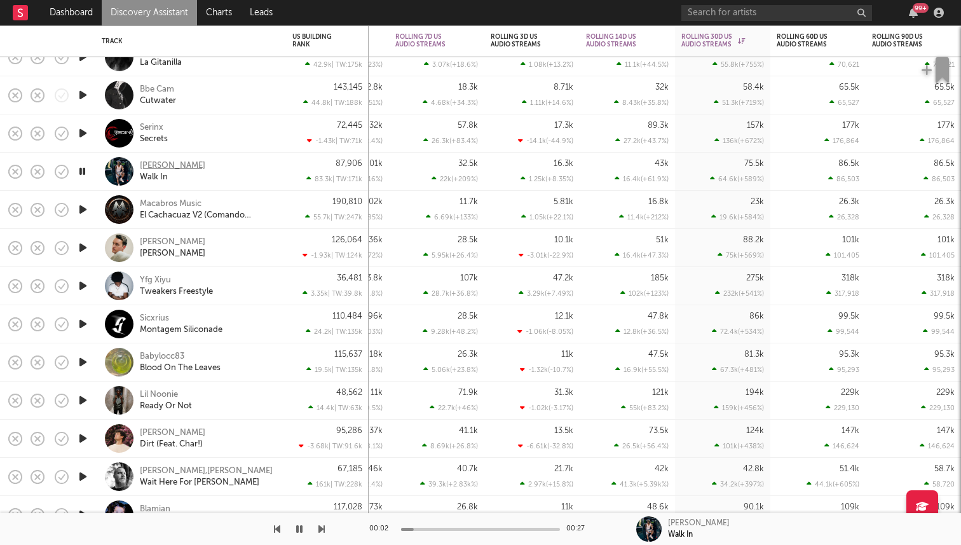
click at [149, 163] on div "[PERSON_NAME]" at bounding box center [172, 165] width 65 height 11
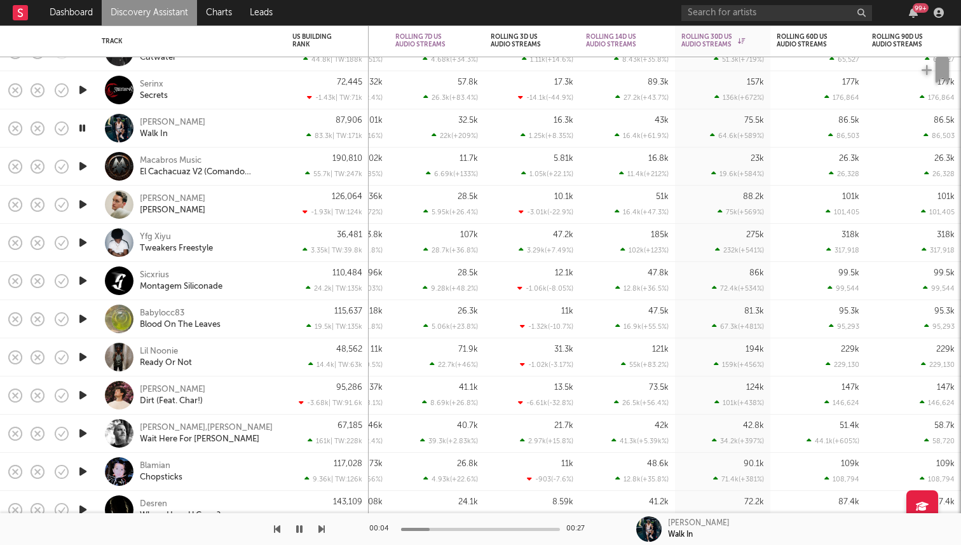
click at [83, 126] on icon "button" at bounding box center [82, 128] width 12 height 16
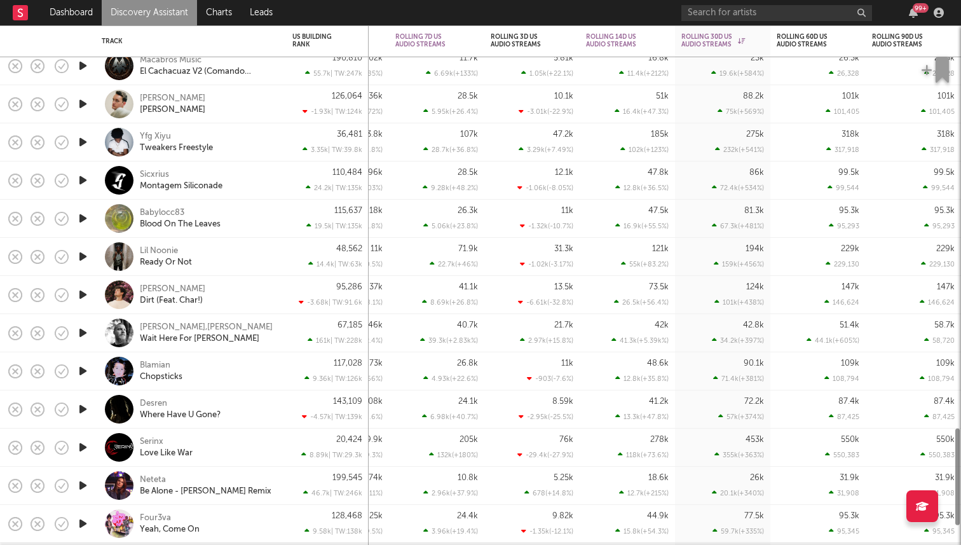
click at [77, 271] on div at bounding box center [82, 257] width 25 height 38
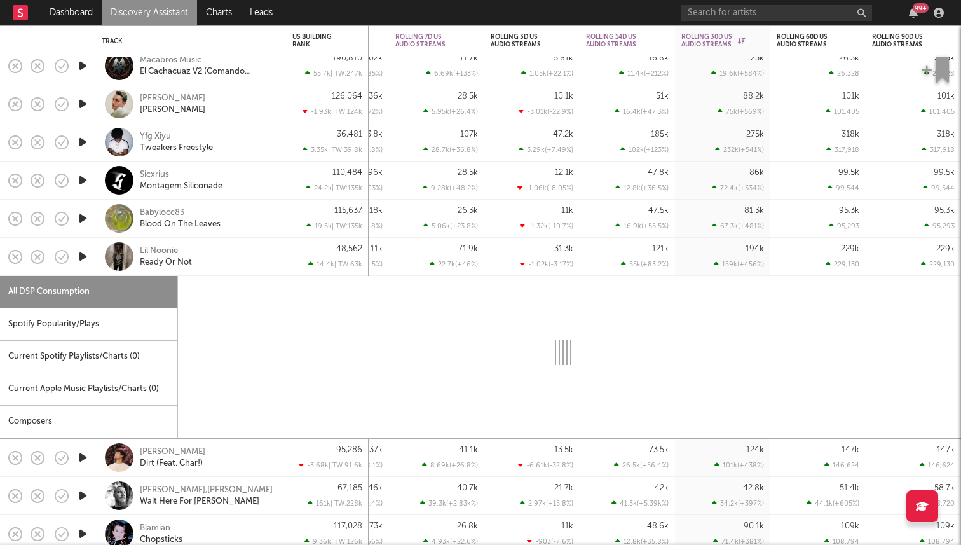
click at [87, 264] on div at bounding box center [82, 257] width 25 height 38
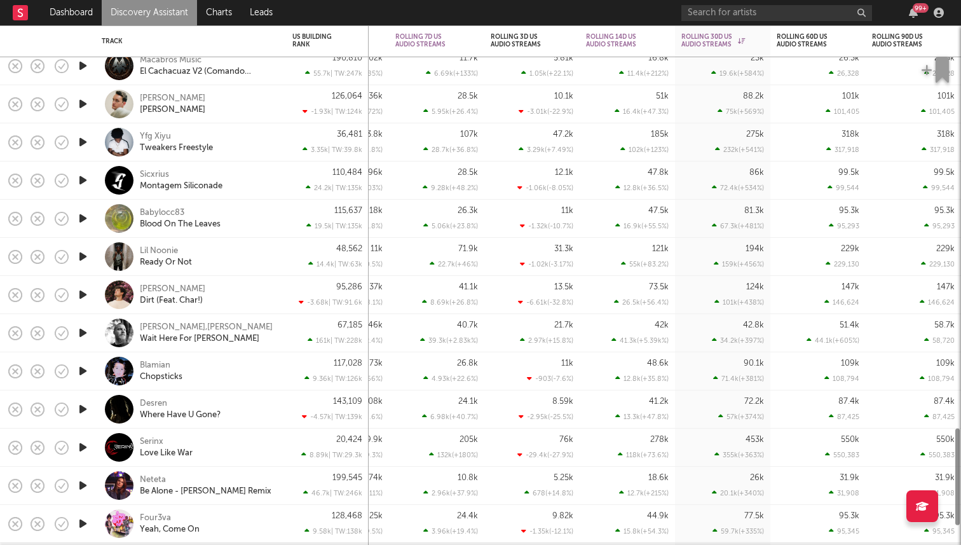
click at [79, 256] on icon "button" at bounding box center [82, 256] width 13 height 16
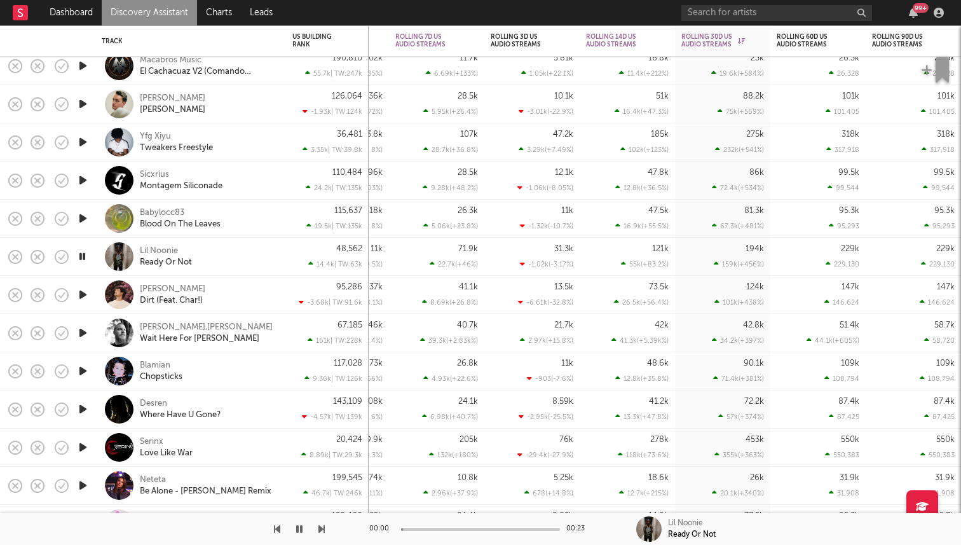
click at [79, 256] on icon "button" at bounding box center [82, 256] width 12 height 16
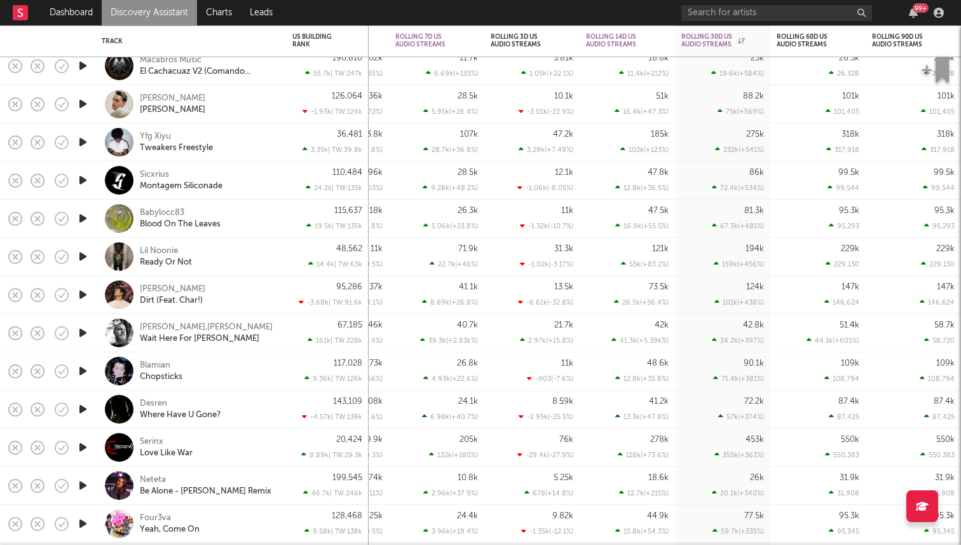
click at [84, 286] on div at bounding box center [82, 295] width 25 height 38
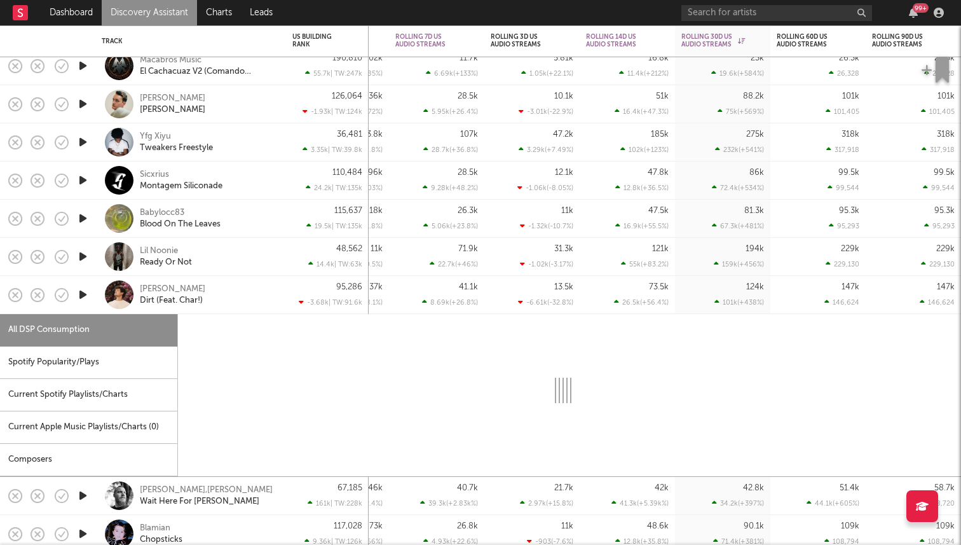
click at [82, 294] on icon "button" at bounding box center [82, 295] width 13 height 16
select select "1w"
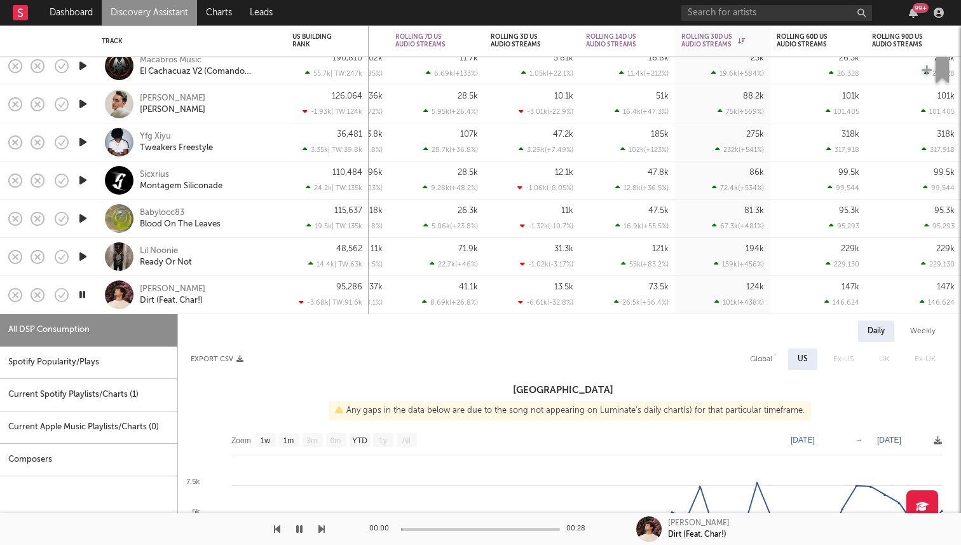
click at [108, 307] on div at bounding box center [119, 294] width 29 height 29
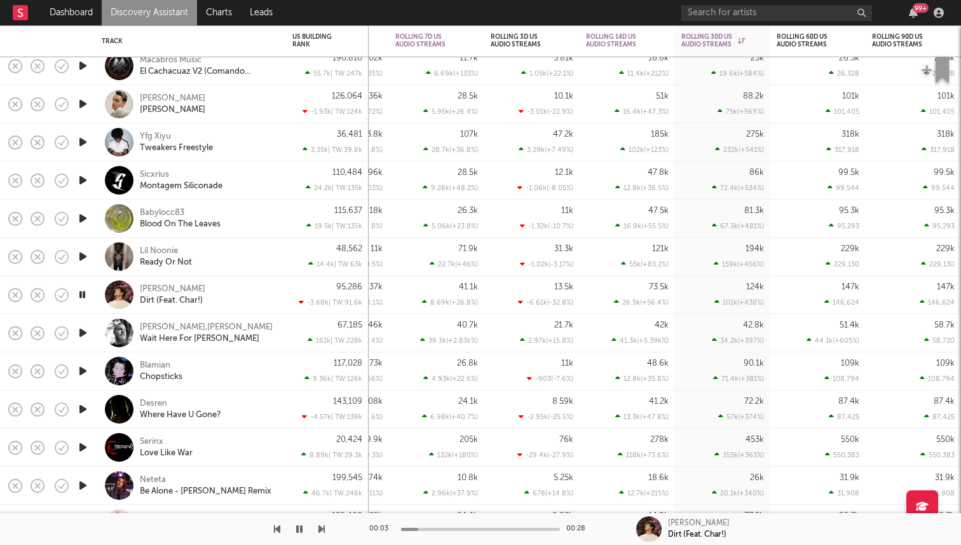
click at [86, 296] on icon "button" at bounding box center [82, 295] width 12 height 16
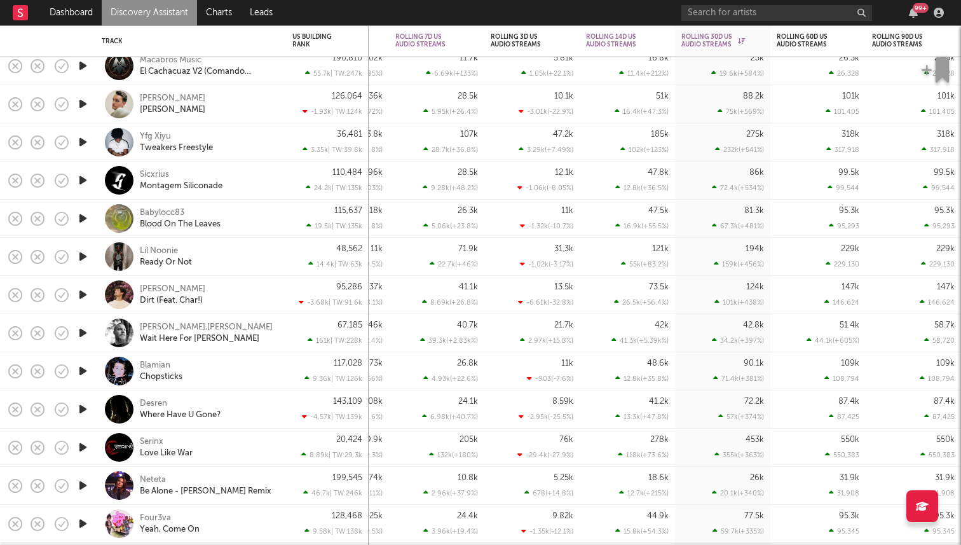
click at [86, 296] on icon "button" at bounding box center [82, 295] width 13 height 16
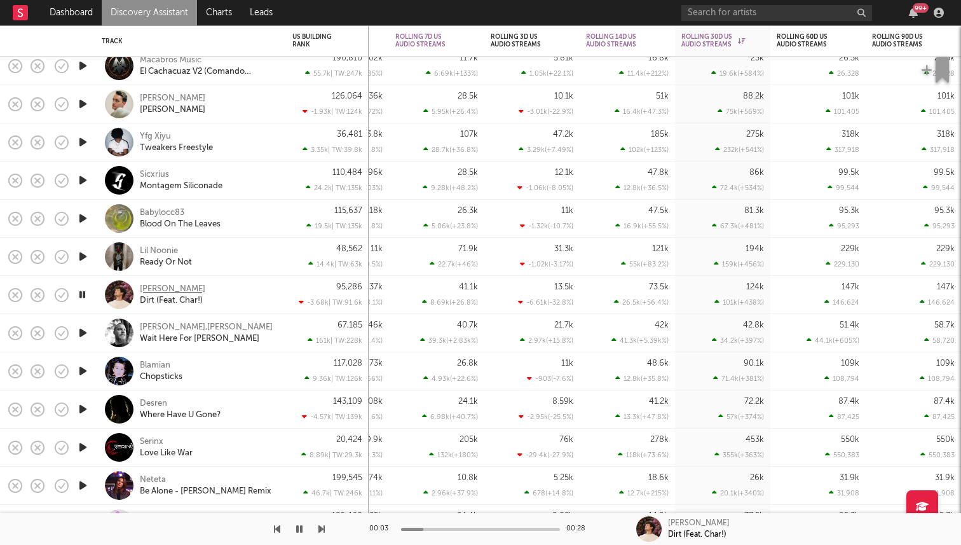
click at [157, 290] on div "[PERSON_NAME]" at bounding box center [172, 288] width 65 height 11
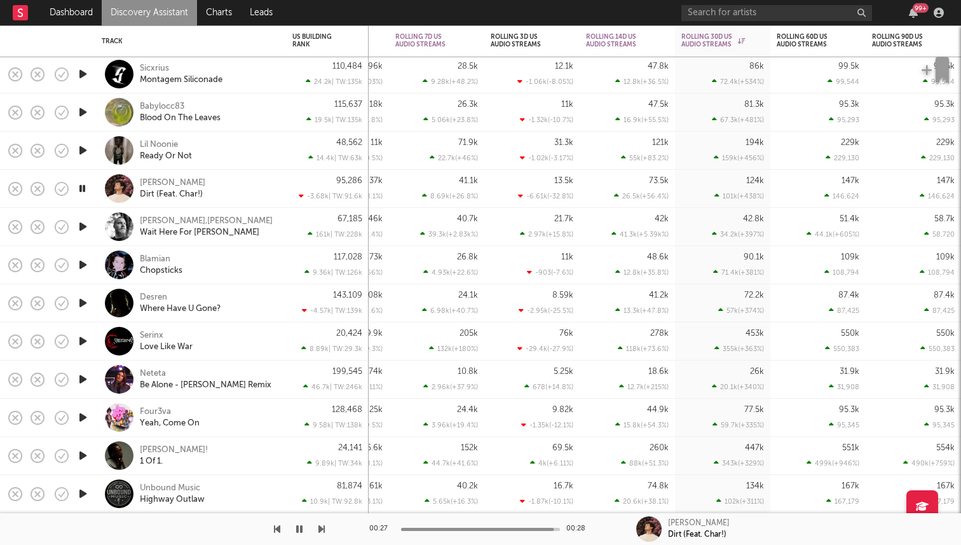
click at [83, 301] on icon "button" at bounding box center [82, 303] width 13 height 16
click at [85, 305] on icon "button" at bounding box center [82, 303] width 12 height 16
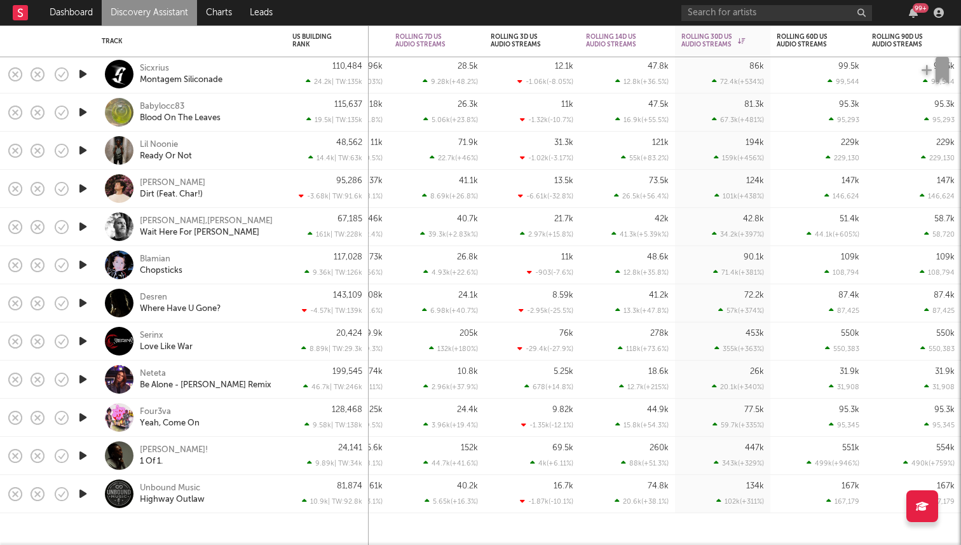
click at [79, 495] on icon "button" at bounding box center [82, 494] width 13 height 16
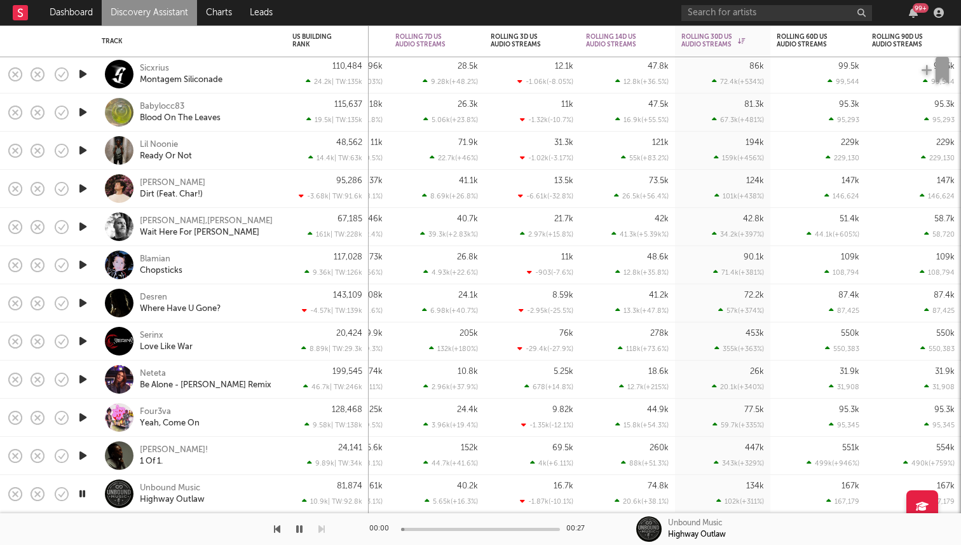
click at [83, 495] on icon "button" at bounding box center [82, 494] width 12 height 16
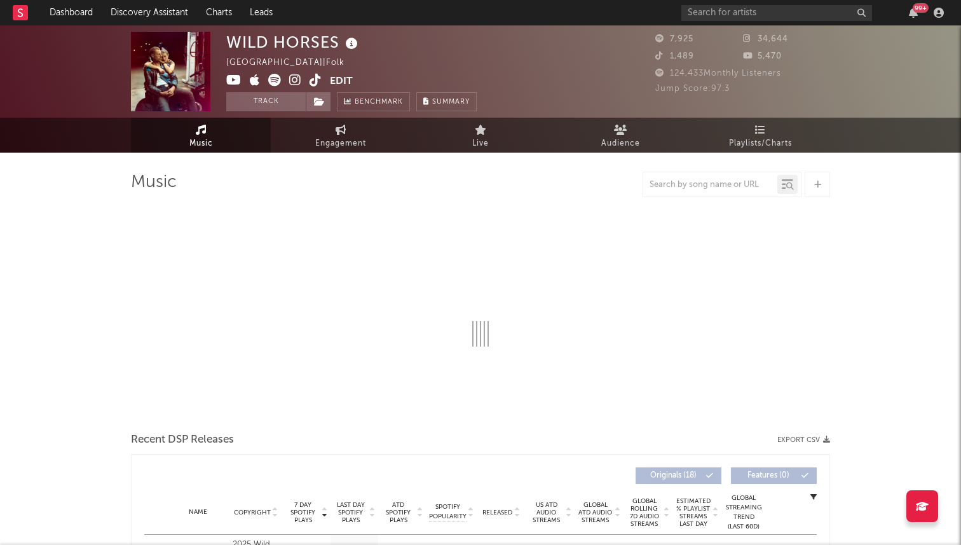
select select "6m"
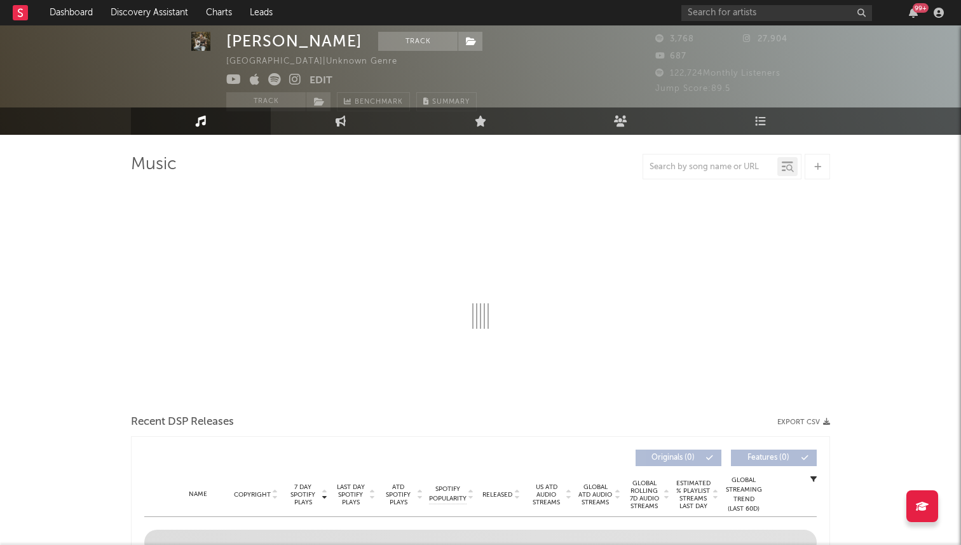
select select "1w"
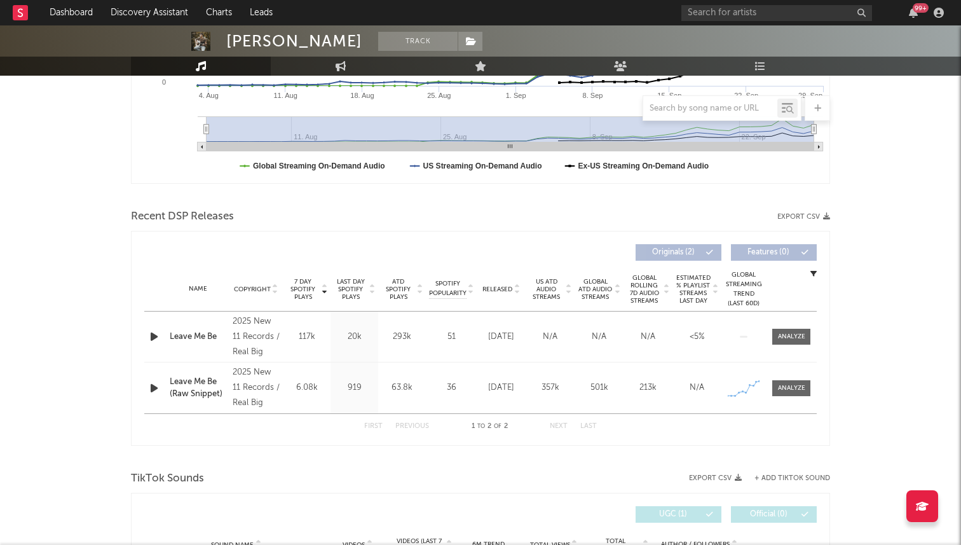
scroll to position [334, 0]
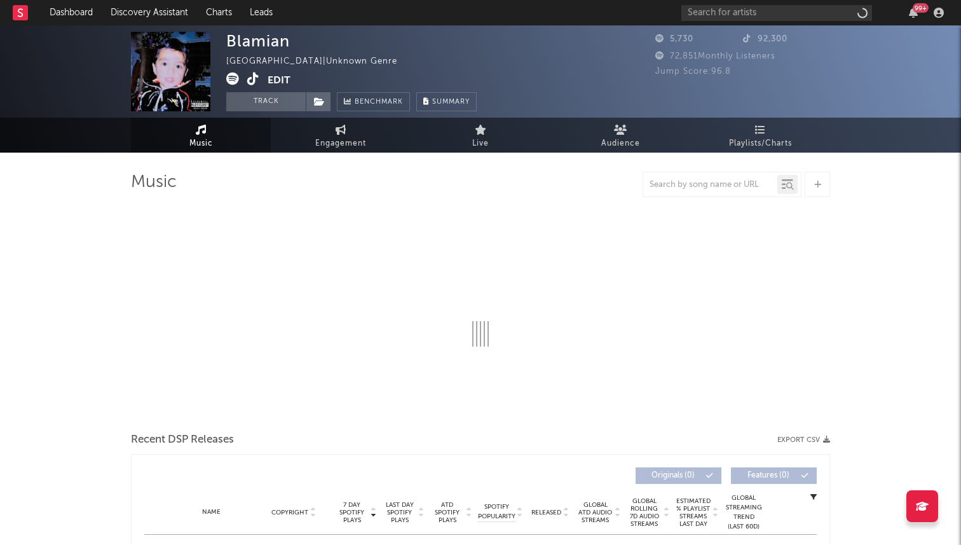
select select "1w"
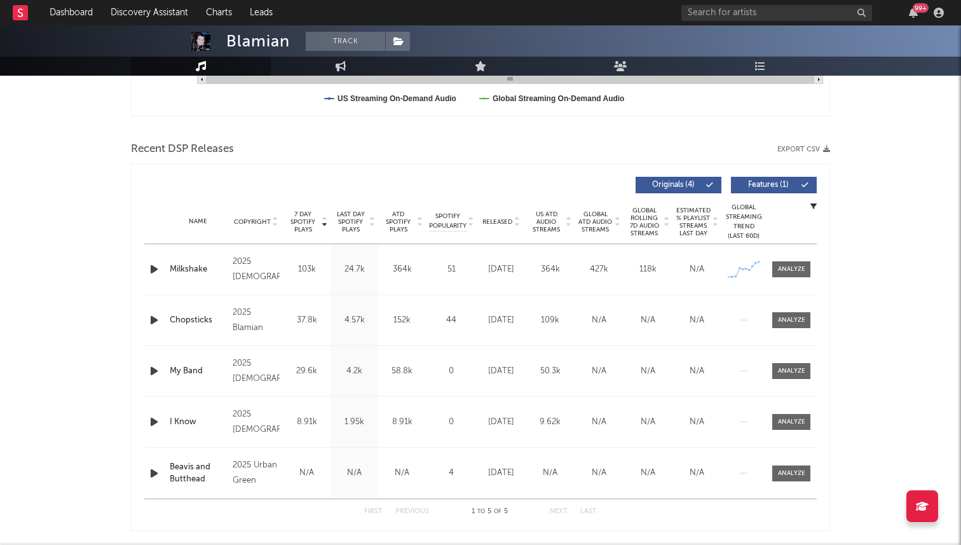
scroll to position [473, 0]
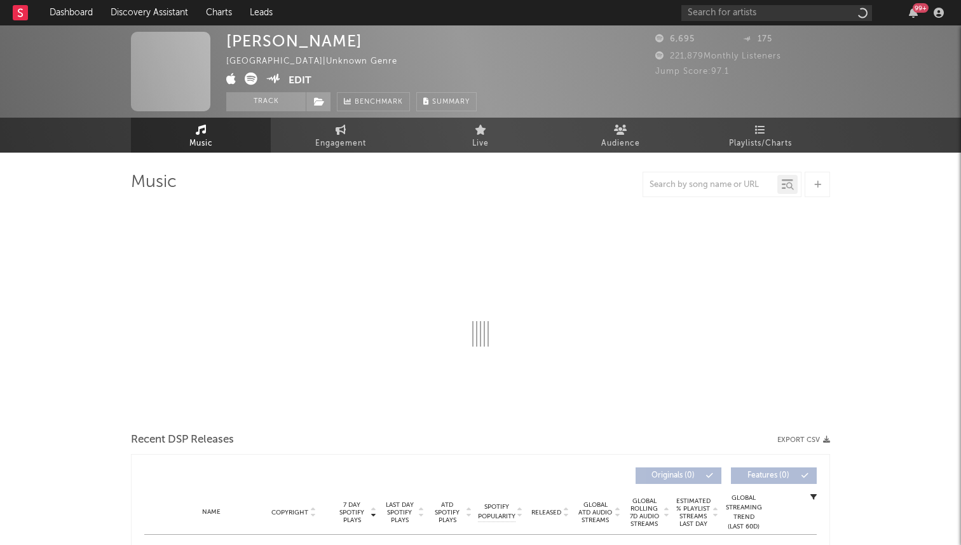
select select "1w"
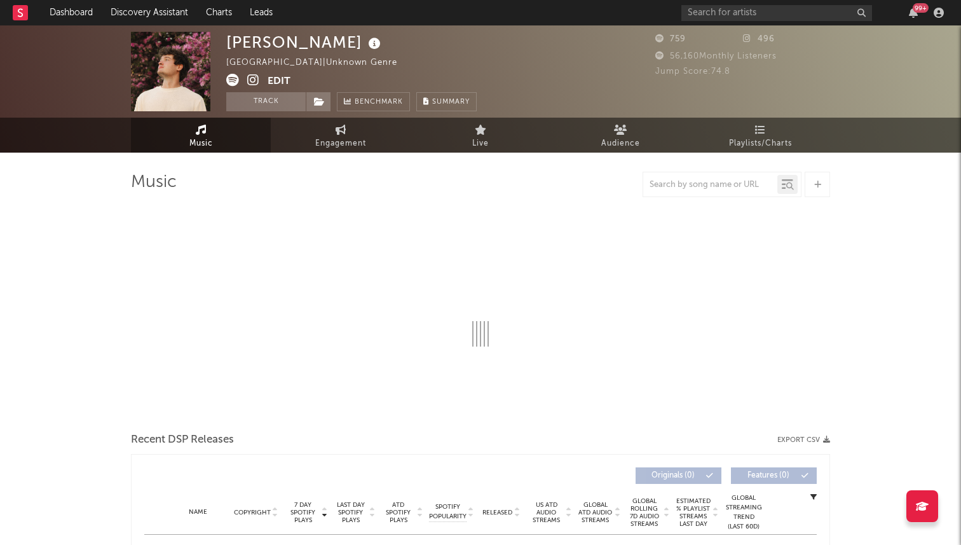
select select "1w"
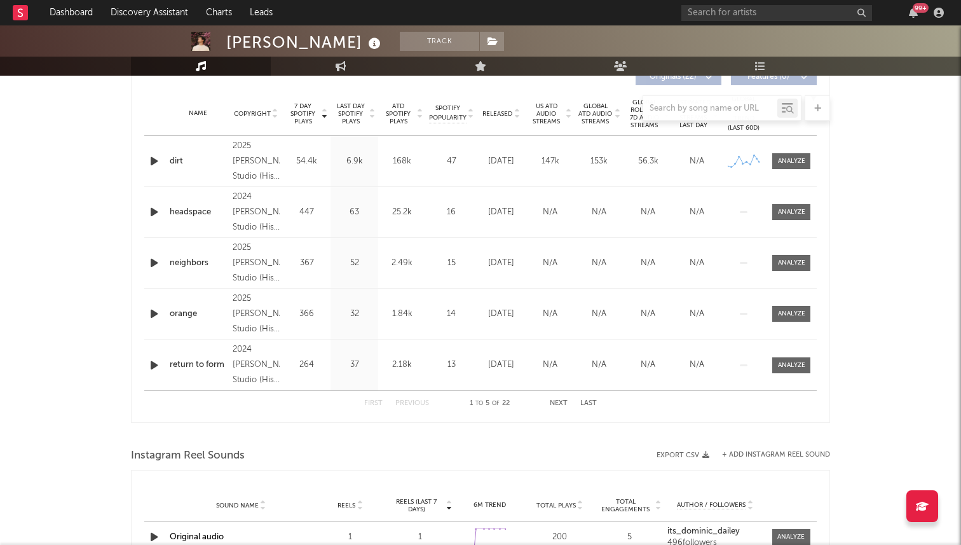
scroll to position [727, 0]
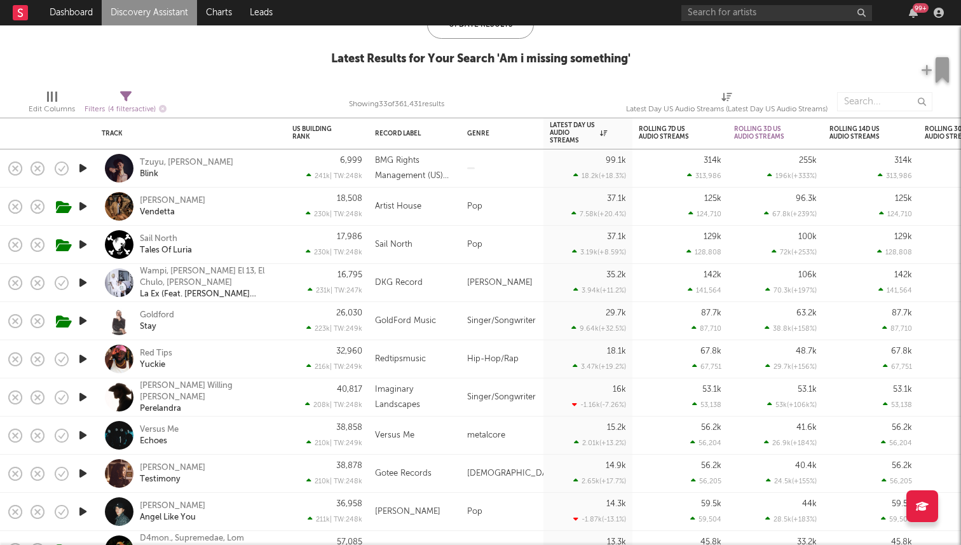
click at [92, 165] on div at bounding box center [82, 168] width 25 height 38
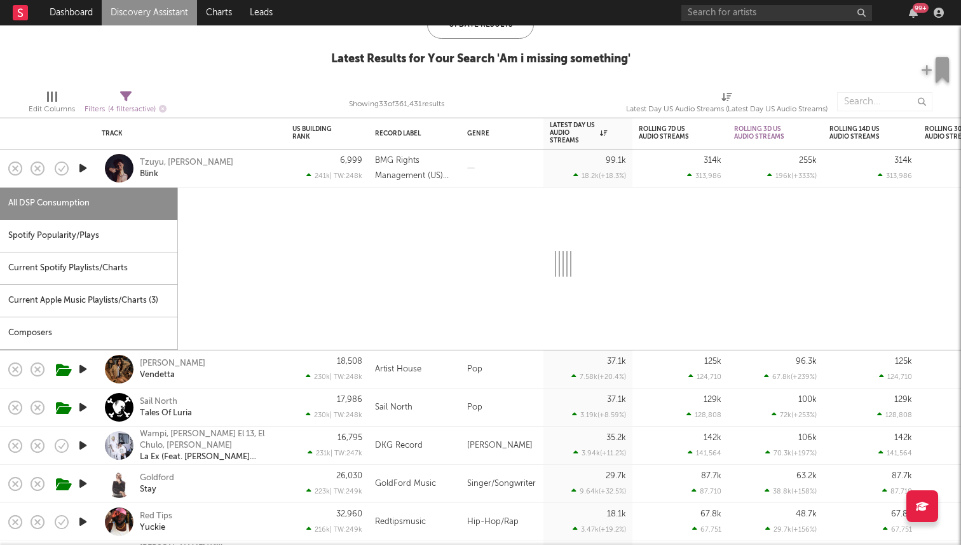
click at [82, 168] on icon "button" at bounding box center [82, 168] width 13 height 16
select select "1w"
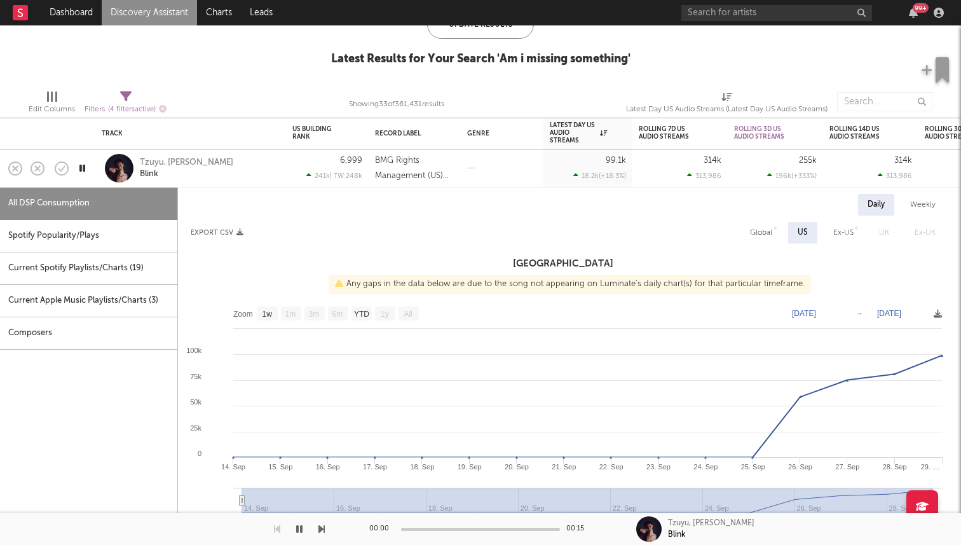
click at [99, 173] on div "Tzuyu, [PERSON_NAME]" at bounding box center [190, 168] width 191 height 38
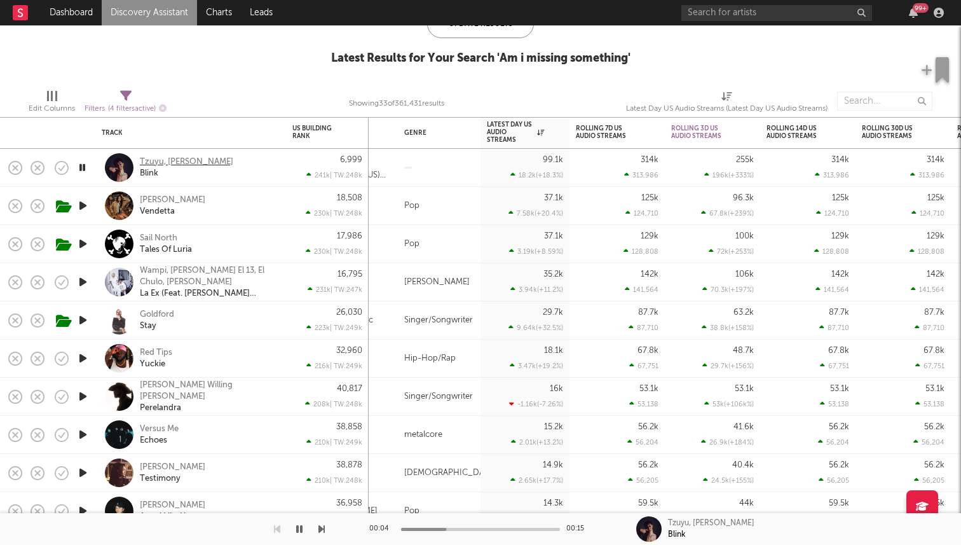
click at [166, 163] on div "Tzuyu, [PERSON_NAME]" at bounding box center [186, 161] width 93 height 11
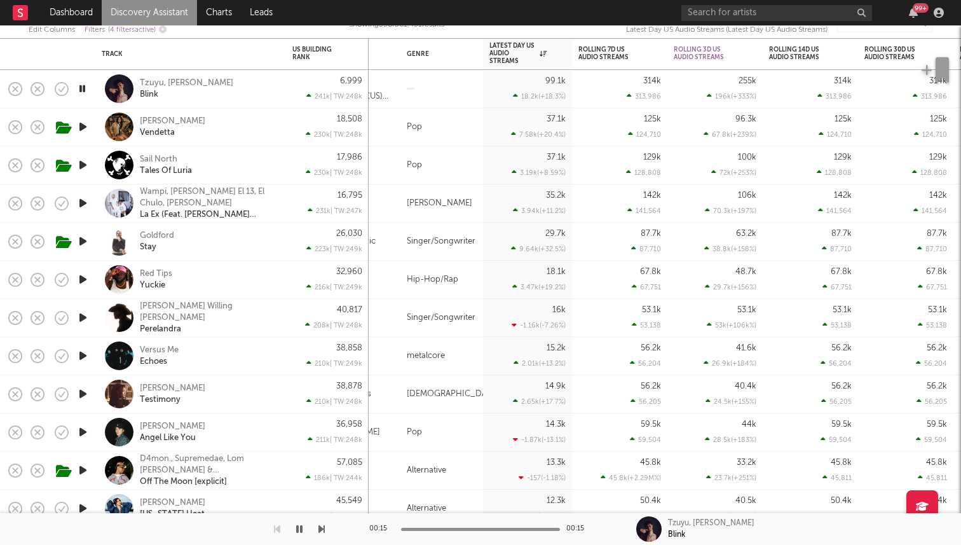
click at [88, 87] on icon "button" at bounding box center [82, 89] width 12 height 16
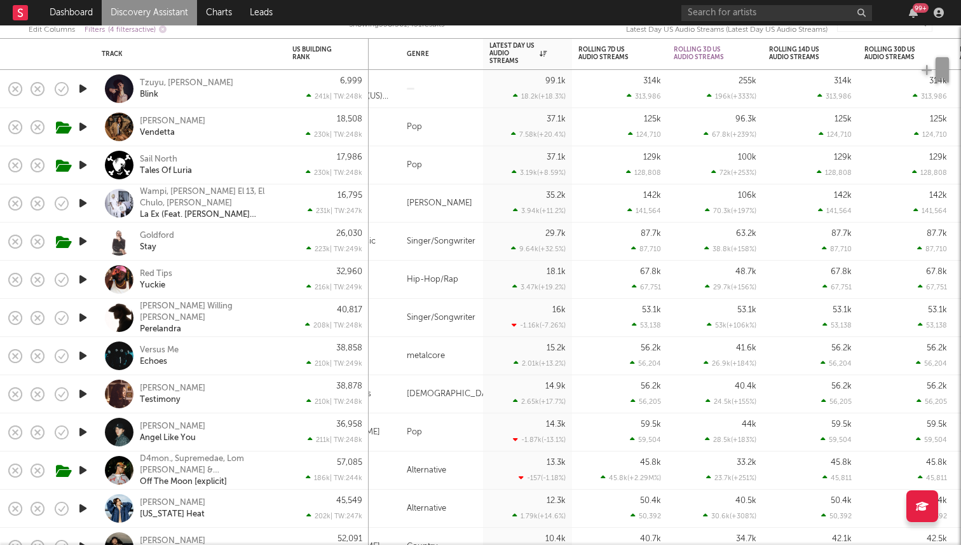
click at [85, 202] on icon "button" at bounding box center [82, 203] width 13 height 16
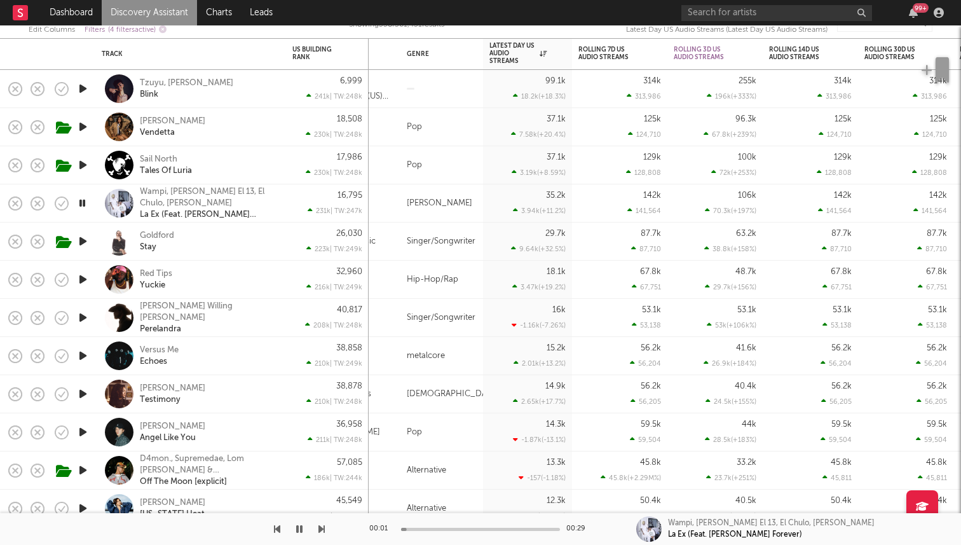
click at [85, 202] on icon "button" at bounding box center [82, 203] width 12 height 16
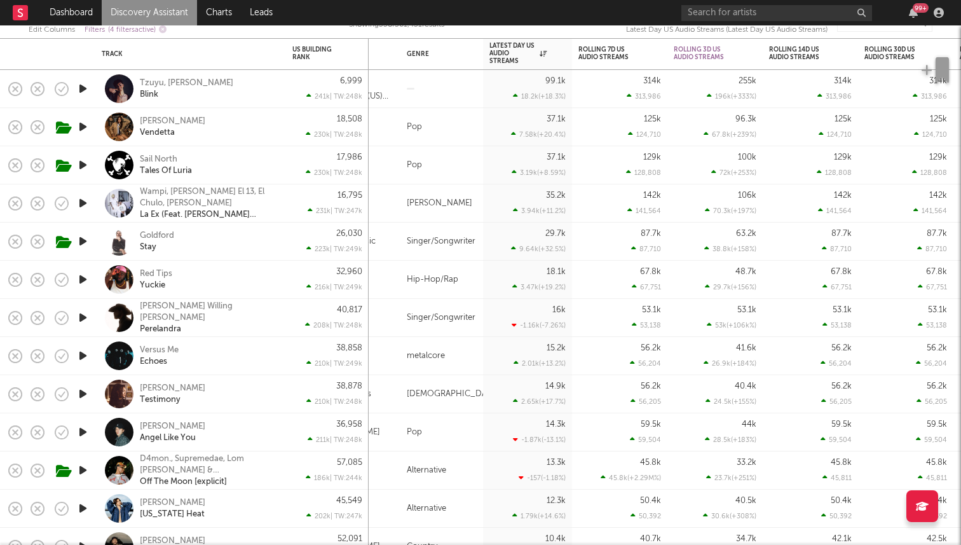
click at [81, 166] on icon "button" at bounding box center [82, 165] width 13 height 16
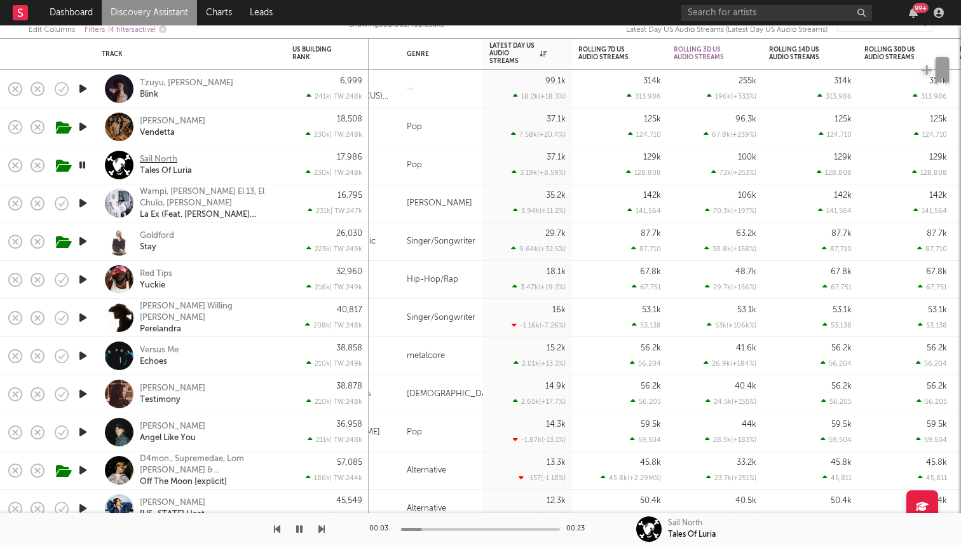
click at [150, 158] on div "Sail North" at bounding box center [158, 159] width 37 height 11
click at [81, 167] on icon "button" at bounding box center [82, 165] width 12 height 16
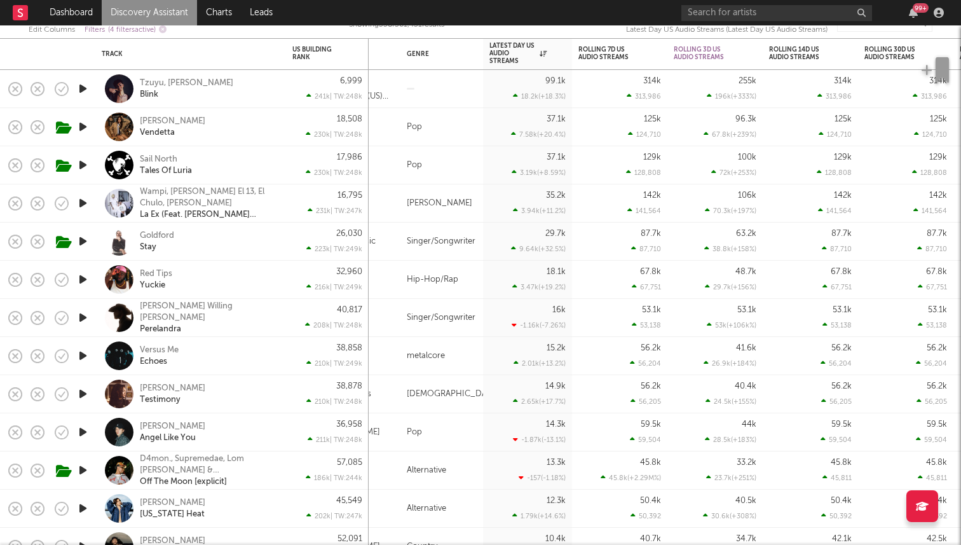
click at [84, 240] on icon "button" at bounding box center [82, 241] width 13 height 16
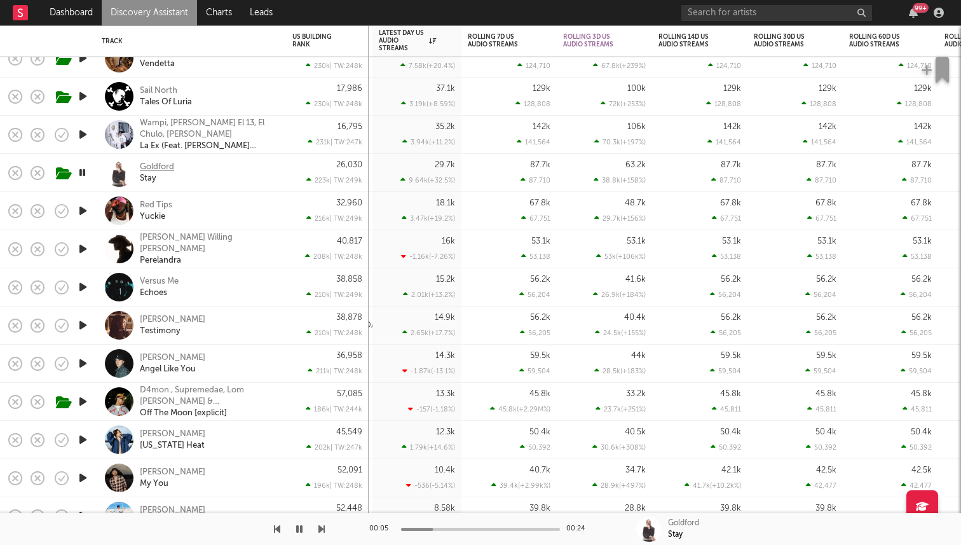
click at [162, 166] on div "Goldford" at bounding box center [157, 166] width 34 height 11
click at [157, 205] on div "Red Tips" at bounding box center [156, 205] width 32 height 11
click at [157, 241] on div "Brendan Willing James" at bounding box center [208, 243] width 137 height 23
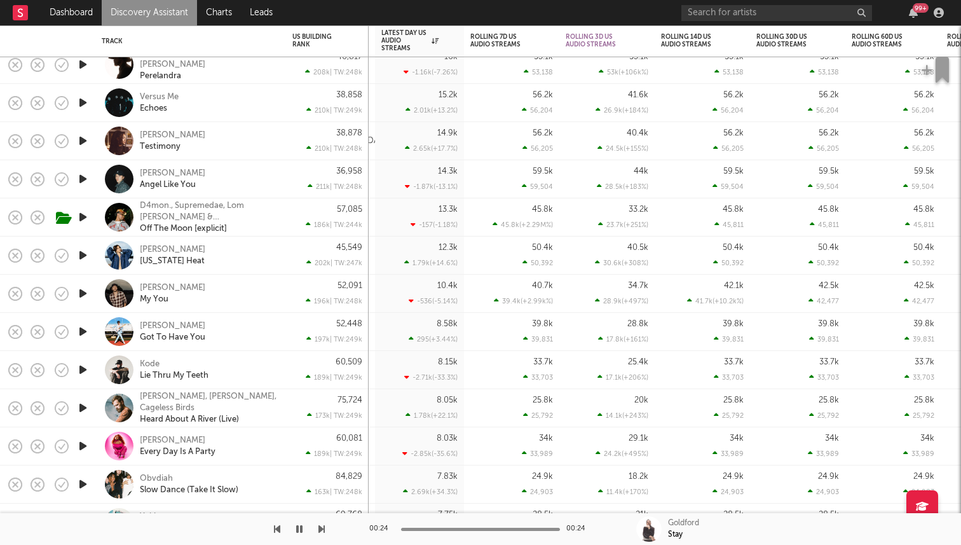
click at [78, 140] on icon "button" at bounding box center [82, 141] width 13 height 16
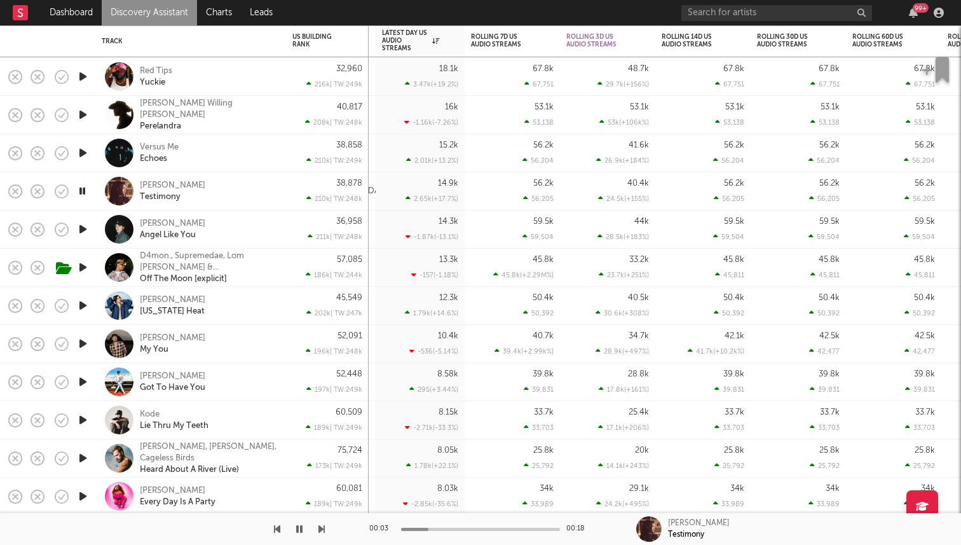
click at [81, 154] on icon "button" at bounding box center [82, 153] width 13 height 16
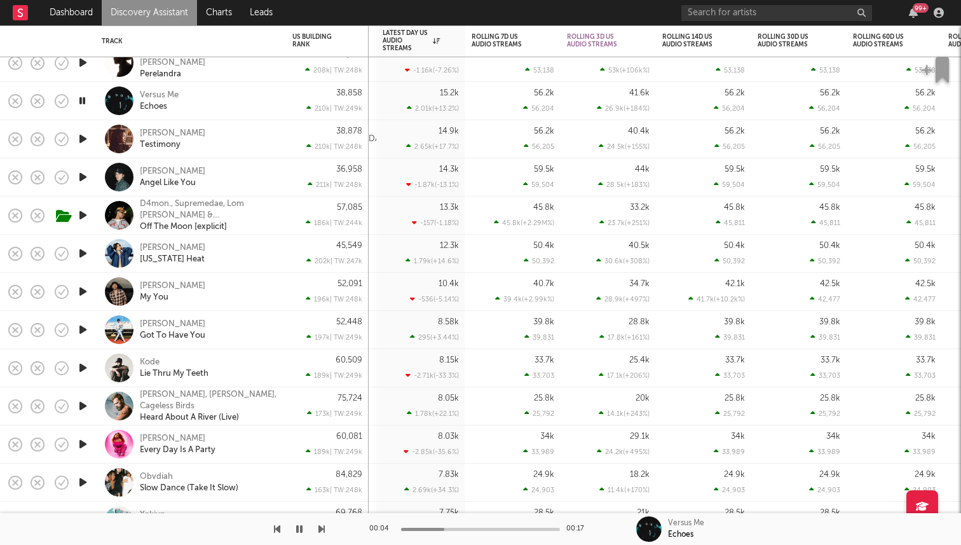
click at [80, 255] on icon "button" at bounding box center [82, 253] width 13 height 16
click at [82, 295] on icon "button" at bounding box center [82, 291] width 13 height 16
click at [85, 291] on icon "button" at bounding box center [82, 291] width 12 height 16
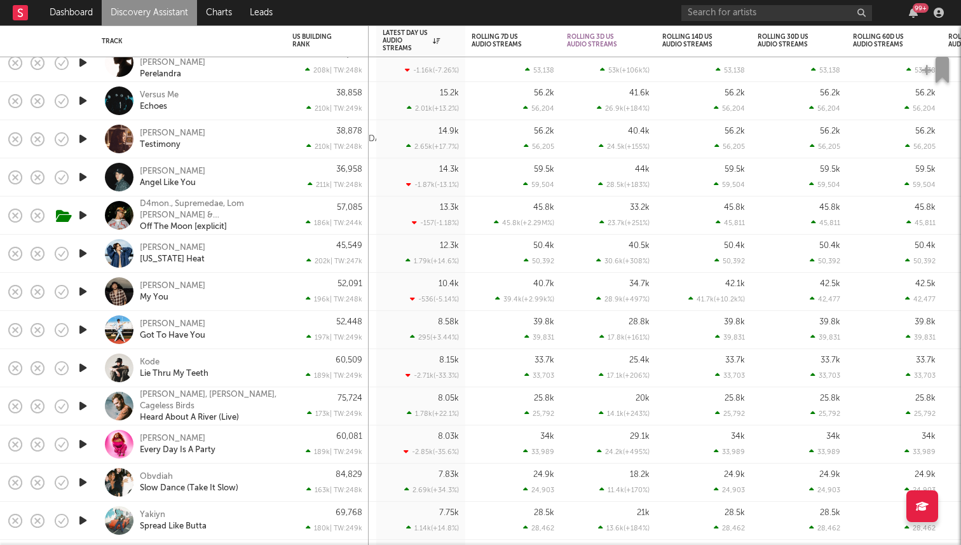
click at [79, 251] on icon "button" at bounding box center [82, 253] width 13 height 16
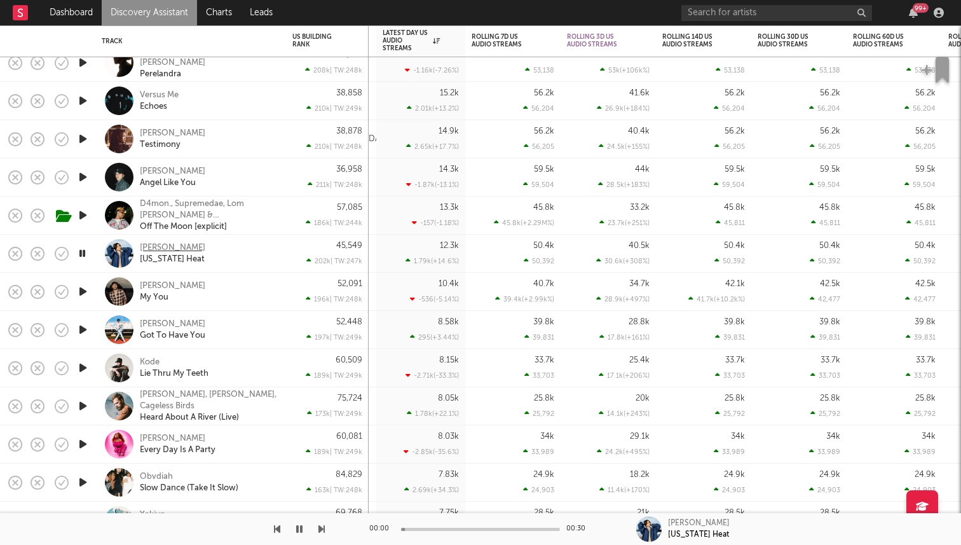
click at [156, 250] on div "Katie Tupper" at bounding box center [172, 247] width 65 height 11
click at [85, 255] on icon "button" at bounding box center [82, 253] width 12 height 16
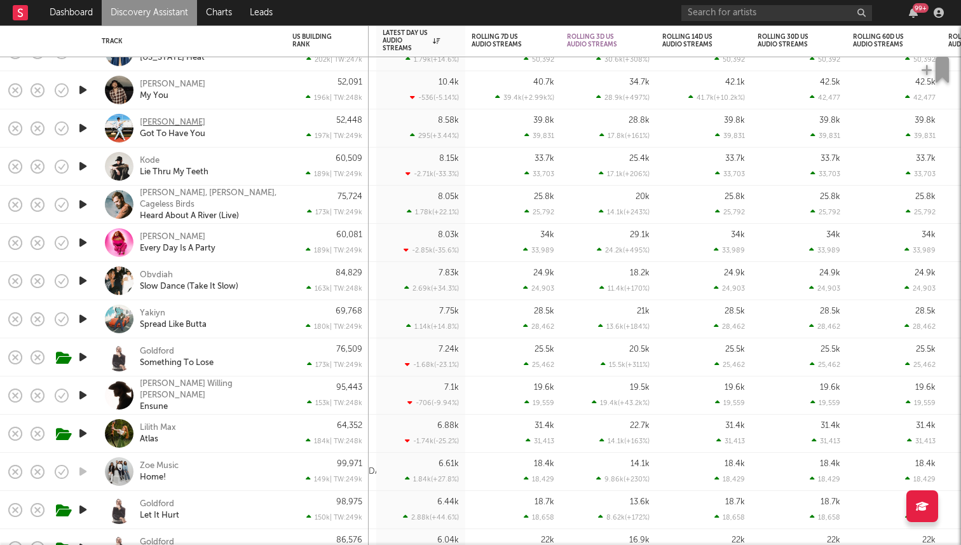
click at [161, 117] on div "Fulton Lee" at bounding box center [172, 122] width 65 height 11
click at [77, 246] on icon "button" at bounding box center [82, 243] width 13 height 16
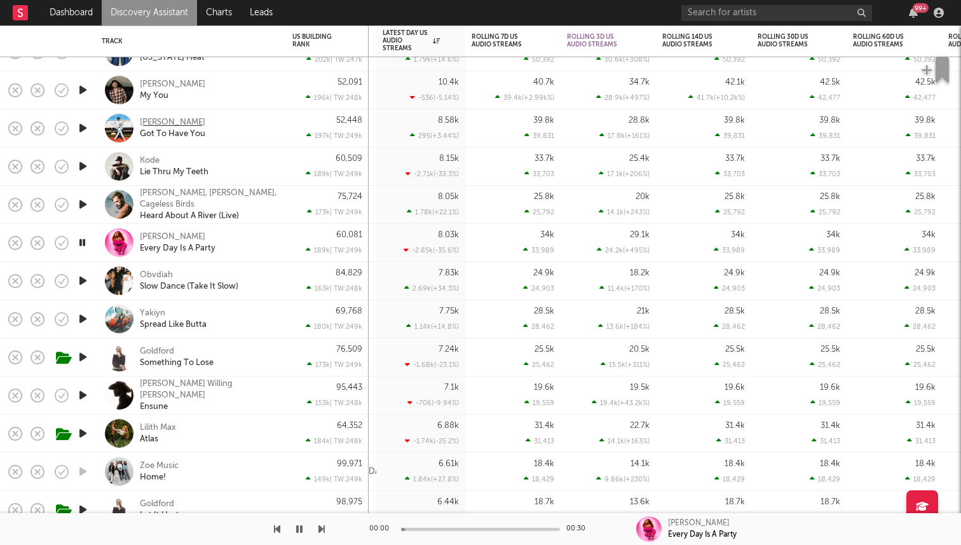
click at [160, 117] on div "Fulton Lee" at bounding box center [172, 122] width 65 height 11
click at [296, 528] on icon "button" at bounding box center [299, 529] width 6 height 10
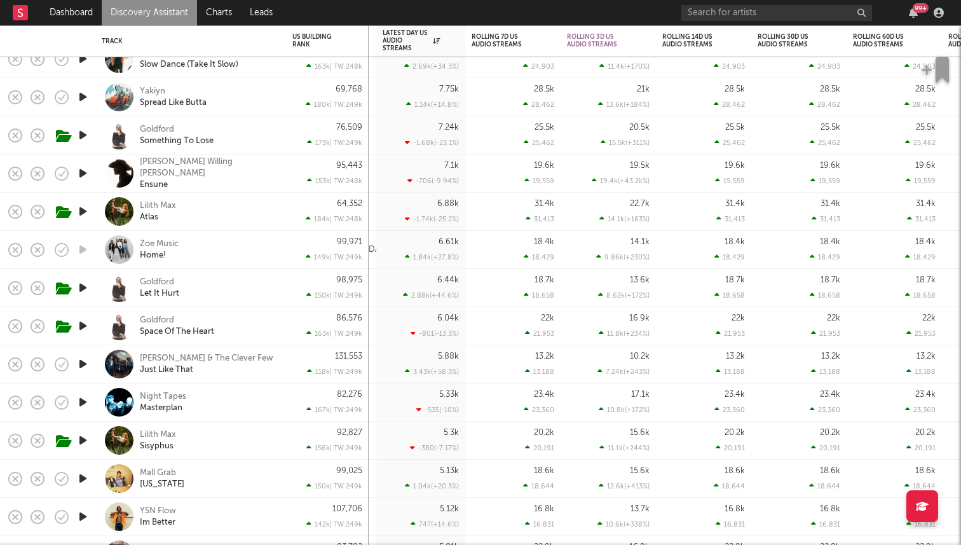
click at [82, 171] on icon "button" at bounding box center [82, 173] width 13 height 16
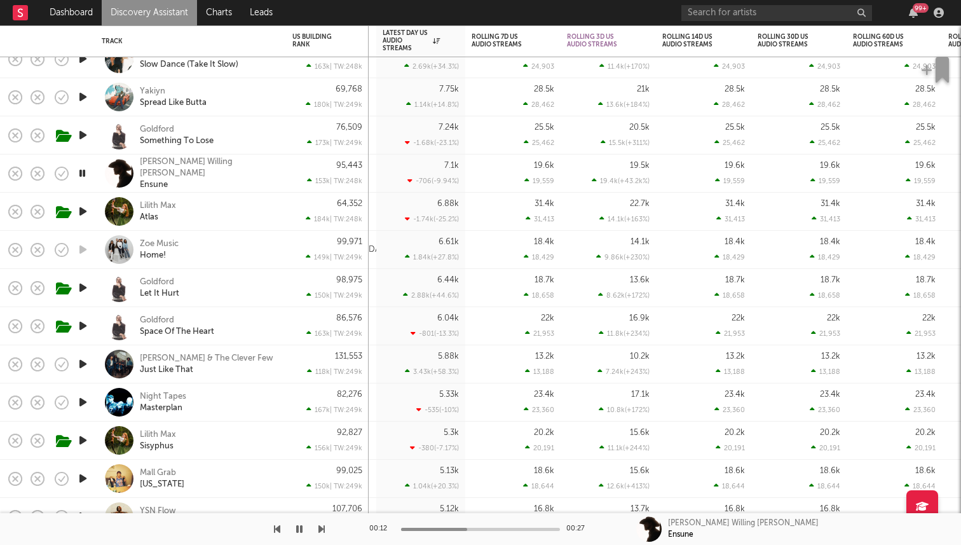
click at [82, 171] on icon "button" at bounding box center [82, 173] width 12 height 16
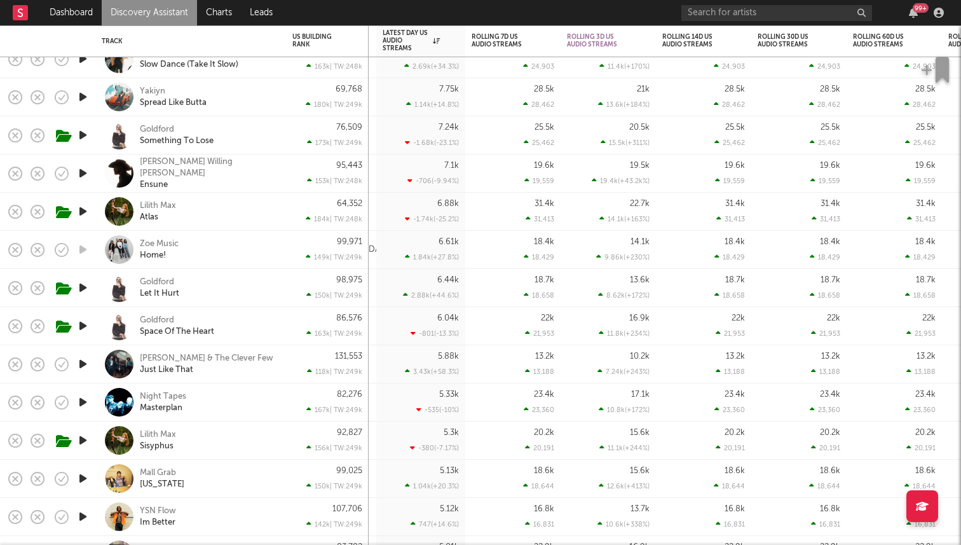
click at [81, 212] on icon "button" at bounding box center [82, 211] width 13 height 16
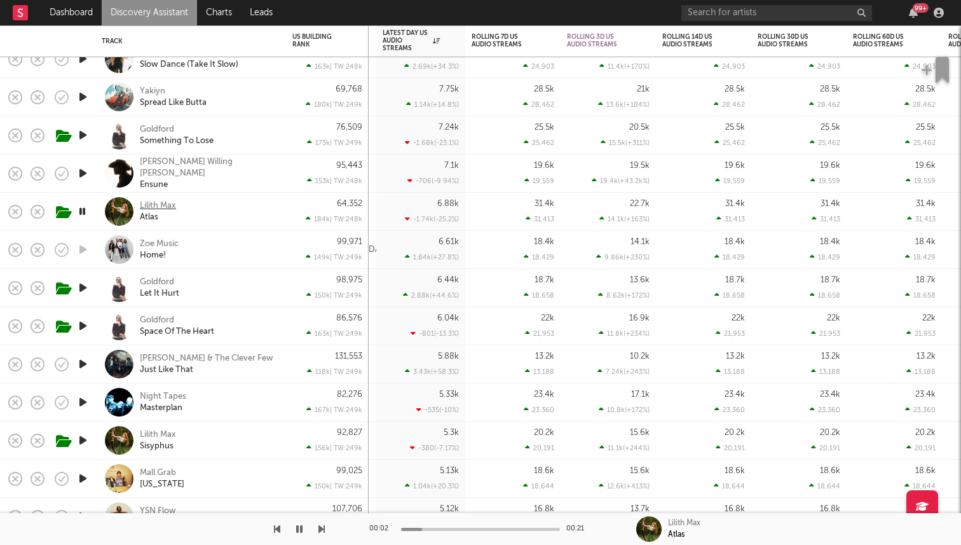
click at [165, 205] on div "Lilith Max" at bounding box center [158, 205] width 36 height 11
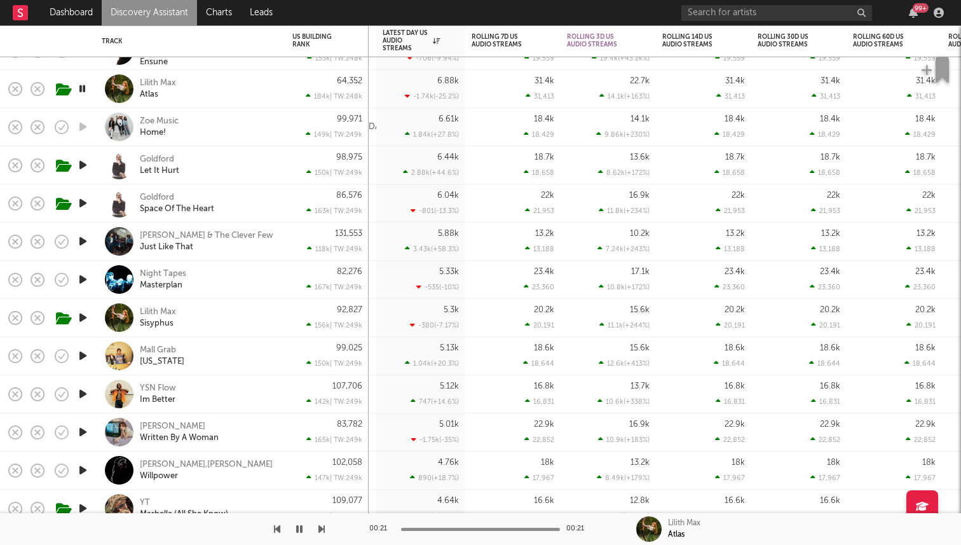
click at [84, 240] on icon "button" at bounding box center [82, 241] width 13 height 16
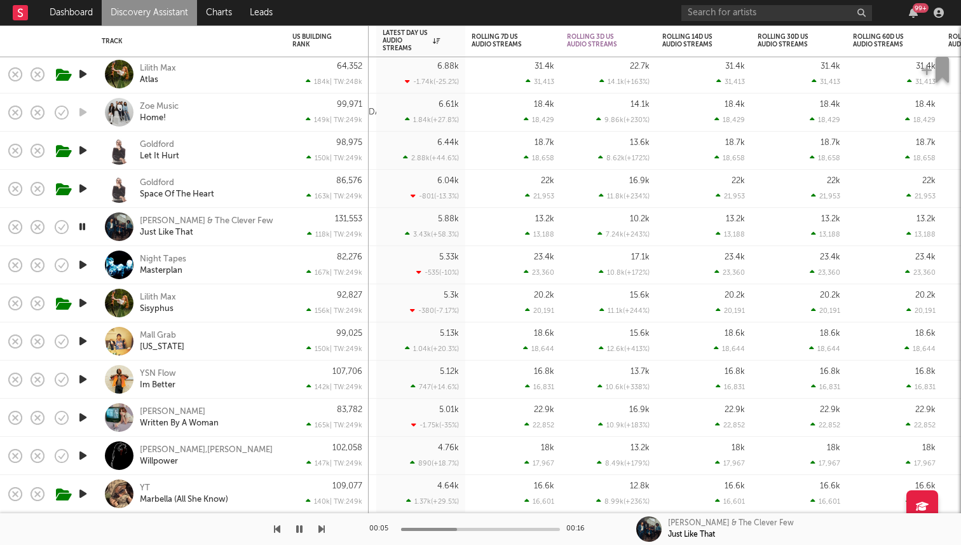
click at [83, 336] on icon "button" at bounding box center [82, 341] width 13 height 16
click at [80, 377] on icon "button" at bounding box center [82, 379] width 13 height 16
click at [86, 416] on icon "button" at bounding box center [82, 417] width 13 height 16
click at [144, 409] on div "Peggy" at bounding box center [172, 411] width 65 height 11
click at [298, 530] on icon "button" at bounding box center [299, 529] width 6 height 10
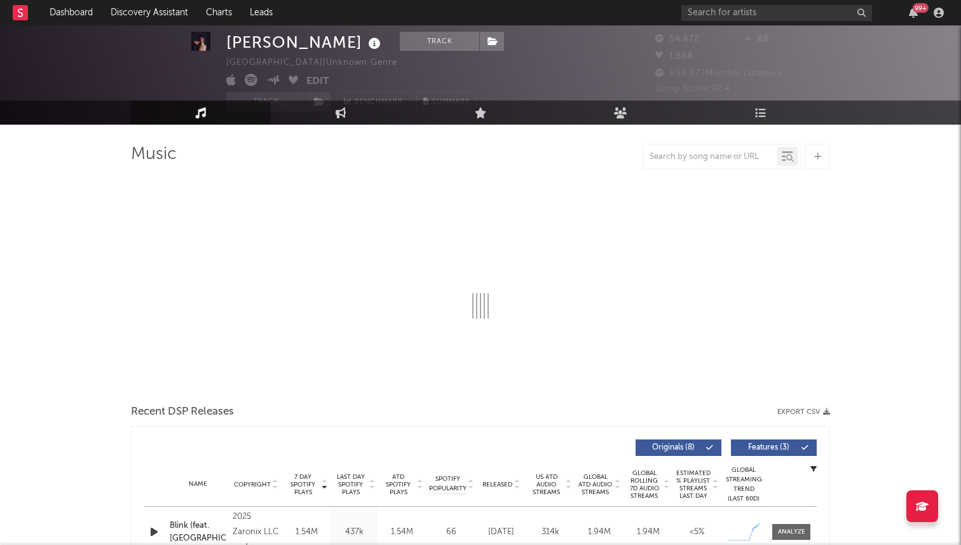
select select "6m"
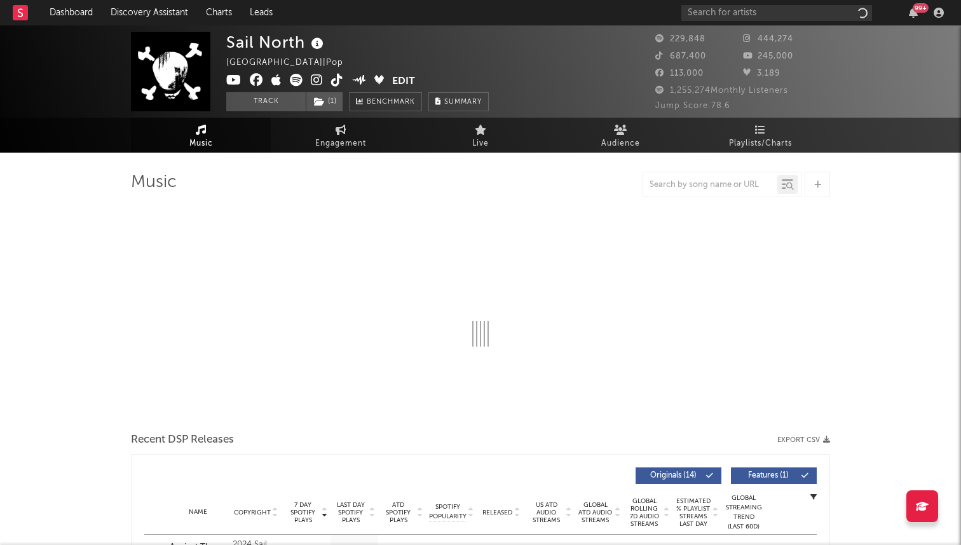
select select "6m"
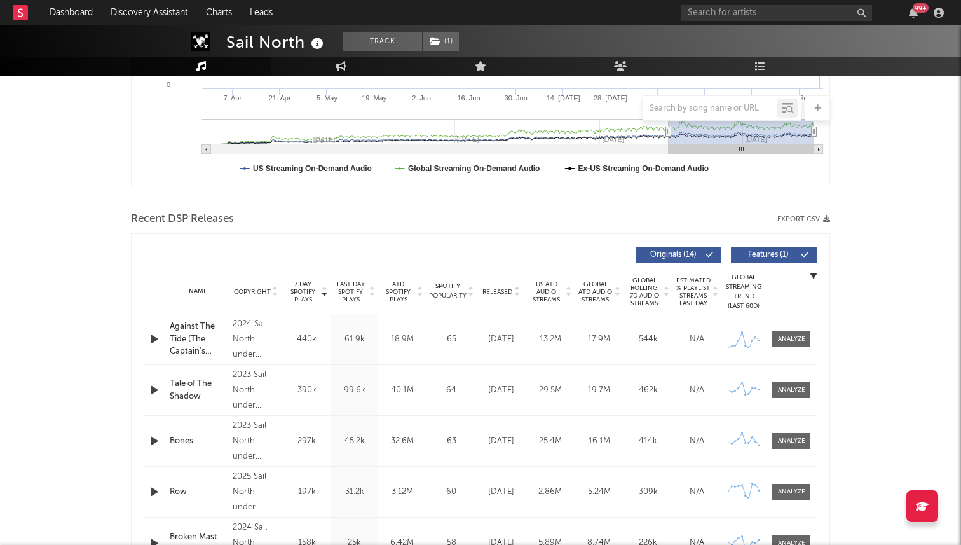
scroll to position [376, 0]
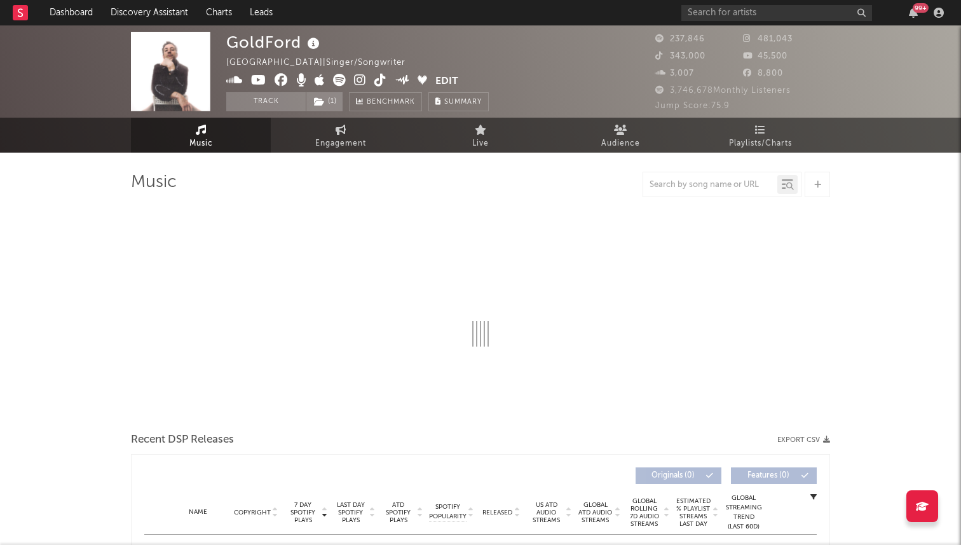
select select "6m"
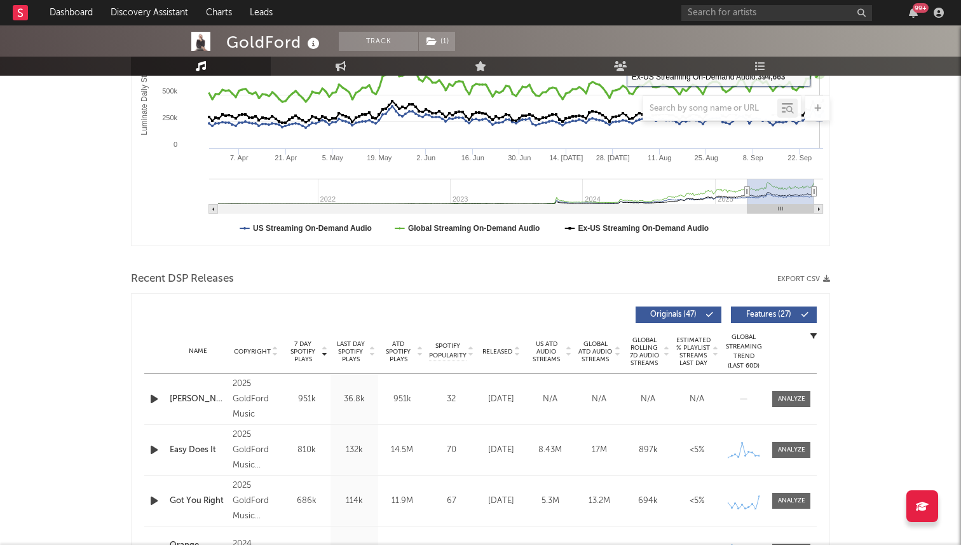
scroll to position [458, 0]
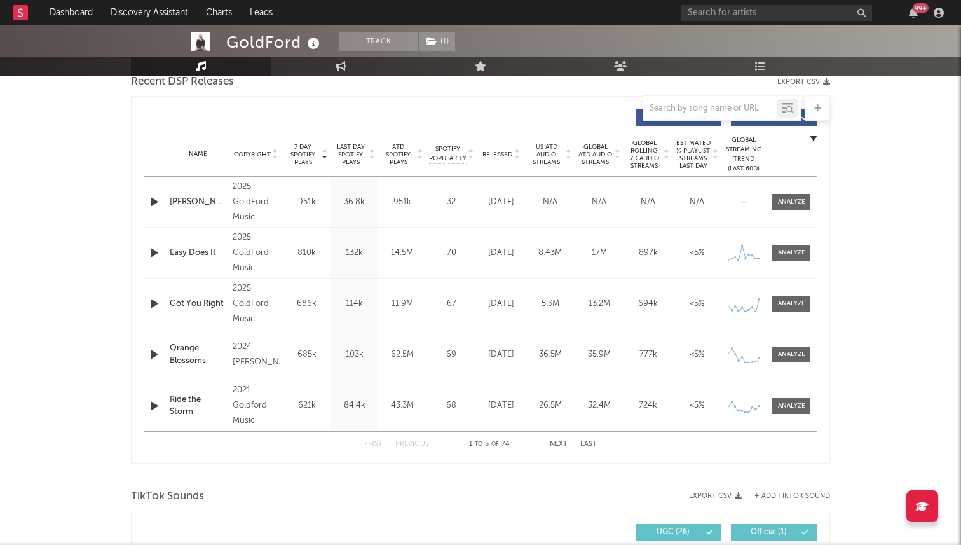
click at [501, 153] on span "Released" at bounding box center [497, 155] width 30 height 8
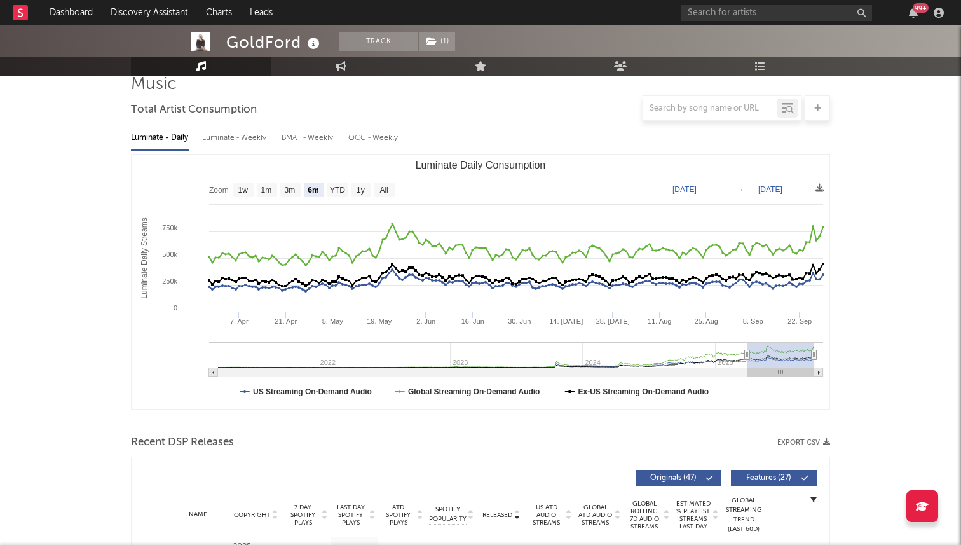
scroll to position [0, 0]
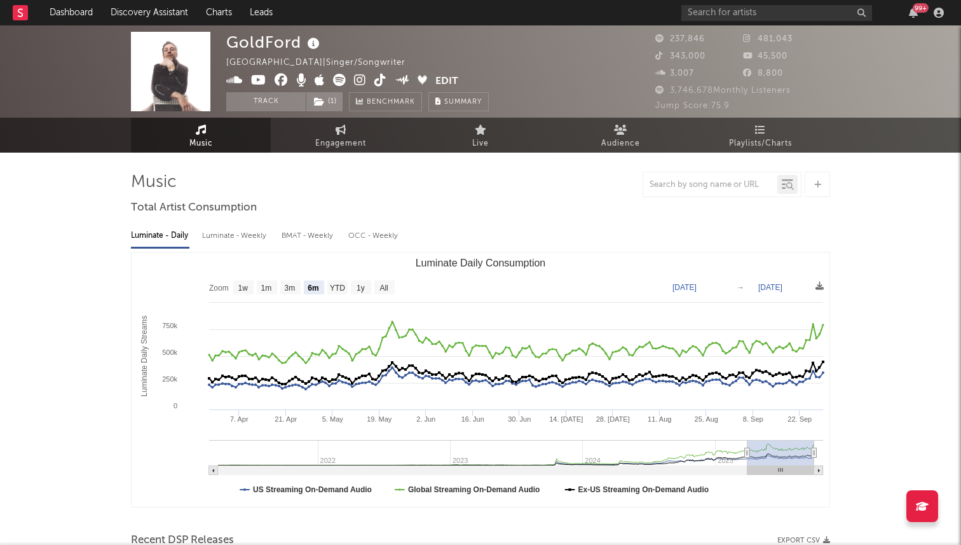
click at [335, 83] on icon at bounding box center [339, 80] width 13 height 13
click at [726, 17] on input "text" at bounding box center [776, 13] width 191 height 16
click at [731, 13] on input "text" at bounding box center [776, 13] width 191 height 16
click at [712, 15] on input "text" at bounding box center [776, 13] width 191 height 16
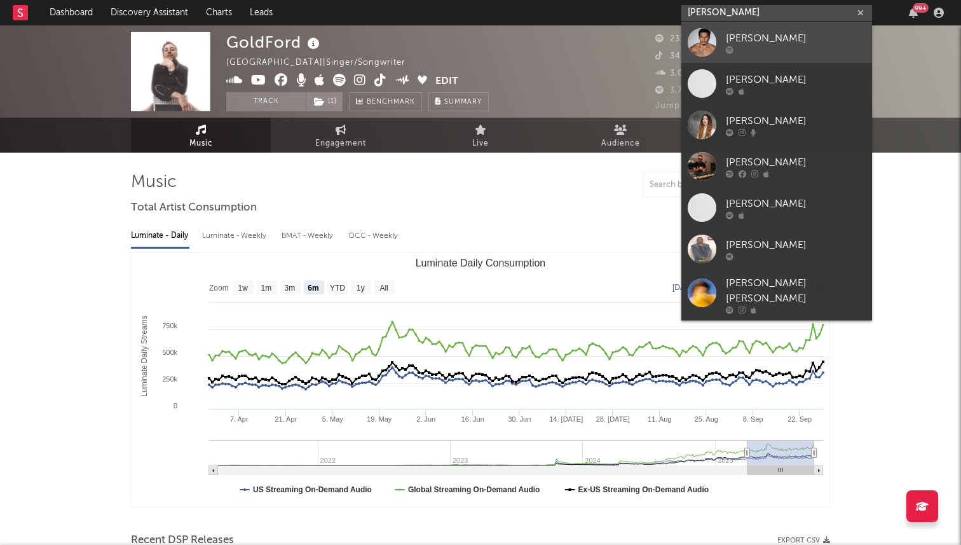
type input "[PERSON_NAME]"
click at [776, 38] on div "[PERSON_NAME]" at bounding box center [796, 38] width 140 height 15
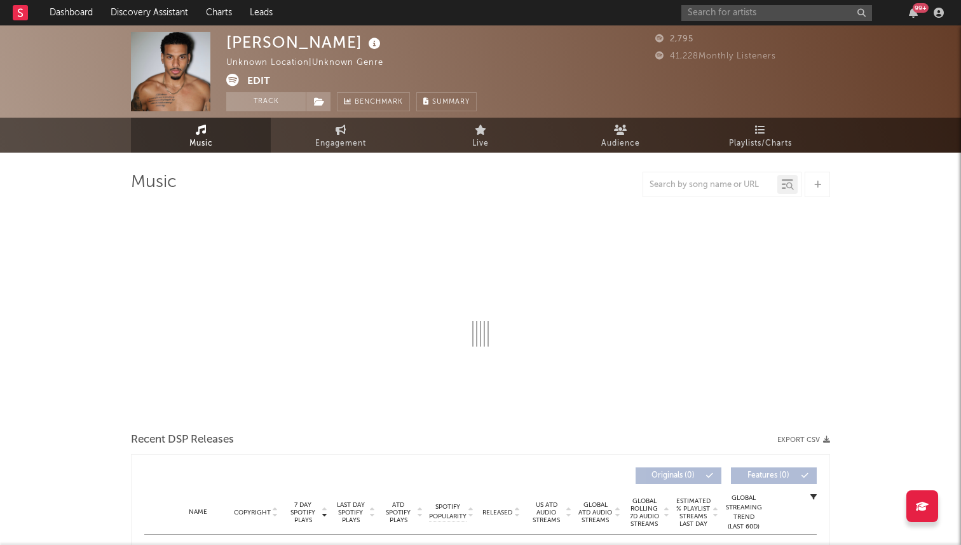
select select "1w"
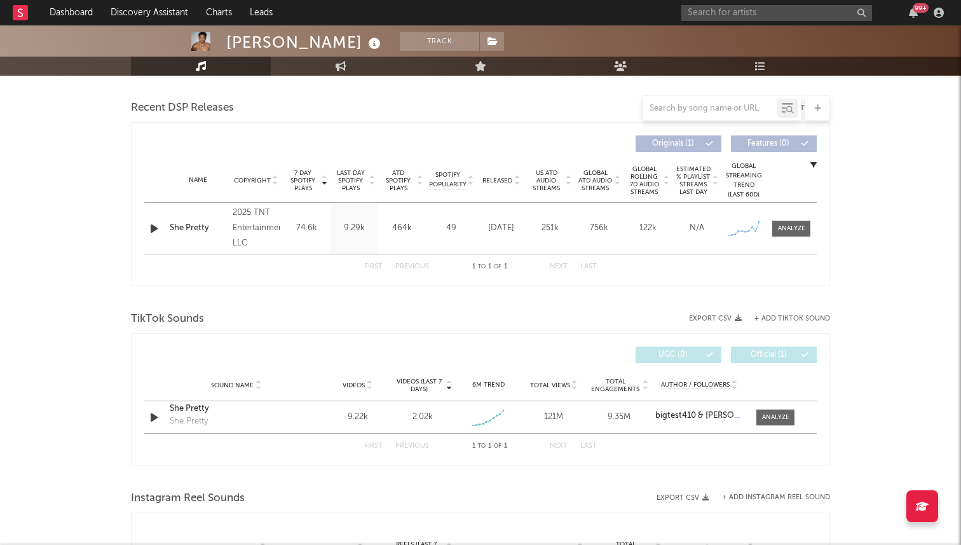
scroll to position [404, 0]
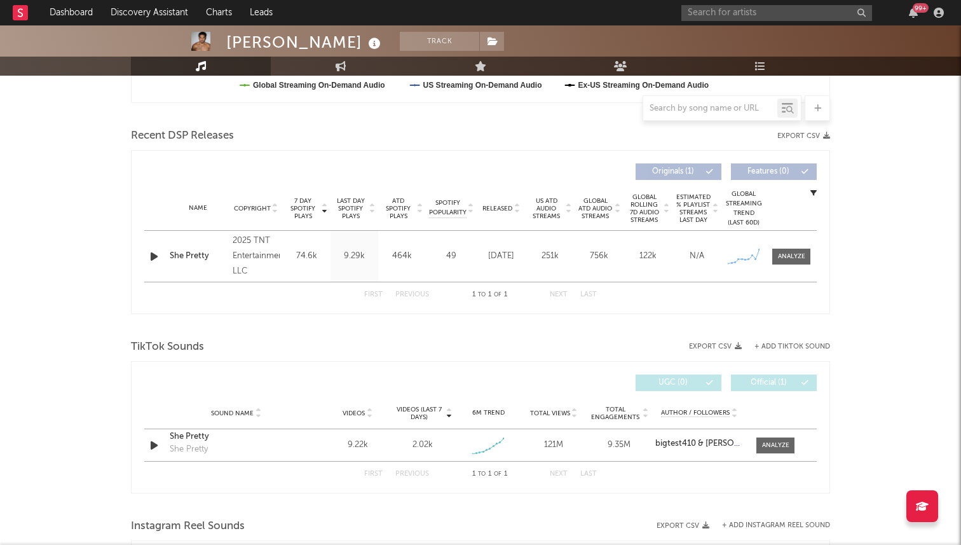
click at [781, 345] on button "+ Add TikTok Sound" at bounding box center [792, 346] width 76 height 7
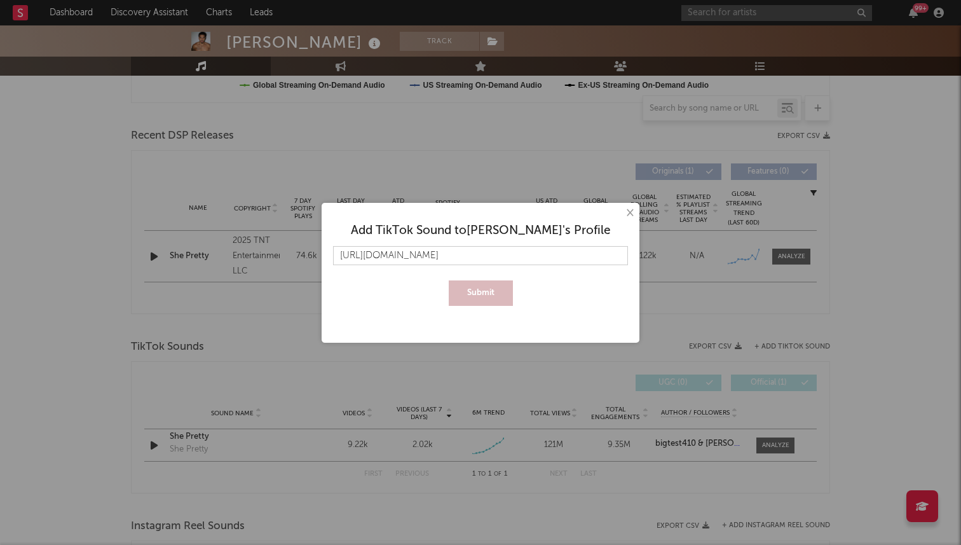
scroll to position [0, 5]
type input "[URL][DOMAIN_NAME]"
click at [449, 280] on button "Submit" at bounding box center [481, 292] width 64 height 25
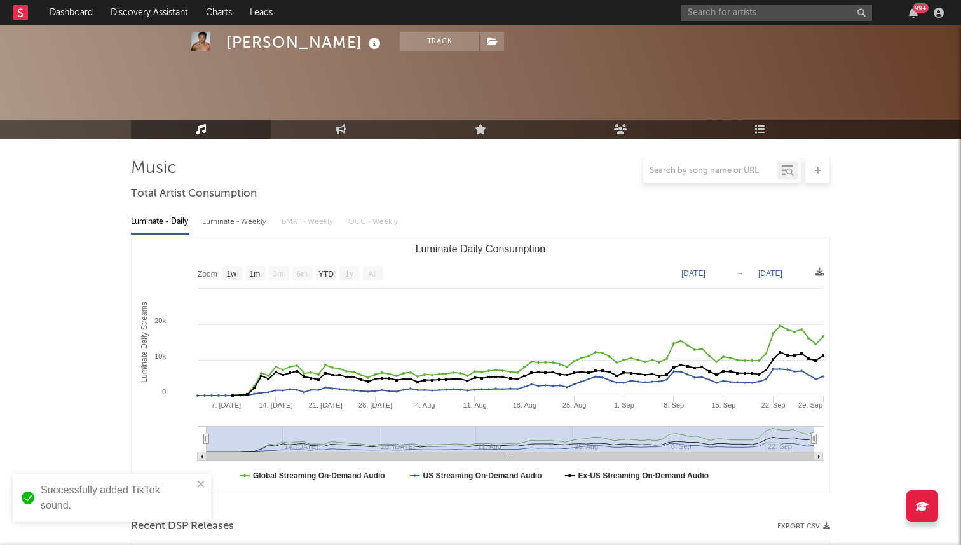
scroll to position [0, 0]
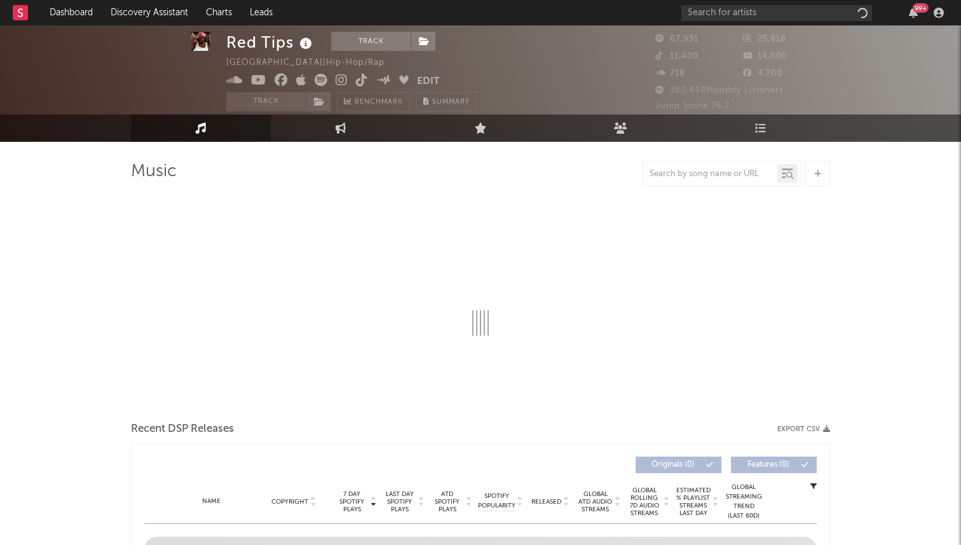
scroll to position [18, 0]
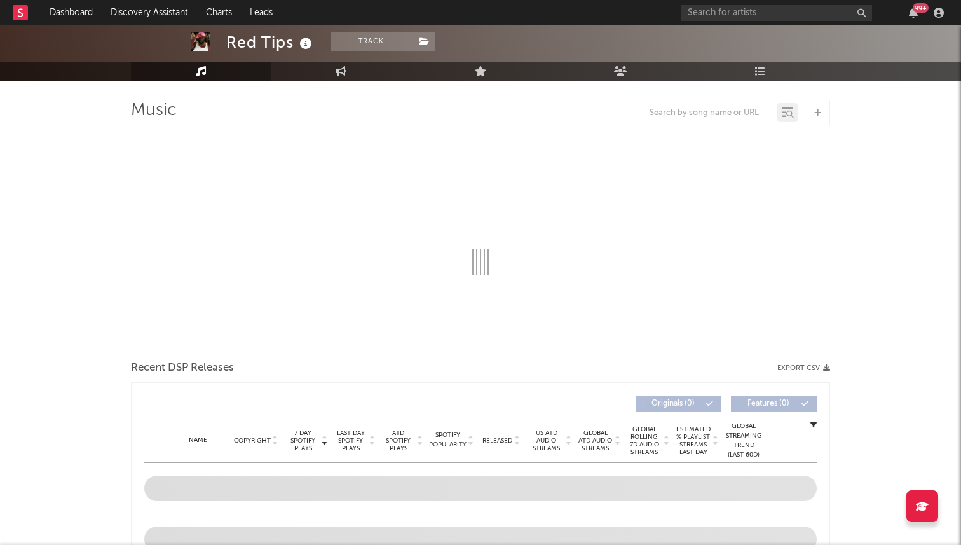
select select "6m"
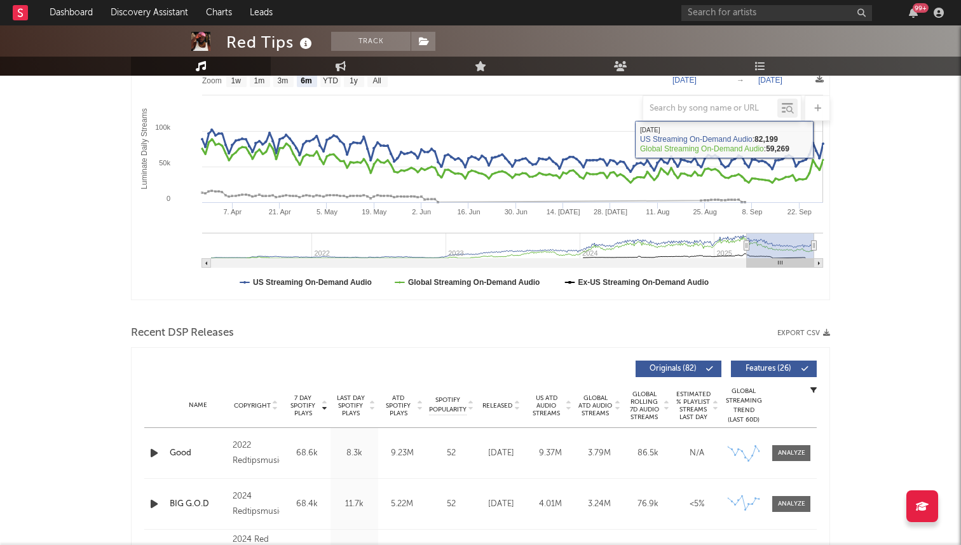
scroll to position [353, 0]
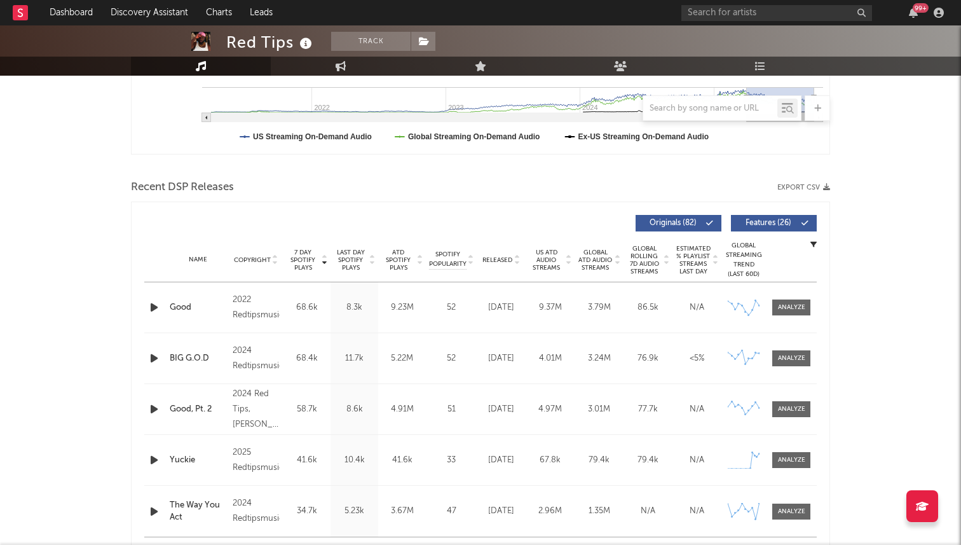
drag, startPoint x: 424, startPoint y: 146, endPoint x: 423, endPoint y: 461, distance: 315.2
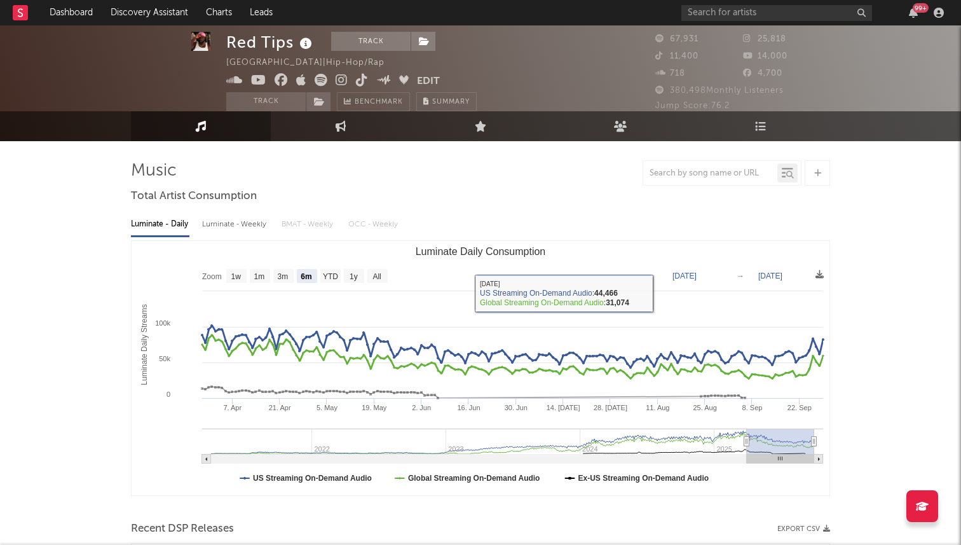
scroll to position [0, 0]
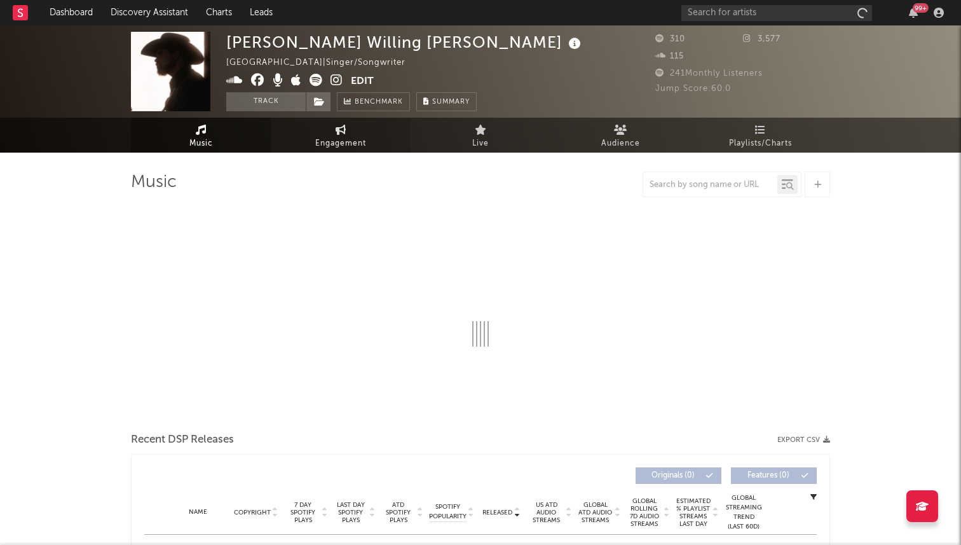
select select "1w"
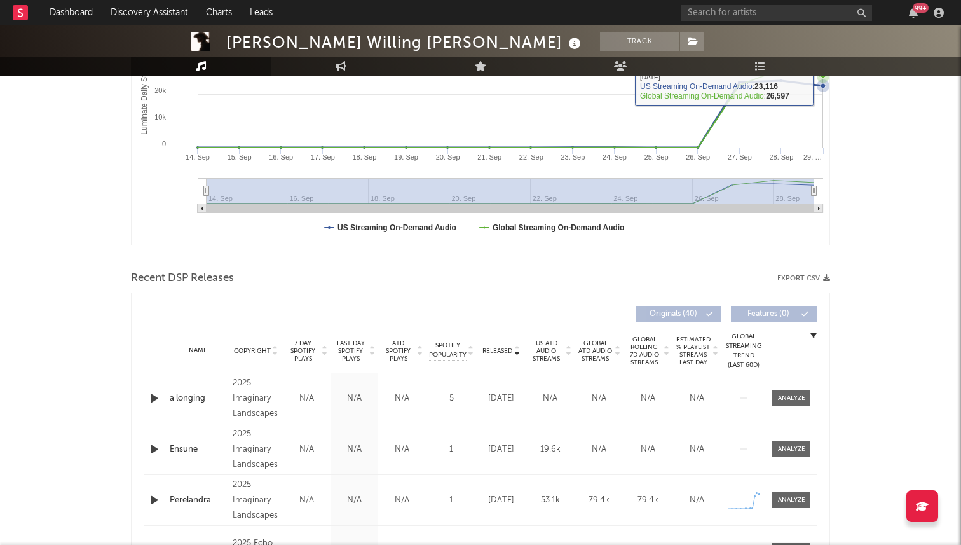
scroll to position [401, 0]
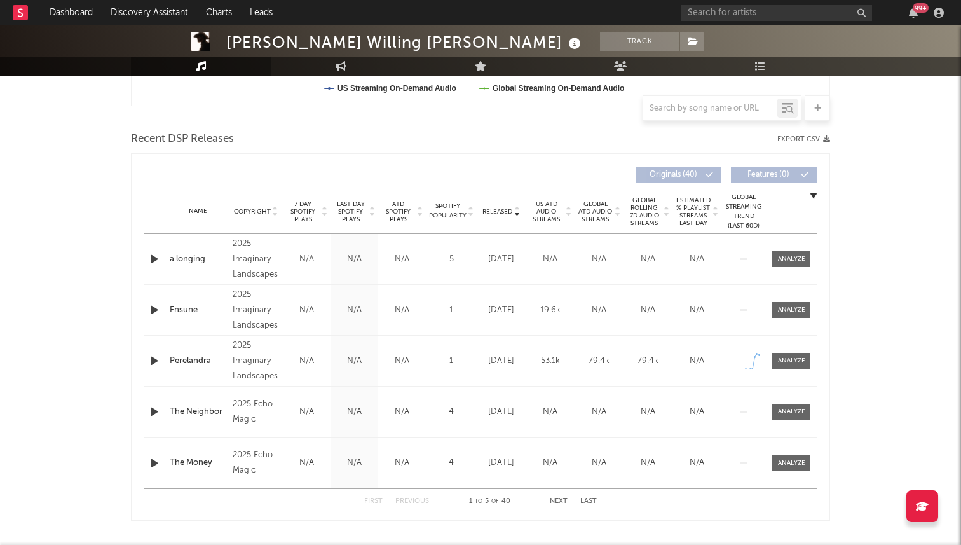
click at [313, 214] on span "7 Day Spotify Plays" at bounding box center [303, 211] width 34 height 23
click at [496, 211] on span "Released" at bounding box center [497, 212] width 30 height 8
click at [793, 367] on span at bounding box center [791, 361] width 38 height 16
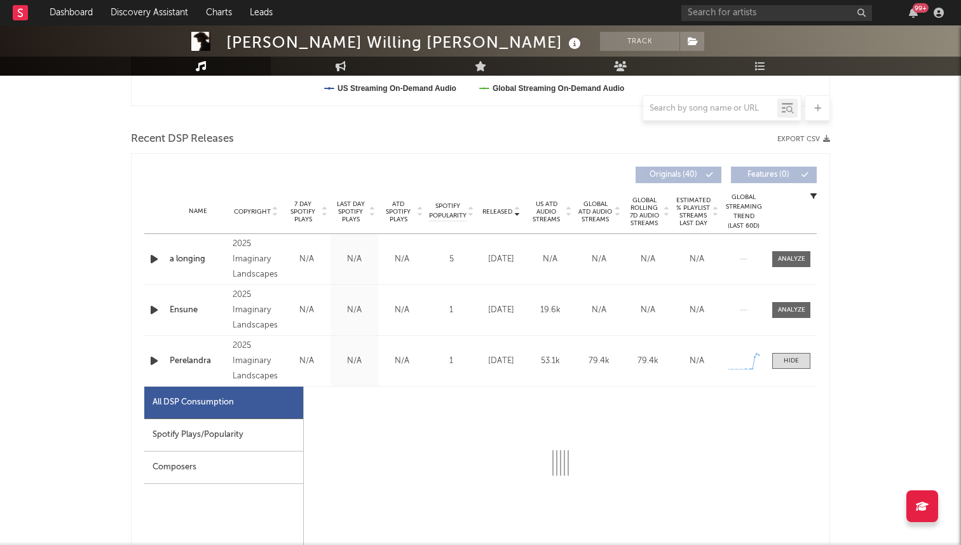
select select "1w"
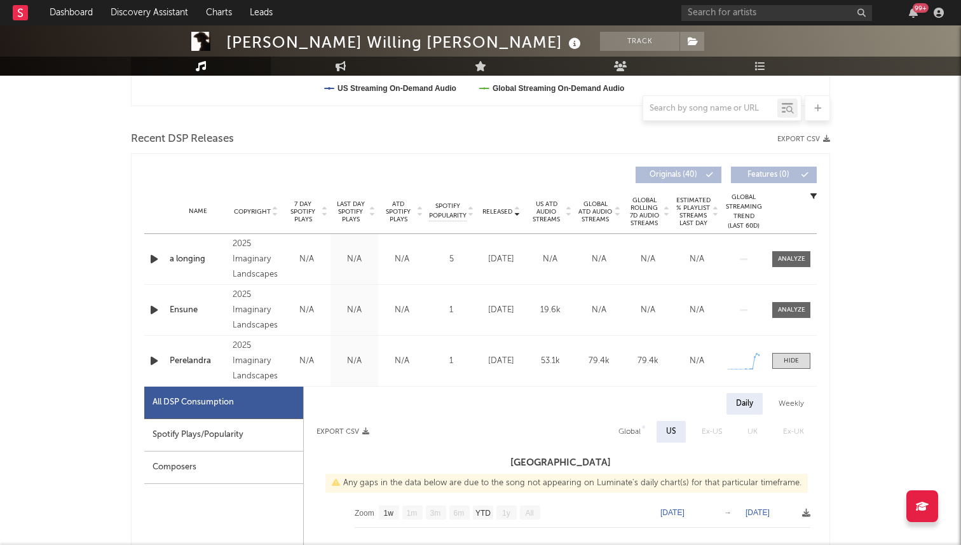
click at [161, 360] on div at bounding box center [155, 361] width 16 height 16
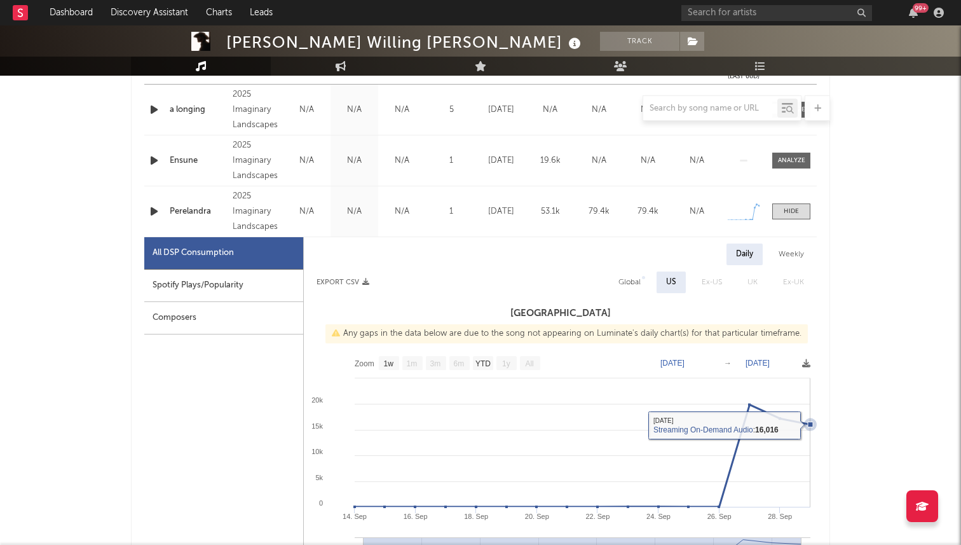
scroll to position [522, 0]
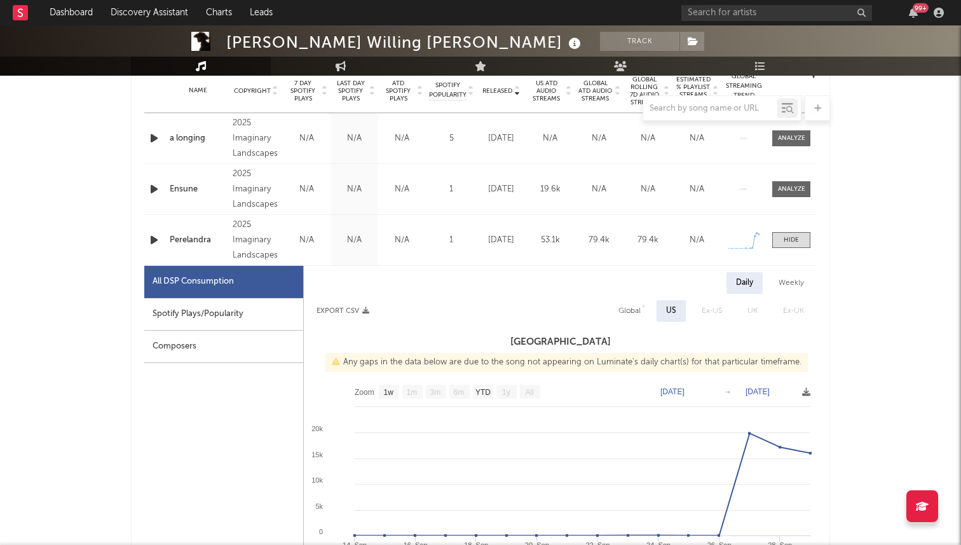
click at [152, 238] on icon "button" at bounding box center [153, 240] width 13 height 16
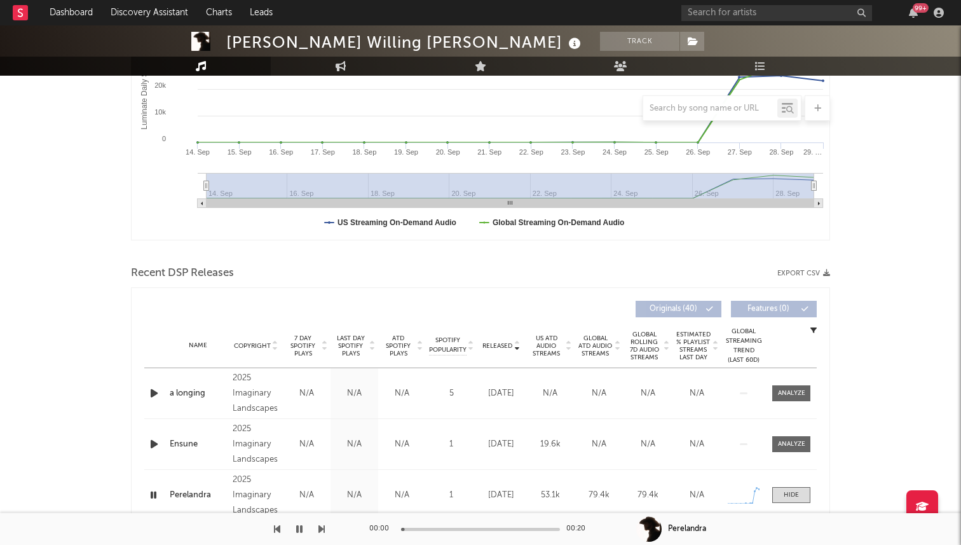
scroll to position [194, 0]
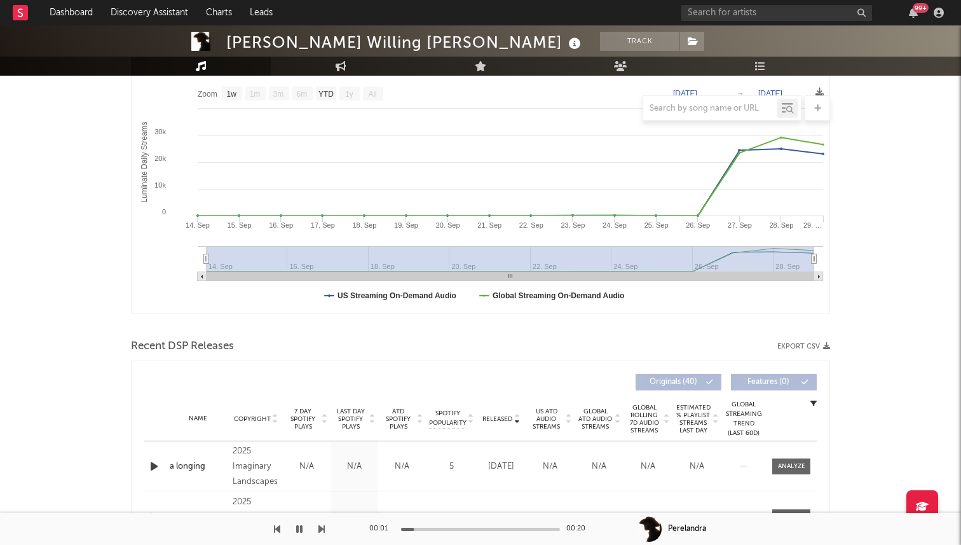
click at [498, 530] on div "00:01 00:20" at bounding box center [480, 529] width 222 height 32
click at [493, 530] on div at bounding box center [480, 528] width 159 height 3
click at [540, 531] on div "00:12 00:20" at bounding box center [480, 529] width 222 height 32
click at [537, 526] on div "00:12 00:20" at bounding box center [480, 529] width 222 height 32
click at [537, 527] on div at bounding box center [480, 528] width 159 height 3
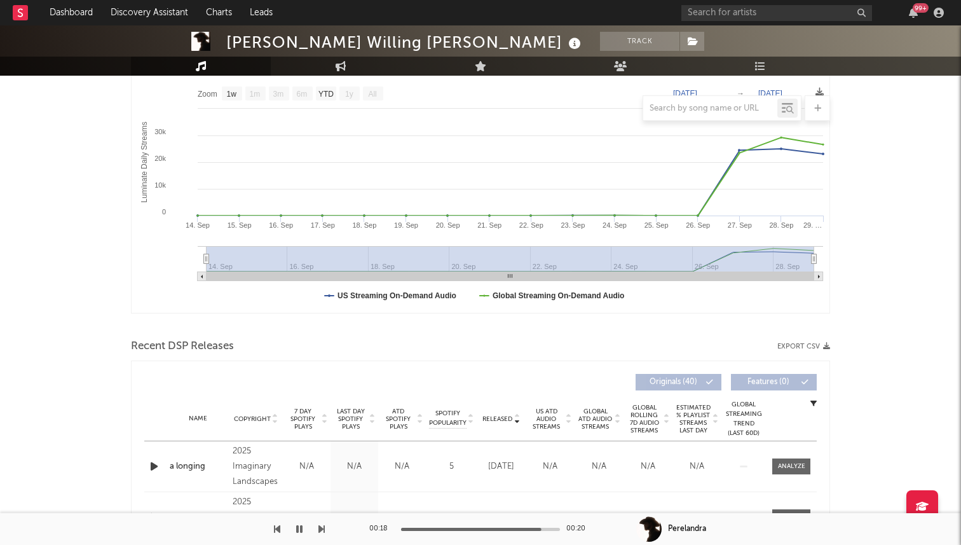
click at [303, 413] on span "7 Day Spotify Plays" at bounding box center [303, 418] width 34 height 23
click at [156, 469] on icon "button" at bounding box center [153, 466] width 13 height 16
click at [489, 529] on div at bounding box center [480, 528] width 159 height 3
click at [517, 529] on div at bounding box center [480, 528] width 159 height 3
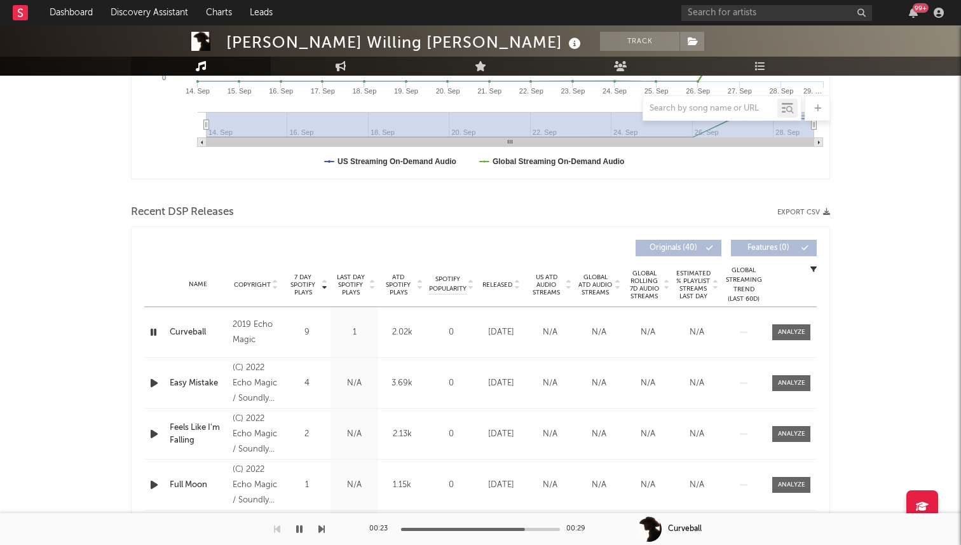
scroll to position [544, 0]
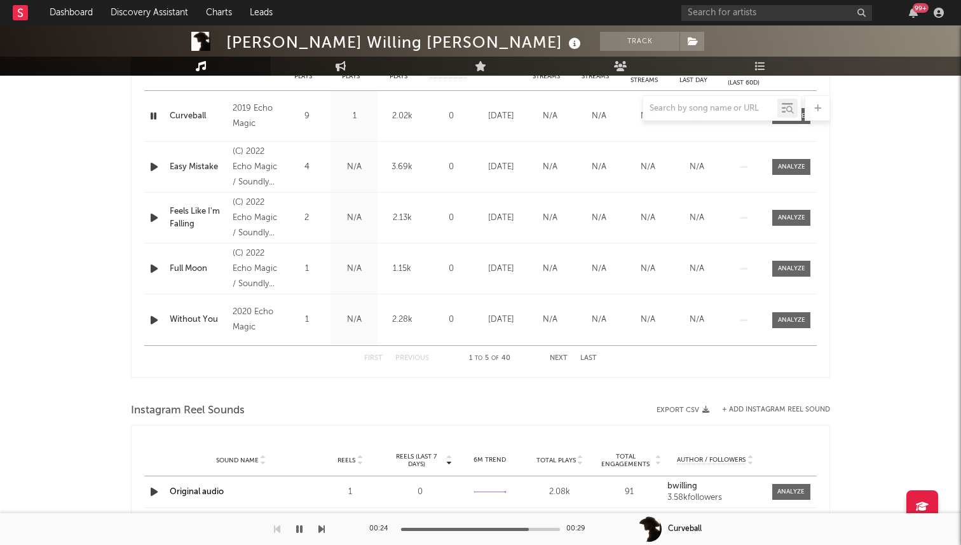
click at [156, 265] on icon "button" at bounding box center [153, 269] width 13 height 16
click at [494, 528] on div at bounding box center [480, 528] width 159 height 3
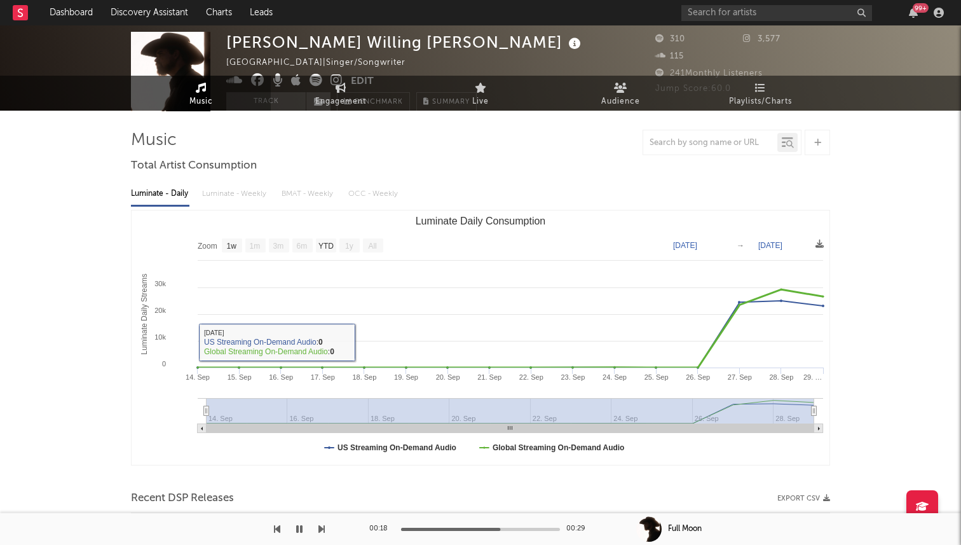
scroll to position [0, 0]
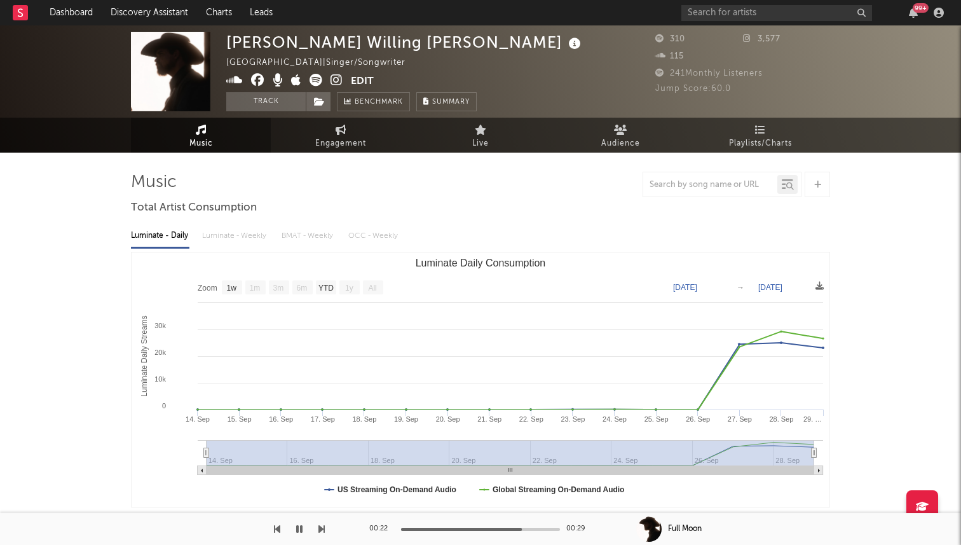
click at [333, 74] on icon at bounding box center [336, 80] width 12 height 13
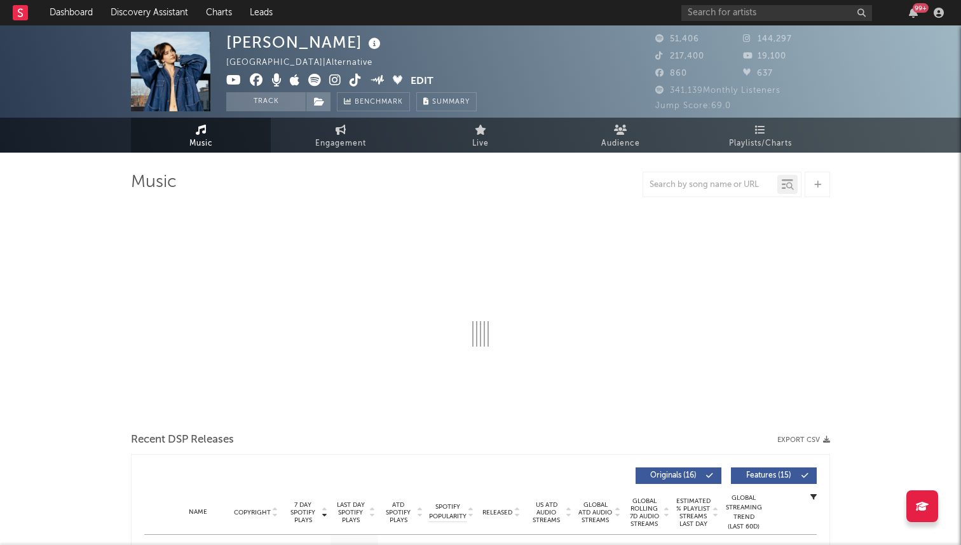
select select "6m"
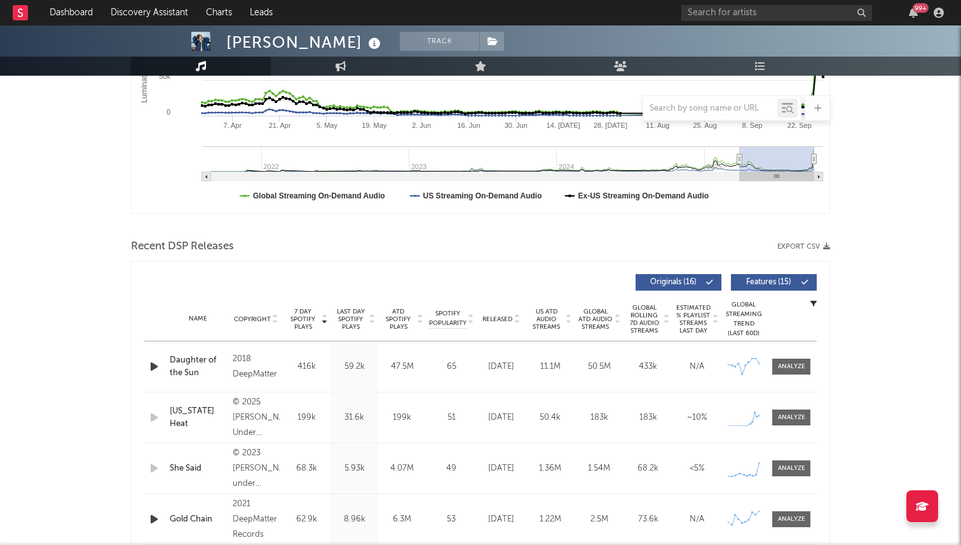
scroll to position [298, 0]
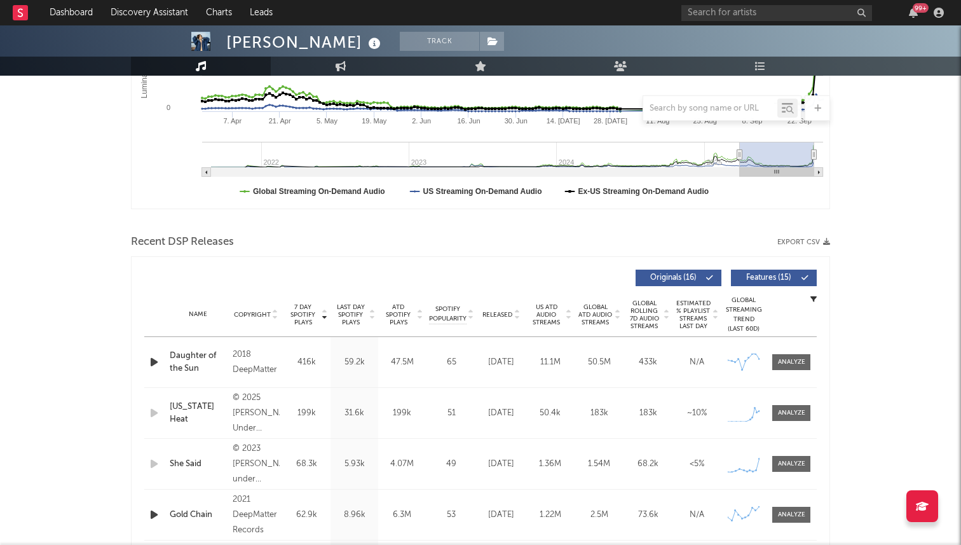
click at [510, 316] on span "Released" at bounding box center [497, 315] width 30 height 8
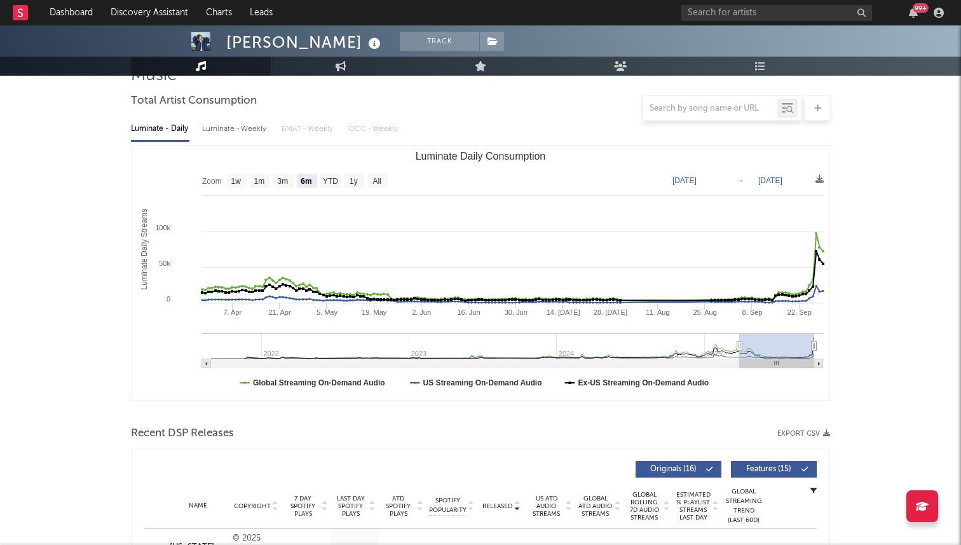
scroll to position [0, 0]
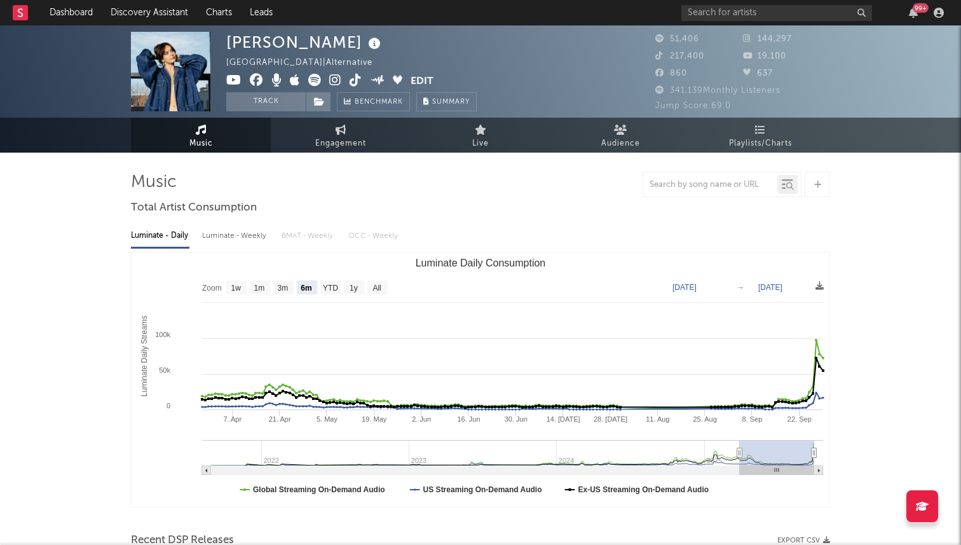
click at [357, 79] on icon at bounding box center [356, 80] width 12 height 13
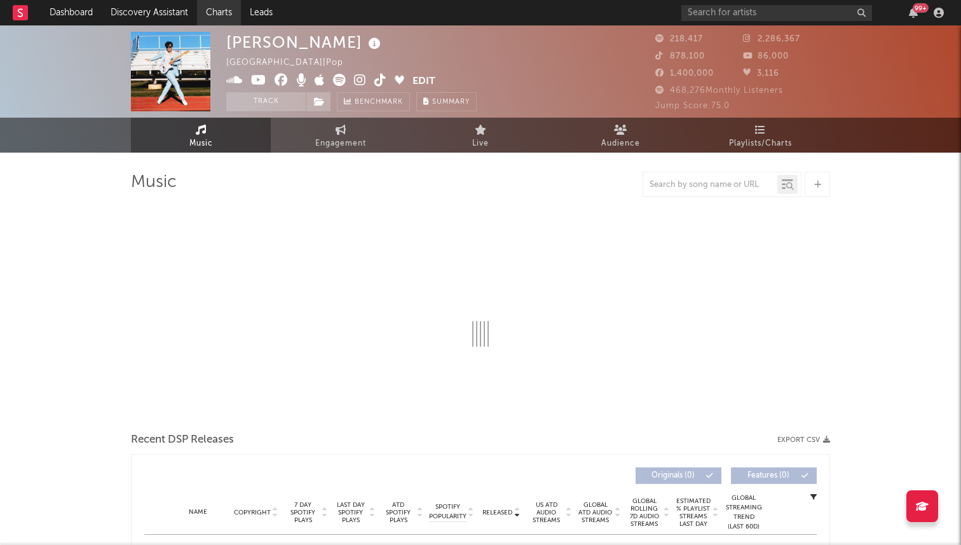
select select "6m"
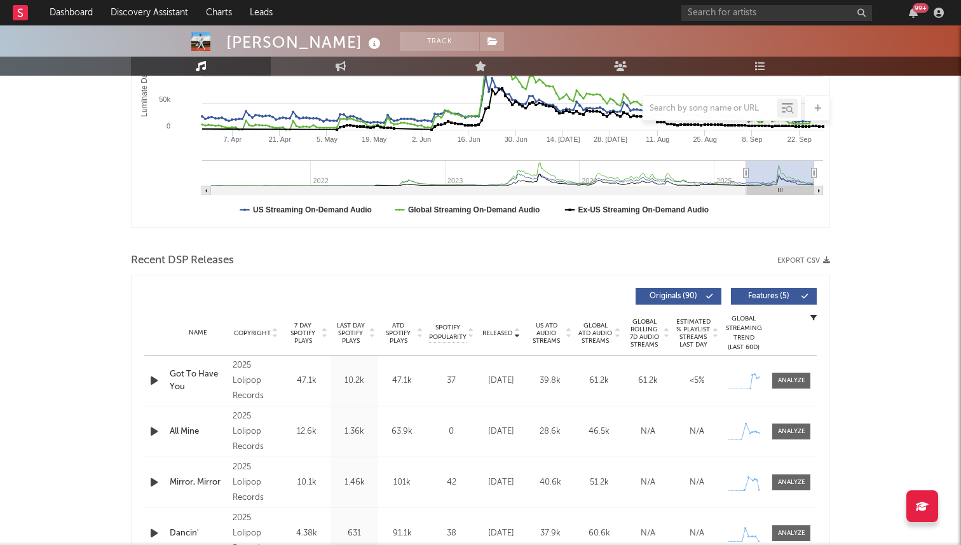
scroll to position [74, 0]
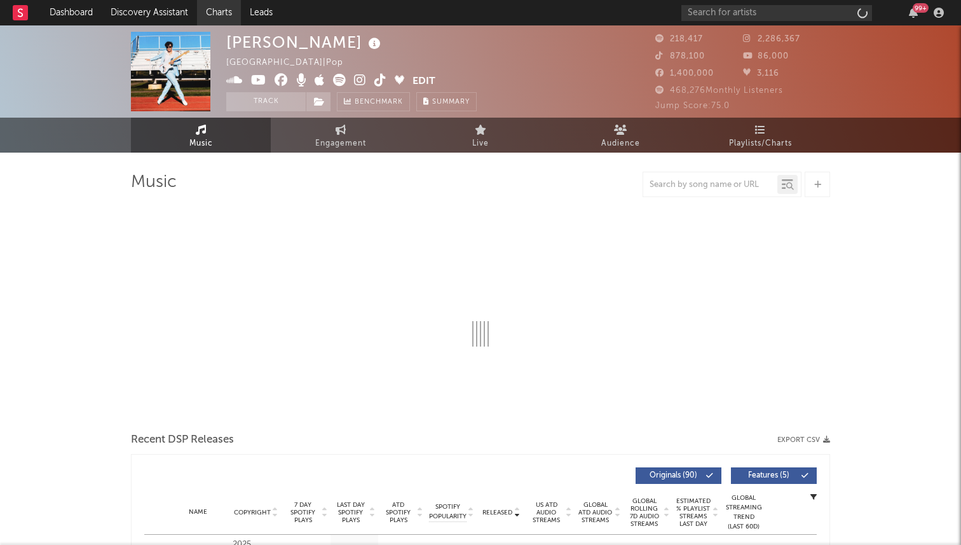
select select "6m"
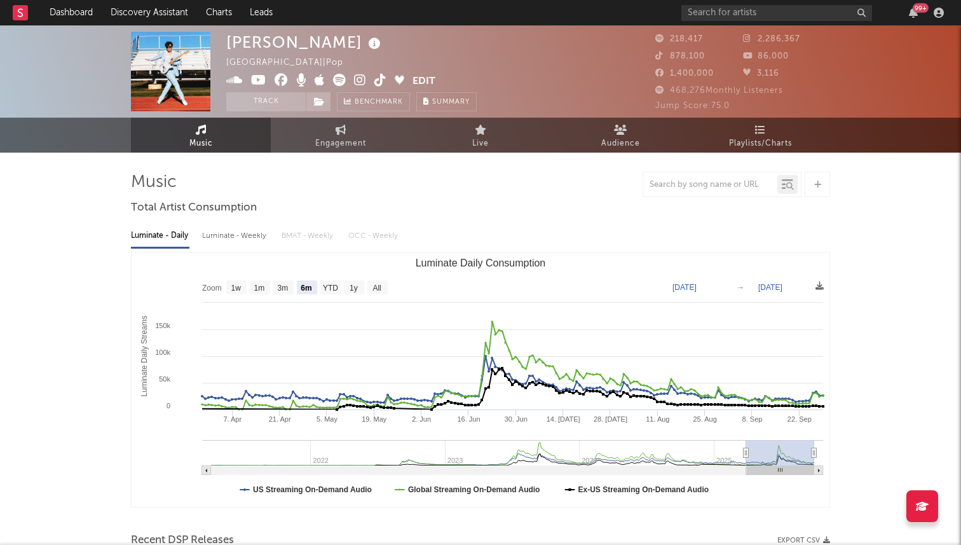
click at [382, 78] on icon at bounding box center [380, 80] width 12 height 13
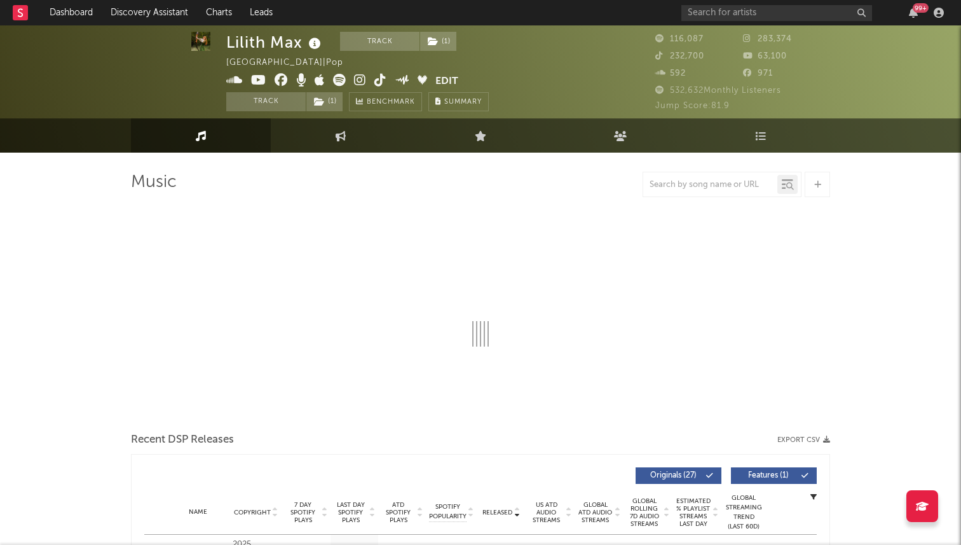
select select "6m"
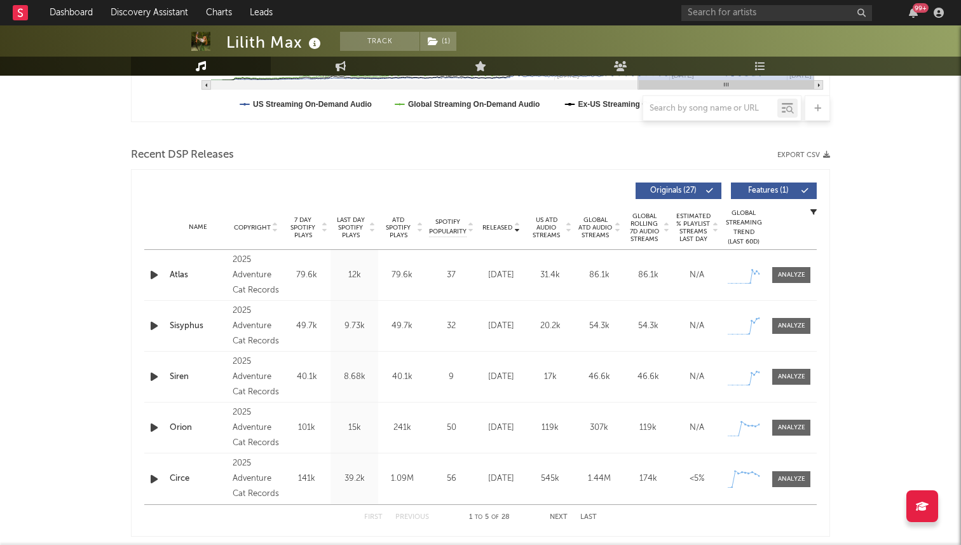
scroll to position [418, 0]
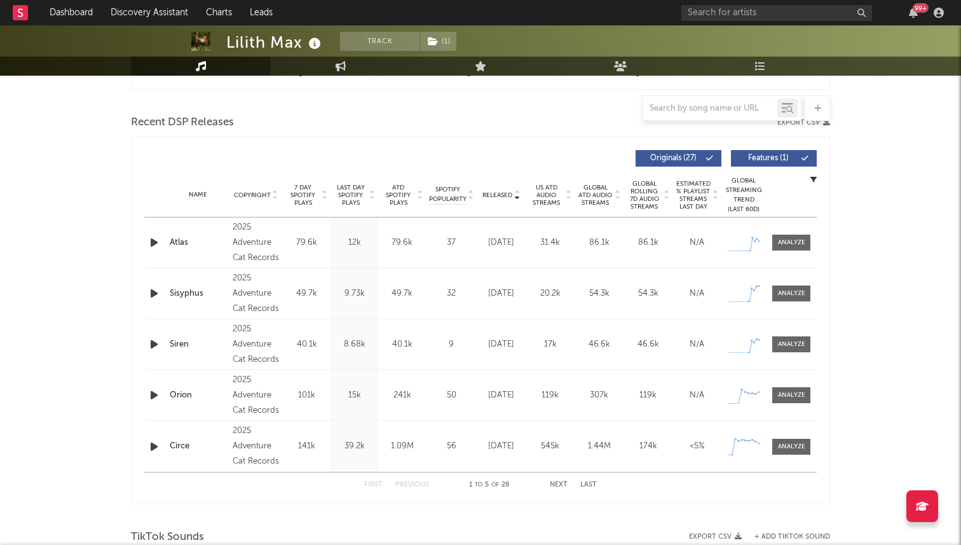
click at [304, 202] on span "7 Day Spotify Plays" at bounding box center [303, 195] width 34 height 23
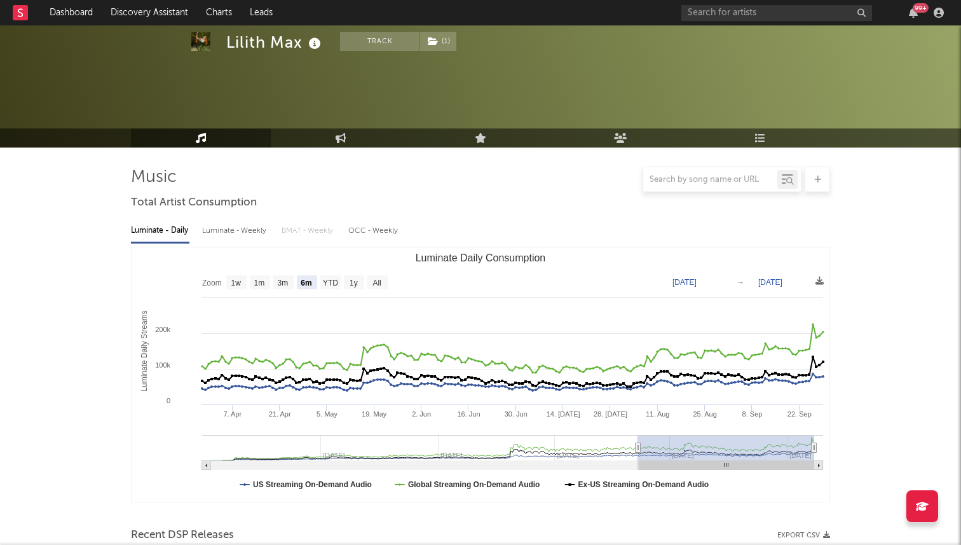
scroll to position [0, 0]
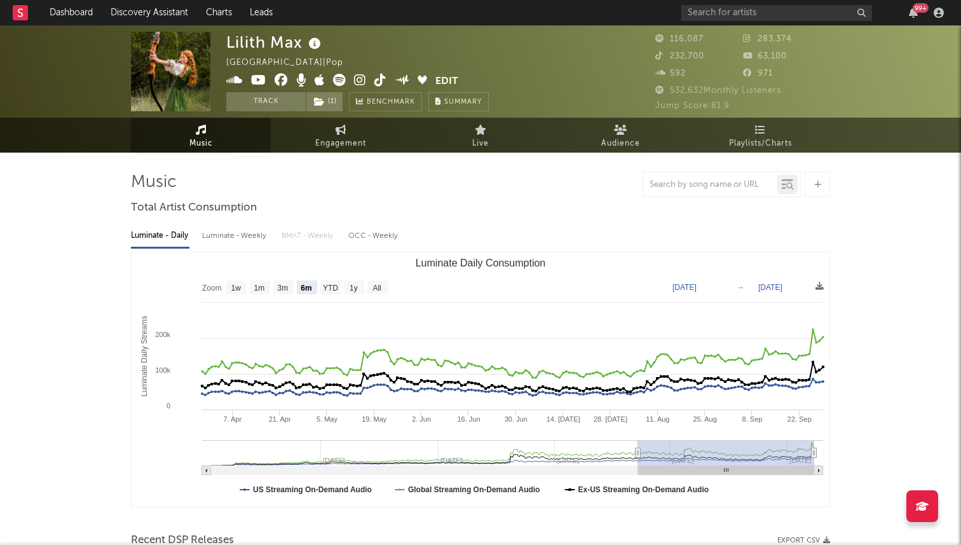
click at [377, 81] on icon at bounding box center [380, 80] width 12 height 13
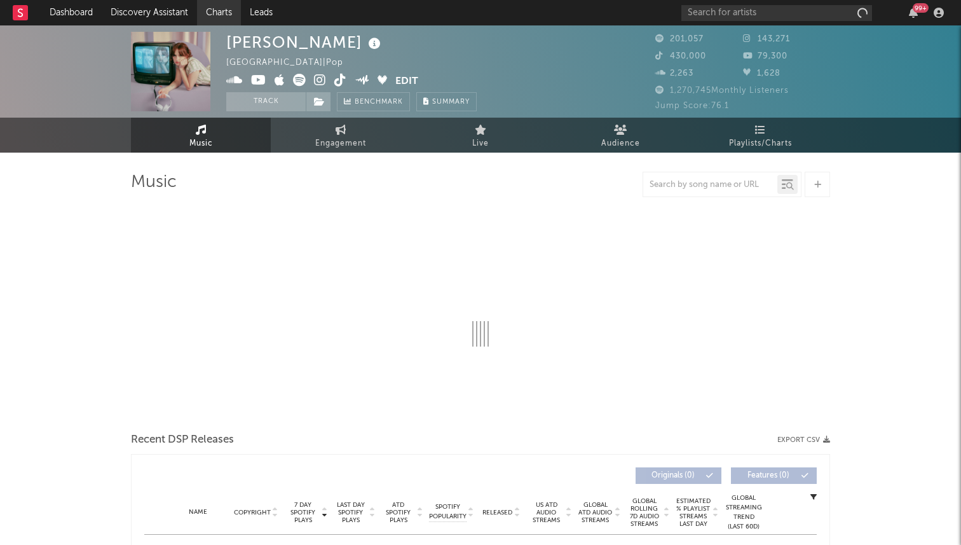
select select "6m"
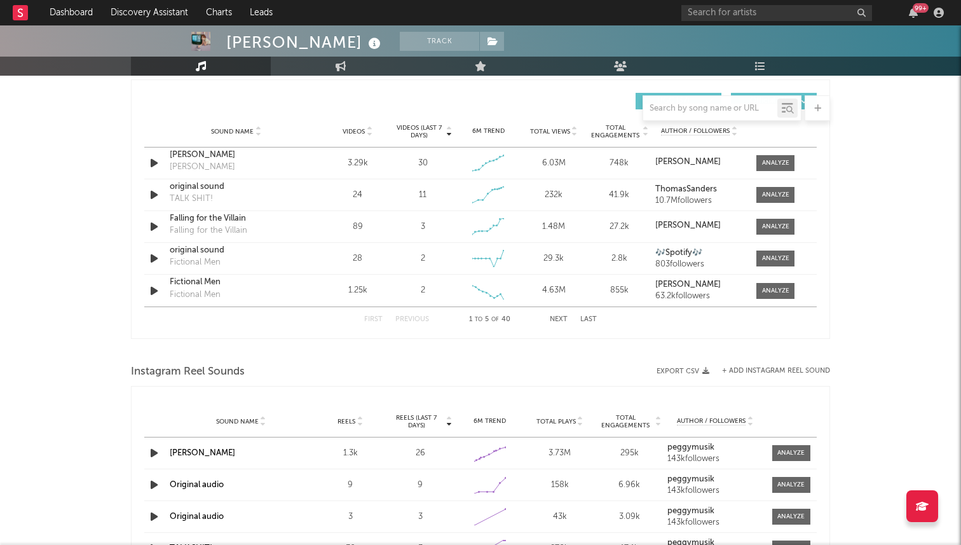
scroll to position [878, 0]
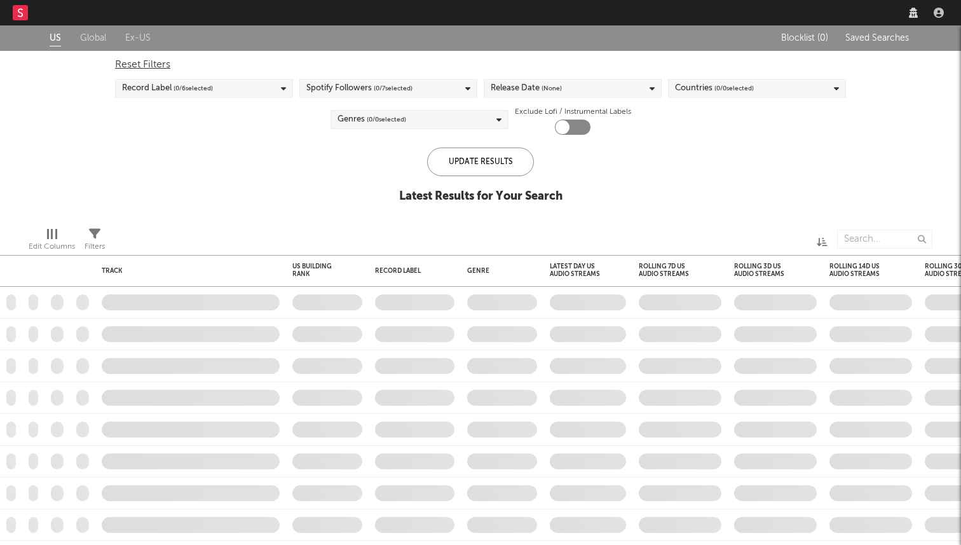
checkbox input "true"
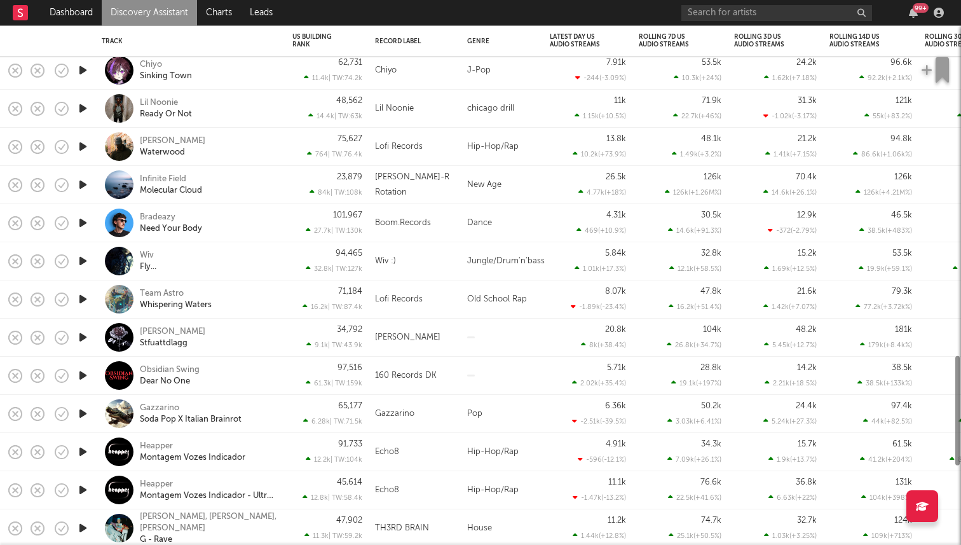
click at [83, 254] on icon "button" at bounding box center [82, 261] width 13 height 16
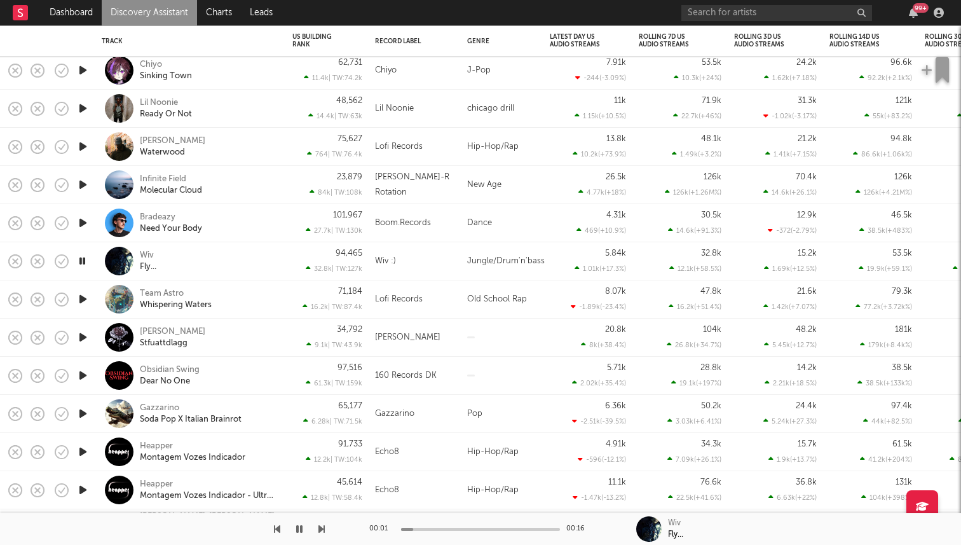
click at [80, 295] on icon "button" at bounding box center [82, 299] width 13 height 16
click at [81, 306] on icon "button" at bounding box center [82, 299] width 12 height 16
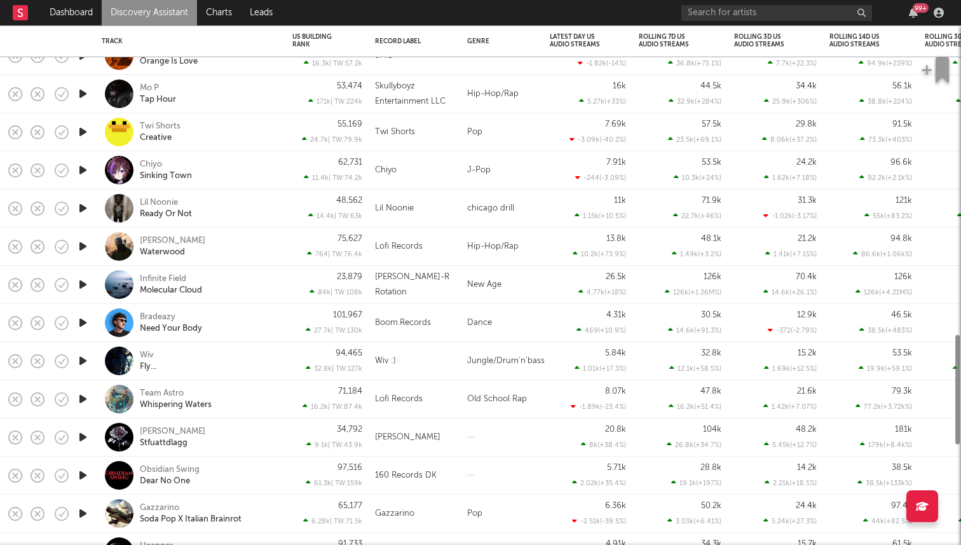
click at [85, 205] on icon "button" at bounding box center [82, 208] width 13 height 16
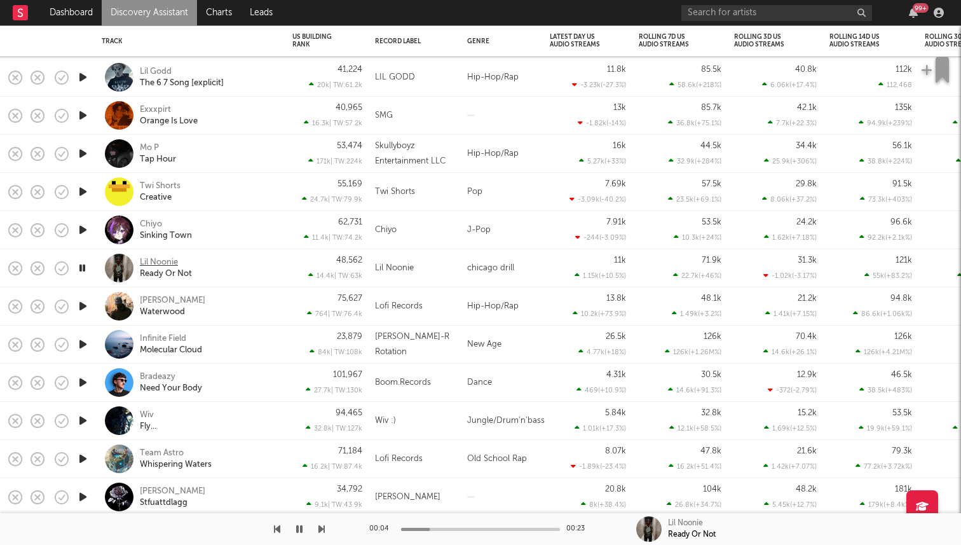
click at [150, 264] on div "Lil Noonie" at bounding box center [159, 262] width 38 height 11
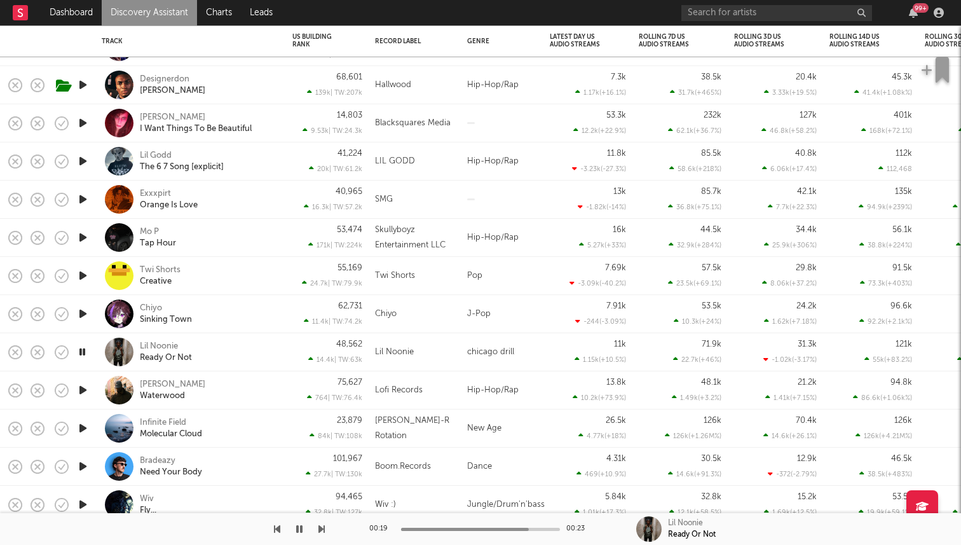
click at [81, 278] on icon "button" at bounding box center [82, 276] width 13 height 16
click at [86, 236] on icon "button" at bounding box center [82, 237] width 13 height 16
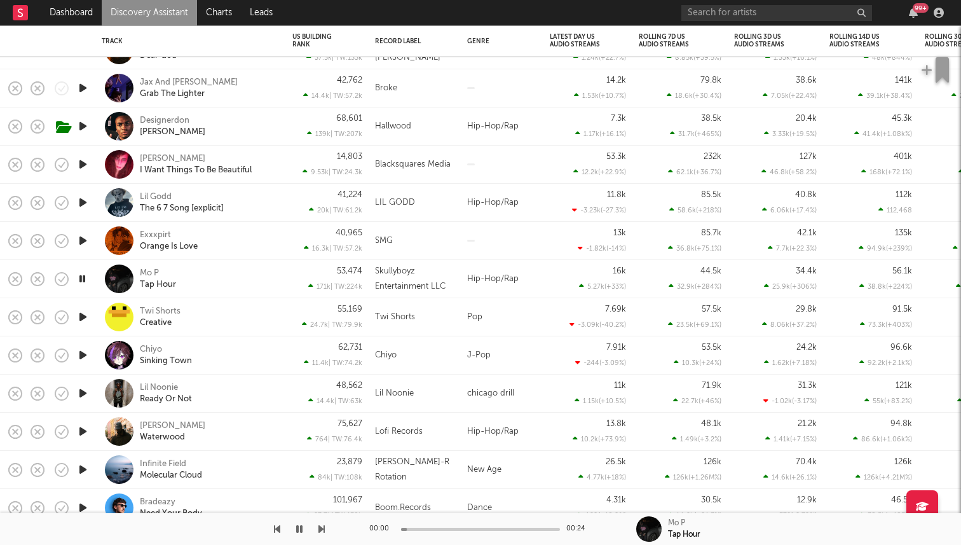
click at [81, 241] on icon "button" at bounding box center [82, 241] width 13 height 16
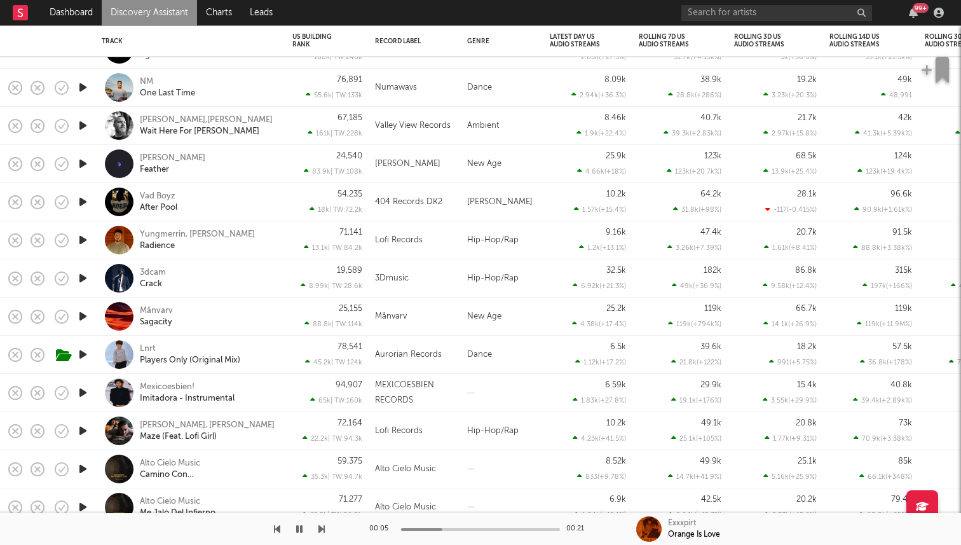
click at [81, 235] on icon "button" at bounding box center [82, 240] width 13 height 16
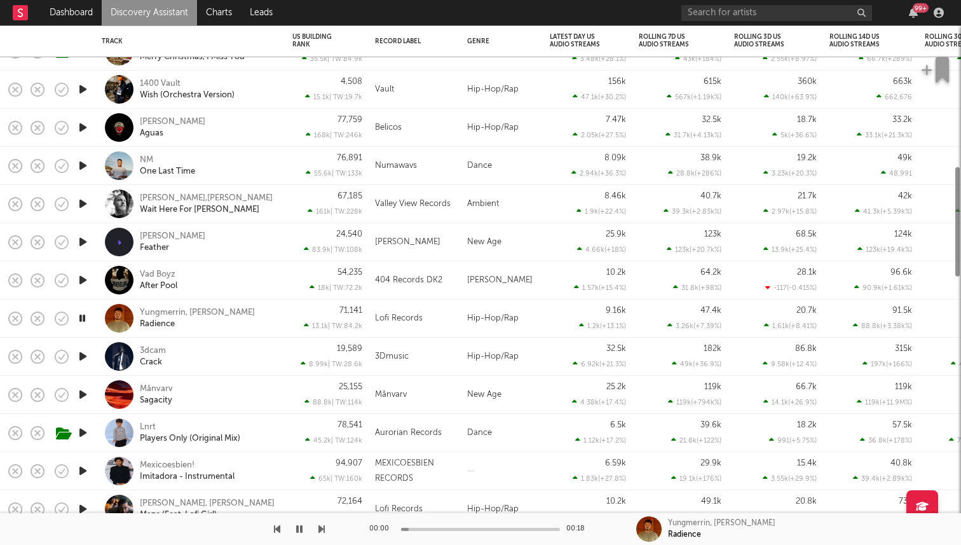
click at [81, 240] on icon "button" at bounding box center [82, 242] width 13 height 16
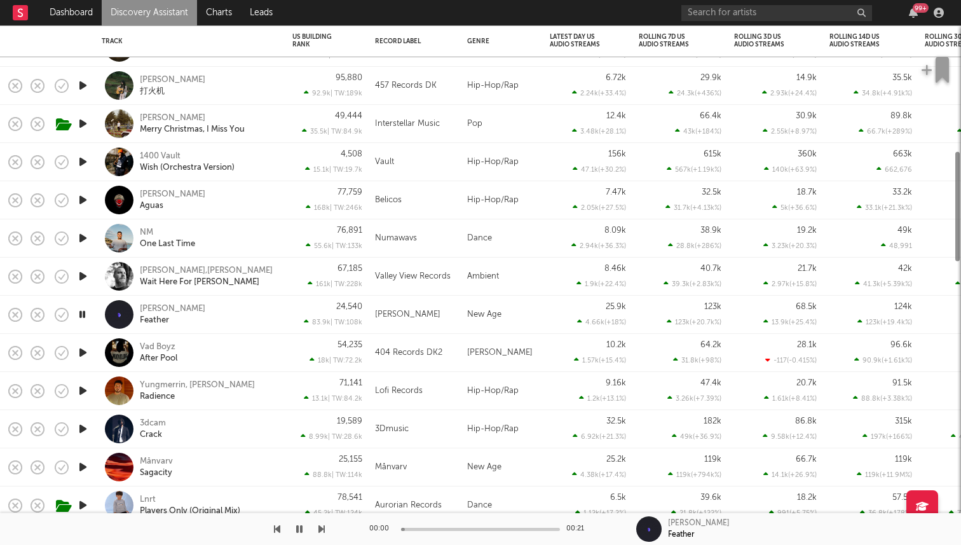
click at [81, 240] on icon "button" at bounding box center [82, 238] width 13 height 16
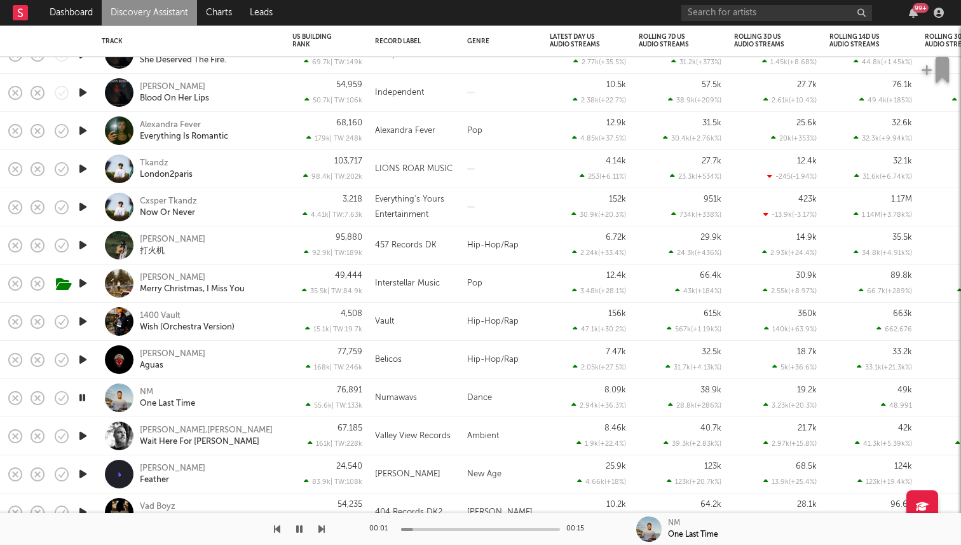
click at [85, 323] on icon "button" at bounding box center [82, 321] width 13 height 16
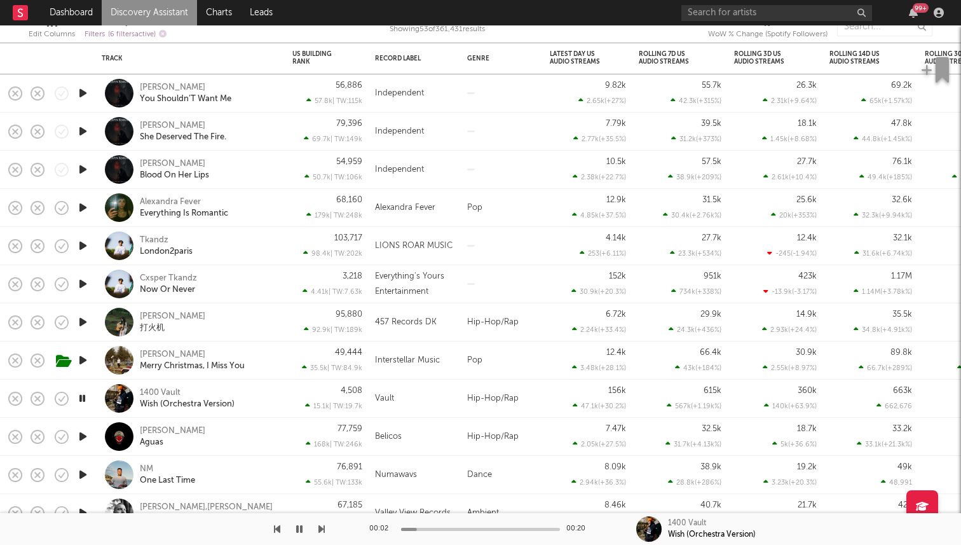
click at [85, 354] on icon "button" at bounding box center [82, 360] width 13 height 16
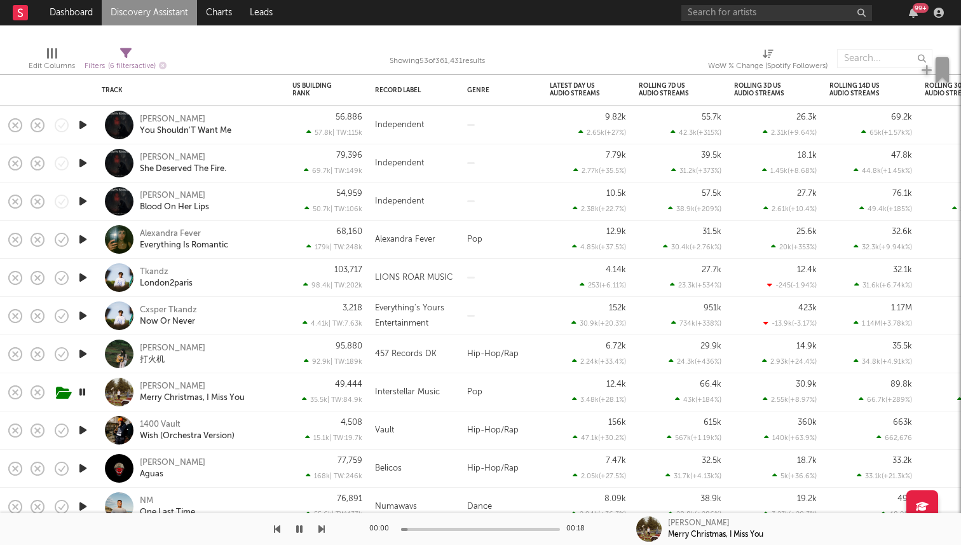
click at [85, 354] on icon "button" at bounding box center [82, 354] width 13 height 16
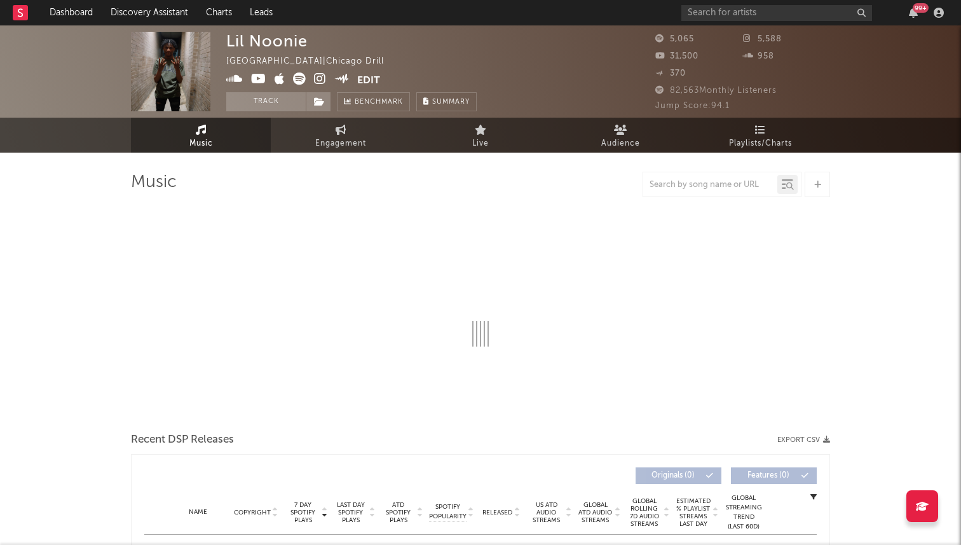
select select "1w"
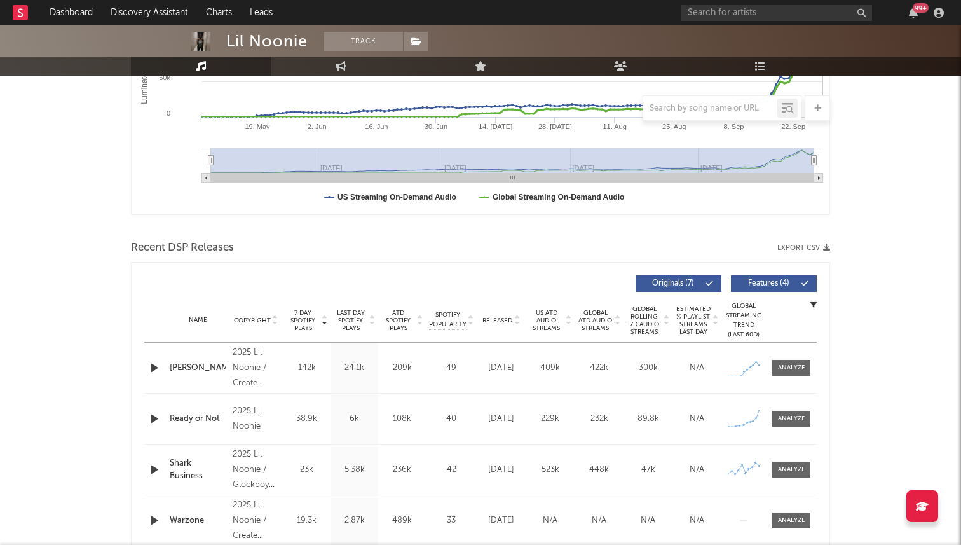
scroll to position [338, 0]
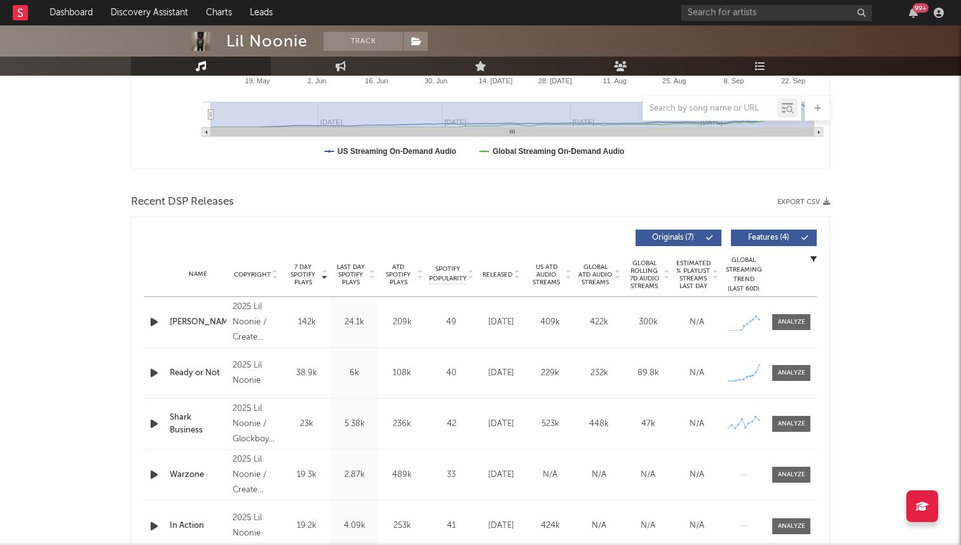
click at [493, 277] on span "Released" at bounding box center [497, 275] width 30 height 8
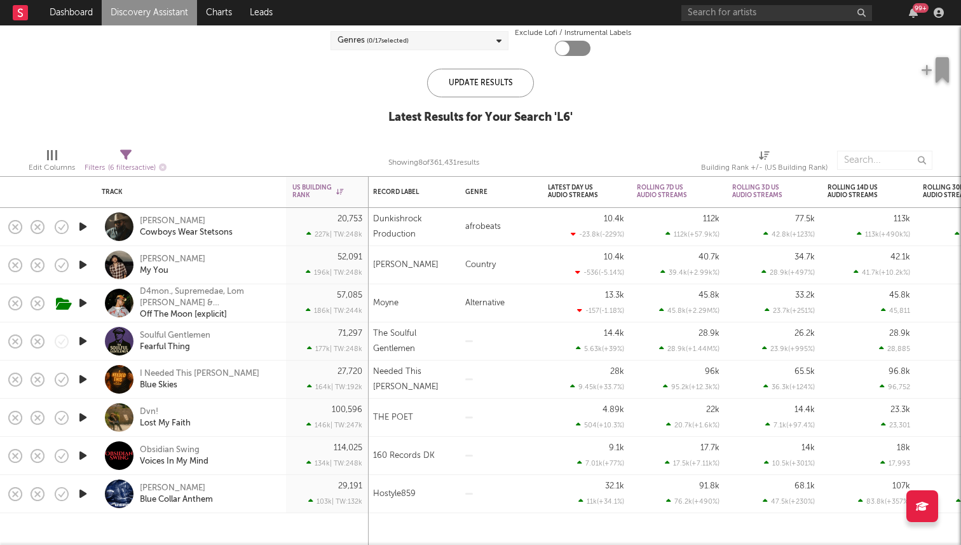
click at [83, 228] on icon "button" at bounding box center [82, 227] width 13 height 16
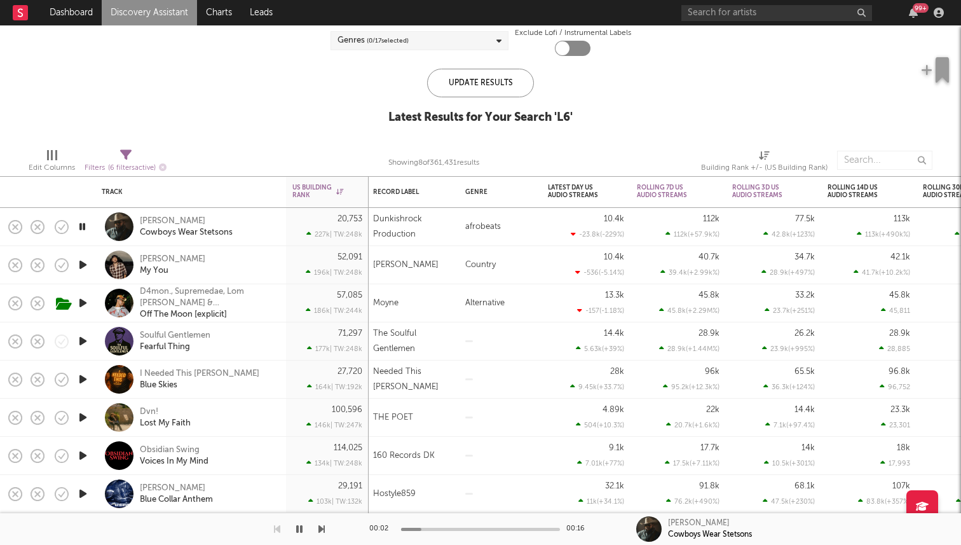
click at [83, 228] on icon "button" at bounding box center [82, 227] width 12 height 16
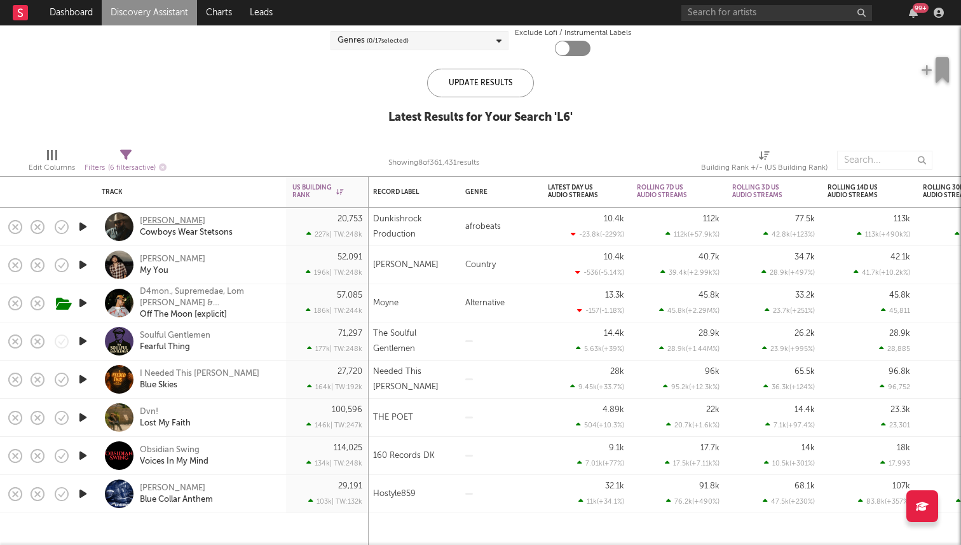
click at [175, 217] on div "[PERSON_NAME]" at bounding box center [172, 220] width 65 height 11
click at [83, 418] on icon "button" at bounding box center [82, 417] width 13 height 16
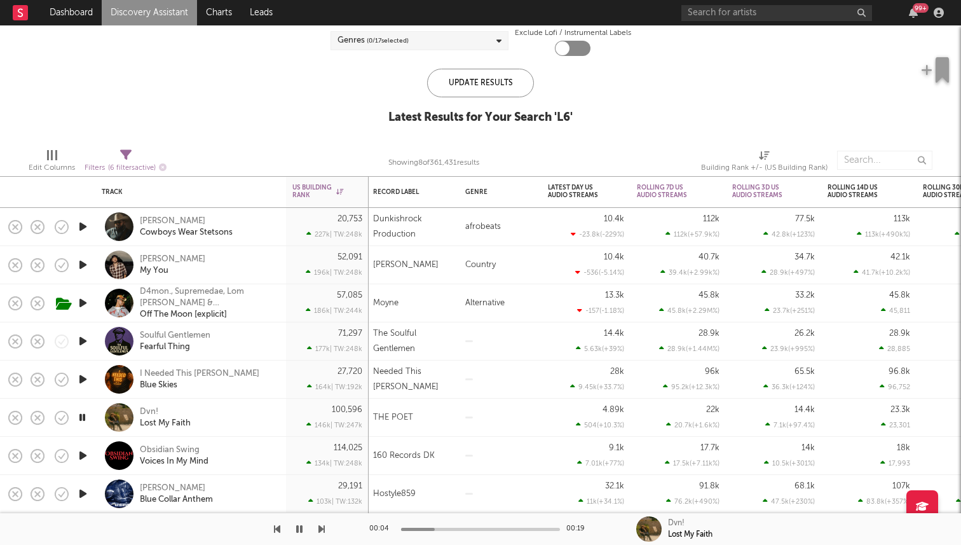
click at [83, 418] on icon "button" at bounding box center [82, 417] width 12 height 16
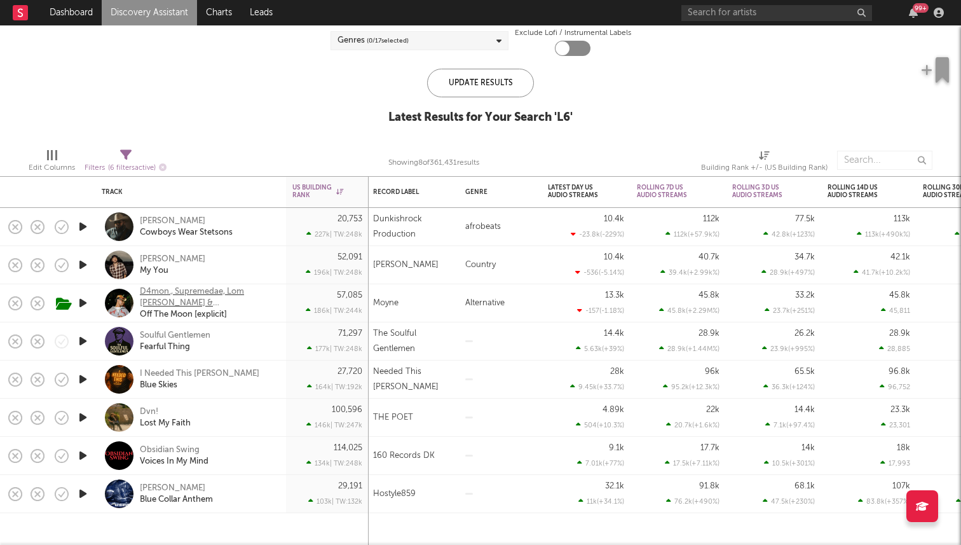
click at [161, 292] on div "D4mon., Supremedae, Lom [PERSON_NAME] & [PERSON_NAME]" at bounding box center [208, 297] width 137 height 23
click at [80, 456] on icon "button" at bounding box center [82, 455] width 13 height 16
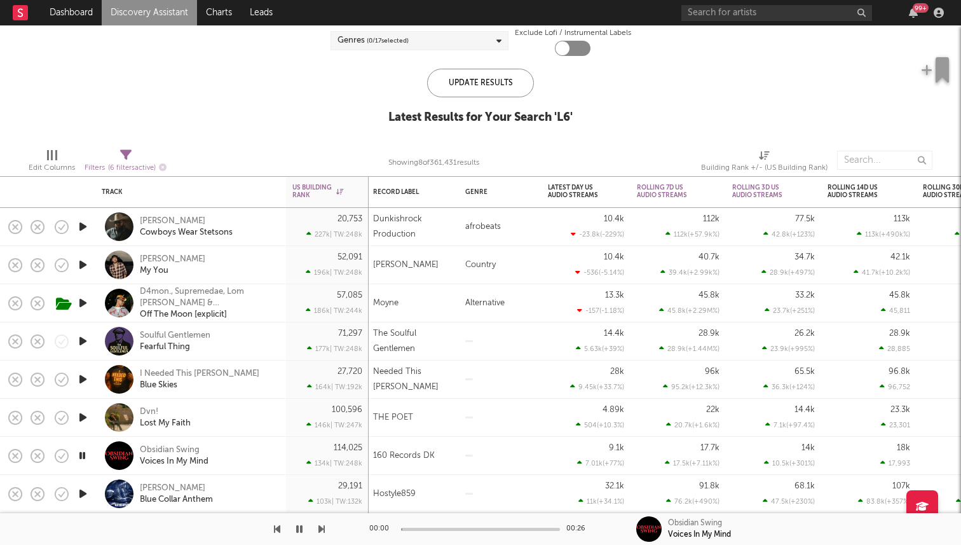
click at [80, 456] on icon "button" at bounding box center [82, 455] width 12 height 16
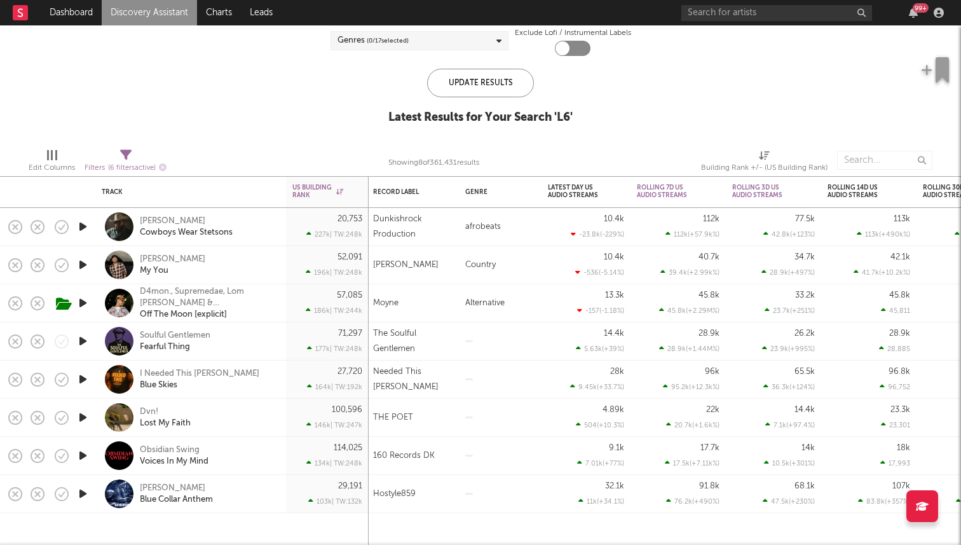
click at [81, 499] on icon "button" at bounding box center [82, 494] width 13 height 16
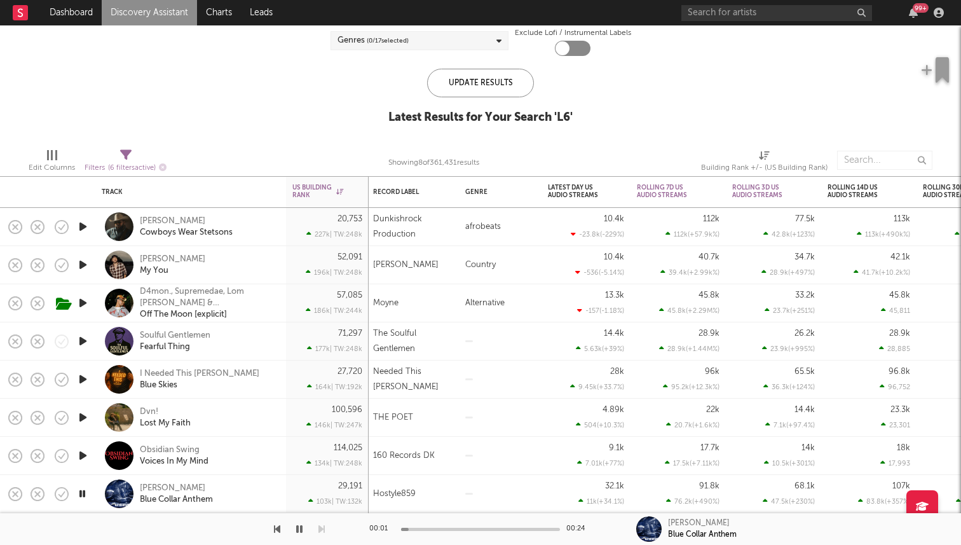
click at [85, 489] on icon "button" at bounding box center [82, 494] width 12 height 16
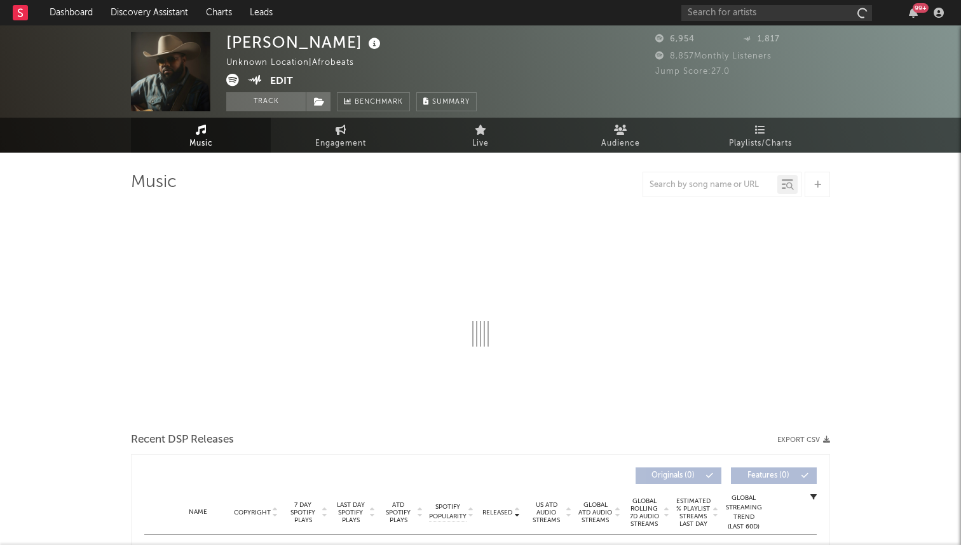
select select "6m"
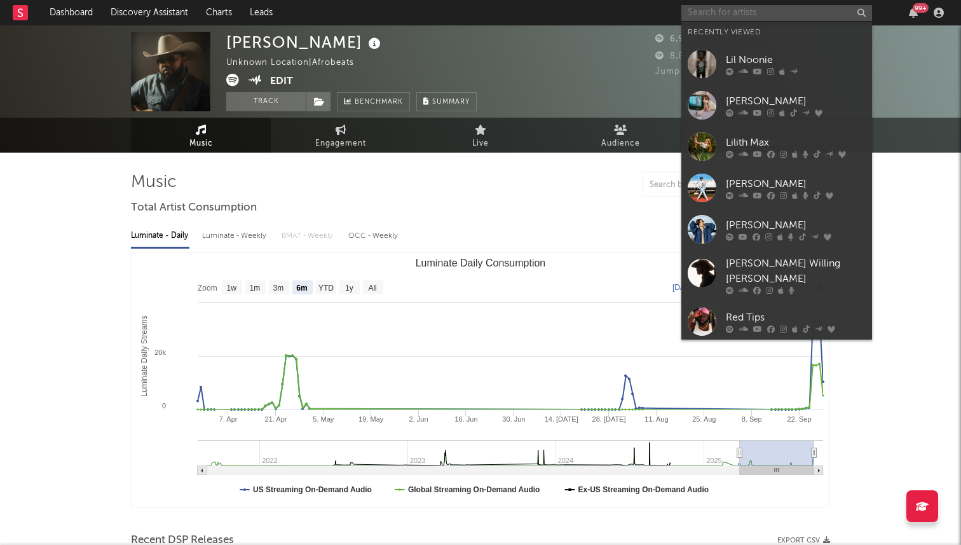
click at [770, 18] on input "text" at bounding box center [776, 13] width 191 height 16
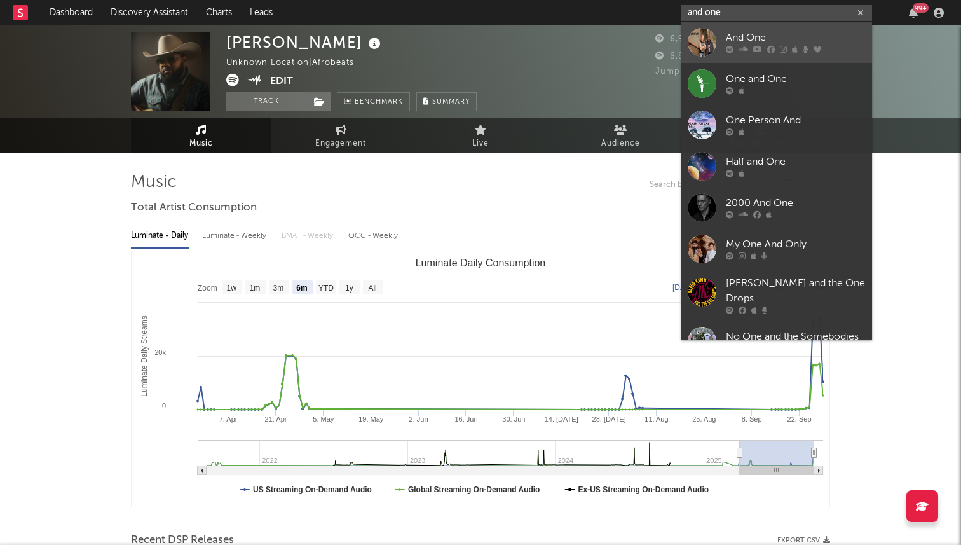
type input "and one"
click at [749, 36] on div "And One" at bounding box center [796, 38] width 140 height 15
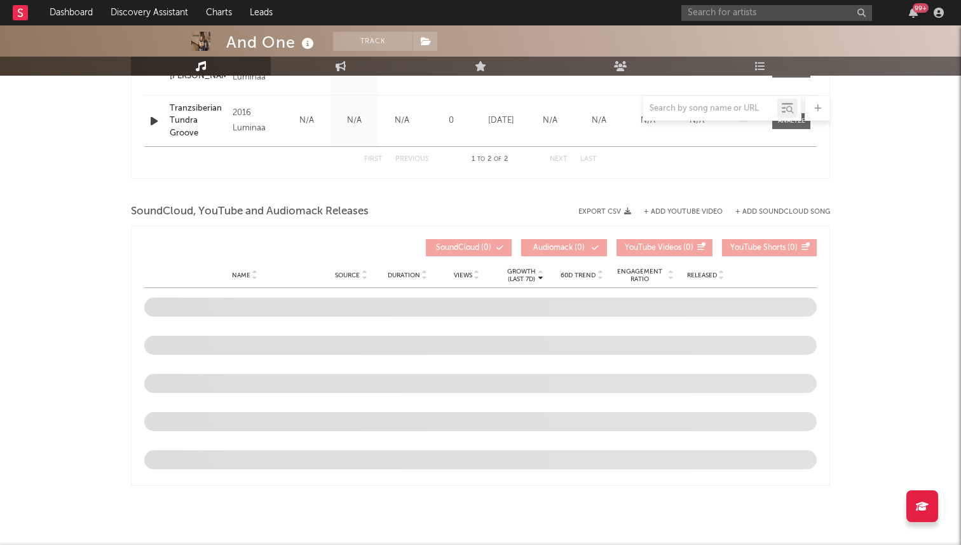
select select "1w"
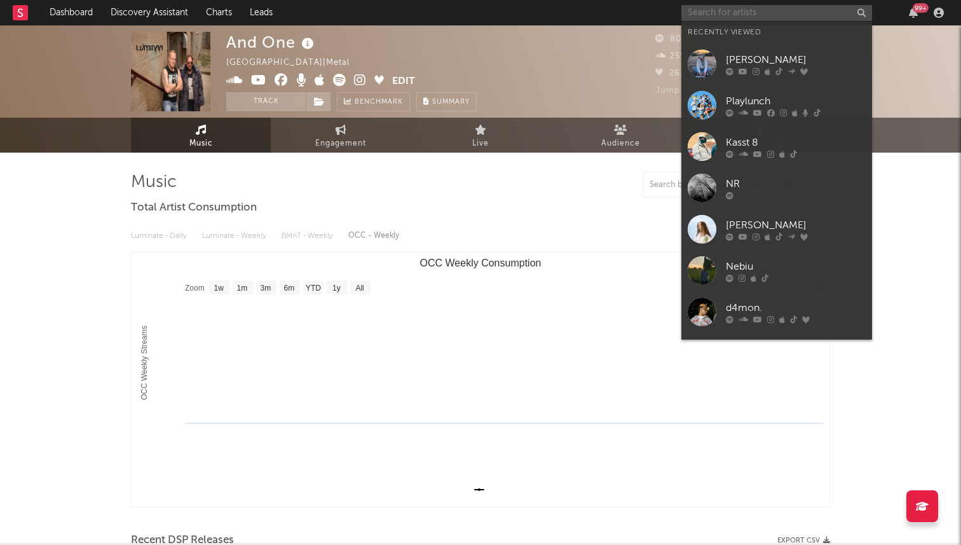
click at [742, 11] on input "text" at bounding box center [776, 13] width 191 height 16
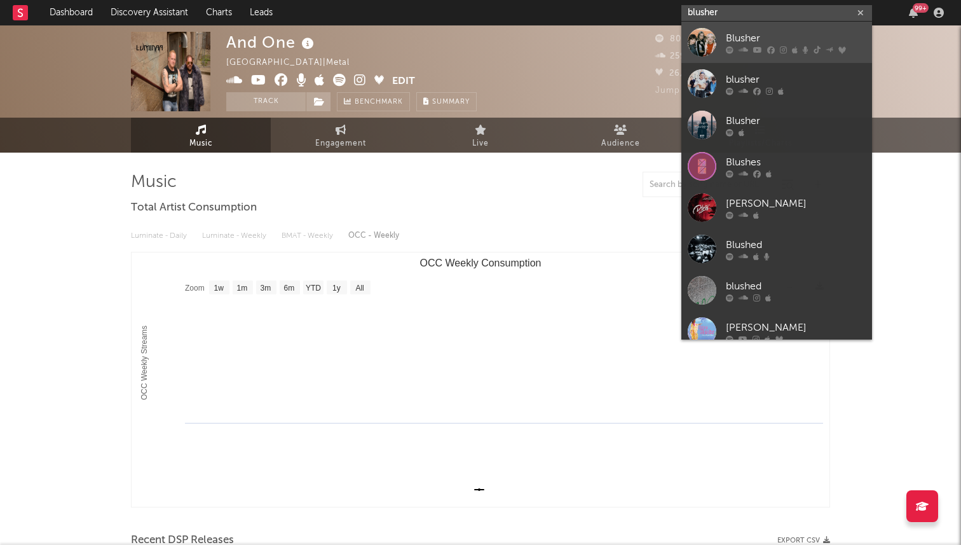
type input "blusher"
click at [773, 34] on div "Blusher" at bounding box center [796, 38] width 140 height 15
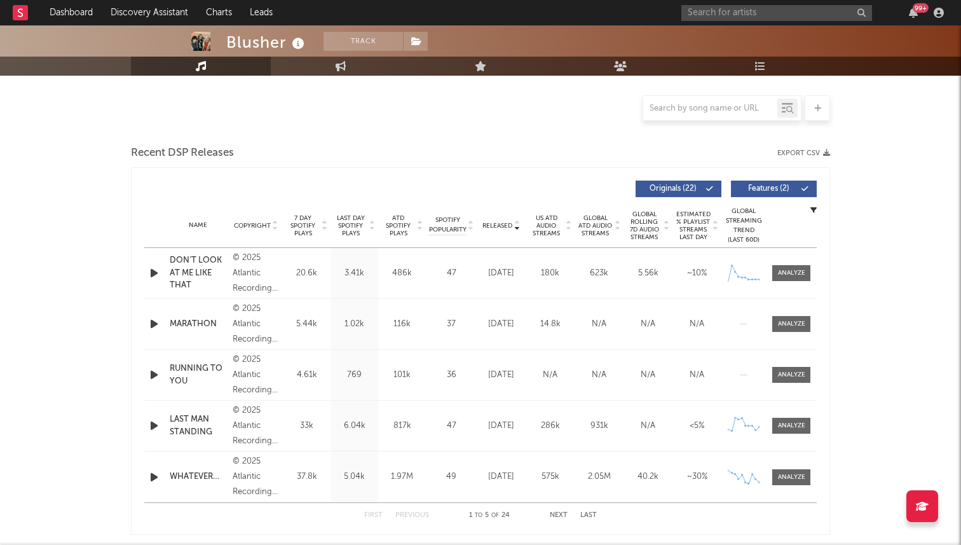
select select "6m"
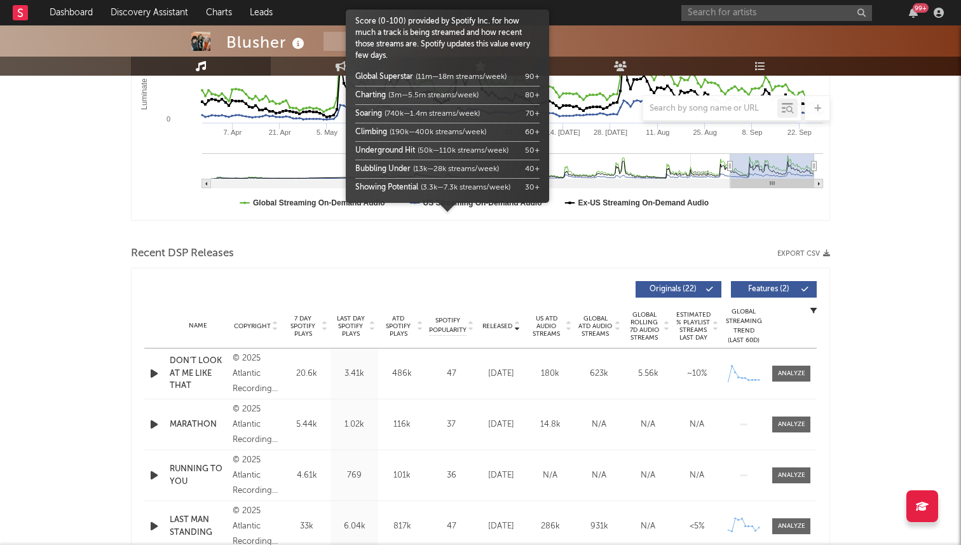
scroll to position [387, 0]
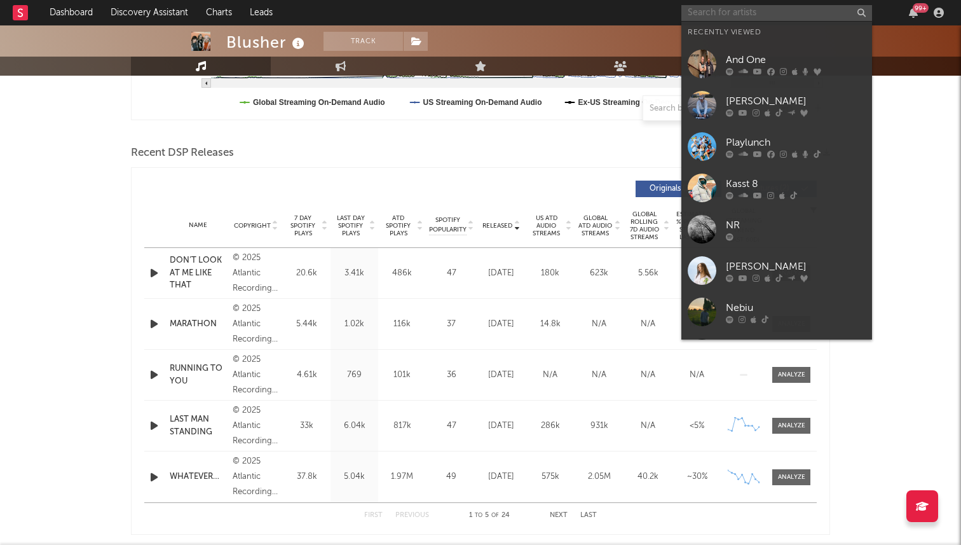
click at [785, 7] on input "text" at bounding box center [776, 13] width 191 height 16
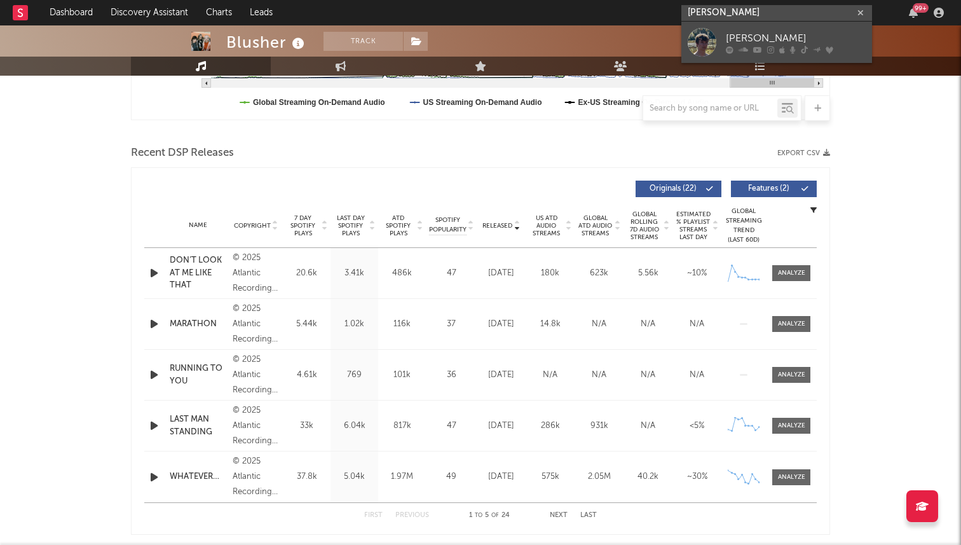
type input "kevin atwater"
click at [747, 34] on div "Kevin Atwater" at bounding box center [796, 38] width 140 height 15
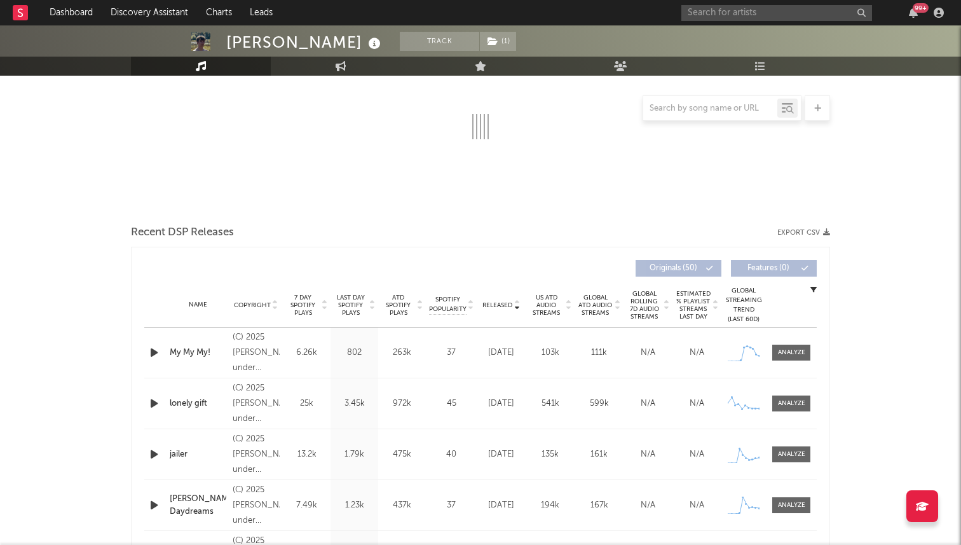
select select "6m"
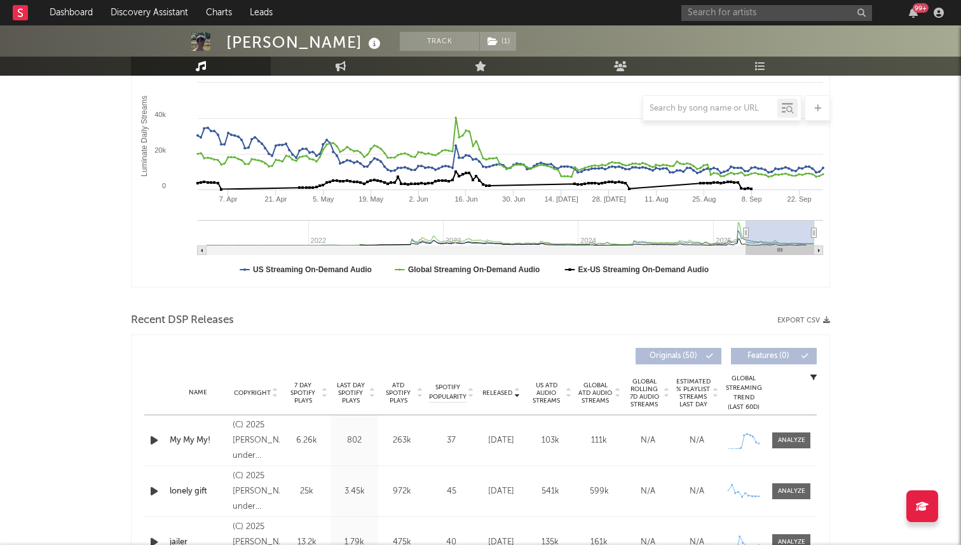
scroll to position [142, 0]
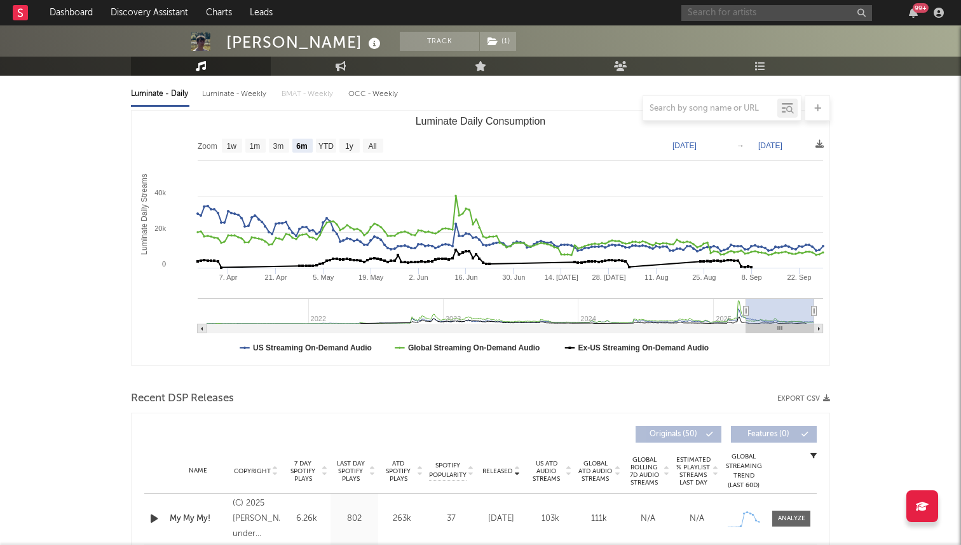
click at [726, 8] on input "text" at bounding box center [776, 13] width 191 height 16
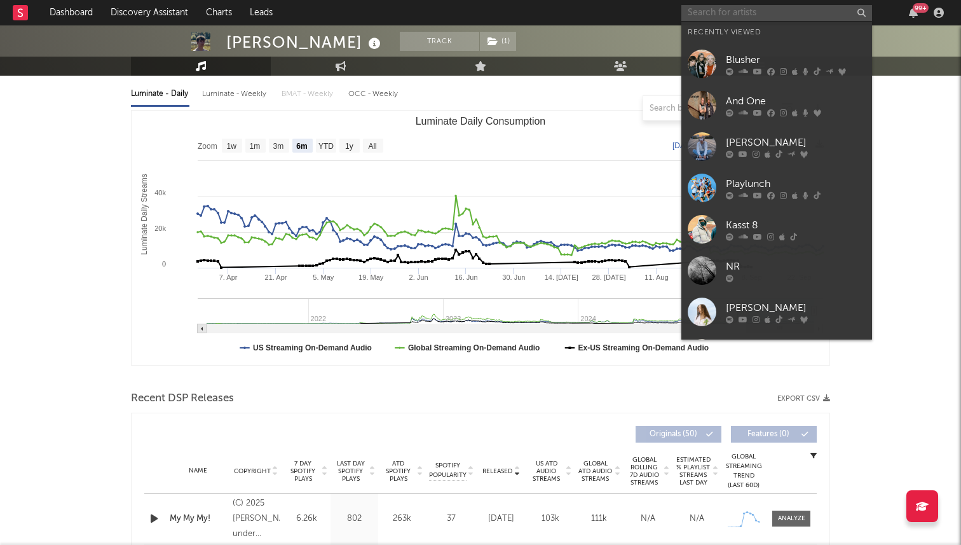
type input "w"
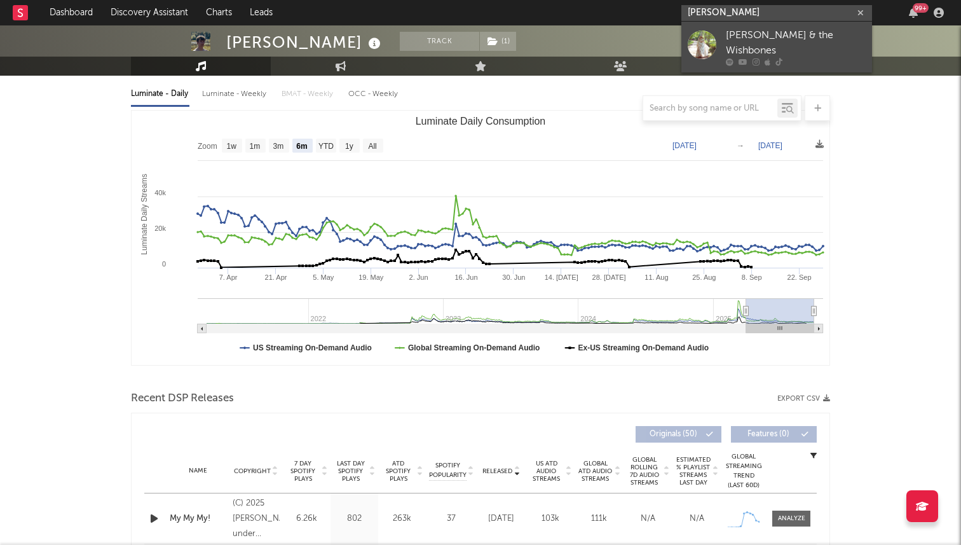
type input "emerson woolf"
click at [716, 60] on div at bounding box center [702, 48] width 29 height 36
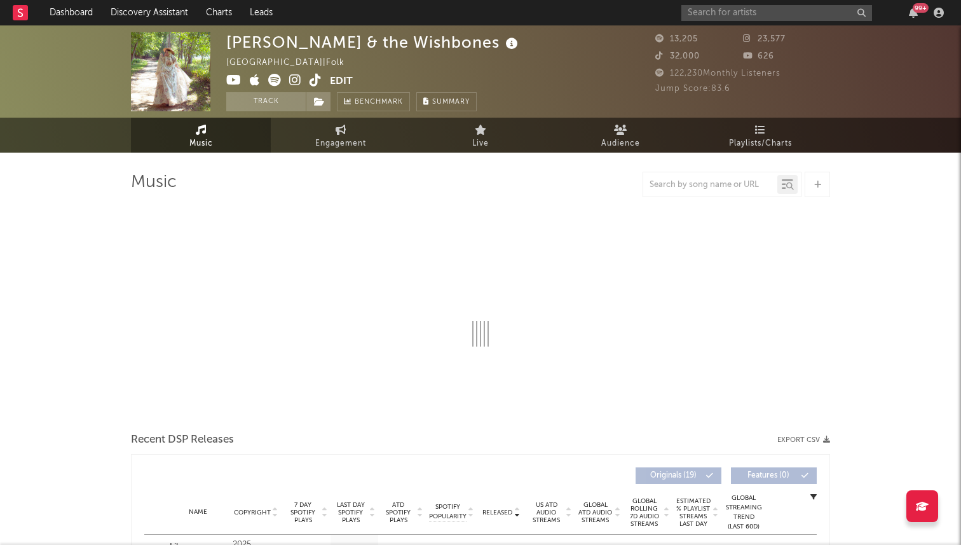
select select "6m"
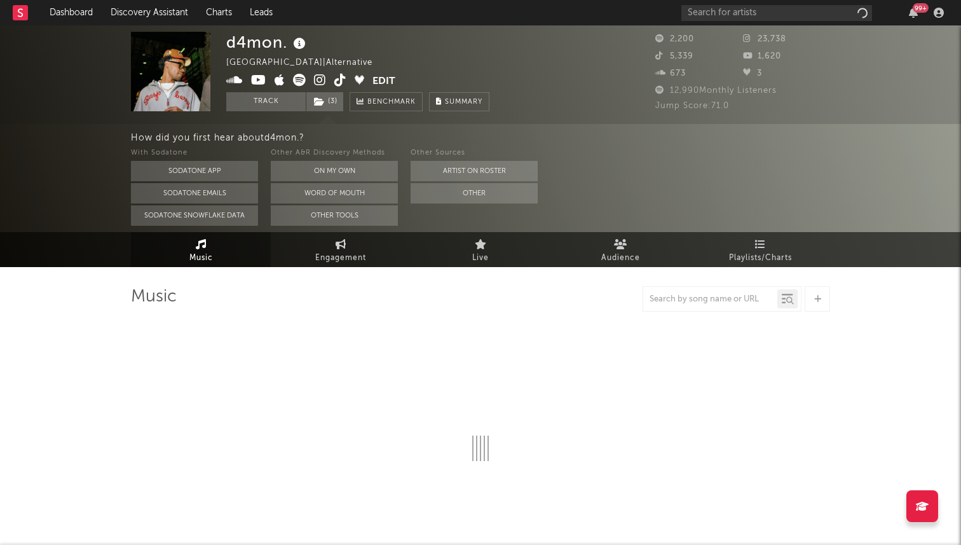
select select "6m"
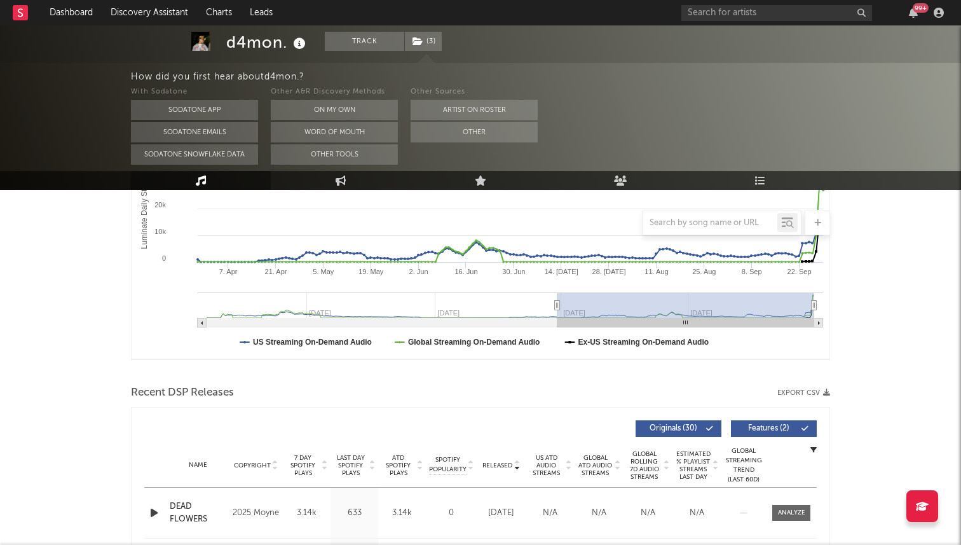
scroll to position [133, 0]
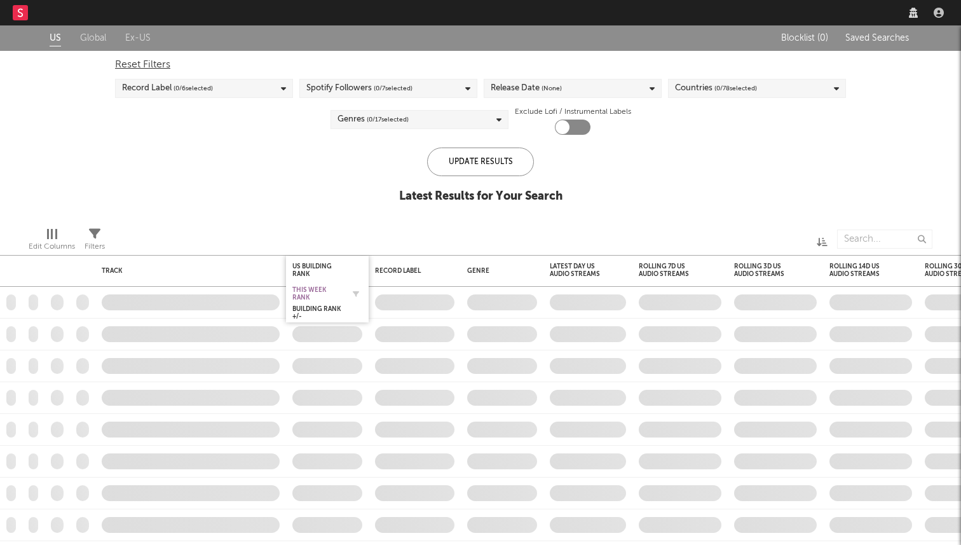
checkbox input "true"
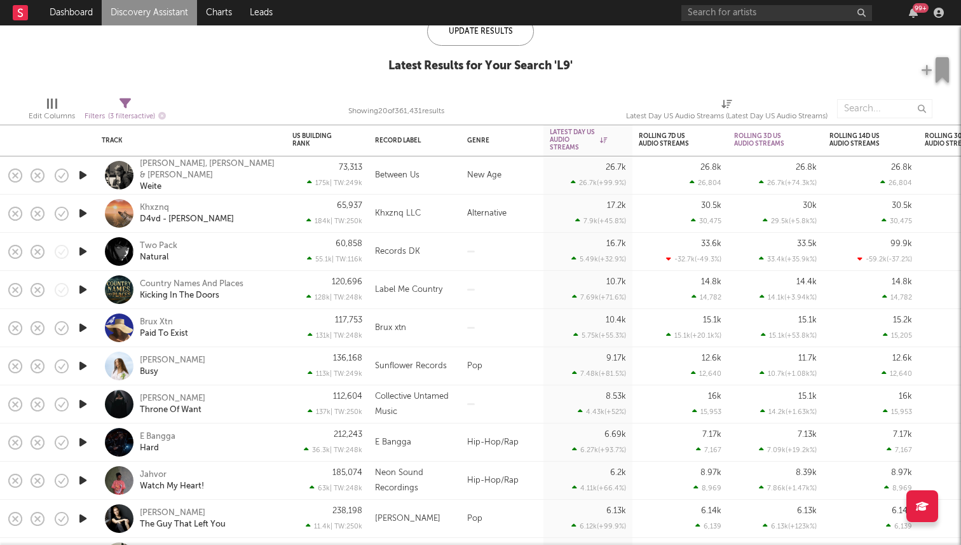
click at [83, 176] on icon "button" at bounding box center [82, 175] width 13 height 16
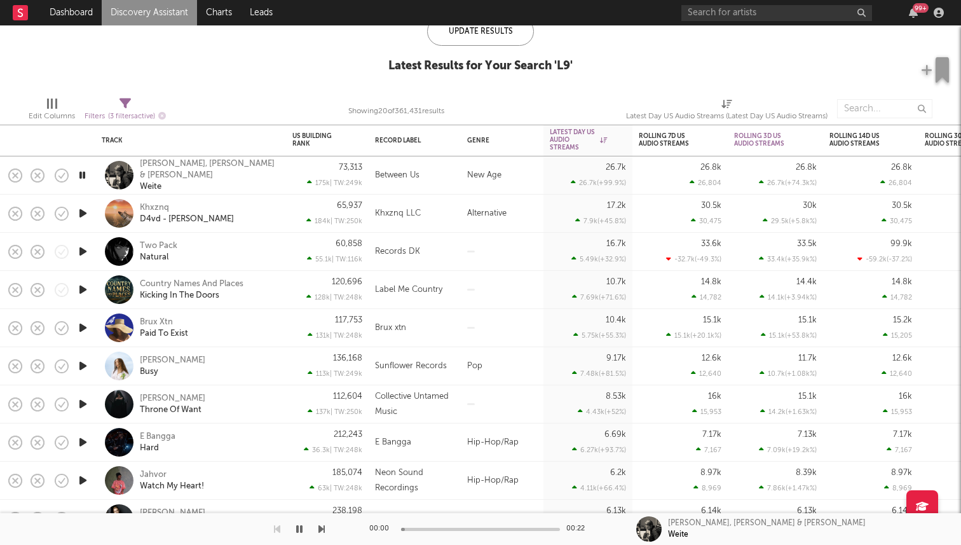
click at [83, 181] on icon "button" at bounding box center [82, 175] width 12 height 16
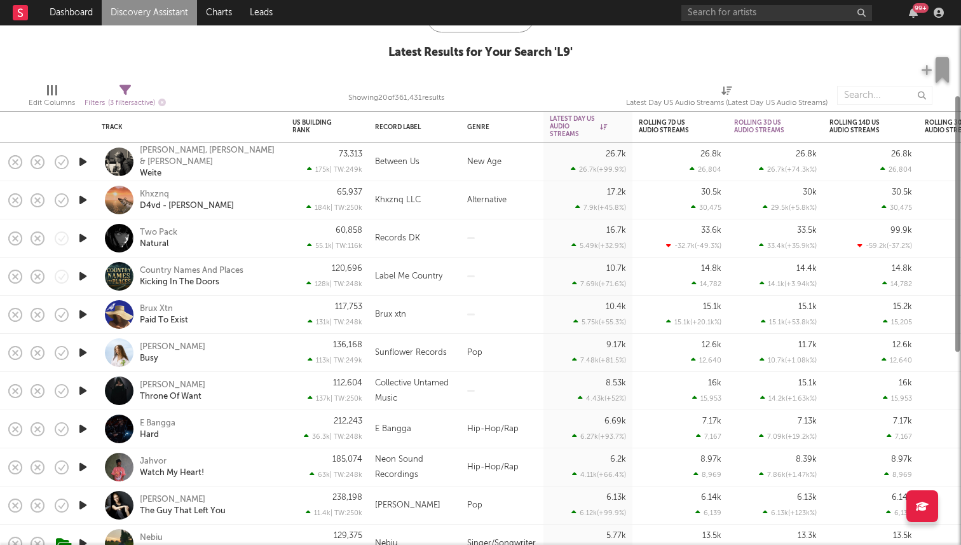
click at [85, 316] on icon "button" at bounding box center [82, 314] width 13 height 16
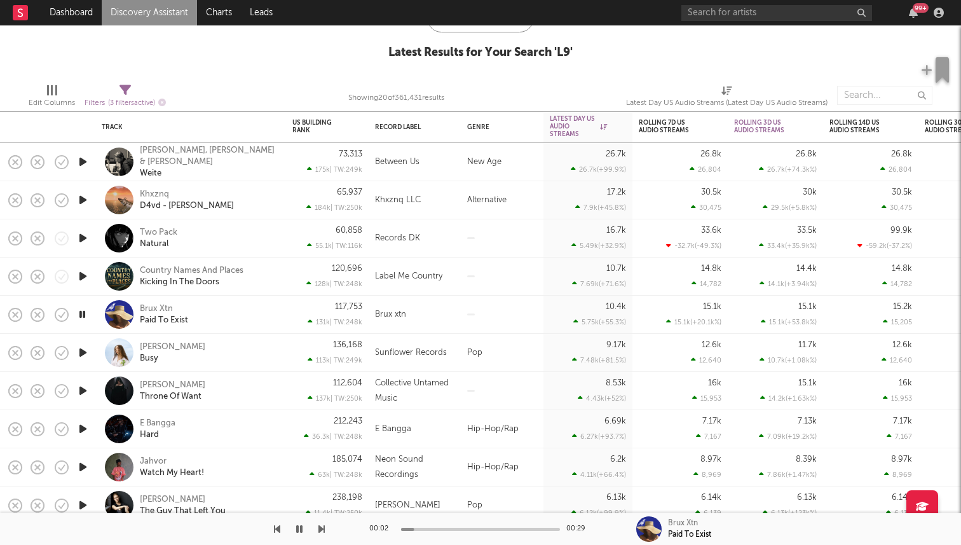
click at [85, 316] on icon "button" at bounding box center [82, 314] width 12 height 16
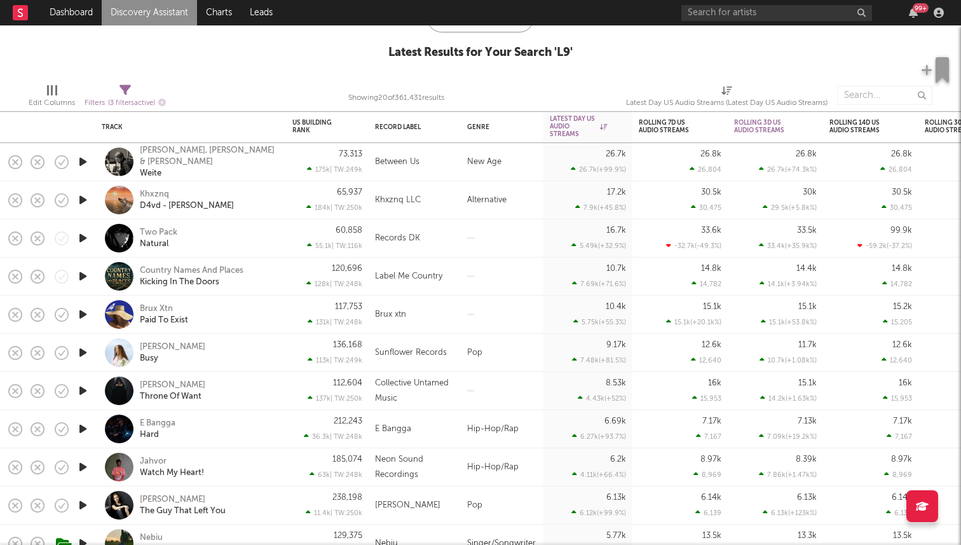
click at [81, 277] on icon "button" at bounding box center [82, 276] width 13 height 16
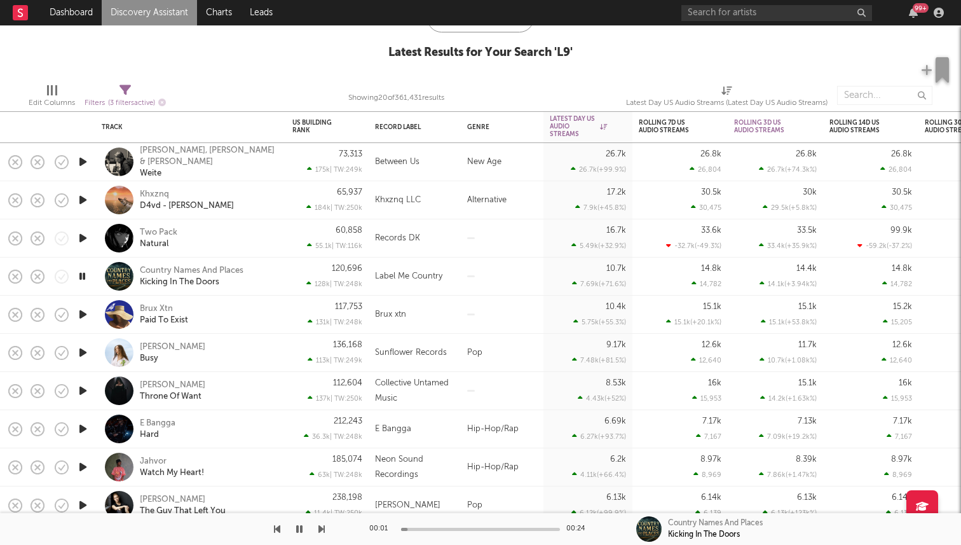
click at [81, 277] on icon "button" at bounding box center [82, 276] width 12 height 16
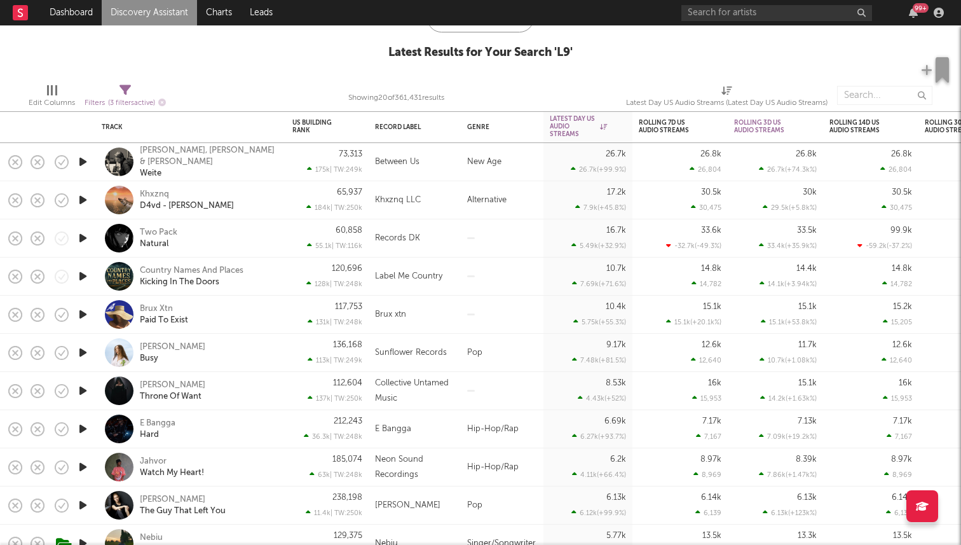
click at [78, 237] on icon "button" at bounding box center [82, 238] width 13 height 16
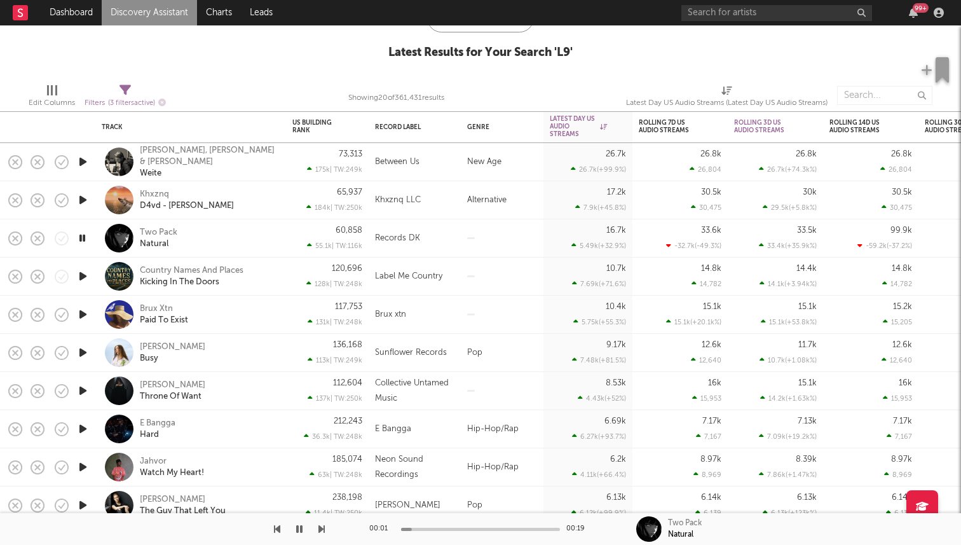
click at [82, 236] on icon "button" at bounding box center [82, 238] width 12 height 16
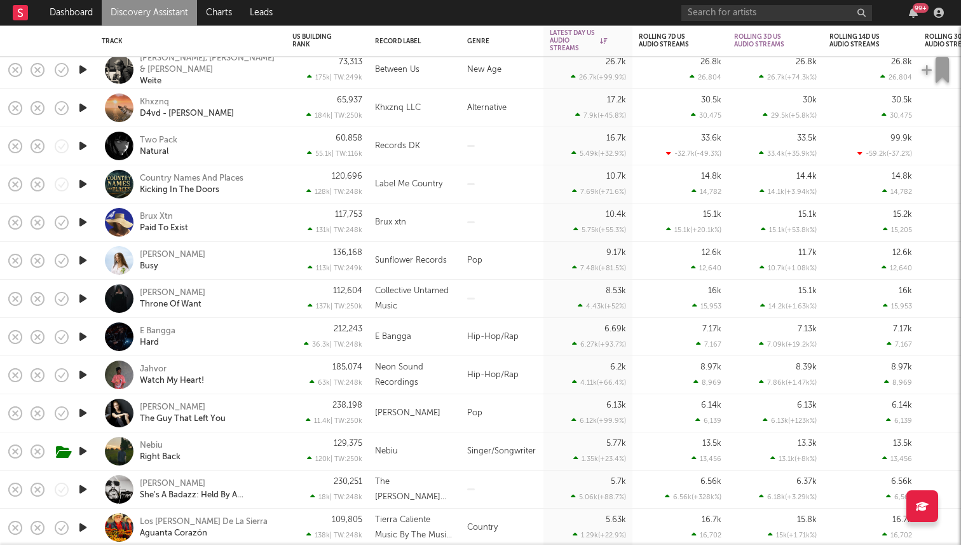
click at [83, 266] on icon "button" at bounding box center [82, 260] width 13 height 16
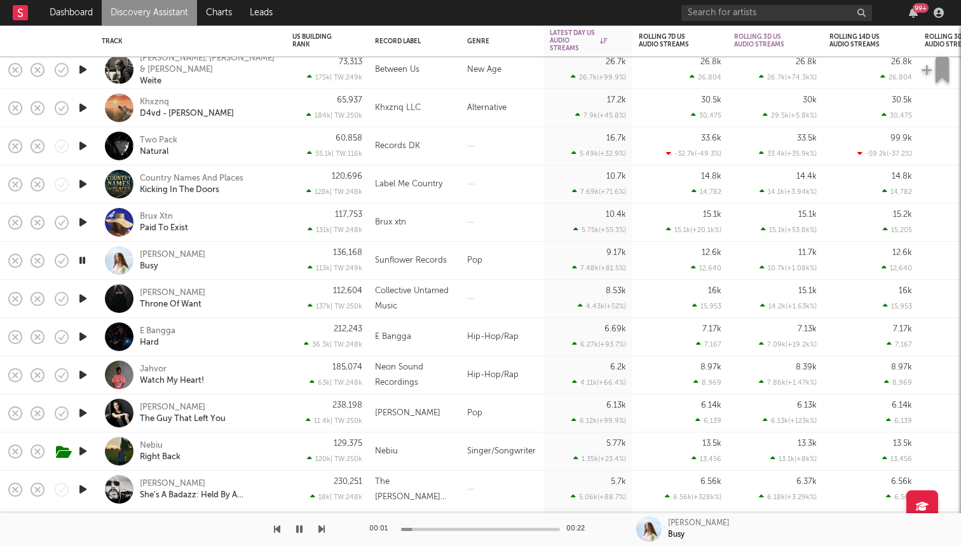
click at [83, 266] on icon "button" at bounding box center [82, 260] width 12 height 16
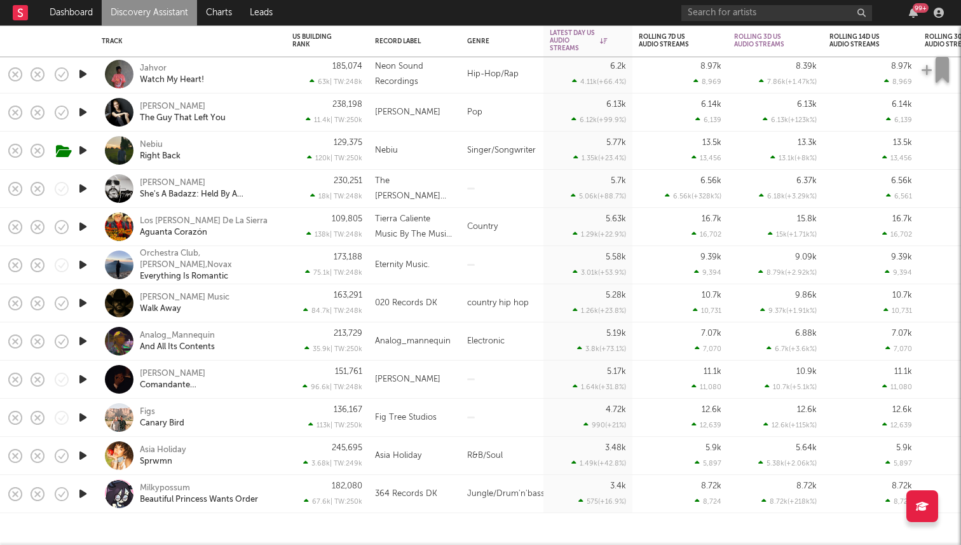
click at [84, 490] on icon "button" at bounding box center [82, 494] width 13 height 16
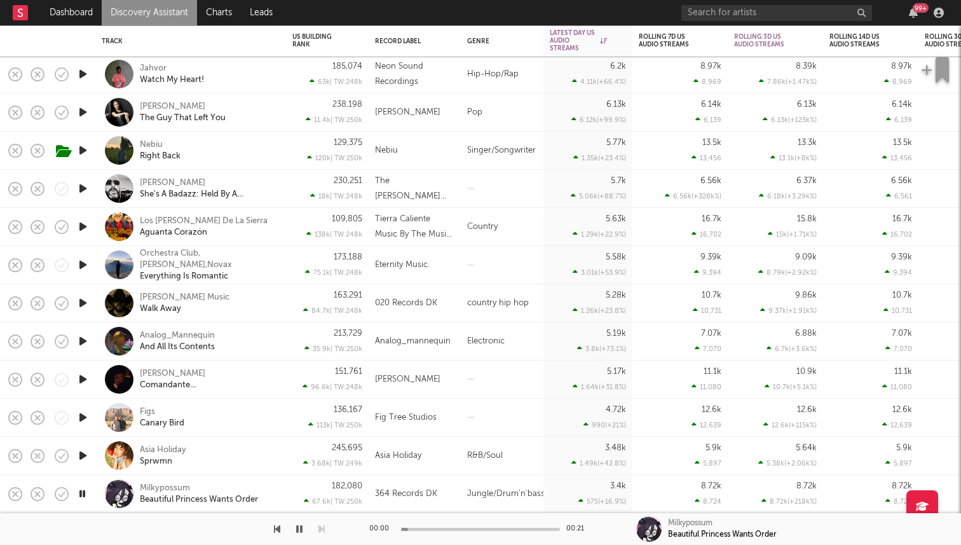
click at [84, 452] on icon "button" at bounding box center [82, 455] width 13 height 16
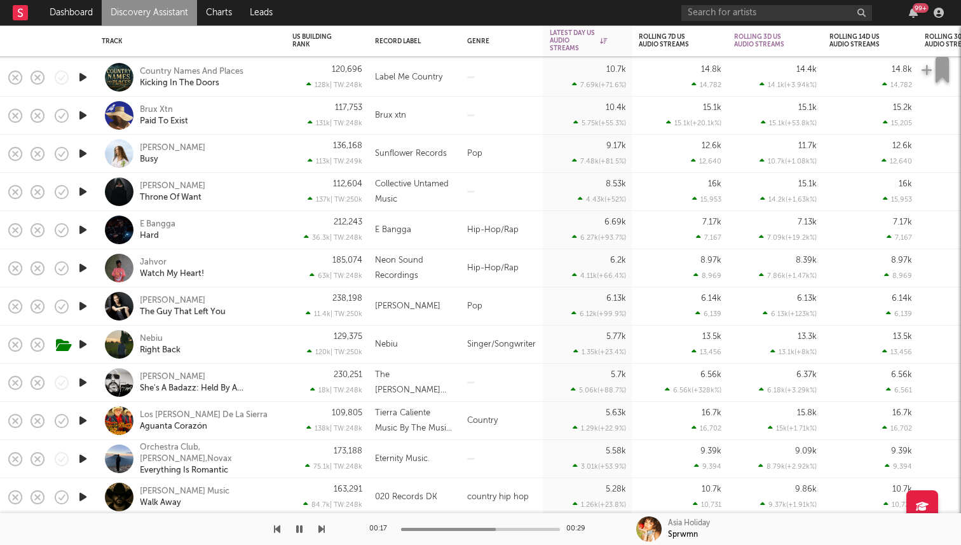
click at [82, 340] on icon "button" at bounding box center [82, 344] width 13 height 16
click at [149, 337] on div "Nebiu" at bounding box center [151, 338] width 23 height 11
click at [83, 265] on icon "button" at bounding box center [82, 268] width 13 height 16
click at [81, 229] on icon "button" at bounding box center [82, 230] width 13 height 16
click at [82, 190] on icon "button" at bounding box center [82, 192] width 13 height 16
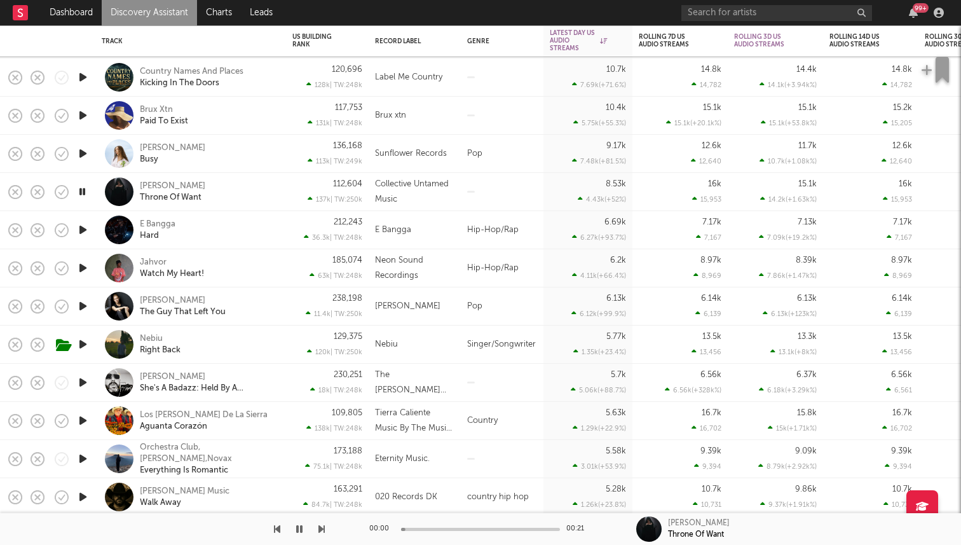
click at [78, 157] on icon "button" at bounding box center [82, 154] width 13 height 16
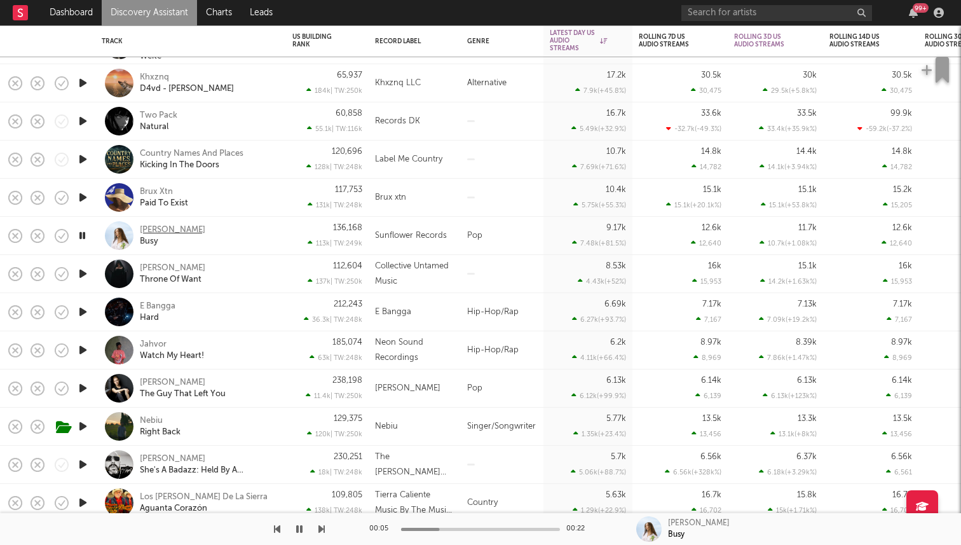
click at [157, 231] on div "Ebony Loren" at bounding box center [172, 229] width 65 height 11
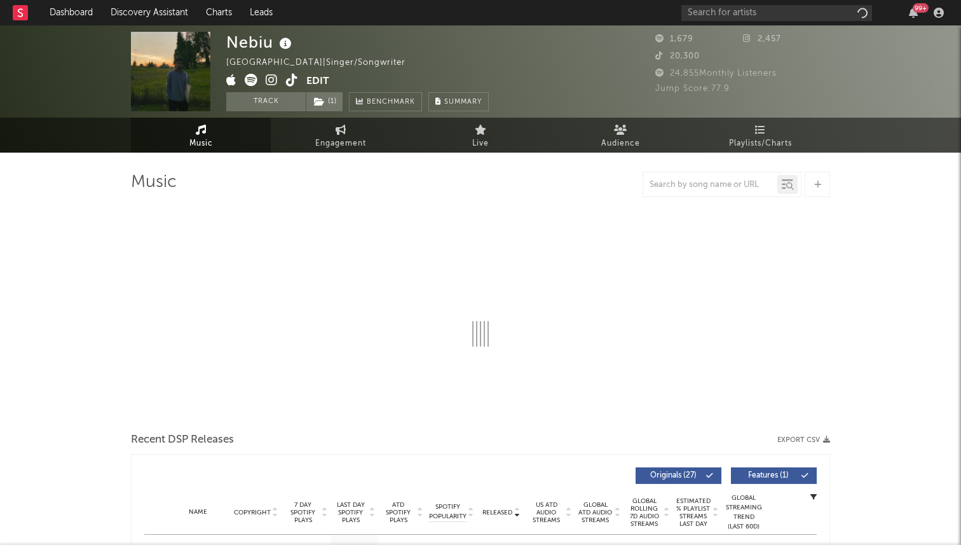
select select "1w"
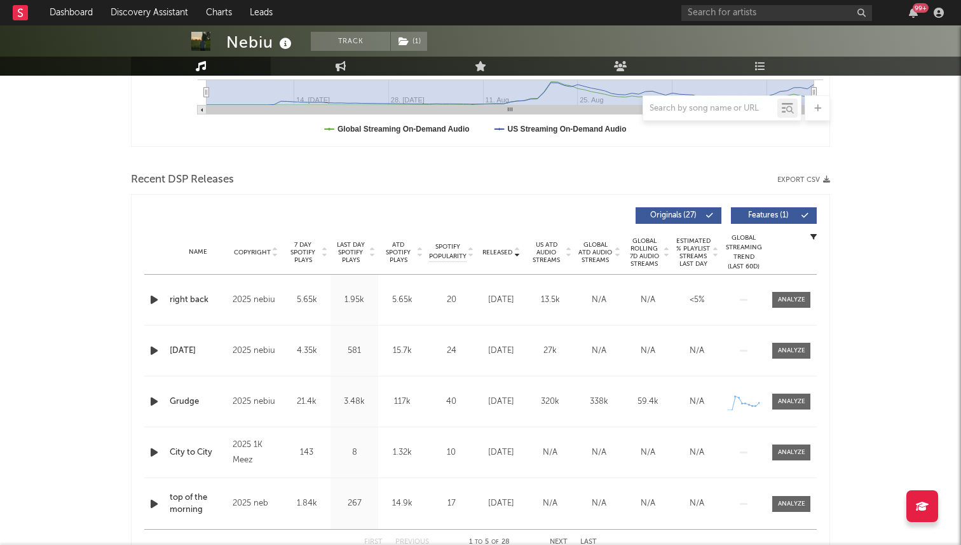
scroll to position [397, 0]
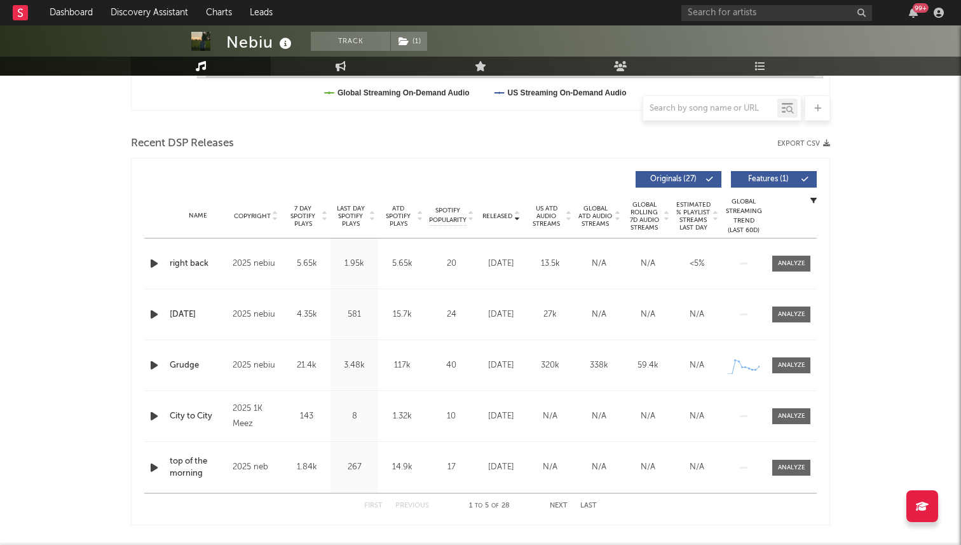
click at [308, 216] on span "7 Day Spotify Plays" at bounding box center [303, 216] width 34 height 23
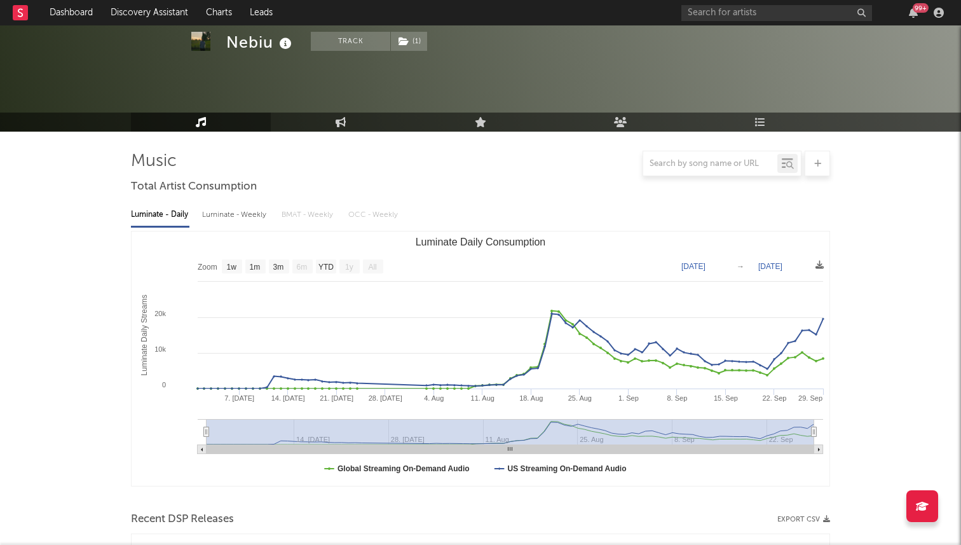
scroll to position [0, 0]
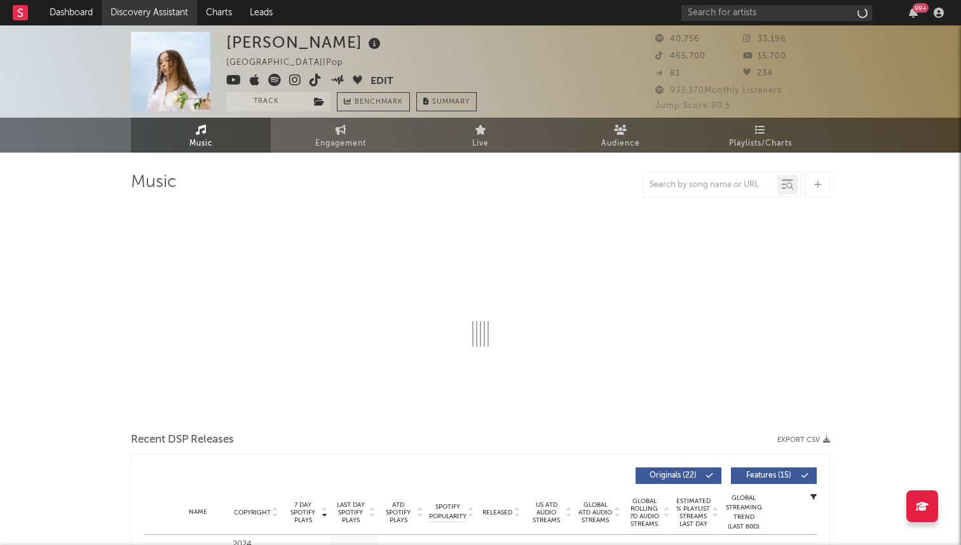
select select "6m"
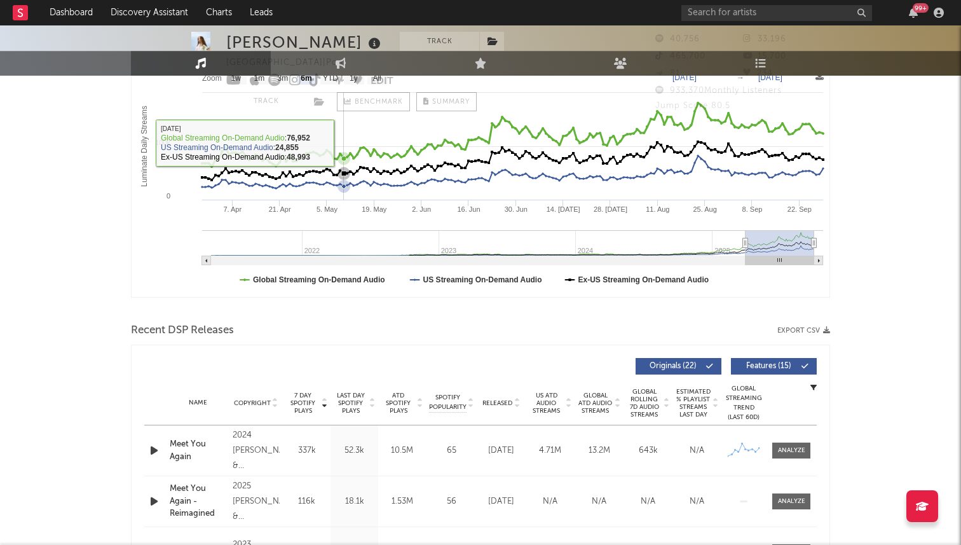
scroll to position [398, 0]
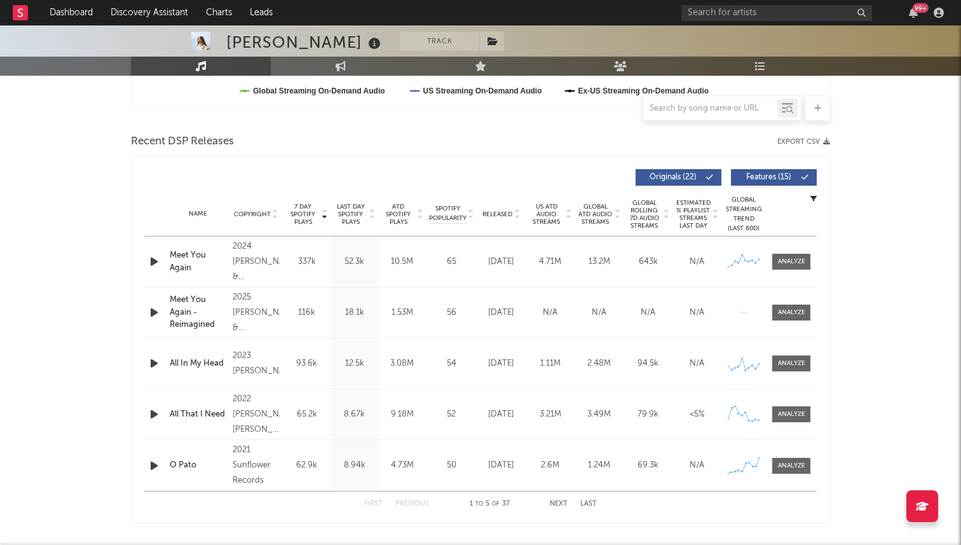
click at [504, 210] on span "Released" at bounding box center [497, 214] width 30 height 8
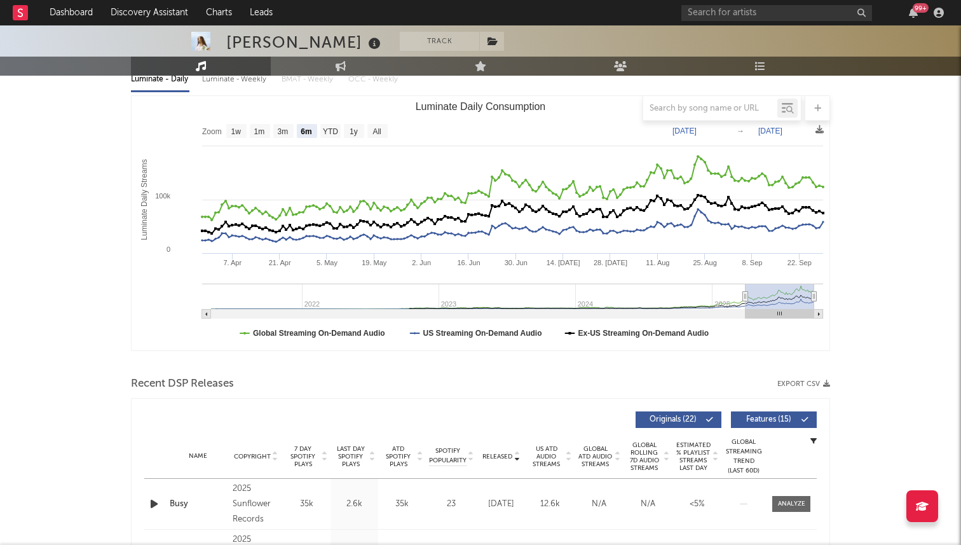
scroll to position [0, 0]
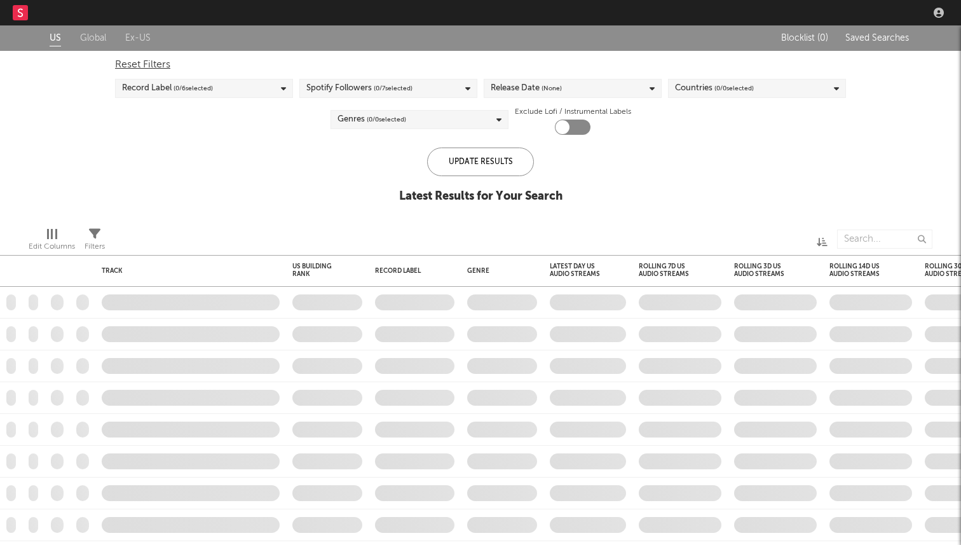
checkbox input "true"
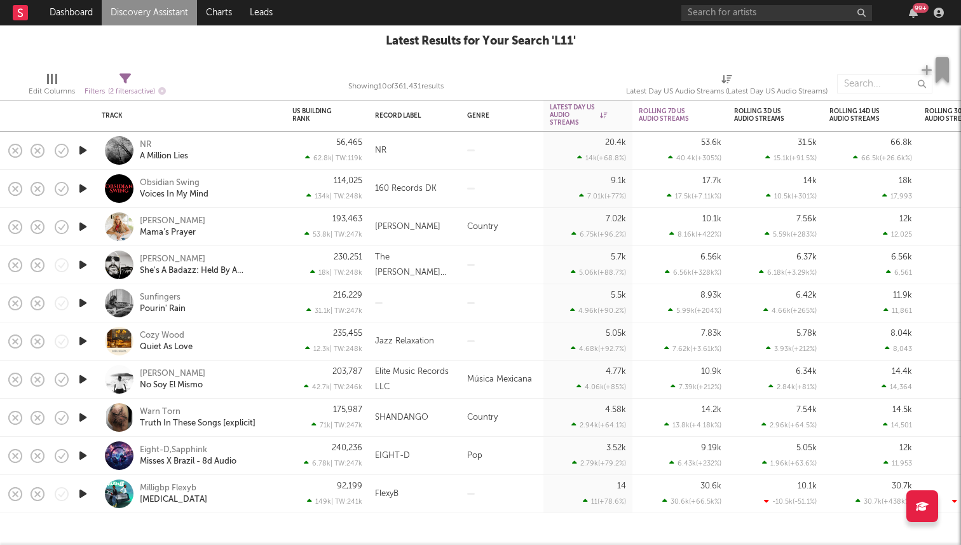
click at [84, 261] on icon "button" at bounding box center [82, 265] width 13 height 16
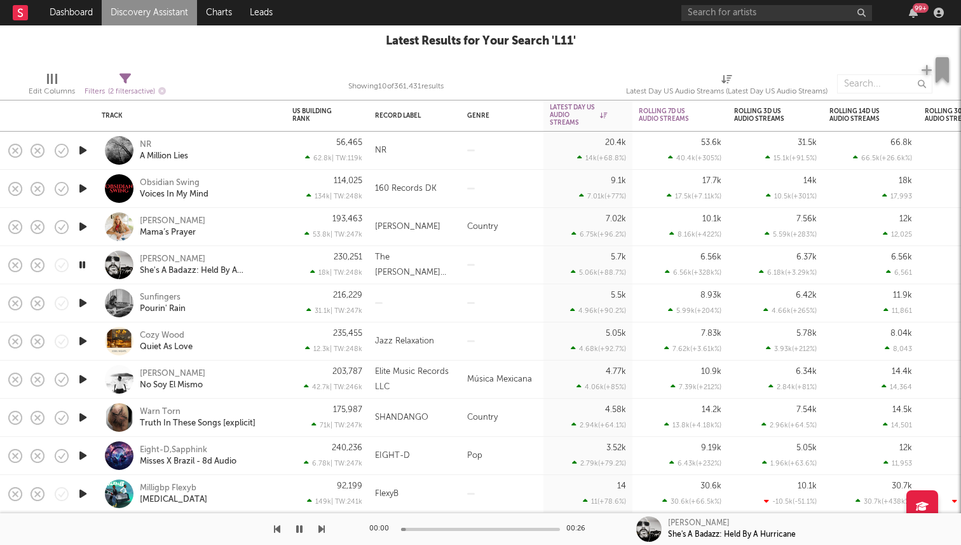
click at [85, 222] on icon "button" at bounding box center [82, 227] width 13 height 16
click at [85, 222] on icon "button" at bounding box center [82, 227] width 12 height 16
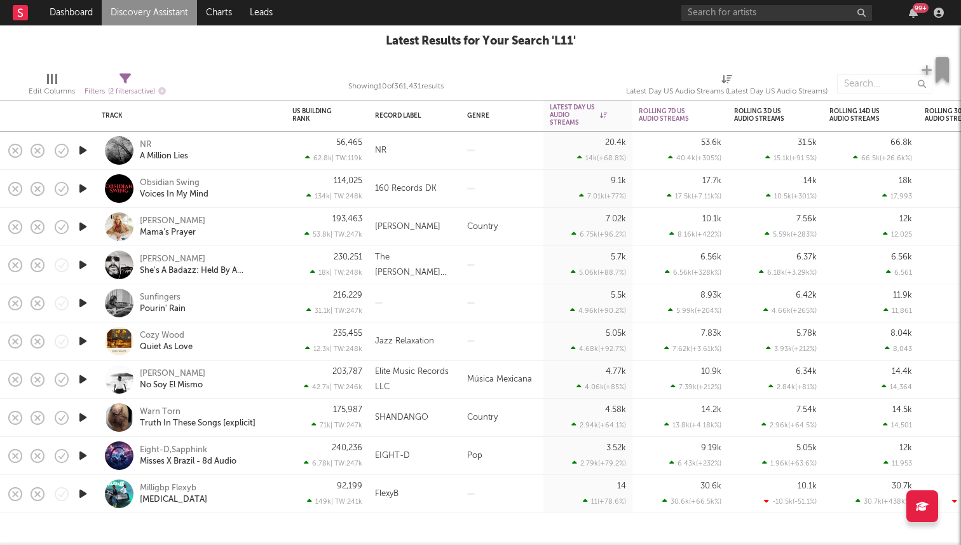
click at [80, 149] on icon "button" at bounding box center [82, 150] width 13 height 16
click at [146, 143] on div "NR" at bounding box center [145, 144] width 11 height 11
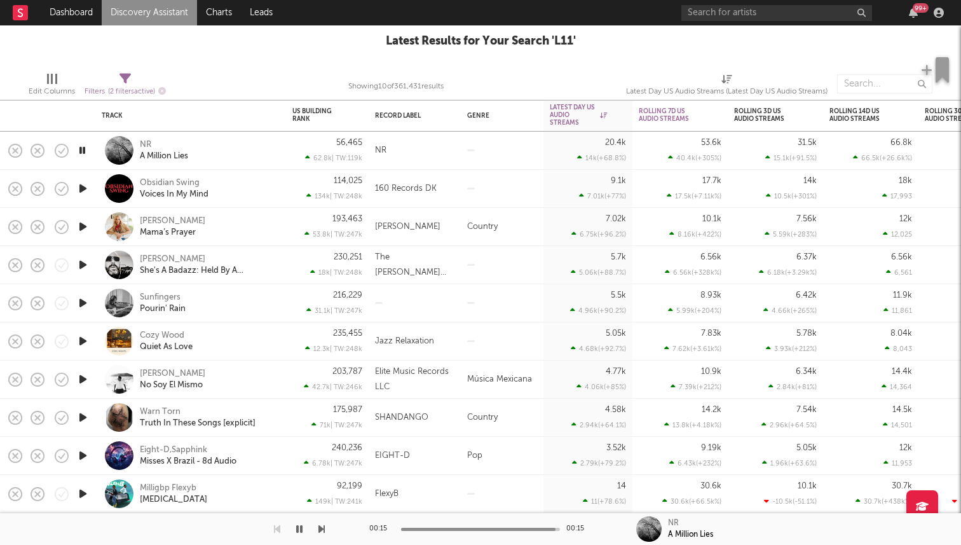
click at [84, 262] on icon "button" at bounding box center [82, 265] width 13 height 16
click at [82, 310] on icon "button" at bounding box center [82, 303] width 13 height 16
click at [86, 339] on icon "button" at bounding box center [82, 341] width 13 height 16
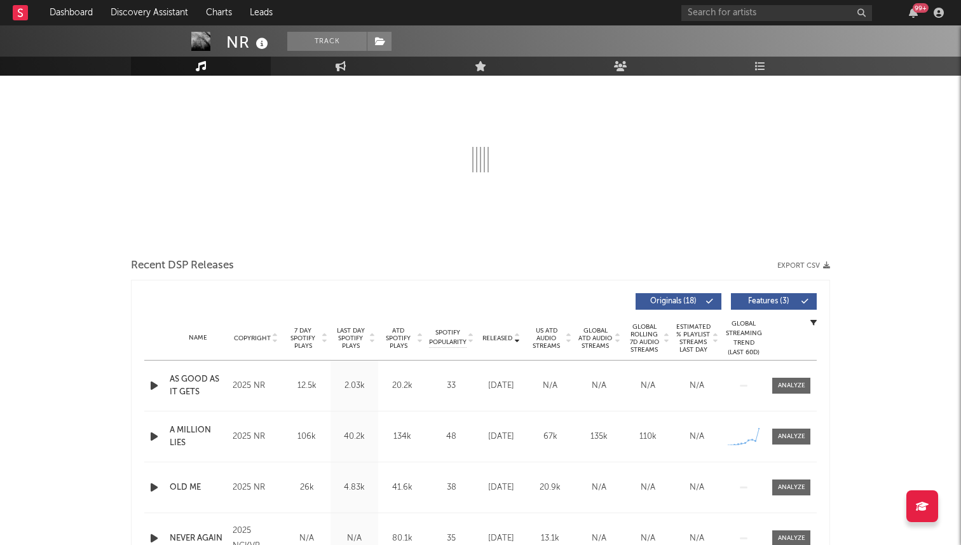
select select "1w"
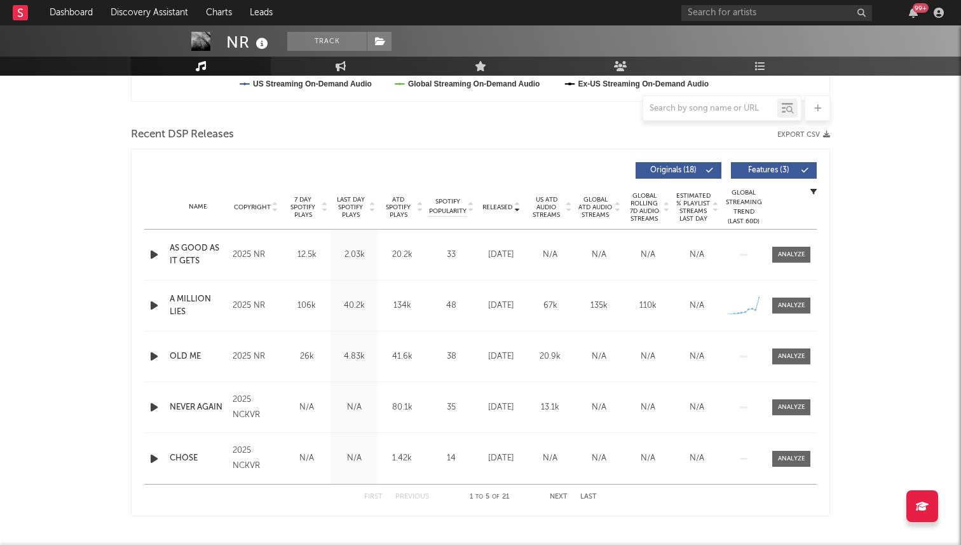
scroll to position [398, 0]
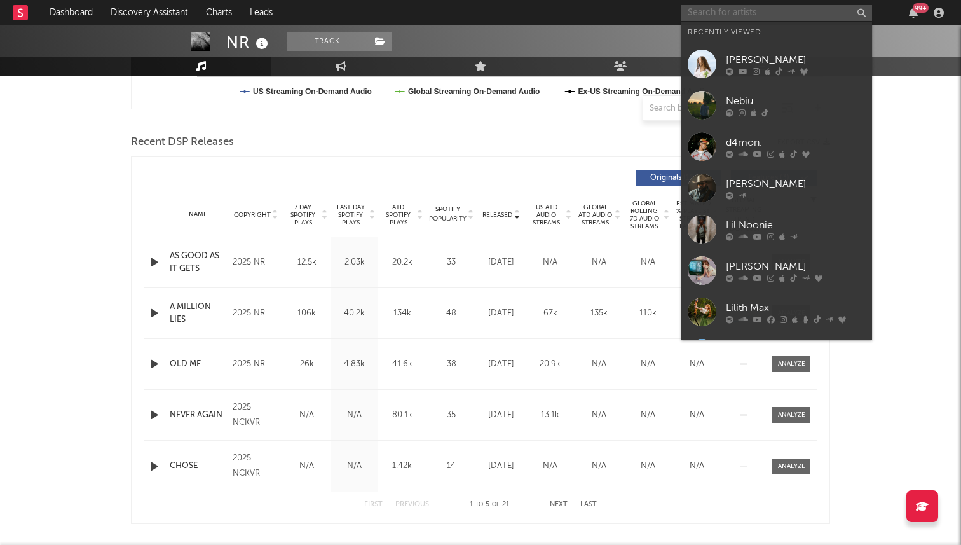
click at [697, 11] on input "text" at bounding box center [776, 13] width 191 height 16
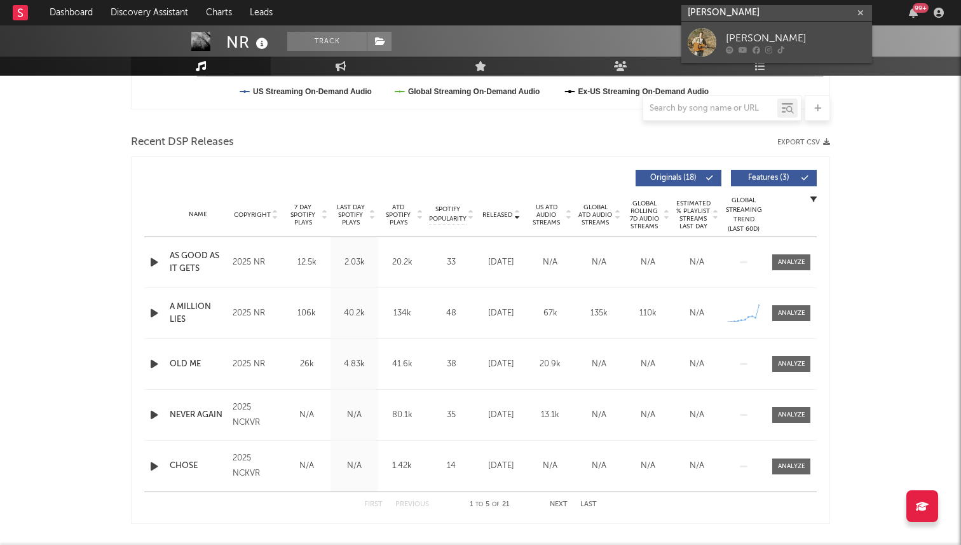
type input "[PERSON_NAME]"
click at [707, 29] on div at bounding box center [702, 42] width 29 height 29
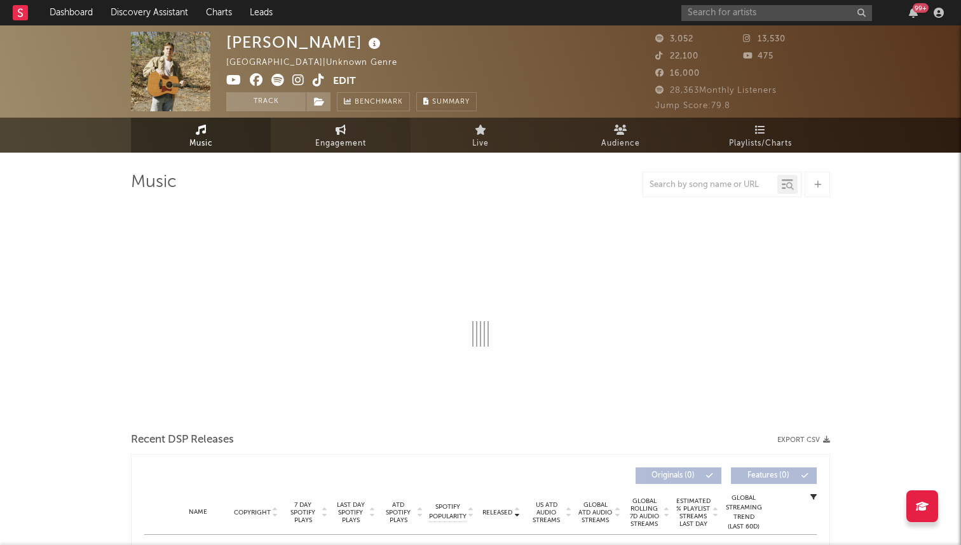
select select "6m"
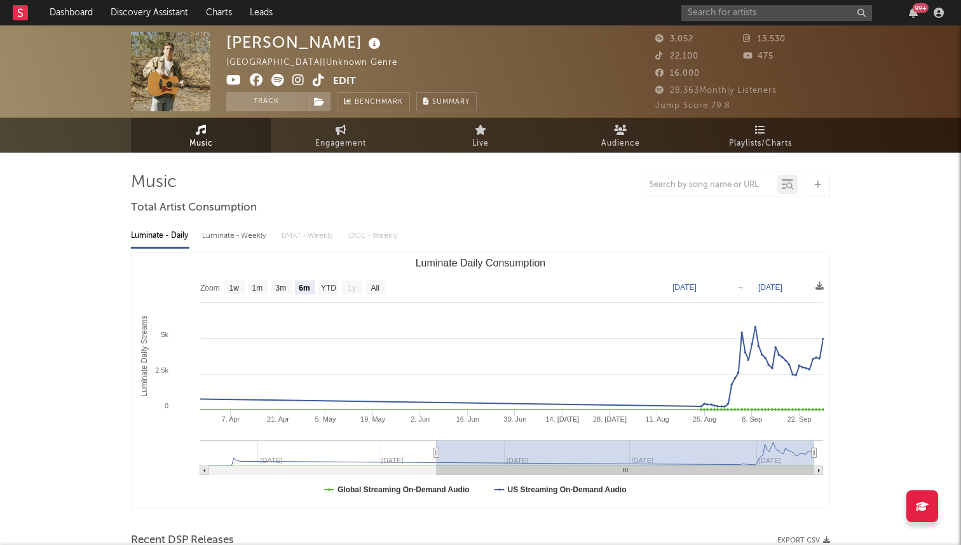
click at [318, 76] on icon at bounding box center [319, 80] width 12 height 13
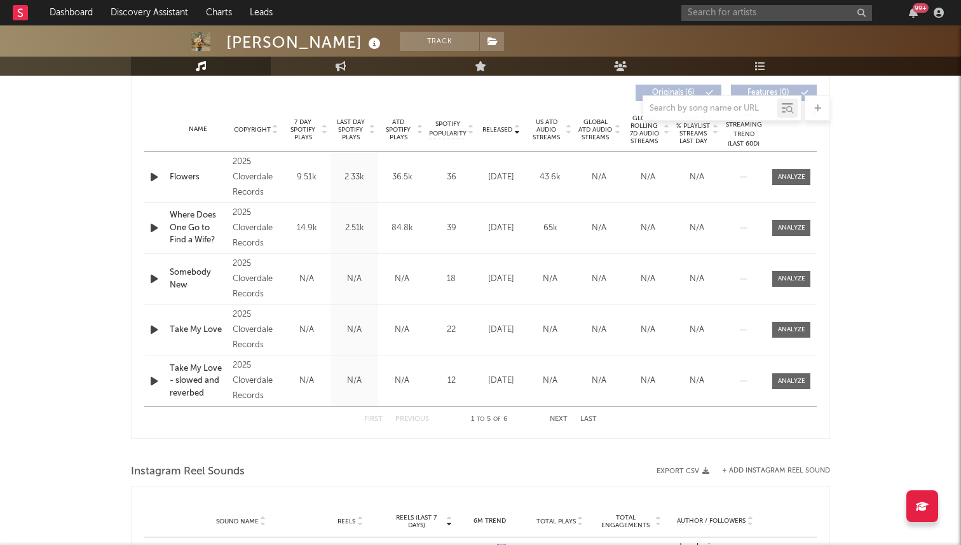
scroll to position [479, 0]
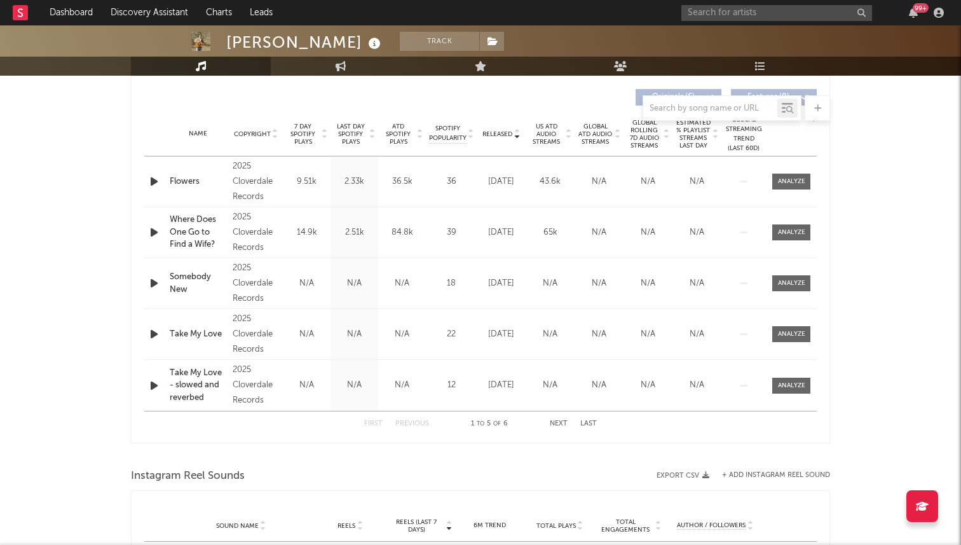
click at [310, 140] on span "7 Day Spotify Plays" at bounding box center [303, 134] width 34 height 23
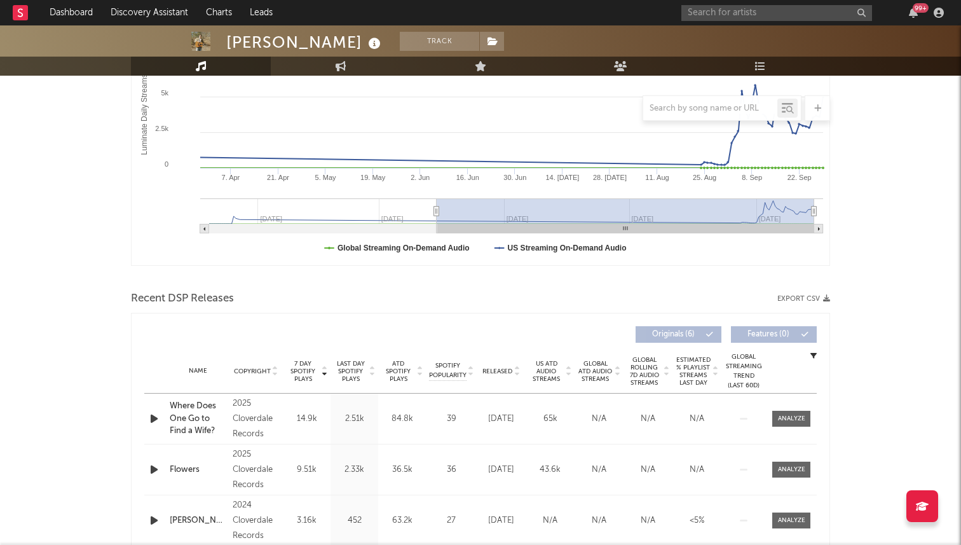
scroll to position [205, 0]
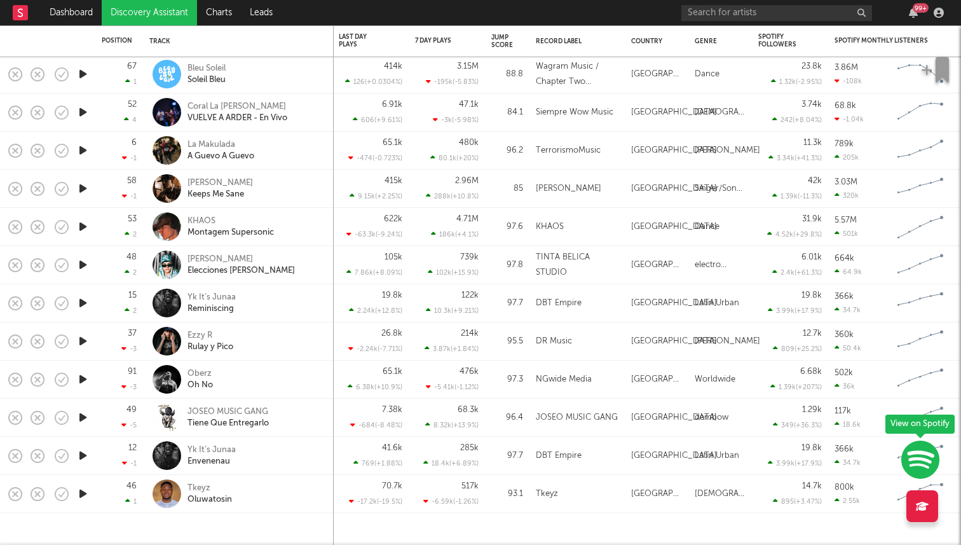
click at [83, 498] on icon "button" at bounding box center [82, 494] width 13 height 16
click at [83, 461] on icon "button" at bounding box center [82, 455] width 13 height 16
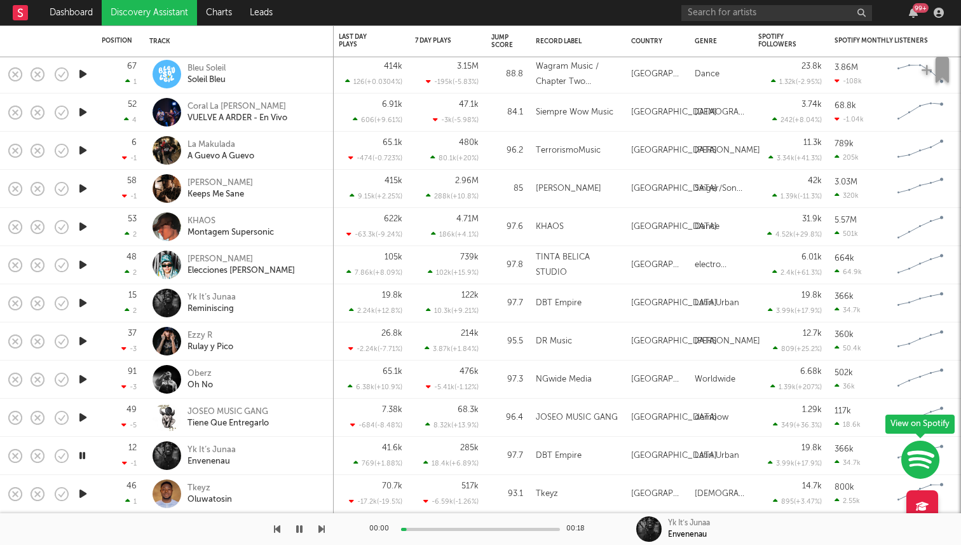
click at [84, 419] on icon "button" at bounding box center [82, 417] width 13 height 16
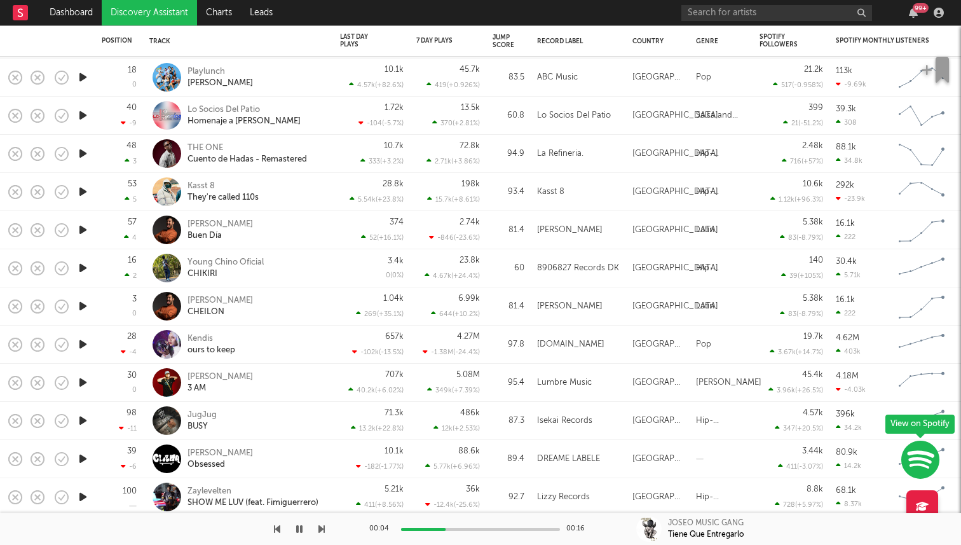
click at [79, 383] on icon "button" at bounding box center [82, 382] width 13 height 16
click at [83, 306] on icon "button" at bounding box center [82, 306] width 13 height 16
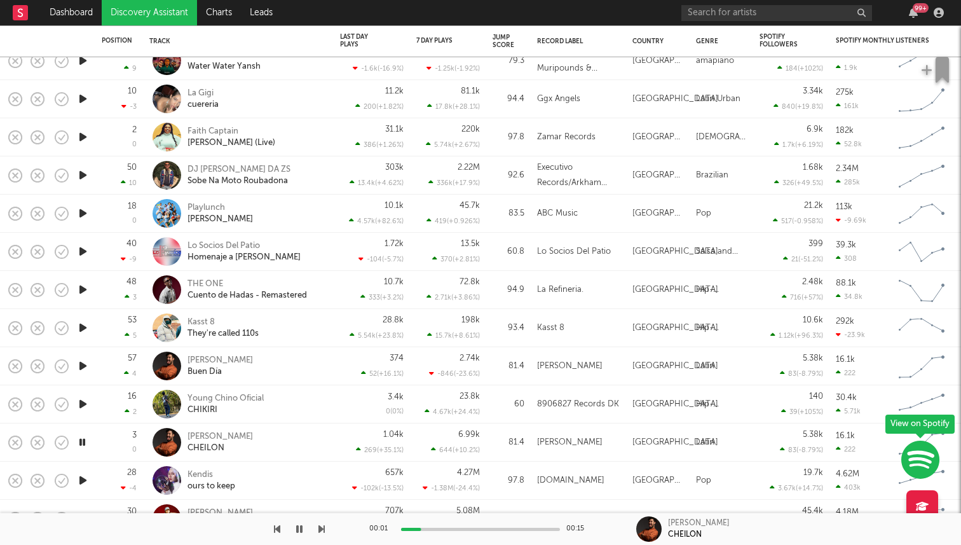
click at [85, 332] on icon "button" at bounding box center [82, 328] width 13 height 16
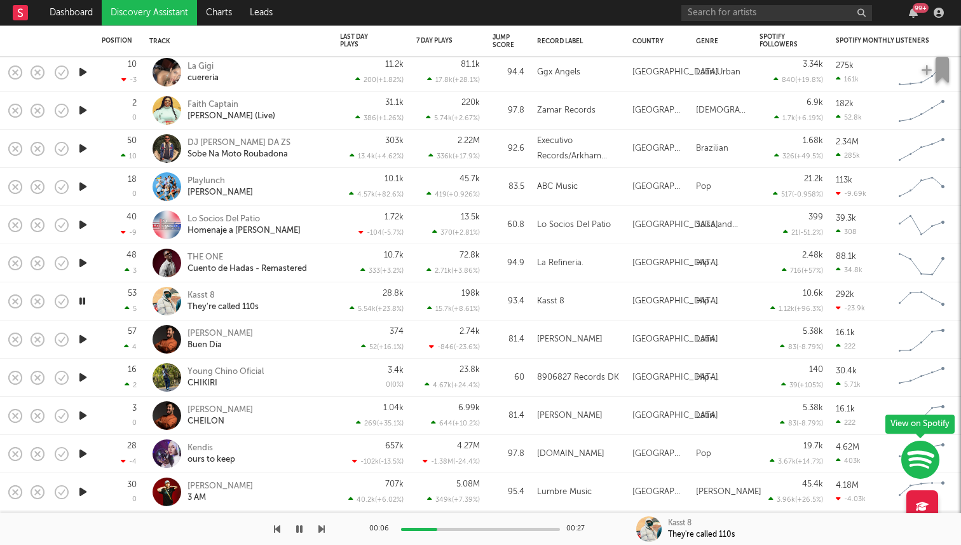
click at [82, 301] on icon "button" at bounding box center [82, 301] width 12 height 16
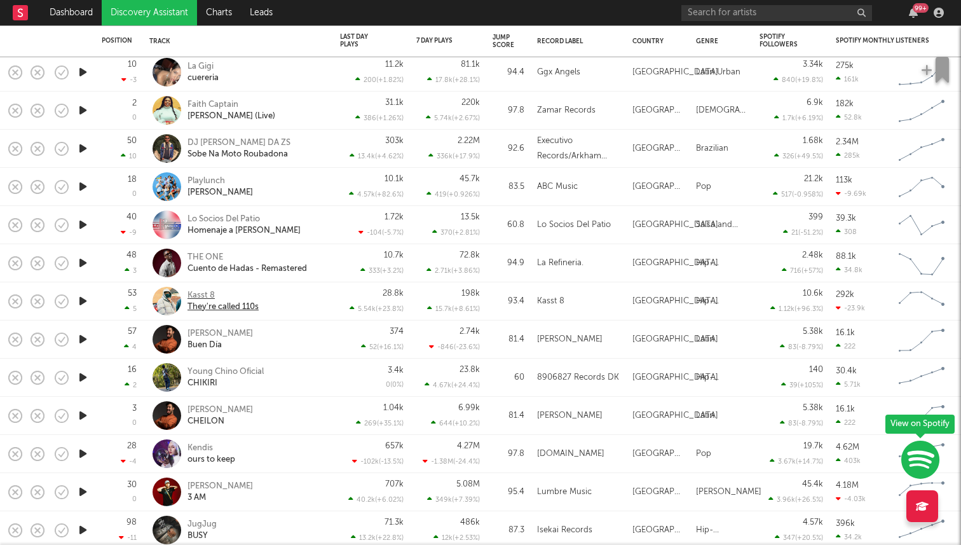
click at [208, 294] on div "Kasst 8" at bounding box center [222, 295] width 71 height 11
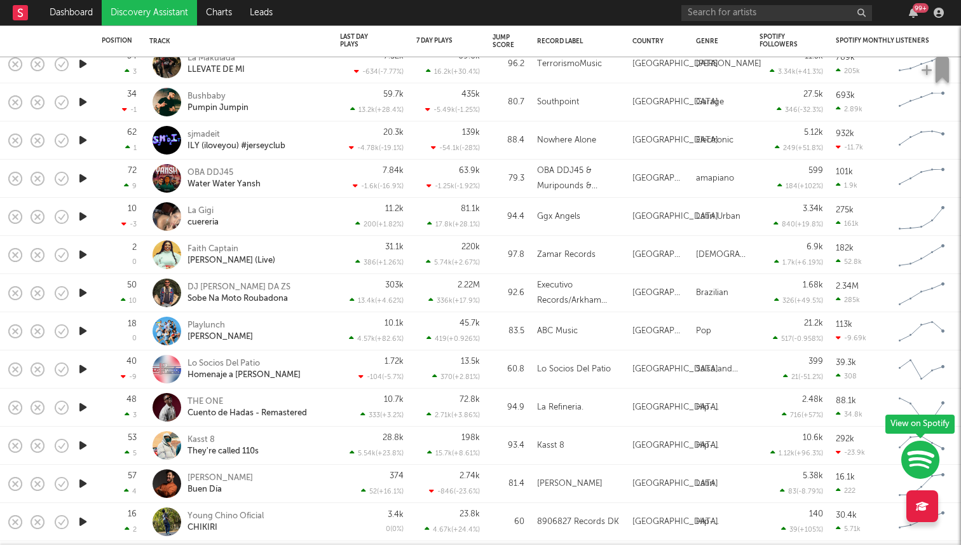
click at [81, 329] on icon "button" at bounding box center [82, 331] width 13 height 16
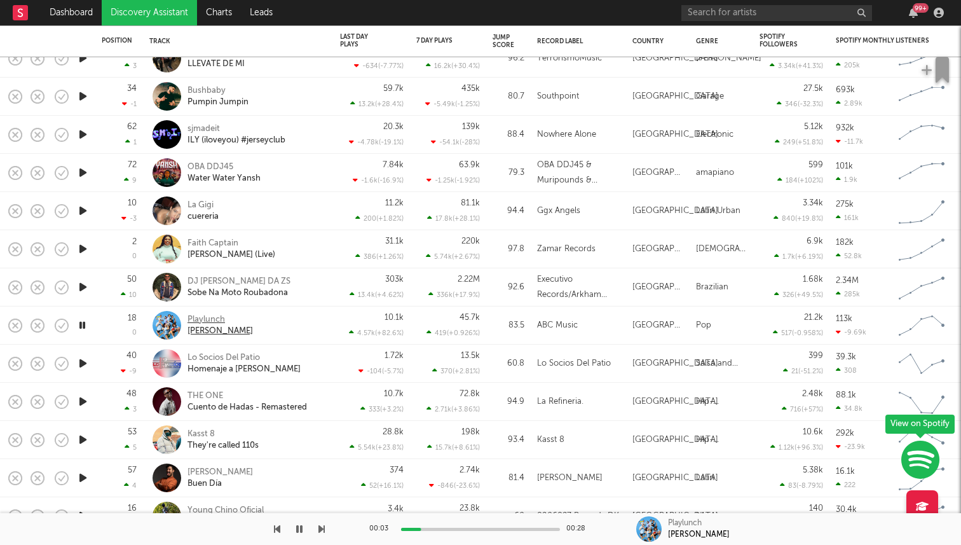
click at [205, 320] on div "Playlunch" at bounding box center [219, 319] width 65 height 11
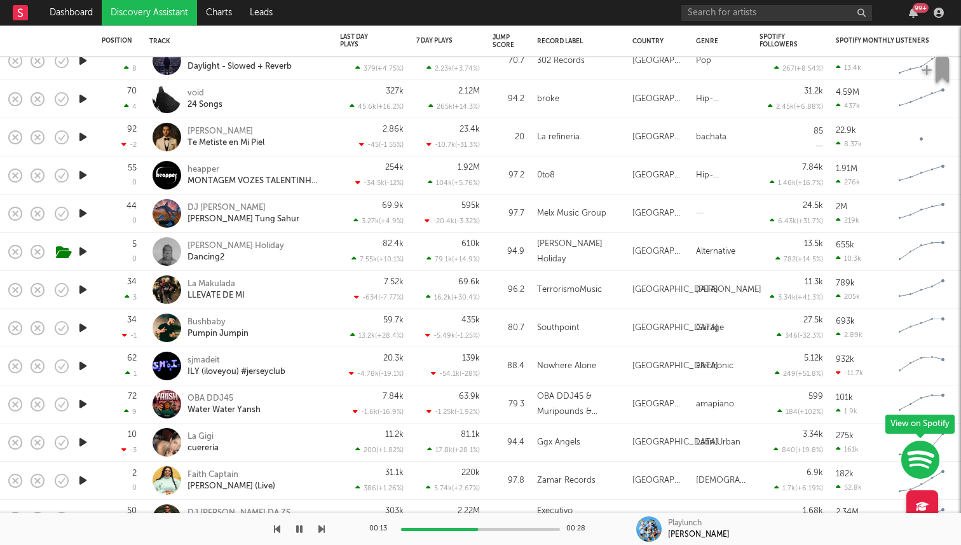
click at [85, 289] on icon "button" at bounding box center [82, 290] width 13 height 16
click at [80, 252] on icon "button" at bounding box center [82, 251] width 13 height 16
click at [477, 526] on div "00:03 00:29" at bounding box center [480, 529] width 222 height 32
click at [86, 297] on icon "button" at bounding box center [82, 290] width 13 height 16
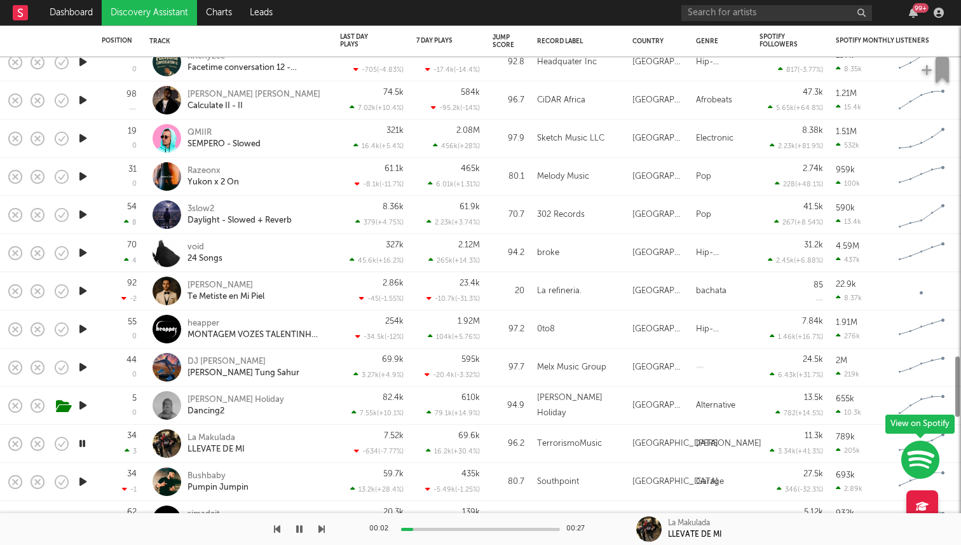
click at [77, 252] on icon "button" at bounding box center [82, 253] width 13 height 16
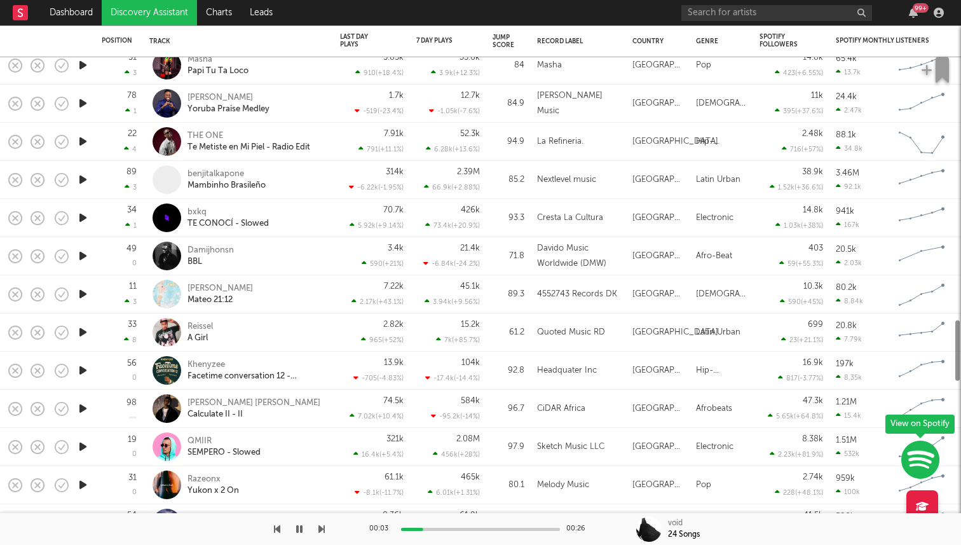
click at [81, 252] on icon "button" at bounding box center [82, 256] width 13 height 16
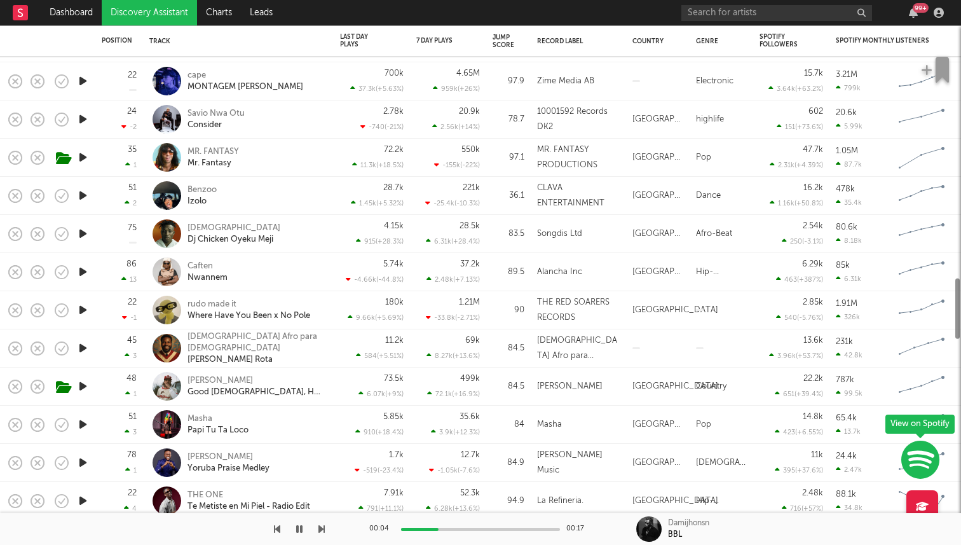
click at [82, 275] on icon "button" at bounding box center [82, 272] width 13 height 16
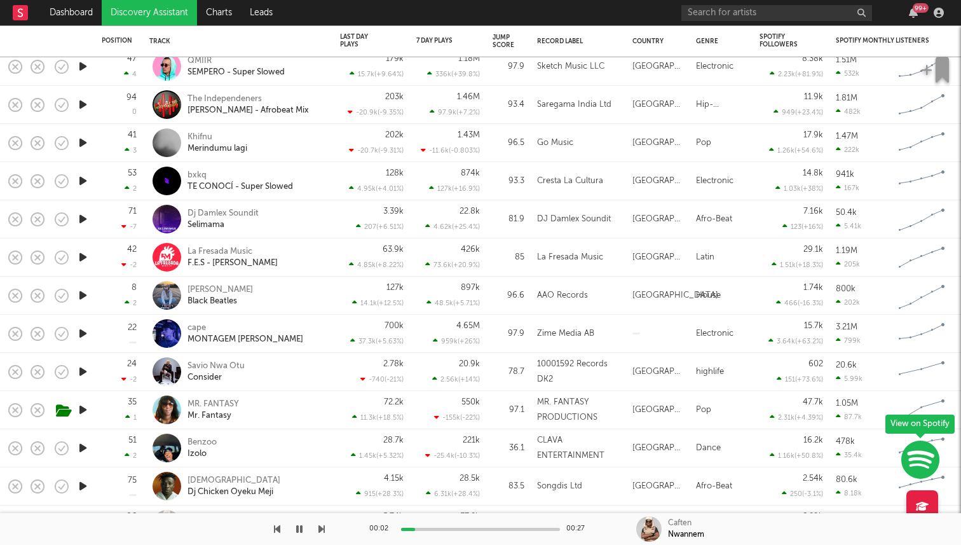
click at [80, 298] on icon "button" at bounding box center [82, 295] width 13 height 16
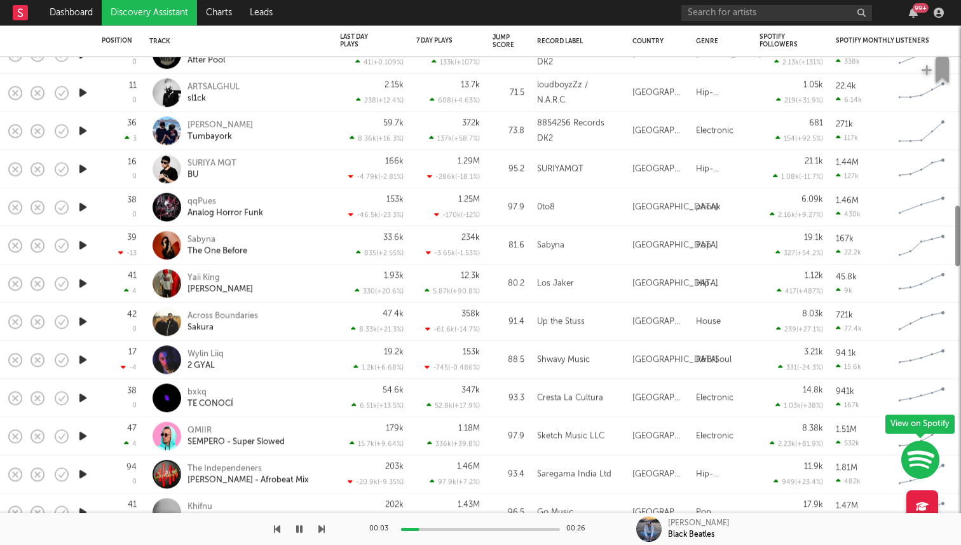
click at [81, 279] on icon "button" at bounding box center [82, 283] width 13 height 16
click at [86, 321] on icon "button" at bounding box center [82, 321] width 13 height 16
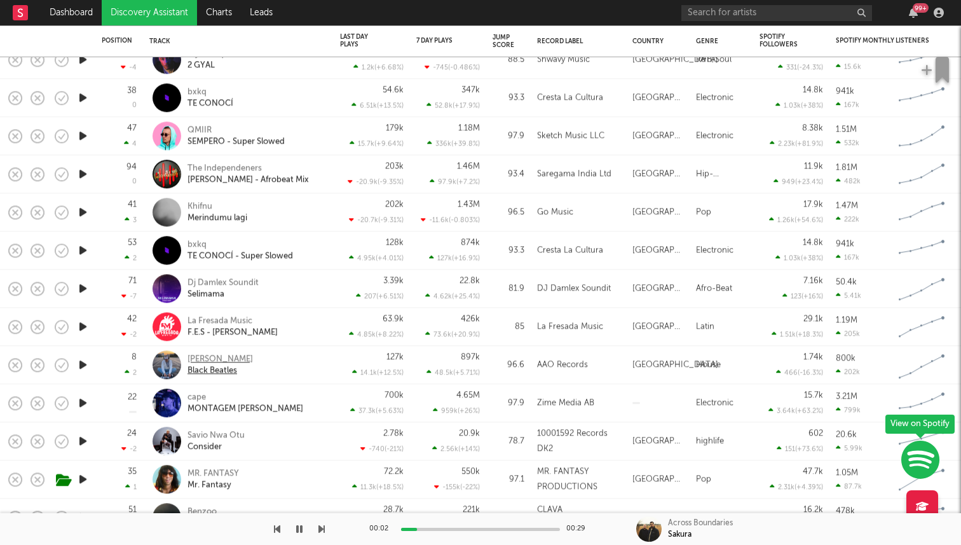
click at [201, 359] on div "Leo Walt" at bounding box center [219, 358] width 65 height 11
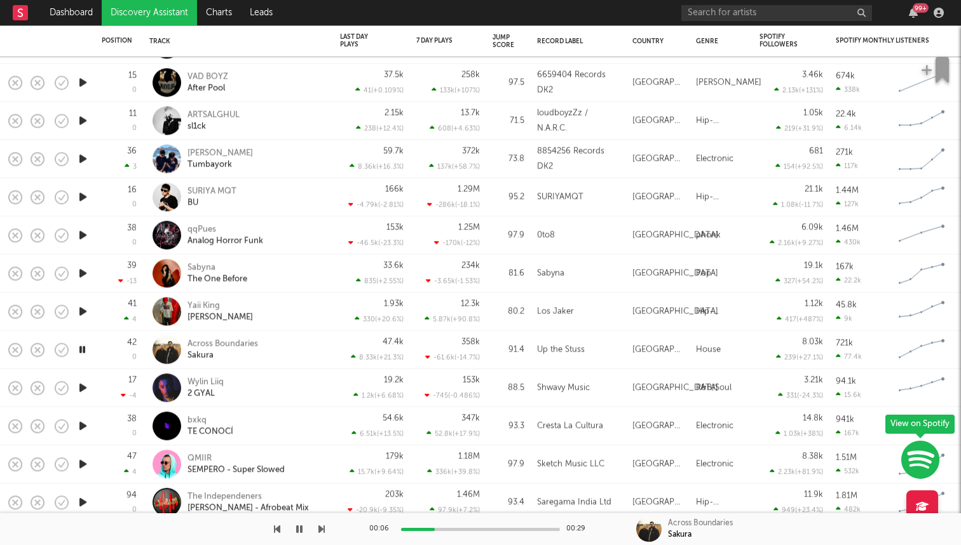
click at [81, 351] on icon "button" at bounding box center [82, 349] width 12 height 16
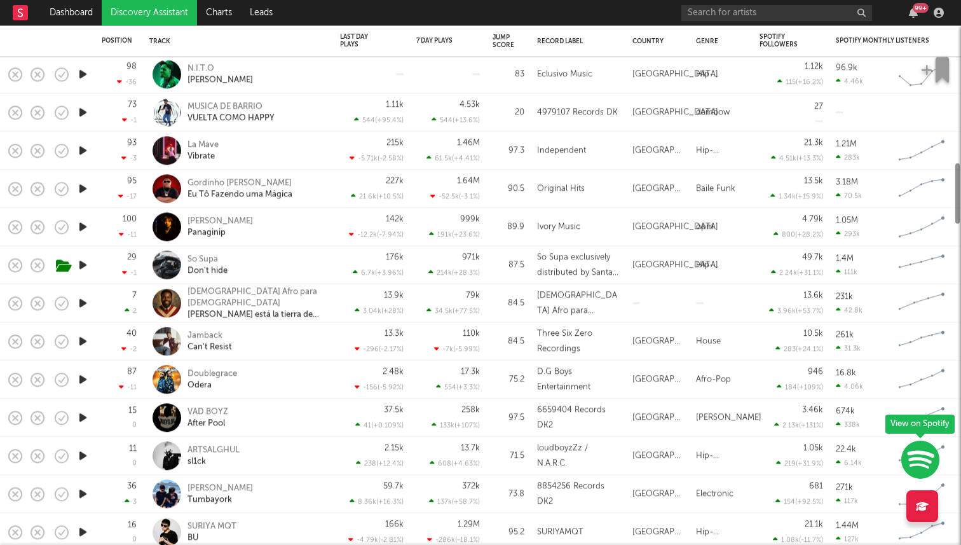
click at [79, 341] on icon "button" at bounding box center [82, 341] width 13 height 16
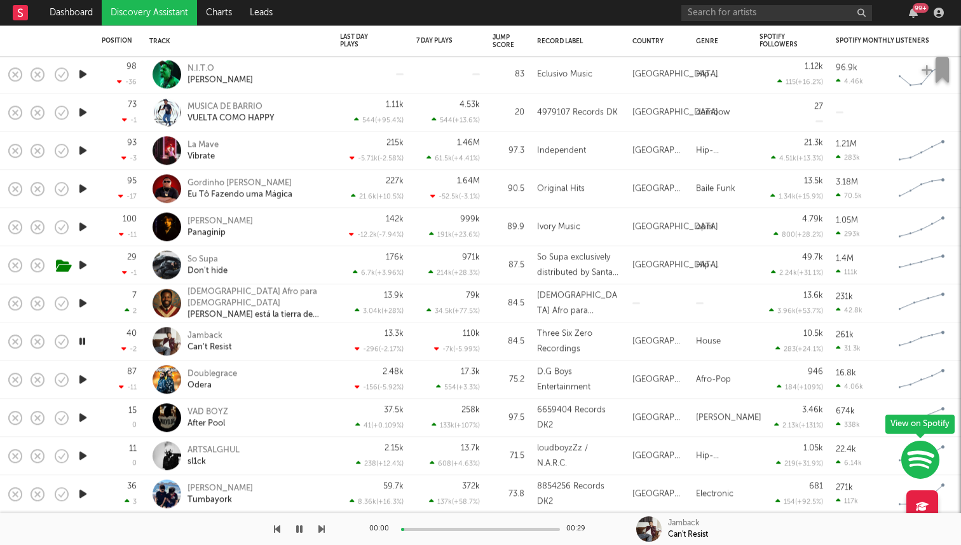
click at [79, 341] on icon "button" at bounding box center [82, 341] width 12 height 16
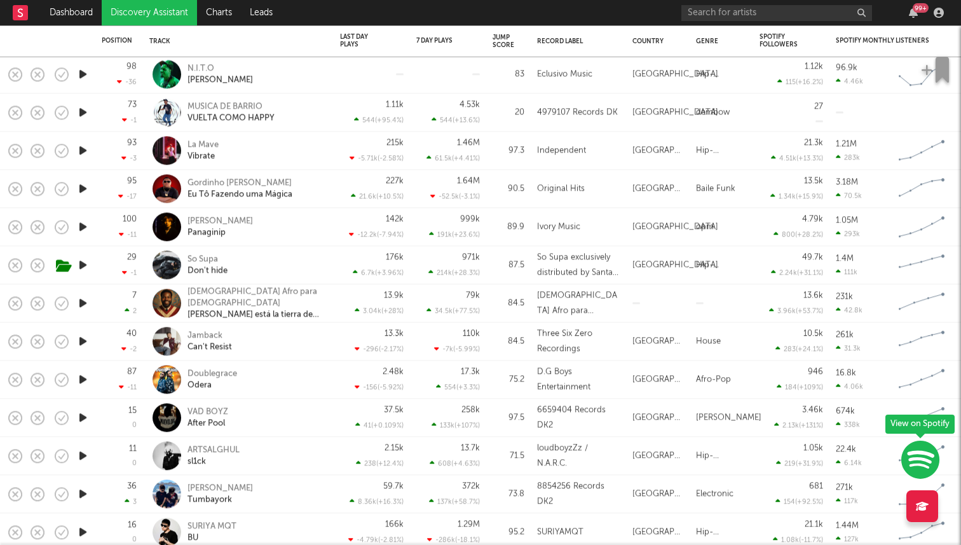
click at [81, 232] on icon "button" at bounding box center [82, 227] width 13 height 16
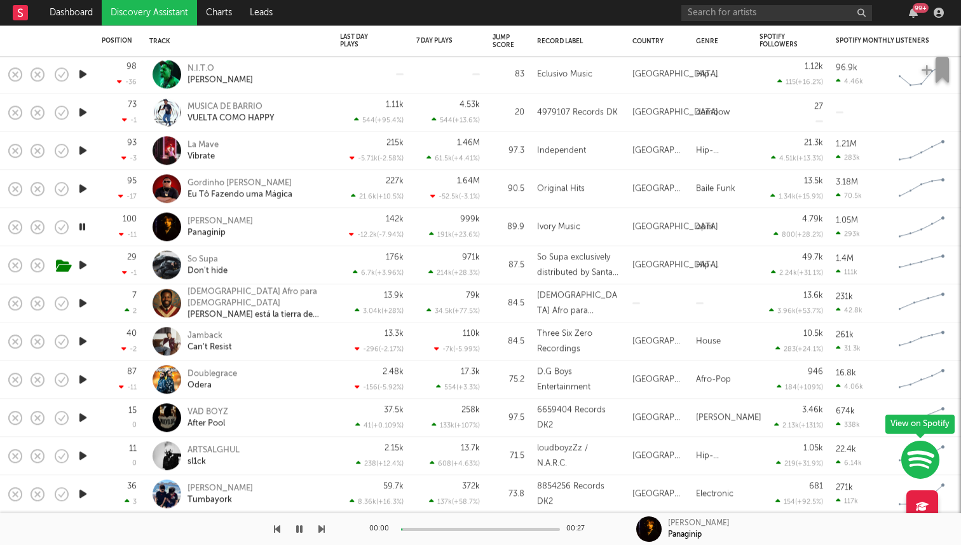
click at [82, 228] on icon "button" at bounding box center [82, 227] width 12 height 16
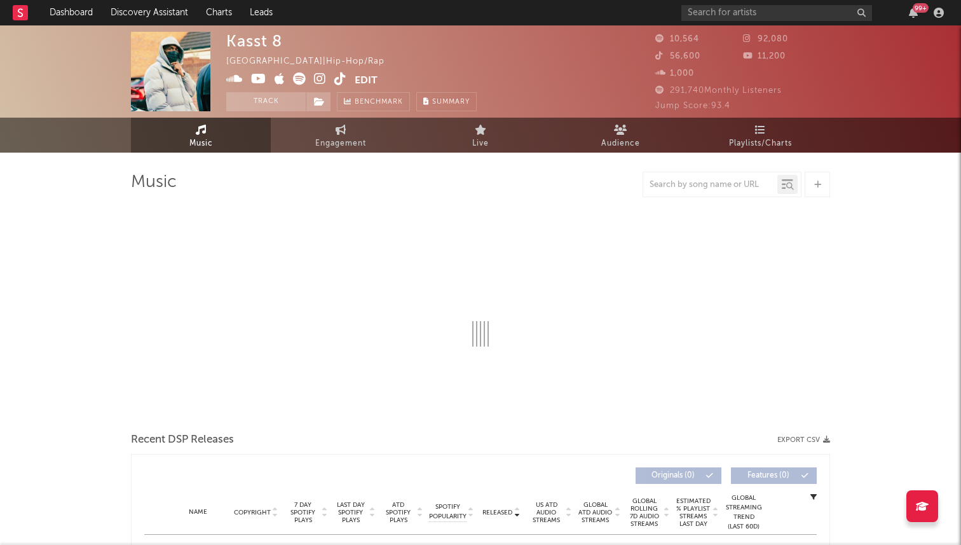
select select "1w"
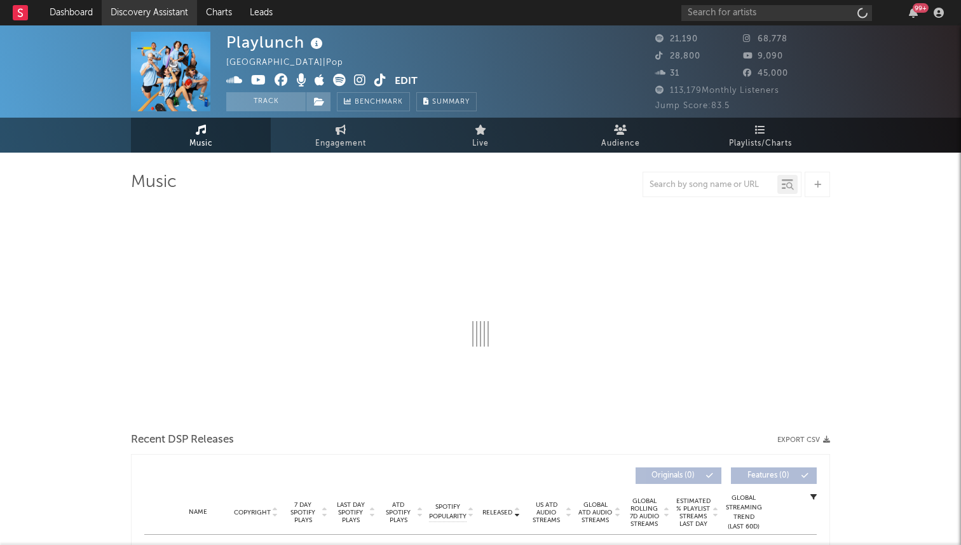
select select "1w"
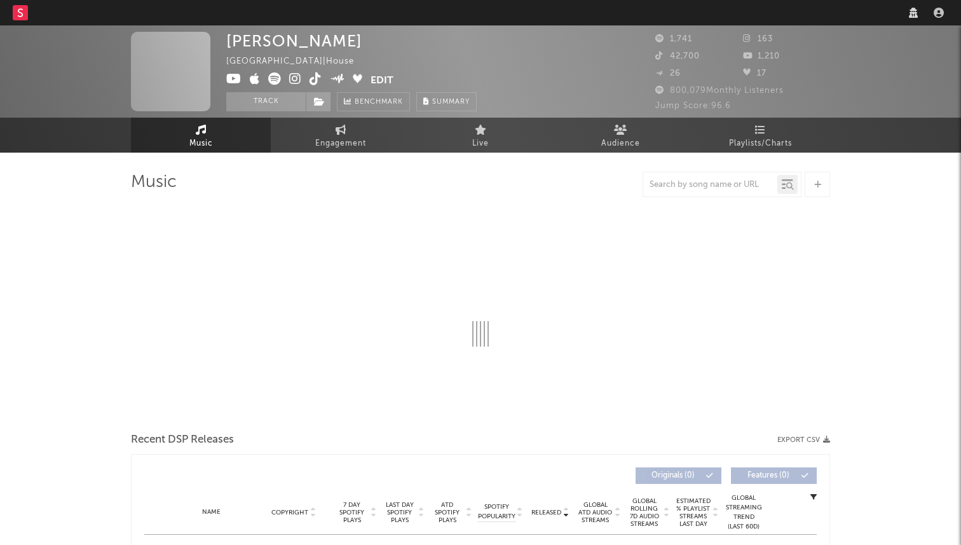
select select "1w"
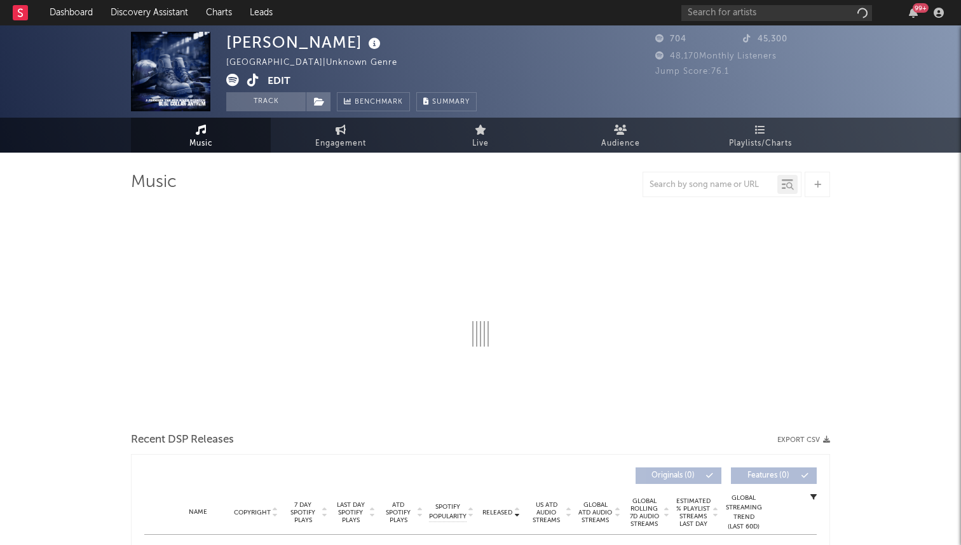
select select "6m"
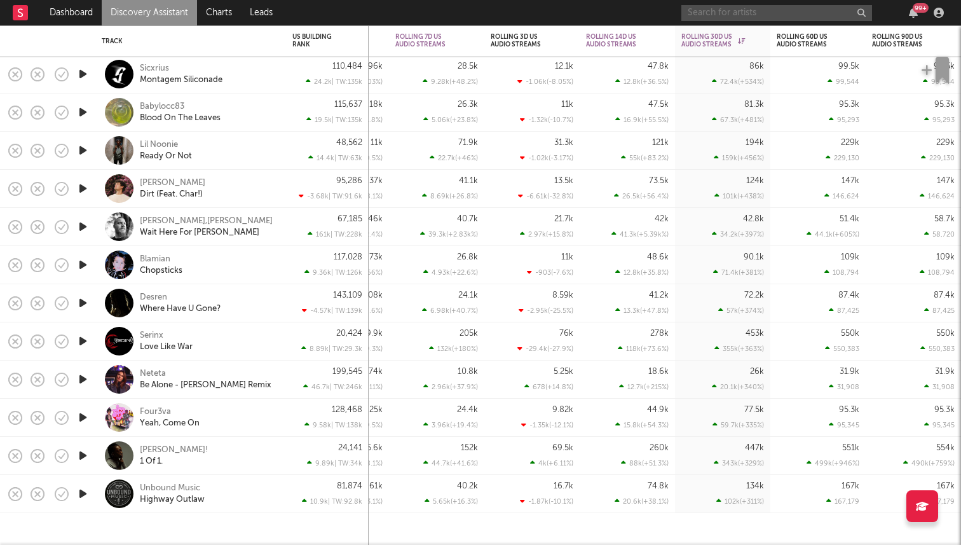
click at [723, 6] on input "text" at bounding box center [776, 13] width 191 height 16
click at [726, 13] on input "text" at bounding box center [776, 13] width 191 height 16
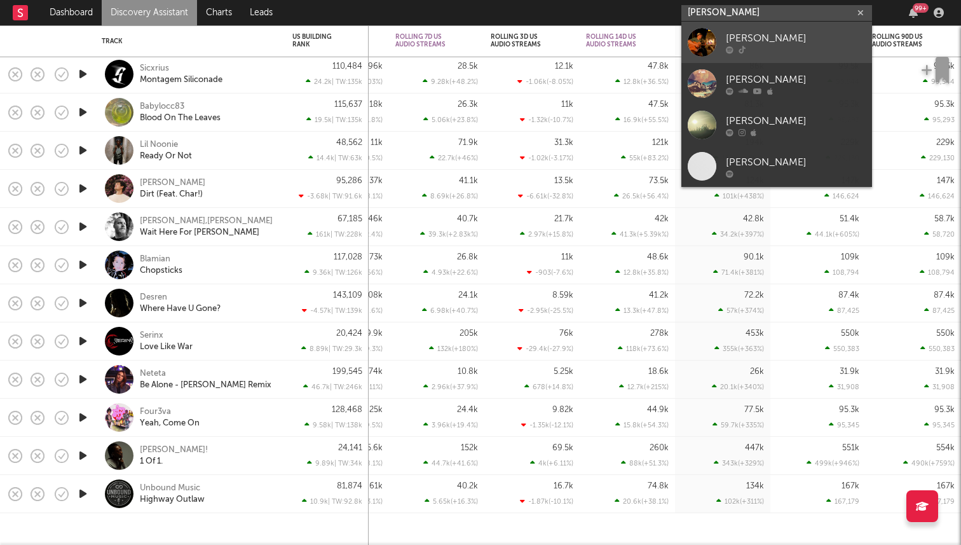
type input "ethan miller"
click at [751, 50] on div at bounding box center [796, 50] width 140 height 8
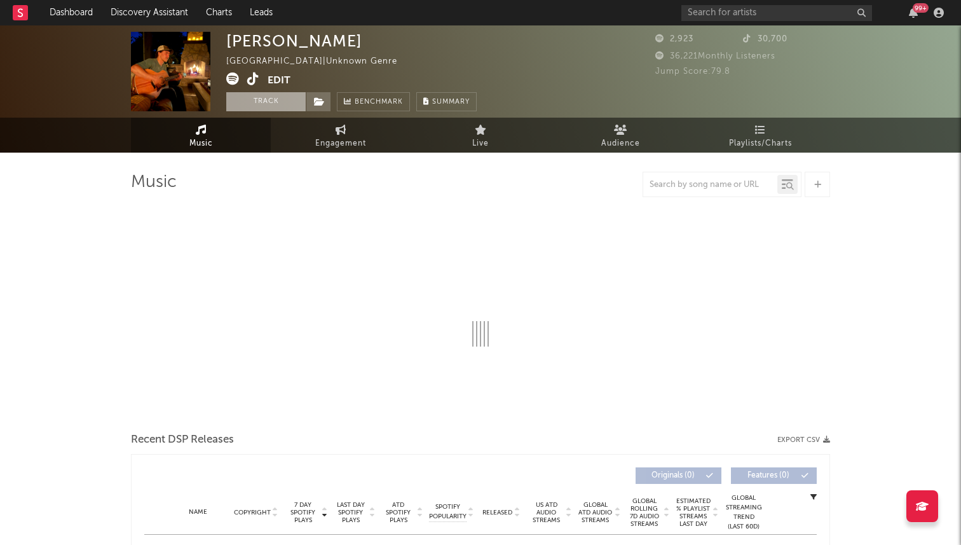
select select "1w"
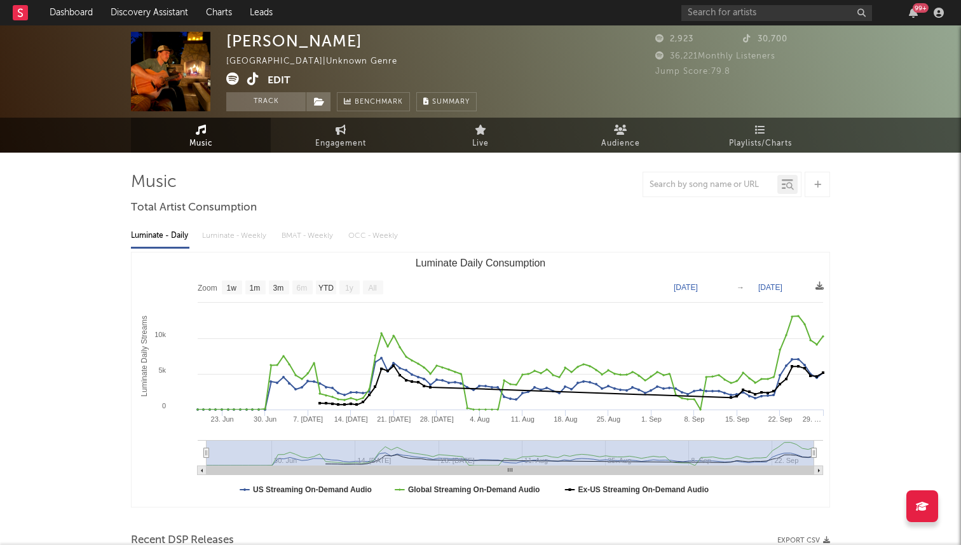
click at [254, 77] on icon at bounding box center [253, 78] width 12 height 13
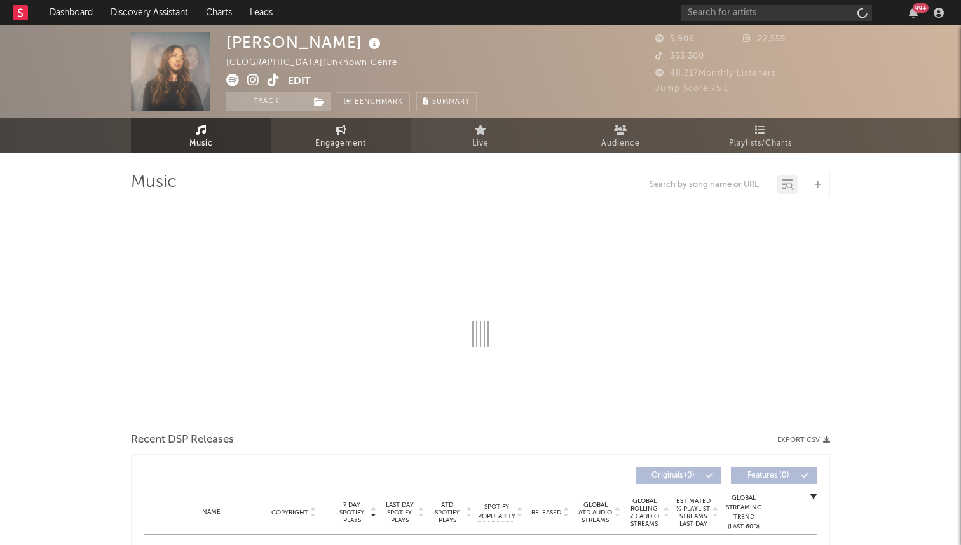
click at [344, 145] on span "Engagement" at bounding box center [340, 143] width 51 height 15
select select "1w"
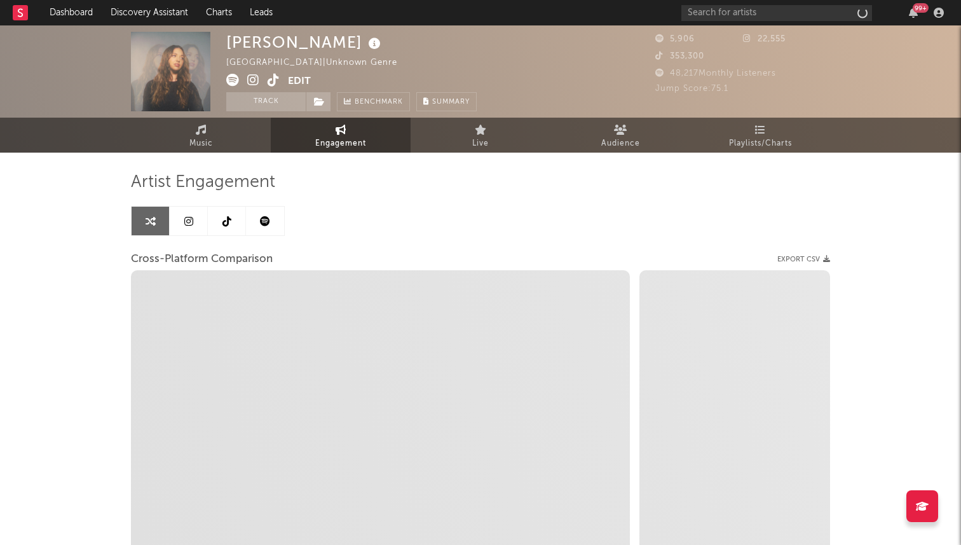
click at [226, 225] on icon at bounding box center [226, 221] width 9 height 10
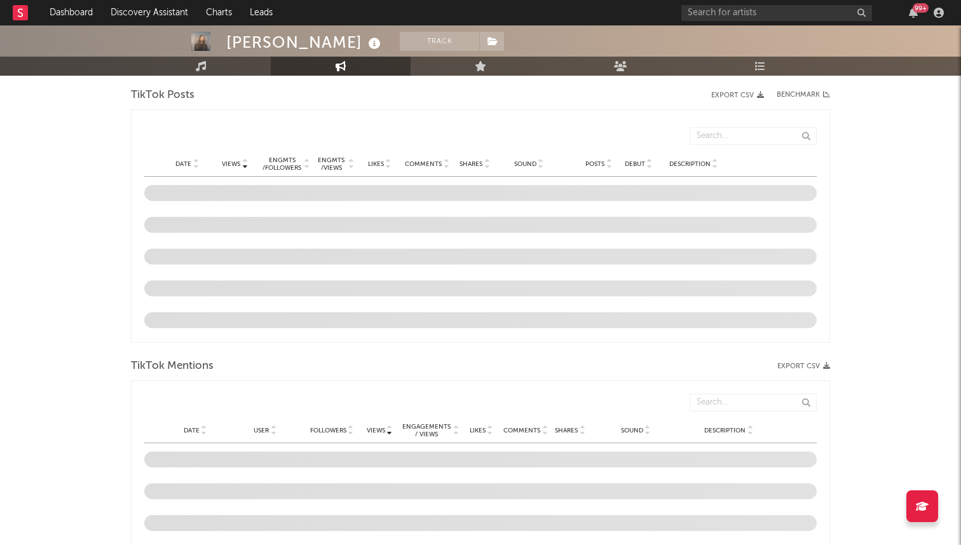
scroll to position [974, 0]
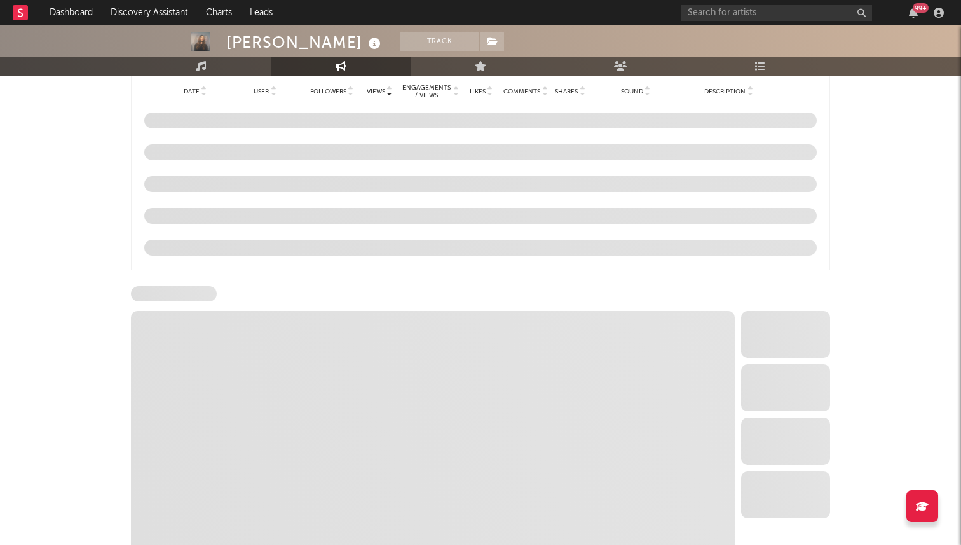
select select "6m"
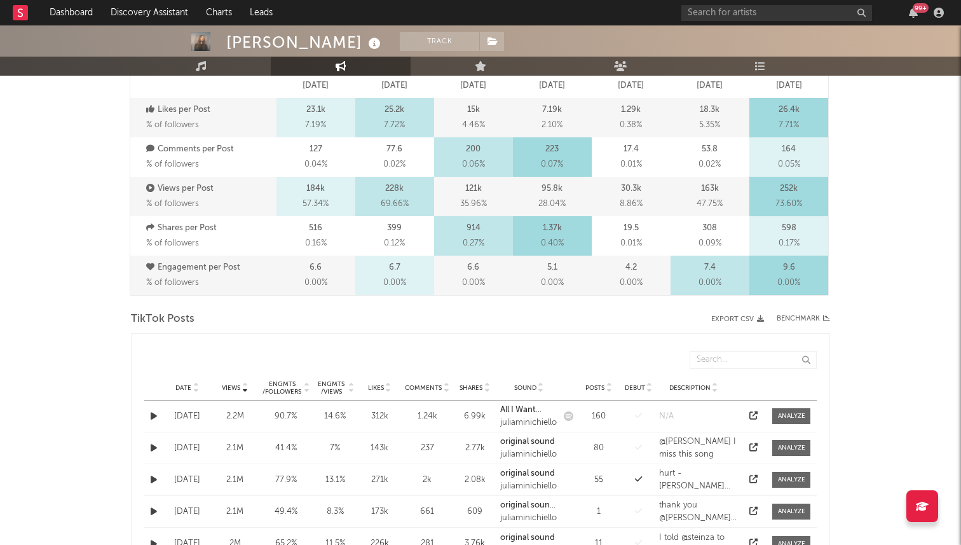
scroll to position [0, 0]
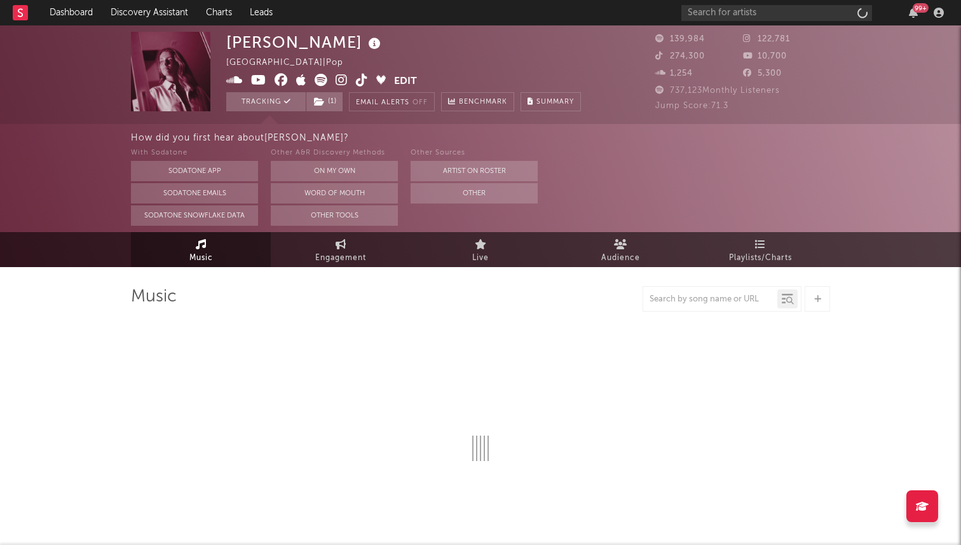
select select "6m"
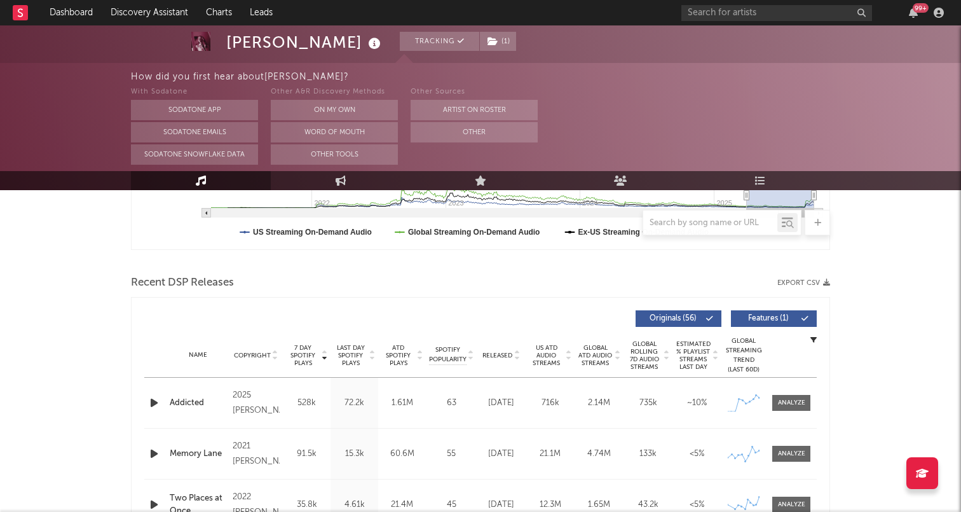
scroll to position [372, 0]
click at [800, 404] on div at bounding box center [791, 402] width 27 height 10
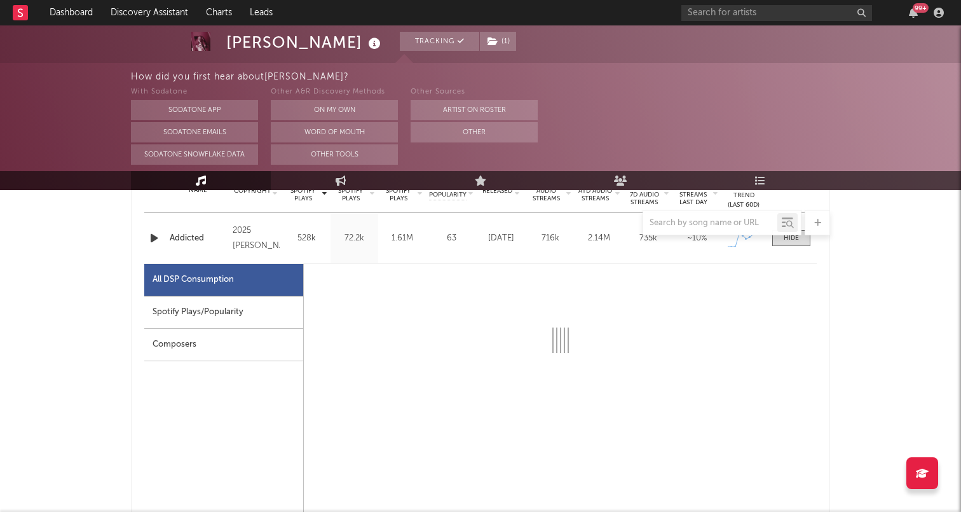
scroll to position [636, 0]
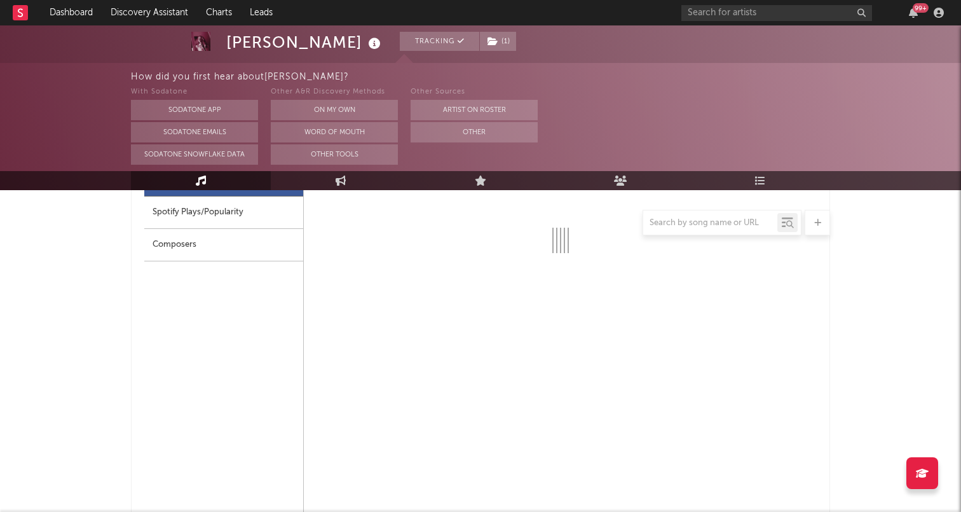
select select "1w"
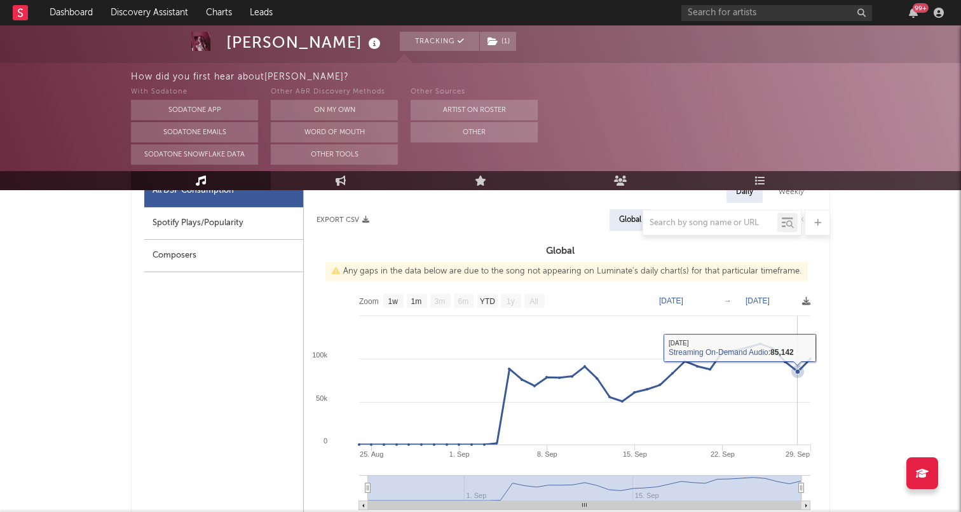
scroll to position [602, 0]
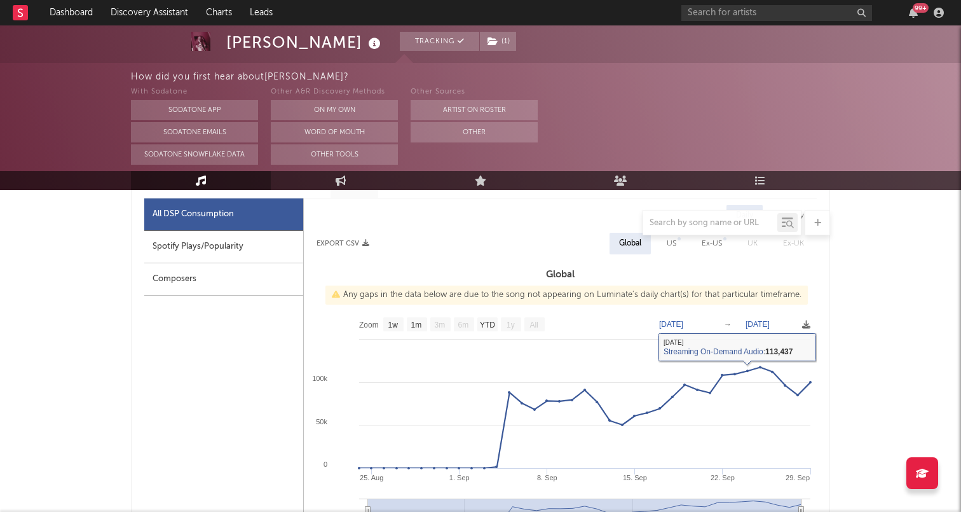
click at [672, 245] on div "US" at bounding box center [672, 243] width 10 height 15
select select "1w"
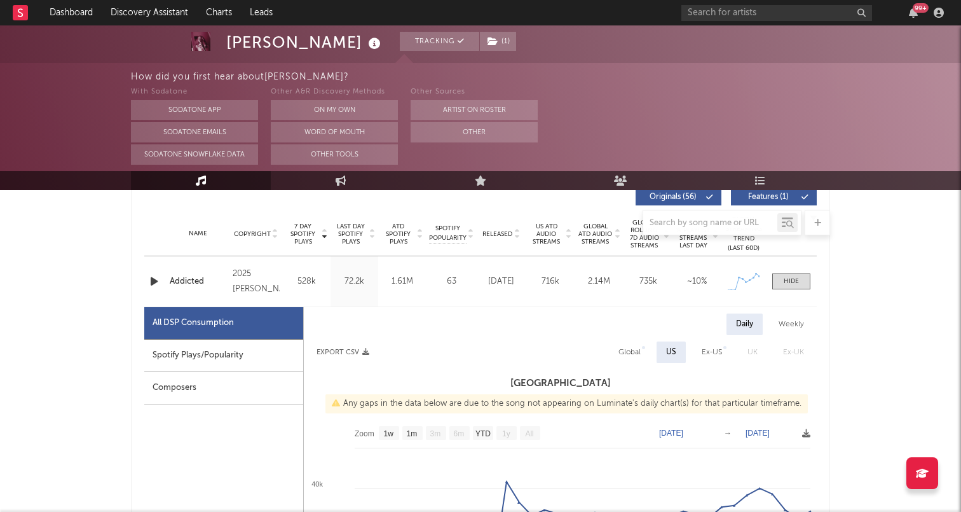
scroll to position [483, 0]
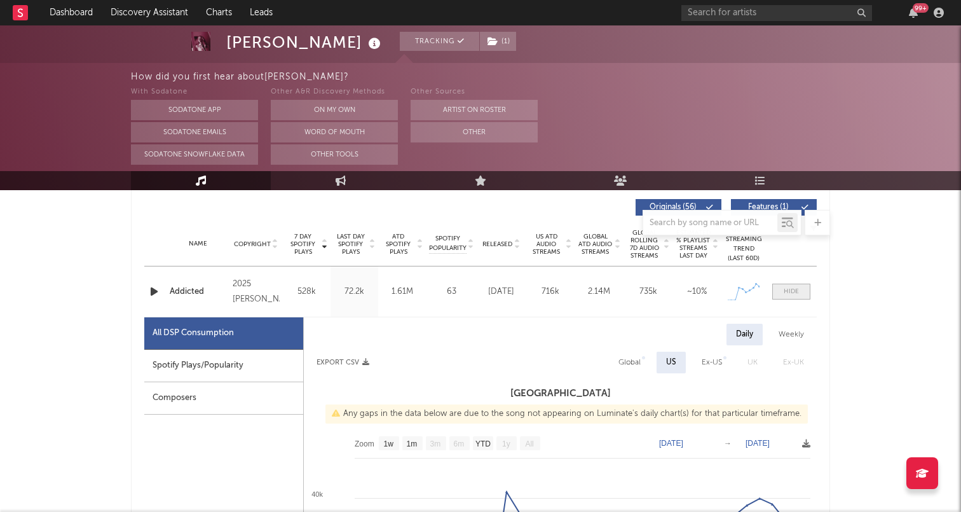
click at [792, 294] on div at bounding box center [791, 292] width 15 height 10
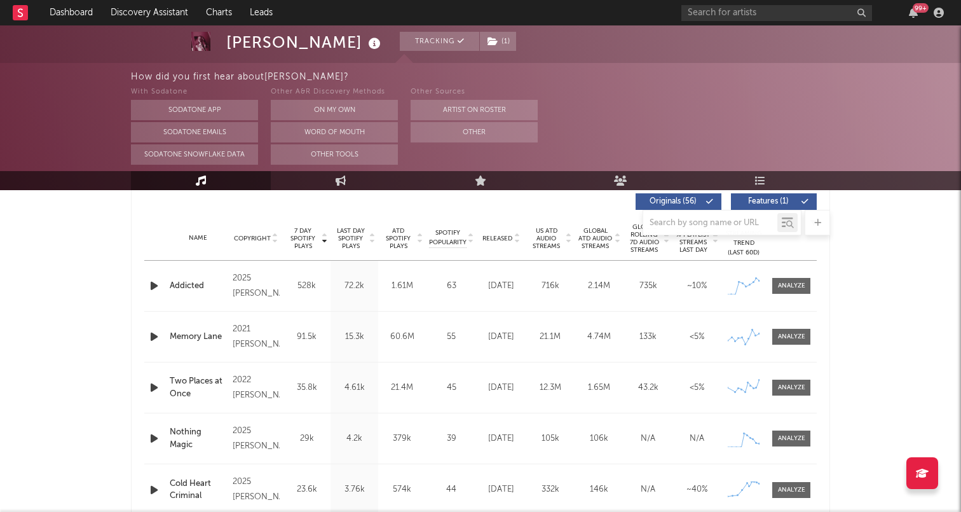
scroll to position [503, 0]
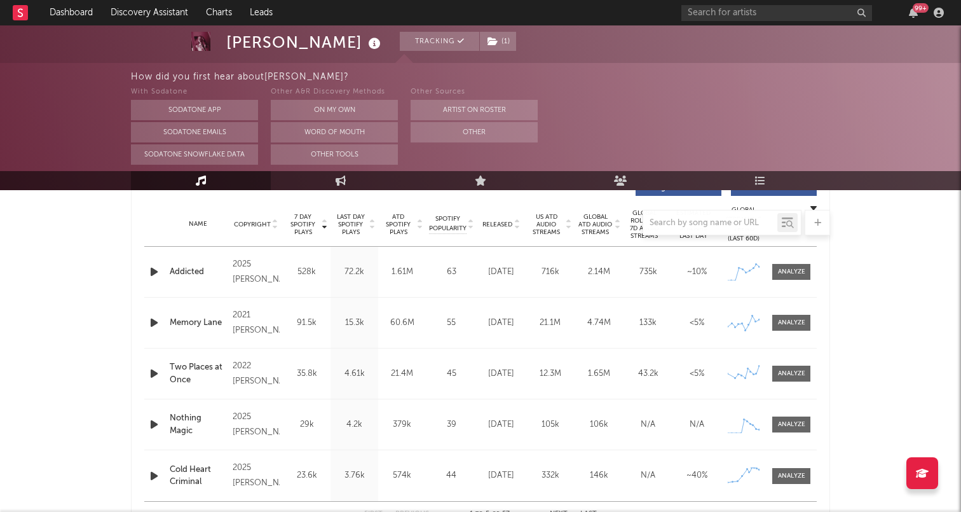
click at [150, 269] on icon "button" at bounding box center [153, 272] width 13 height 16
click at [151, 271] on icon "button" at bounding box center [153, 272] width 12 height 16
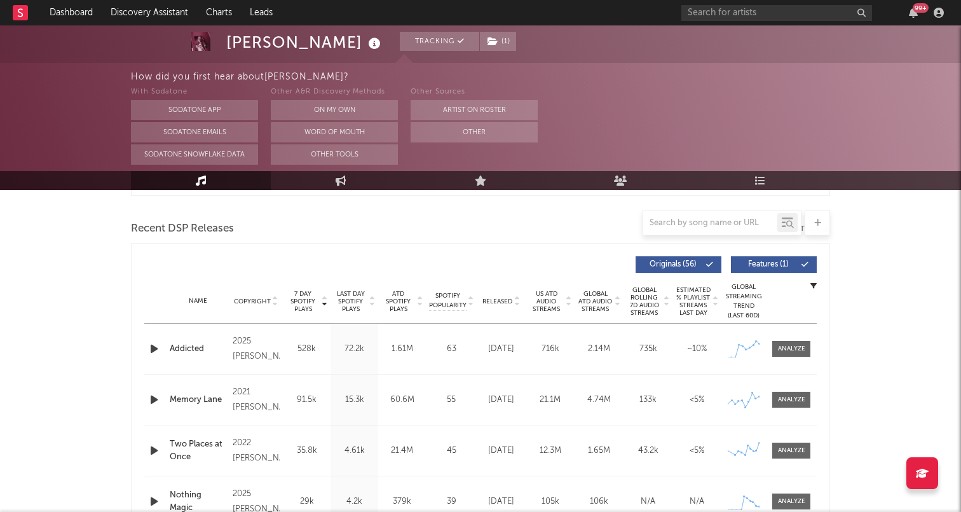
scroll to position [371, 0]
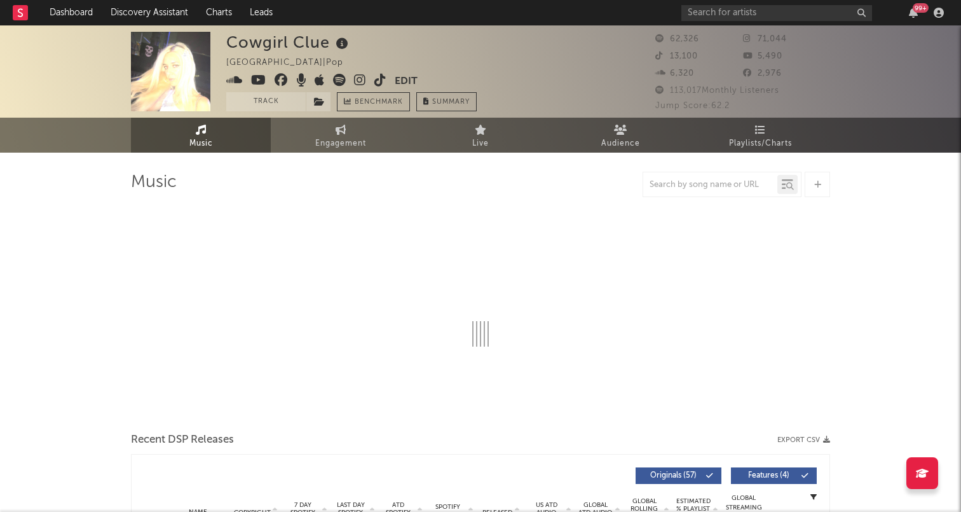
select select "6m"
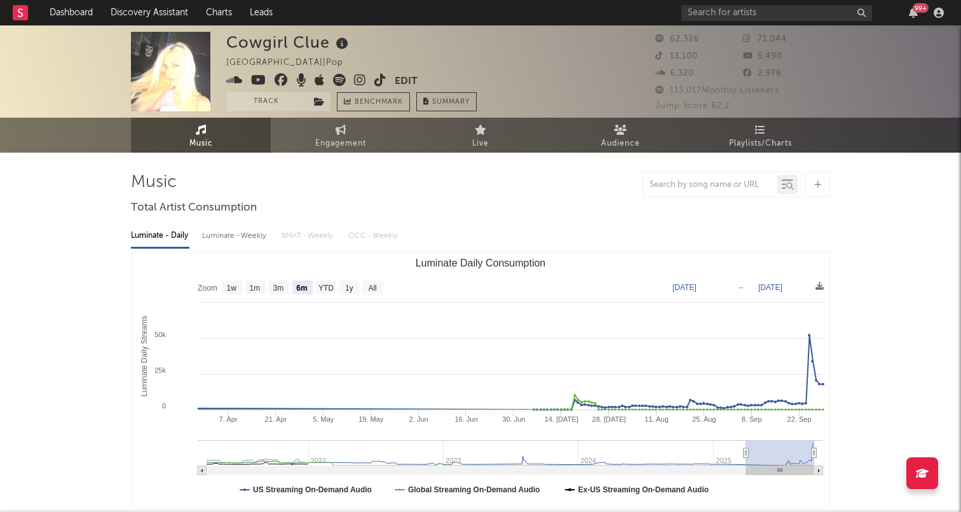
click at [379, 81] on icon at bounding box center [380, 80] width 12 height 13
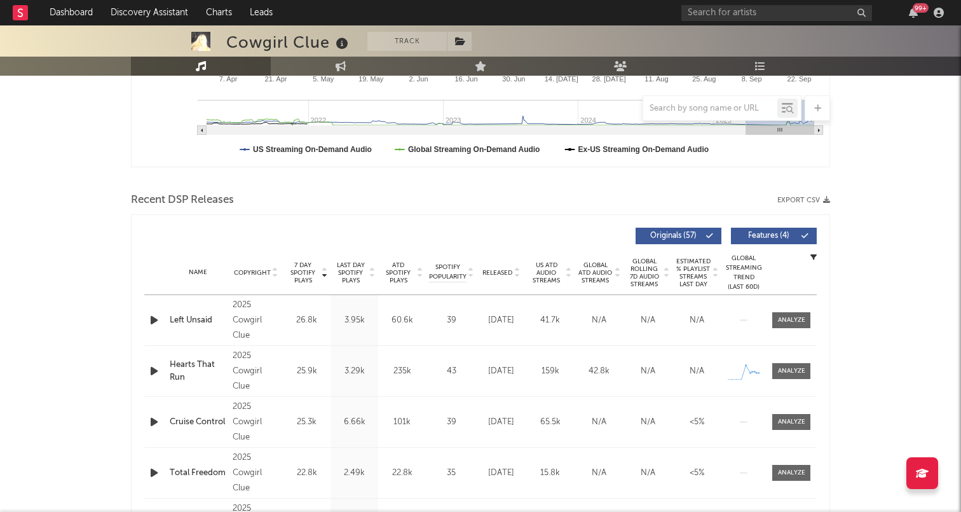
scroll to position [345, 0]
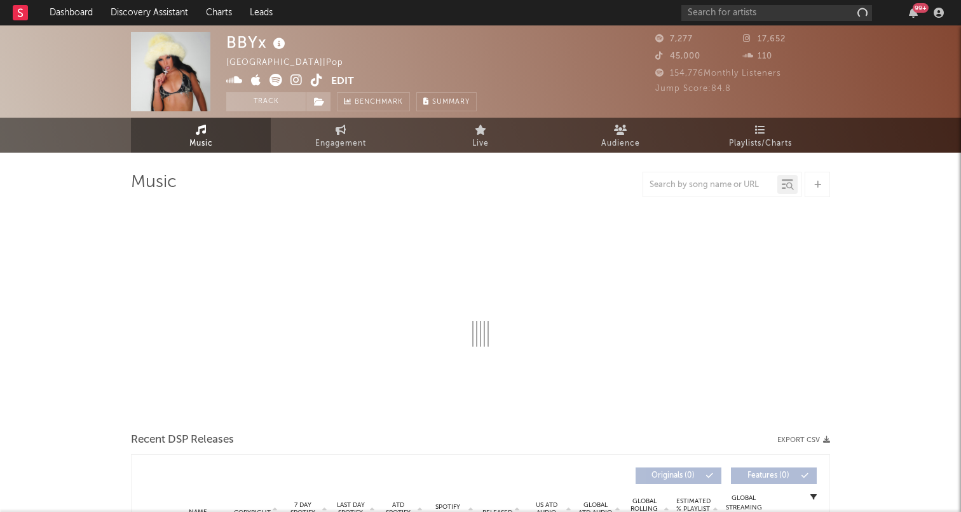
select select "6m"
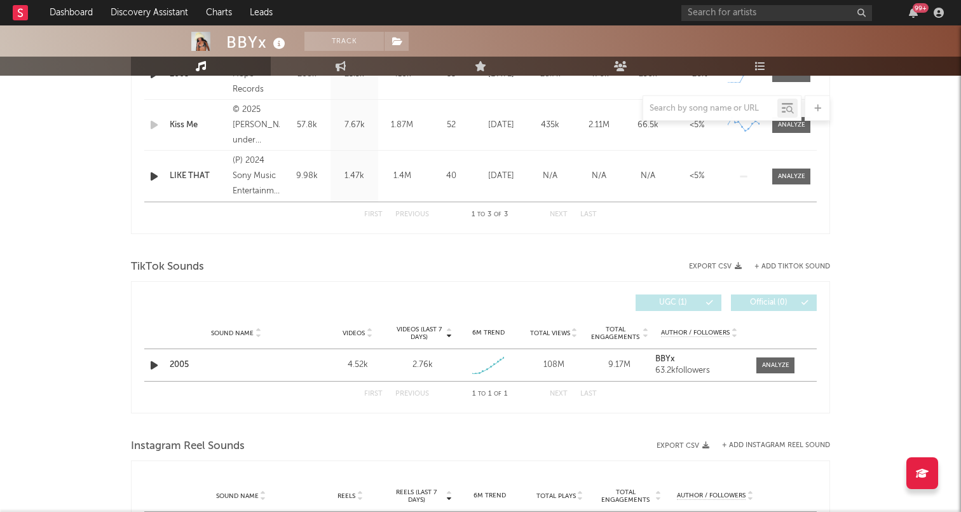
scroll to position [604, 0]
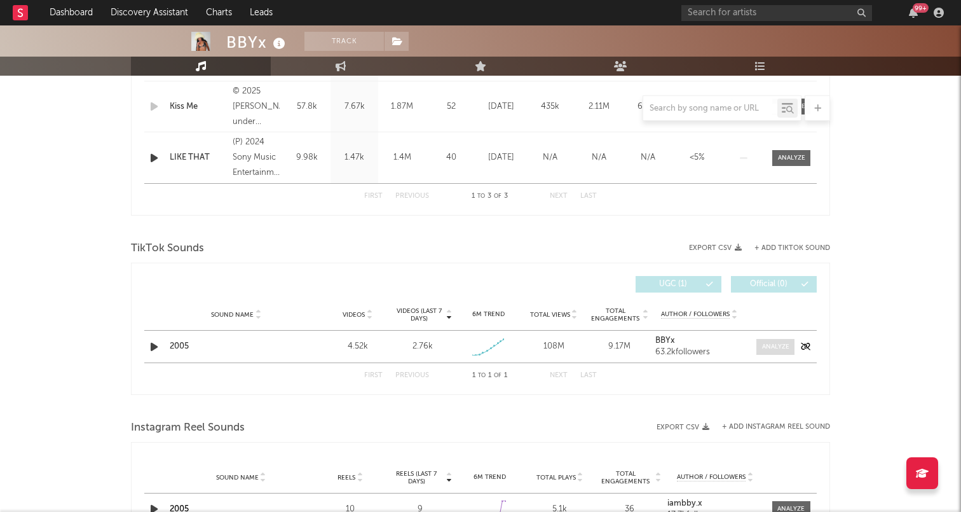
click at [777, 346] on div at bounding box center [775, 347] width 27 height 10
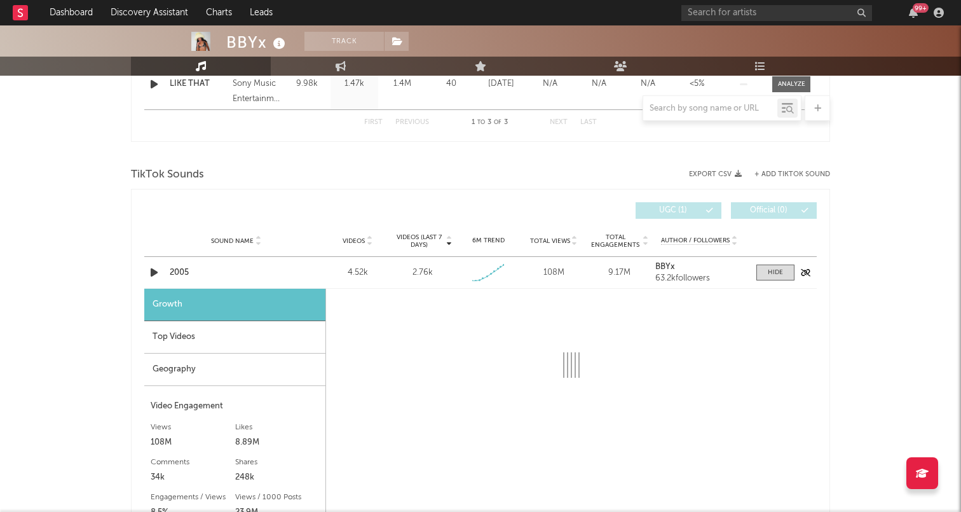
select select "1w"
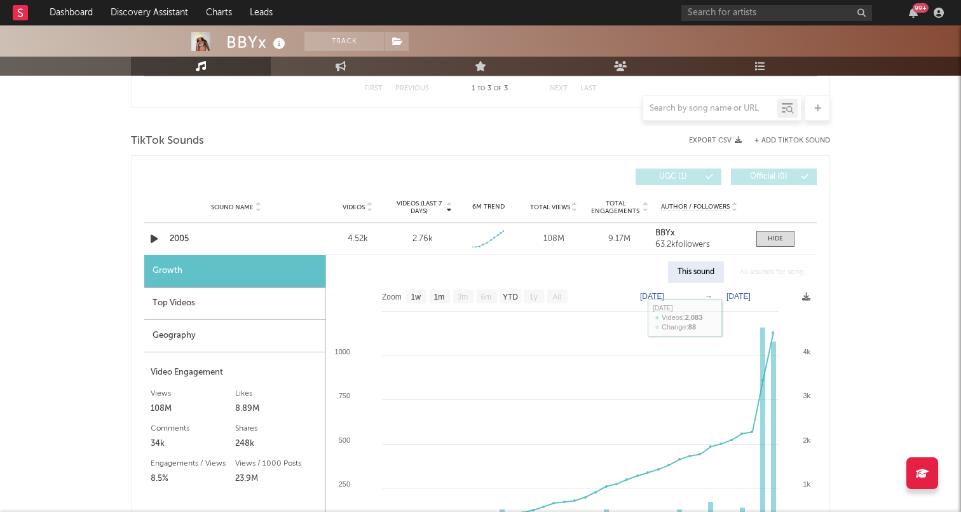
scroll to position [712, 0]
click at [293, 339] on div "Geography" at bounding box center [234, 335] width 181 height 32
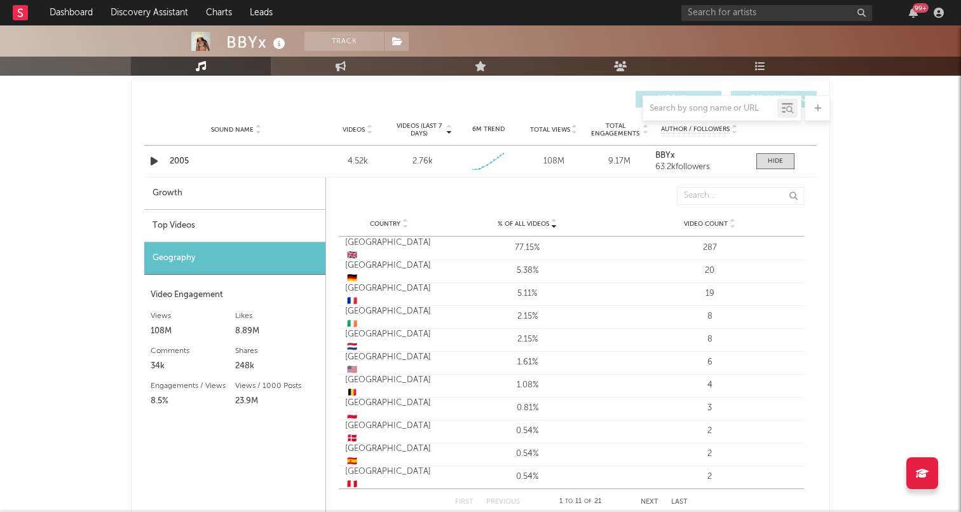
scroll to position [789, 0]
click at [273, 200] on div "Growth" at bounding box center [234, 194] width 181 height 32
select select "1w"
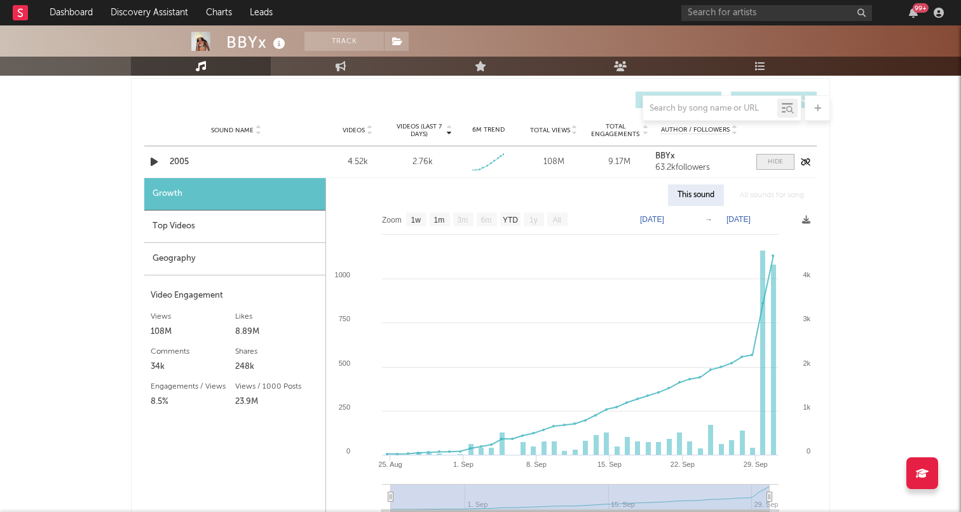
click at [790, 167] on span at bounding box center [775, 162] width 38 height 16
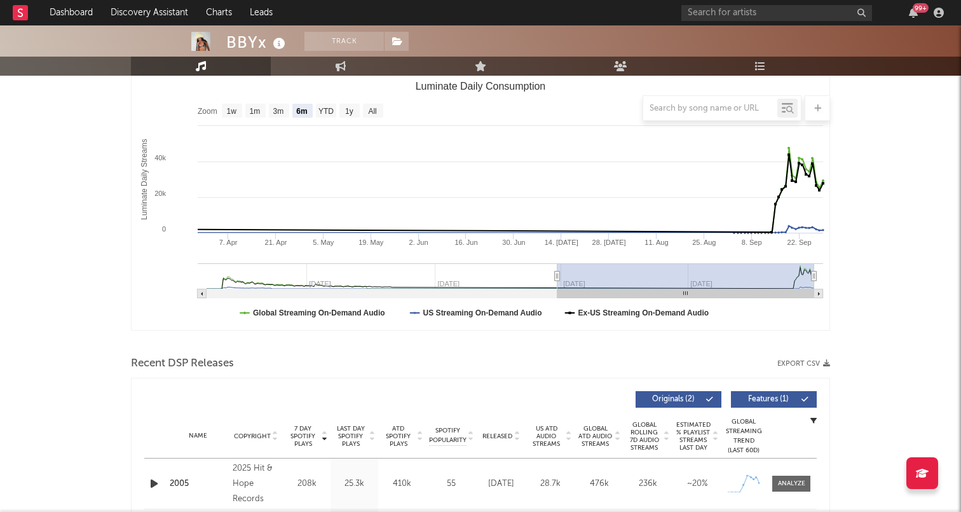
scroll to position [44, 0]
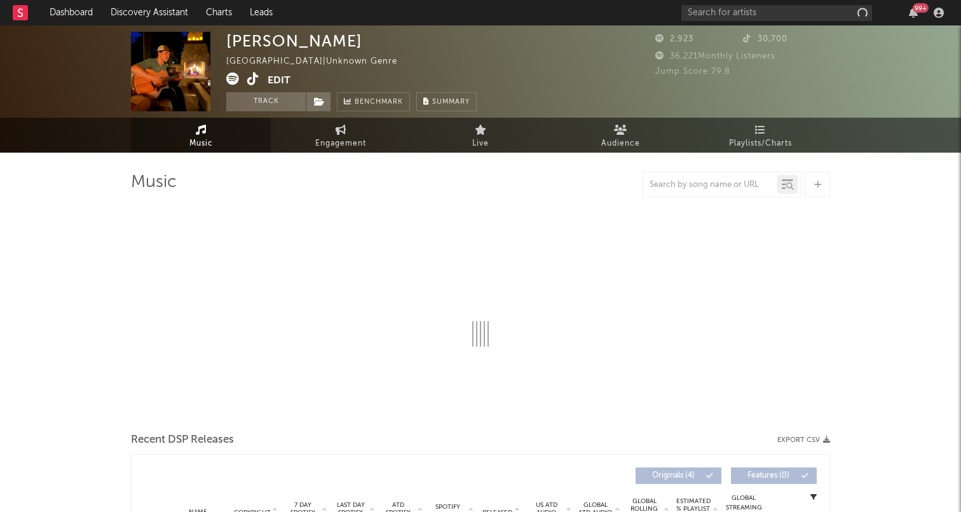
select select "1w"
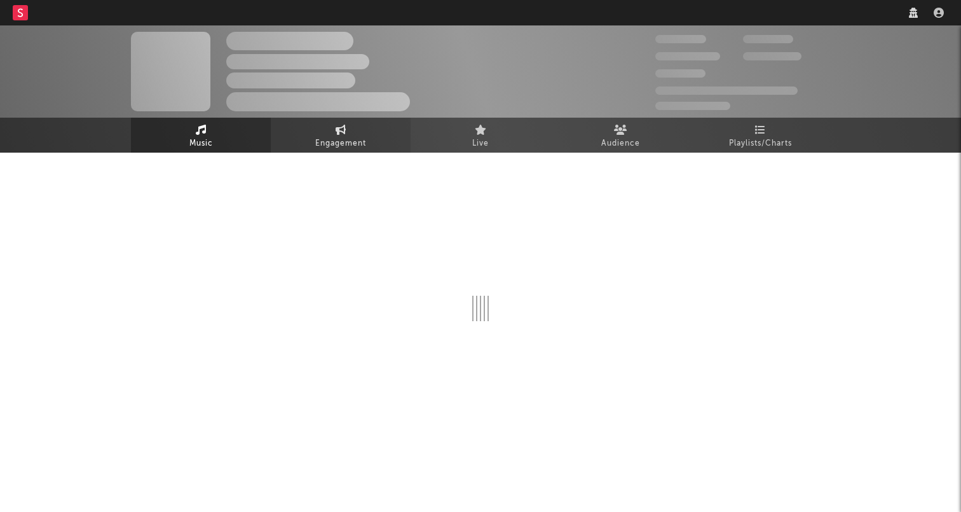
click at [314, 128] on link "Engagement" at bounding box center [341, 135] width 140 height 35
select select "1w"
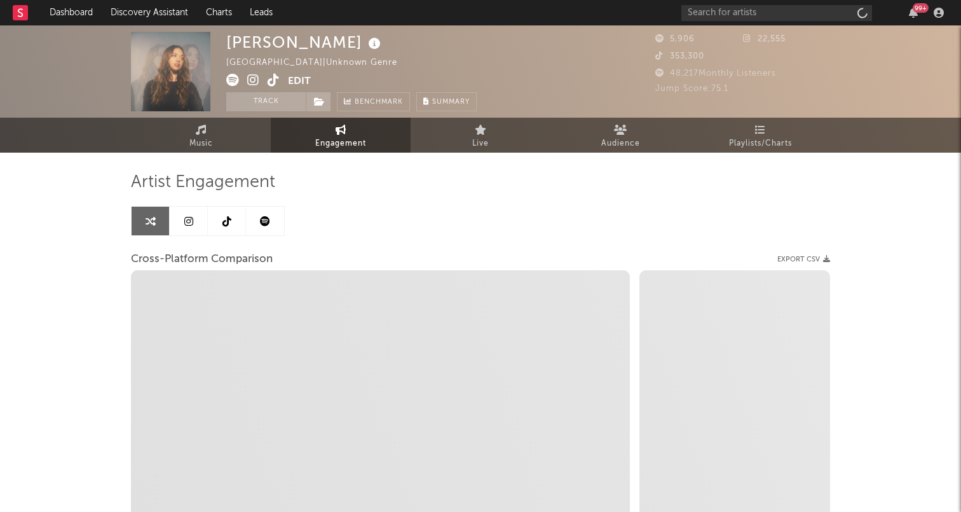
click at [222, 216] on icon at bounding box center [226, 221] width 9 height 10
select select "6m"
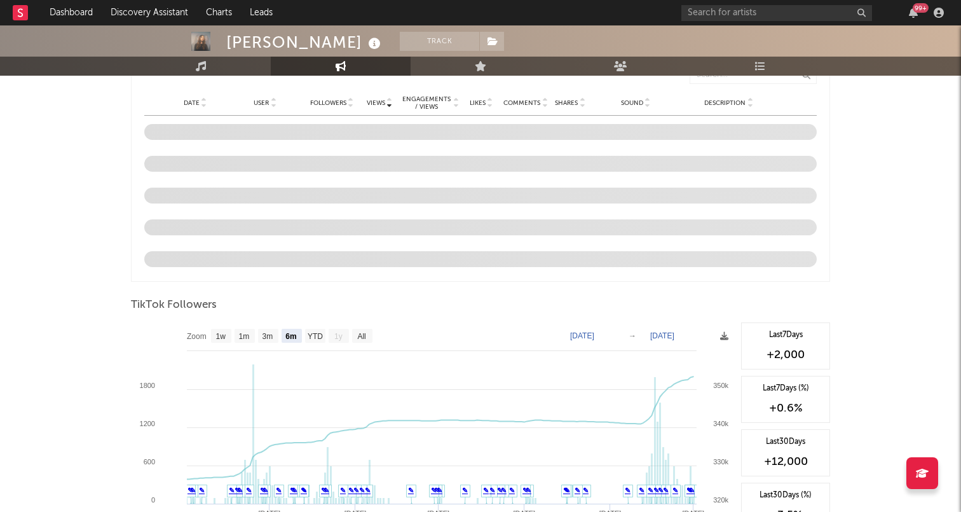
scroll to position [965, 0]
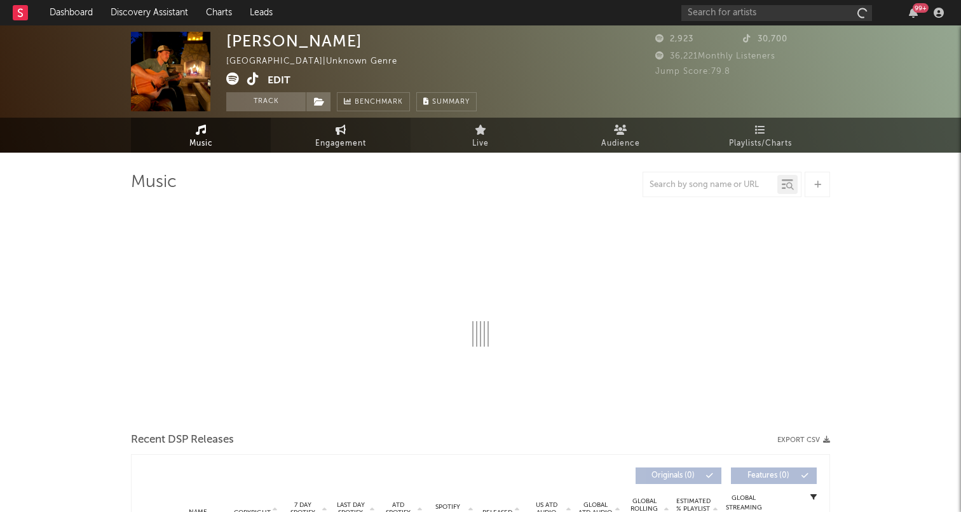
click at [320, 144] on span "Engagement" at bounding box center [340, 143] width 51 height 15
select select "1w"
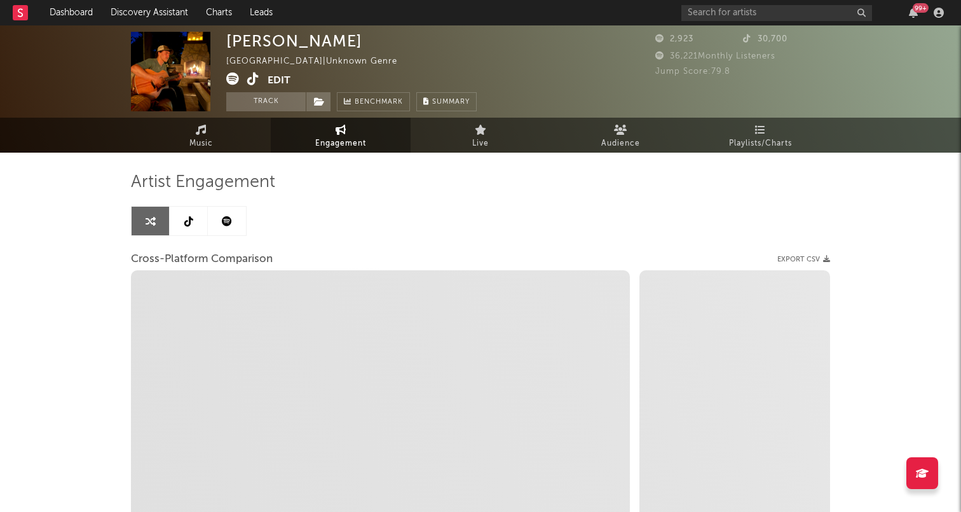
click at [194, 221] on link at bounding box center [189, 221] width 38 height 29
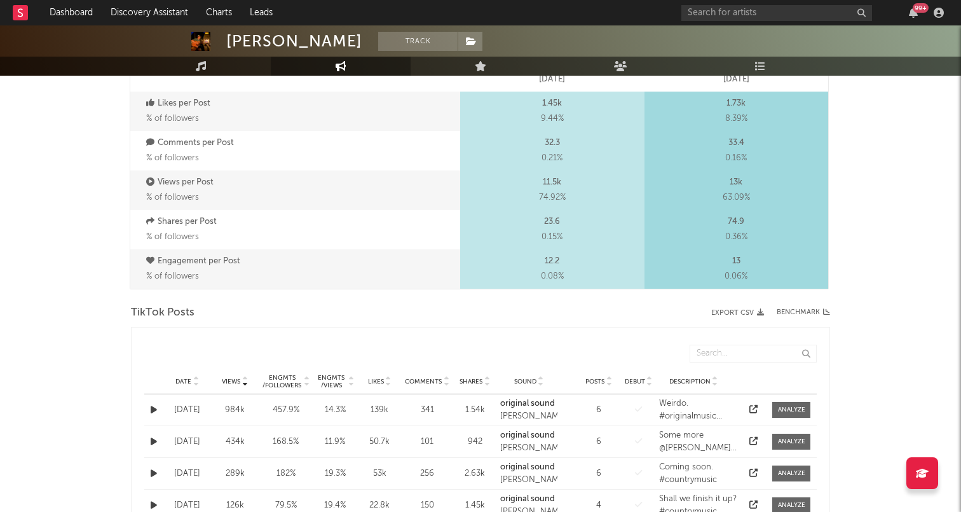
select select "1w"
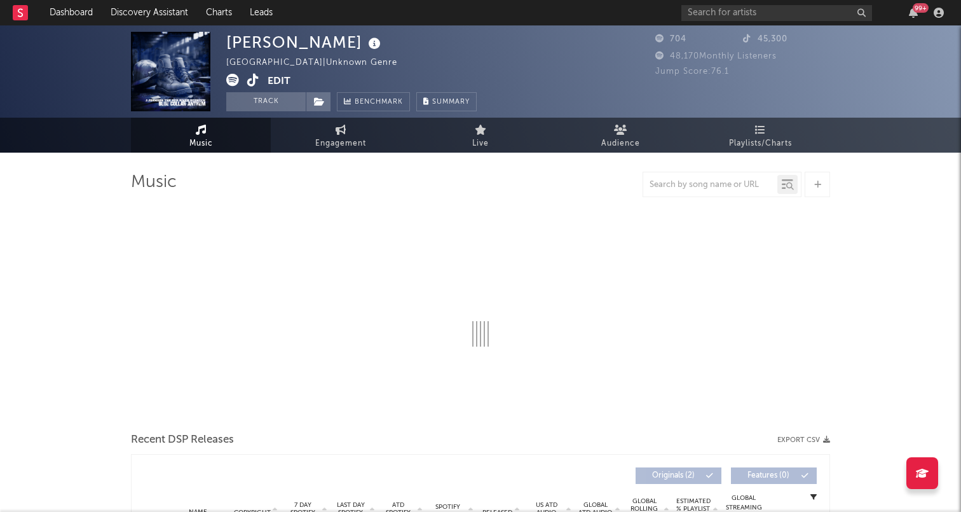
select select "6m"
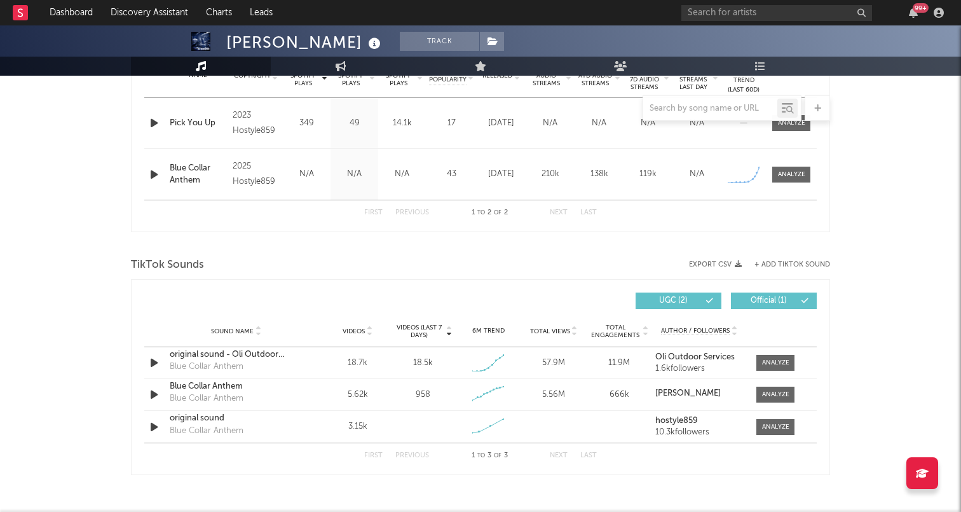
scroll to position [516, 0]
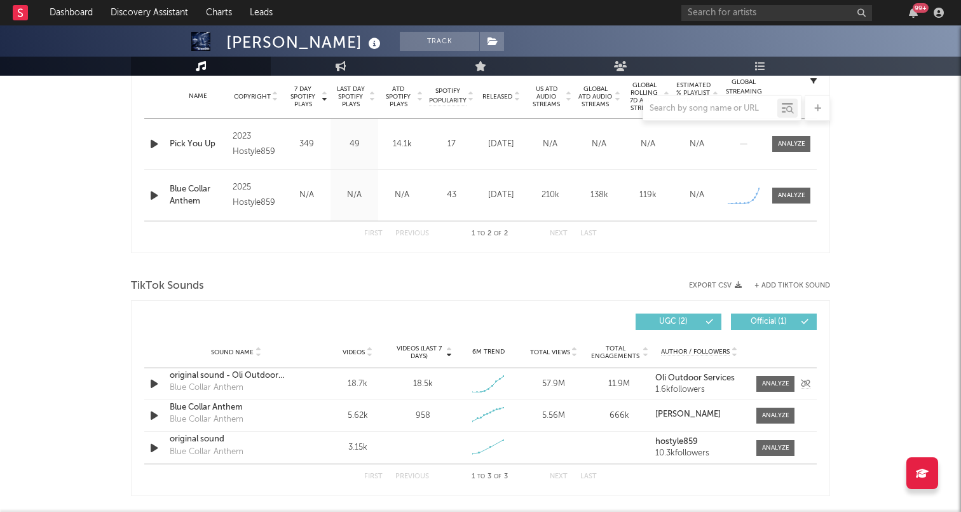
click at [242, 381] on div "Blue Collar Anthem" at bounding box center [207, 387] width 74 height 13
click at [210, 379] on div "original sound - Oli Outdoor Services" at bounding box center [236, 375] width 133 height 13
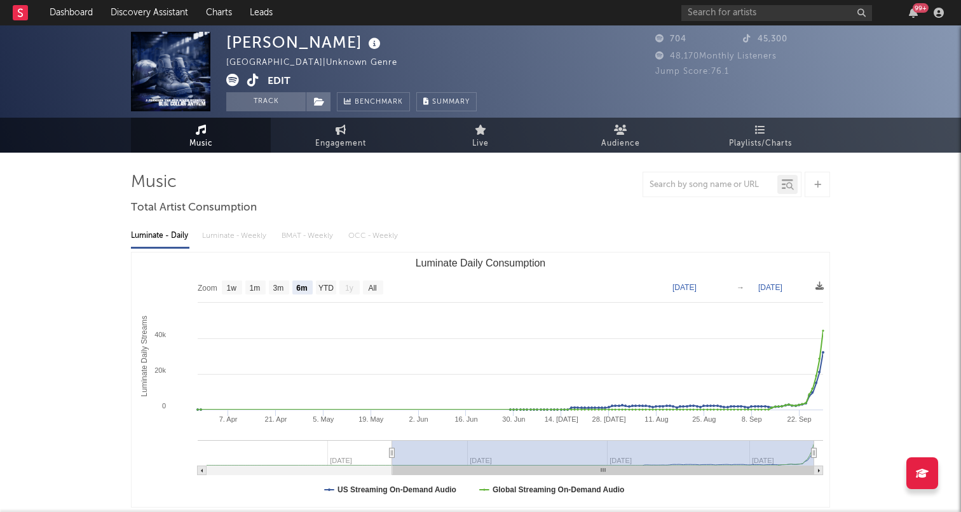
click at [248, 82] on icon at bounding box center [253, 80] width 12 height 13
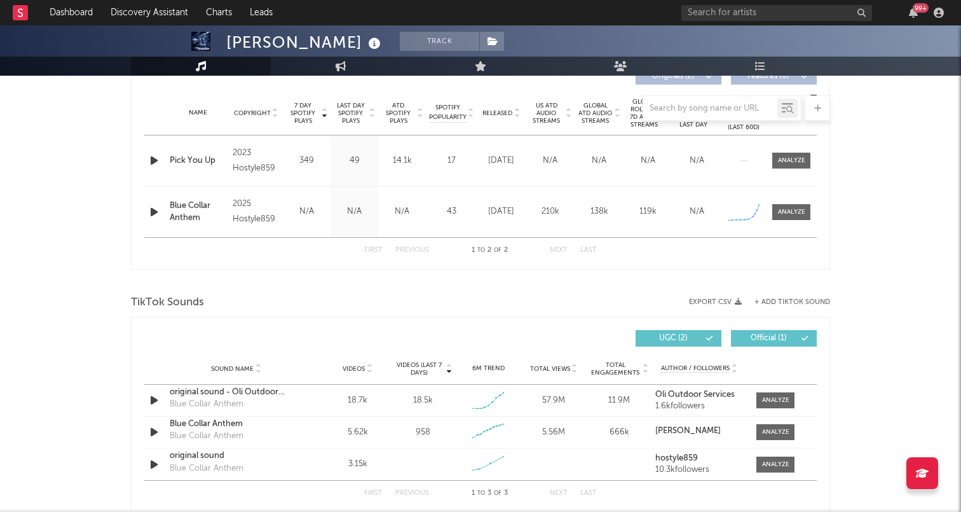
scroll to position [561, 0]
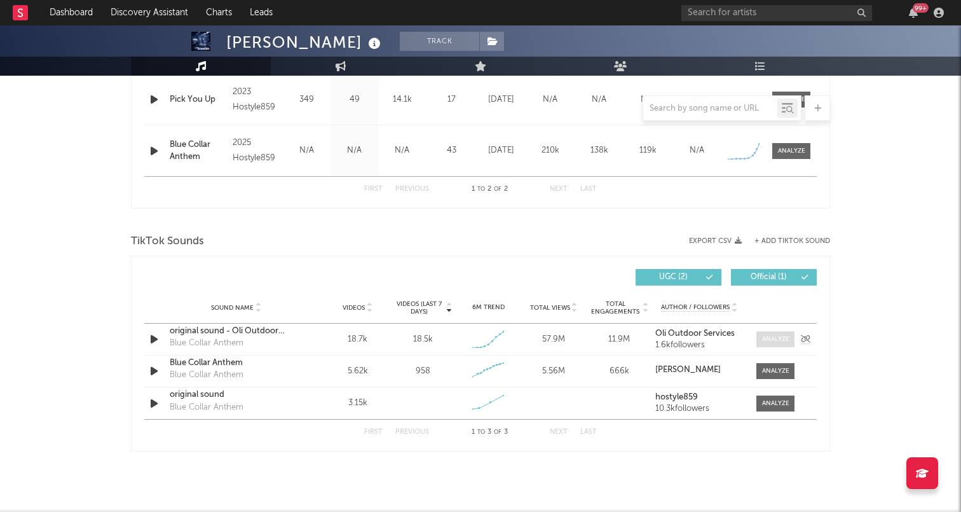
click at [770, 341] on div at bounding box center [775, 339] width 27 height 10
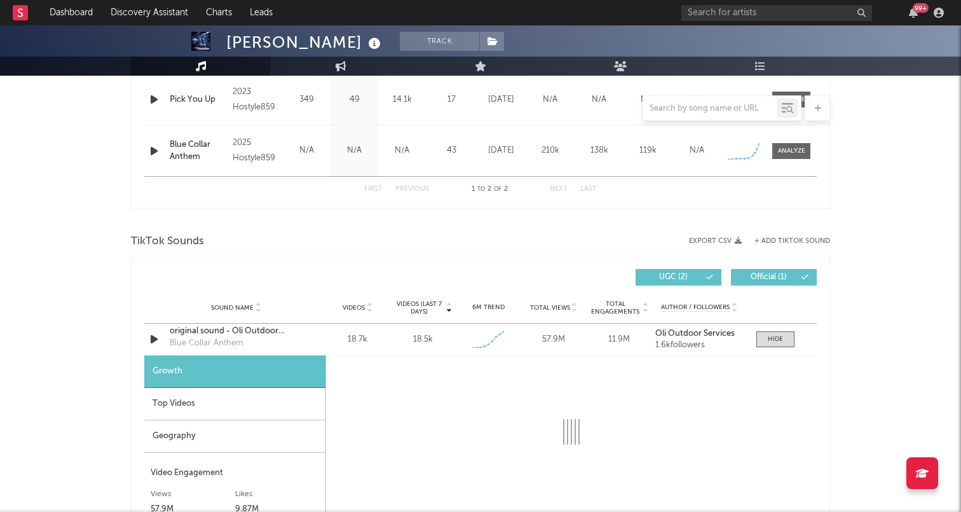
select select "1w"
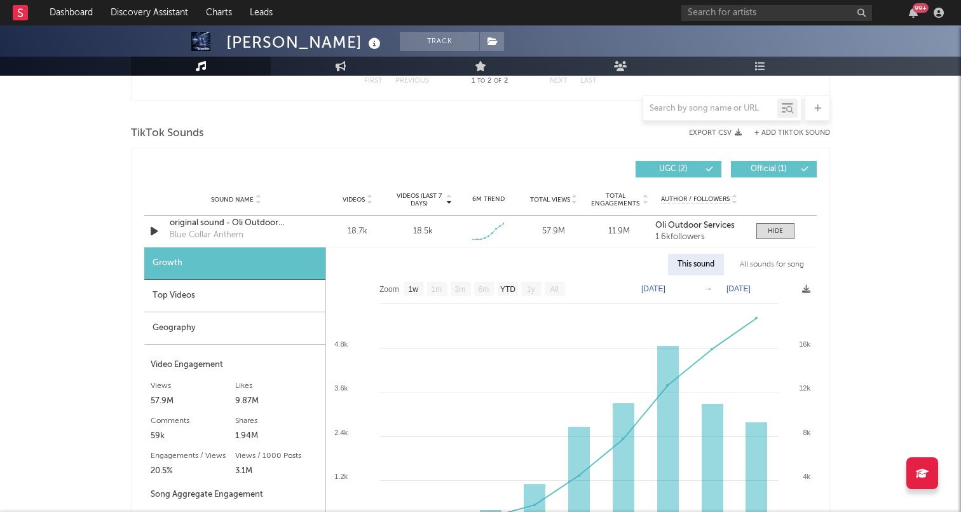
scroll to position [744, 0]
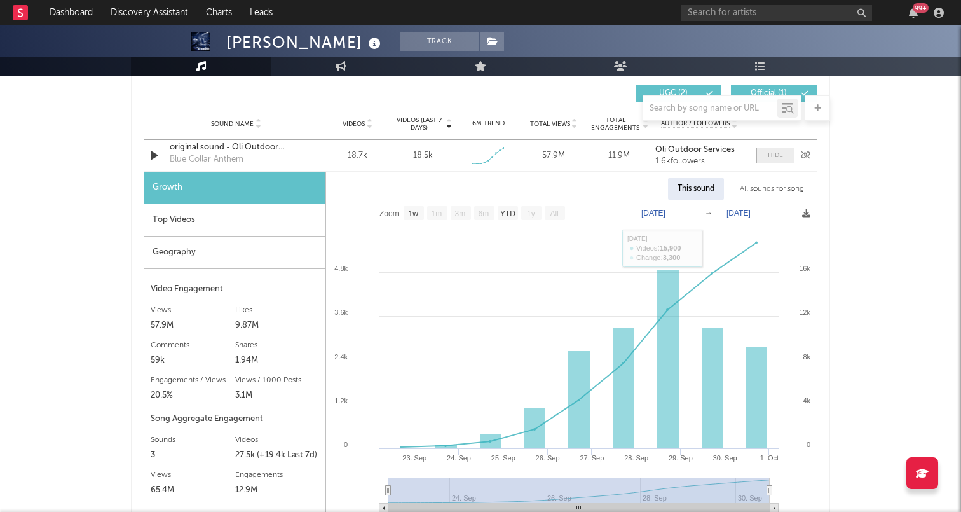
click at [769, 153] on div at bounding box center [775, 156] width 15 height 10
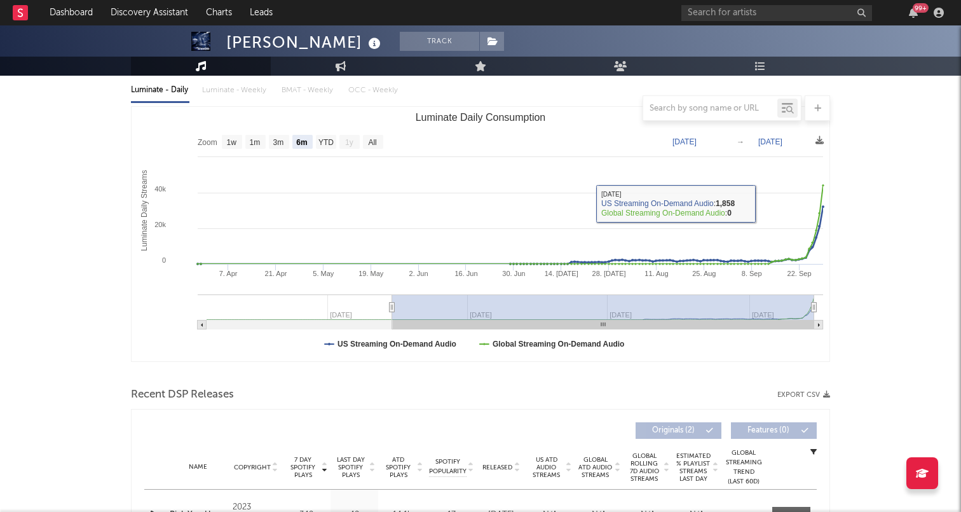
scroll to position [402, 0]
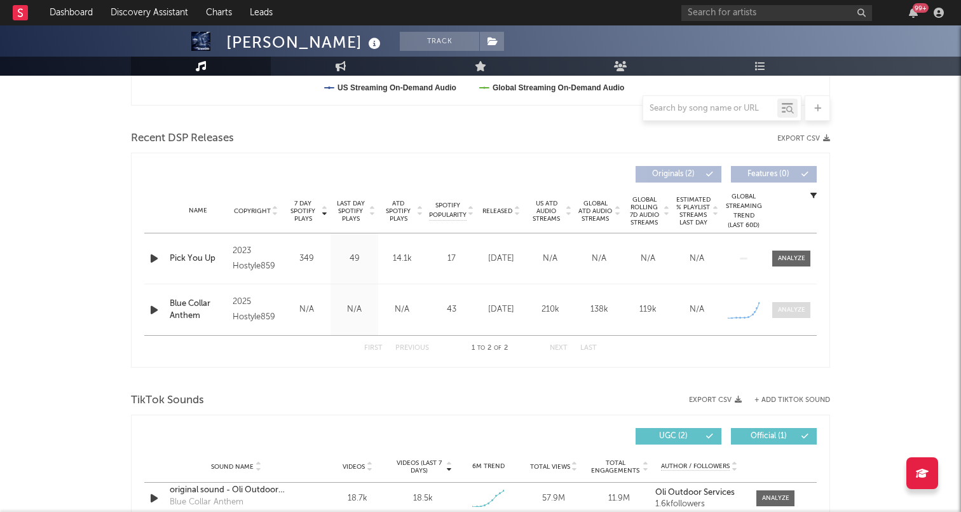
click at [785, 315] on span at bounding box center [791, 310] width 38 height 16
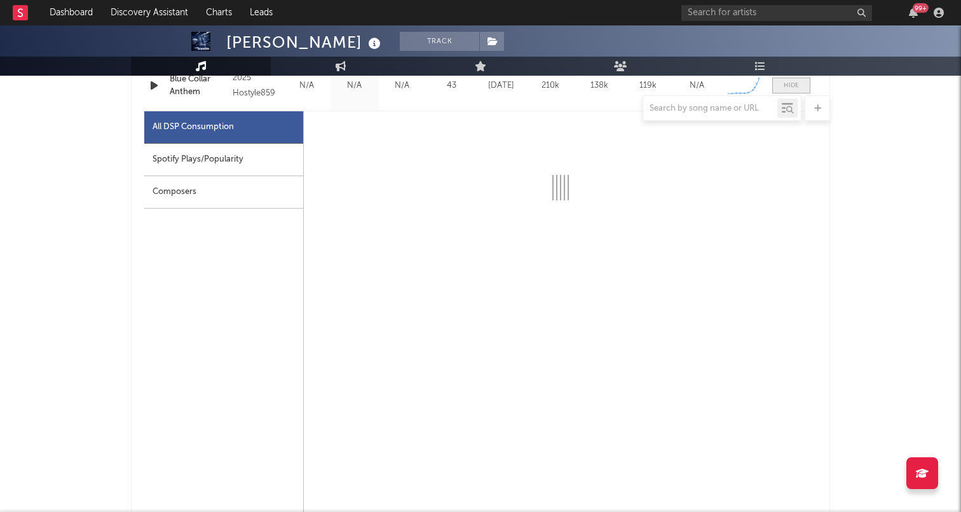
scroll to position [671, 0]
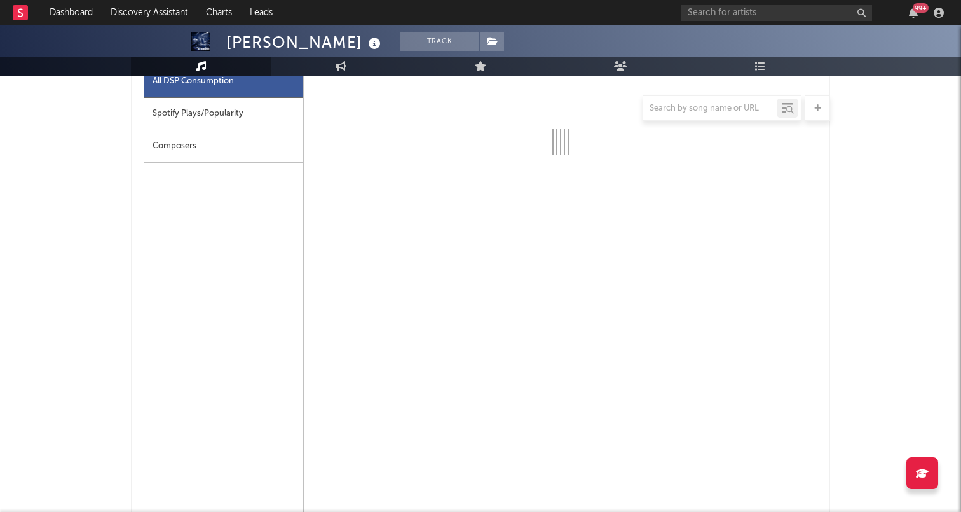
select select "1w"
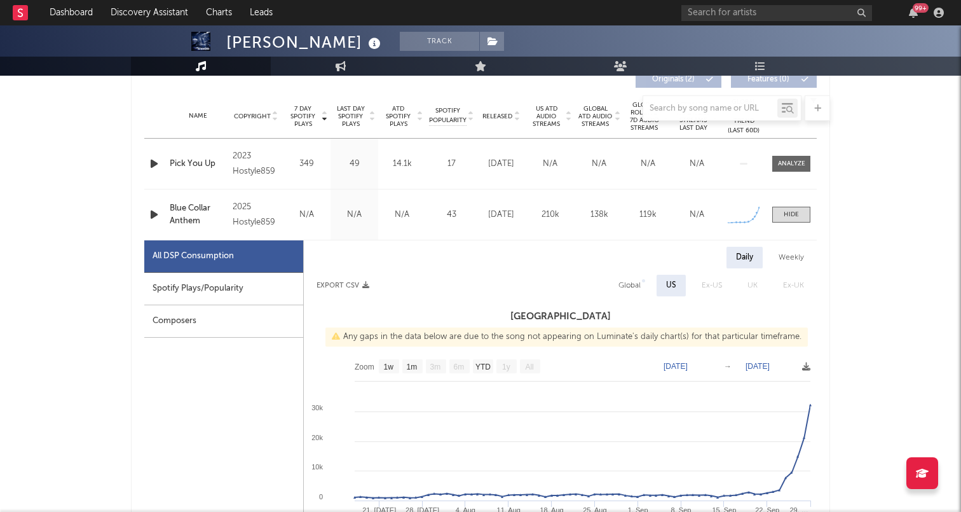
scroll to position [480, 0]
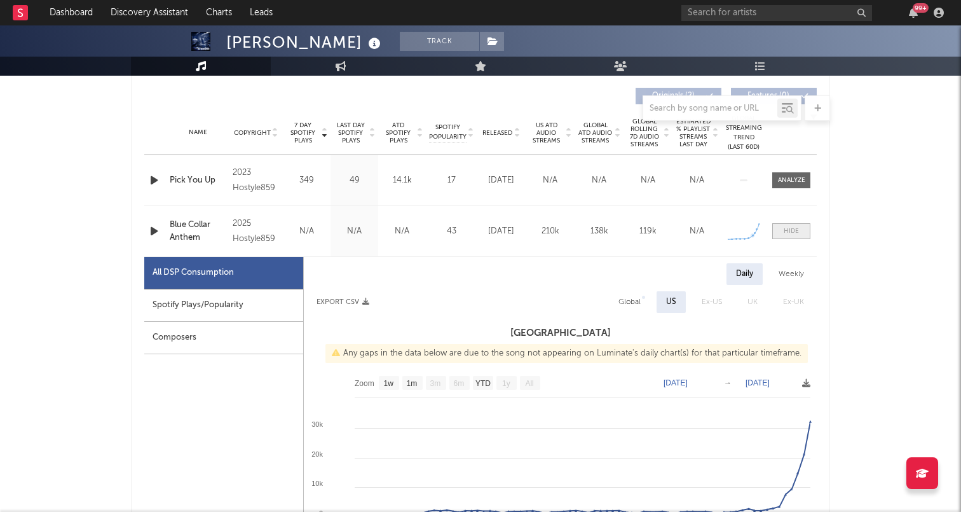
click at [800, 228] on span at bounding box center [791, 231] width 38 height 16
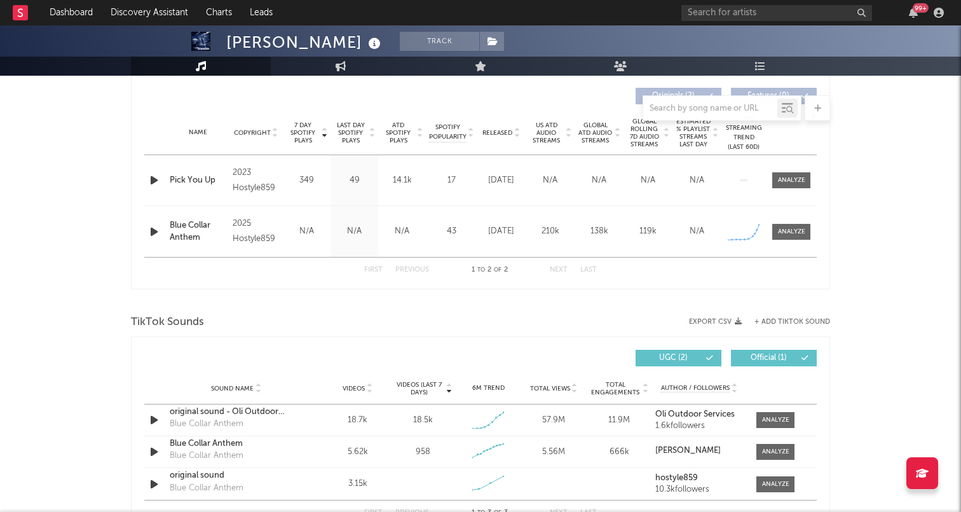
scroll to position [0, 0]
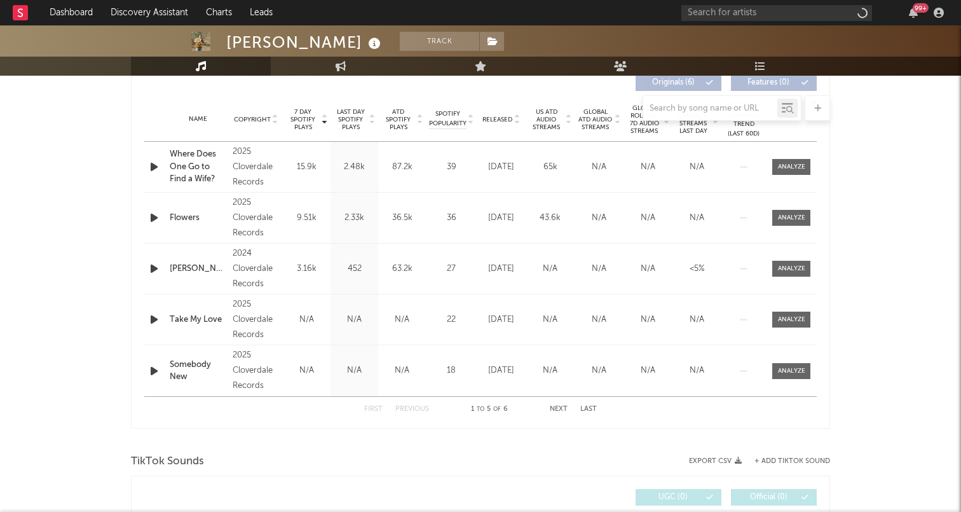
select select "6m"
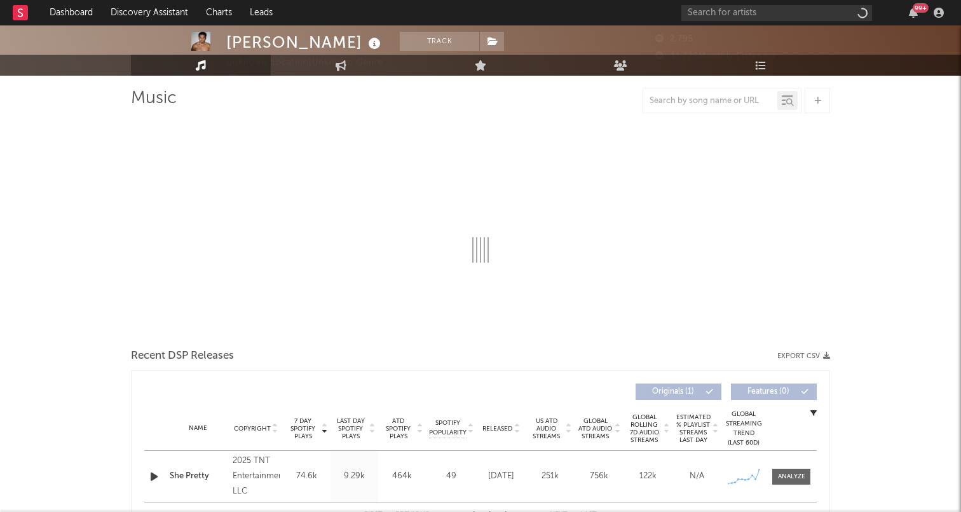
select select "1w"
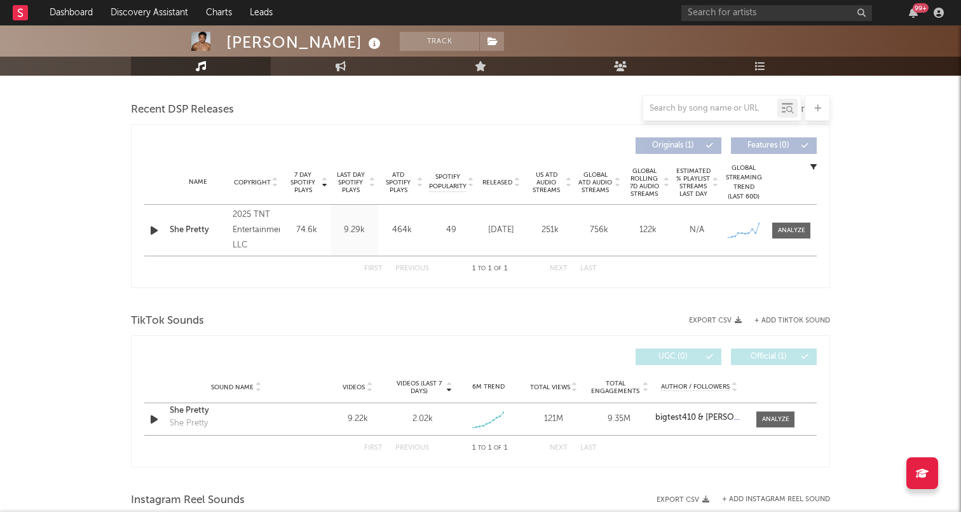
scroll to position [432, 0]
click at [792, 222] on span at bounding box center [791, 229] width 38 height 16
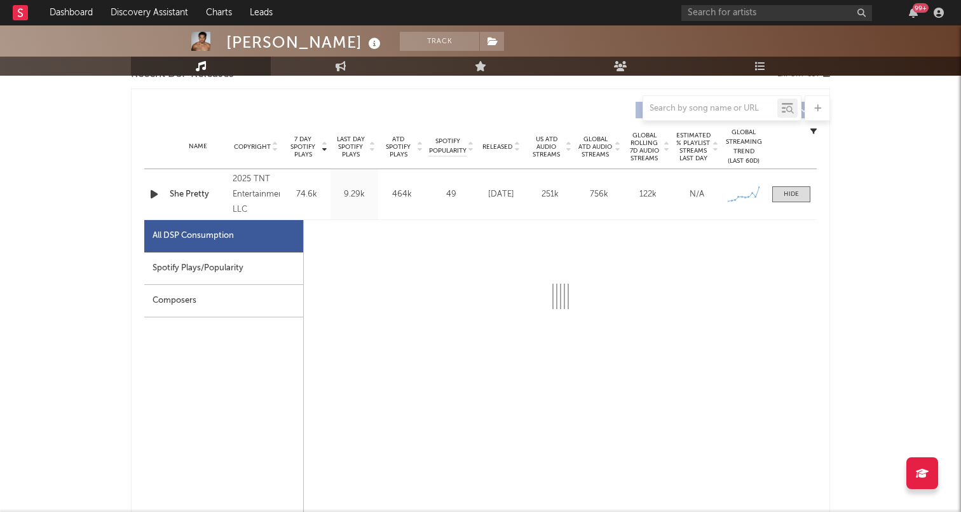
select select "1w"
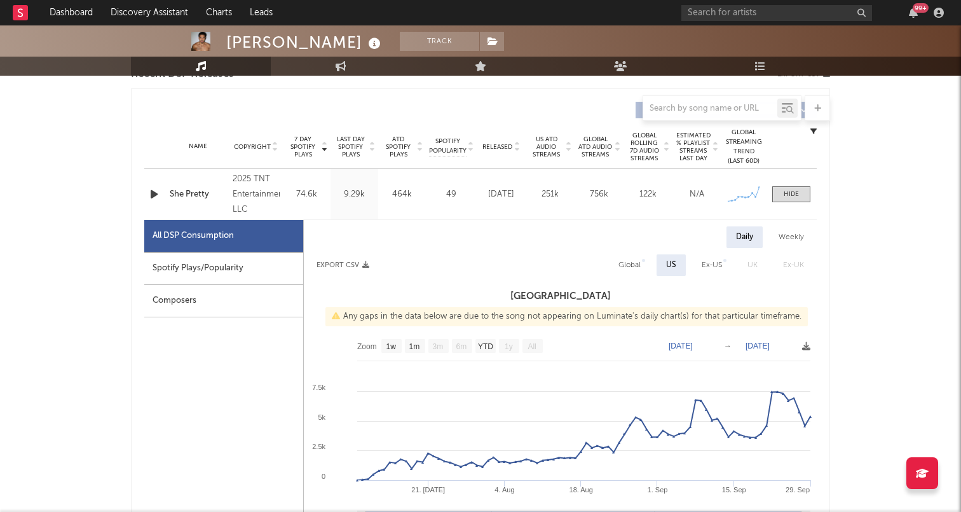
scroll to position [471, 0]
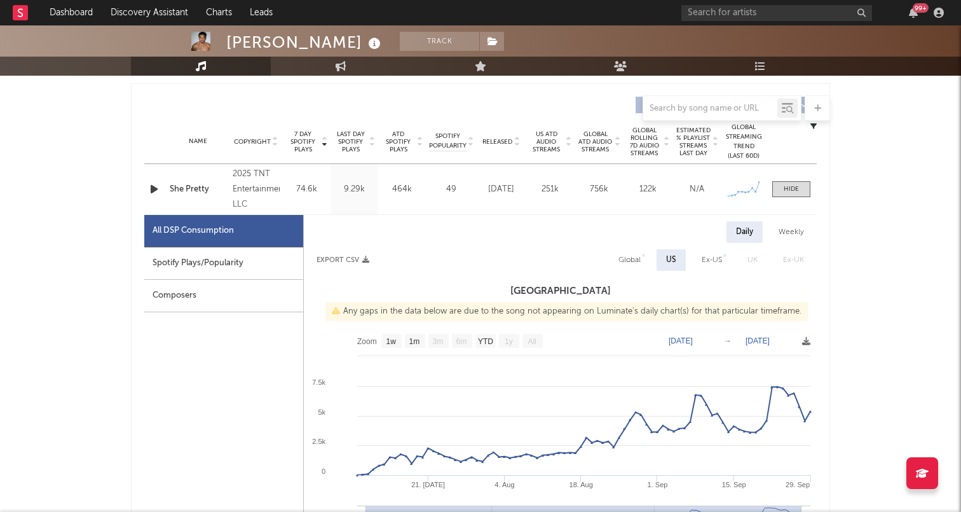
click at [634, 261] on div "Global" at bounding box center [629, 259] width 22 height 15
select select "1w"
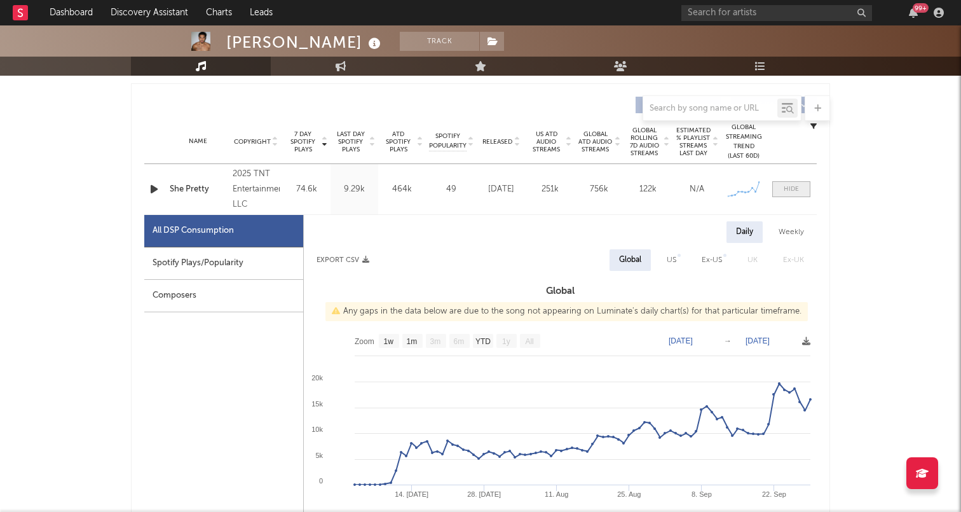
click at [787, 193] on div at bounding box center [791, 189] width 15 height 10
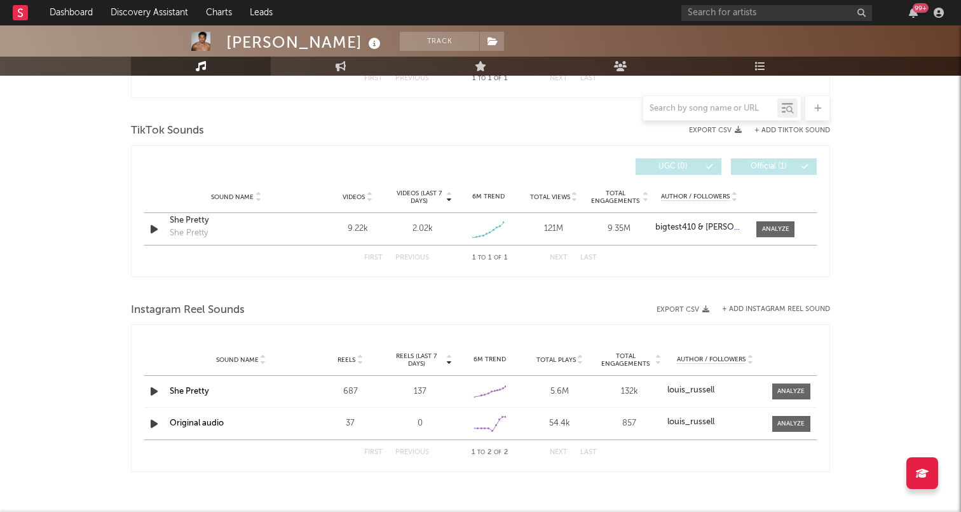
scroll to position [614, 0]
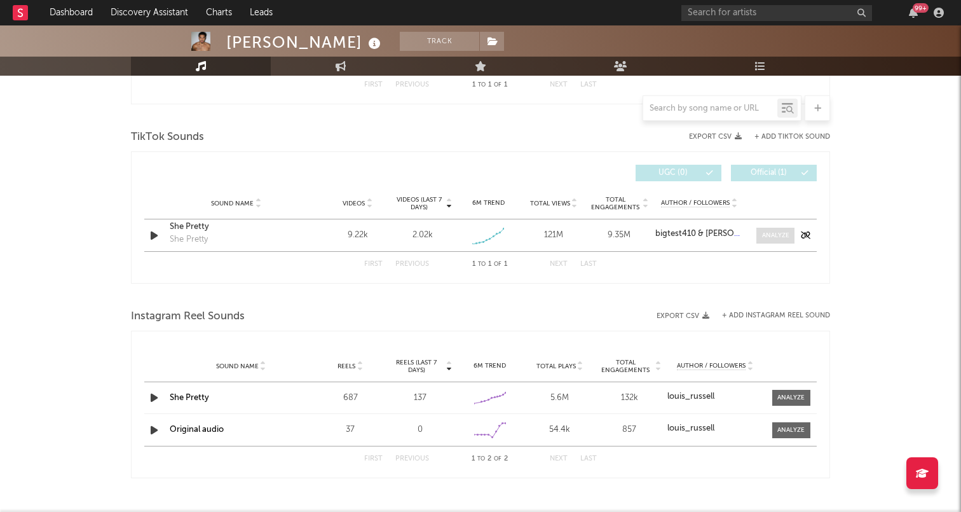
click at [763, 233] on div at bounding box center [775, 236] width 27 height 10
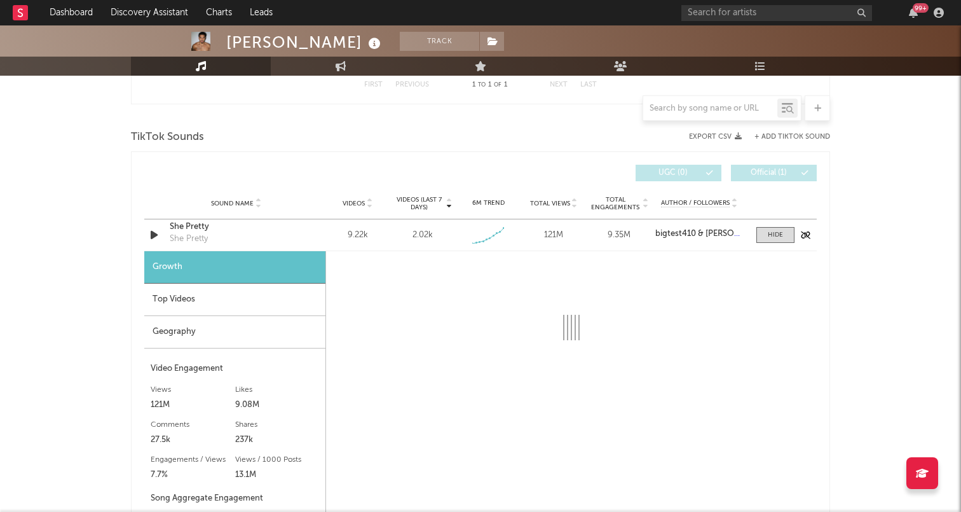
scroll to position [606, 0]
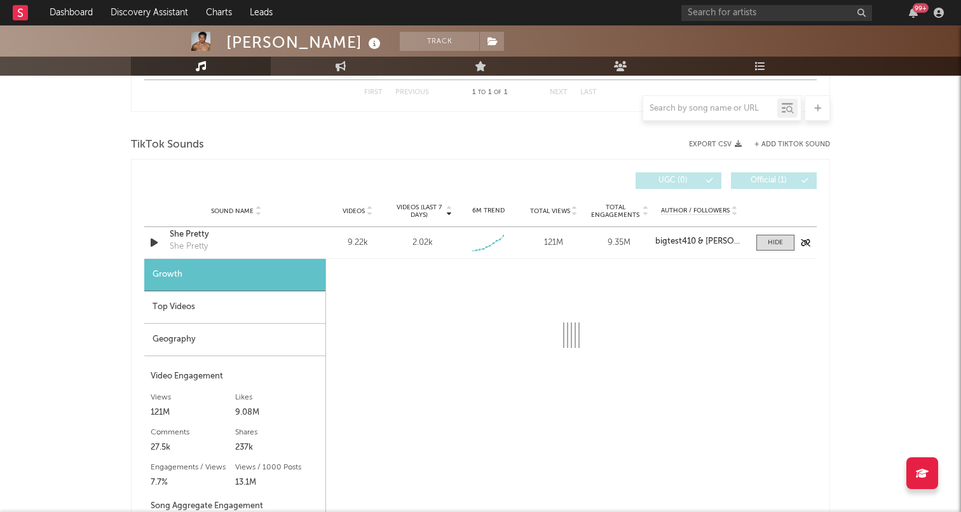
select select "1w"
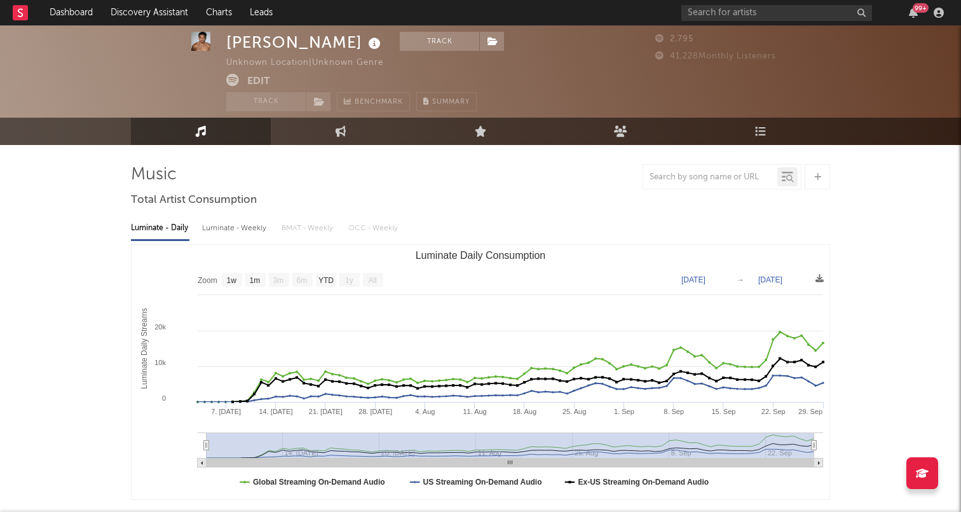
scroll to position [0, 0]
